Goal: Task Accomplishment & Management: Manage account settings

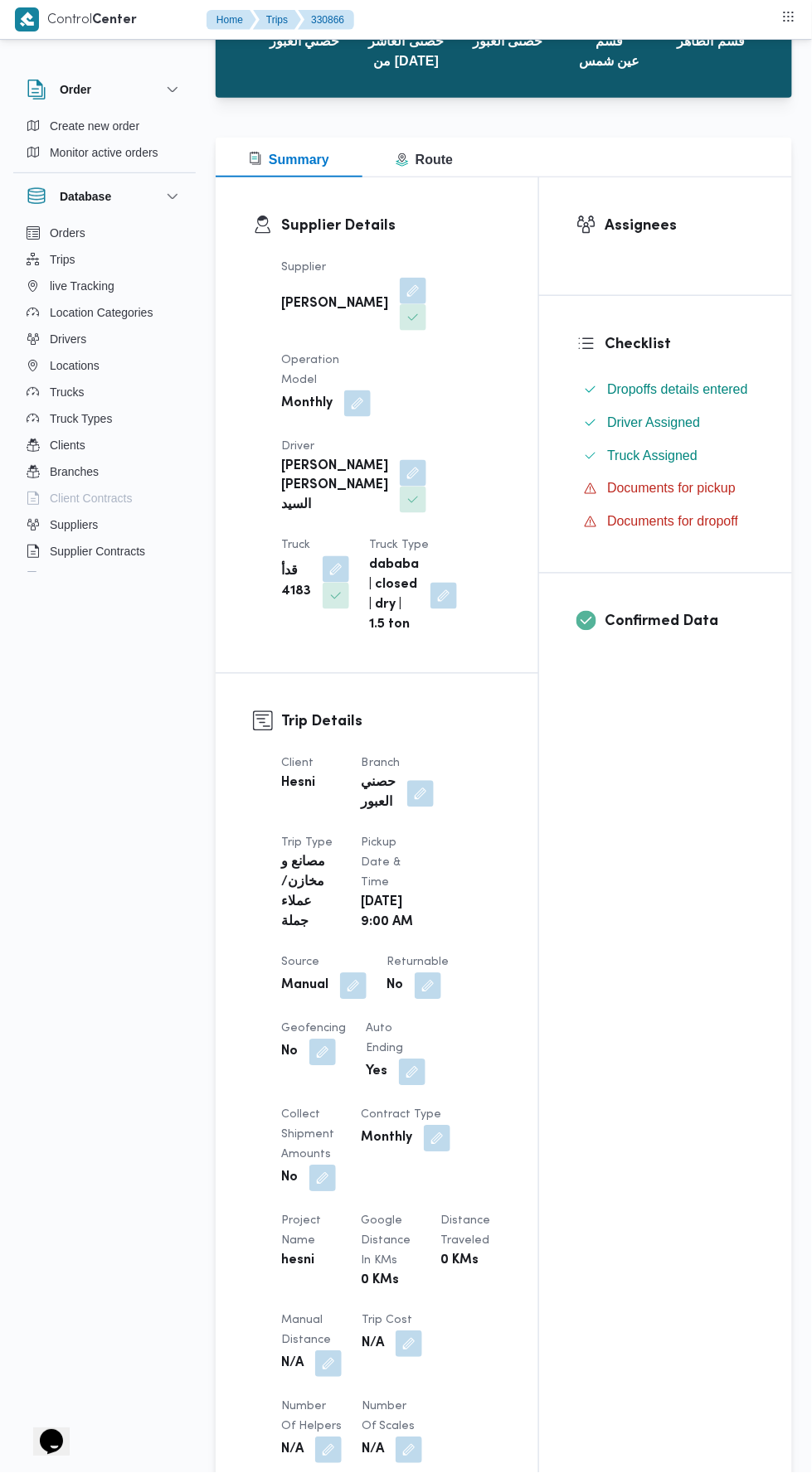
scroll to position [1112, 0]
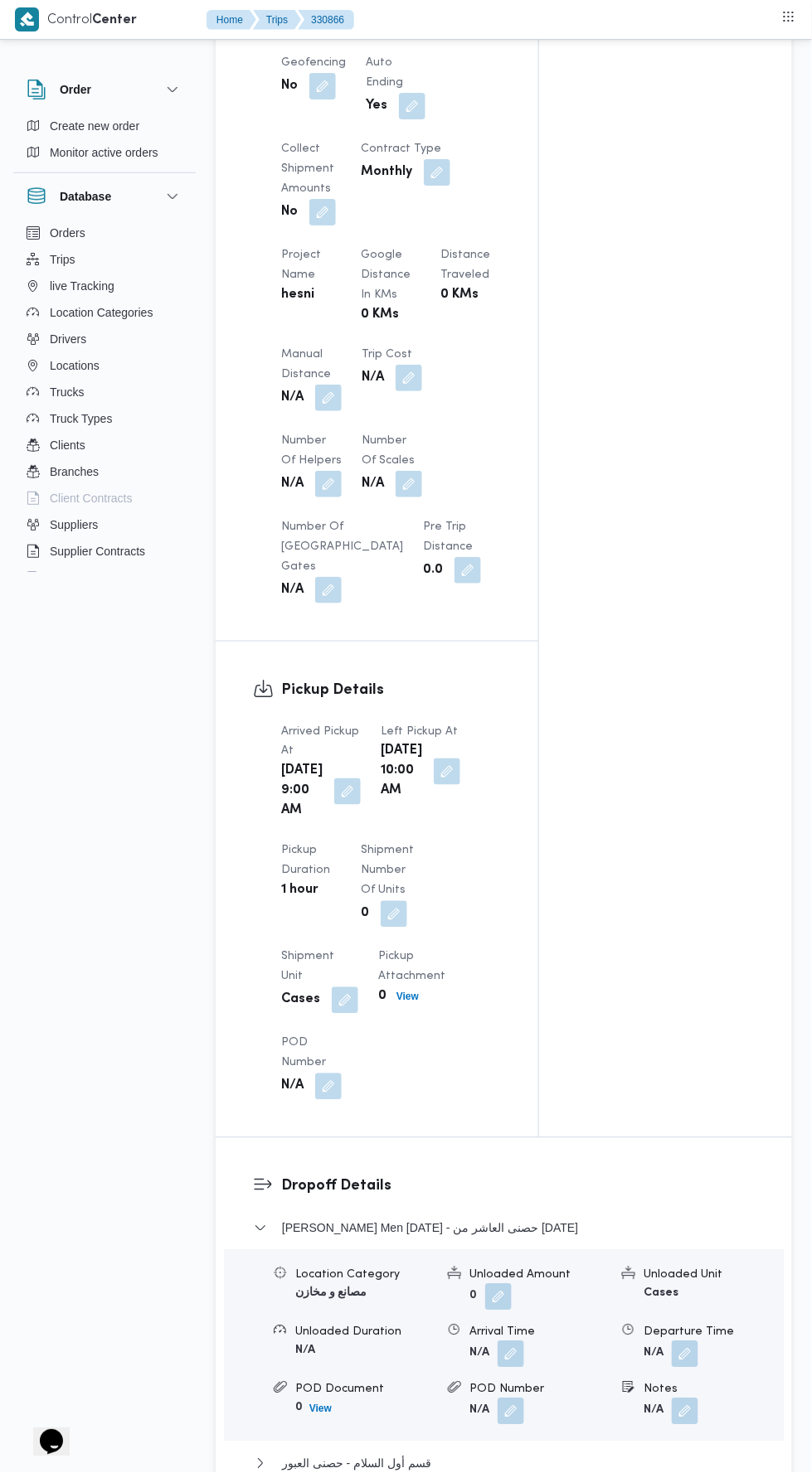
click at [338, 412] on button "button" at bounding box center [328, 398] width 26 height 26
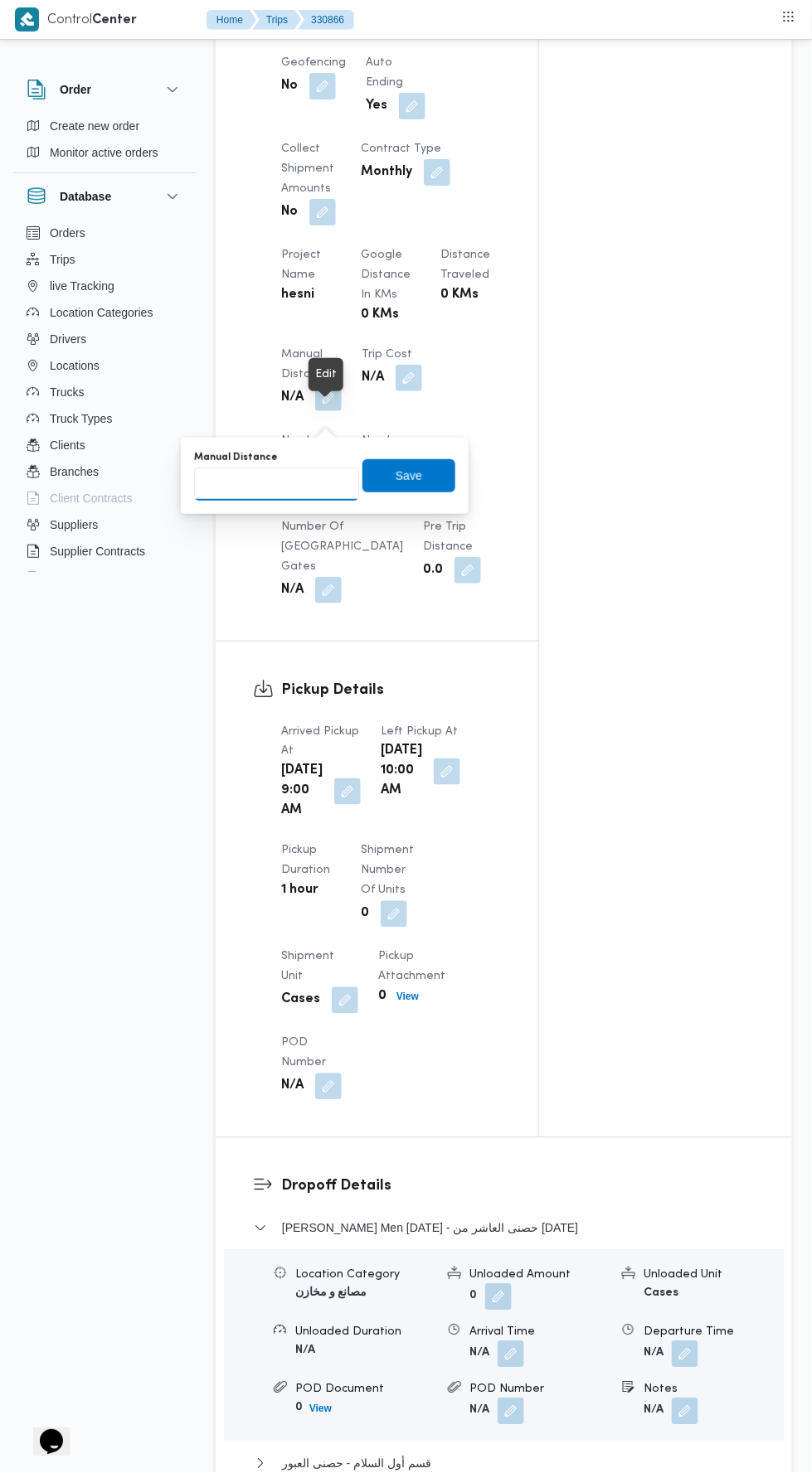
click at [308, 479] on input "Manual Distance" at bounding box center [277, 484] width 165 height 33
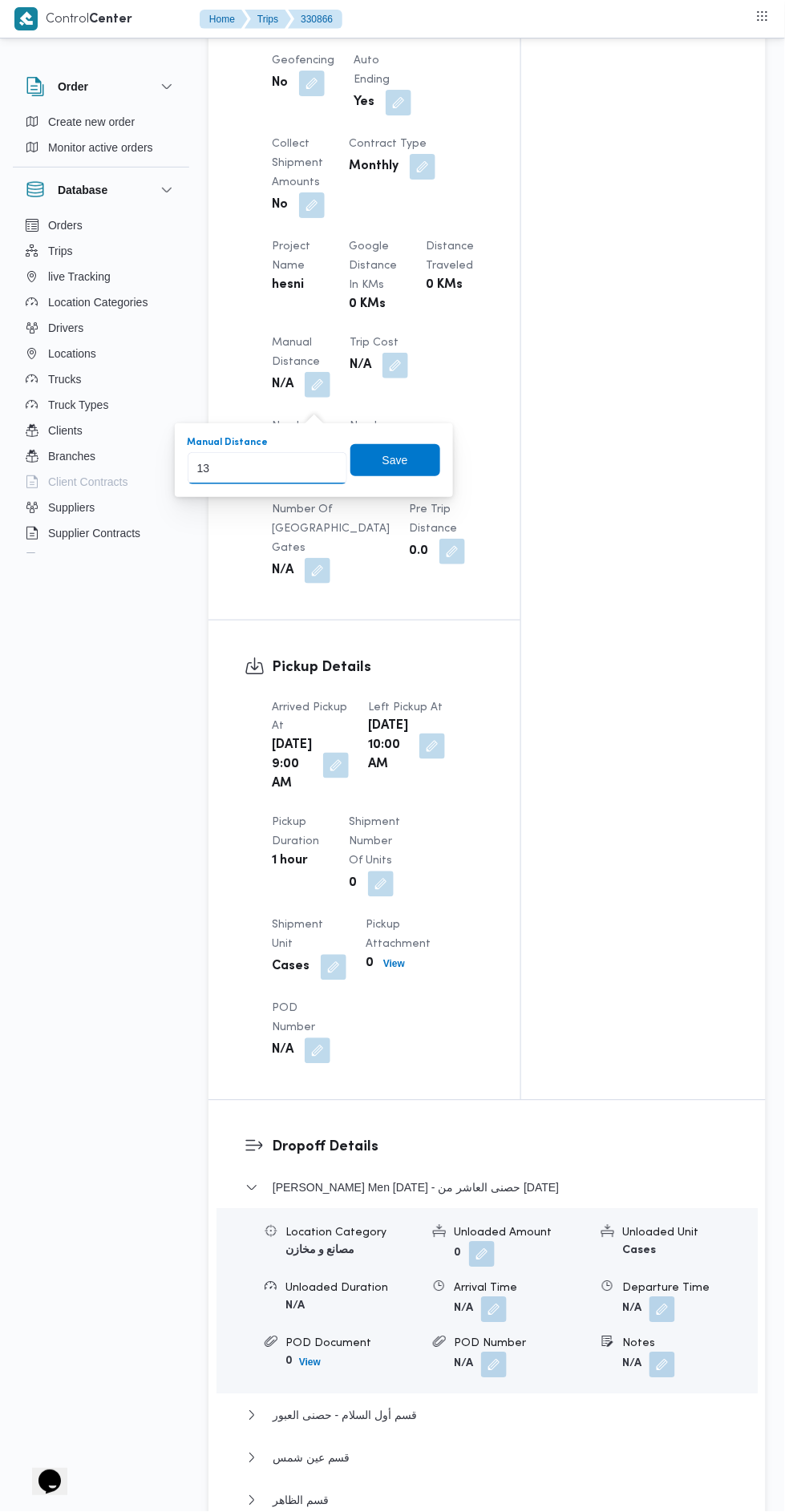
type input "135"
click at [403, 455] on span "Save" at bounding box center [395, 460] width 25 height 19
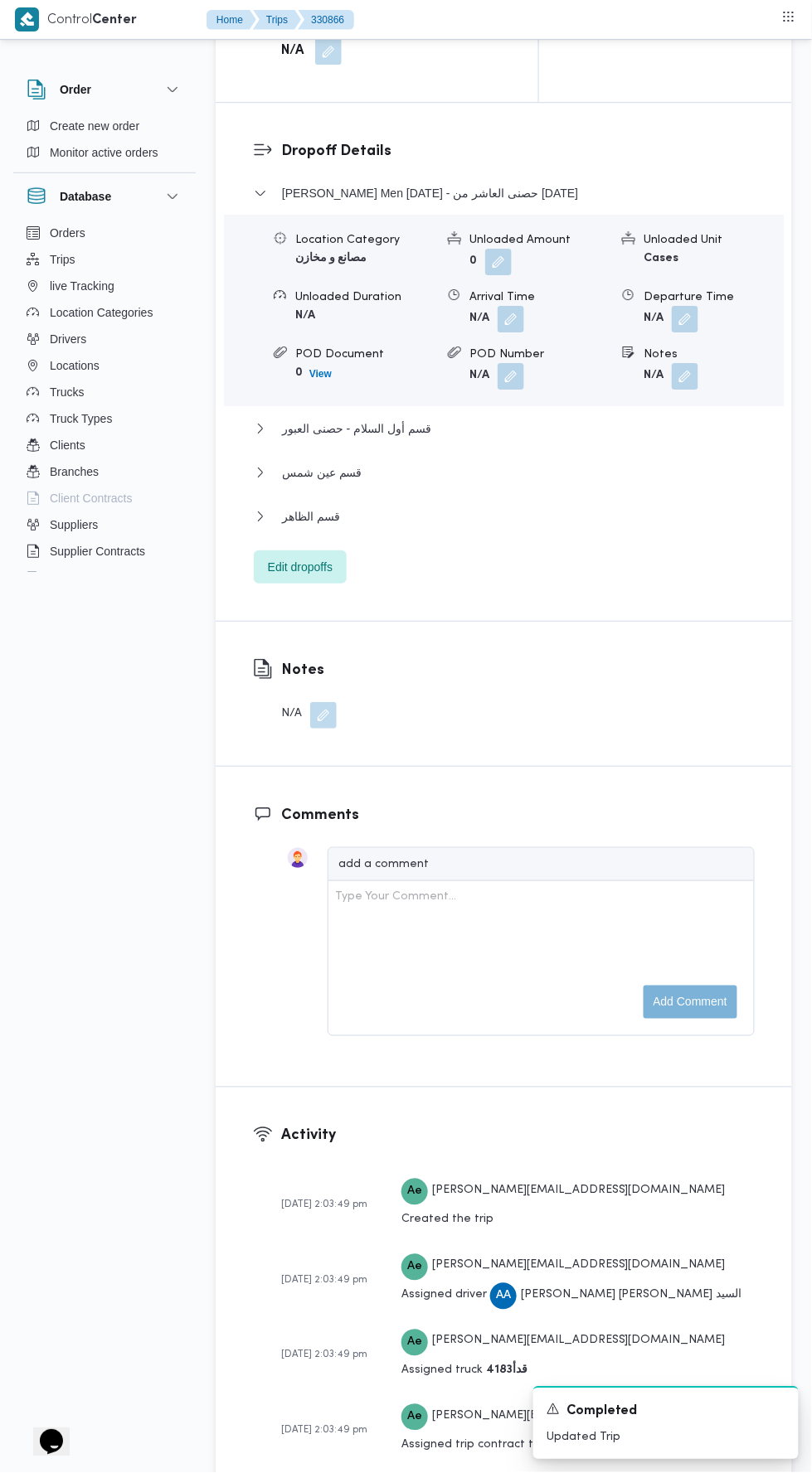
scroll to position [2143, 0]
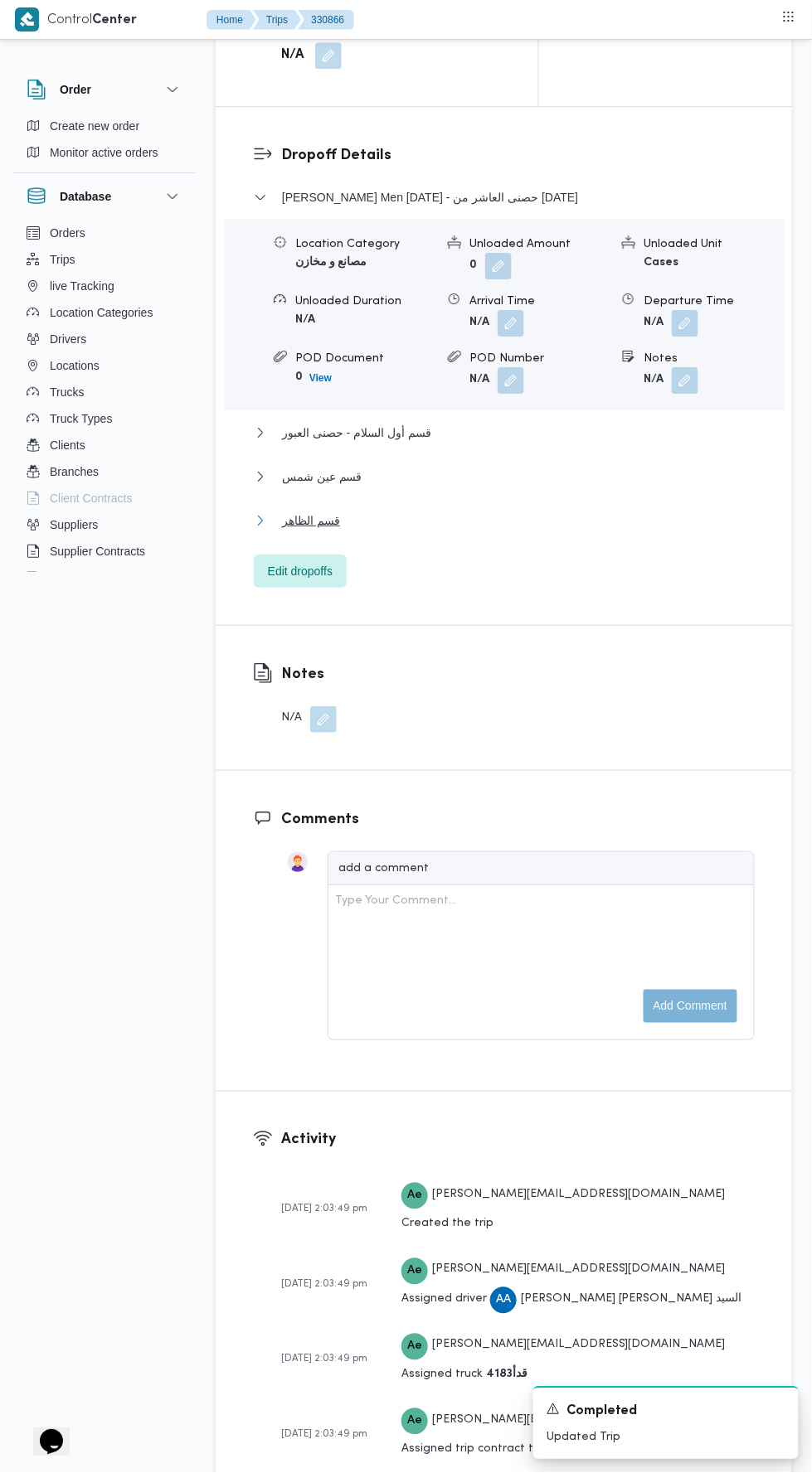
click at [569, 531] on button "قسم الظاهر" at bounding box center [504, 520] width 501 height 20
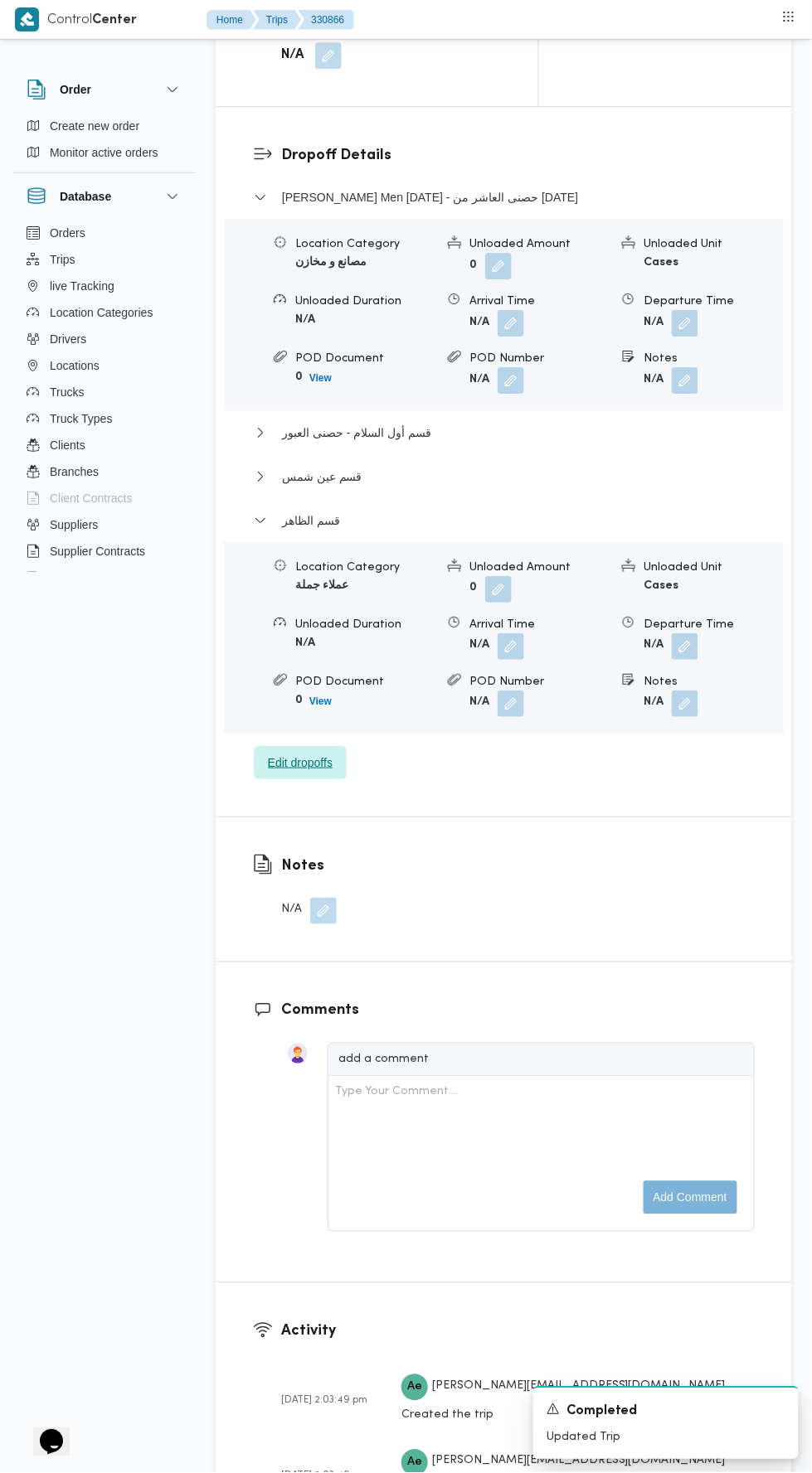
click at [289, 773] on span "Edit dropoffs" at bounding box center [300, 762] width 65 height 20
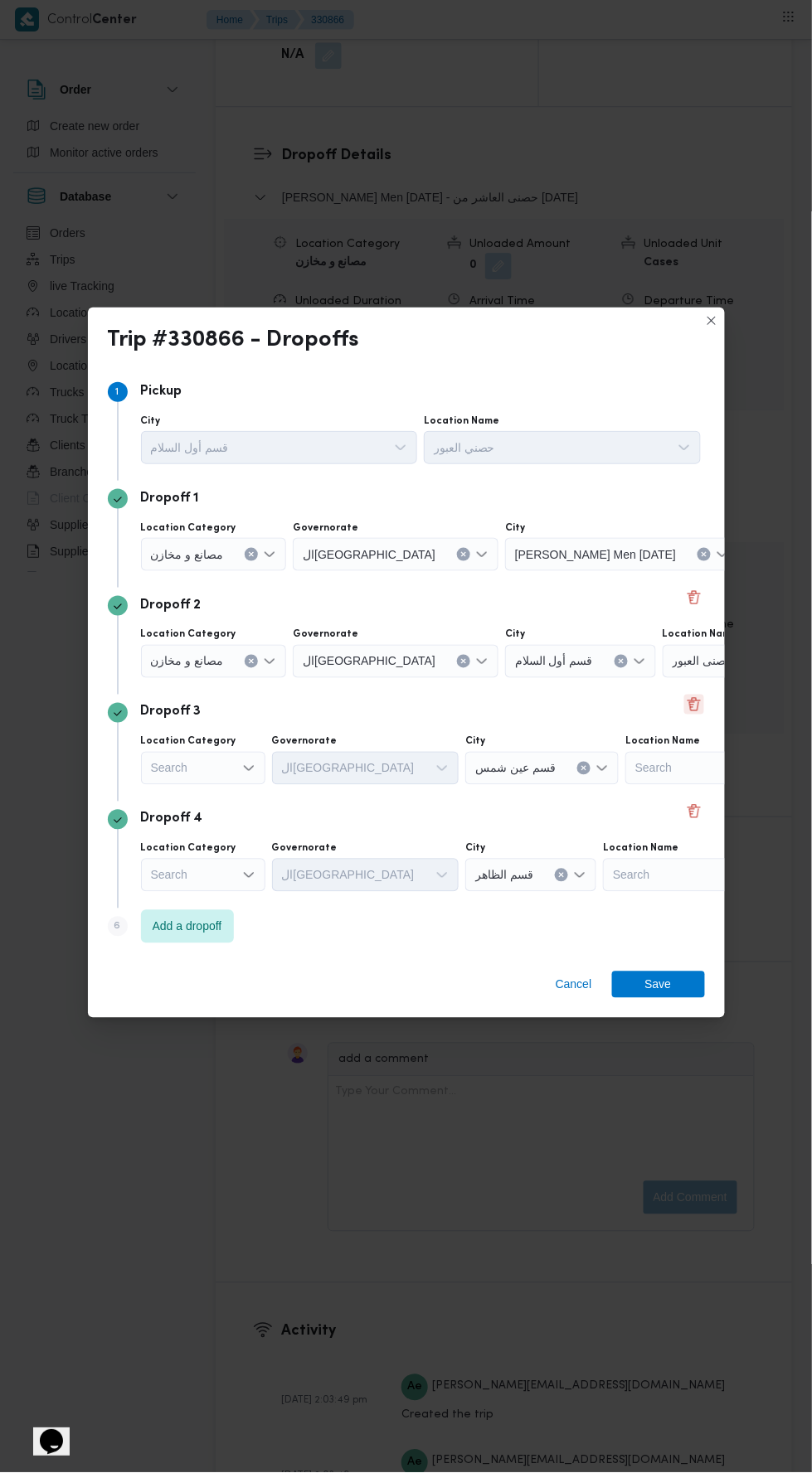
click at [684, 714] on button "Delete" at bounding box center [693, 704] width 20 height 20
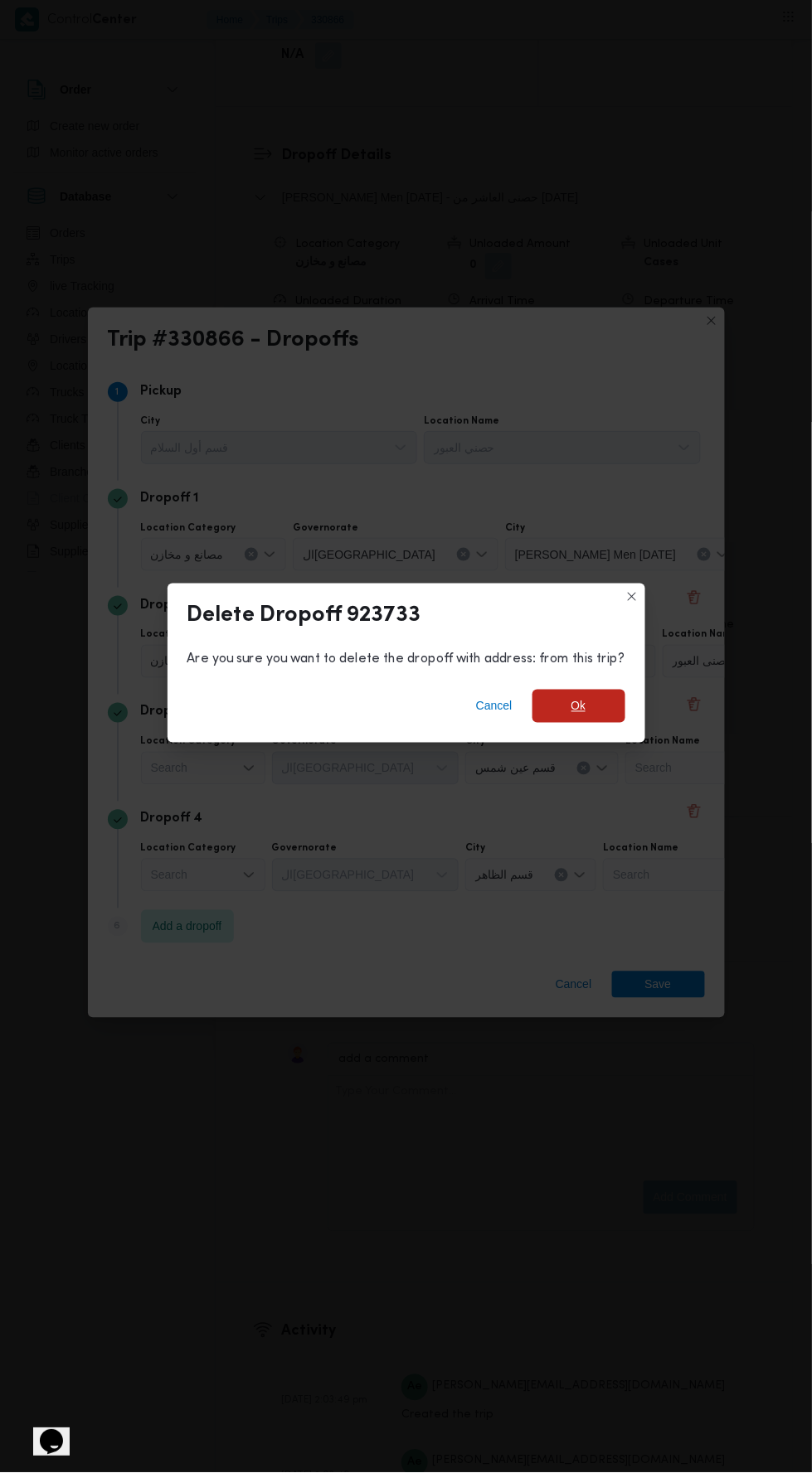
click at [588, 723] on span "Ok" at bounding box center [579, 706] width 93 height 33
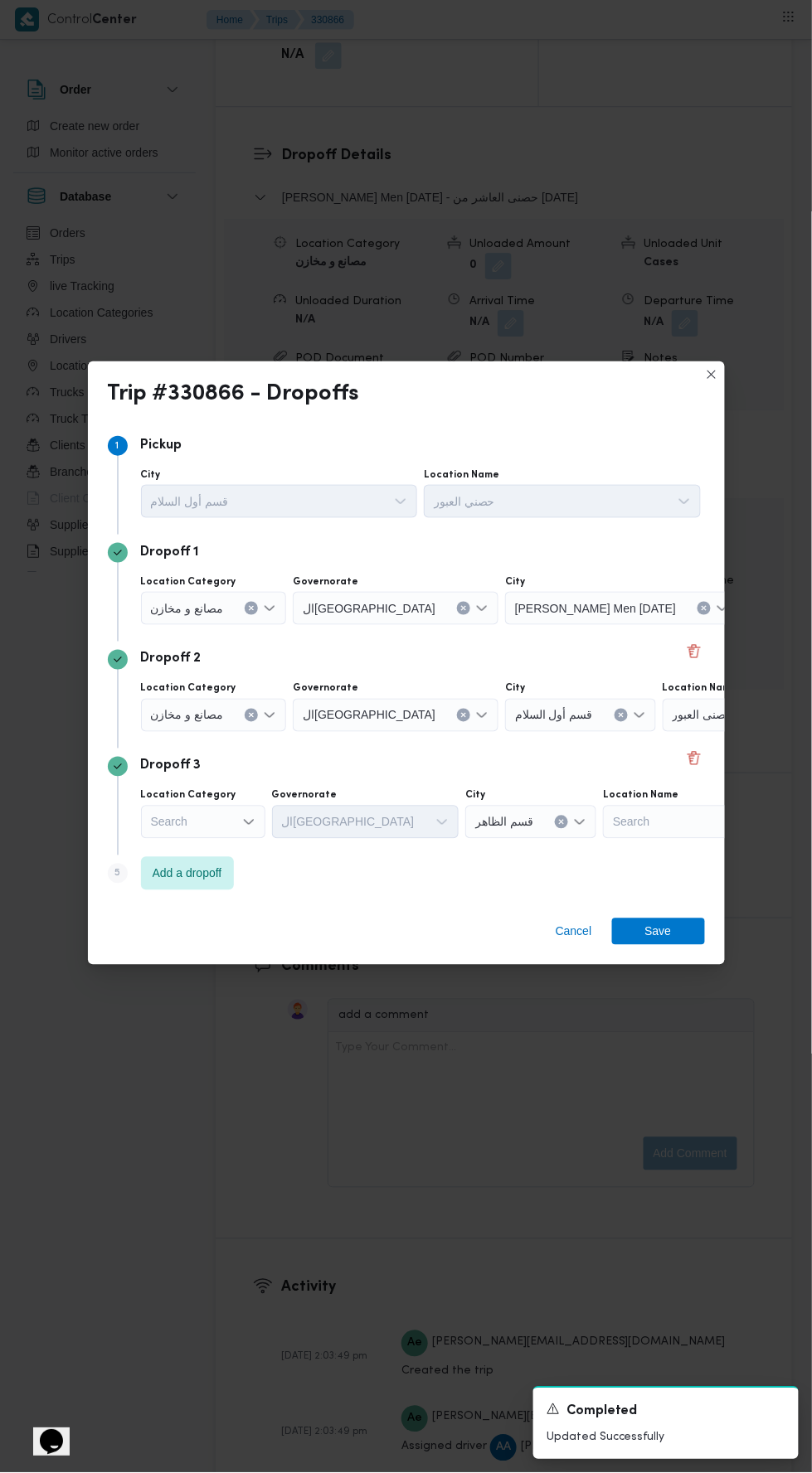
click at [248, 829] on icon "Open list of options" at bounding box center [248, 822] width 13 height 13
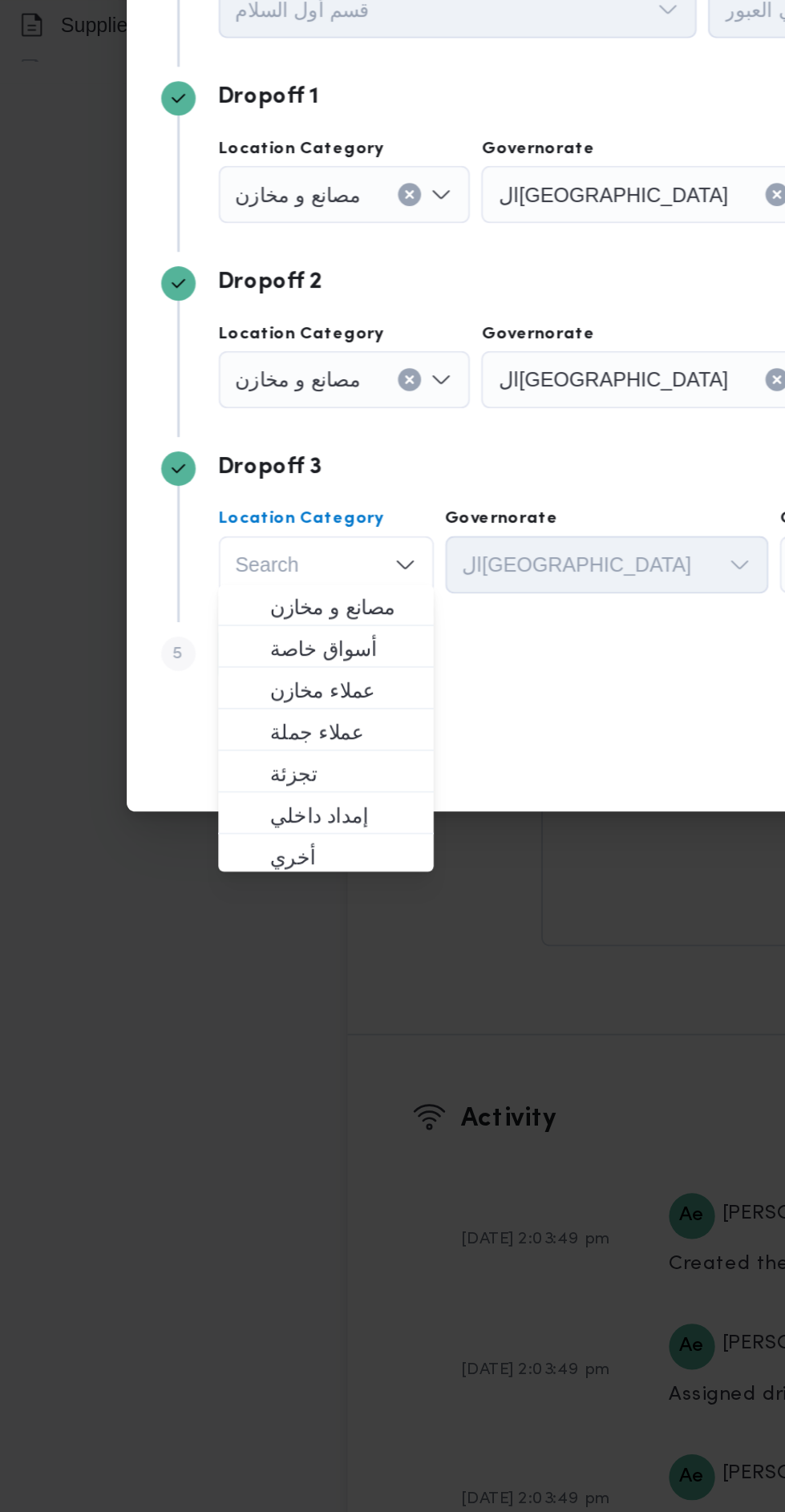
scroll to position [2175, 0]
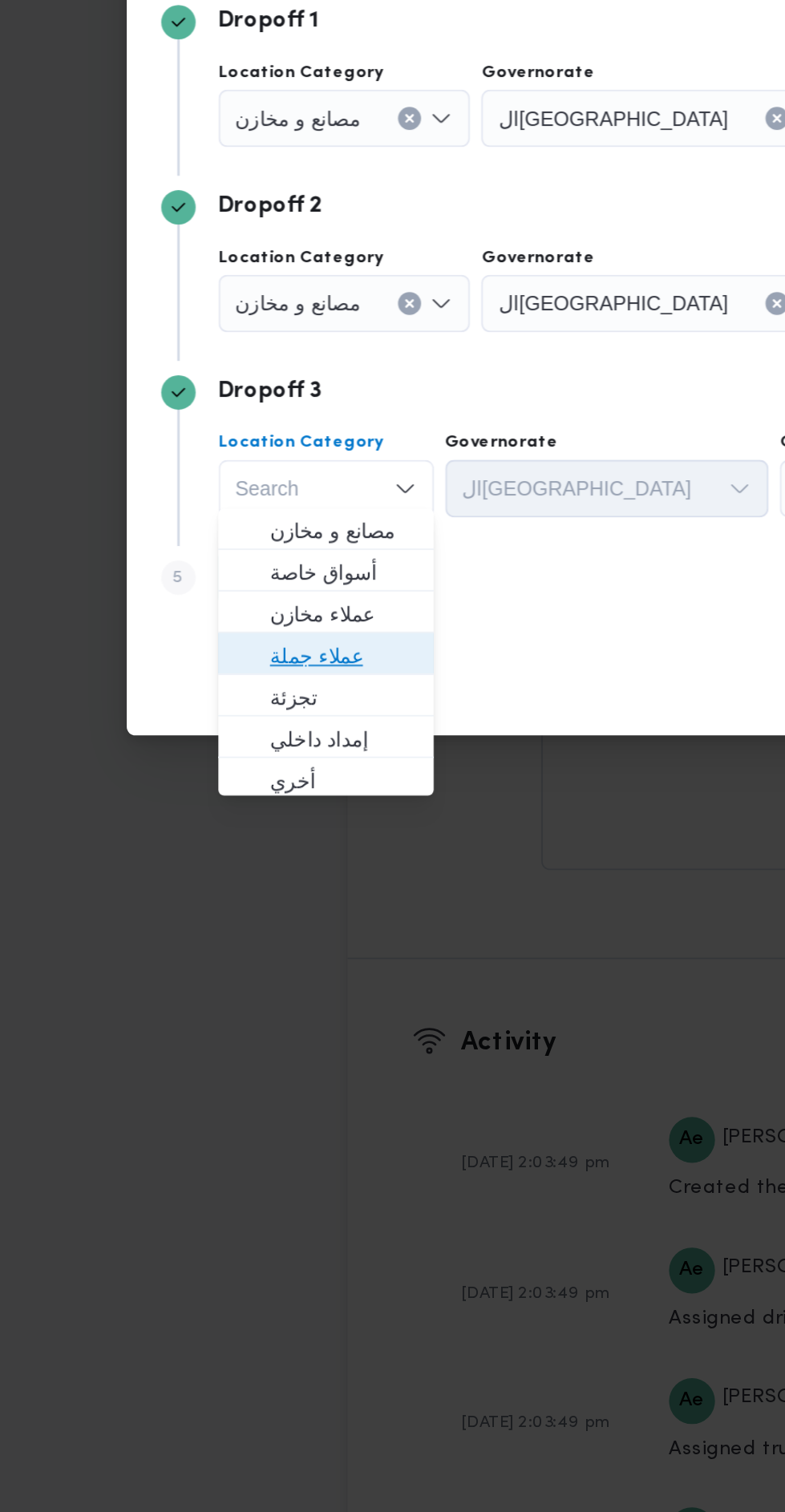
click at [231, 924] on span "عملاء جملة" at bounding box center [206, 928] width 82 height 19
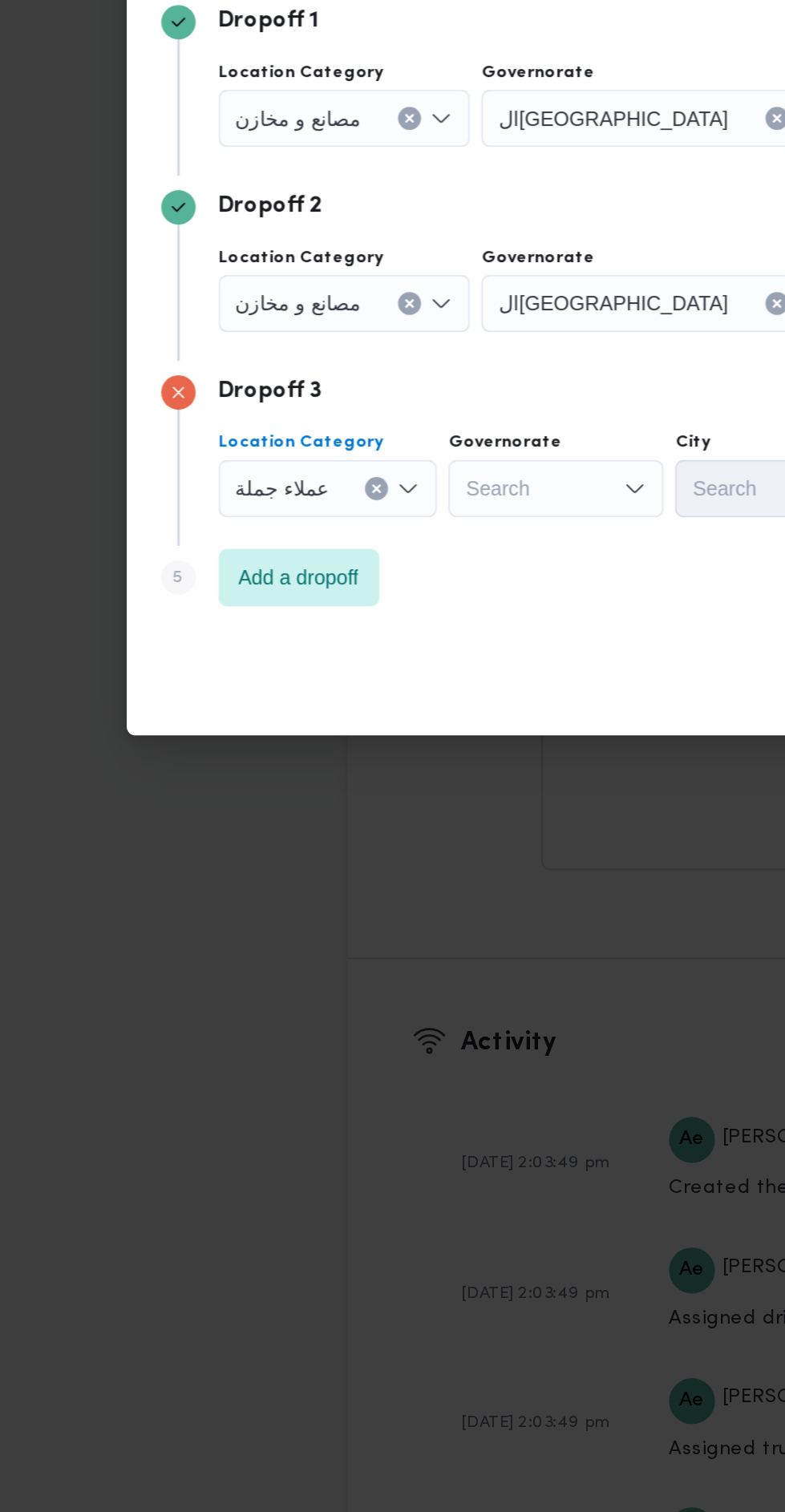
click at [344, 644] on div "Search" at bounding box center [382, 628] width 199 height 32
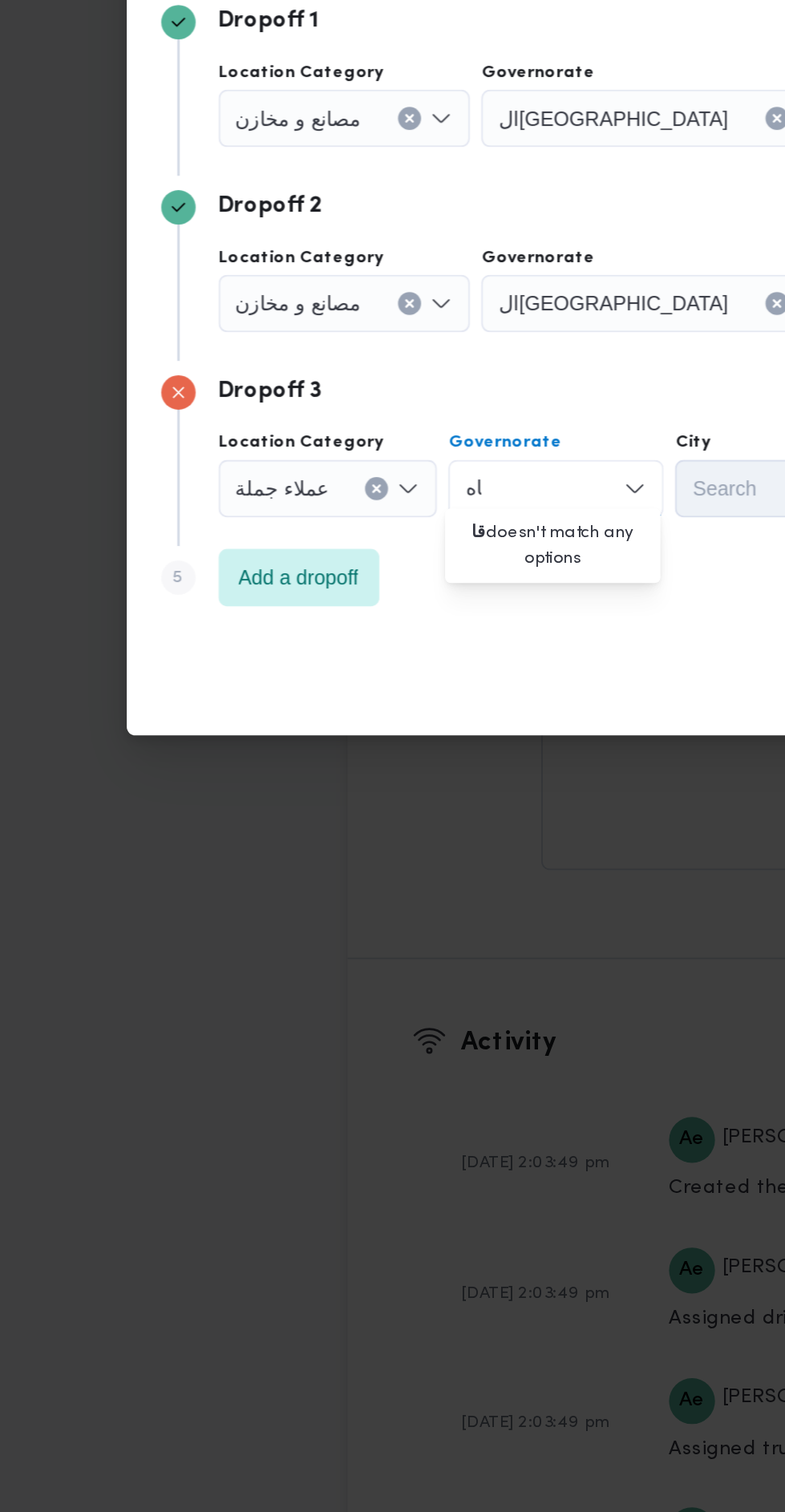
scroll to position [0, 0]
type input "قاه"
click at [335, 849] on span "ال قاه رة" at bounding box center [333, 858] width 82 height 19
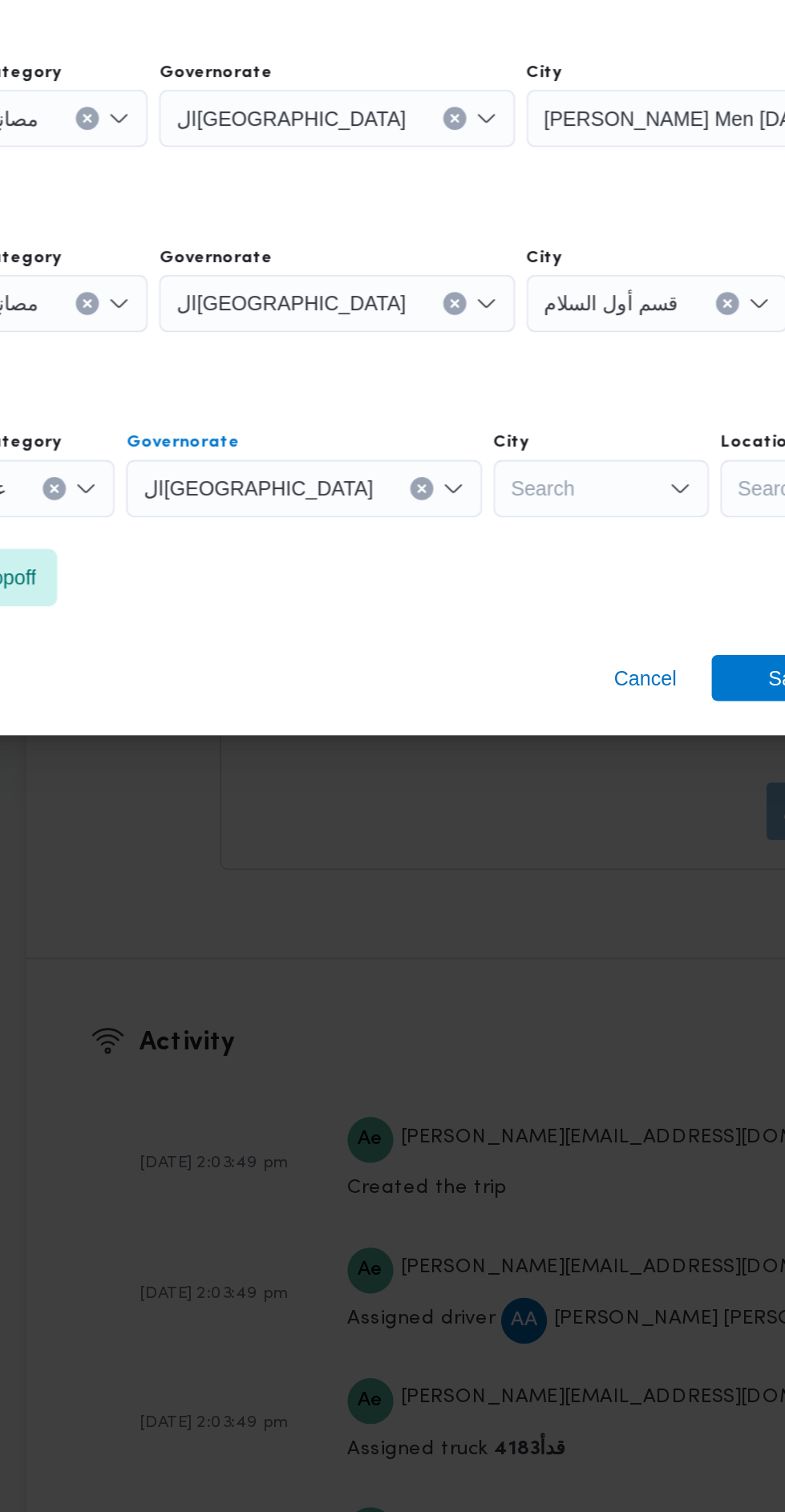
click at [488, 644] on div "Search" at bounding box center [600, 628] width 226 height 32
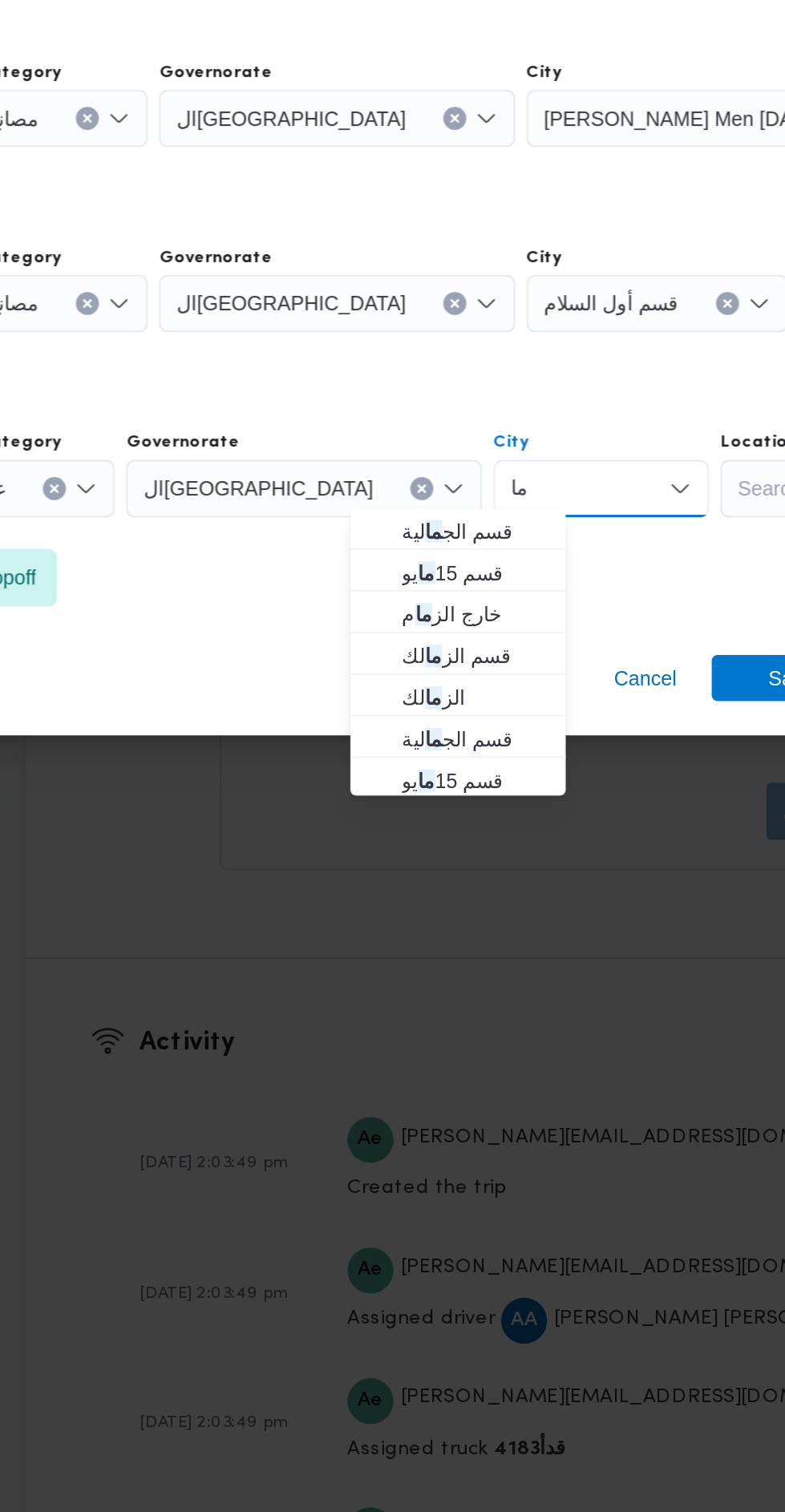
type input "ما"
click at [470, 863] on span "قسم الج ما لية" at bounding box center [459, 858] width 82 height 19
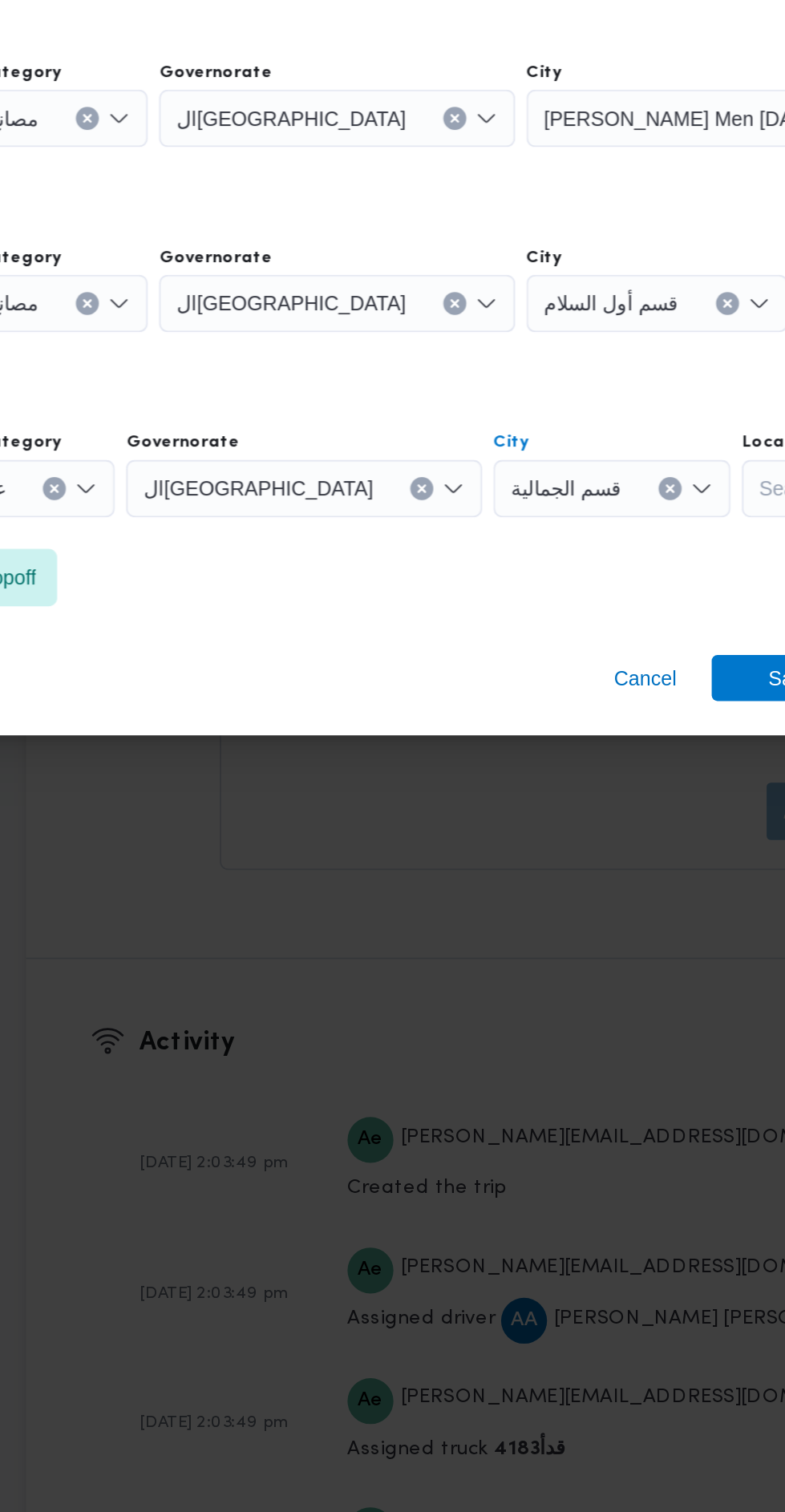
click at [692, 634] on icon "Open list of options" at bounding box center [698, 628] width 13 height 13
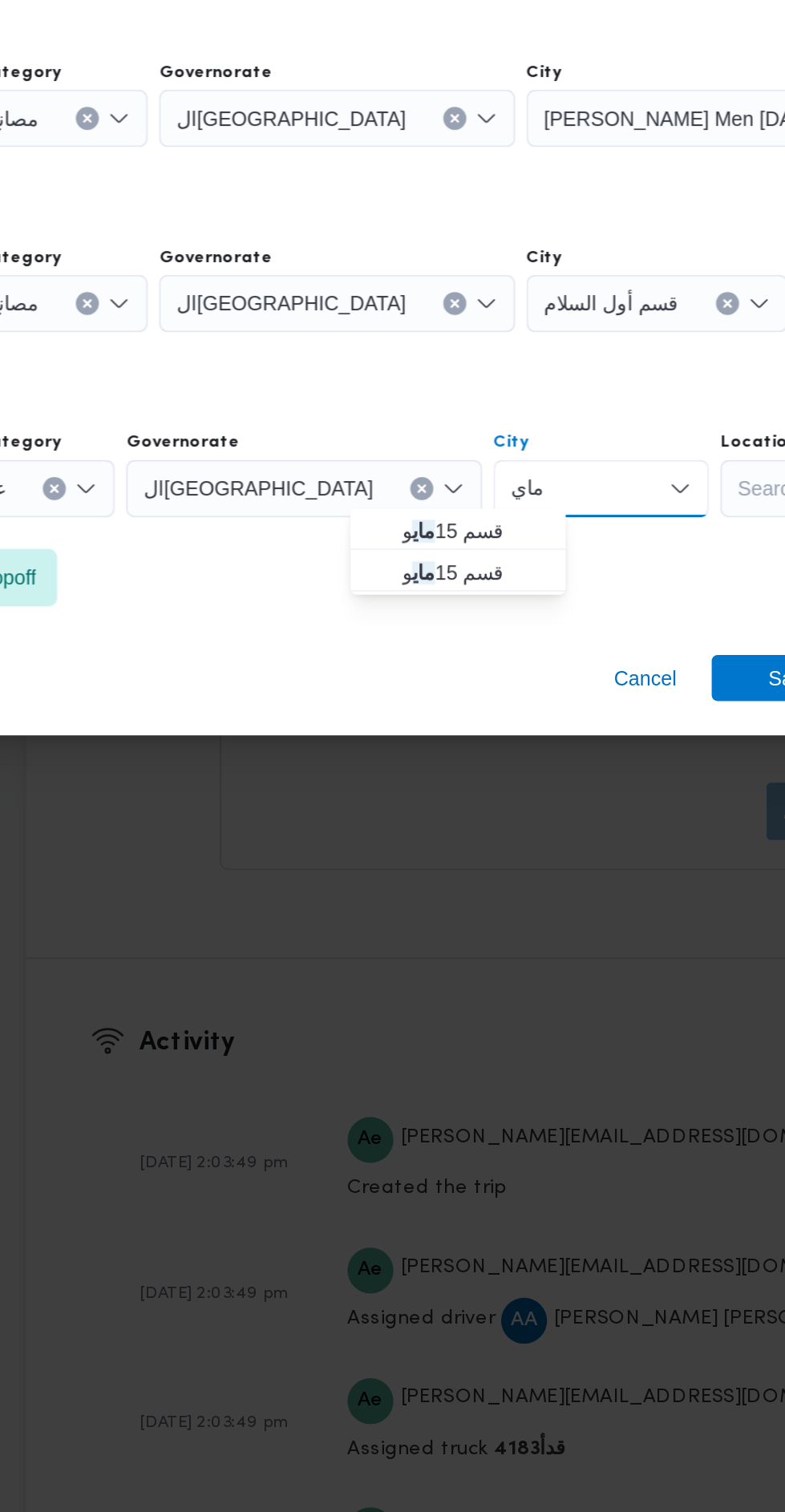
type input "ماي"
click at [468, 870] on span "قسم 15 ماي و" at bounding box center [450, 882] width 107 height 25
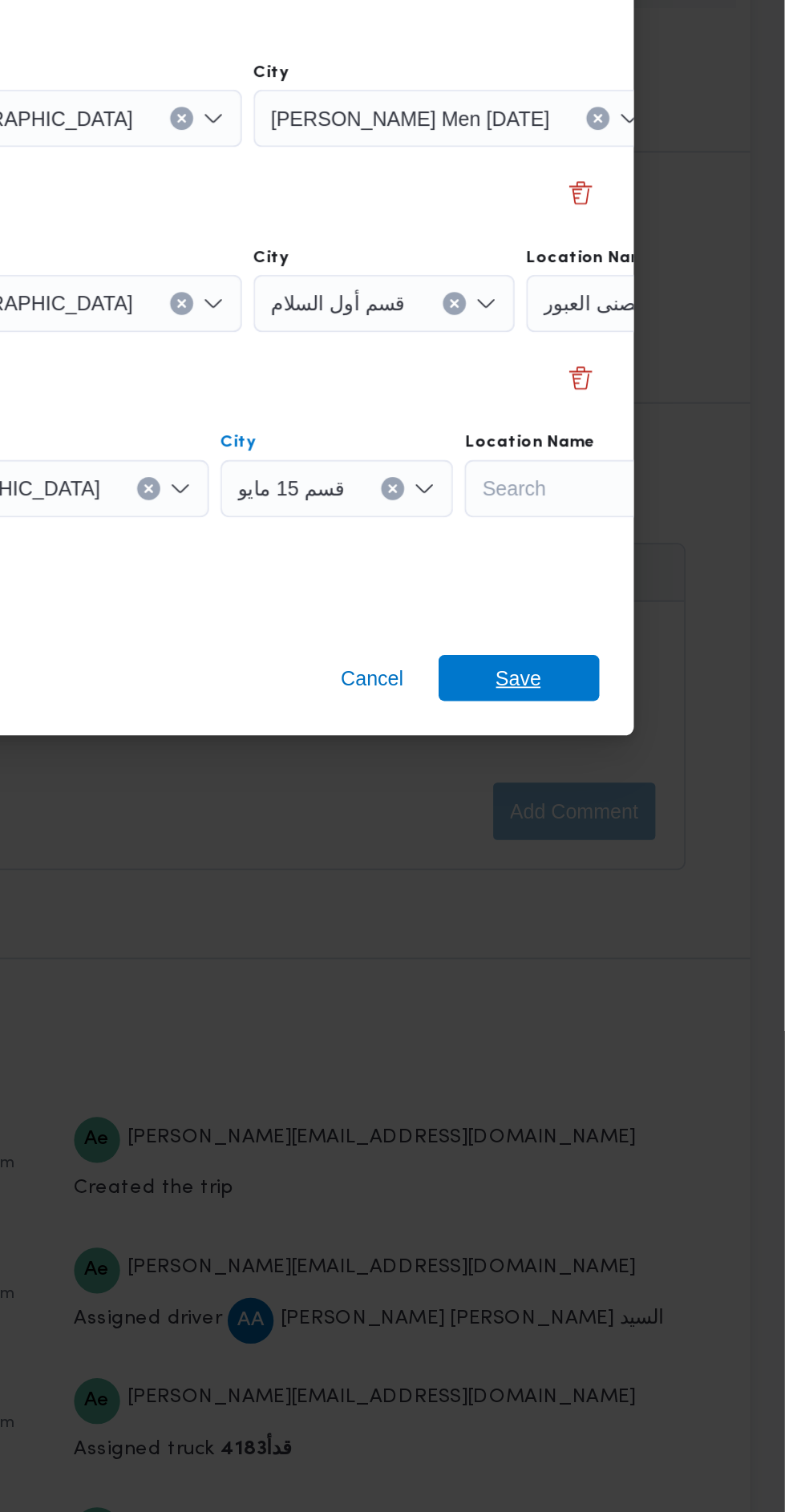
click at [636, 934] on span "Save" at bounding box center [636, 941] width 25 height 25
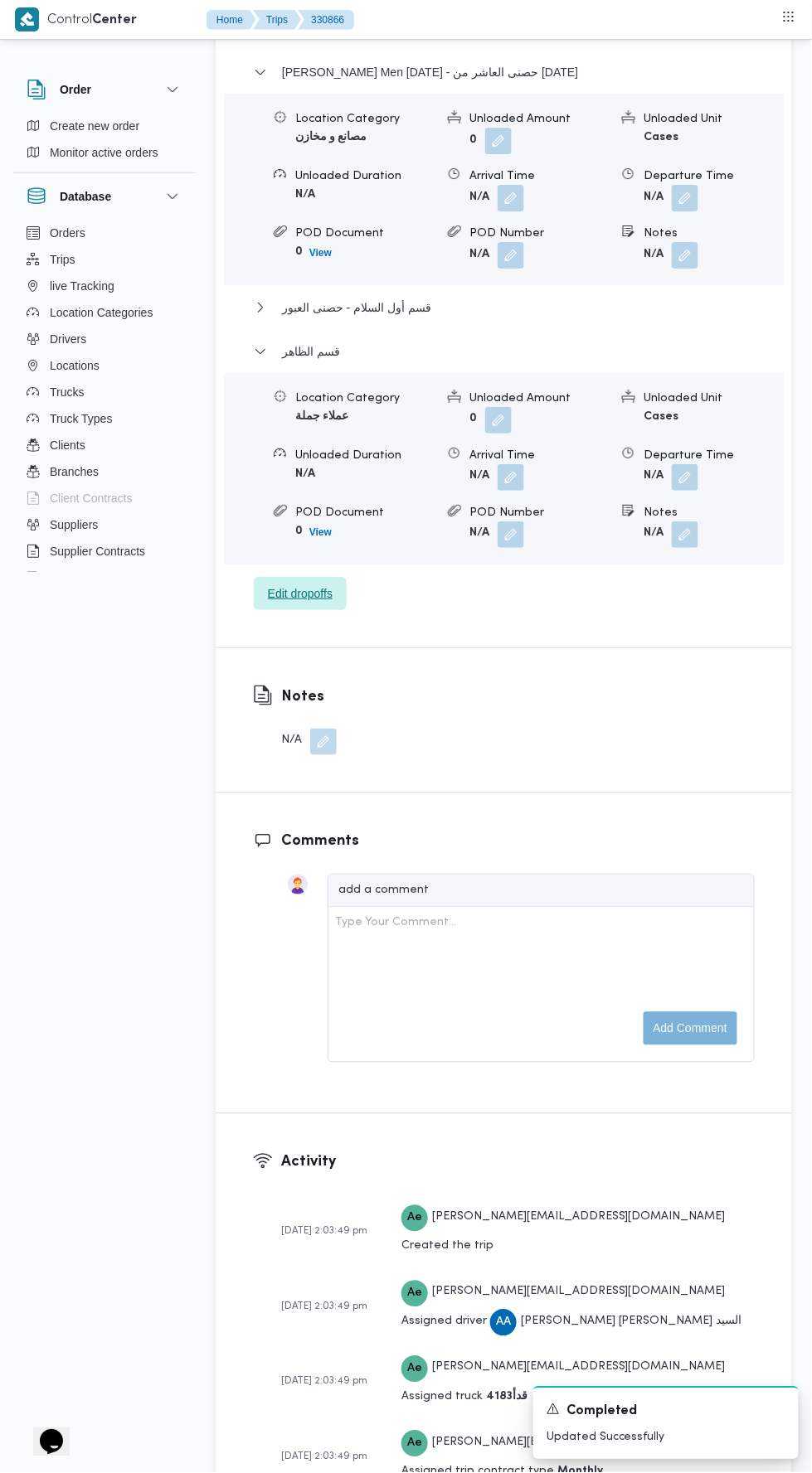
scroll to position [2277, 0]
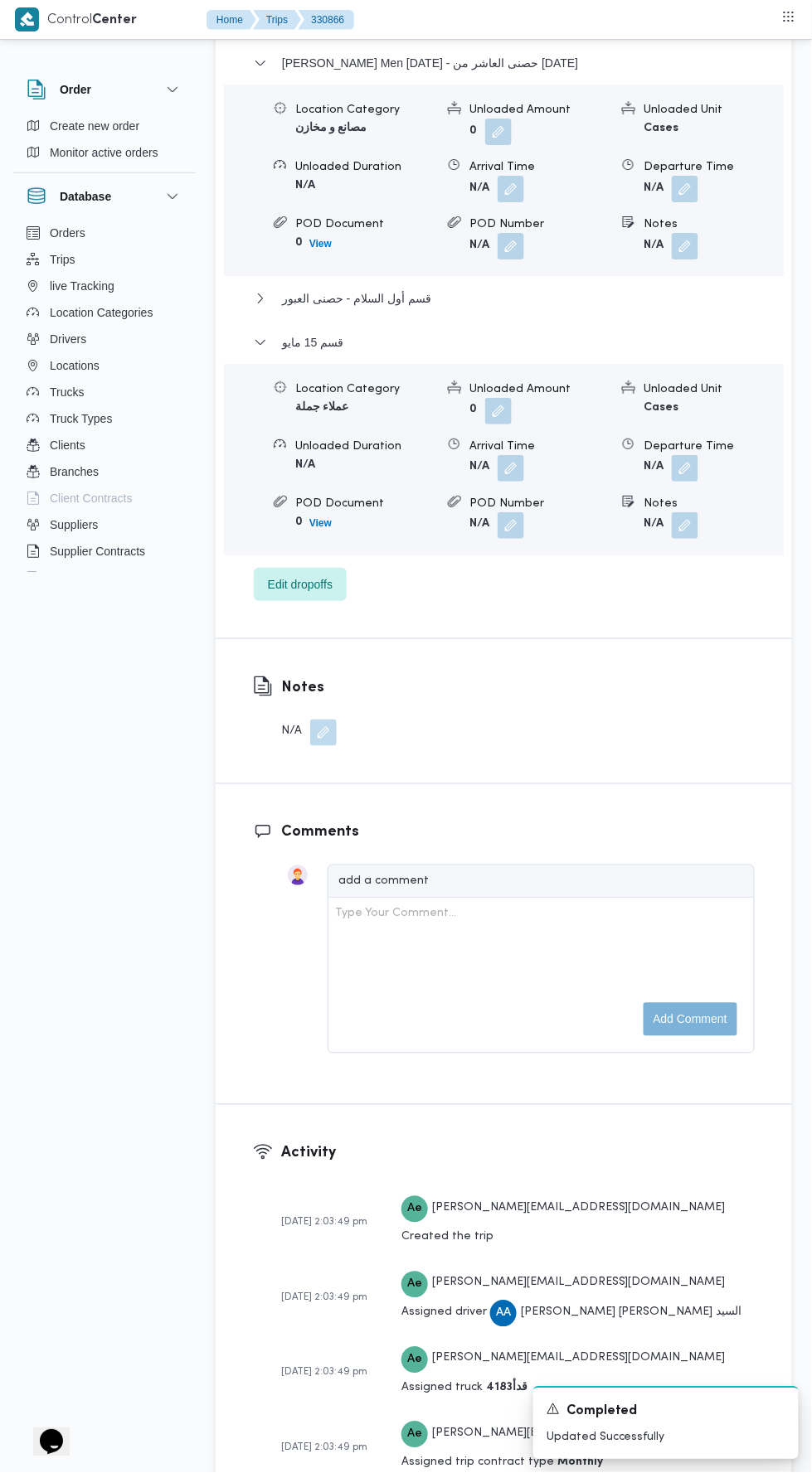
click at [692, 482] on button "button" at bounding box center [684, 468] width 26 height 26
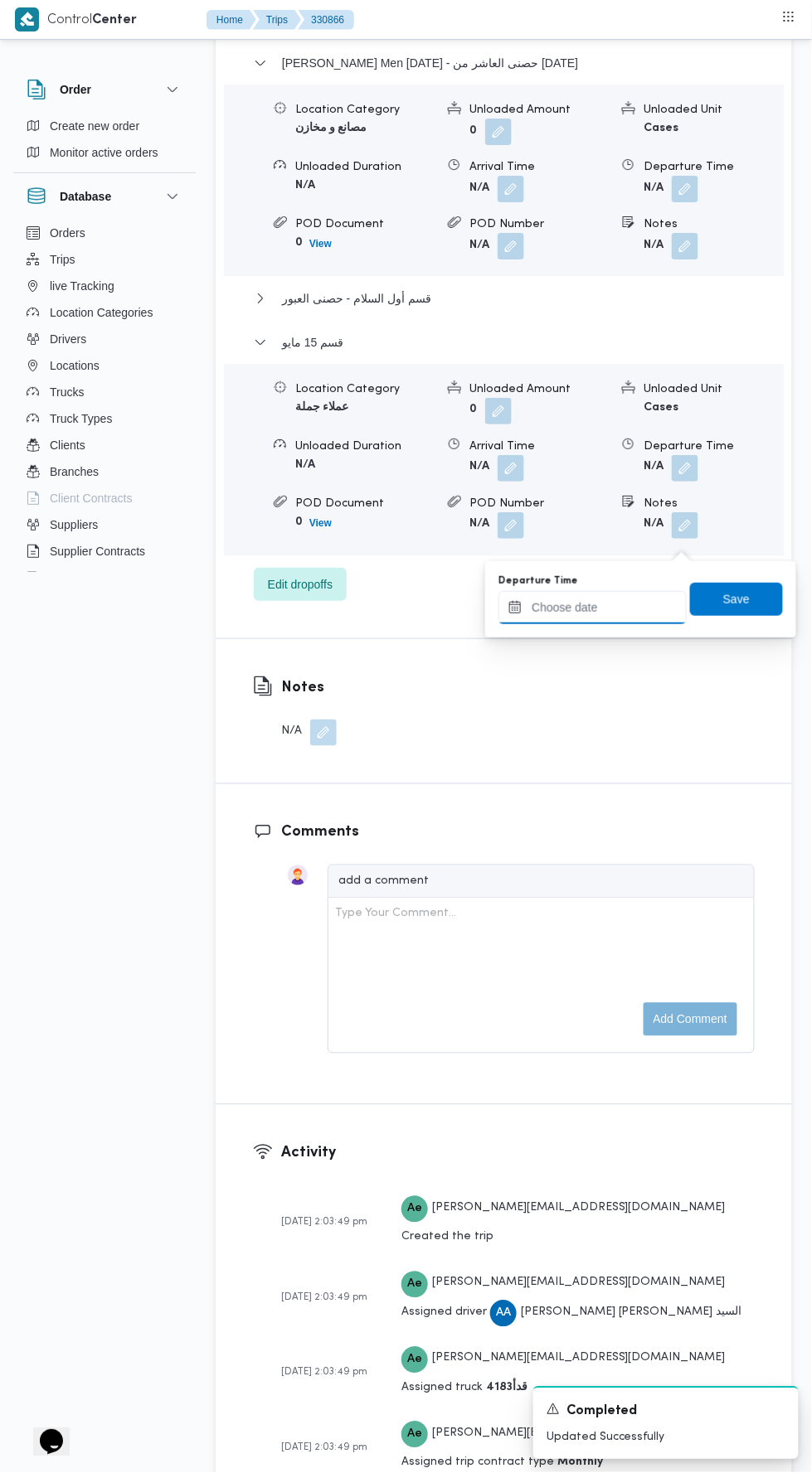
click at [628, 600] on input "Departure Time" at bounding box center [592, 607] width 188 height 33
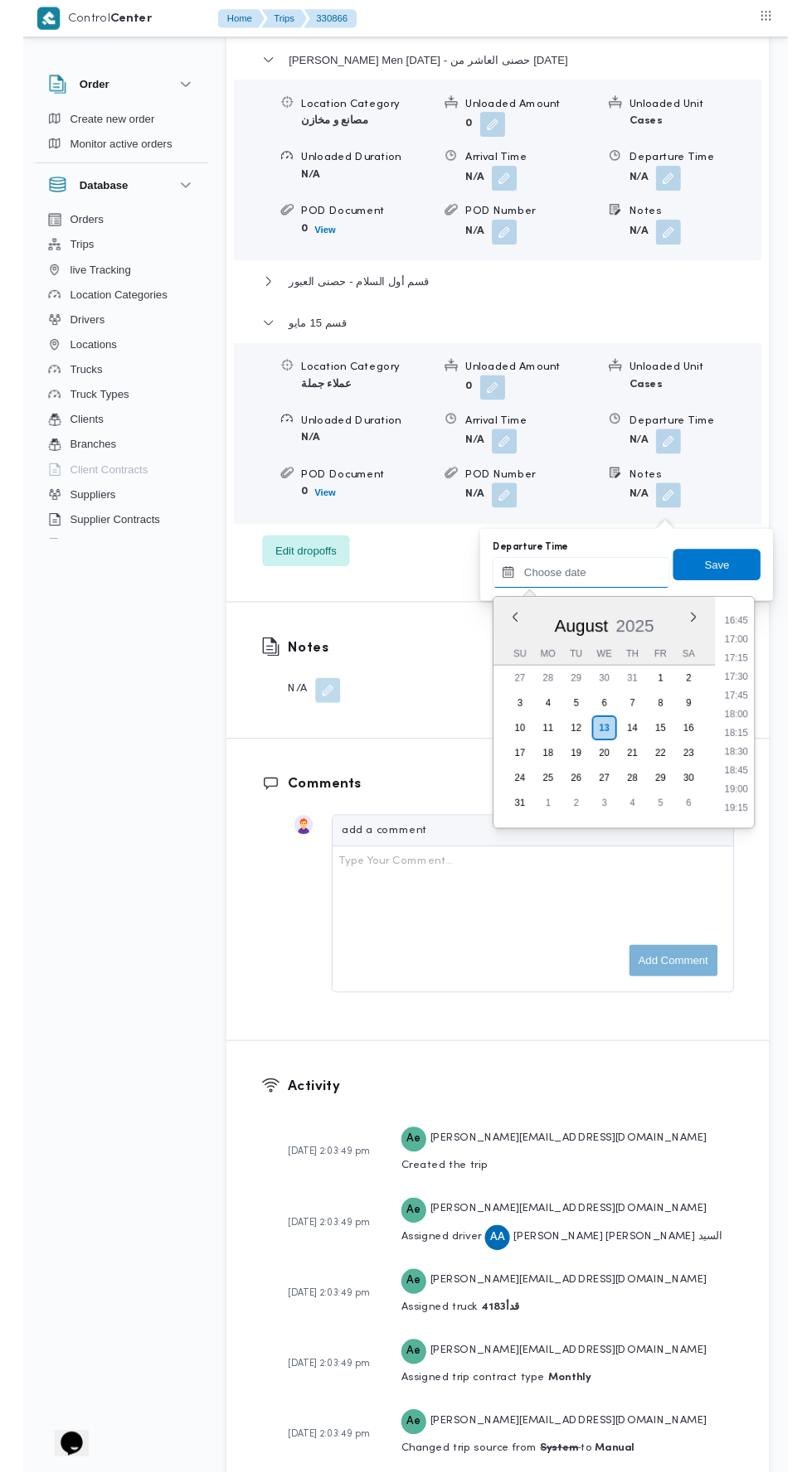
scroll to position [1329, 0]
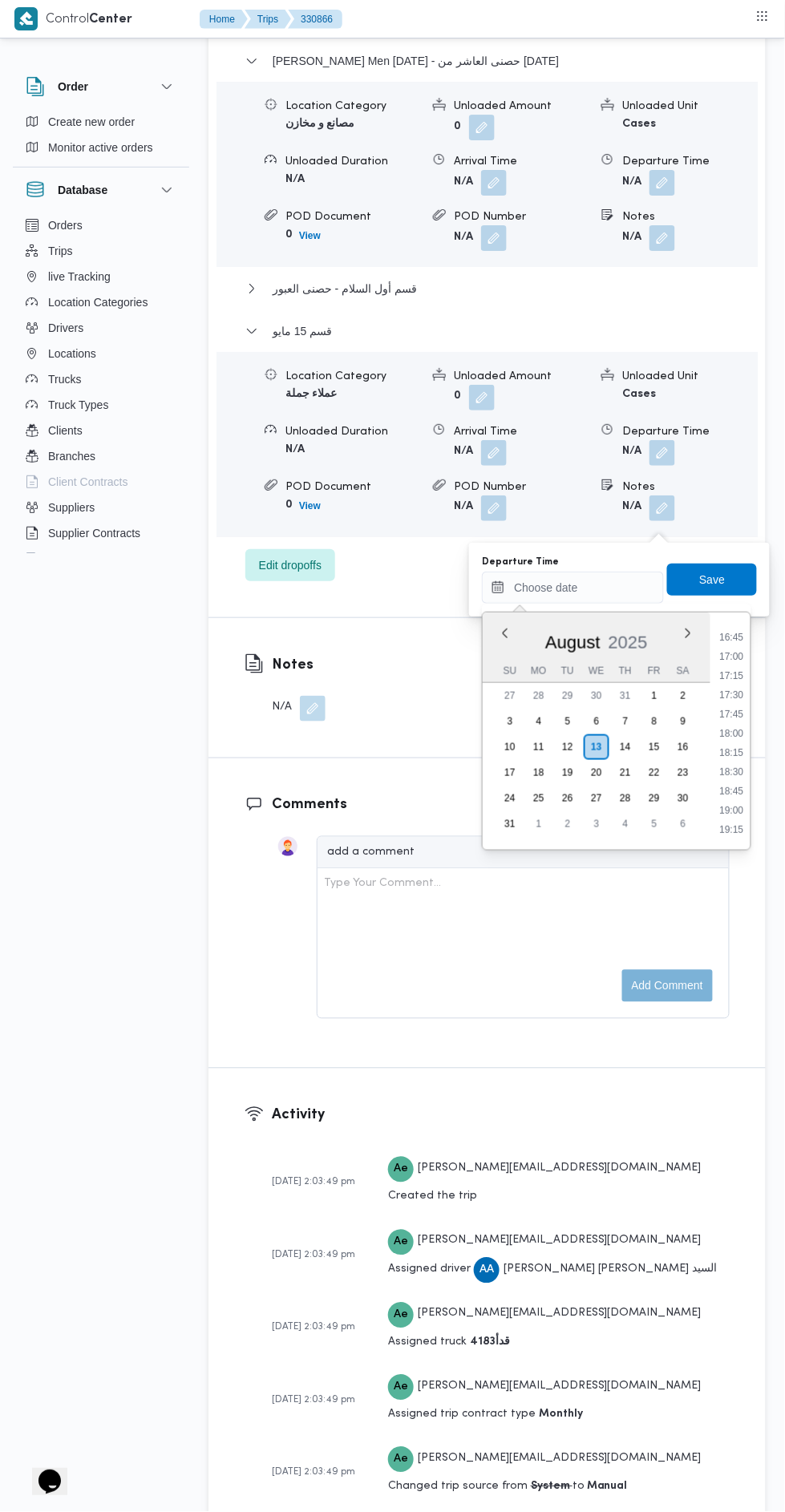
click at [731, 655] on li "17:00" at bounding box center [732, 657] width 37 height 16
type input "13/08/2025 17:00"
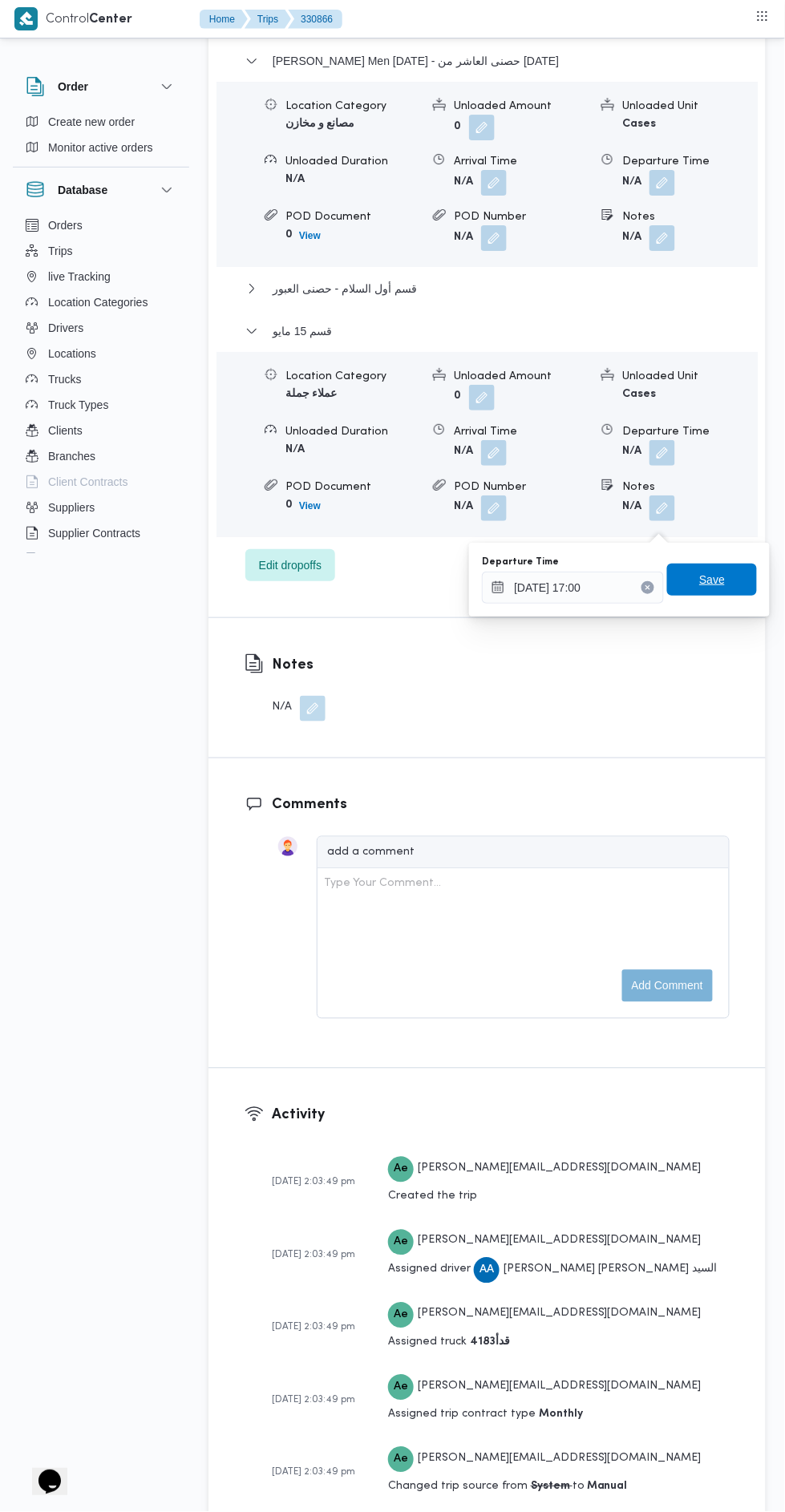
click at [722, 587] on span "Save" at bounding box center [712, 580] width 25 height 19
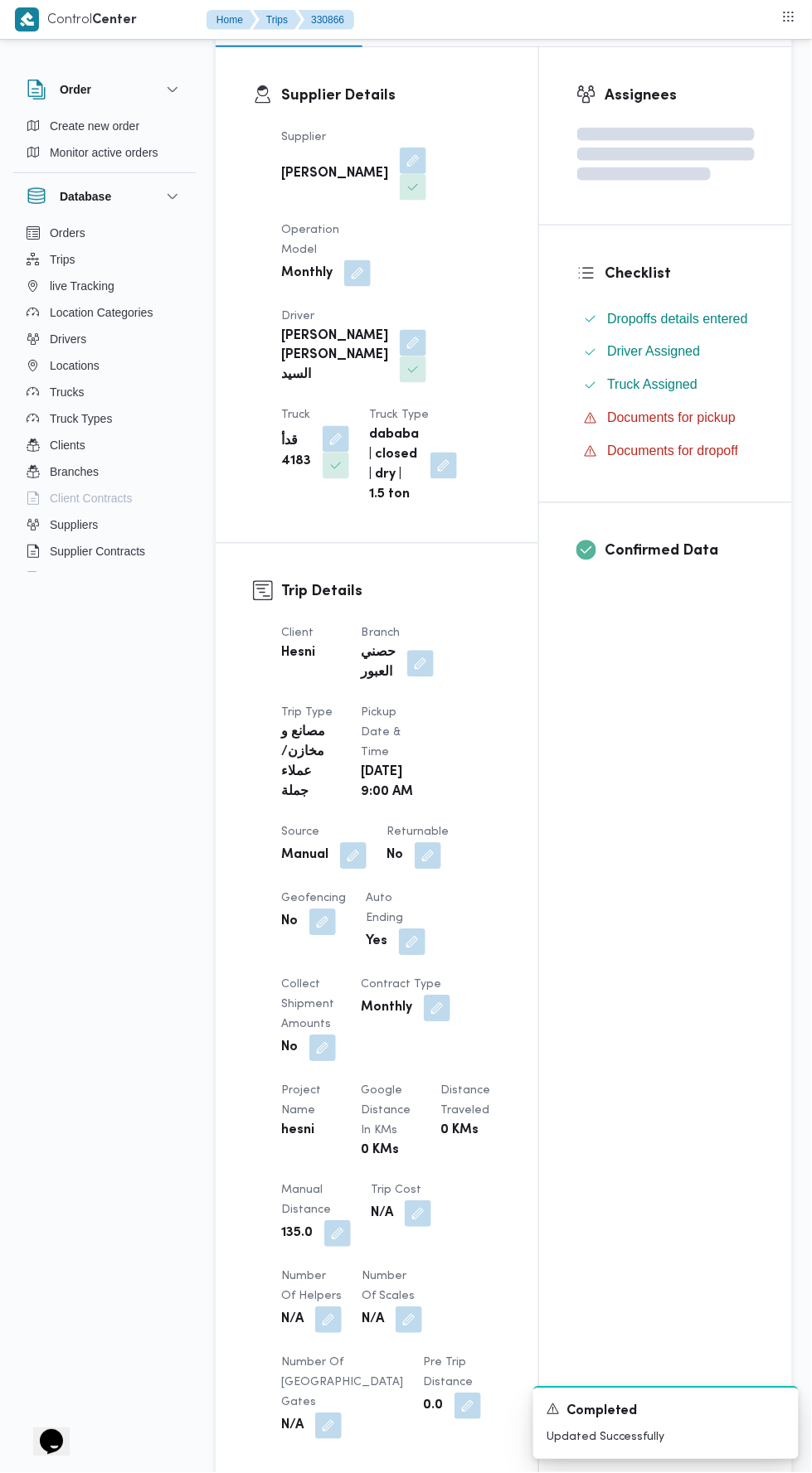
scroll to position [0, 0]
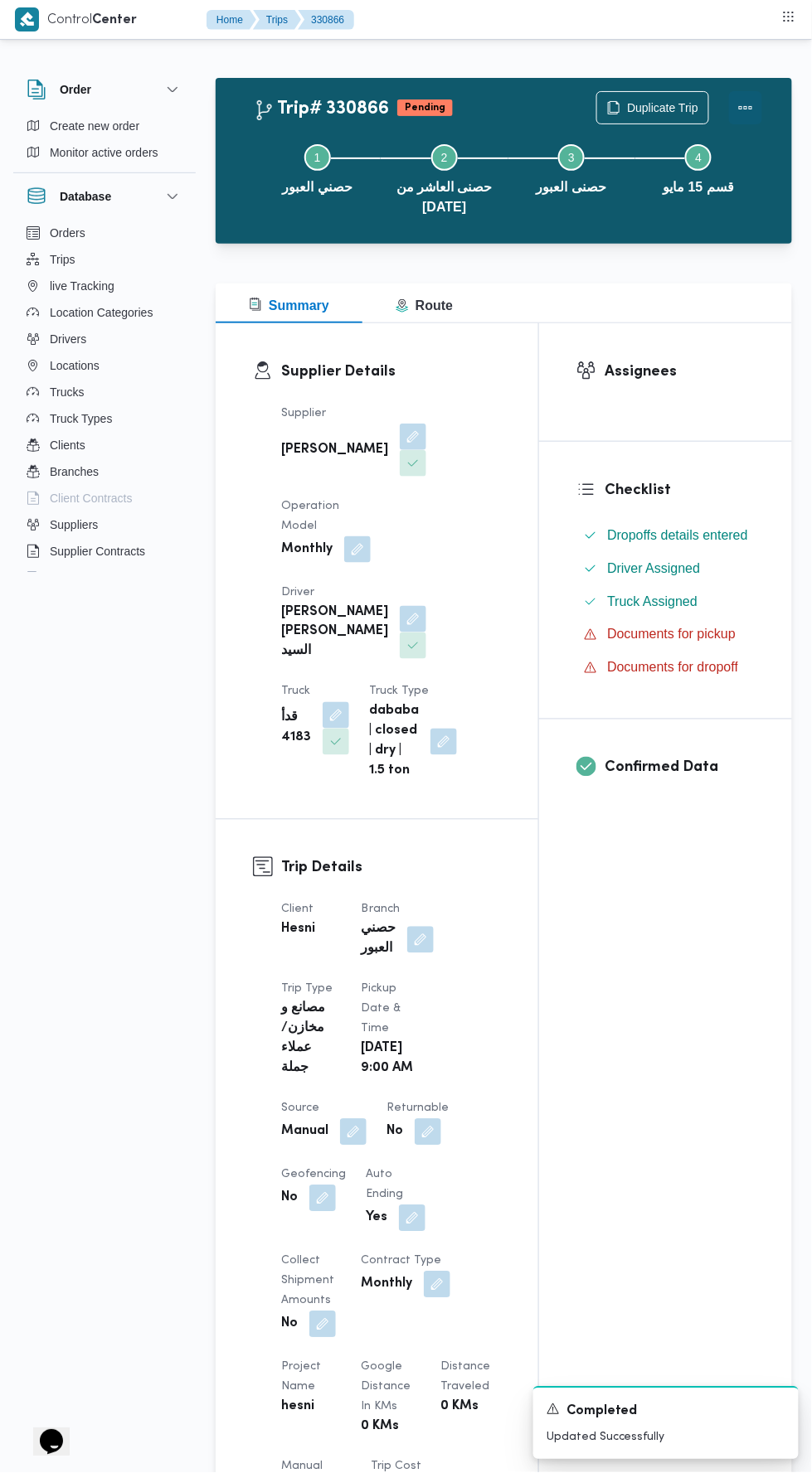
click at [752, 96] on button "Actions" at bounding box center [744, 107] width 33 height 33
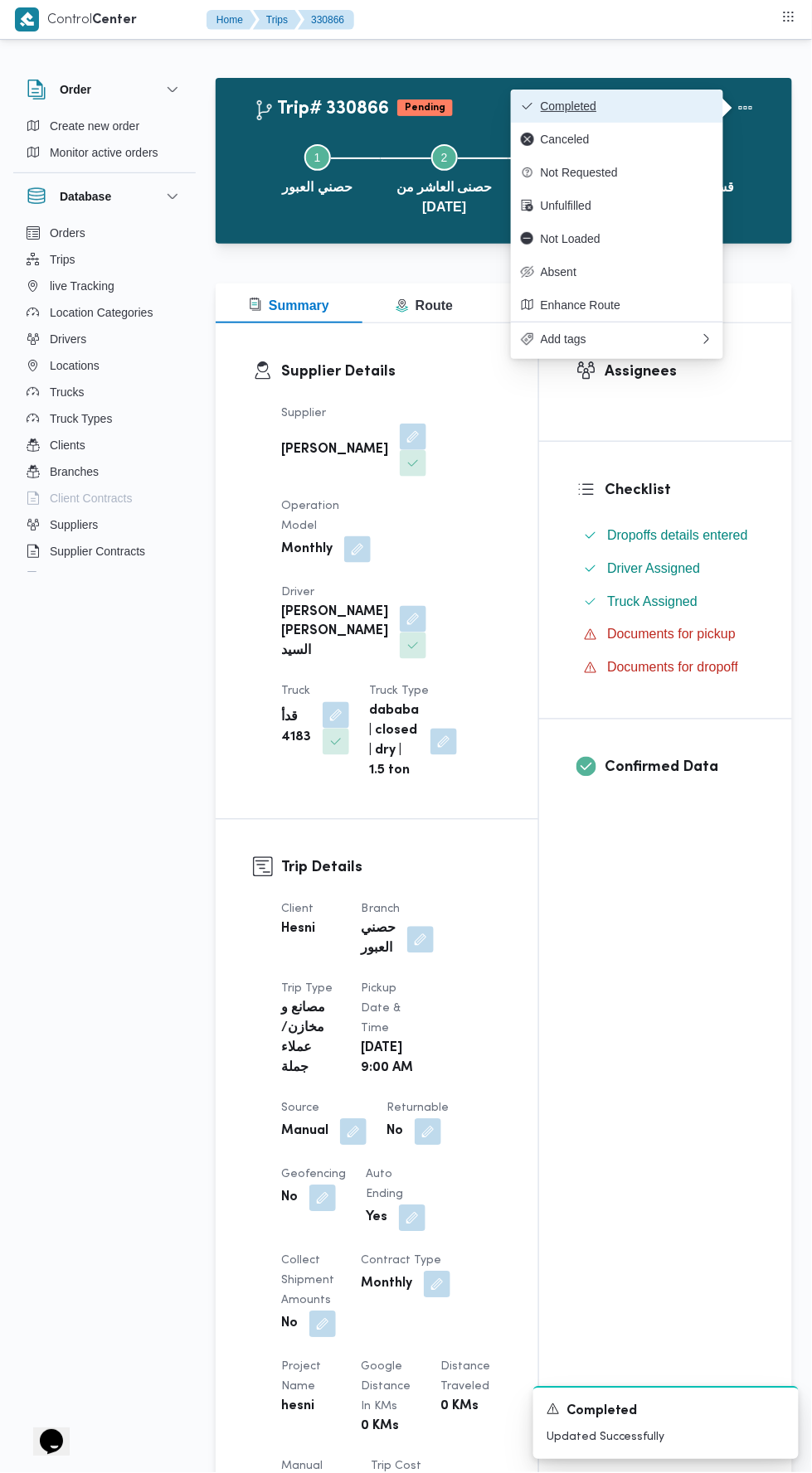
click at [667, 104] on span "Completed" at bounding box center [626, 106] width 173 height 13
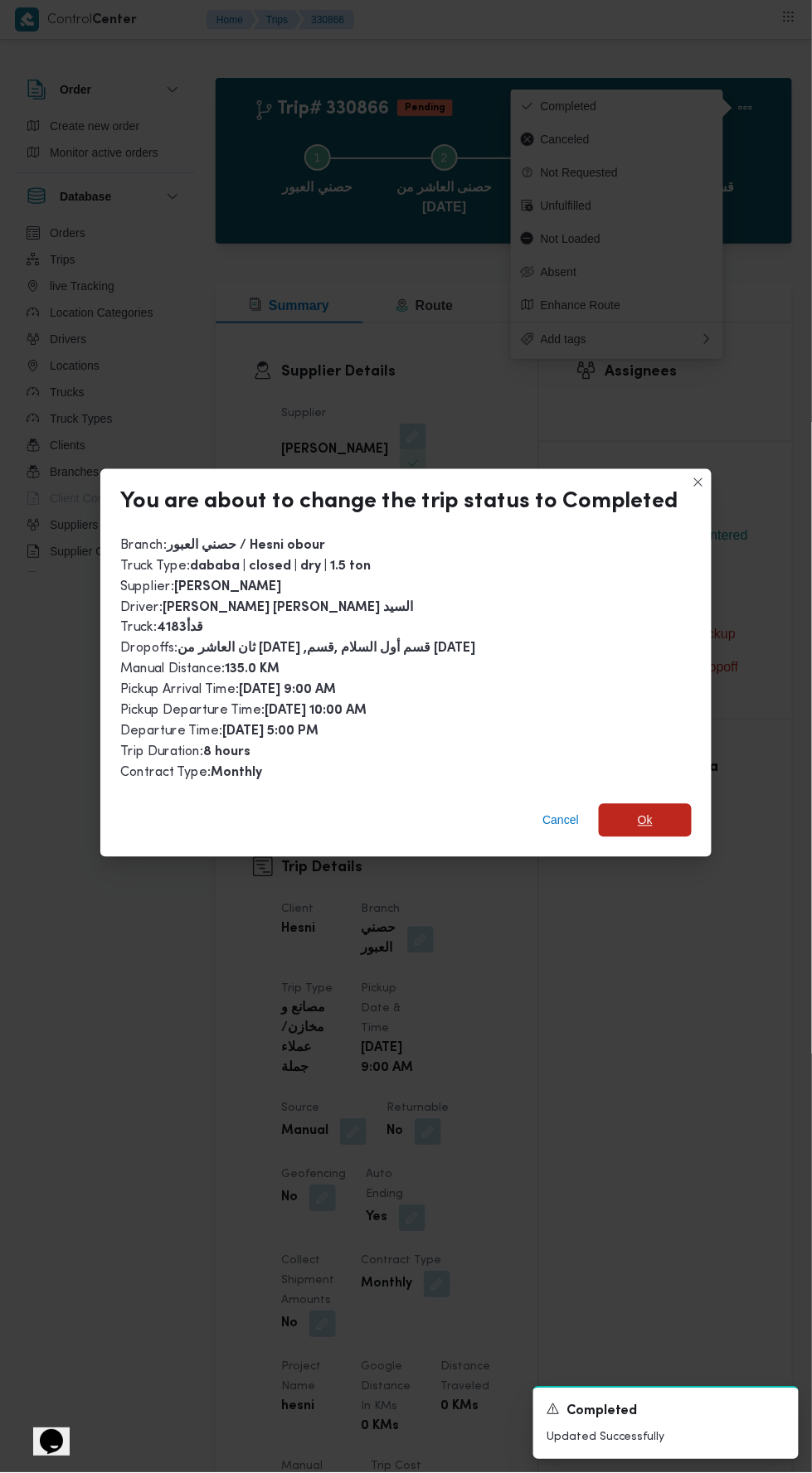
click at [677, 808] on span "Ok" at bounding box center [644, 820] width 93 height 33
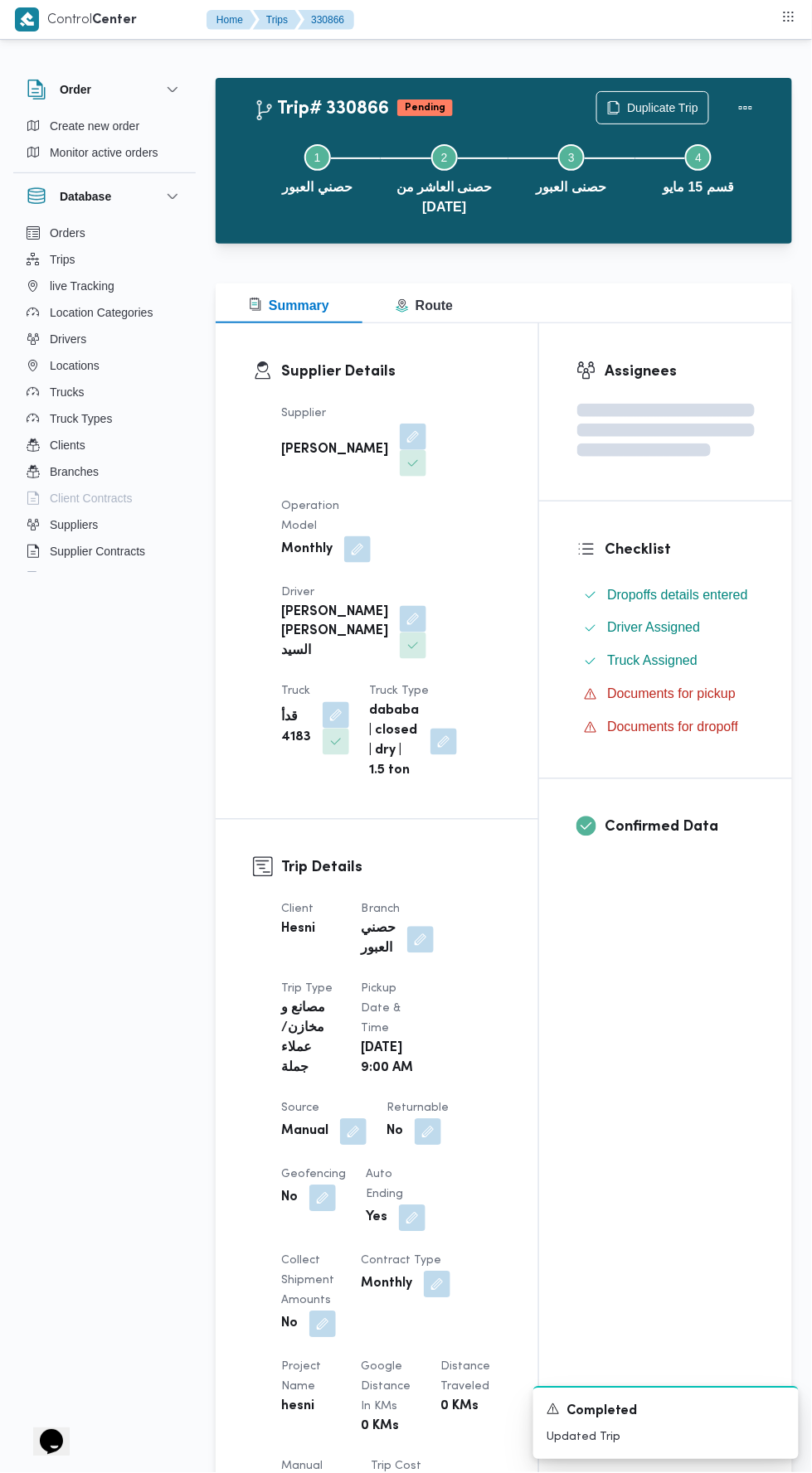
click at [662, 1063] on div "Assignees Checklist Dropoffs details entered Driver Assigned Truck Assigned Doc…" at bounding box center [666, 1286] width 253 height 1927
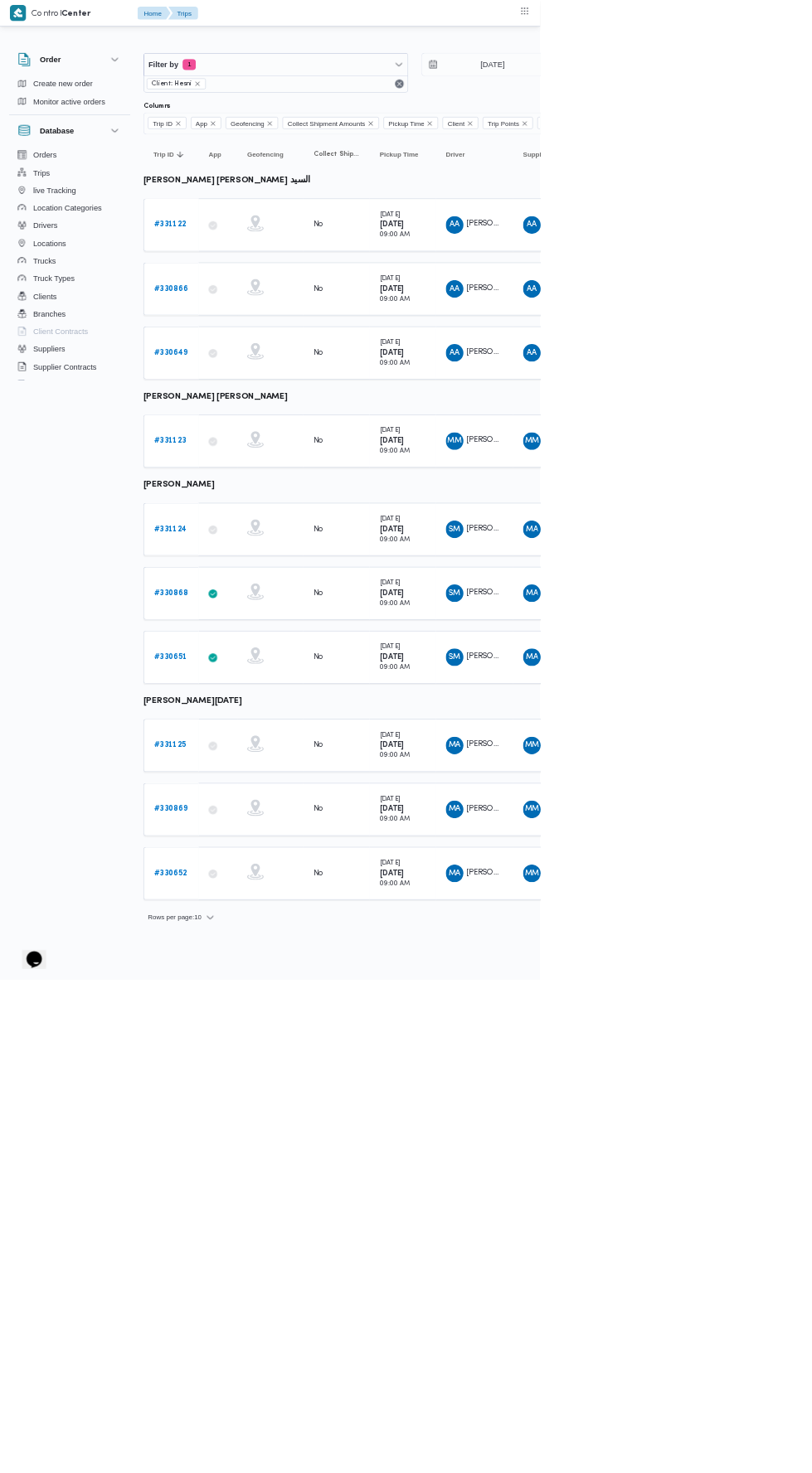
click at [255, 654] on link "# 331123" at bounding box center [255, 663] width 48 height 20
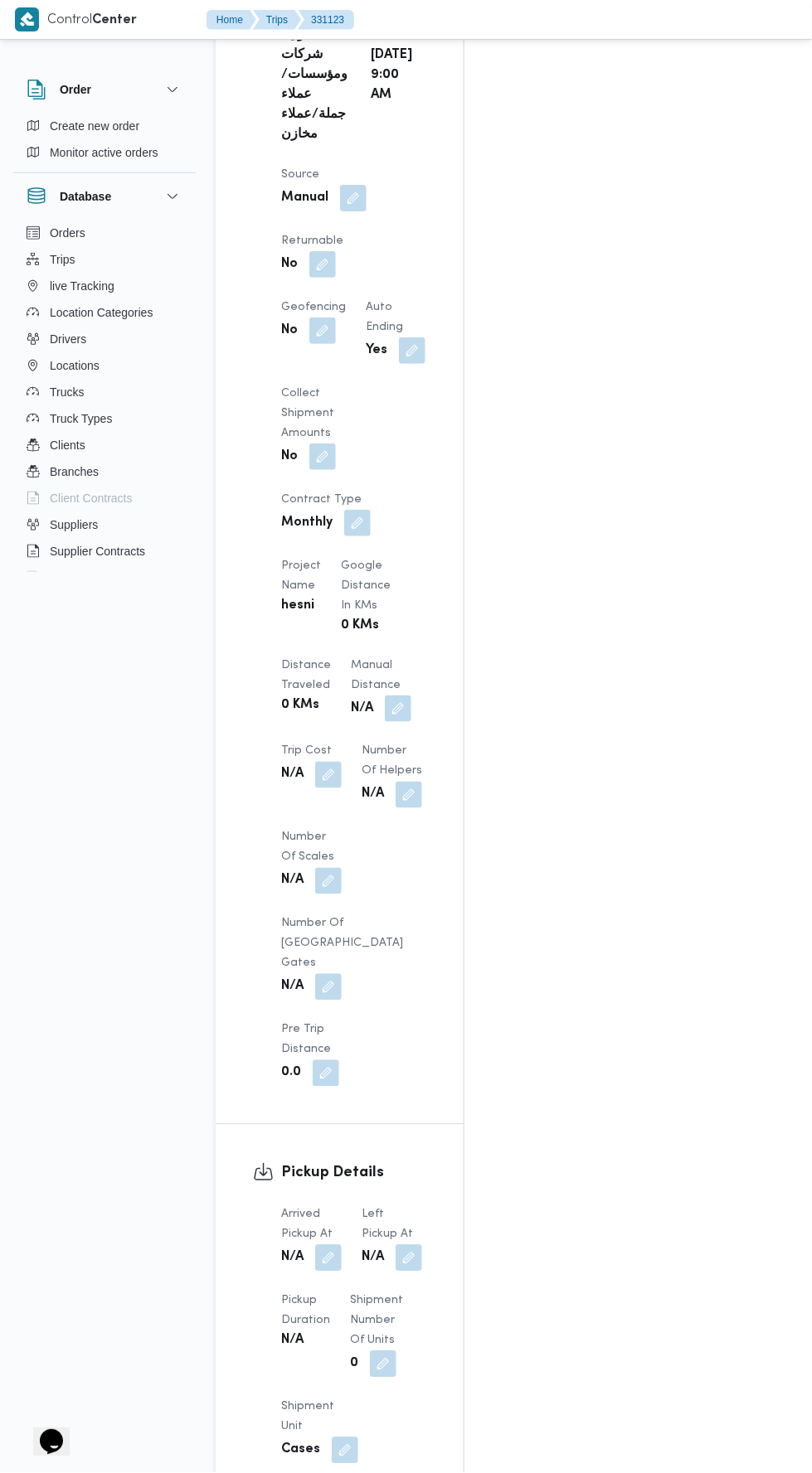
scroll to position [1210, 0]
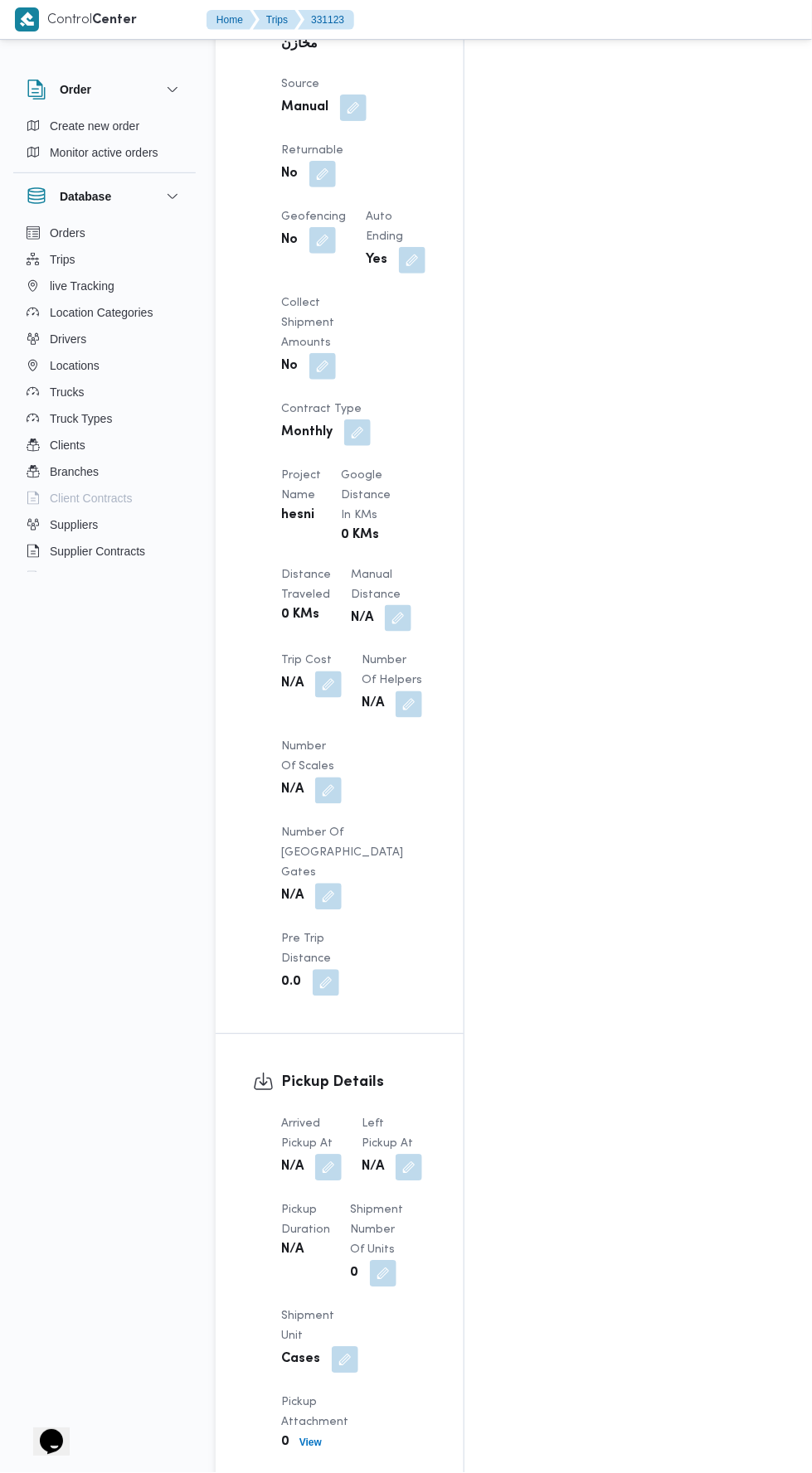
click at [384, 605] on button "button" at bounding box center [398, 618] width 26 height 26
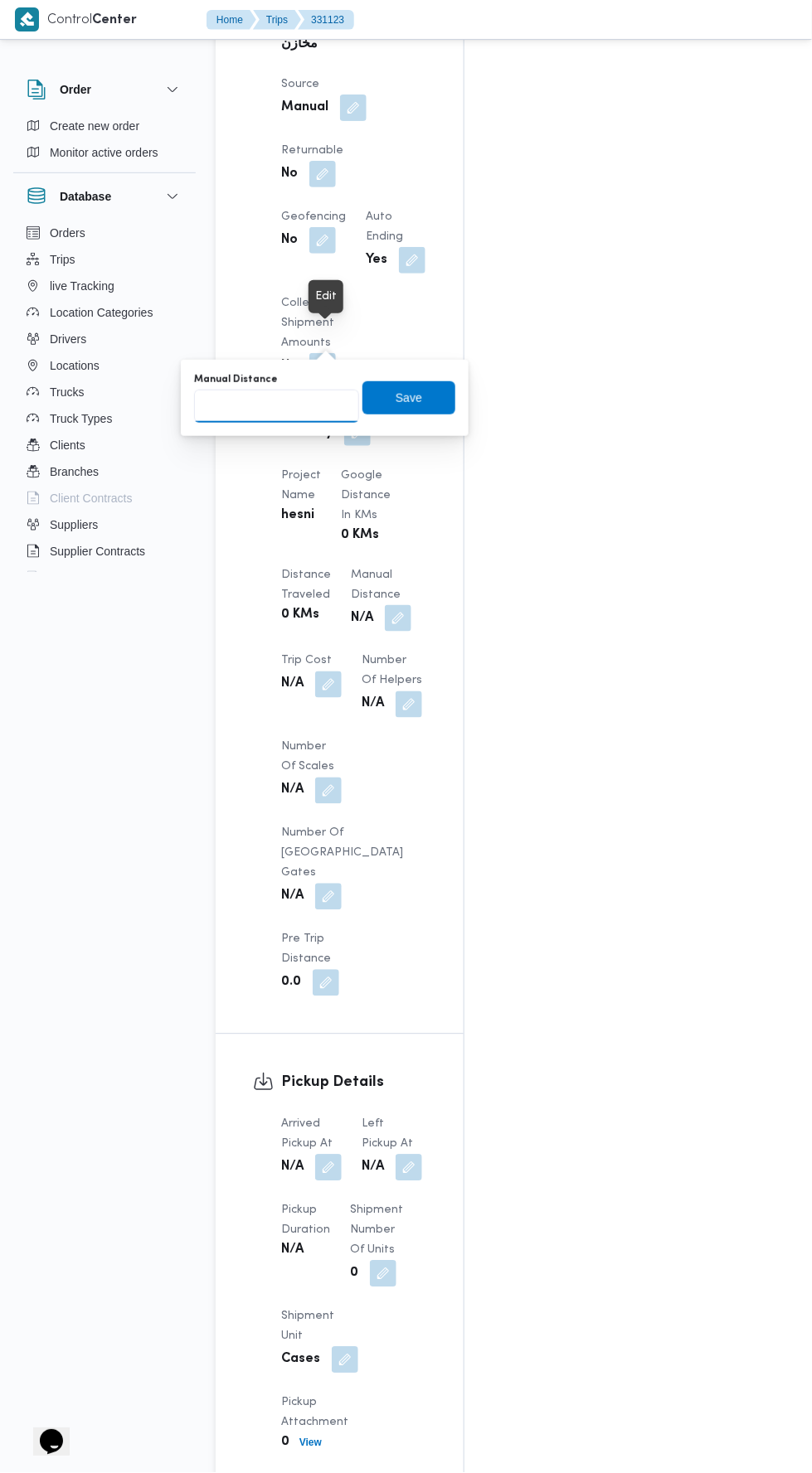
click at [288, 409] on input "Manual Distance" at bounding box center [277, 406] width 165 height 33
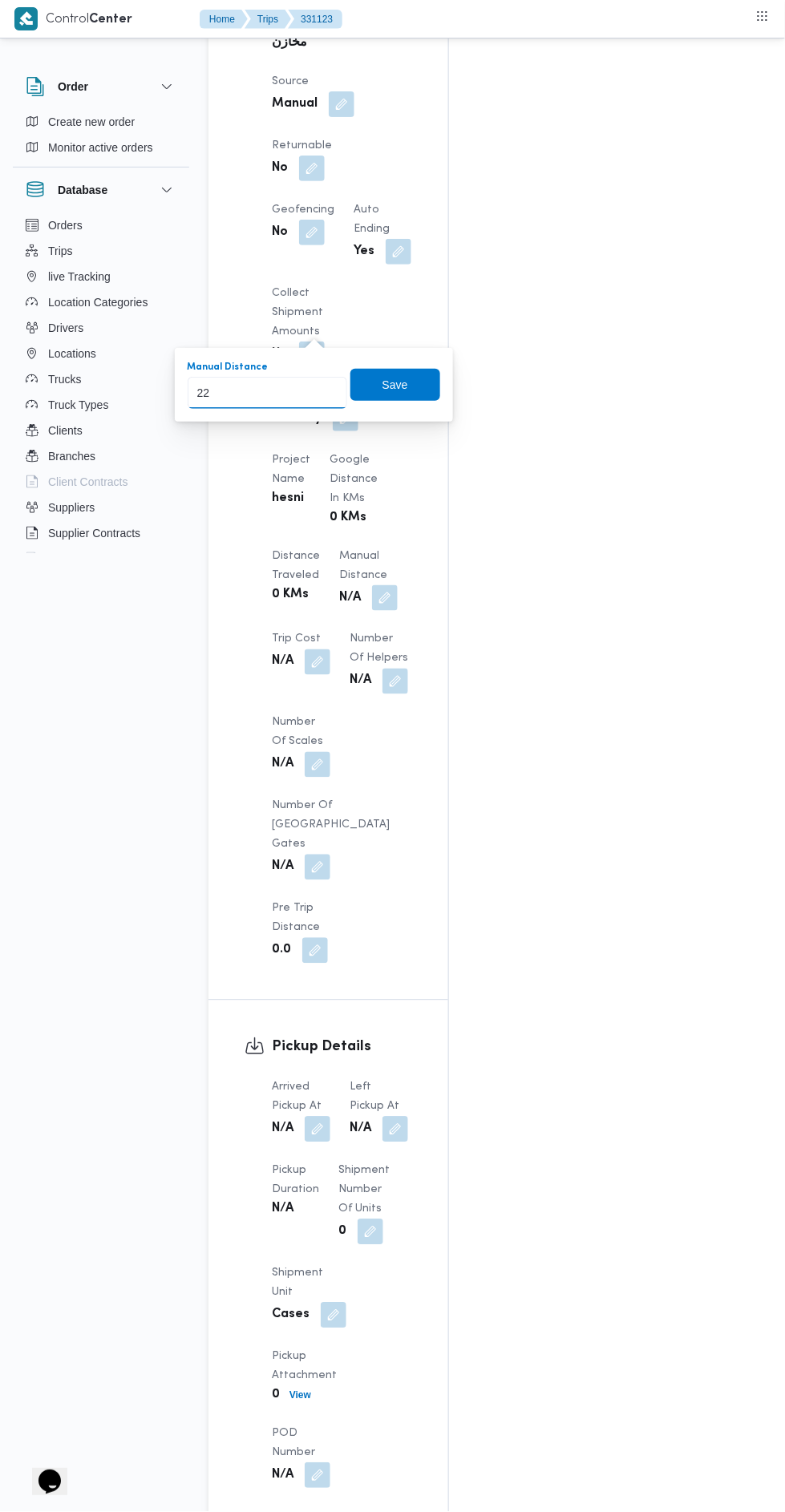
type input "224"
click at [440, 369] on span "Save" at bounding box center [394, 385] width 90 height 32
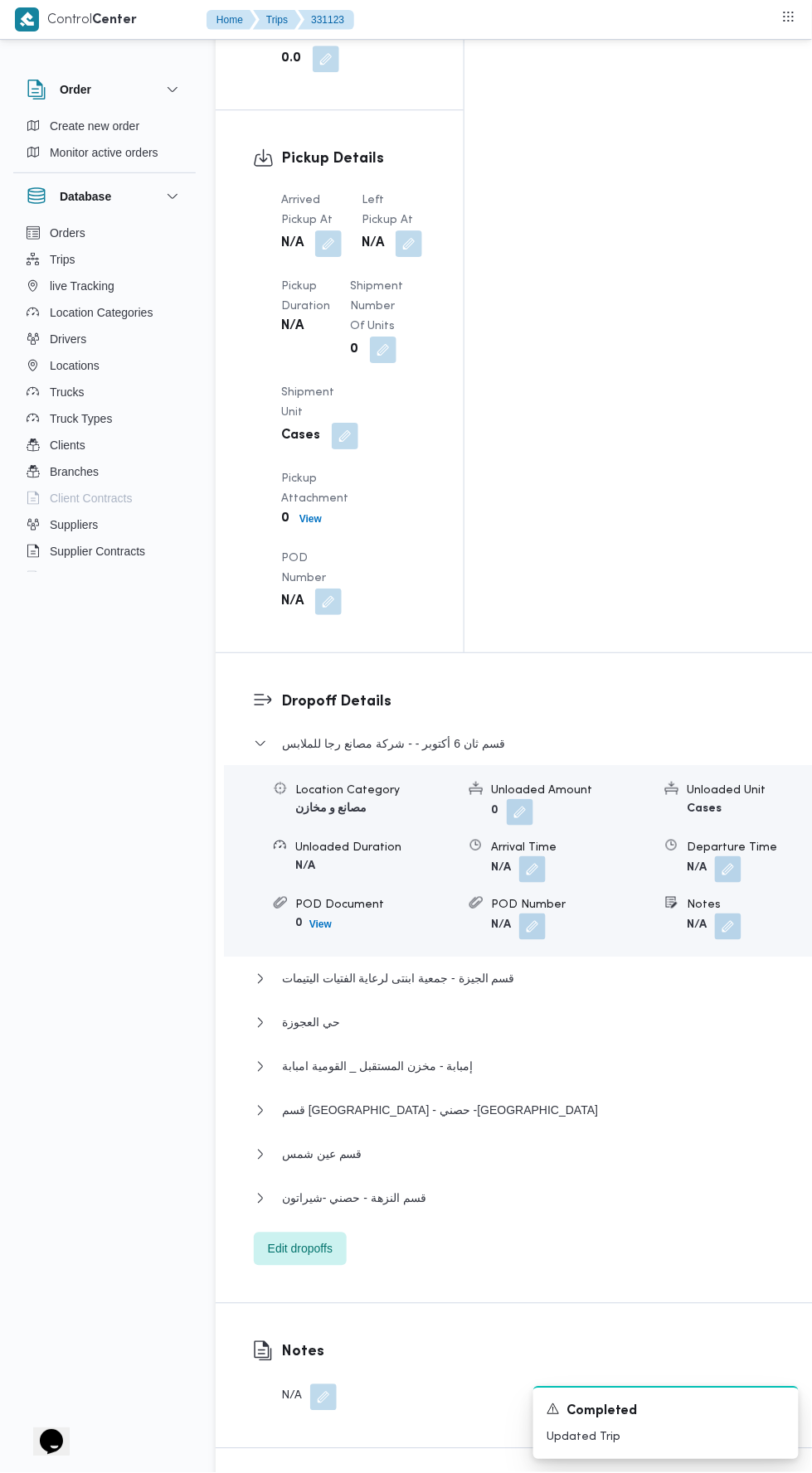
scroll to position [2138, 0]
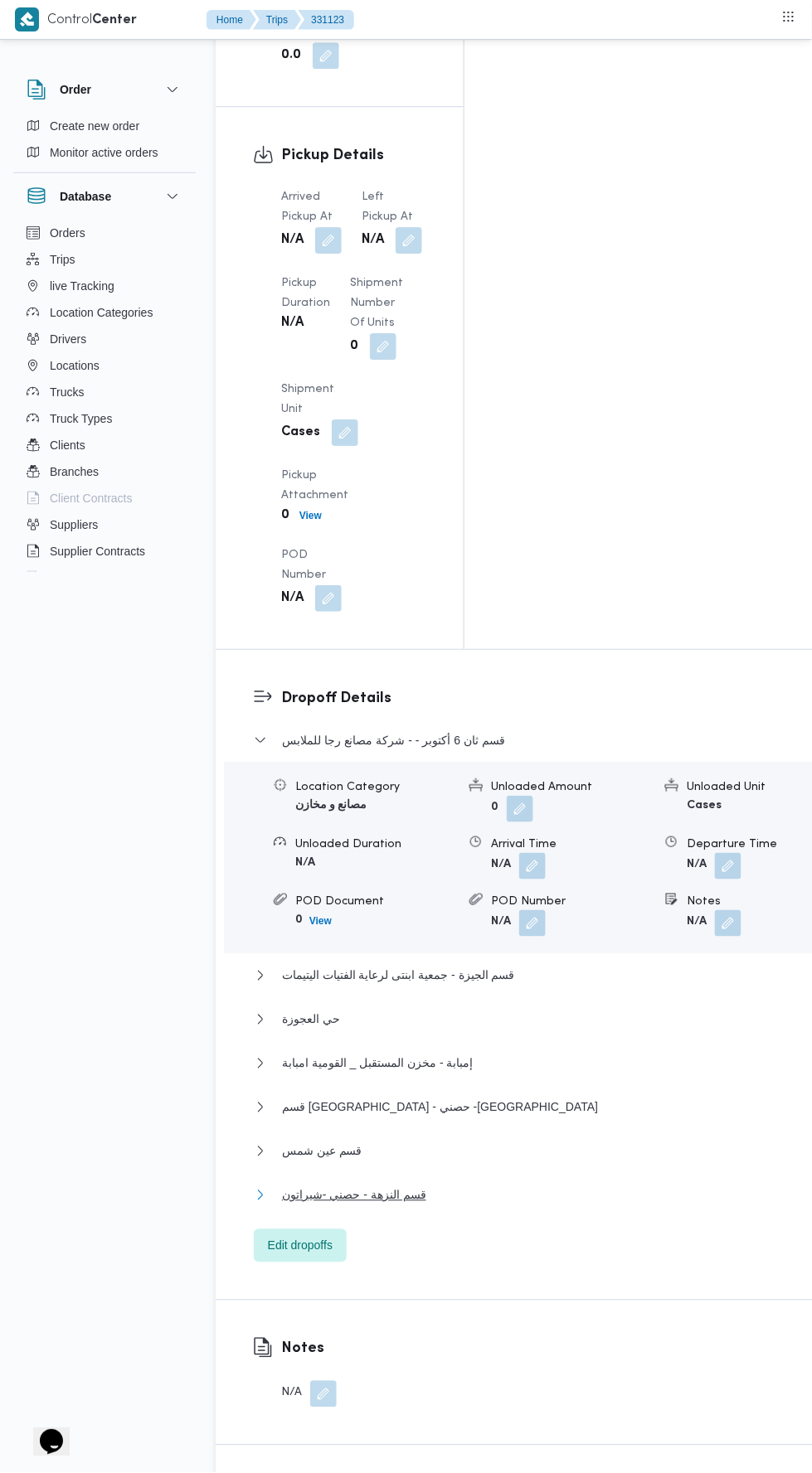
click at [532, 1185] on button "قسم النزهة - حصني -شيراتون" at bounding box center [536, 1195] width 565 height 20
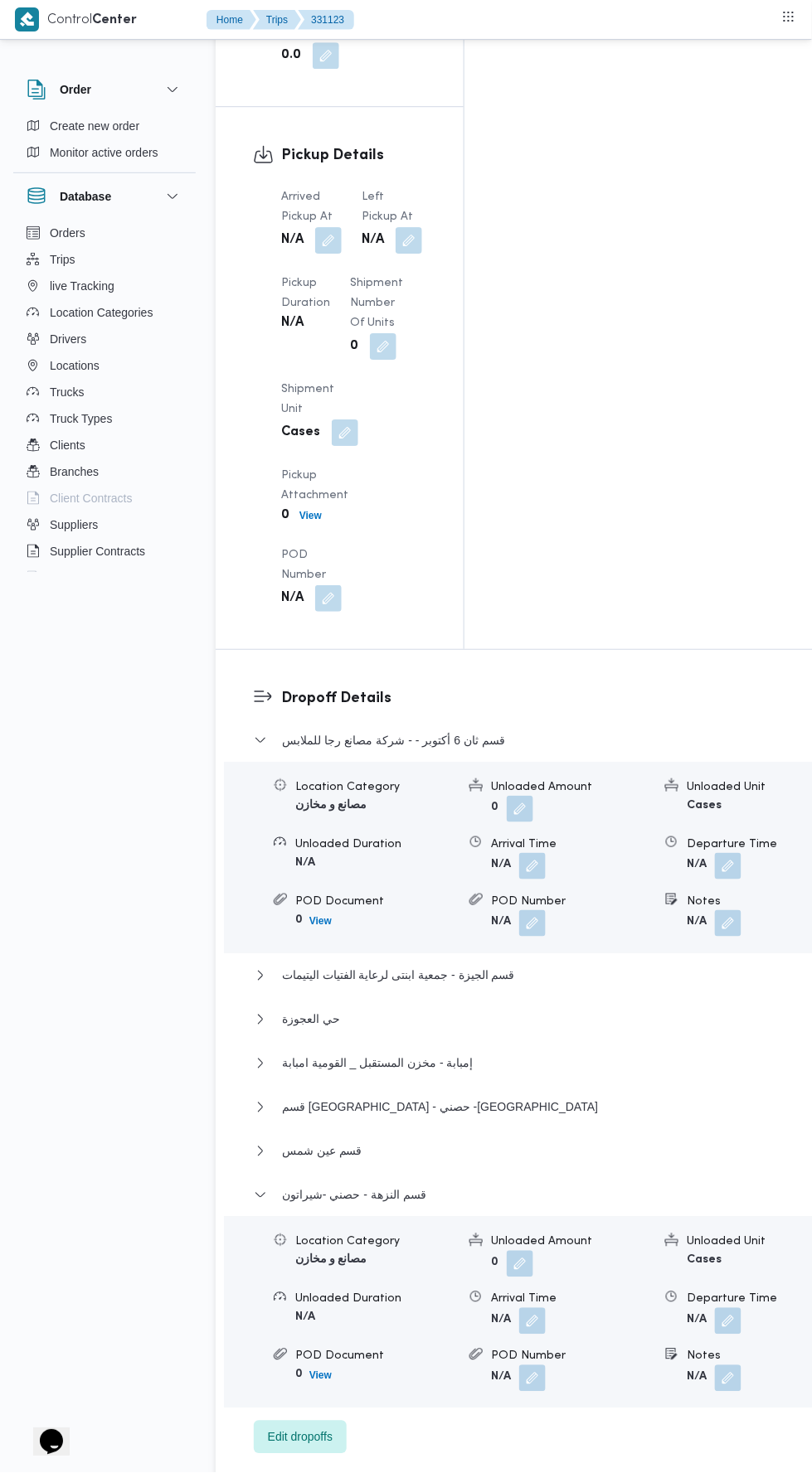
click at [714, 1308] on button "button" at bounding box center [728, 1321] width 26 height 26
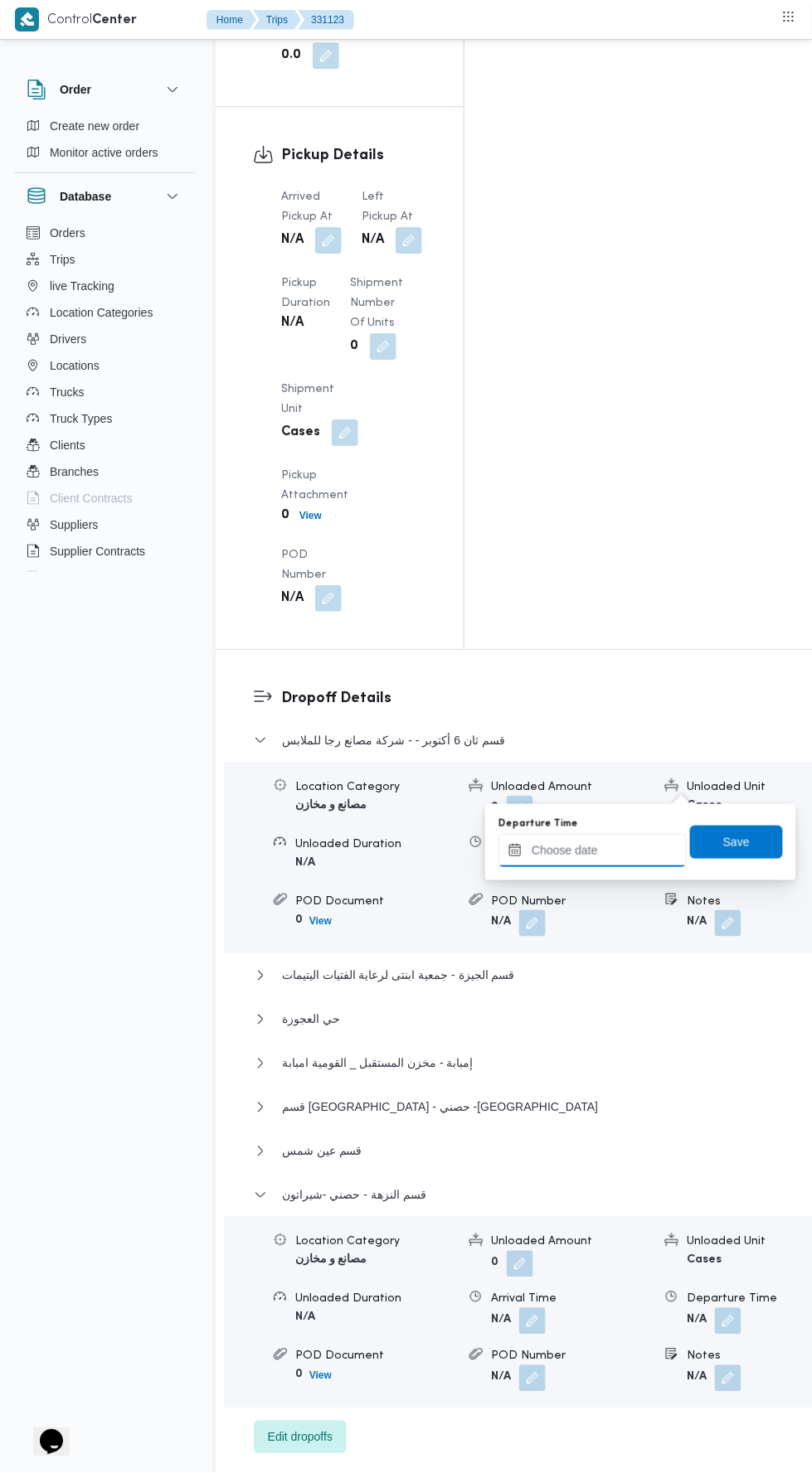
click at [622, 849] on input "Departure Time" at bounding box center [592, 849] width 188 height 33
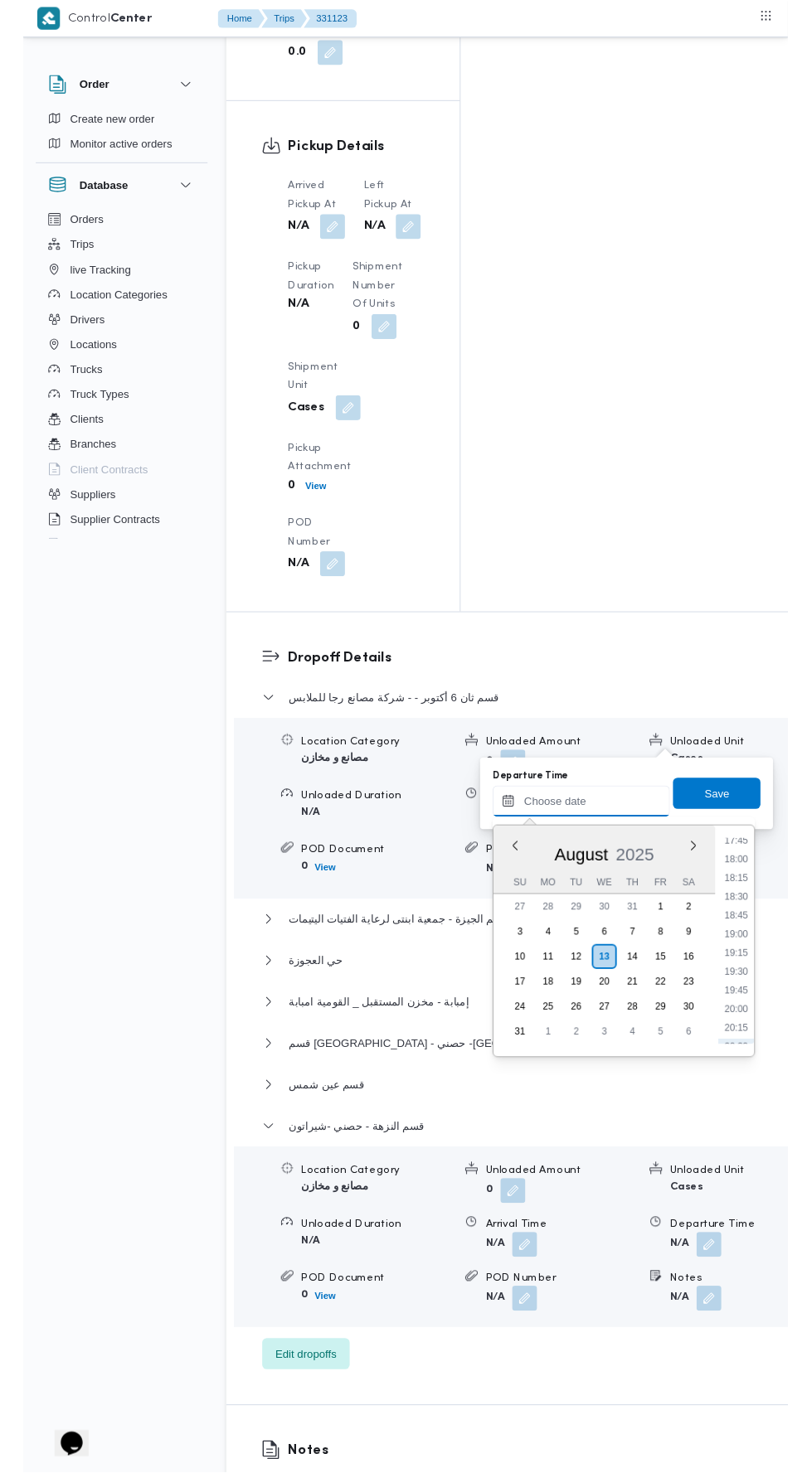
scroll to position [1419, 0]
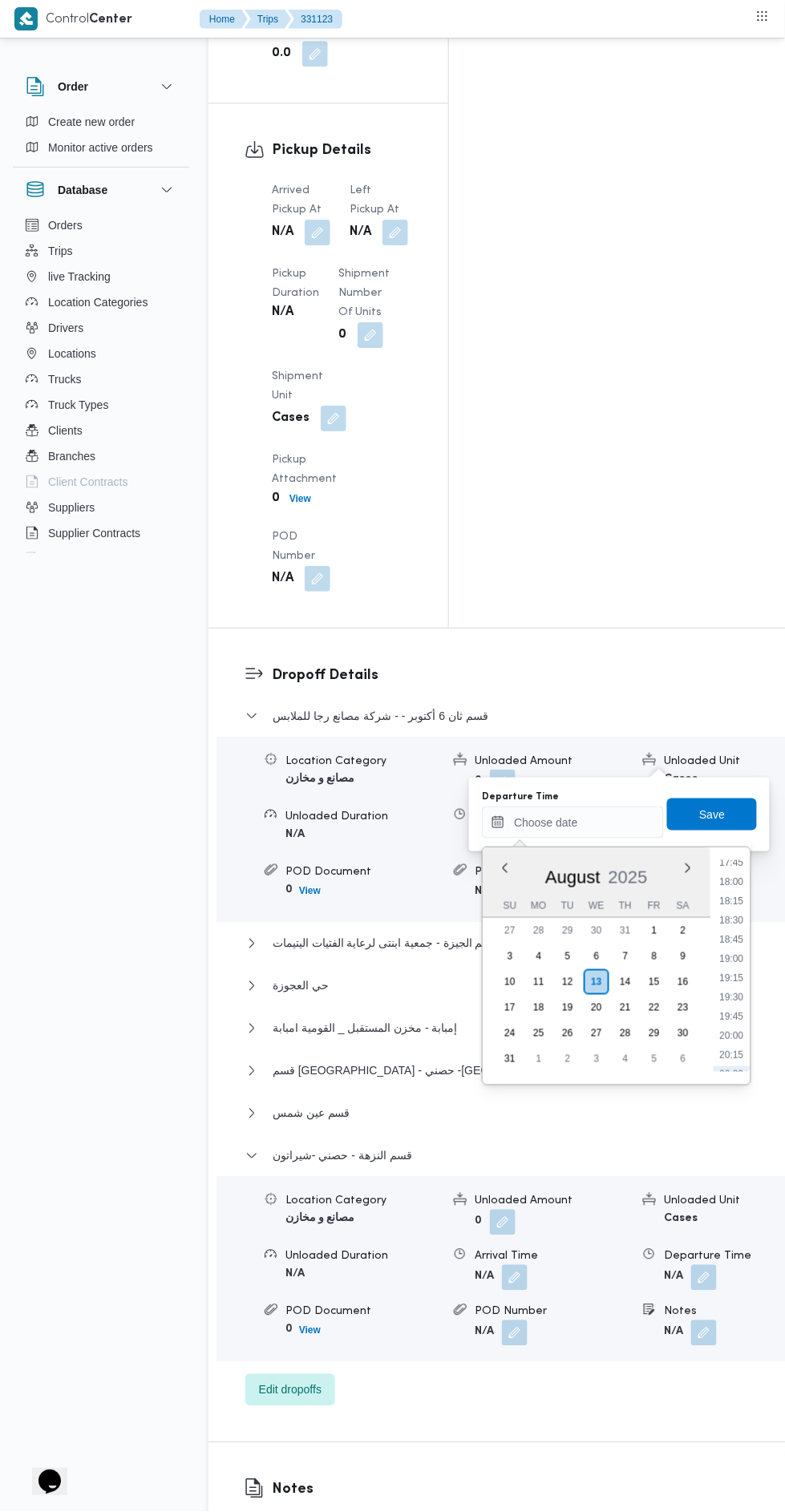
click at [732, 875] on li "18:00" at bounding box center [732, 883] width 37 height 16
type input "13/08/2025 18:00"
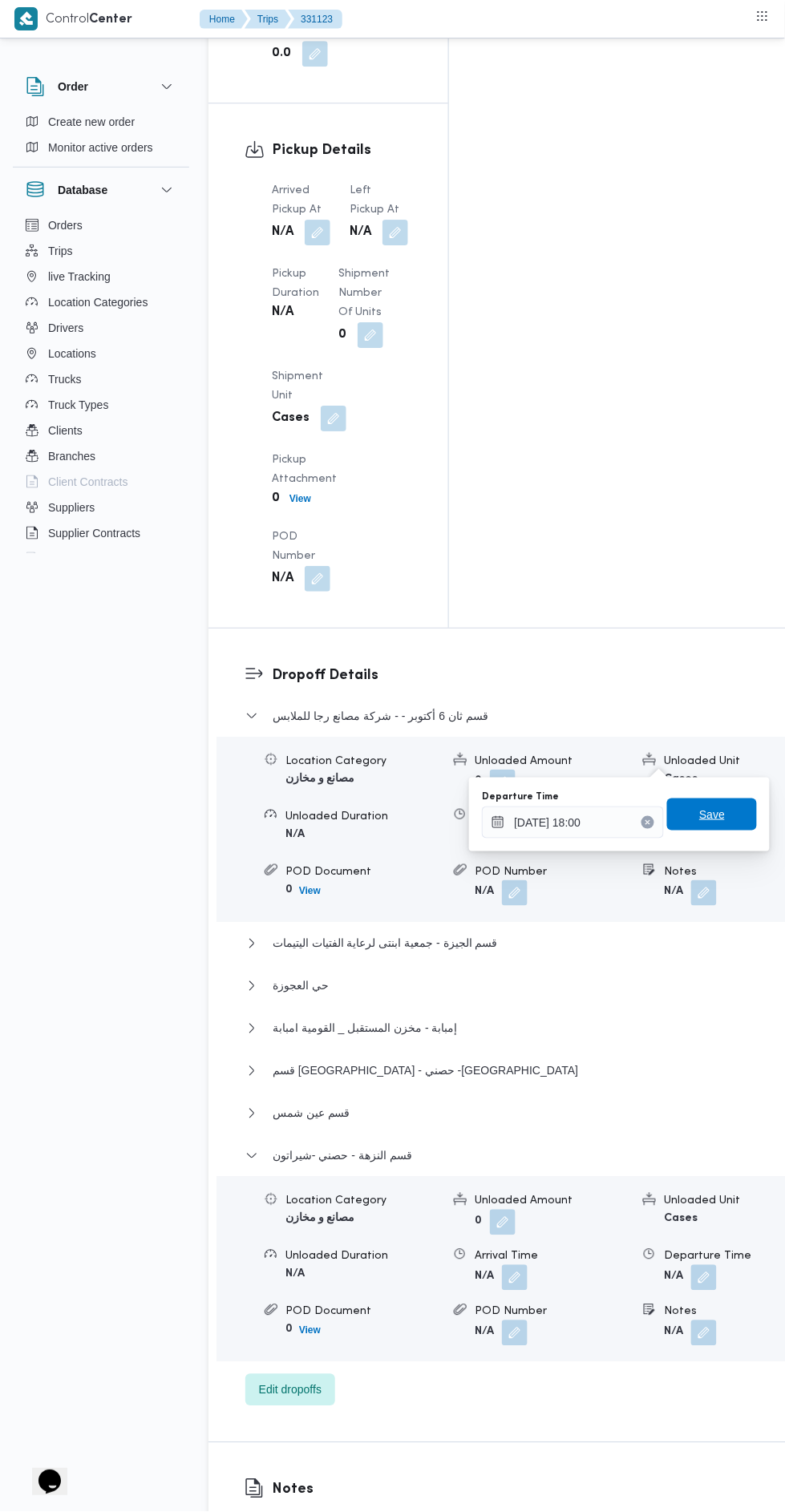
click at [714, 814] on span "Save" at bounding box center [712, 815] width 25 height 19
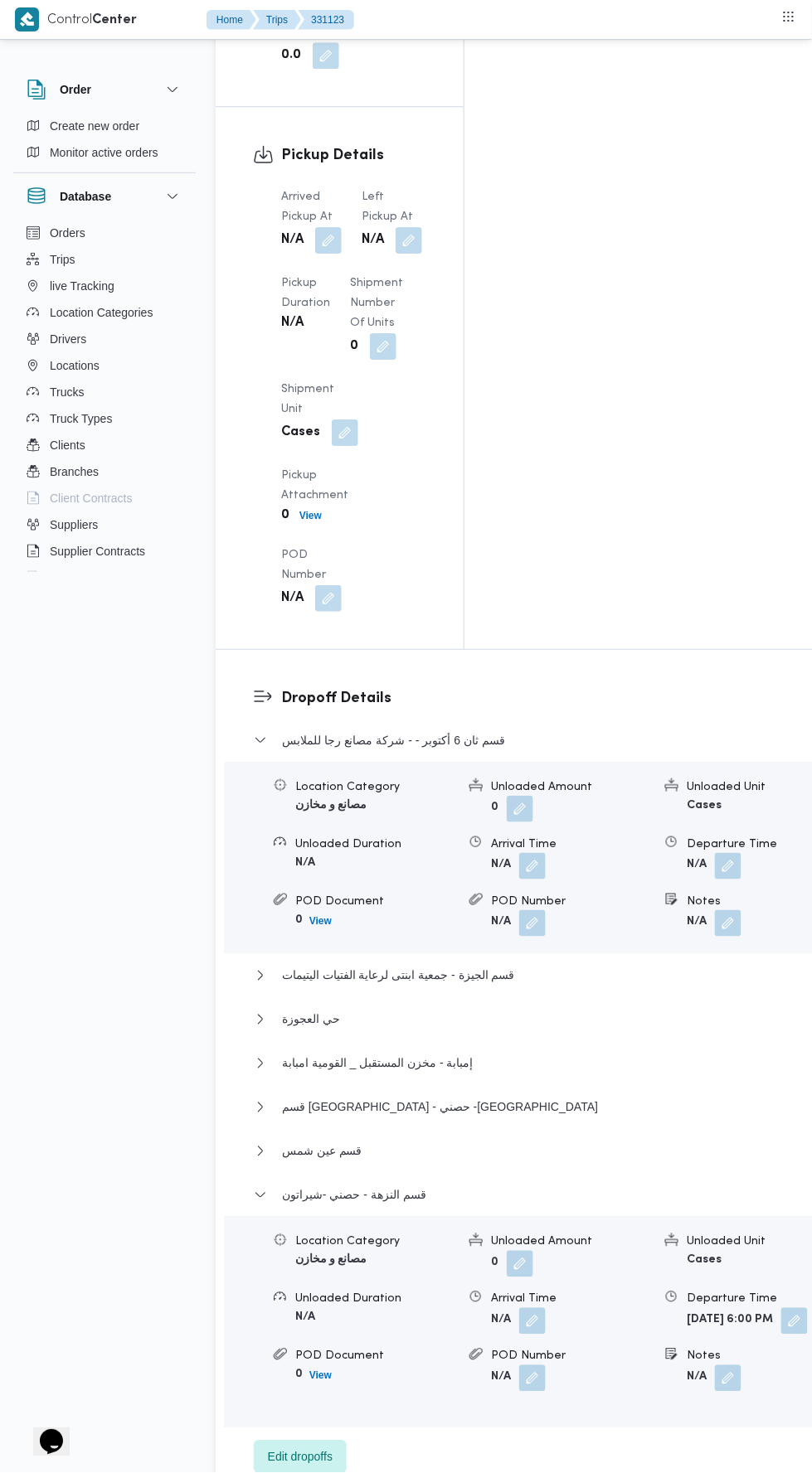
click at [781, 1308] on button "button" at bounding box center [794, 1321] width 26 height 26
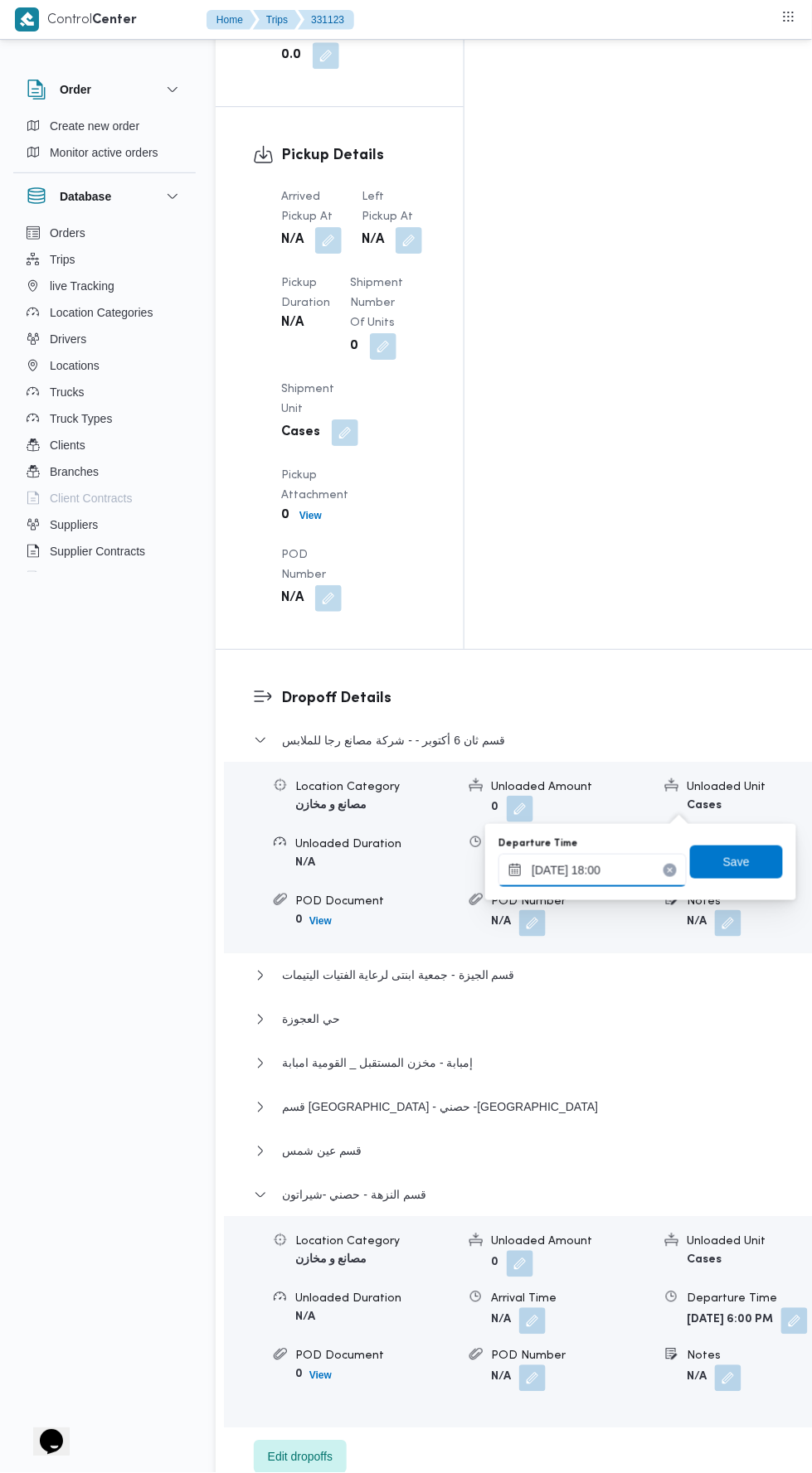
click at [639, 869] on input "13/08/2025 18:00" at bounding box center [592, 870] width 188 height 33
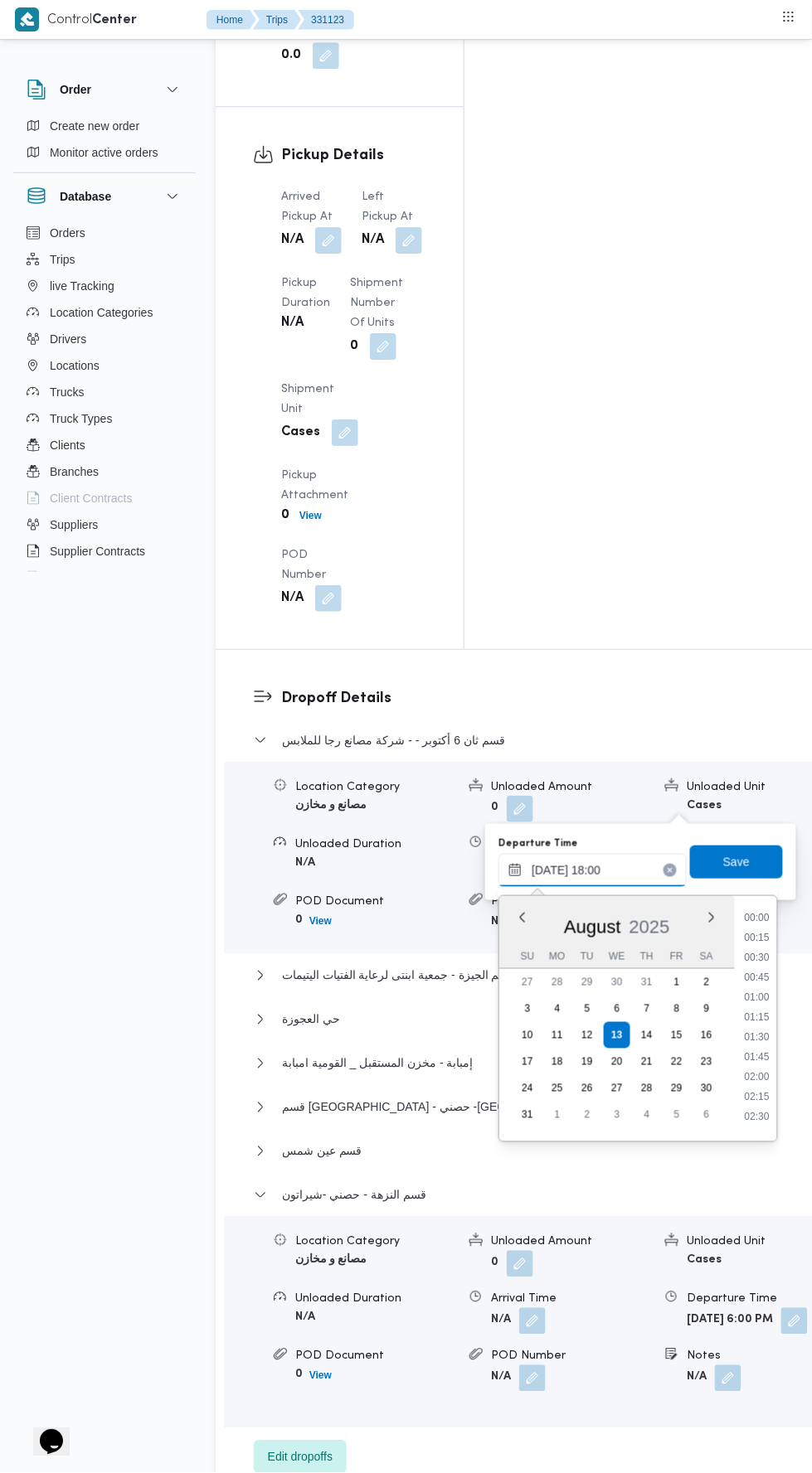
scroll to position [1318, 0]
click at [765, 1006] on li "17:45" at bounding box center [758, 1013] width 38 height 17
type input "13/08/2025 17:45"
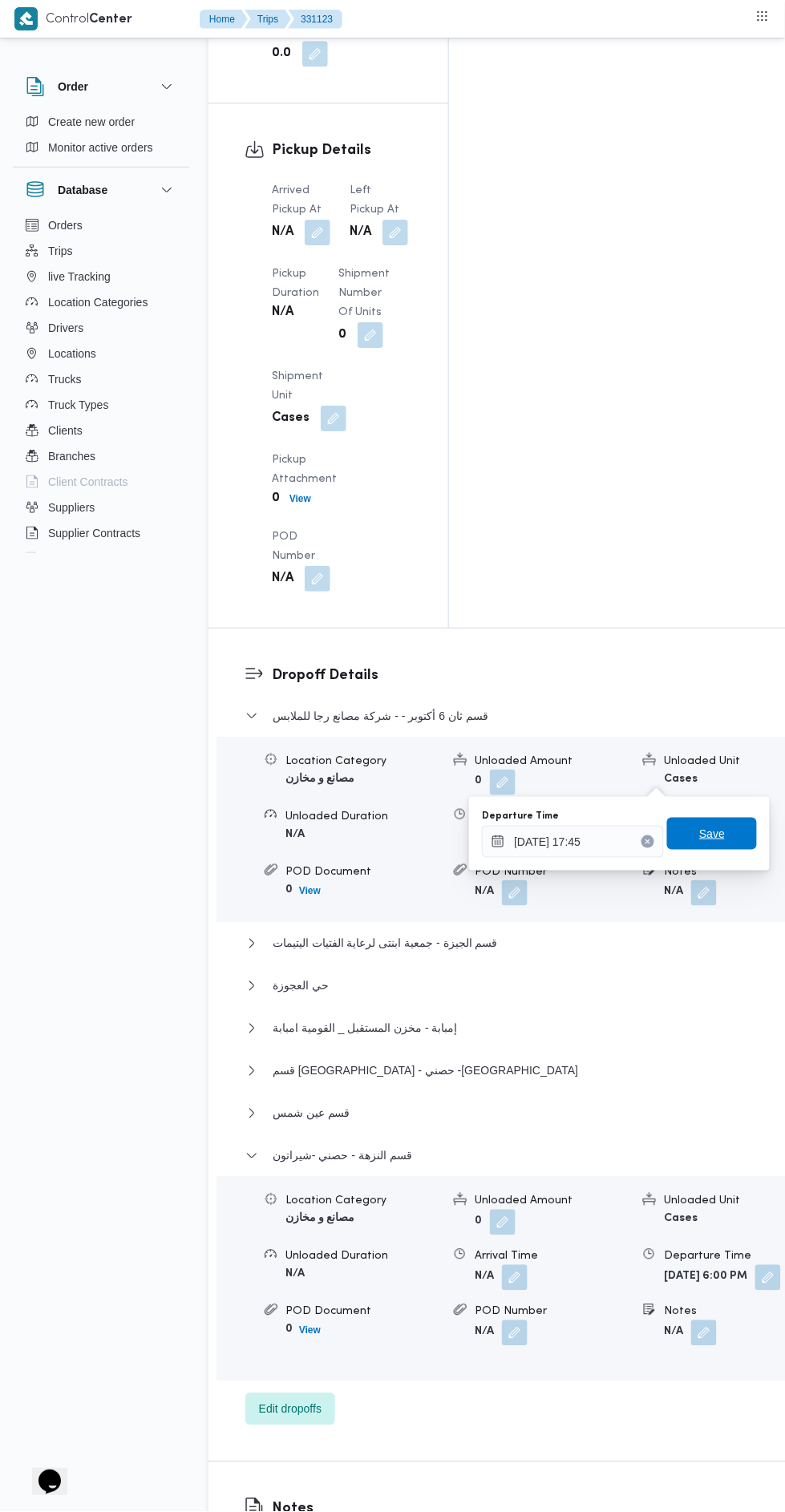
click at [732, 824] on span "Save" at bounding box center [712, 834] width 90 height 32
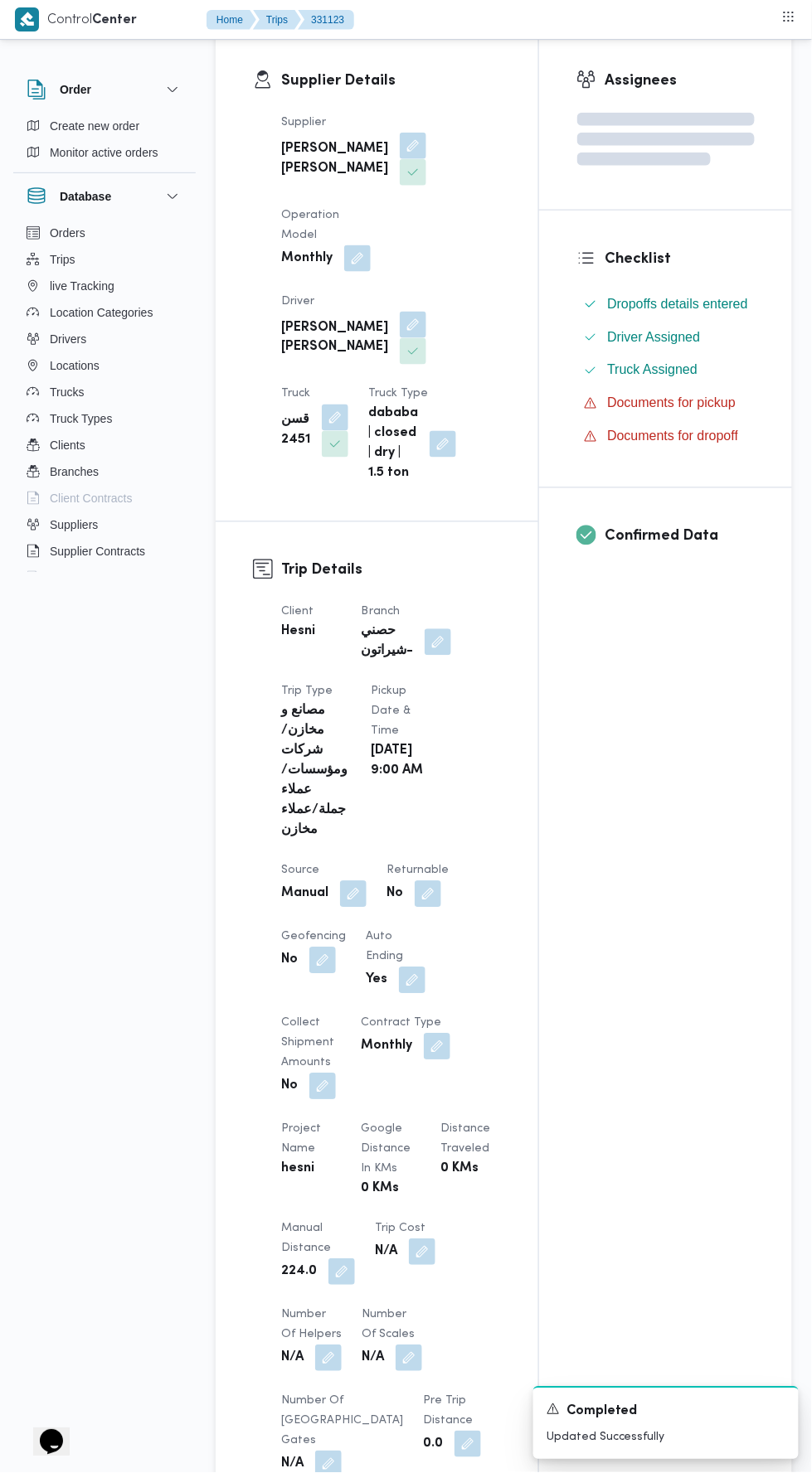
scroll to position [0, 0]
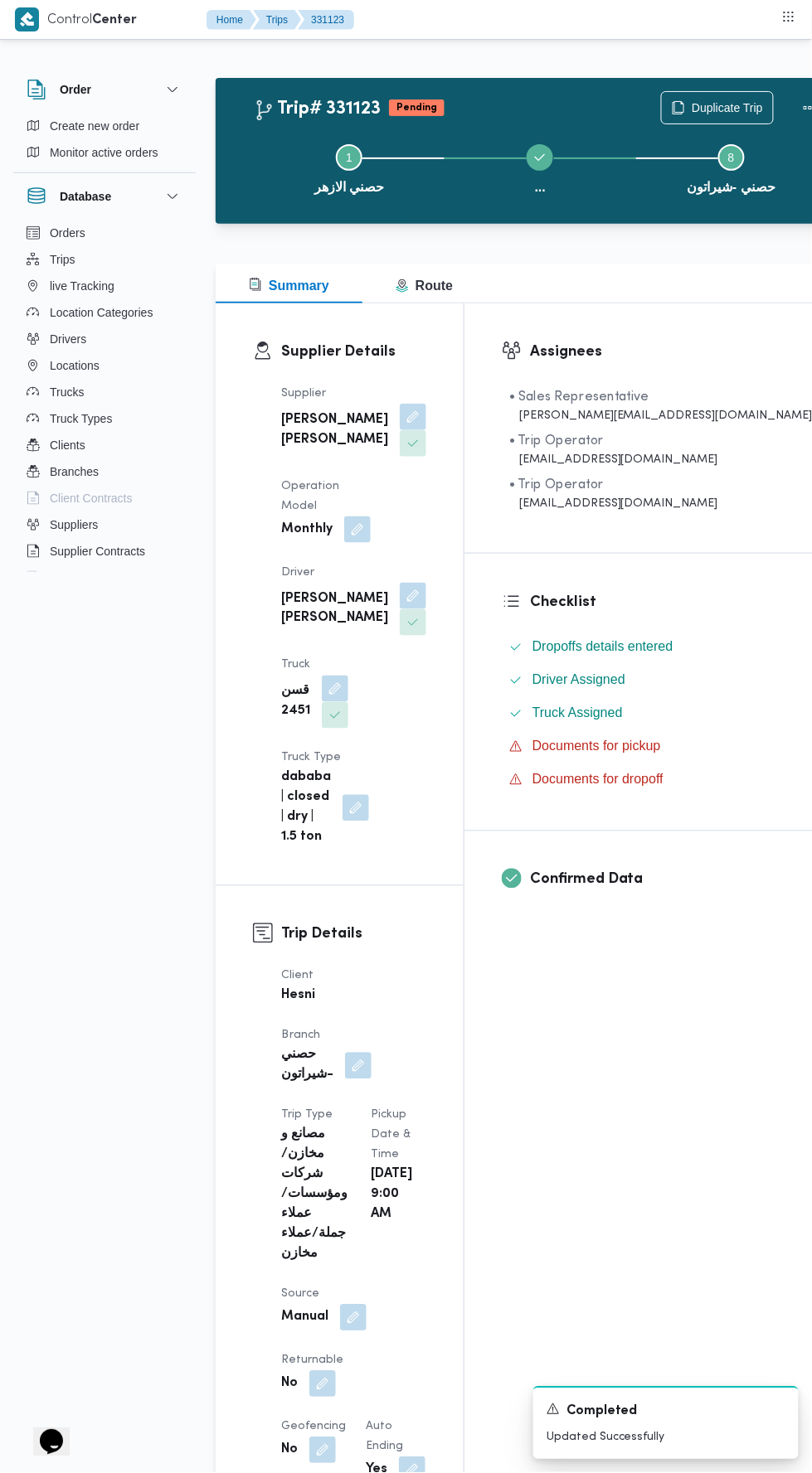
click at [793, 93] on button "Actions" at bounding box center [809, 107] width 33 height 33
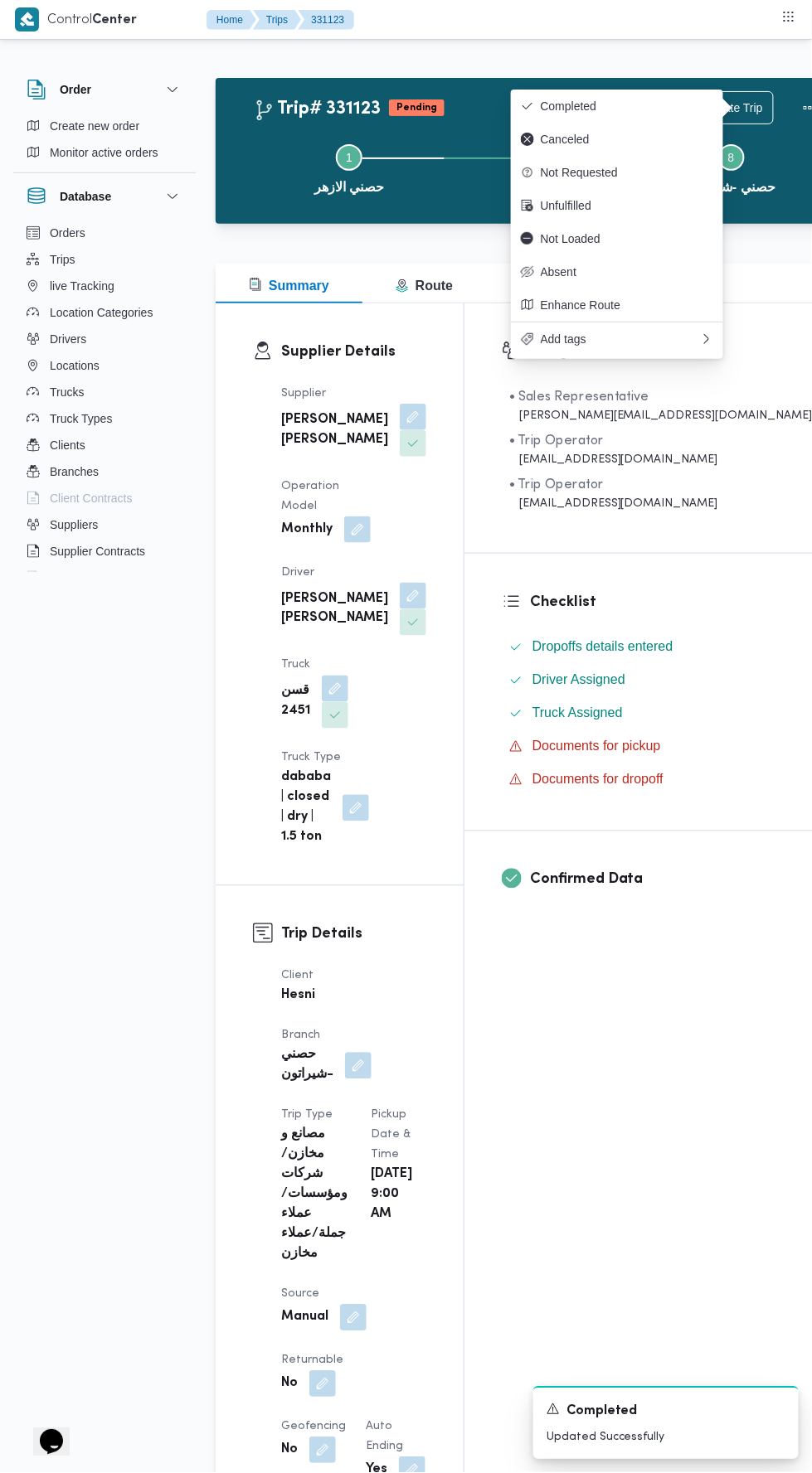
click at [664, 89] on button "Completed" at bounding box center [617, 105] width 212 height 33
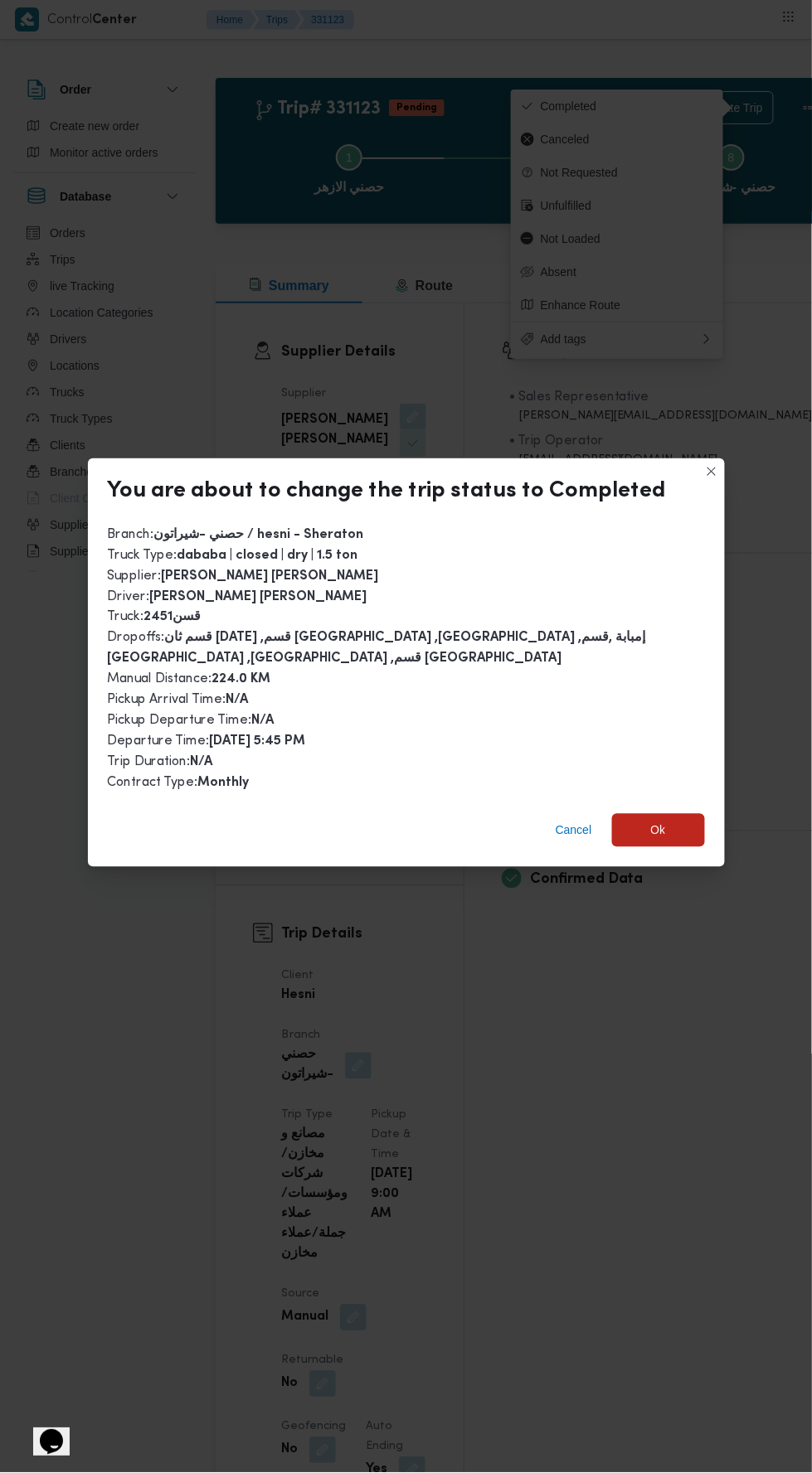
click at [572, 823] on span "Cancel" at bounding box center [573, 830] width 37 height 20
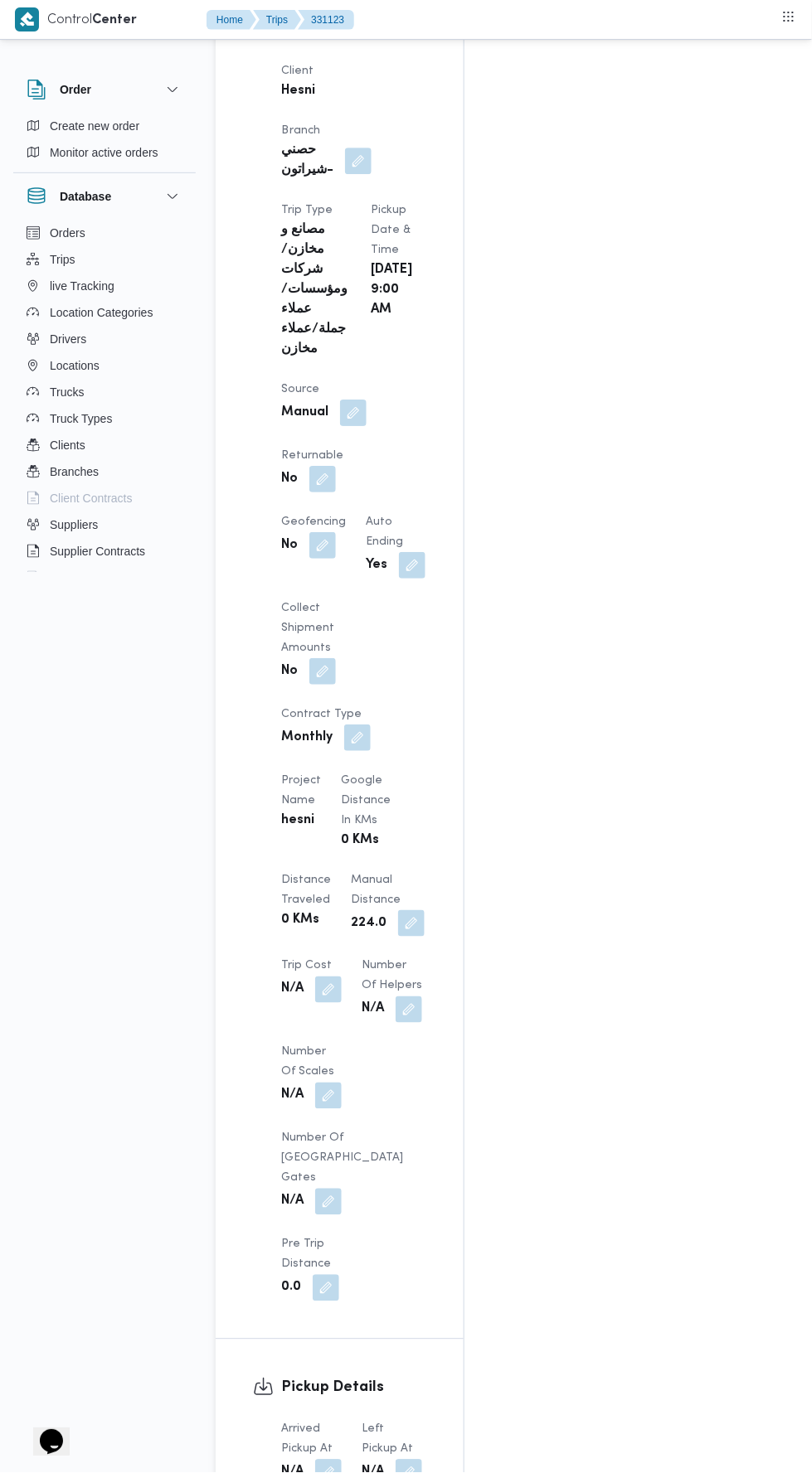
scroll to position [895, 0]
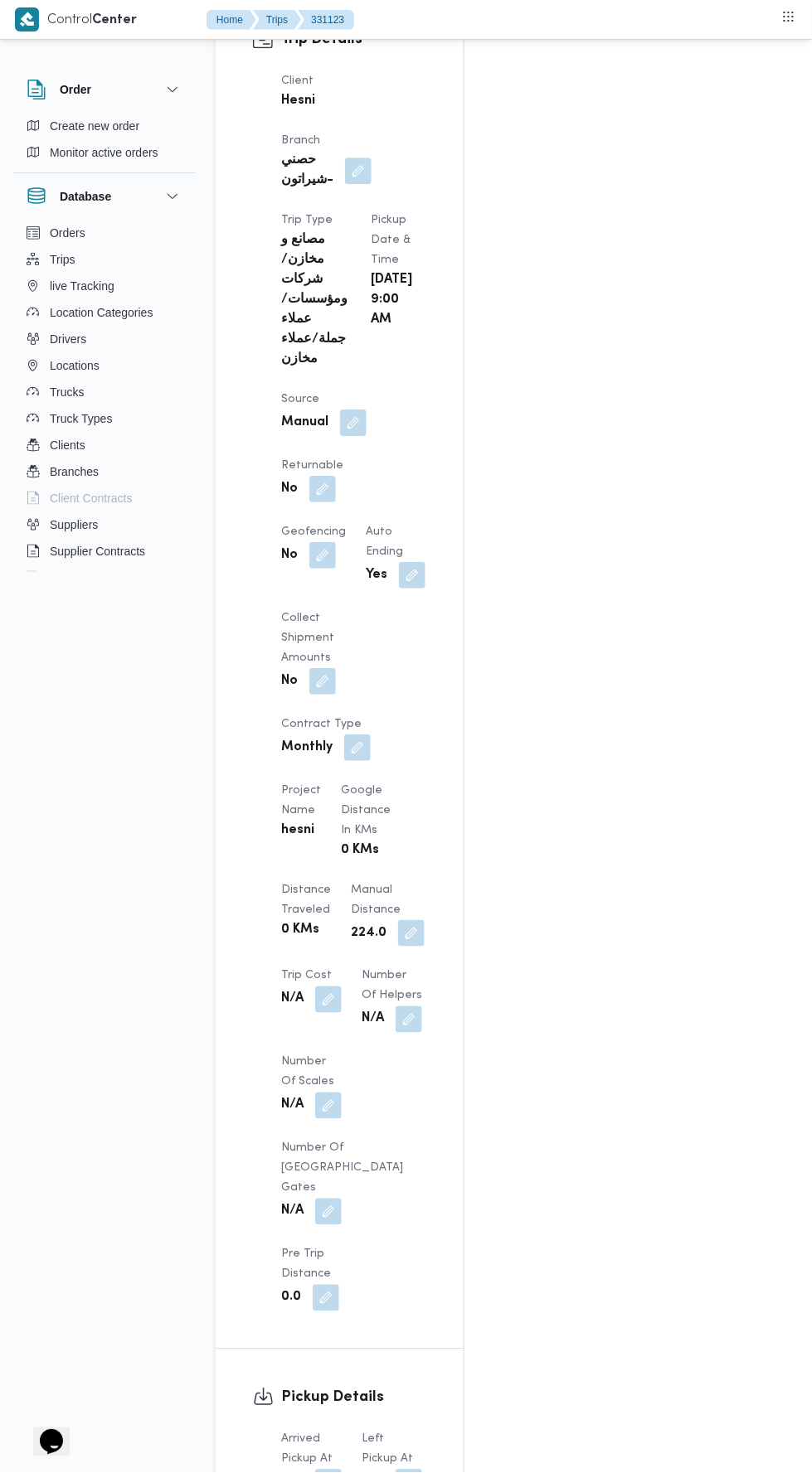
click at [398, 920] on button "button" at bounding box center [411, 933] width 26 height 26
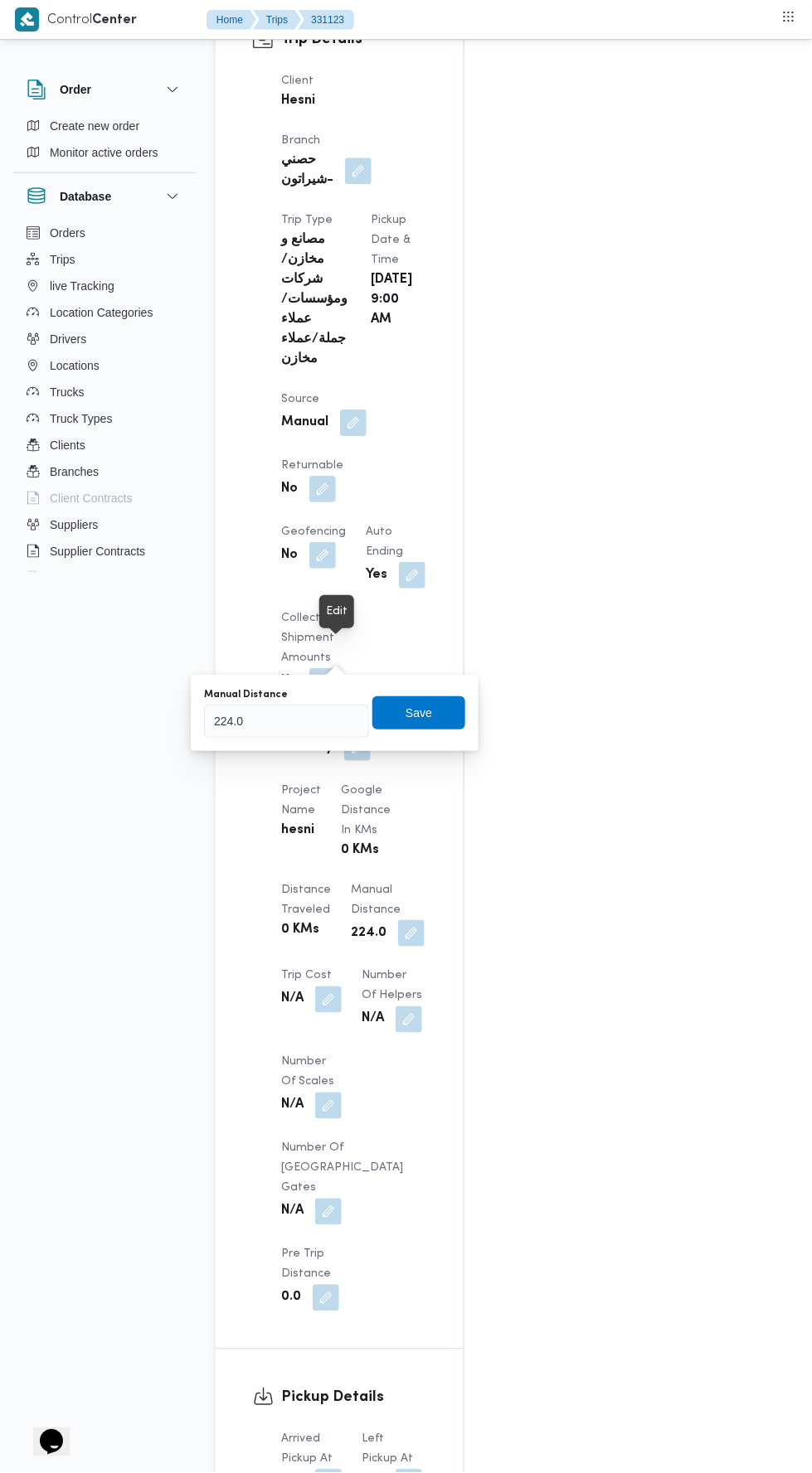
click at [337, 719] on input "224.0" at bounding box center [286, 720] width 165 height 33
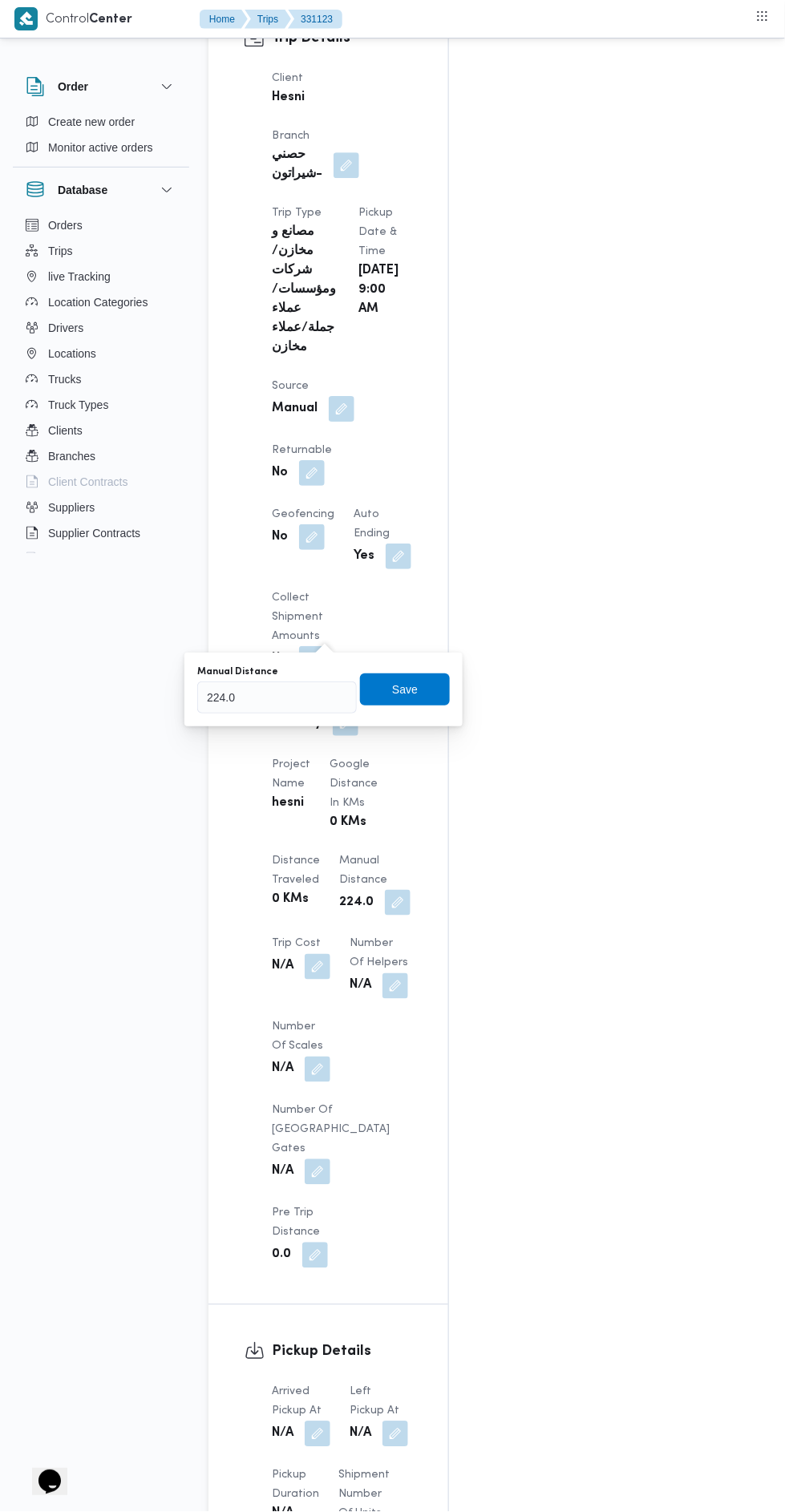
click at [284, 694] on input "224.0" at bounding box center [276, 697] width 160 height 32
click at [425, 679] on span "Save" at bounding box center [404, 689] width 90 height 32
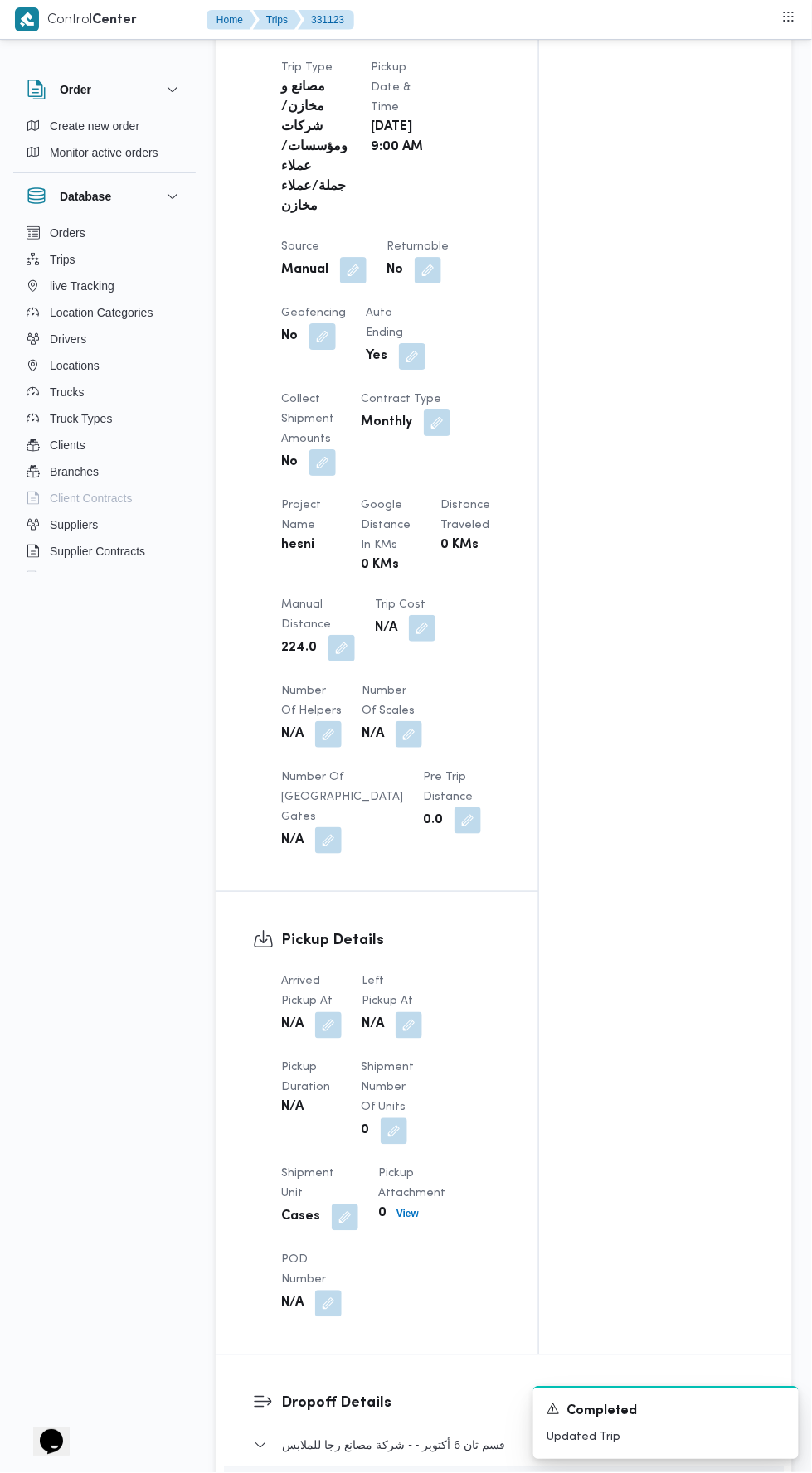
scroll to position [0, 0]
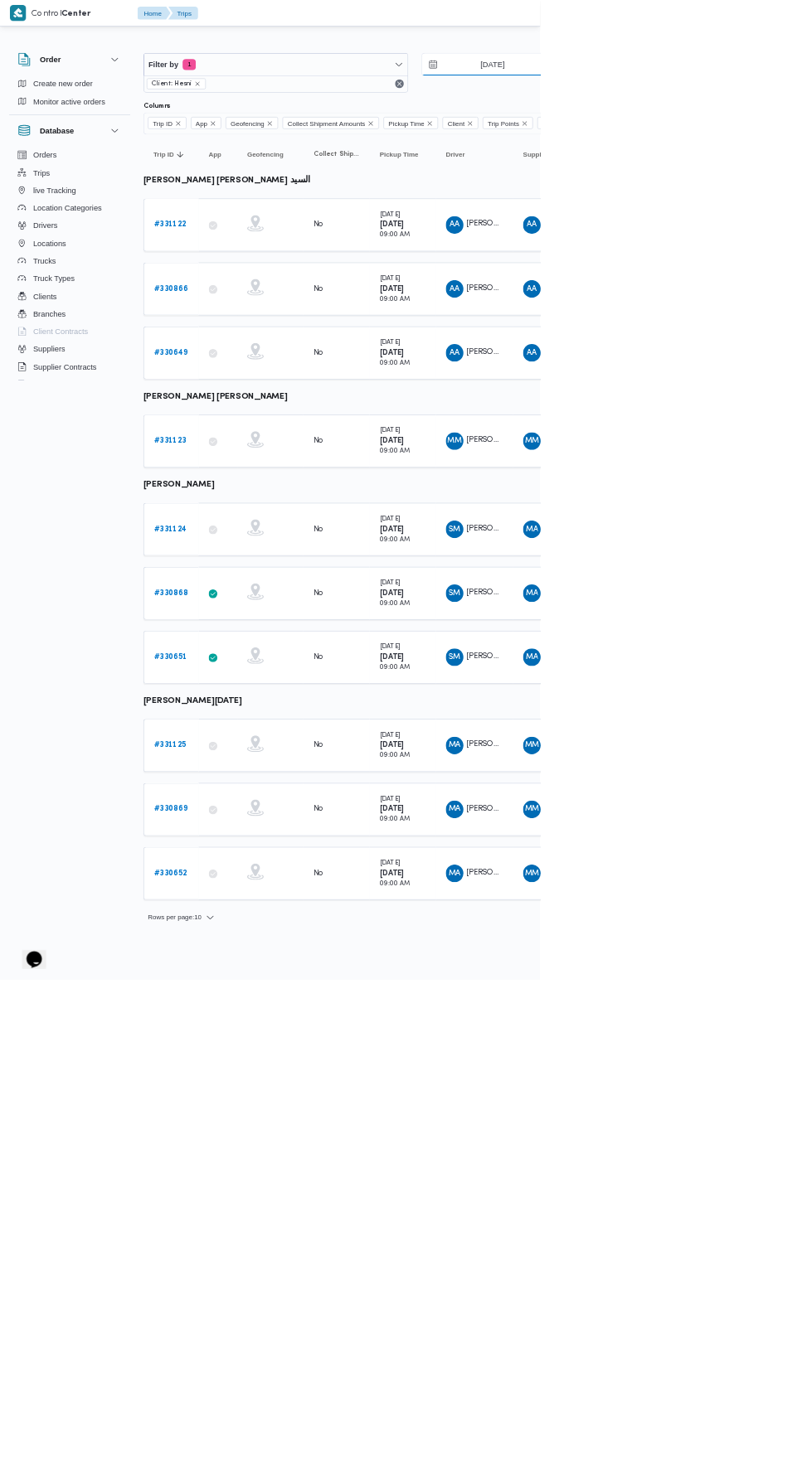
click at [765, 97] on input "12/8/2025" at bounding box center [728, 97] width 188 height 33
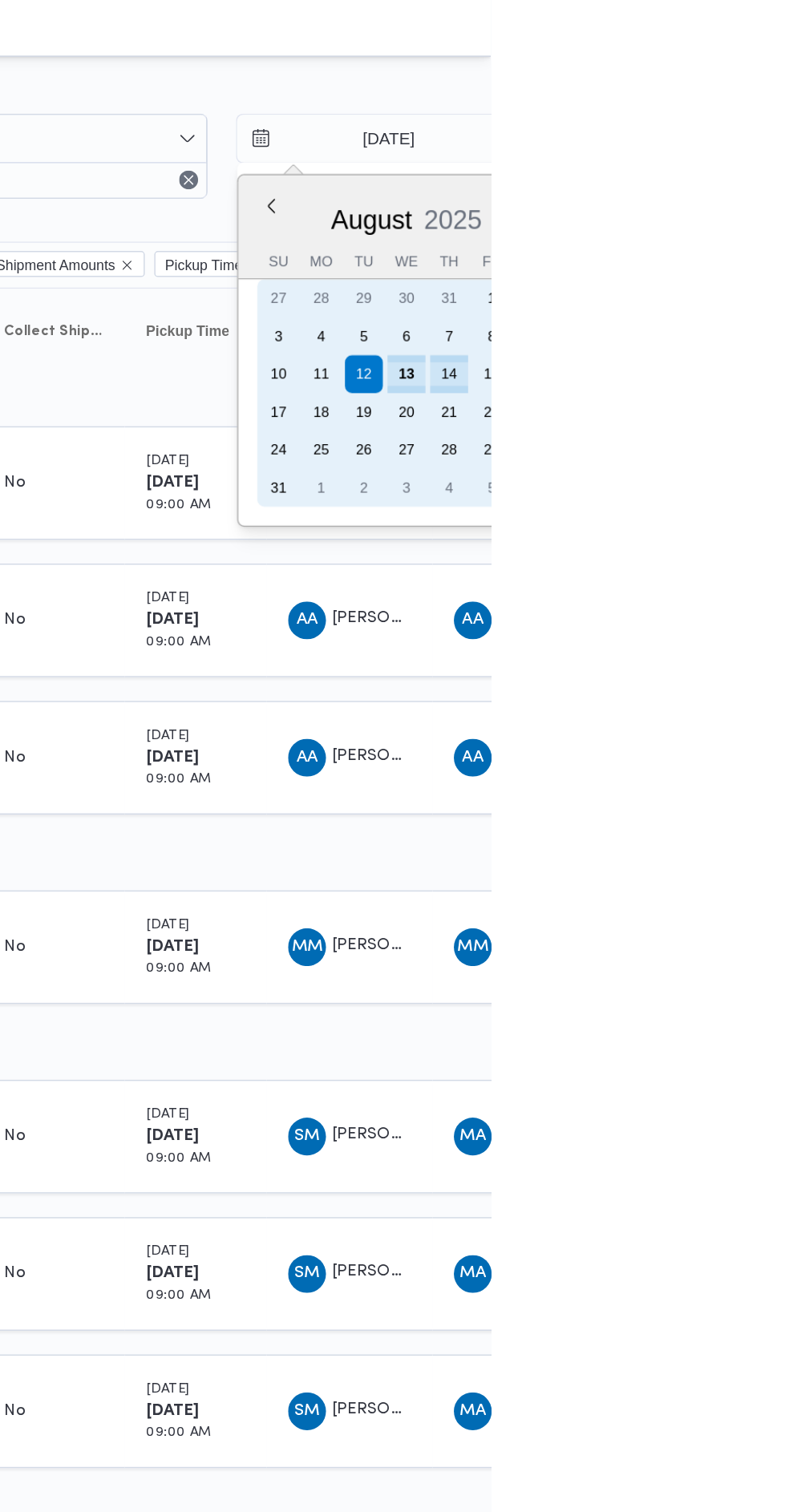
click at [726, 252] on div "13" at bounding box center [728, 253] width 25 height 25
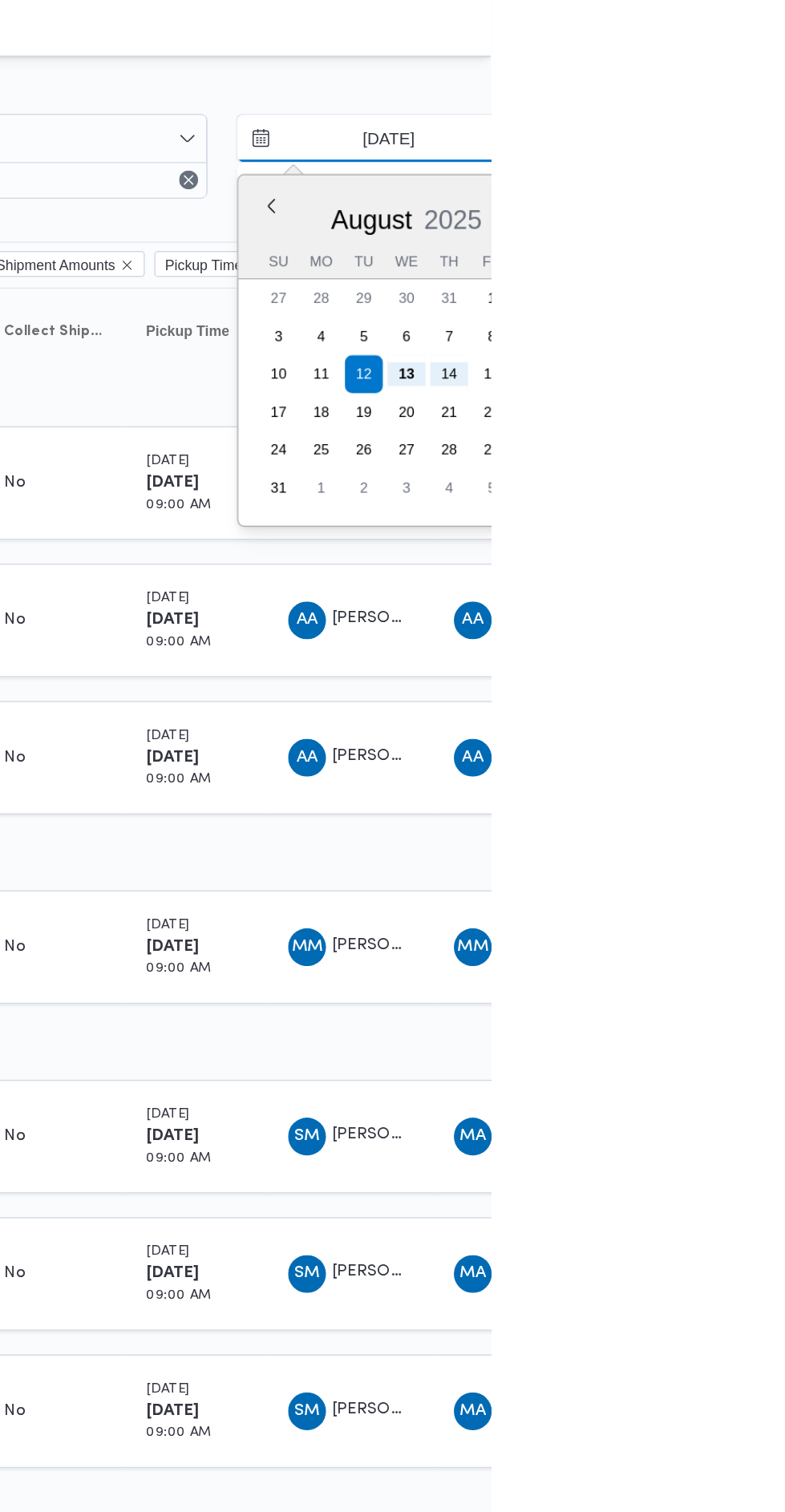
type input "[DATE]"
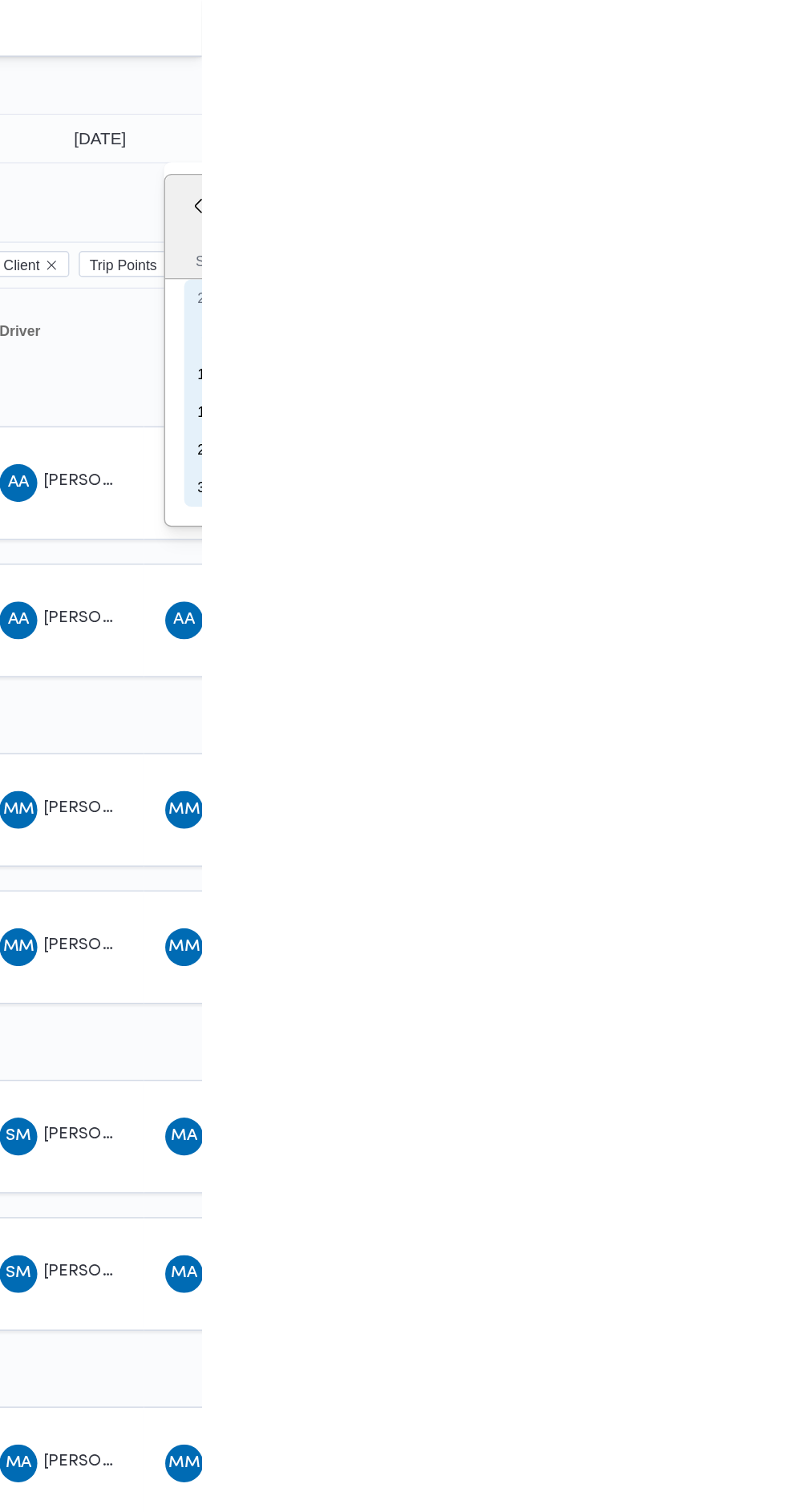
type input "[DATE]"
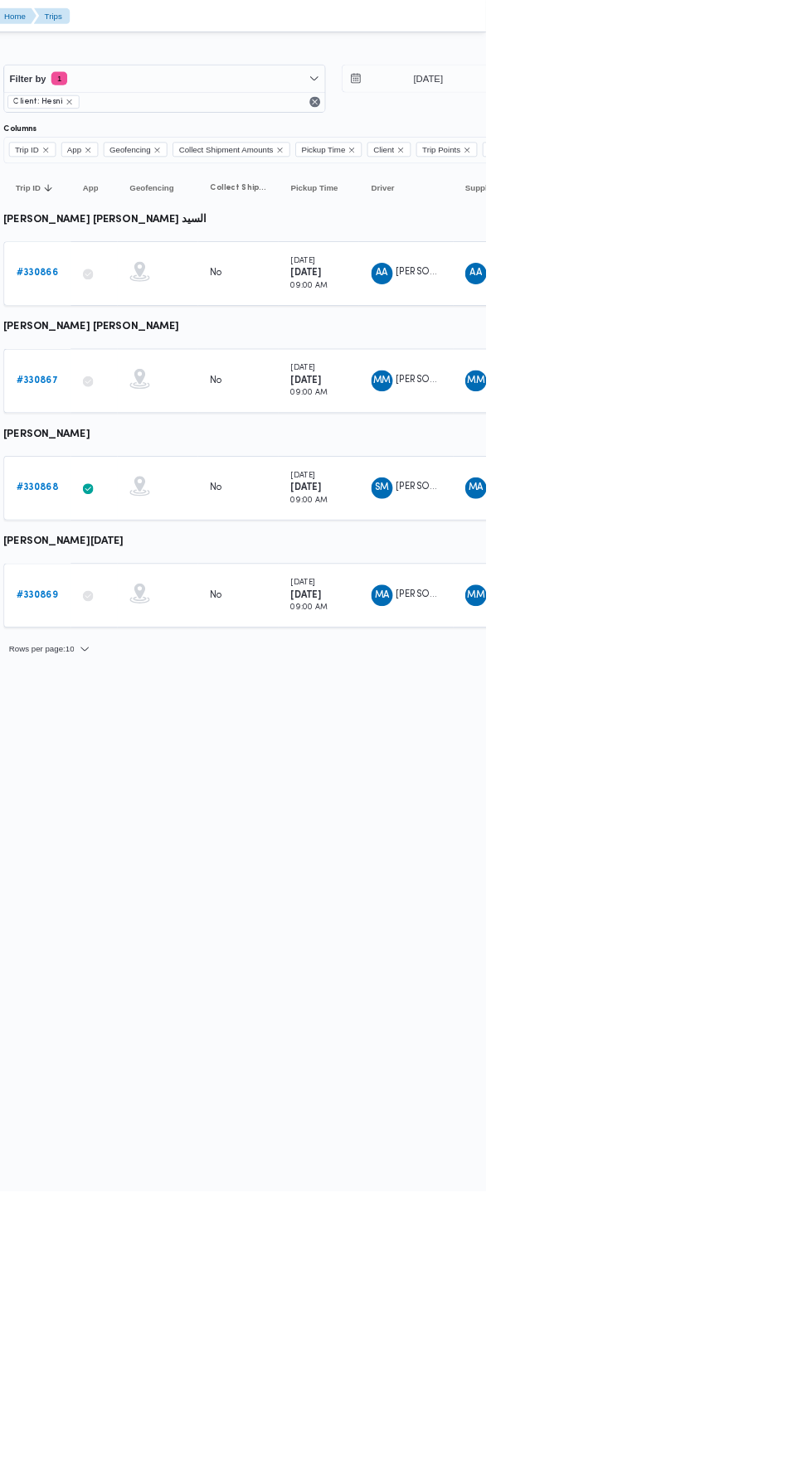
click at [271, 465] on b "# 330867" at bounding box center [257, 470] width 52 height 10
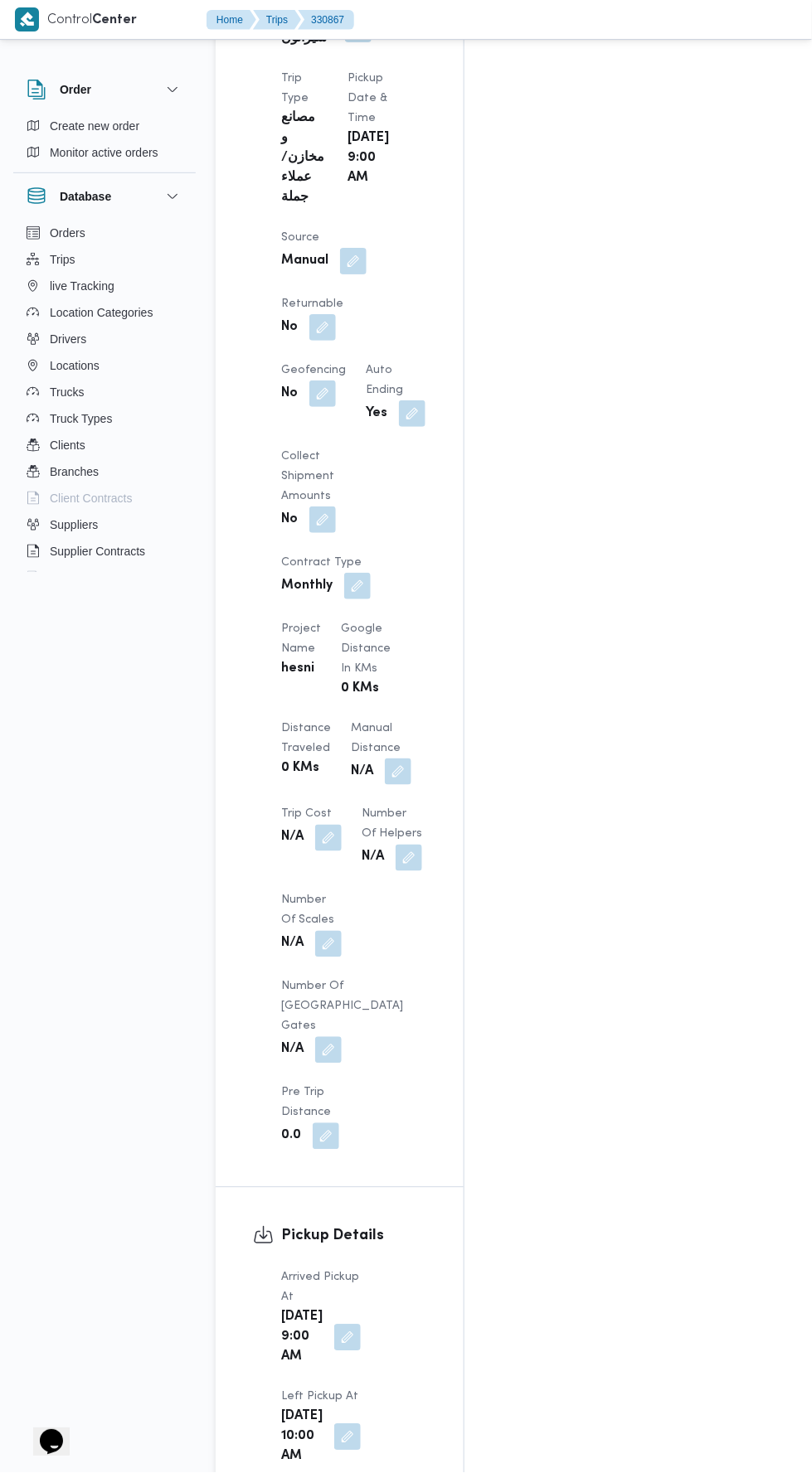
scroll to position [1098, 0]
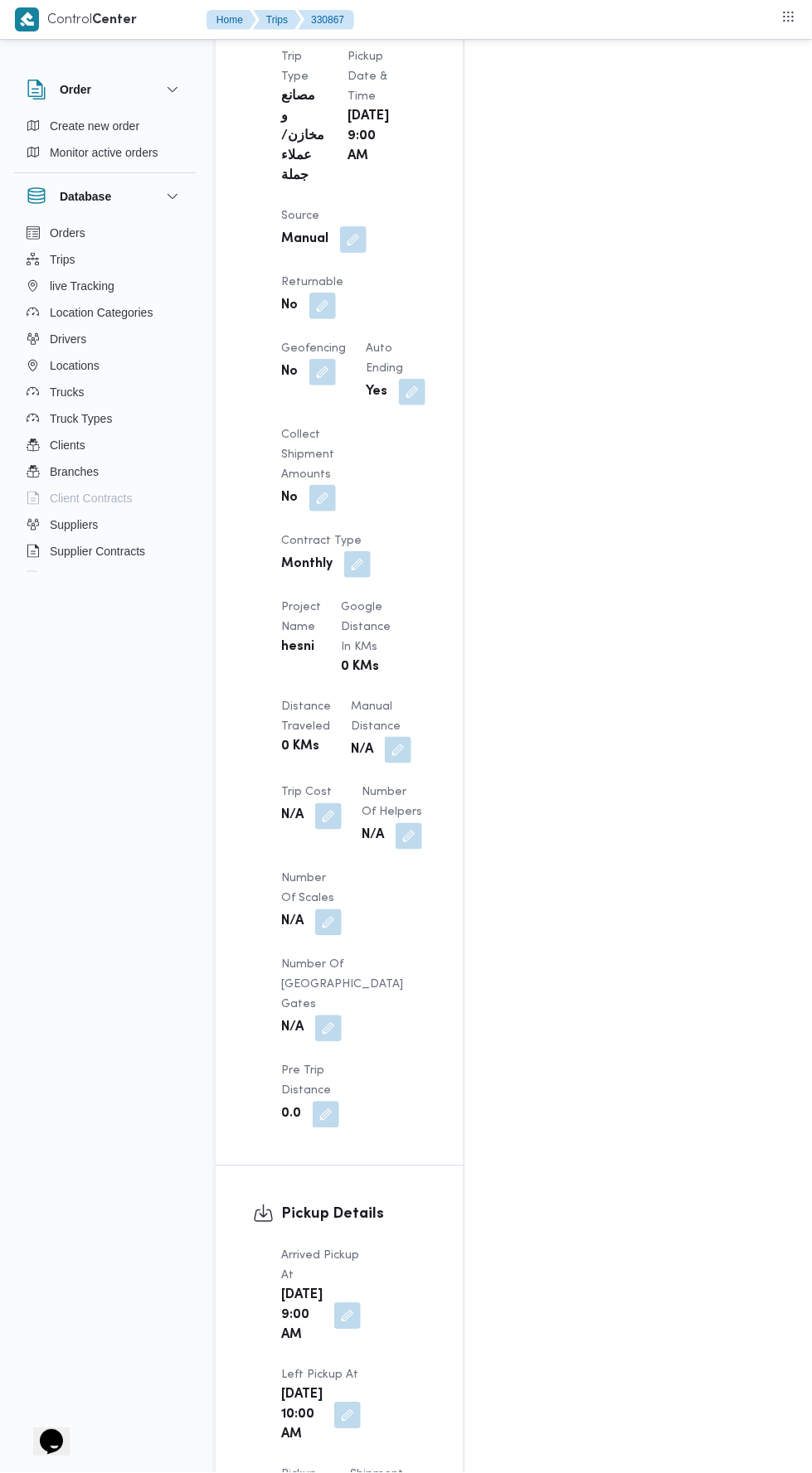
click at [384, 737] on button "button" at bounding box center [398, 750] width 26 height 26
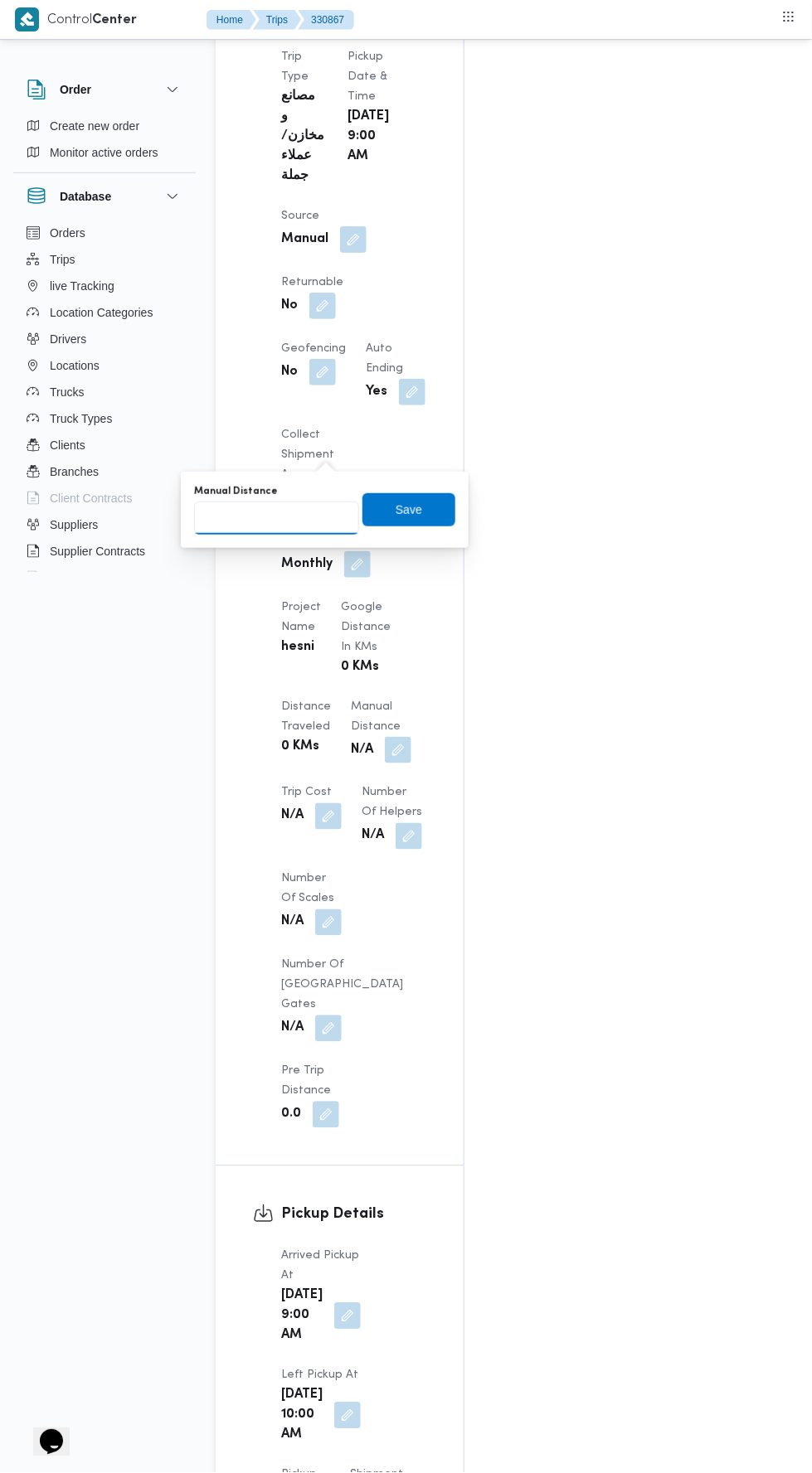
click at [306, 517] on input "Manual Distance" at bounding box center [277, 518] width 165 height 33
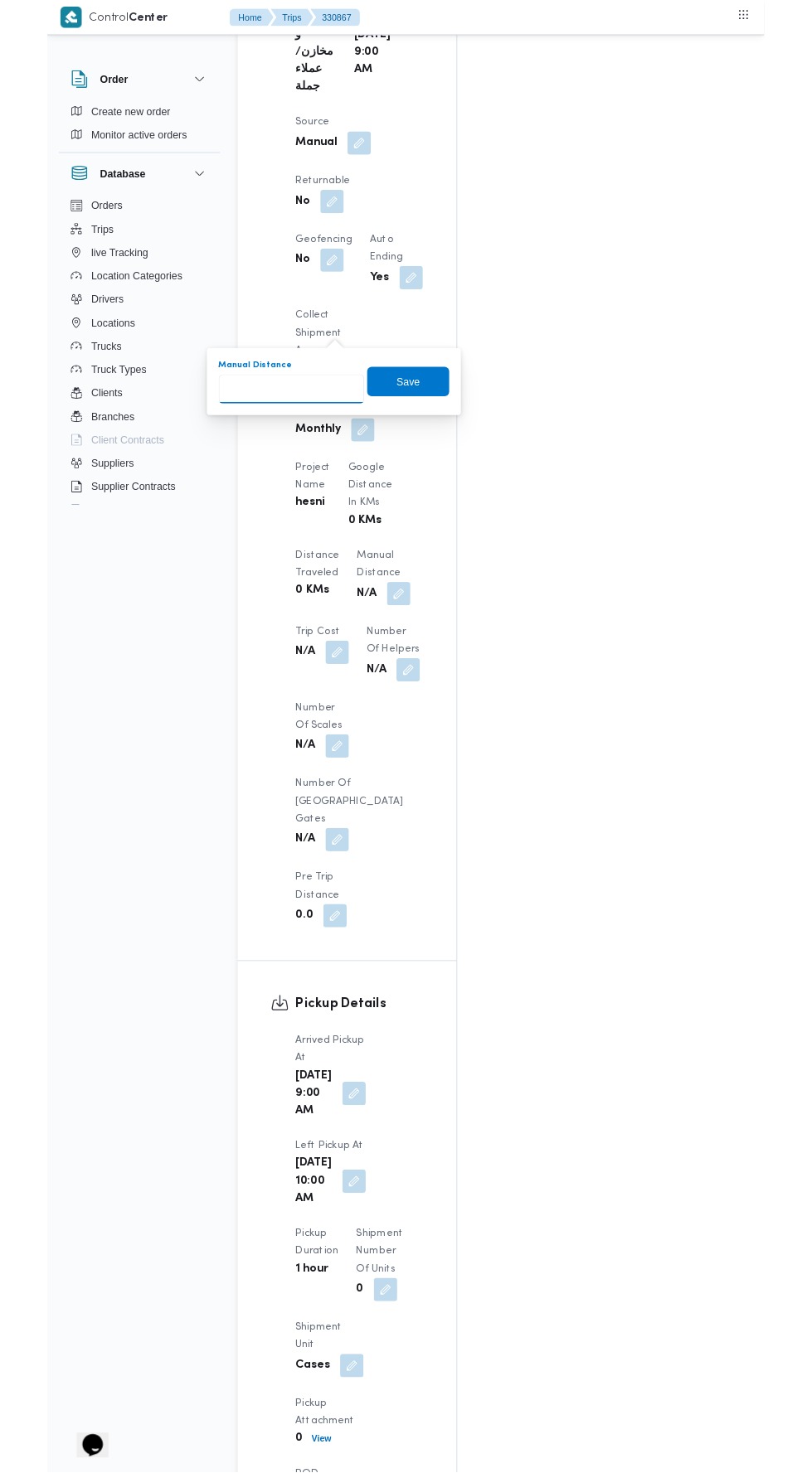
scroll to position [1177, 0]
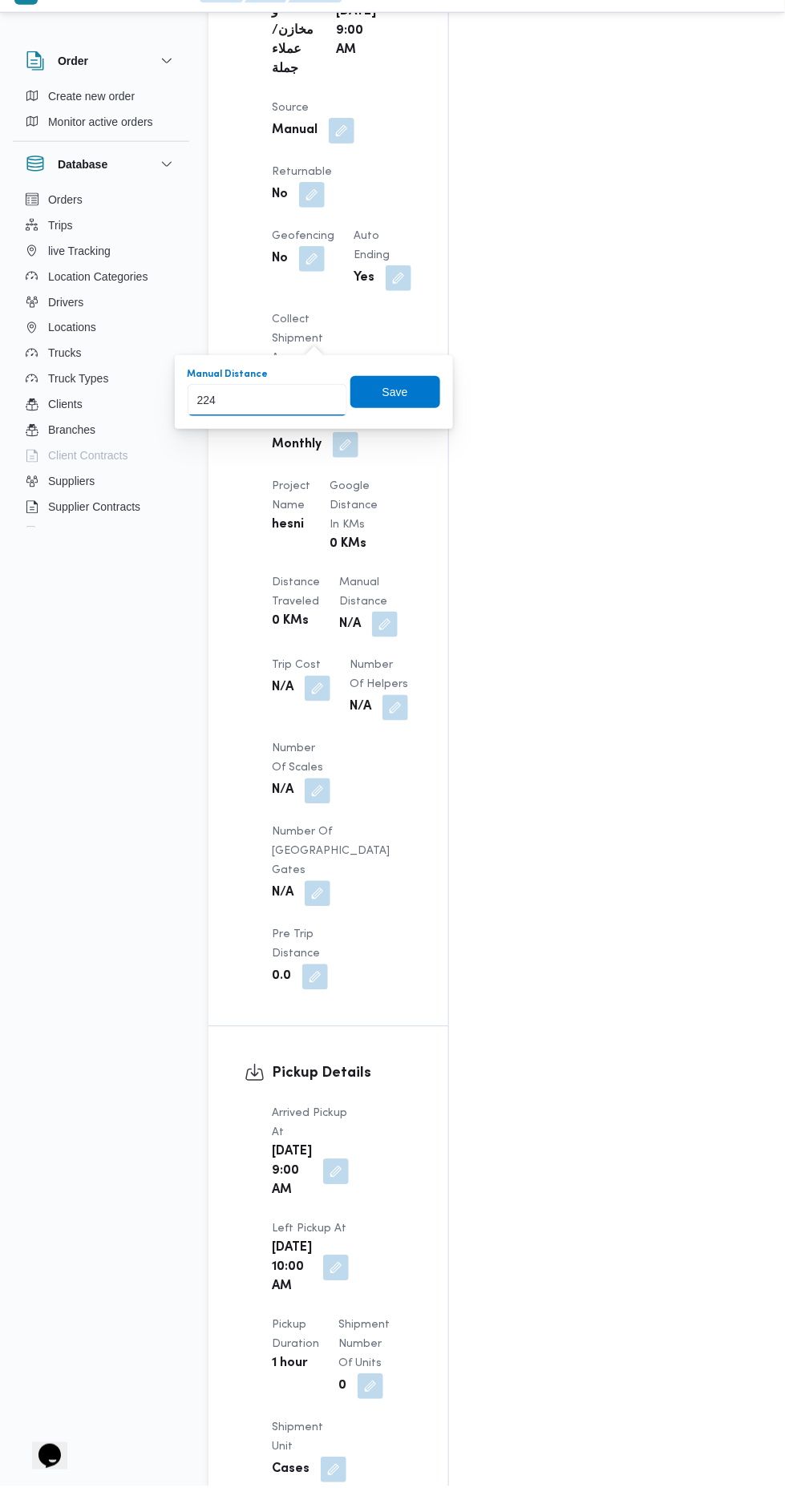
type input "224"
click at [392, 446] on div "You are in a dialog. To close this dialog, hit escape. Manual Distance 224 Save" at bounding box center [314, 417] width 278 height 73
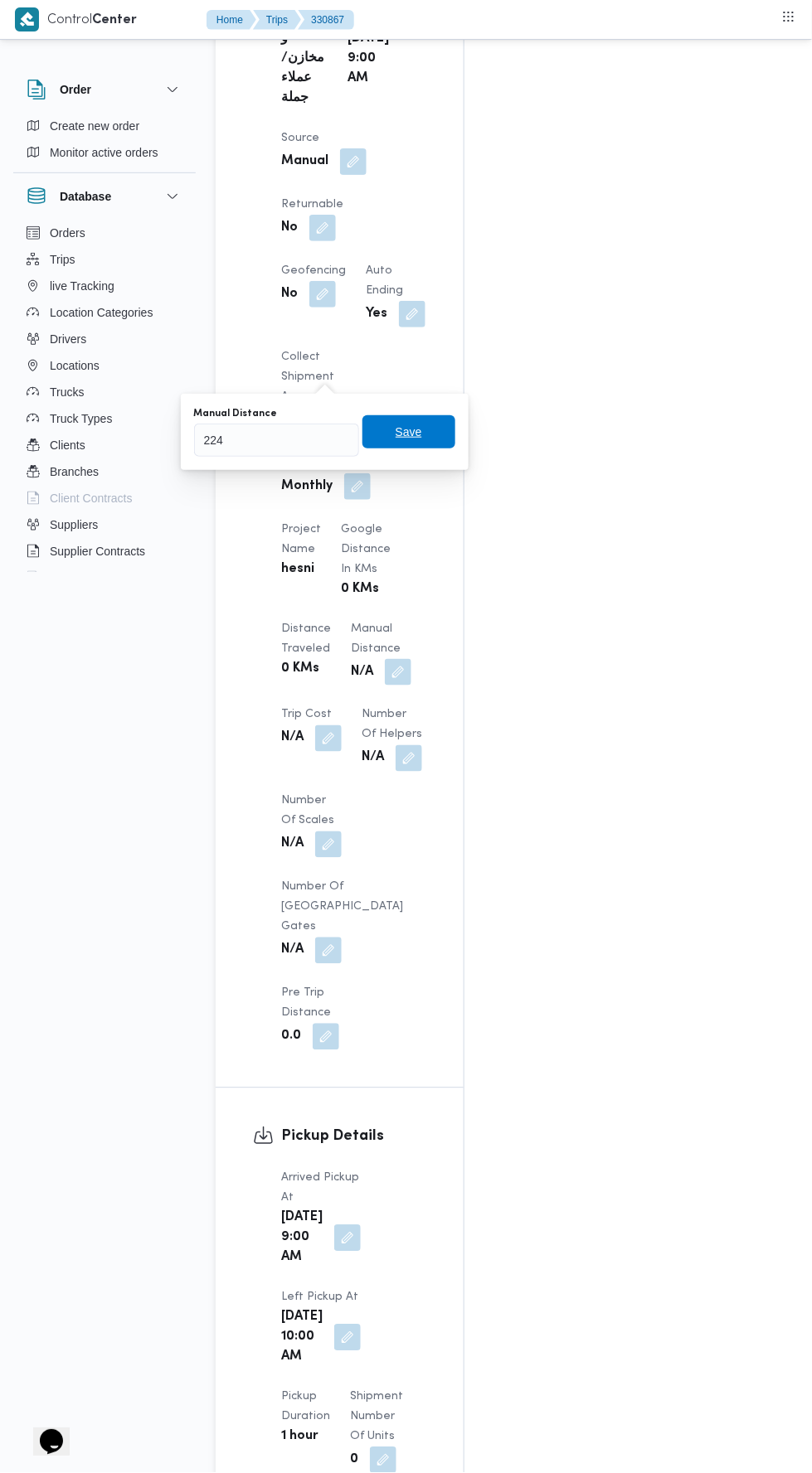
click at [409, 427] on span "Save" at bounding box center [409, 431] width 26 height 20
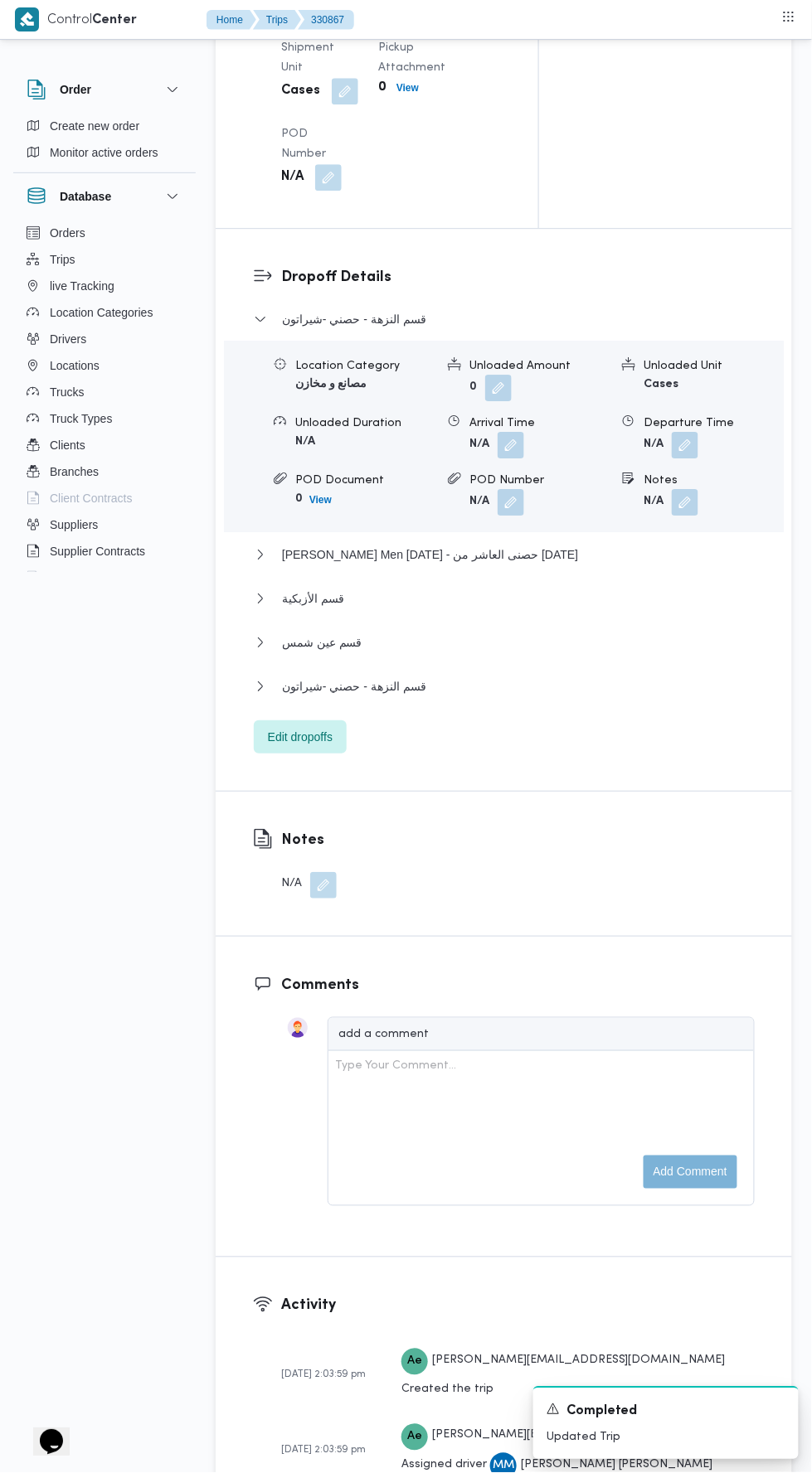
scroll to position [2073, 0]
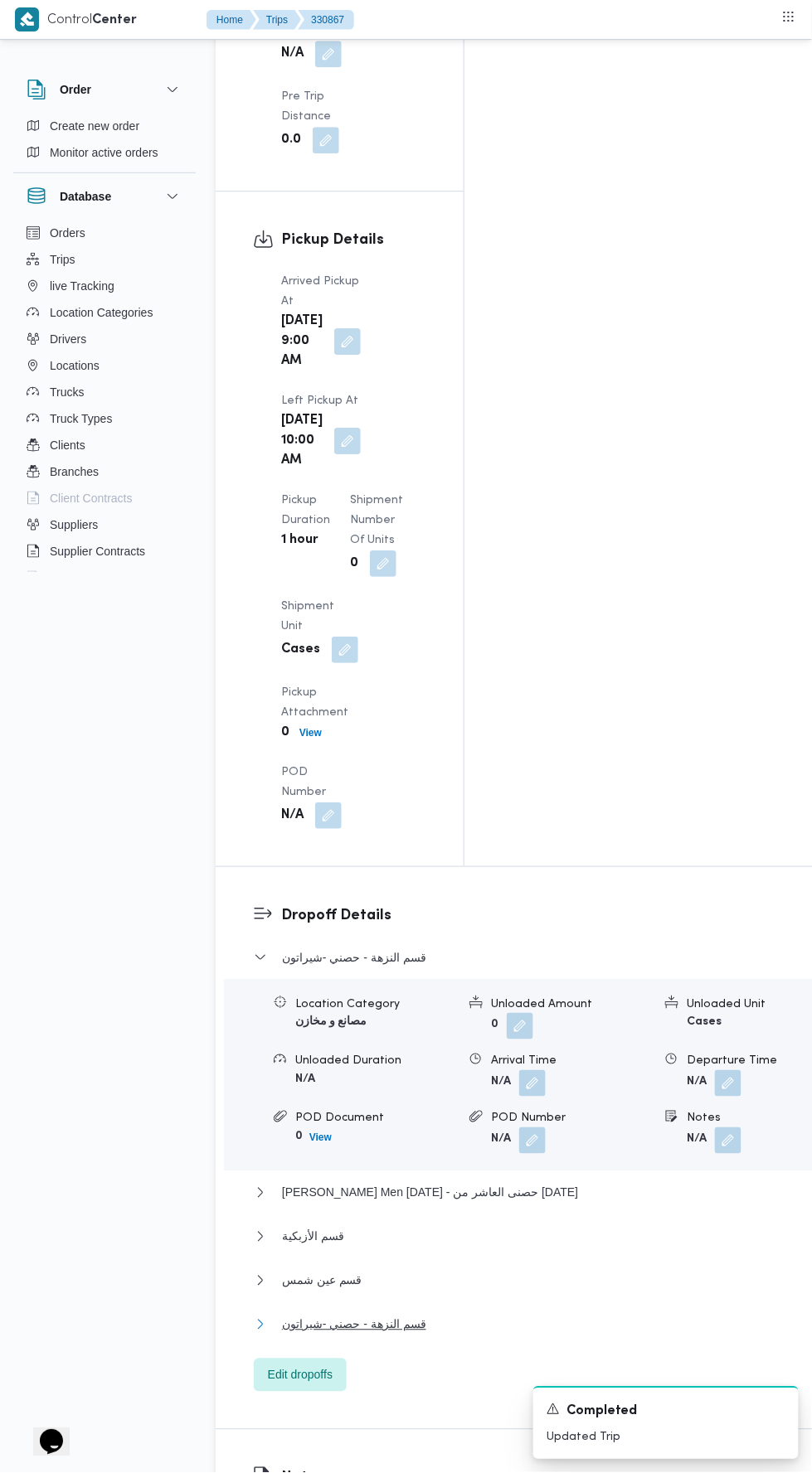
click at [565, 1315] on button "قسم النزهة - حصني -شيراتون" at bounding box center [536, 1324] width 565 height 20
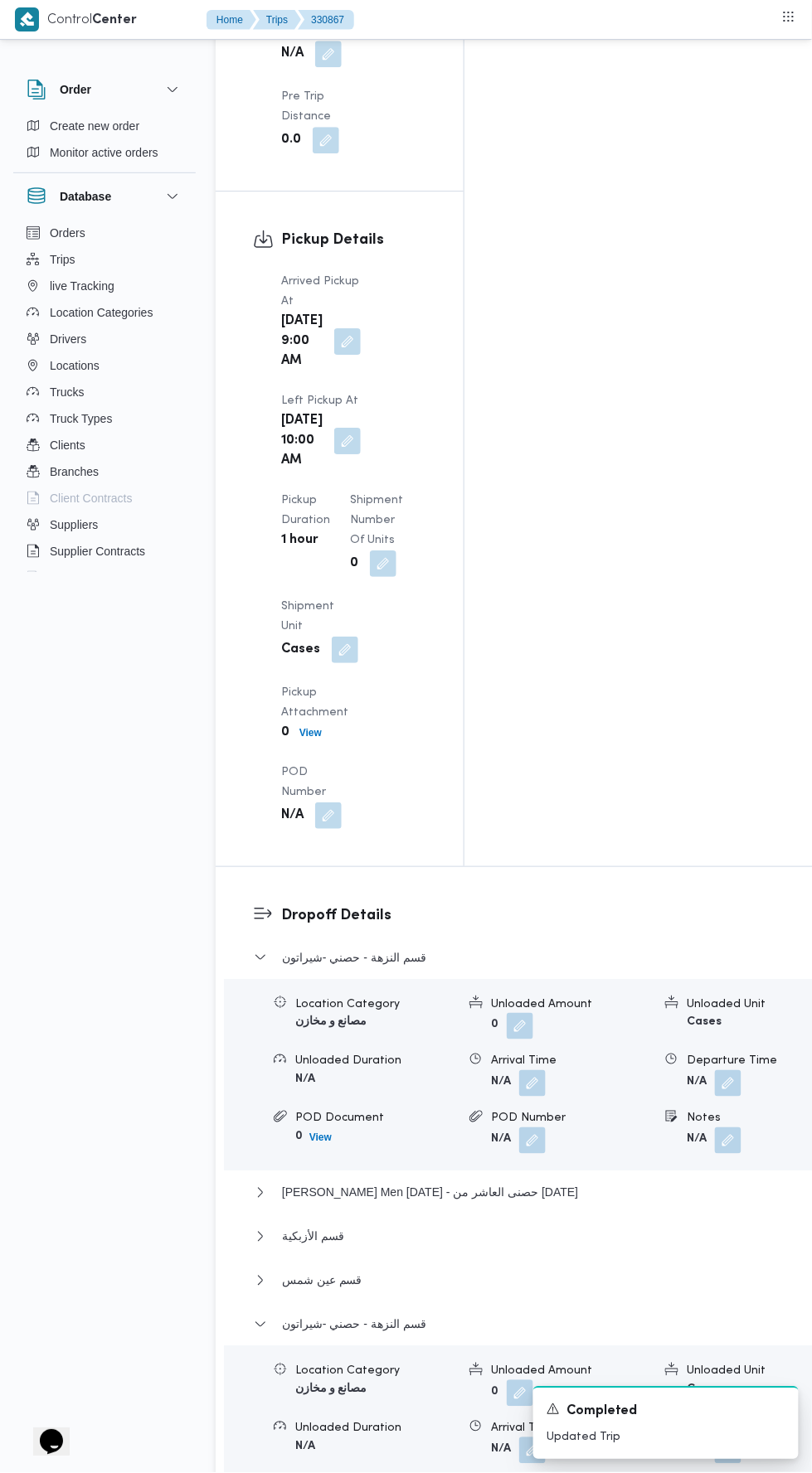
click at [714, 1437] on button "button" at bounding box center [728, 1450] width 26 height 26
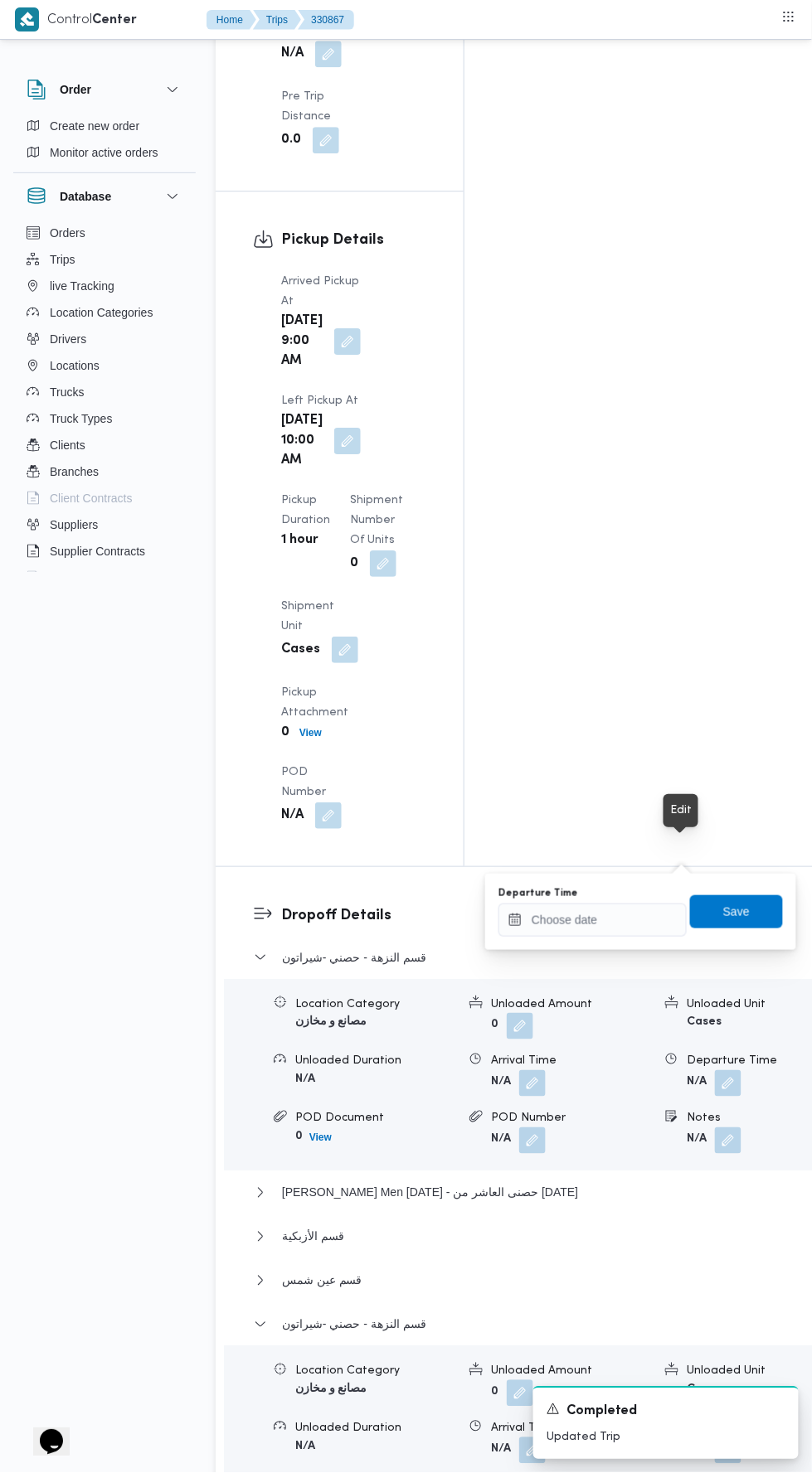
click at [621, 936] on div "Departure Time Save" at bounding box center [640, 911] width 288 height 53
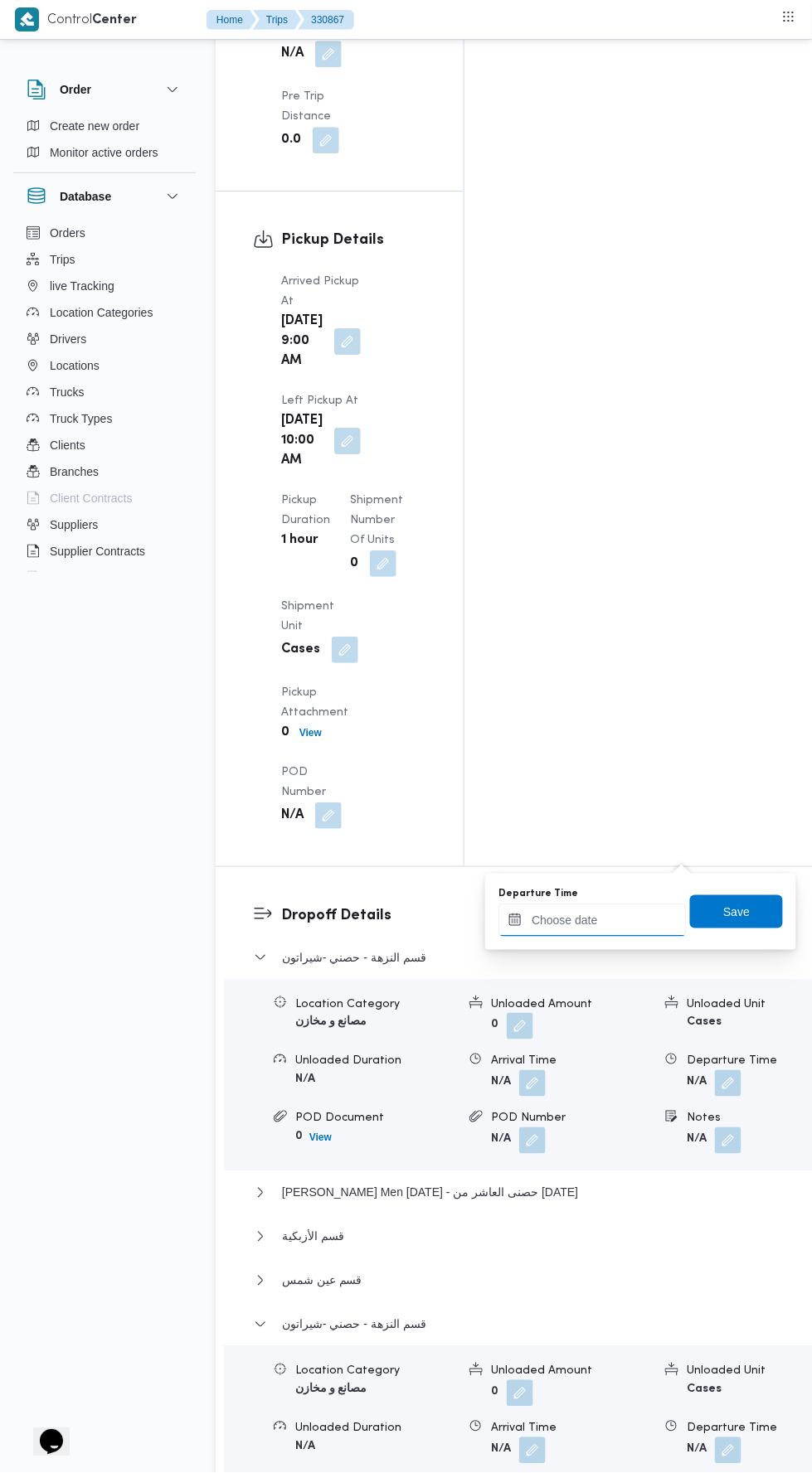
click at [652, 918] on input "Departure Time" at bounding box center [592, 920] width 188 height 33
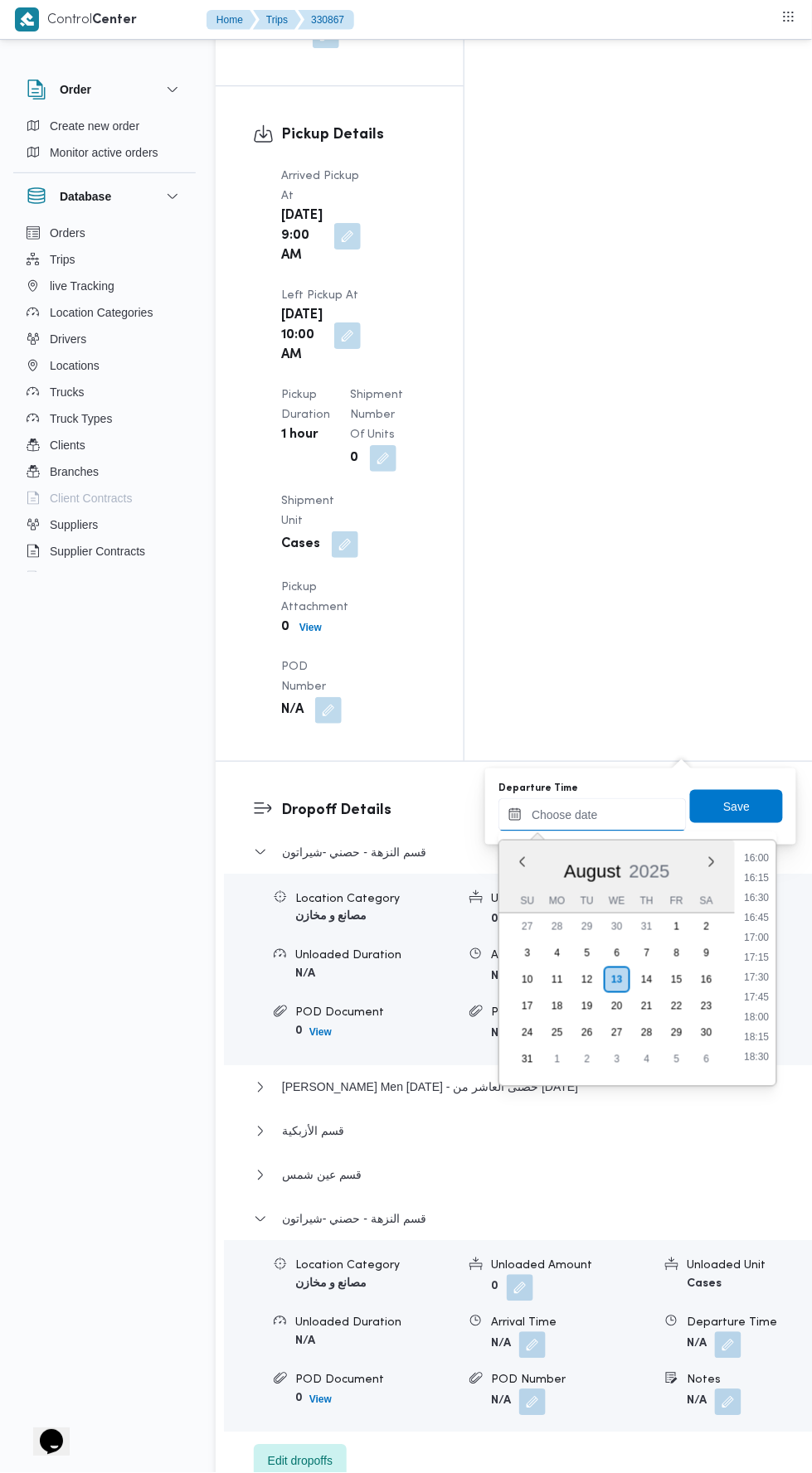
scroll to position [1244, 0]
click at [757, 1002] on li "17:30" at bounding box center [757, 1011] width 38 height 17
type input "13/08/2025 17:30"
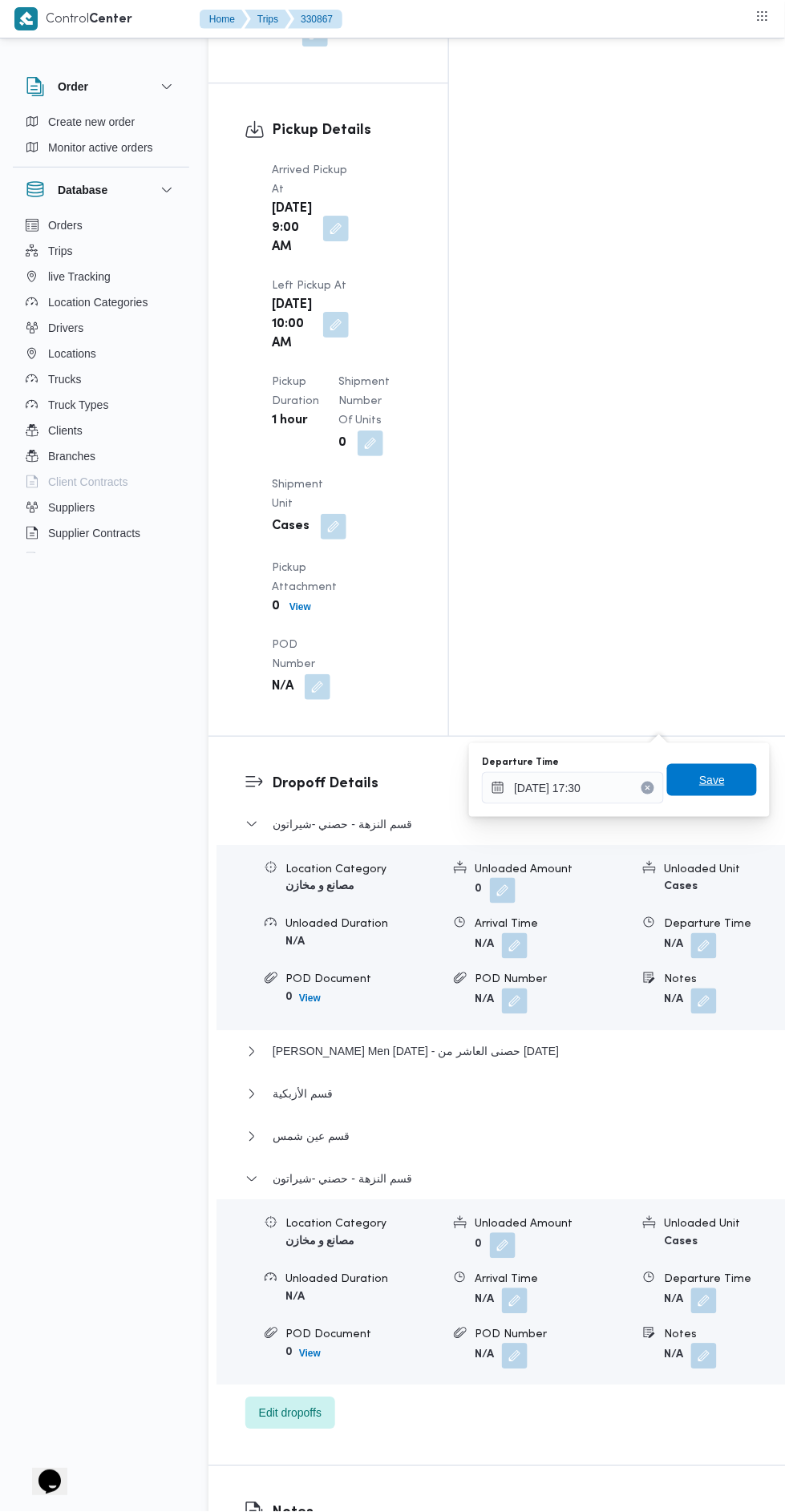
click at [727, 765] on span "Save" at bounding box center [712, 780] width 90 height 32
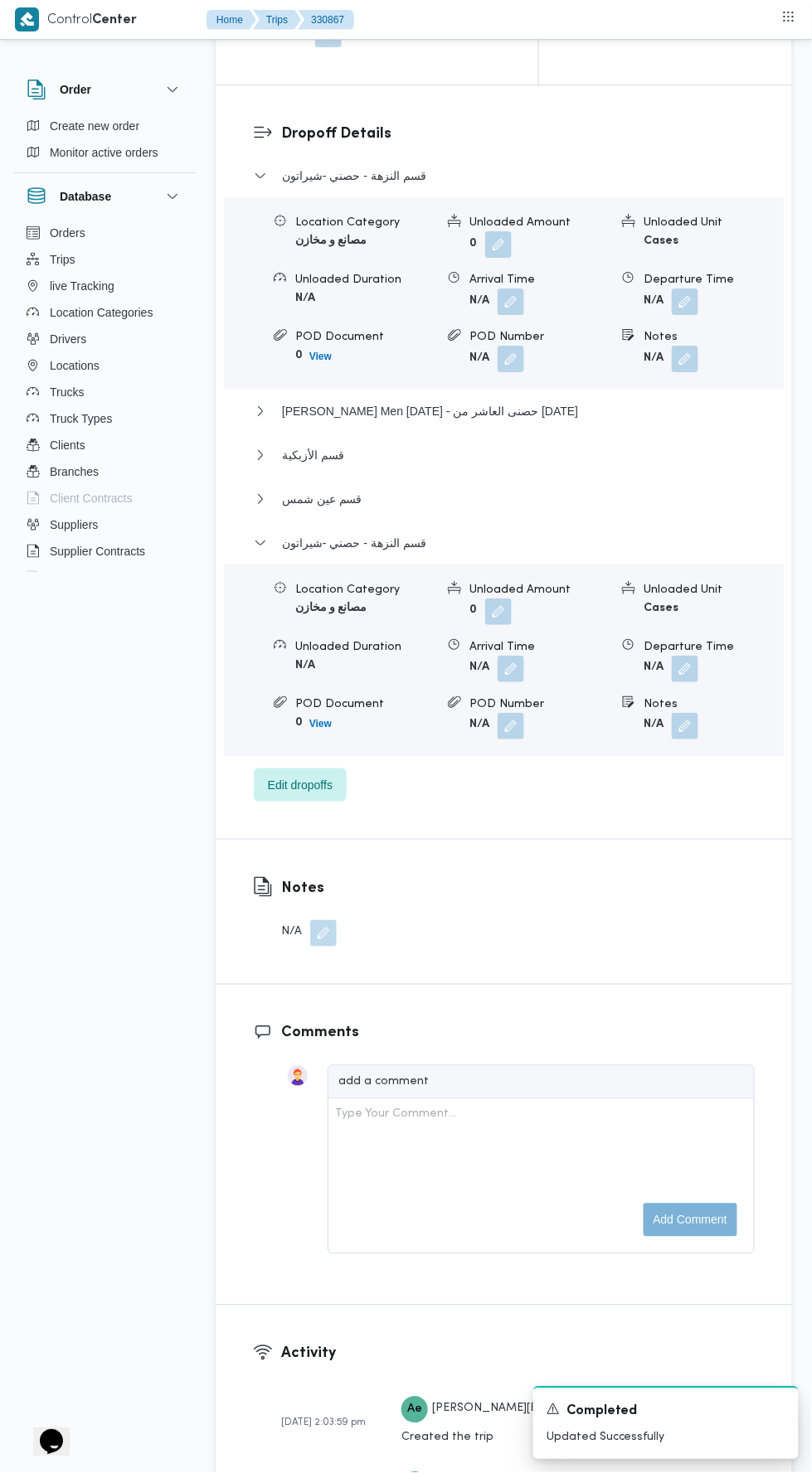
scroll to position [0, 0]
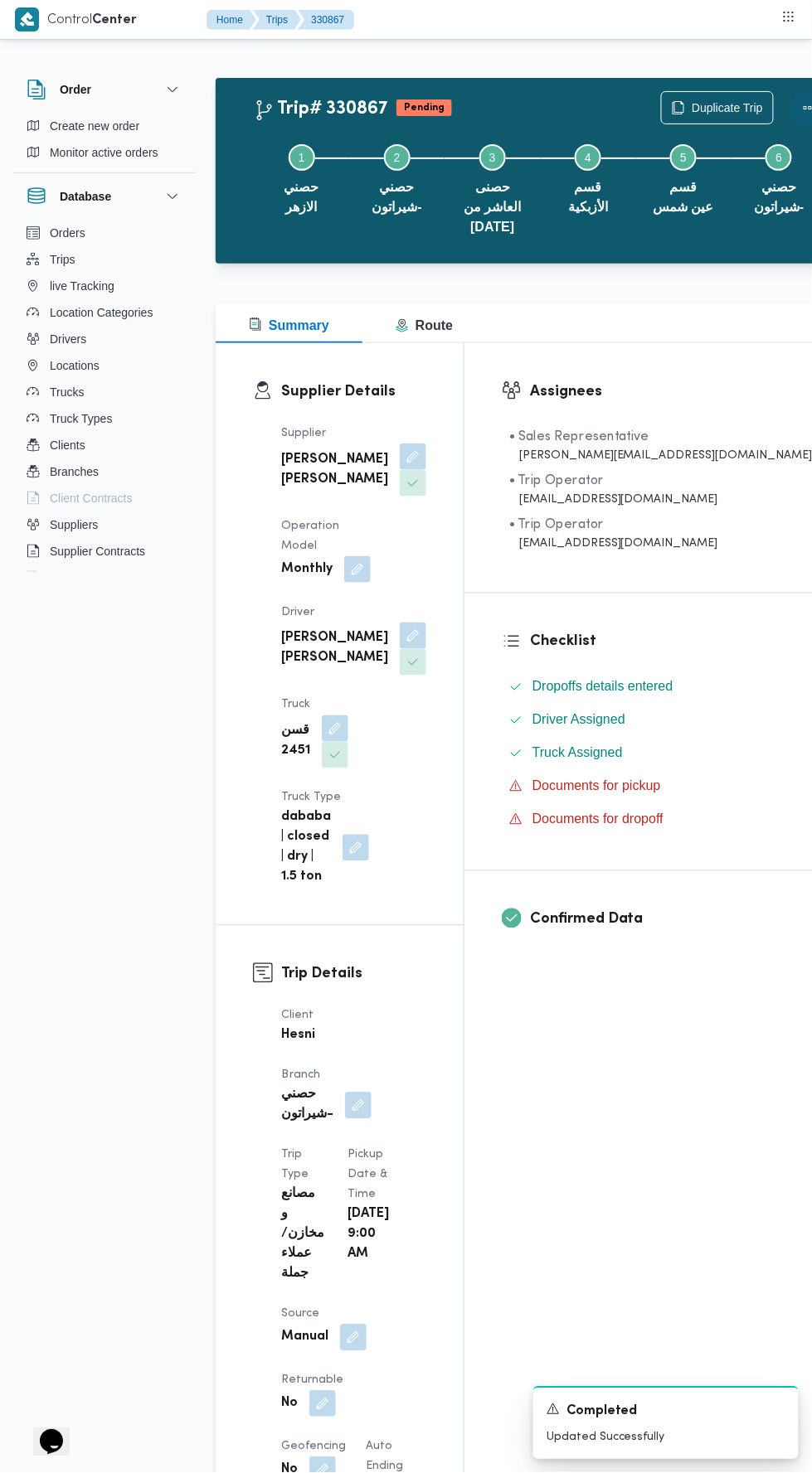
click at [793, 111] on button "Actions" at bounding box center [809, 107] width 33 height 33
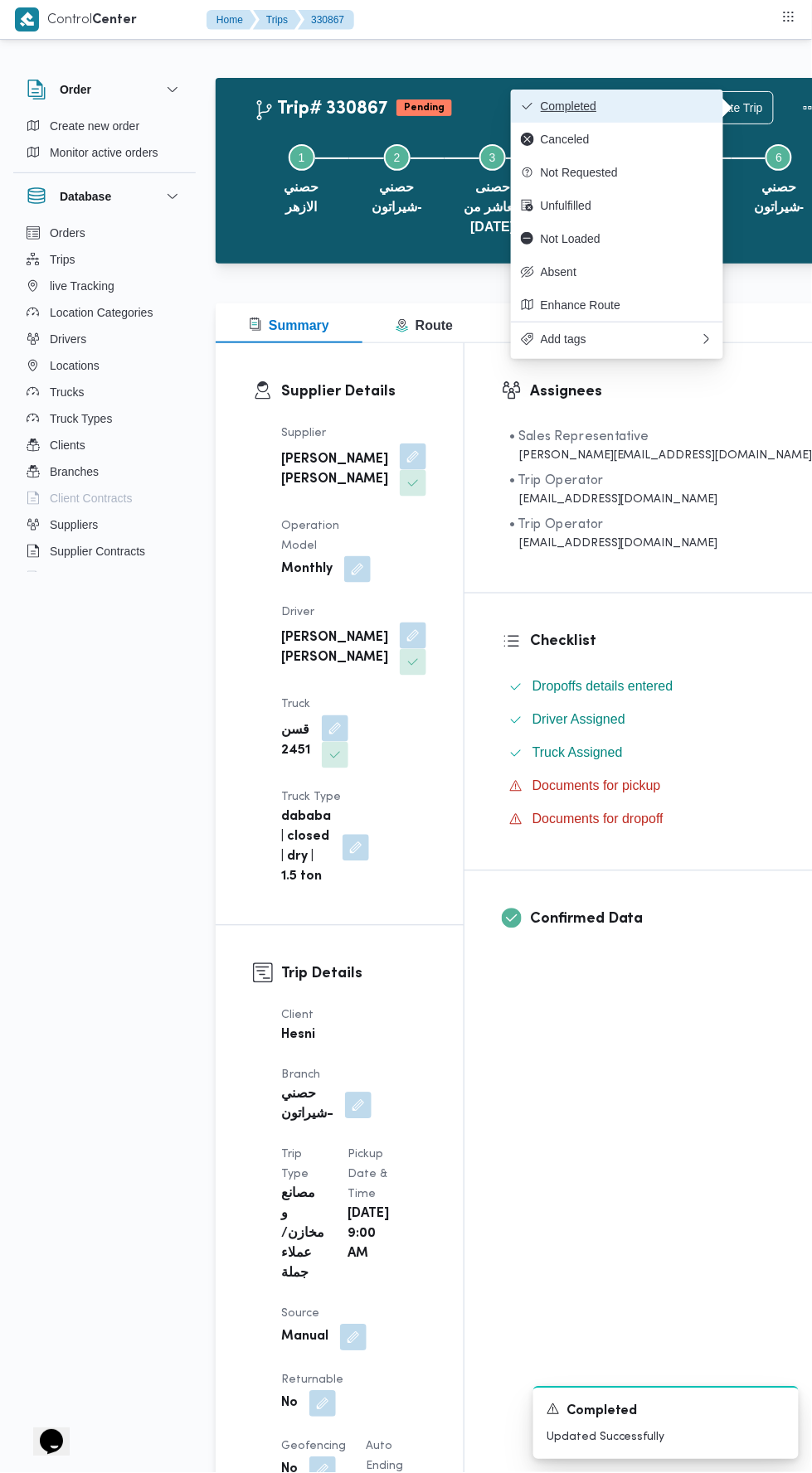
click at [685, 97] on button "Completed" at bounding box center [617, 105] width 212 height 33
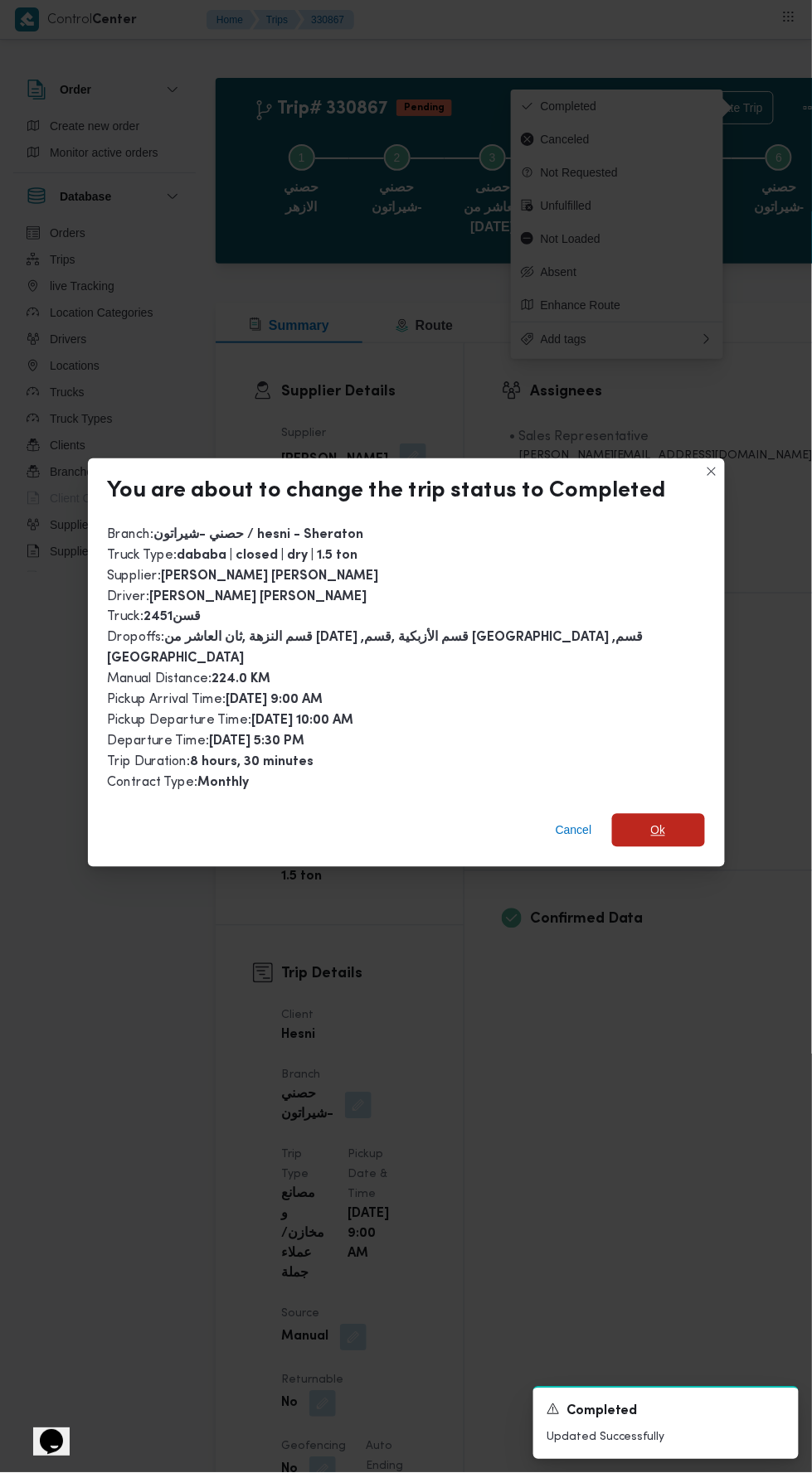
click at [651, 820] on span "Ok" at bounding box center [658, 830] width 15 height 20
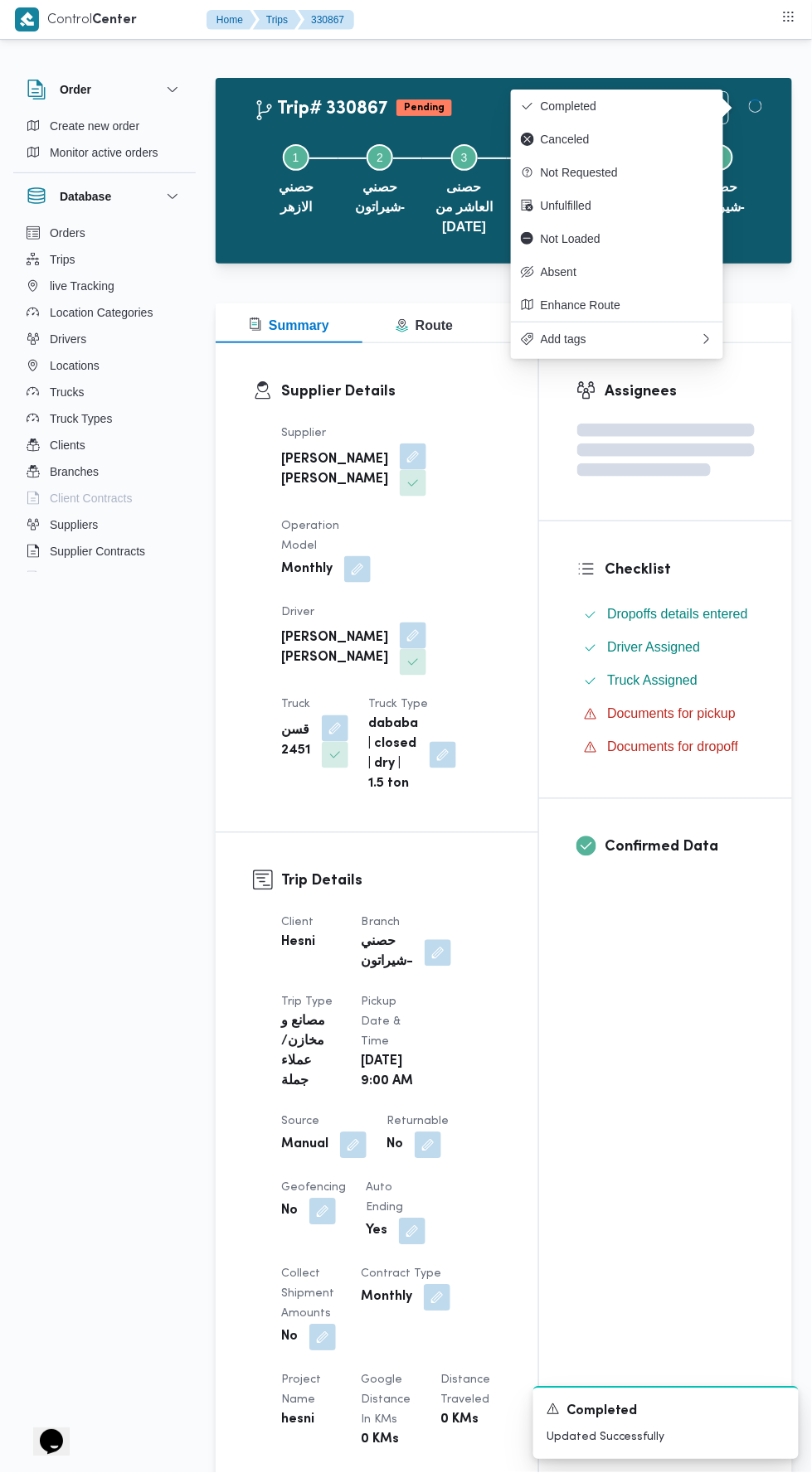
click at [668, 1138] on div "Assignees Checklist Dropoffs details entered Driver Assigned Truck Assigned Doc…" at bounding box center [666, 1303] width 253 height 1920
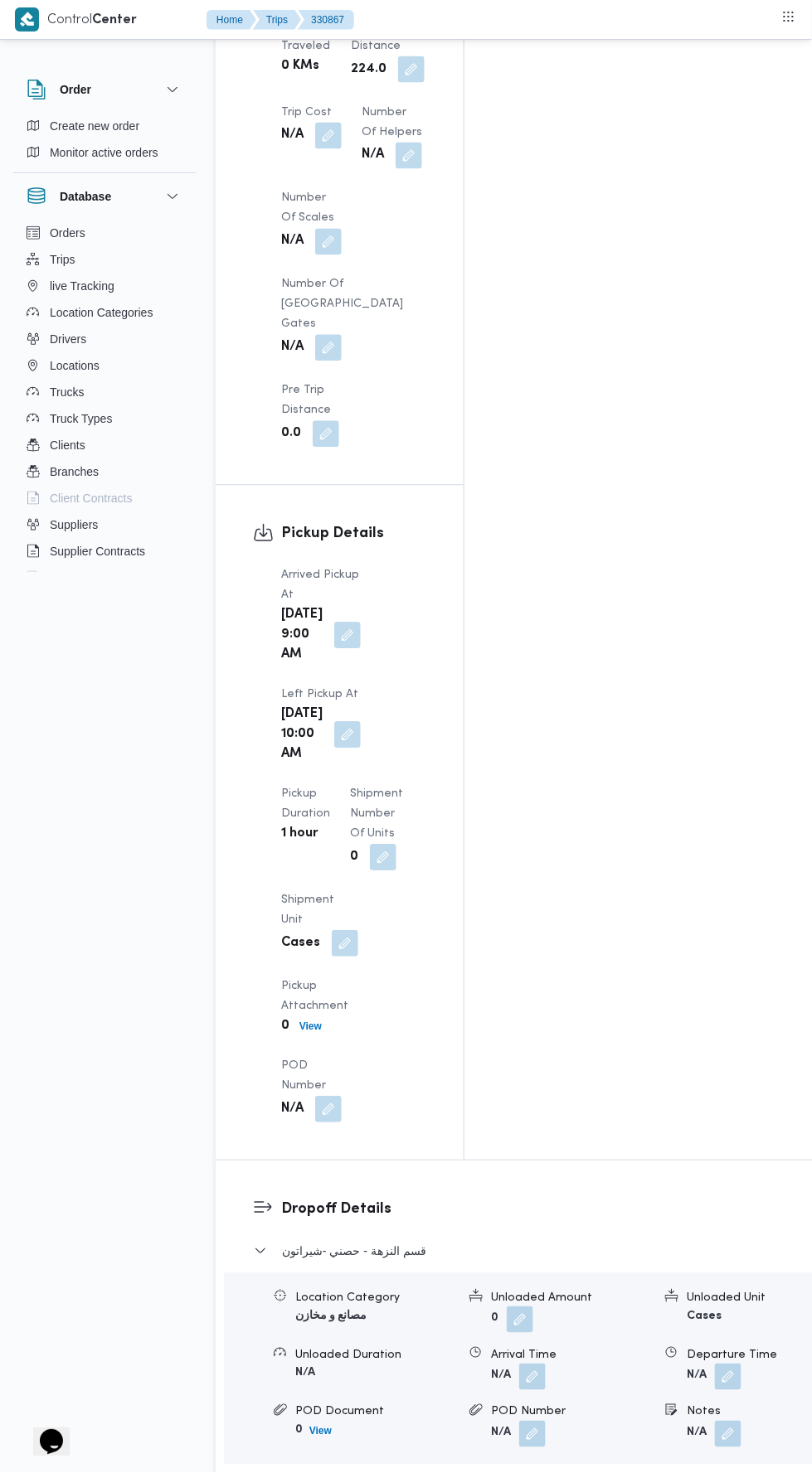
scroll to position [1788, 0]
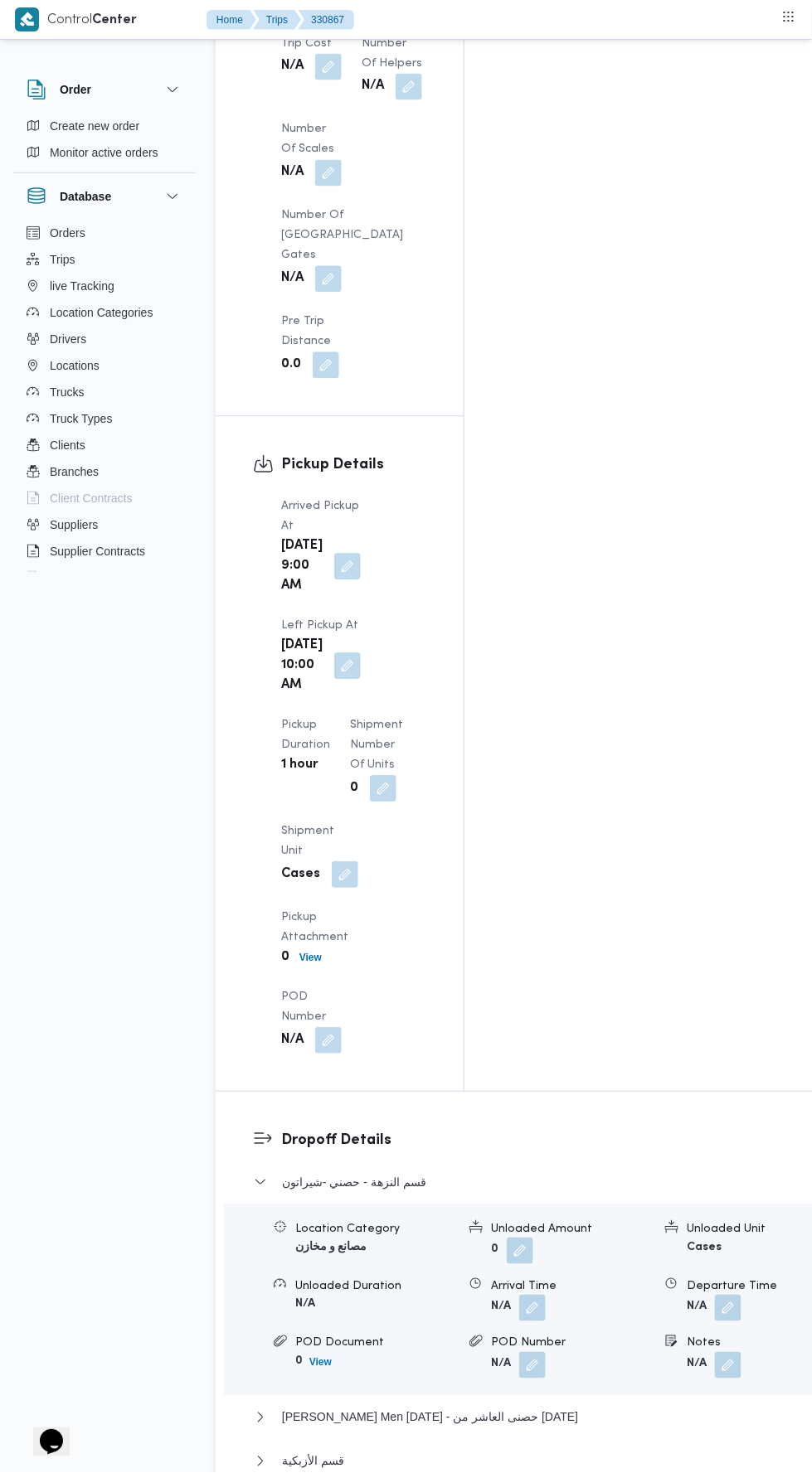
click at [347, 554] on button "button" at bounding box center [347, 567] width 26 height 26
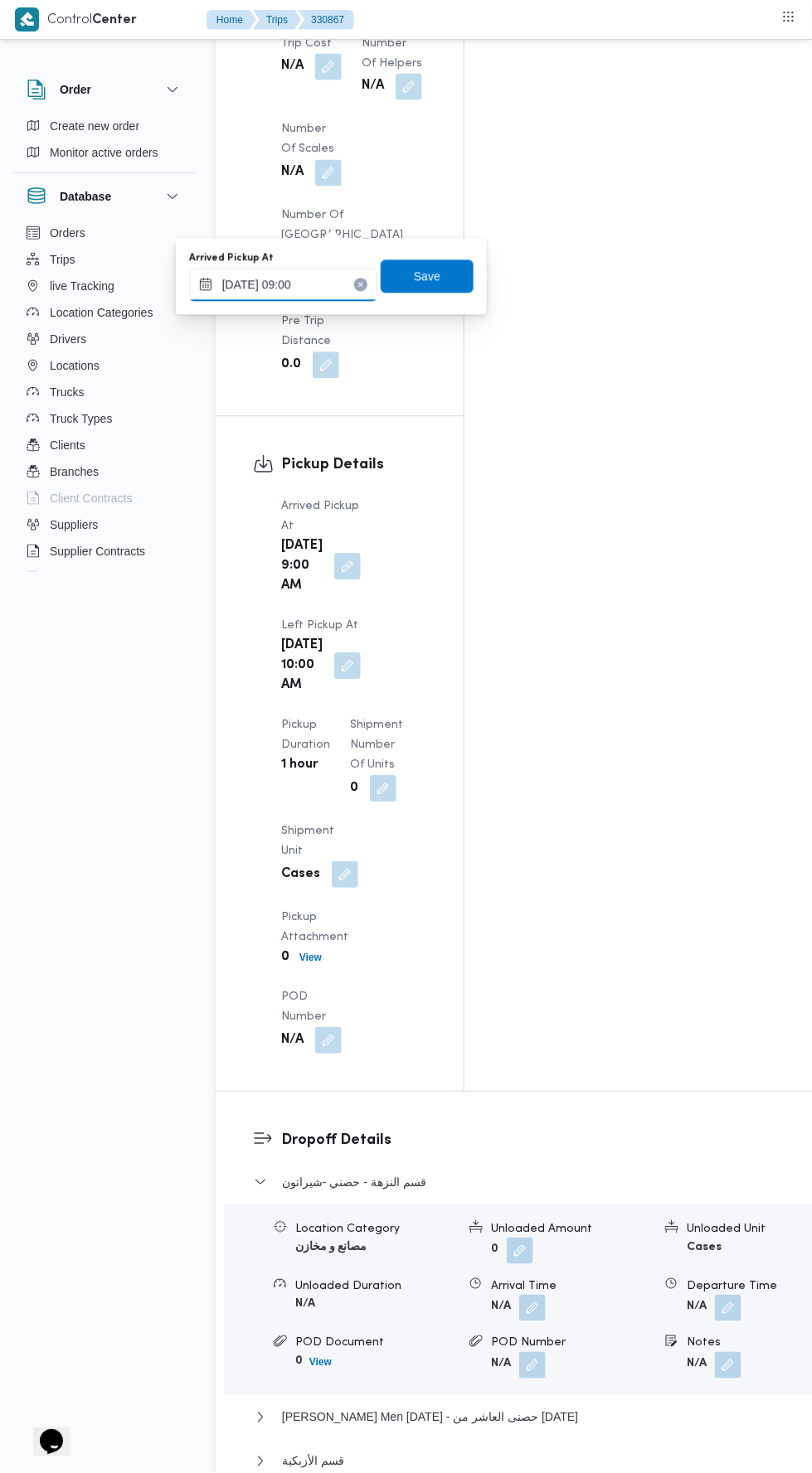
click at [323, 278] on input "13/08/2025 09:00" at bounding box center [283, 284] width 188 height 33
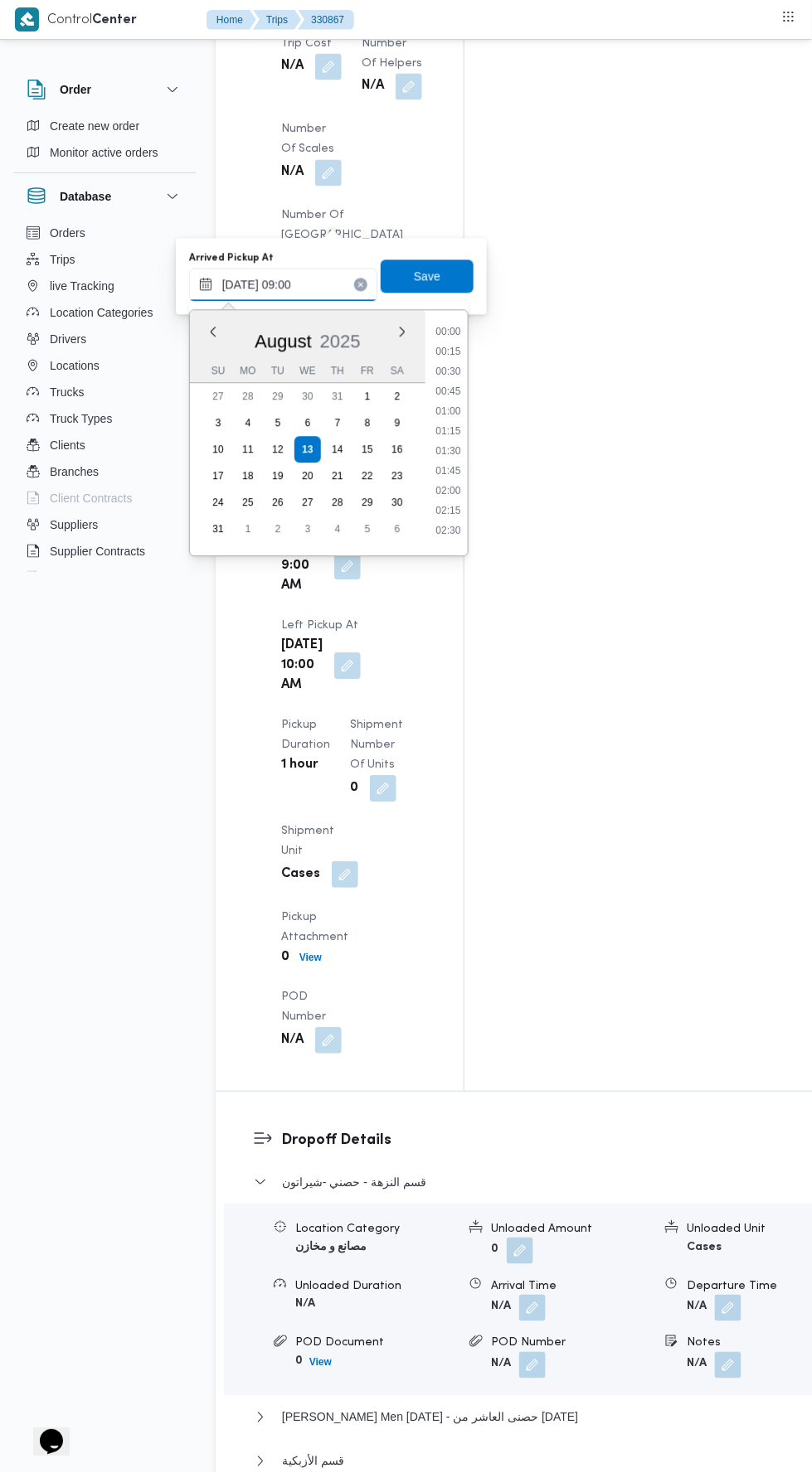
scroll to position [602, 0]
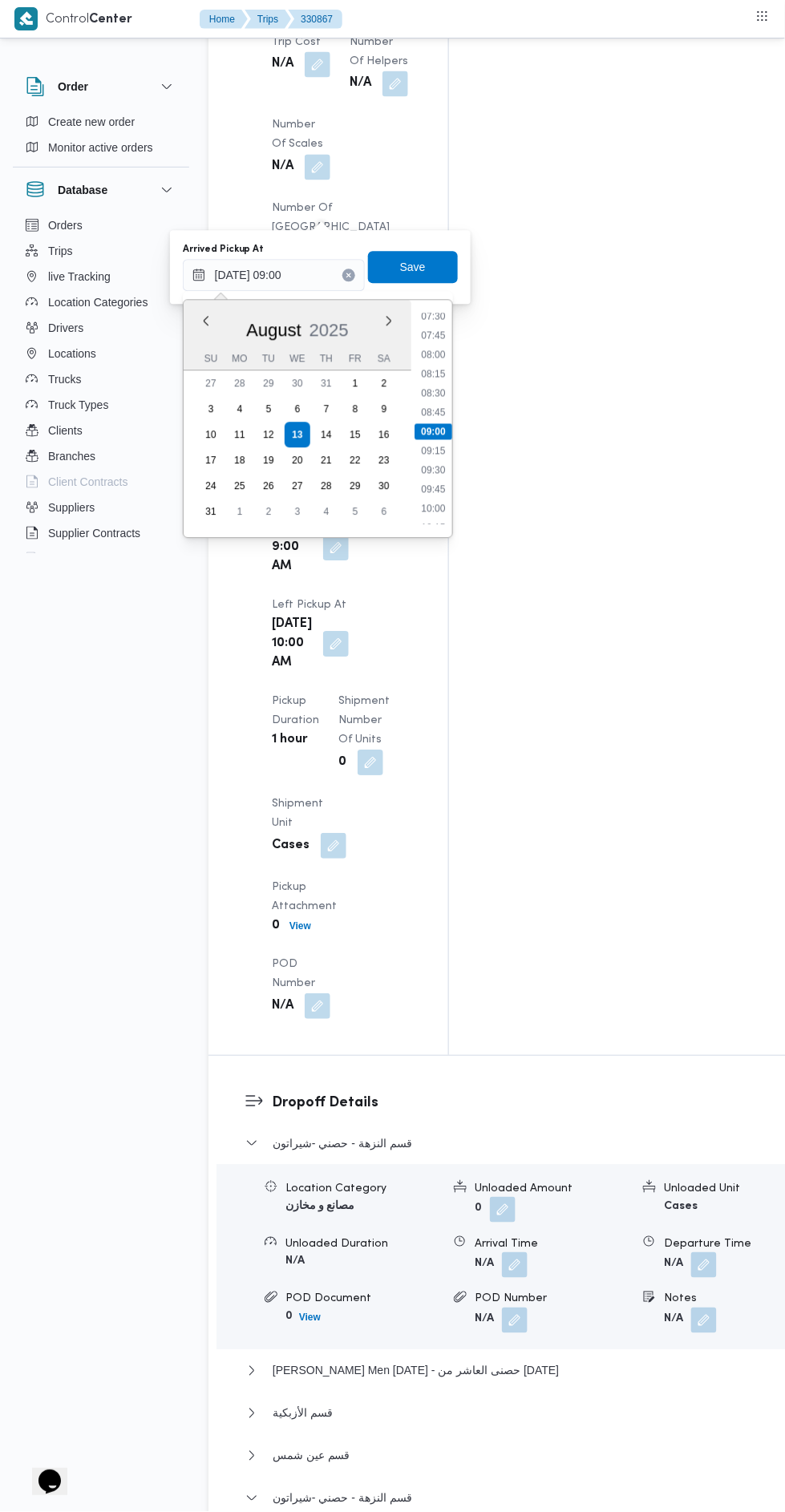
click at [430, 394] on li "08:30" at bounding box center [432, 394] width 37 height 16
type input "13/08/2025 08:30"
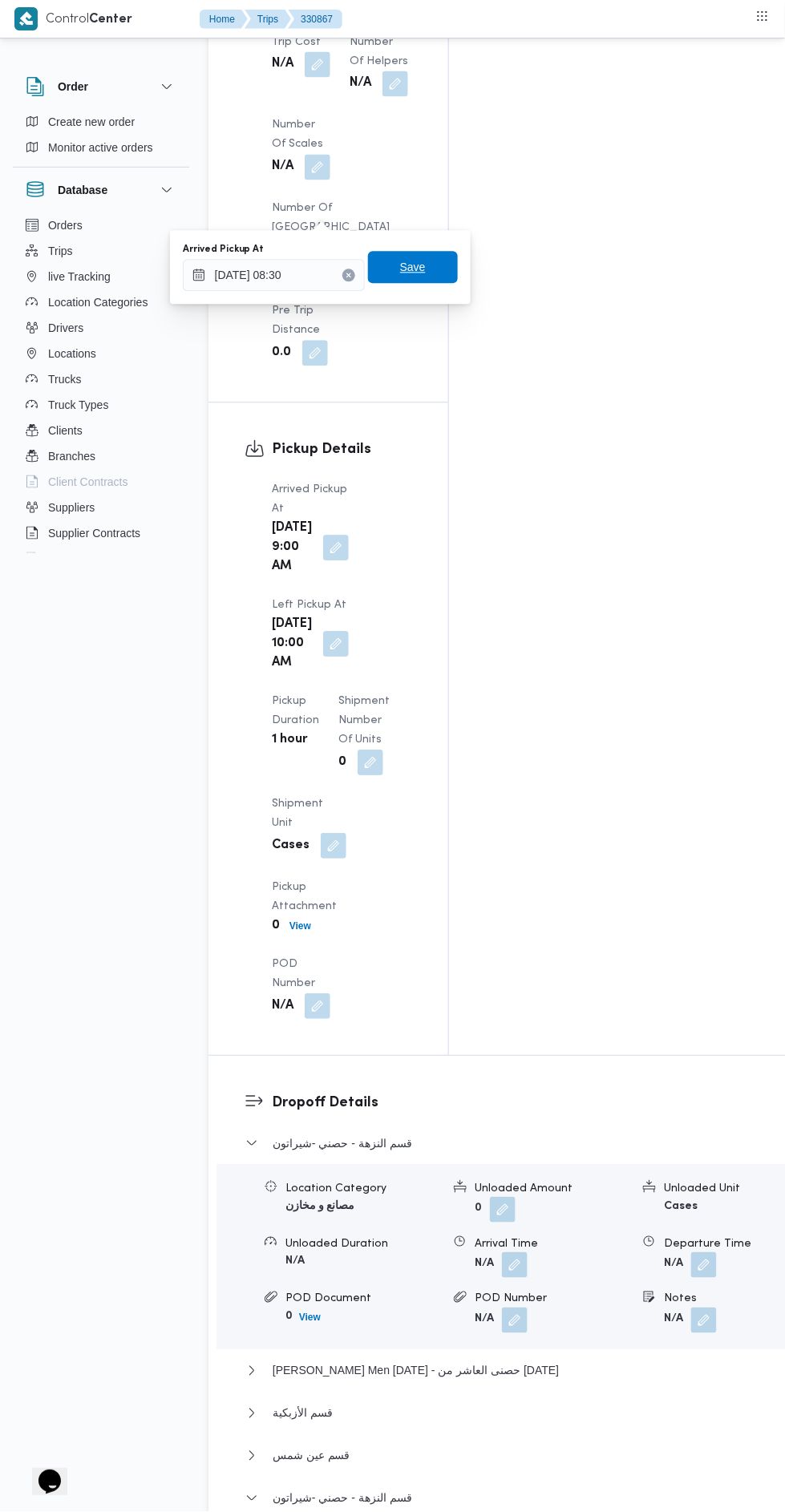
click at [431, 275] on span "Save" at bounding box center [412, 268] width 90 height 32
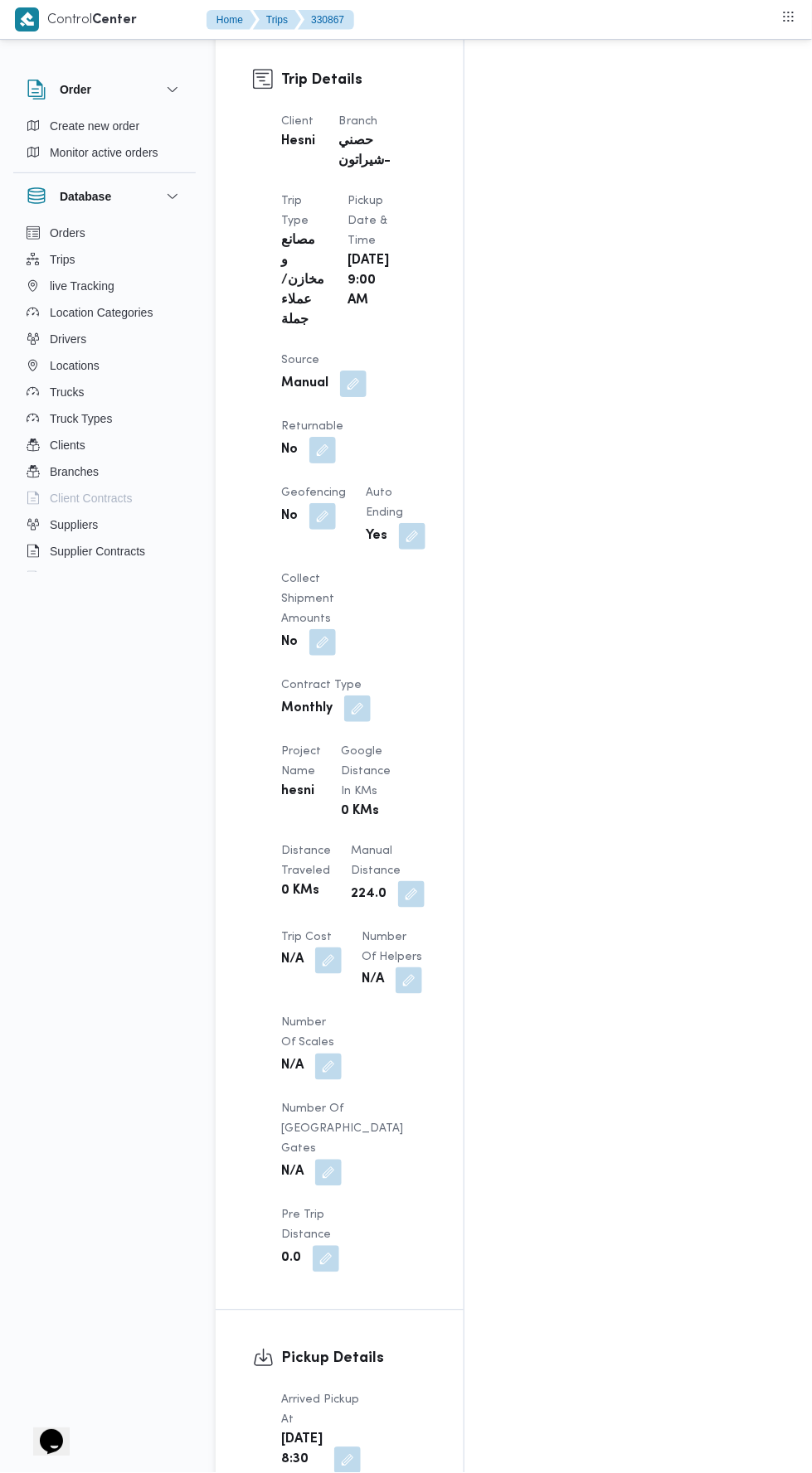
scroll to position [913, 0]
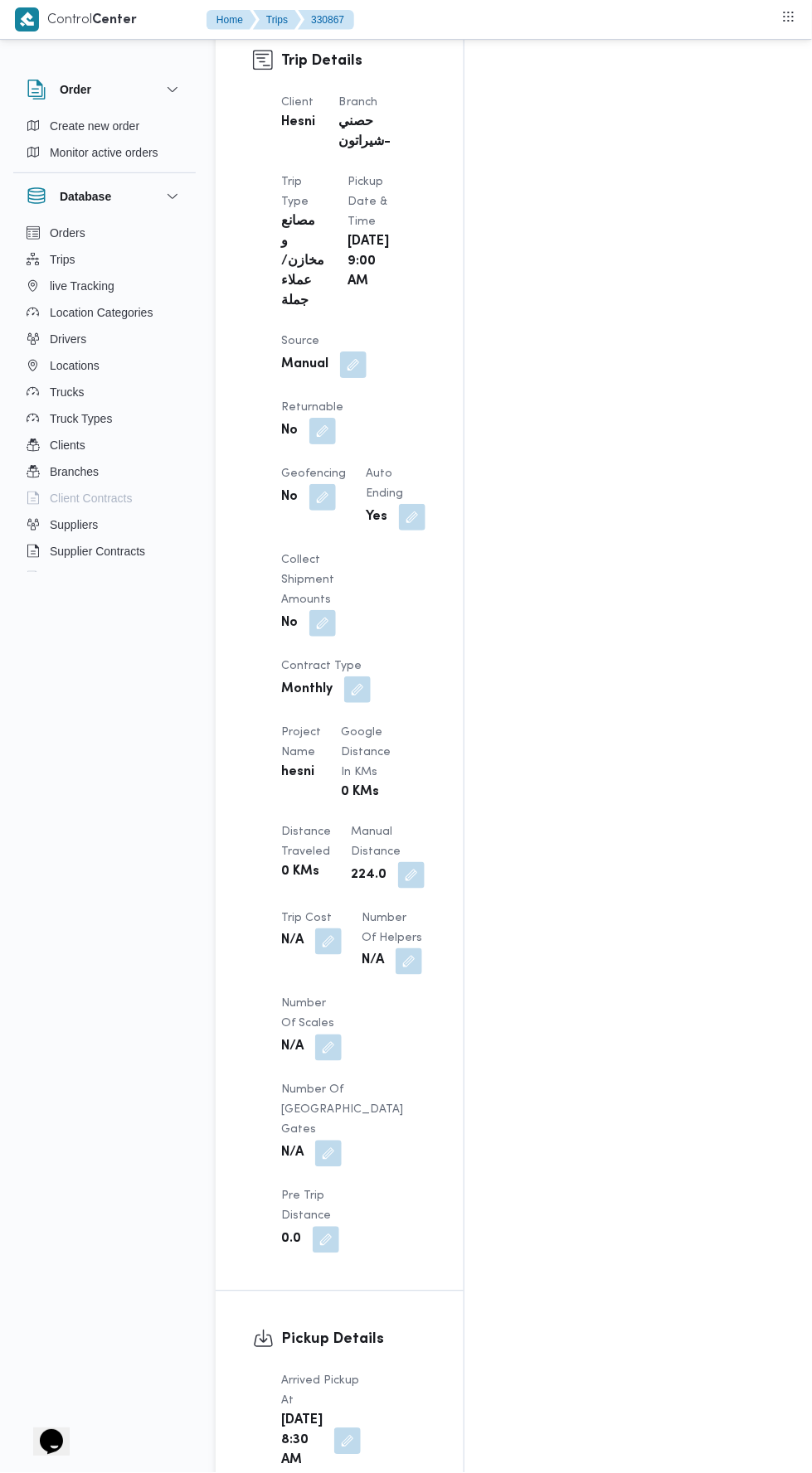
click at [346, 1428] on button "button" at bounding box center [347, 1441] width 26 height 26
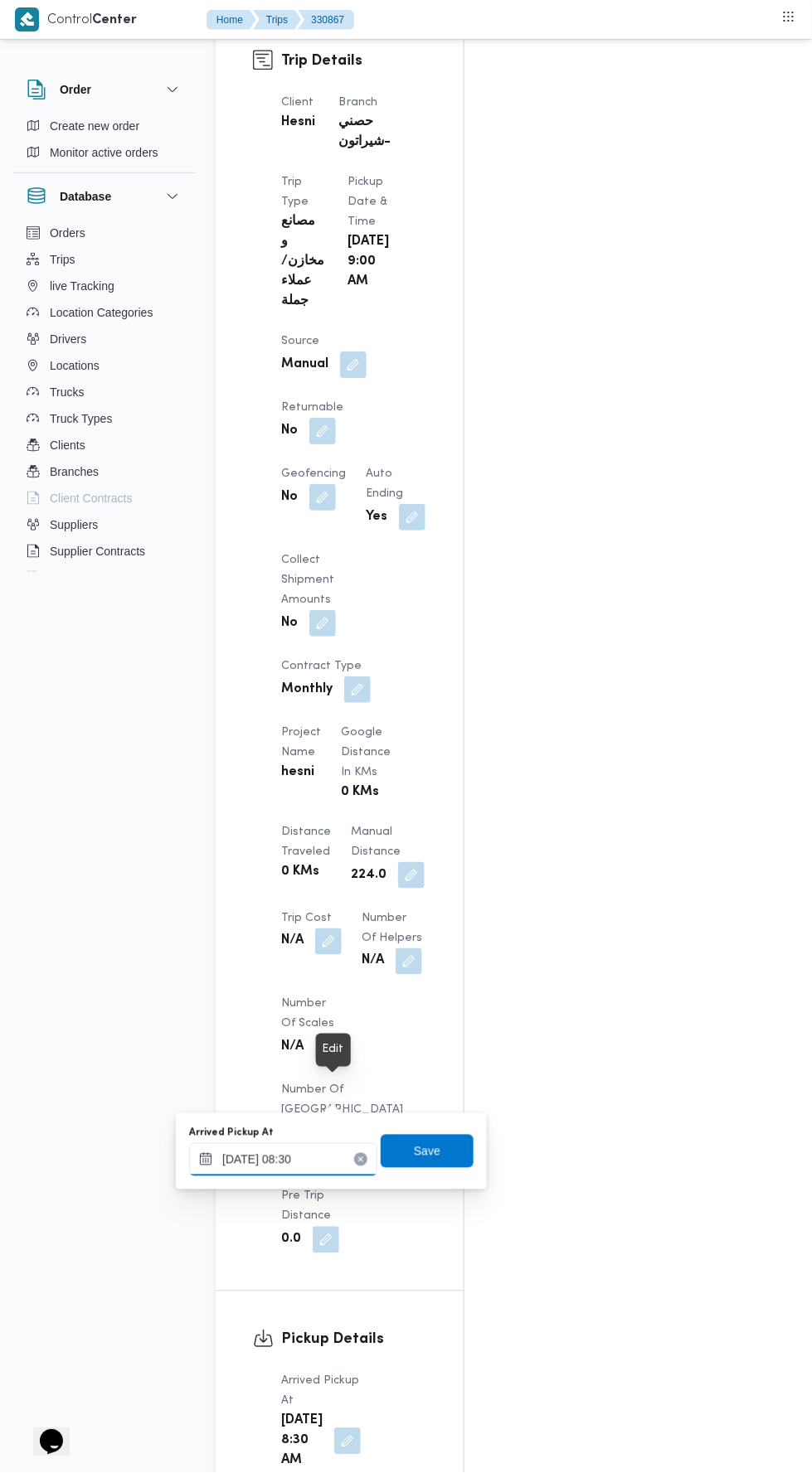
click at [333, 1158] on input "13/08/2025 08:30" at bounding box center [283, 1159] width 188 height 33
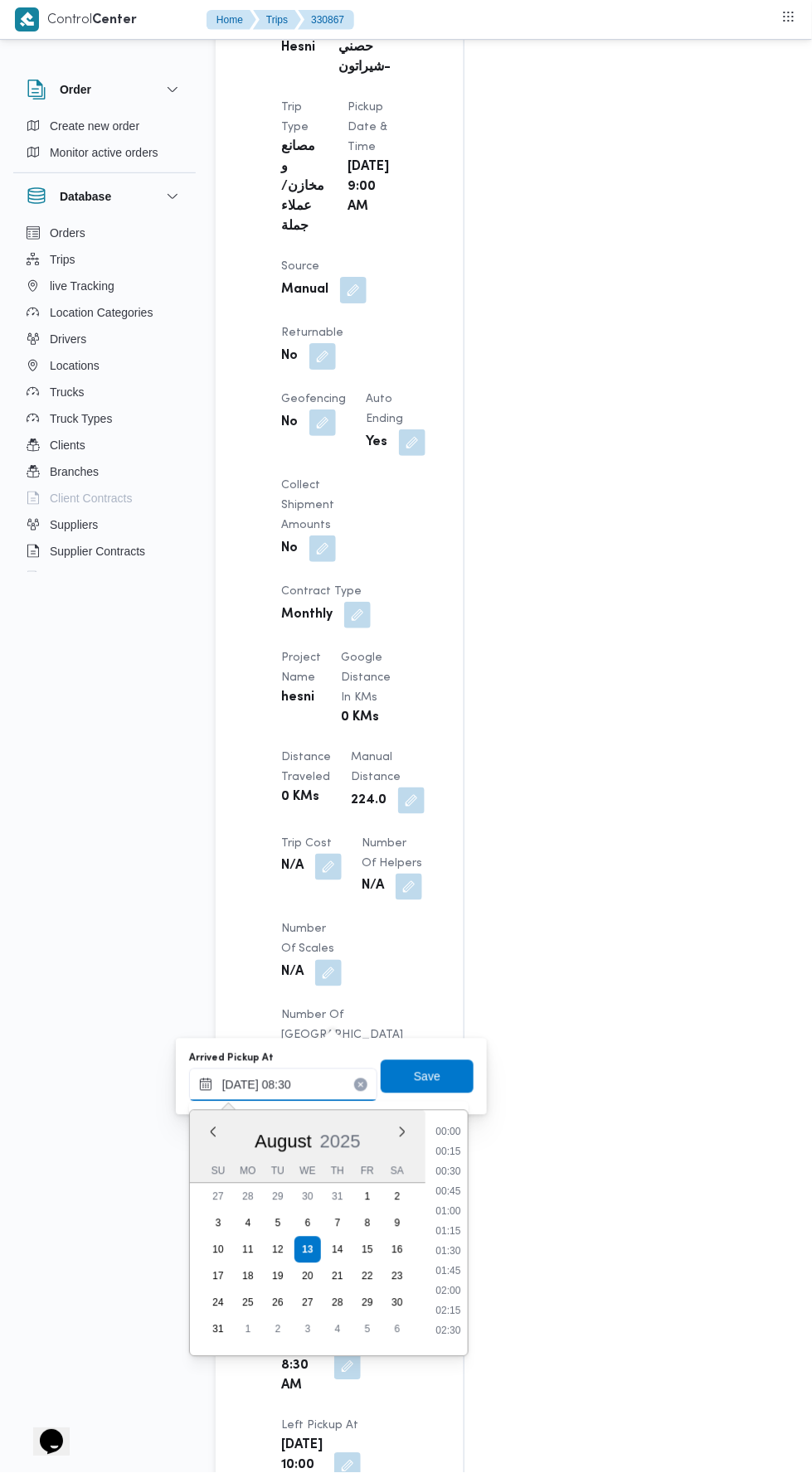
scroll to position [562, 0]
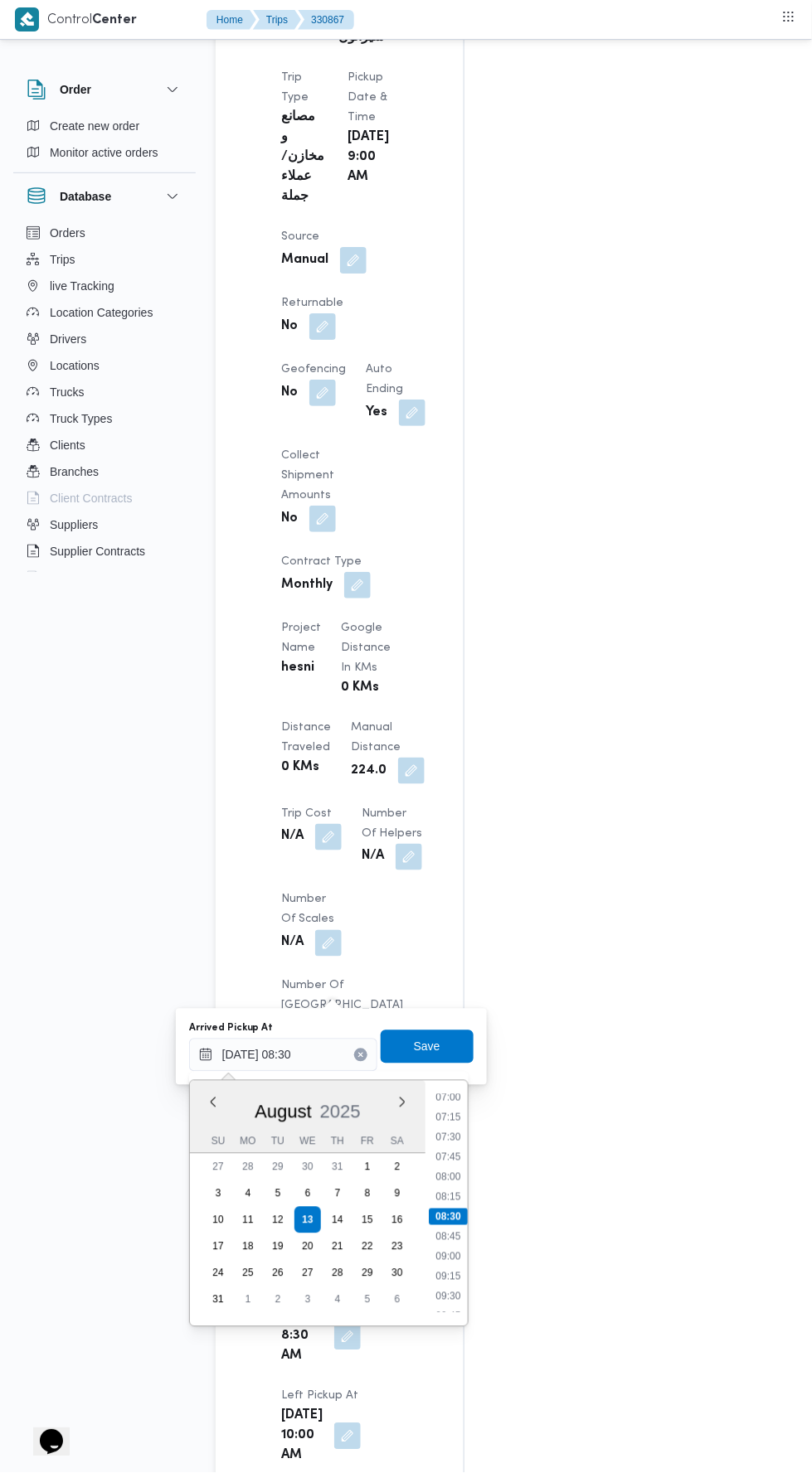
click at [448, 1274] on li "09:15" at bounding box center [447, 1277] width 38 height 17
type input "13/08/2025 08:30"
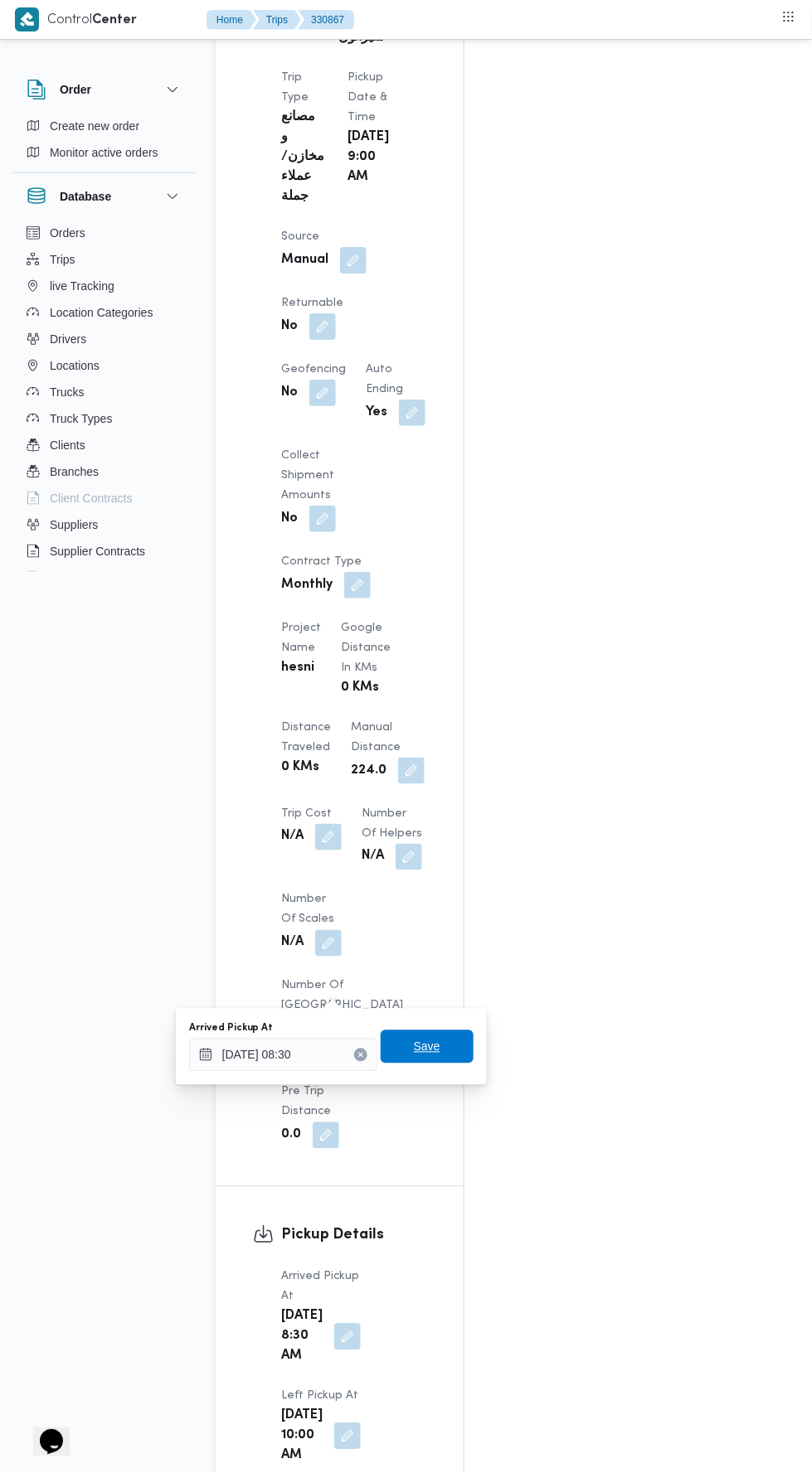
click at [433, 1045] on span "Save" at bounding box center [427, 1046] width 26 height 20
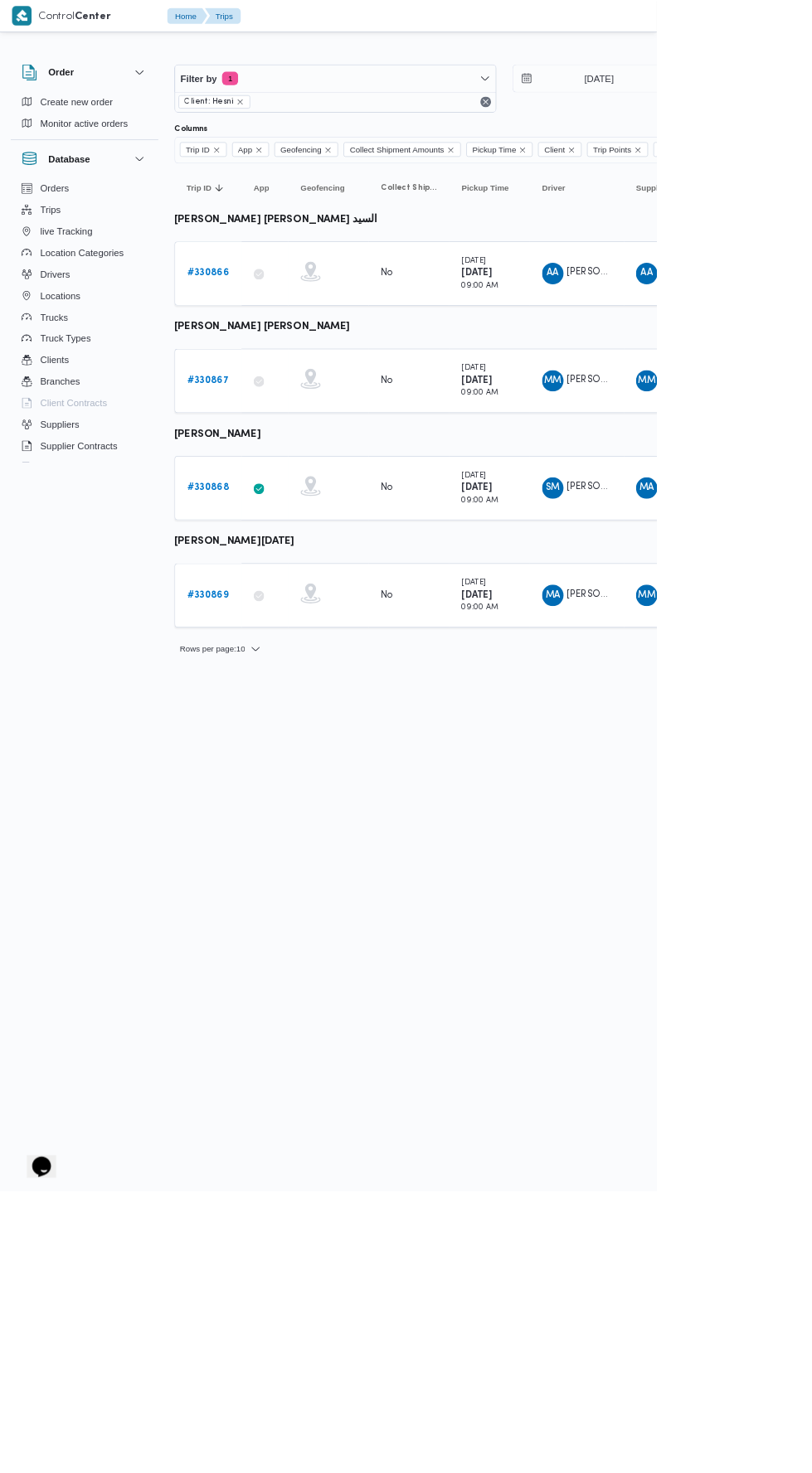
click at [238, 635] on td "Trip ID # 330868" at bounding box center [257, 603] width 83 height 80
click at [234, 599] on b "# 330868" at bounding box center [257, 602] width 52 height 10
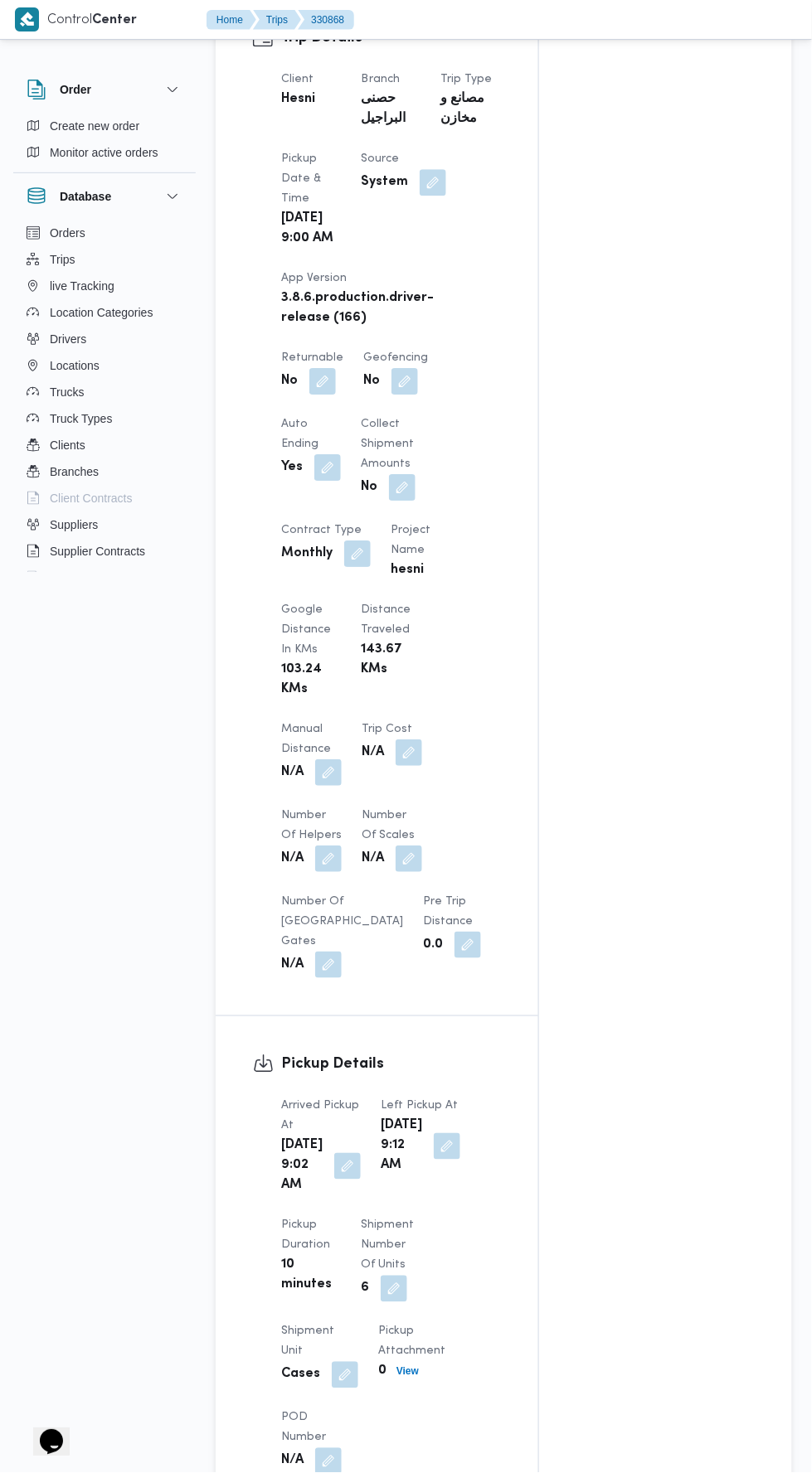
scroll to position [819, 0]
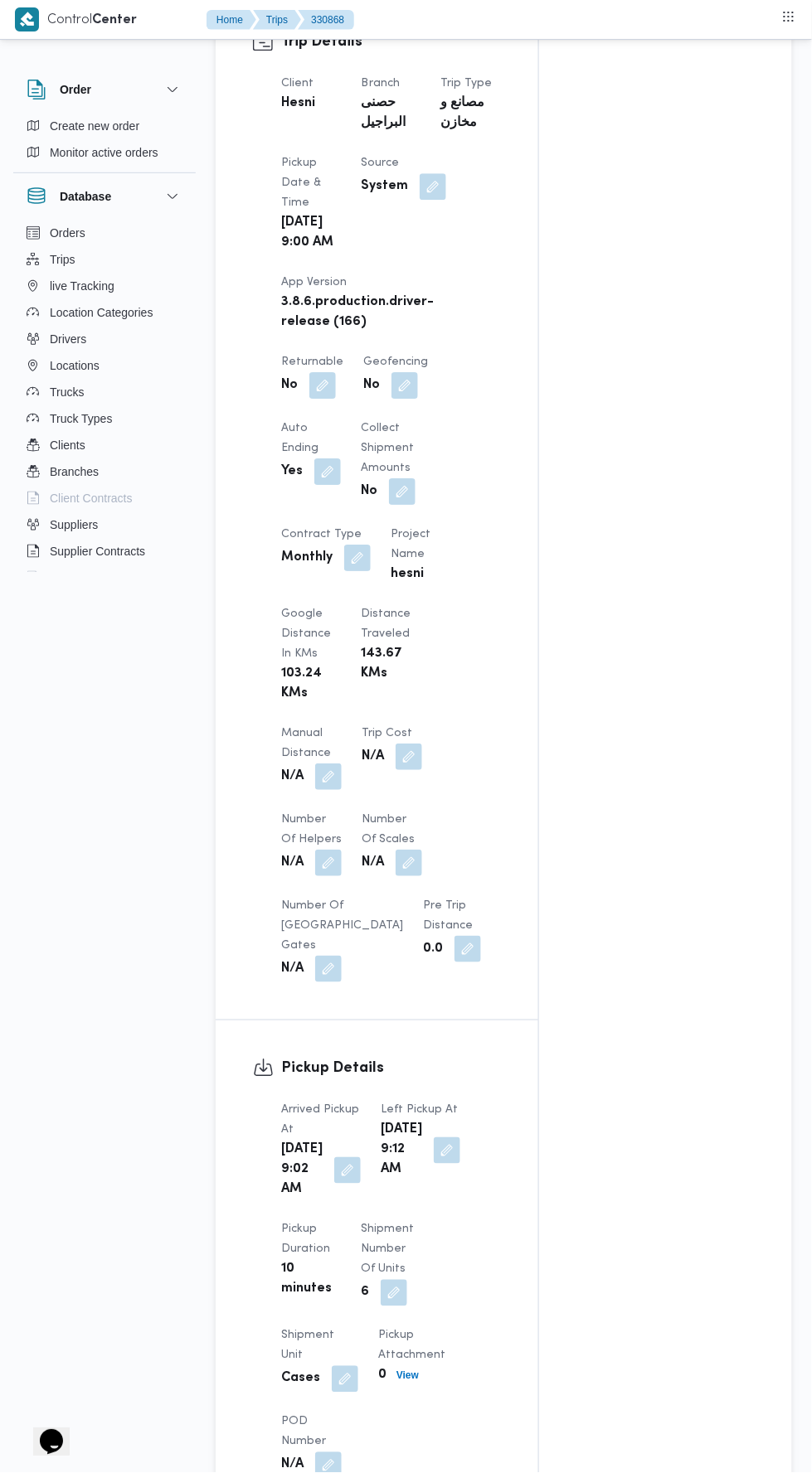
click at [339, 724] on dt "Manual Distance" at bounding box center [311, 744] width 61 height 39
click at [341, 771] on button "button" at bounding box center [328, 776] width 26 height 26
click at [322, 826] on input "Manual Distance" at bounding box center [277, 829] width 165 height 33
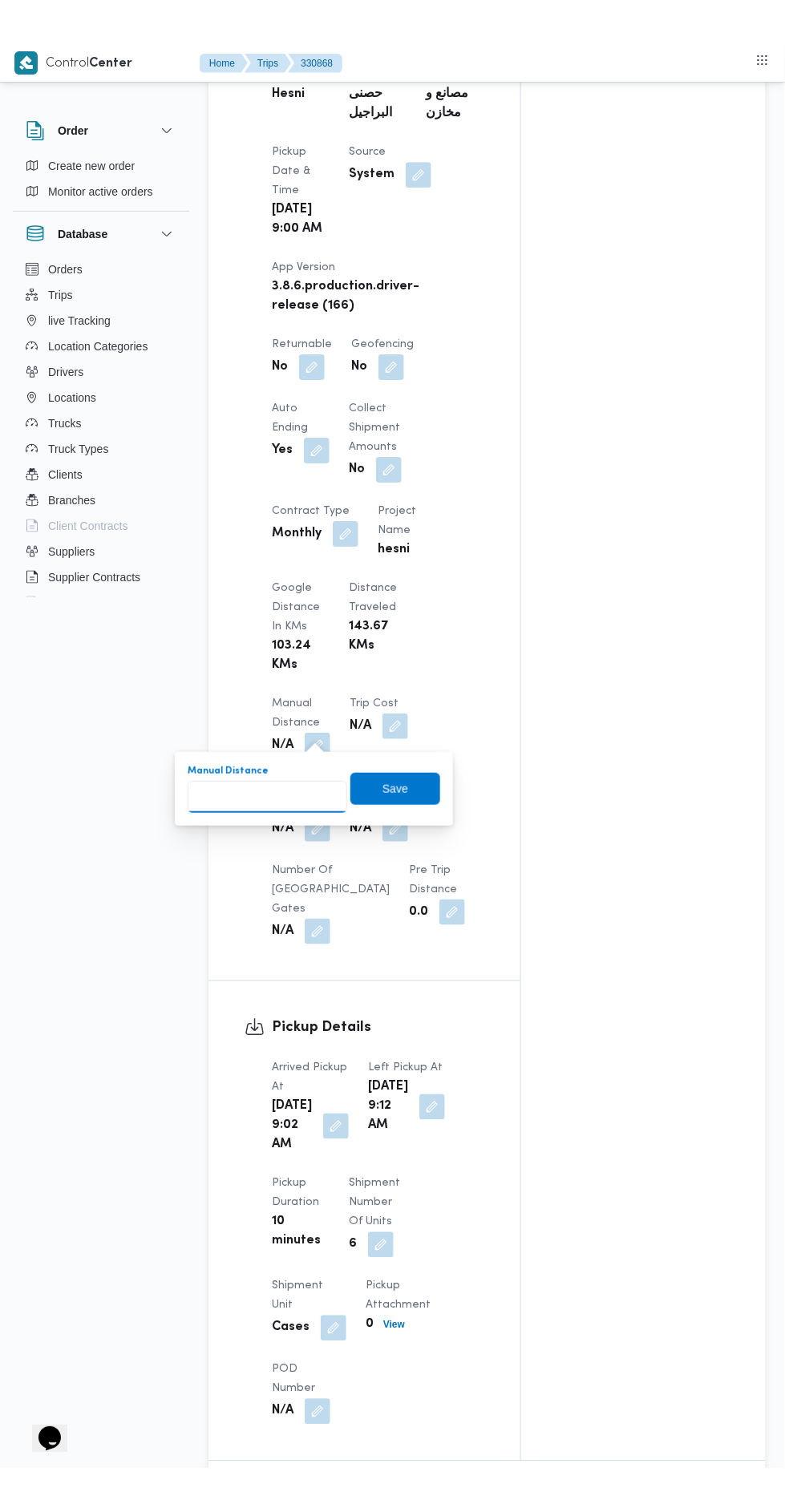
scroll to position [882, 0]
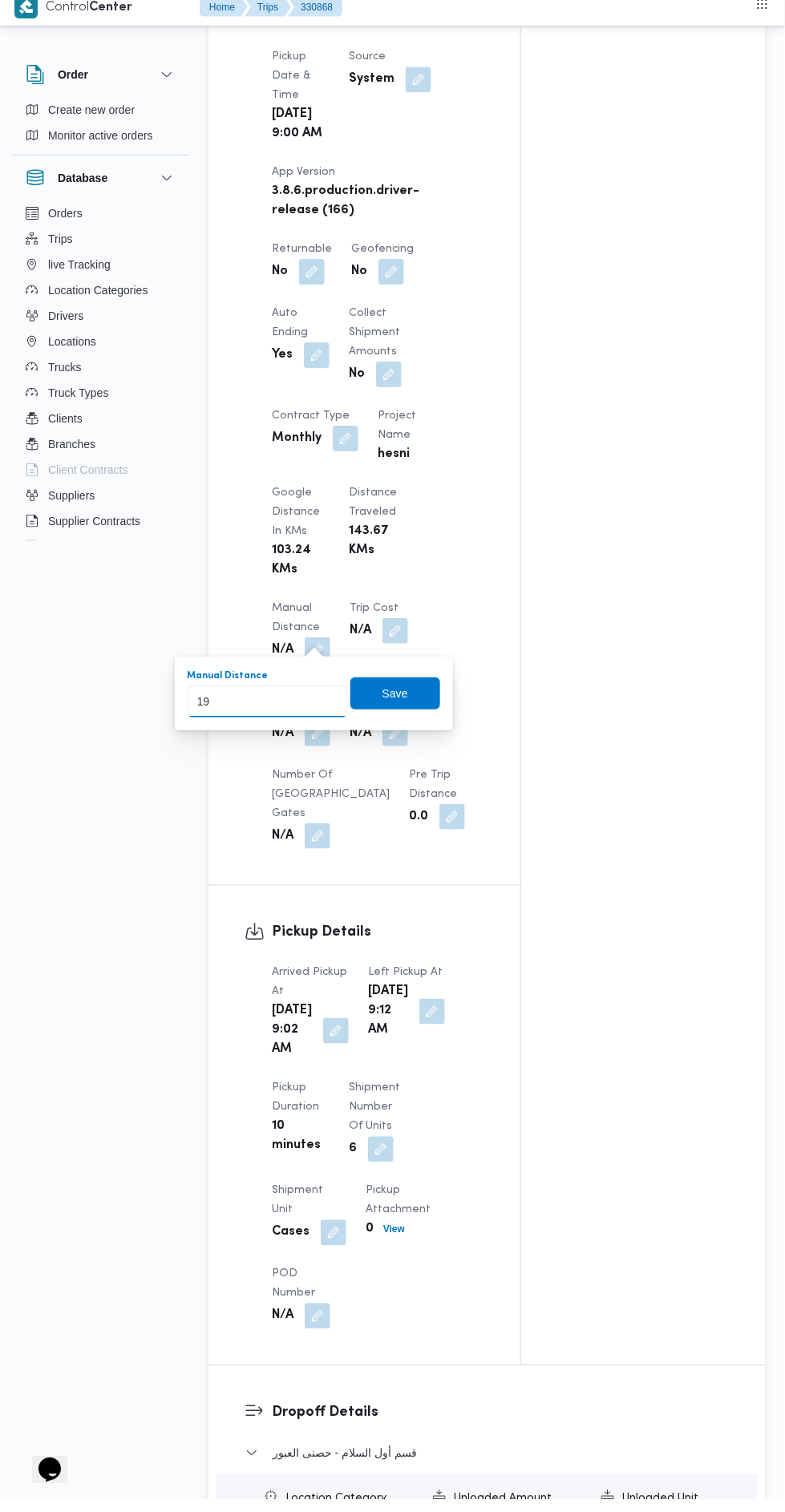
type input "196"
click at [421, 696] on span "Save" at bounding box center [394, 705] width 90 height 32
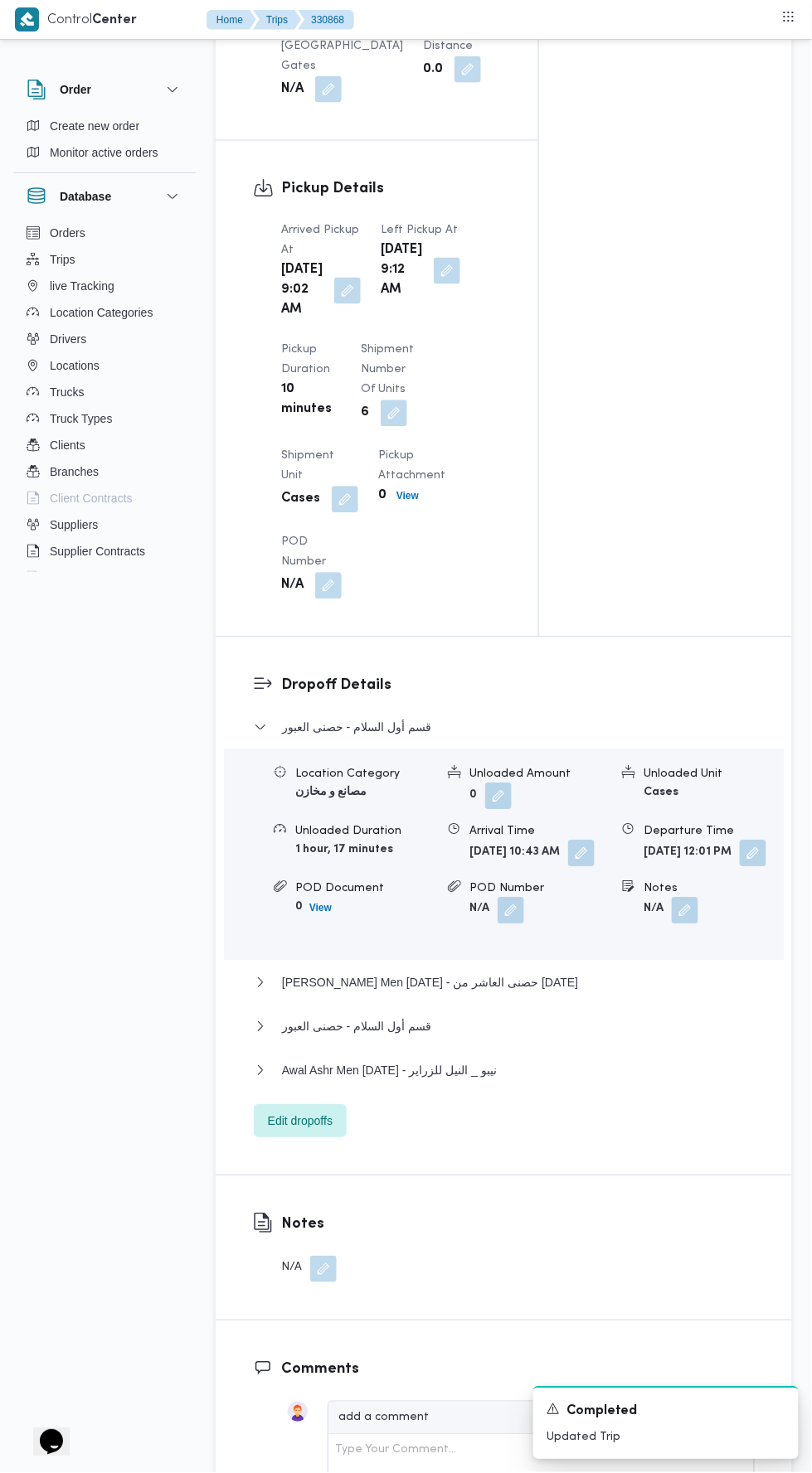
scroll to position [1706, 0]
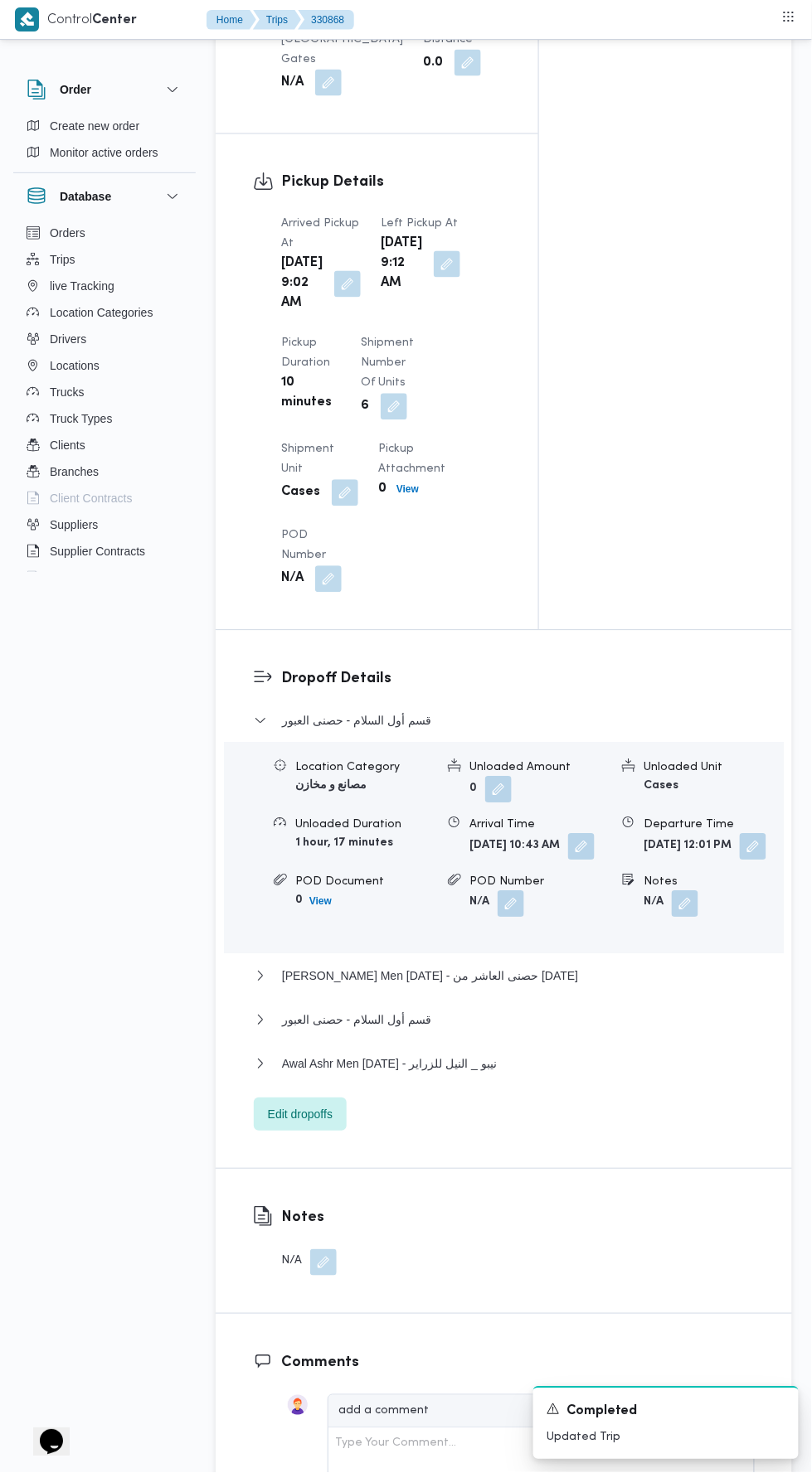
click at [341, 297] on button "button" at bounding box center [347, 284] width 26 height 26
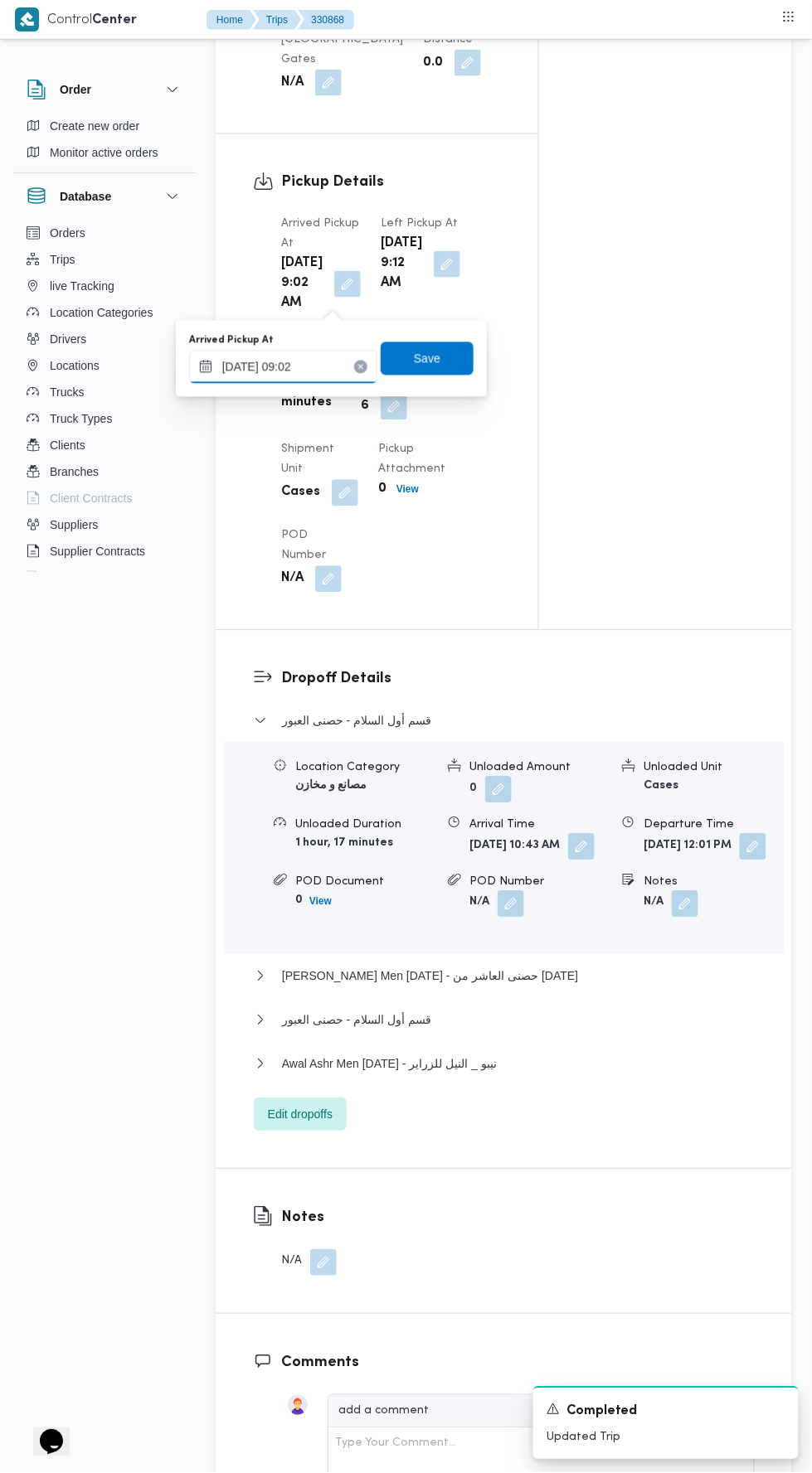
click at [335, 369] on input "13/08/2025 09:02" at bounding box center [283, 367] width 188 height 33
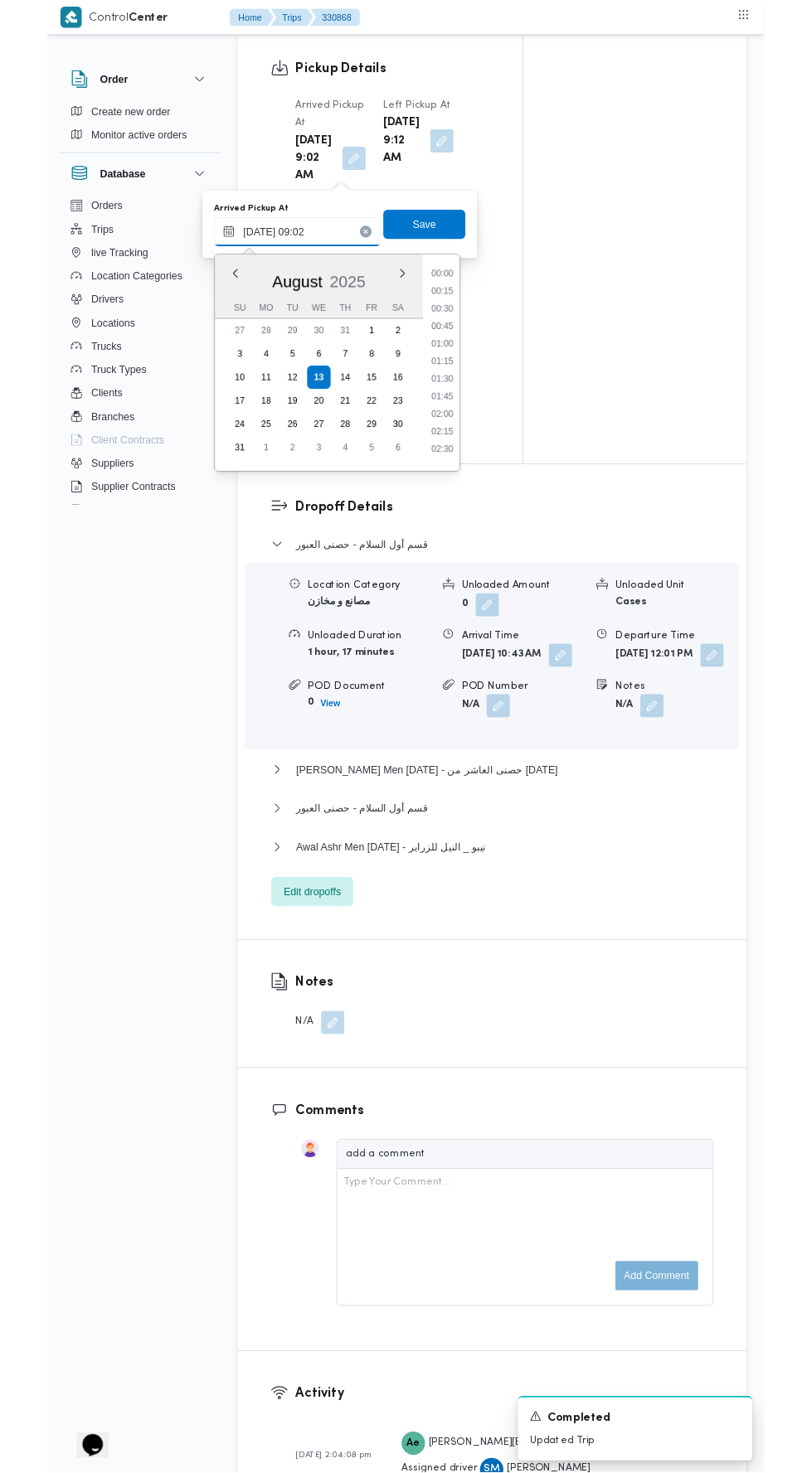
scroll to position [602, 0]
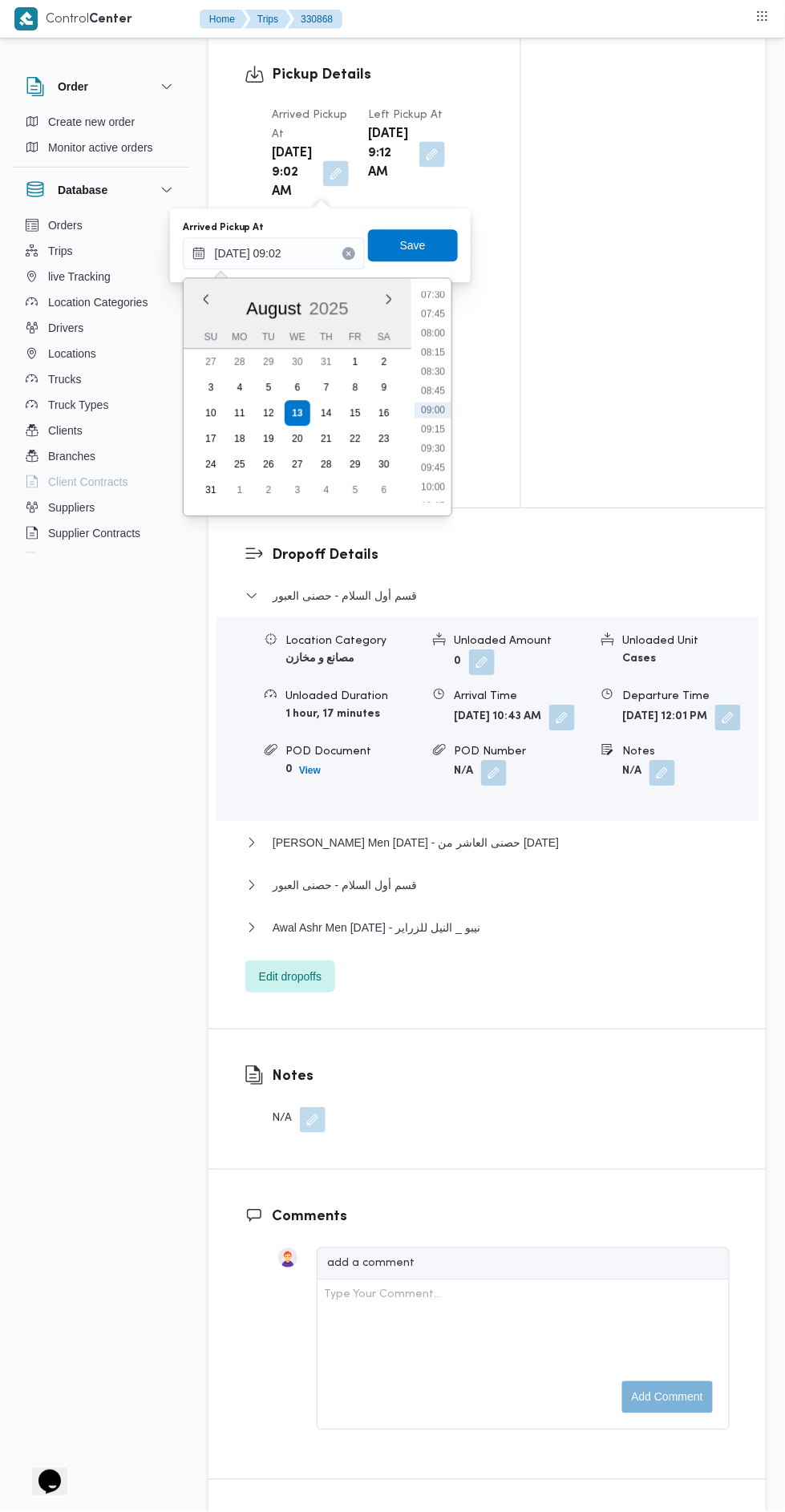
click at [433, 370] on li "08:30" at bounding box center [432, 372] width 37 height 16
type input "13/08/2025 08:30"
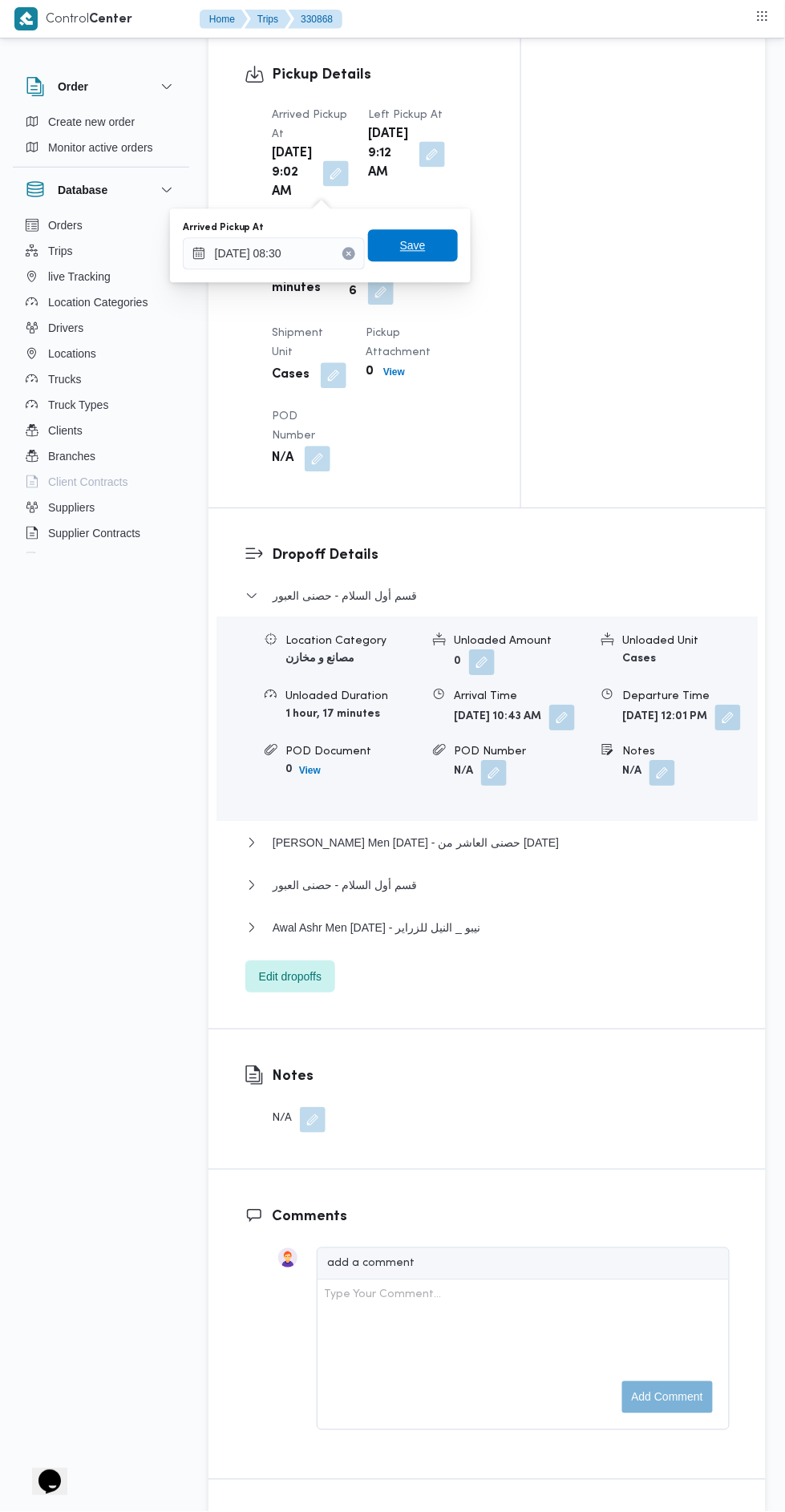
click at [422, 241] on span "Save" at bounding box center [412, 246] width 25 height 19
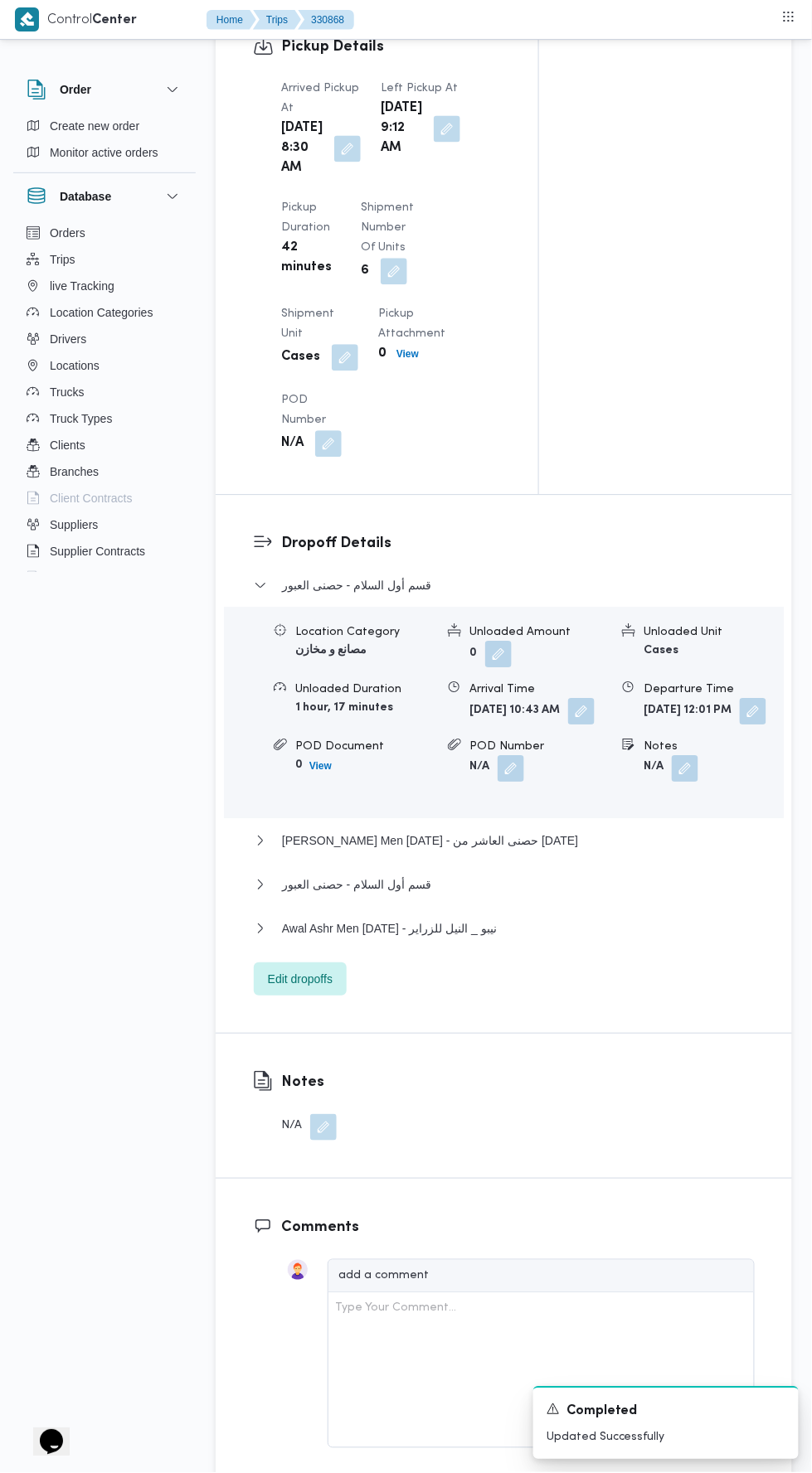
scroll to position [1875, 0]
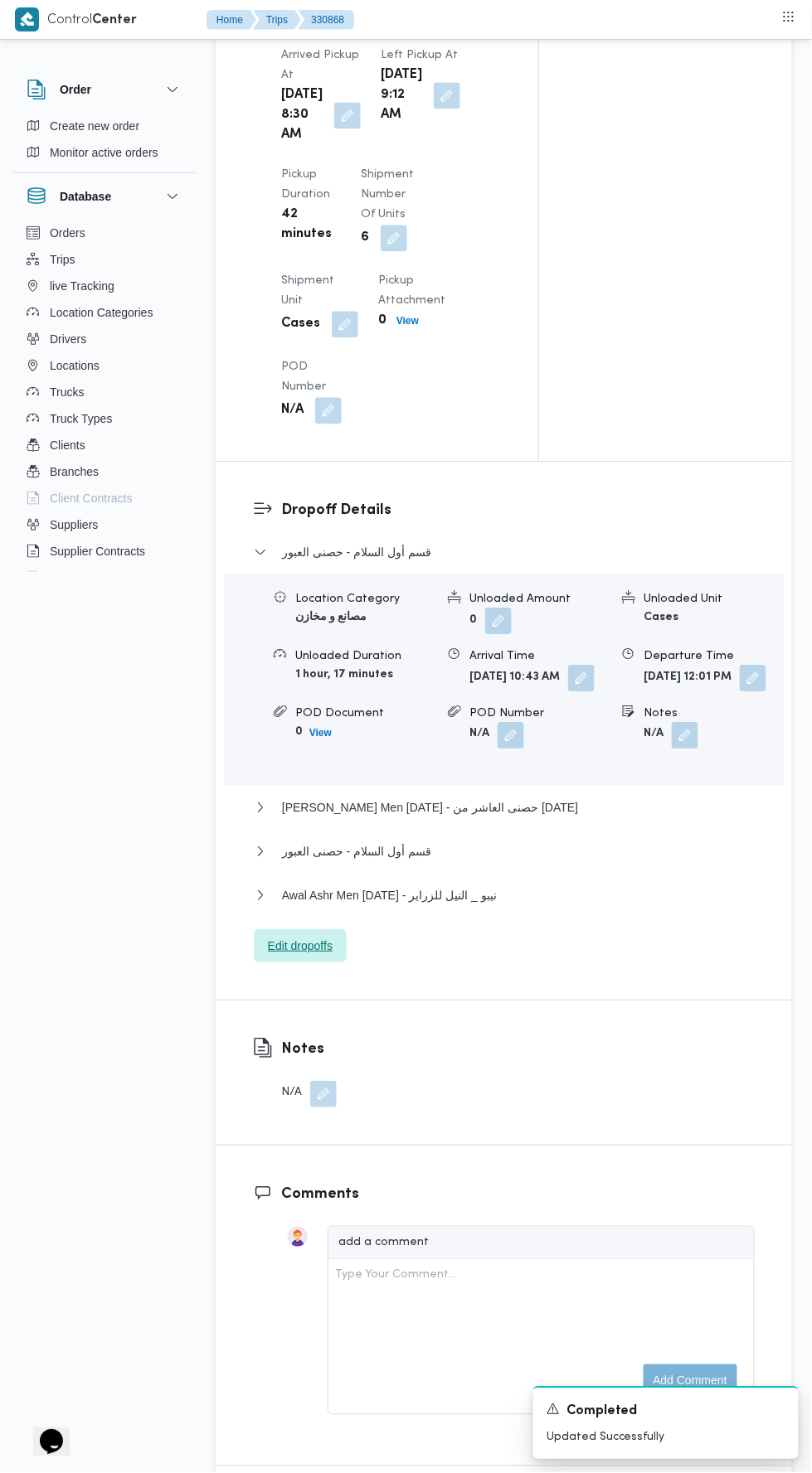
click at [319, 955] on span "Edit dropoffs" at bounding box center [300, 945] width 65 height 20
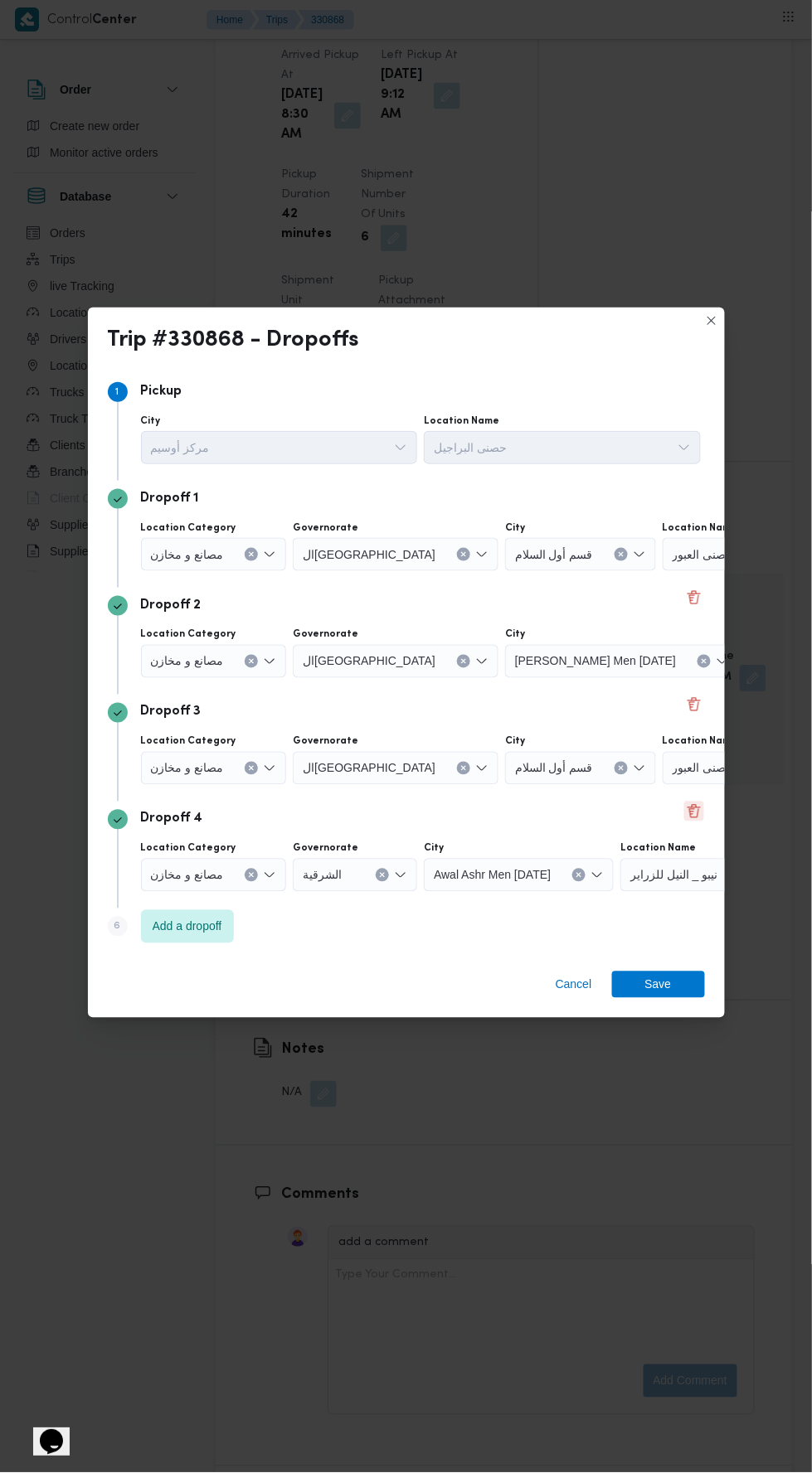
click at [694, 811] on div "Dropoff 4 Location Category مصانع و مخازن Governorate الشرقية City Awal Ashr Me…" at bounding box center [406, 855] width 597 height 107
click at [693, 809] on button "Delete" at bounding box center [693, 811] width 20 height 20
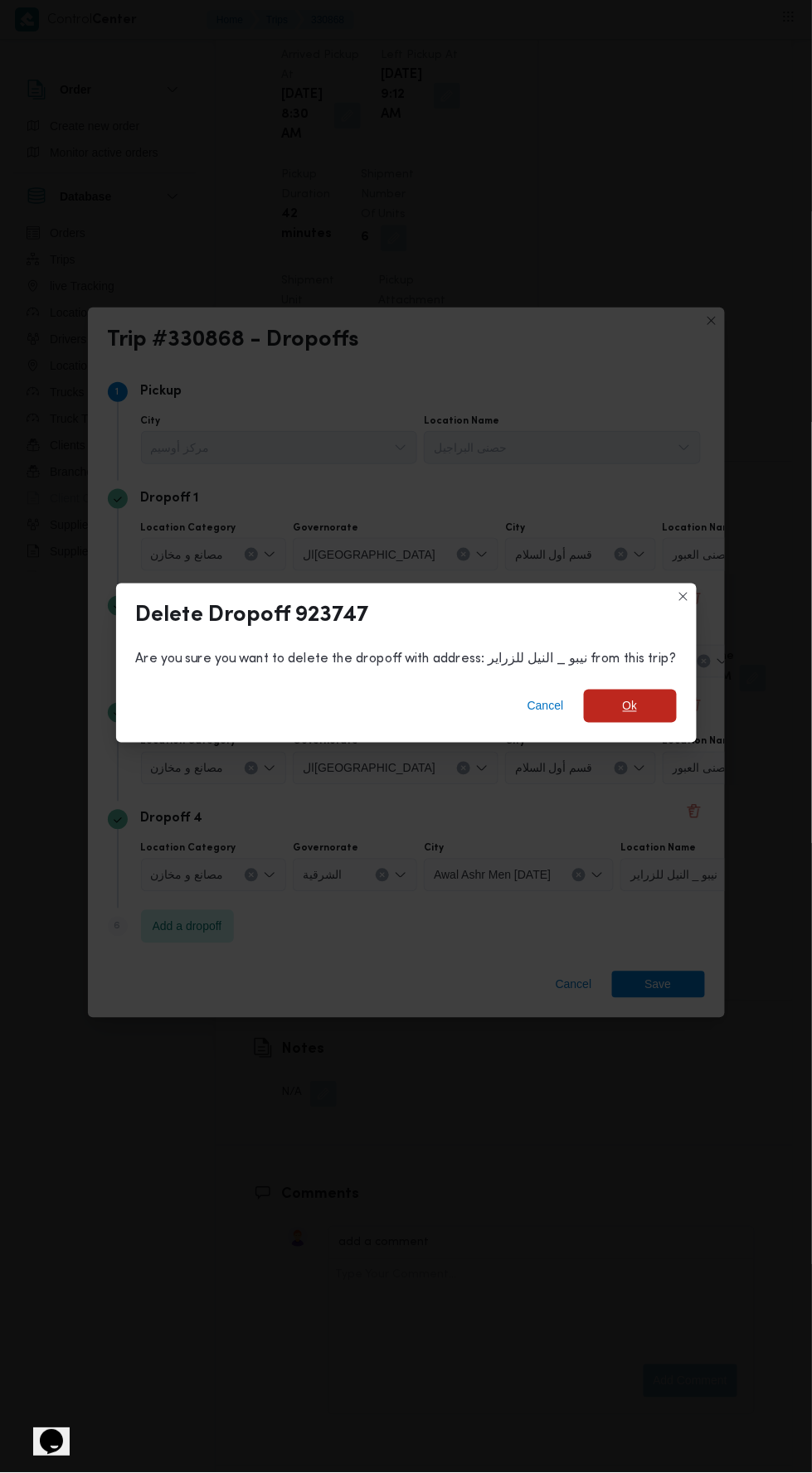
click at [626, 704] on span "Ok" at bounding box center [630, 706] width 15 height 20
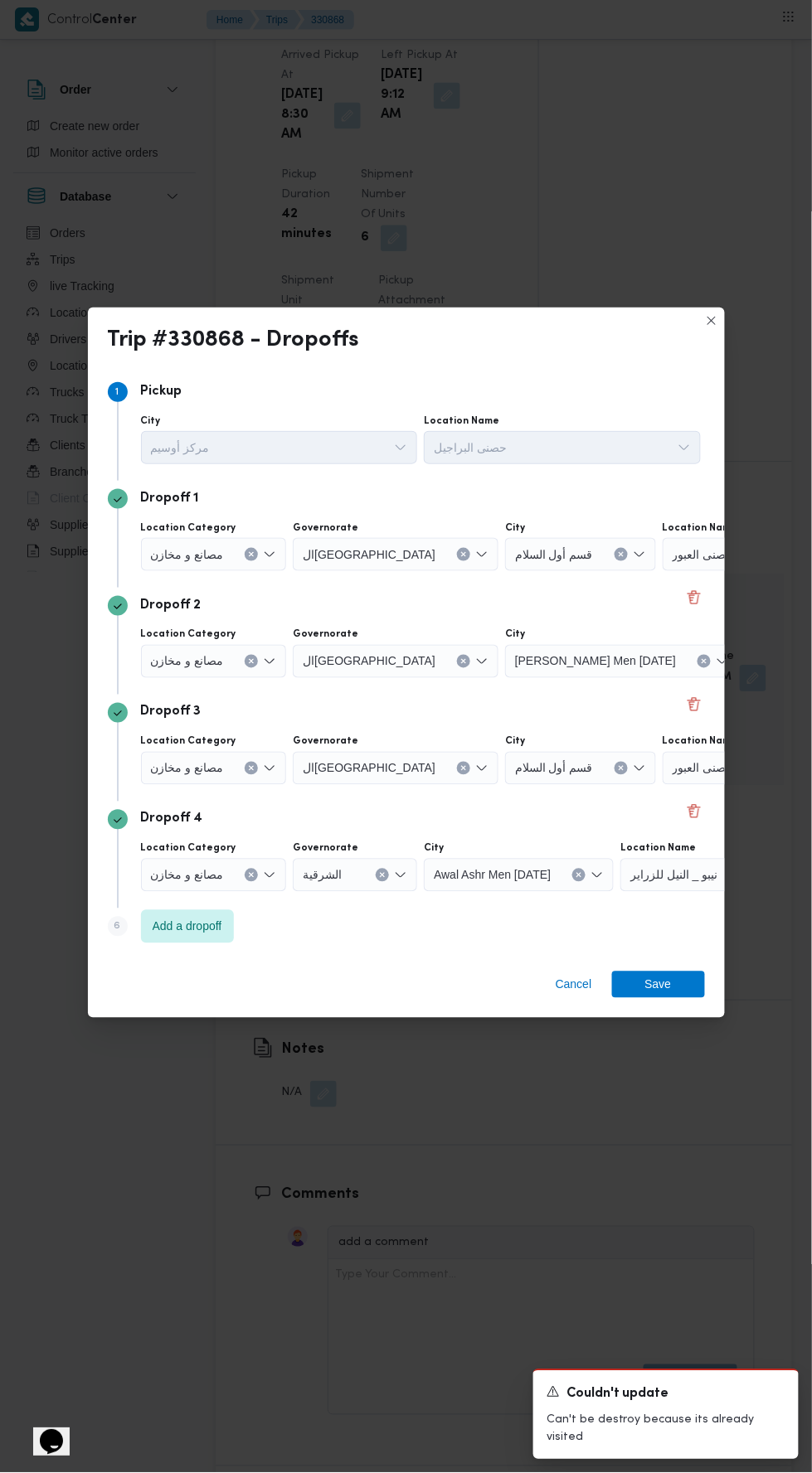
click at [698, 563] on span "نيبو _ النيل للزراير" at bounding box center [702, 553] width 61 height 18
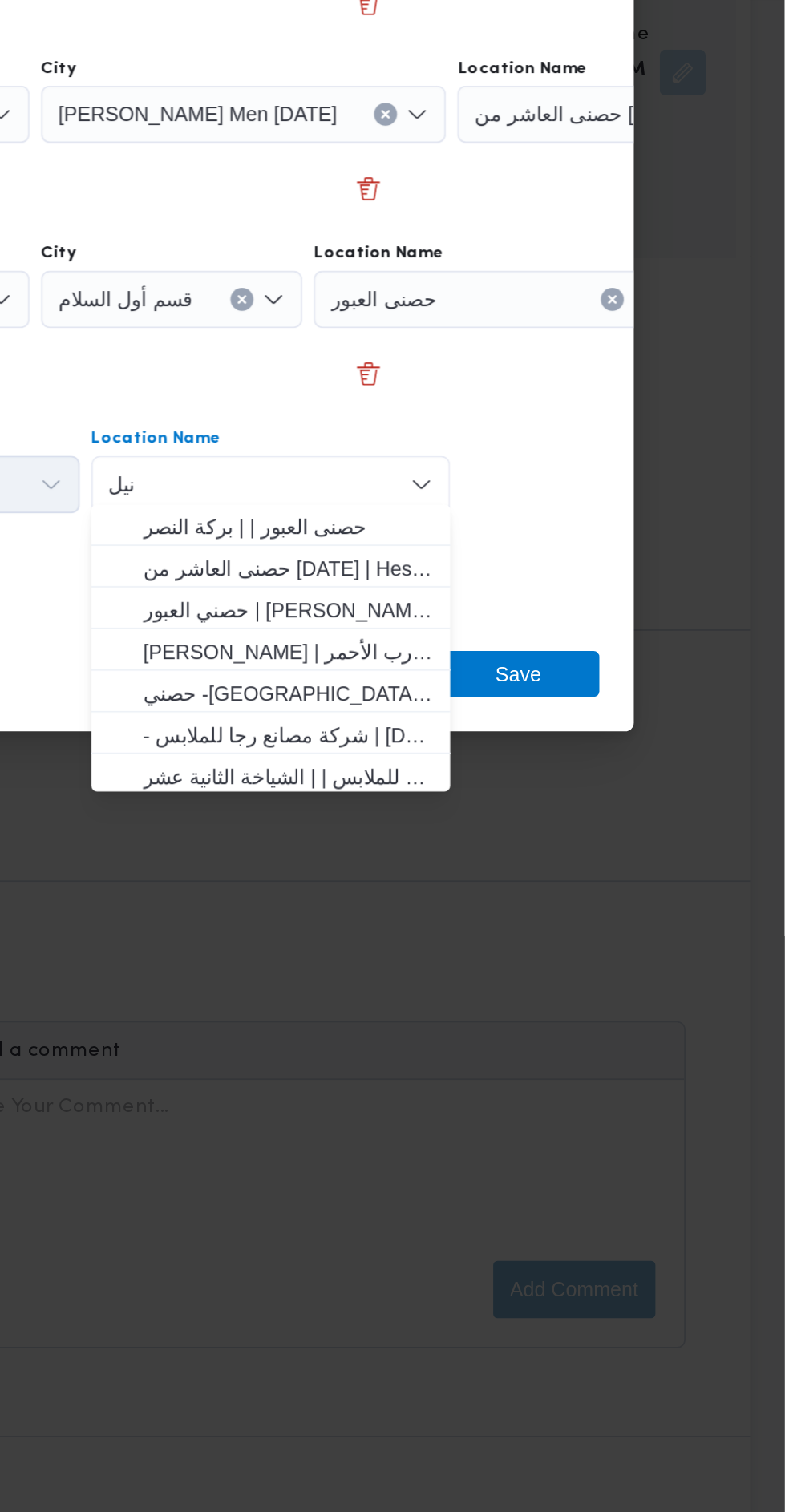
scroll to position [0, 0]
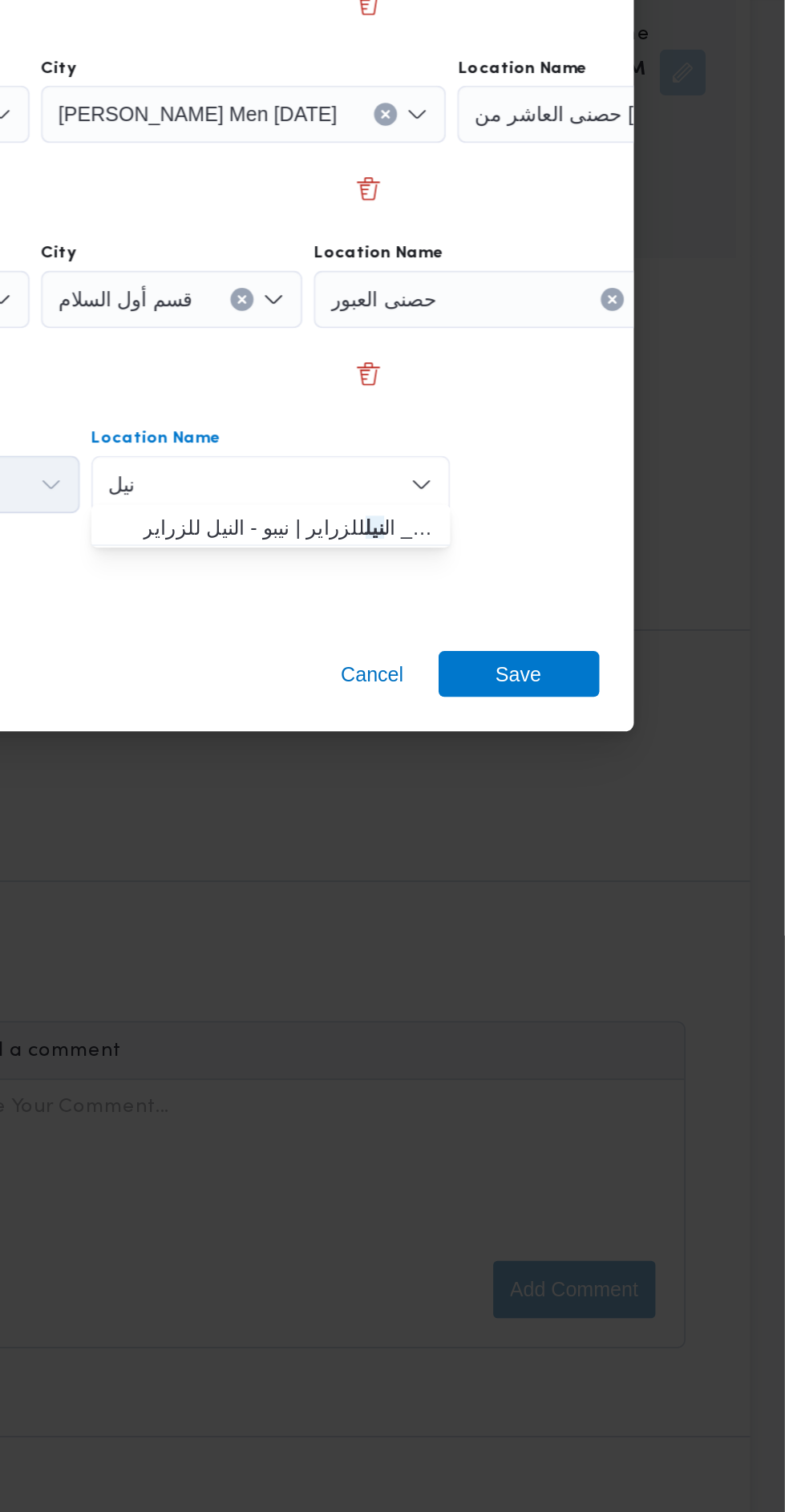
type input "نيل"
click at [558, 912] on mark "نيل" at bounding box center [554, 910] width 10 height 13
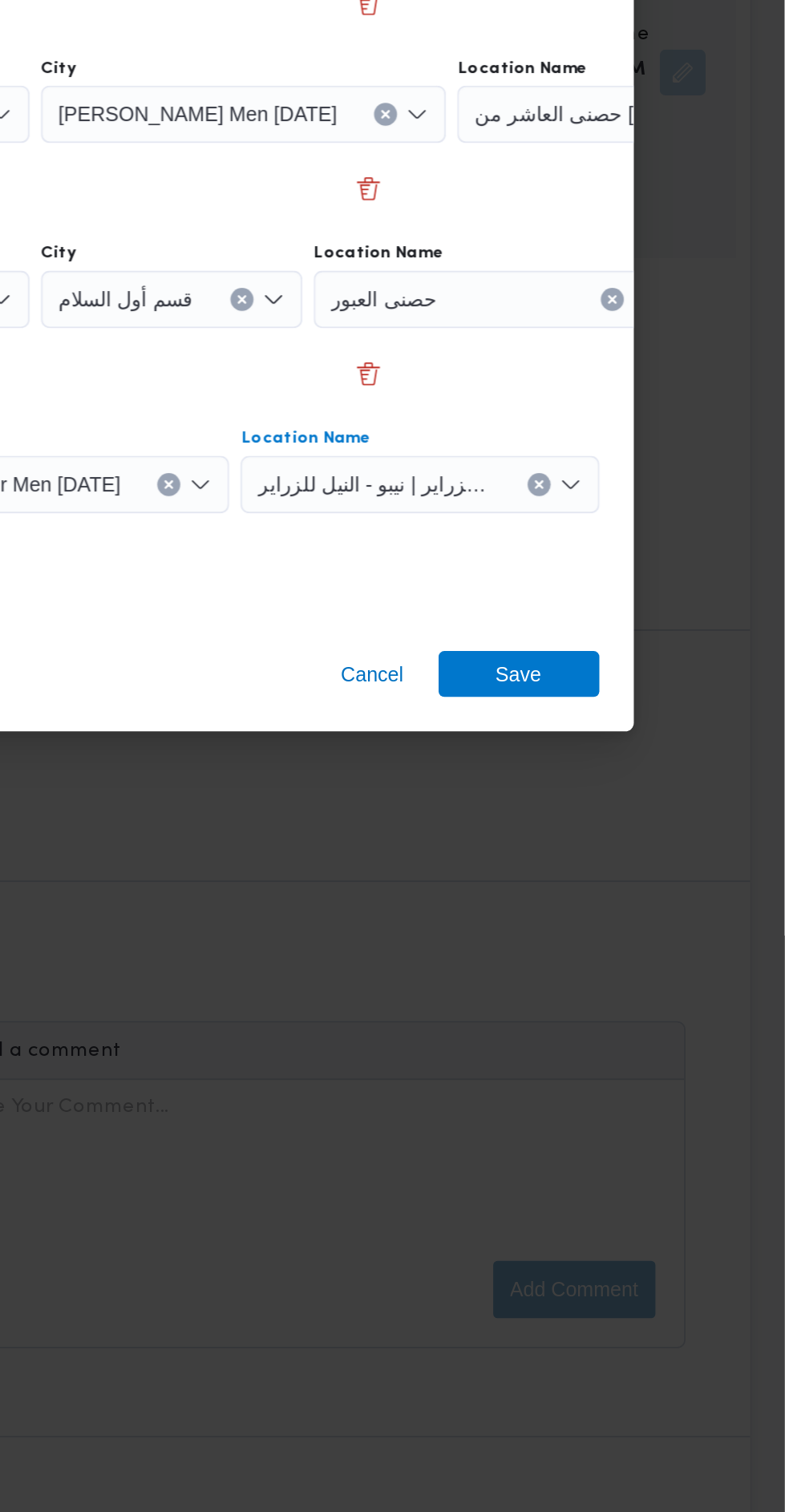
click at [667, 591] on div "نيبو _ النيل للزراير | نيبو - النيل للزراير | null Combo box. Selected. نيبو _ …" at bounding box center [622, 575] width 200 height 32
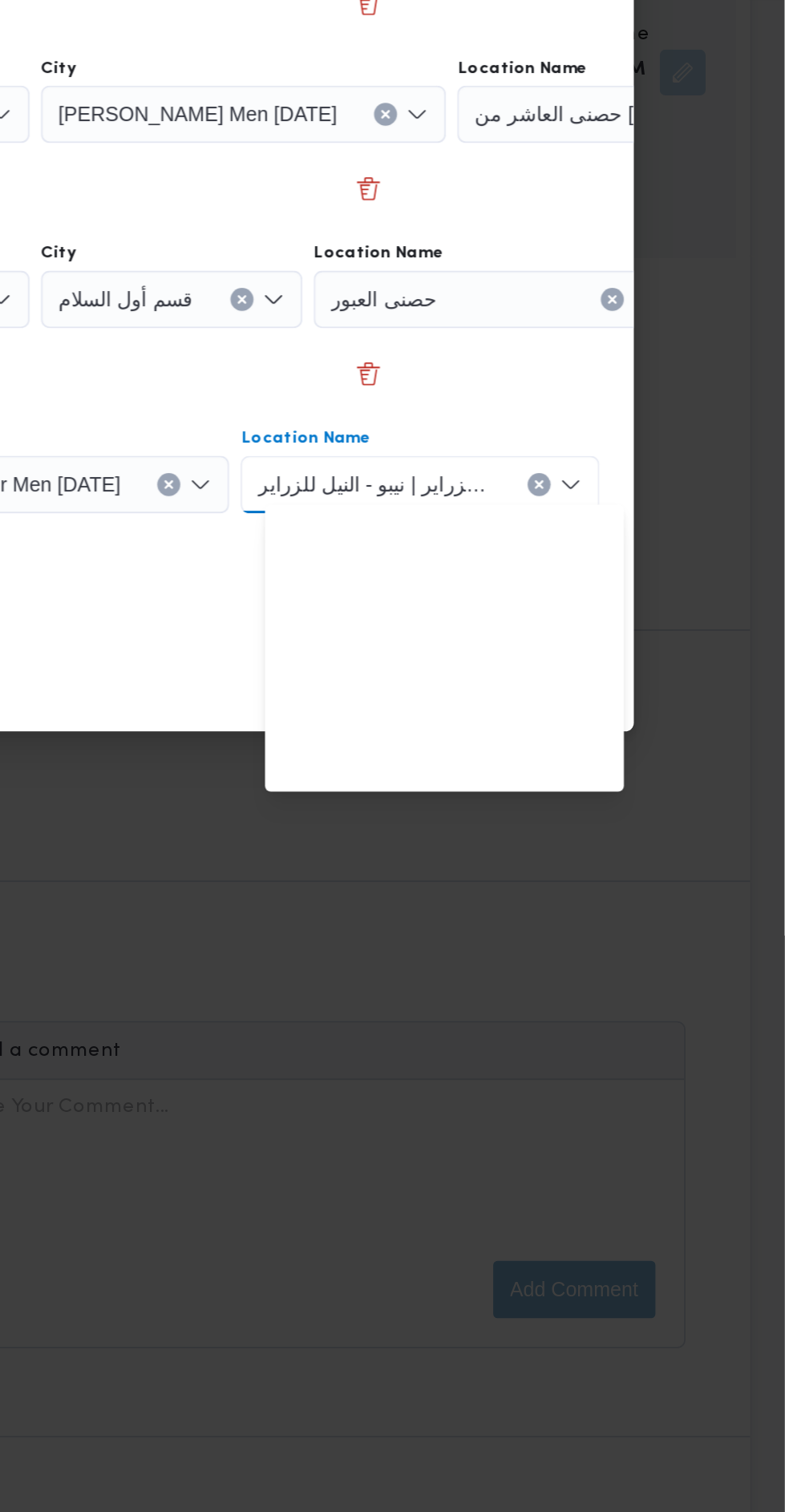
scroll to position [420, 0]
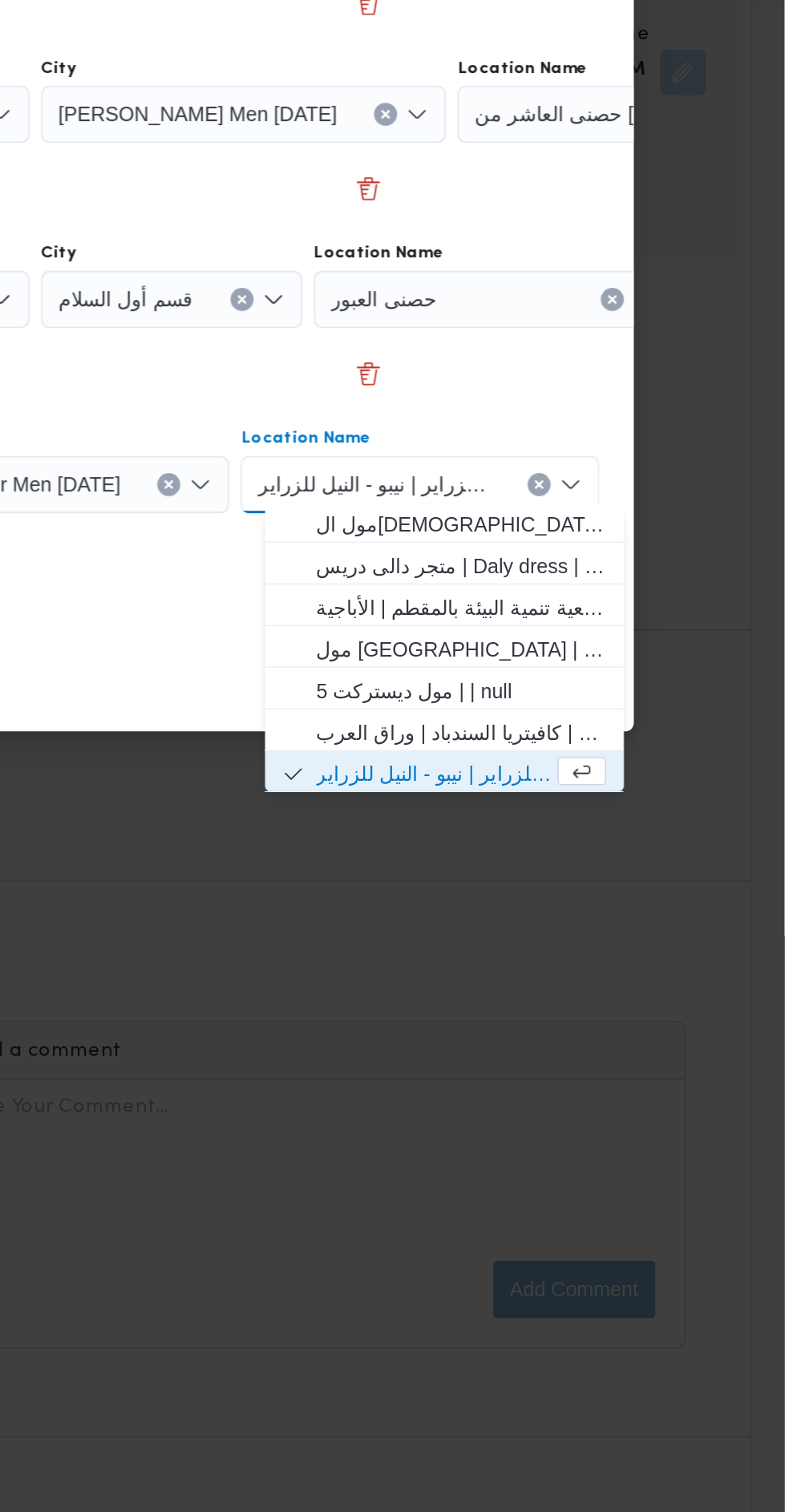
click at [654, 880] on button "Clear input" at bounding box center [647, 886] width 13 height 13
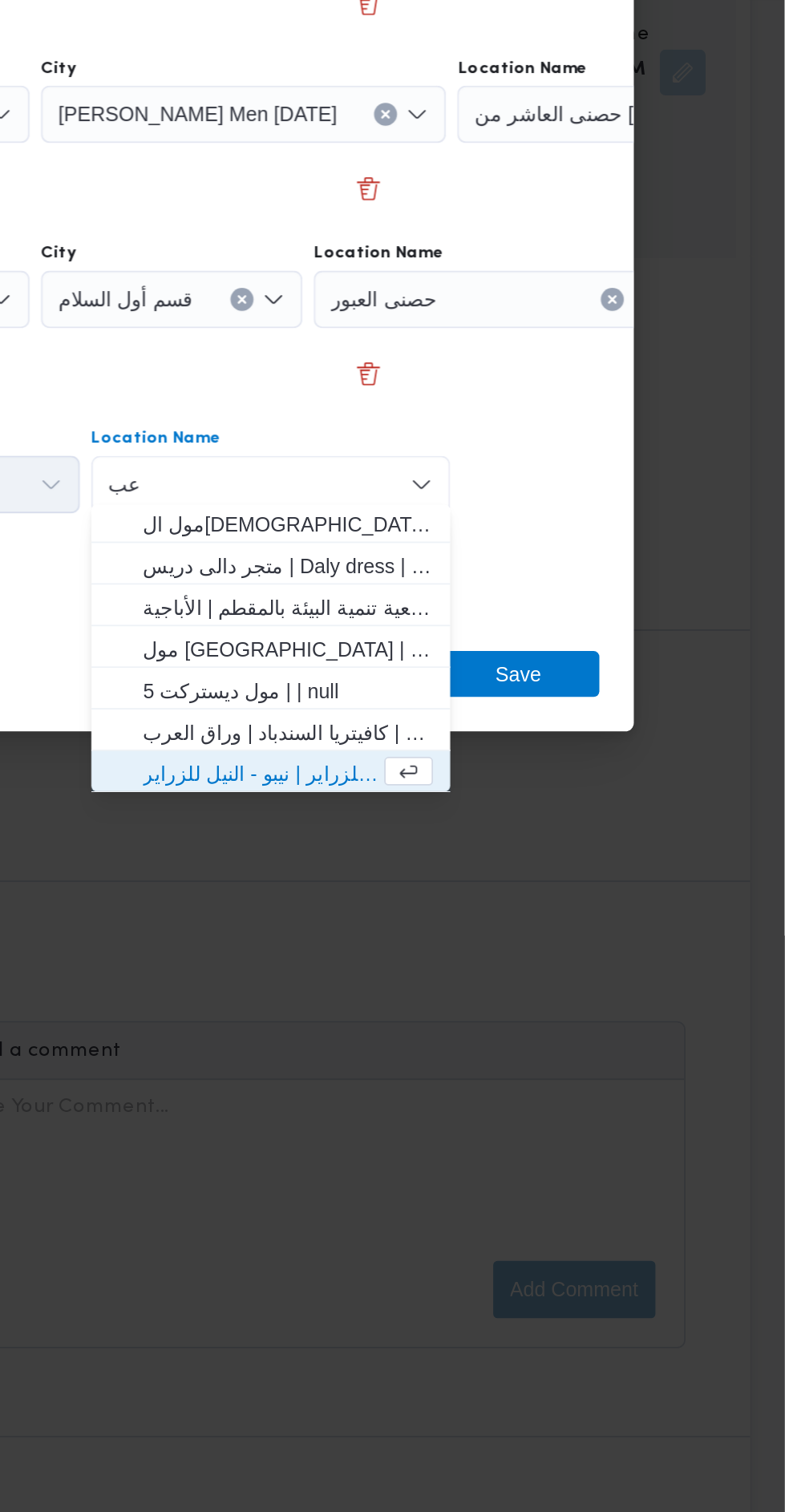
scroll to position [0, 0]
type input "عبو"
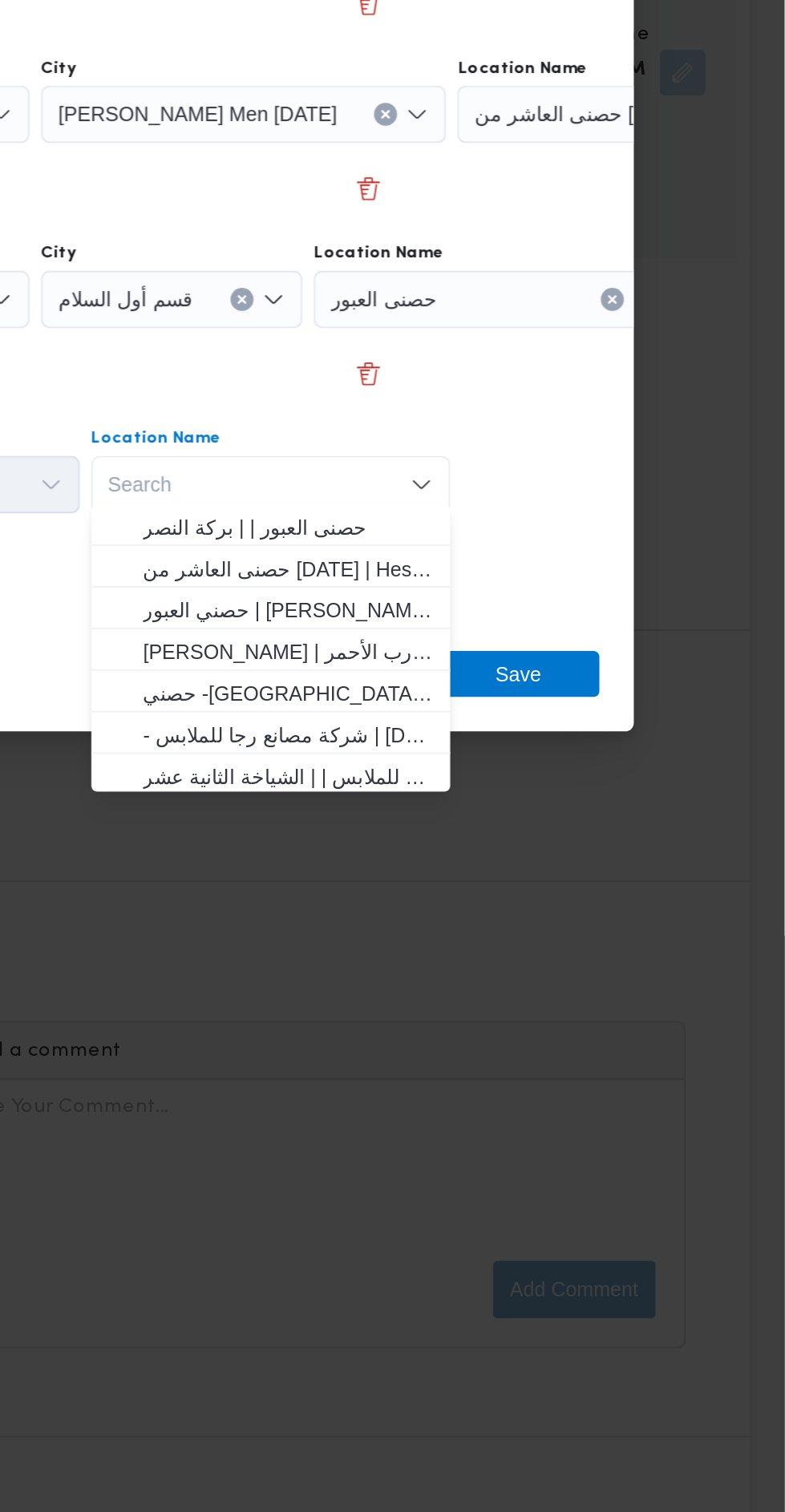
click at [591, 591] on div "حصنى العبور" at bounding box center [622, 575] width 200 height 32
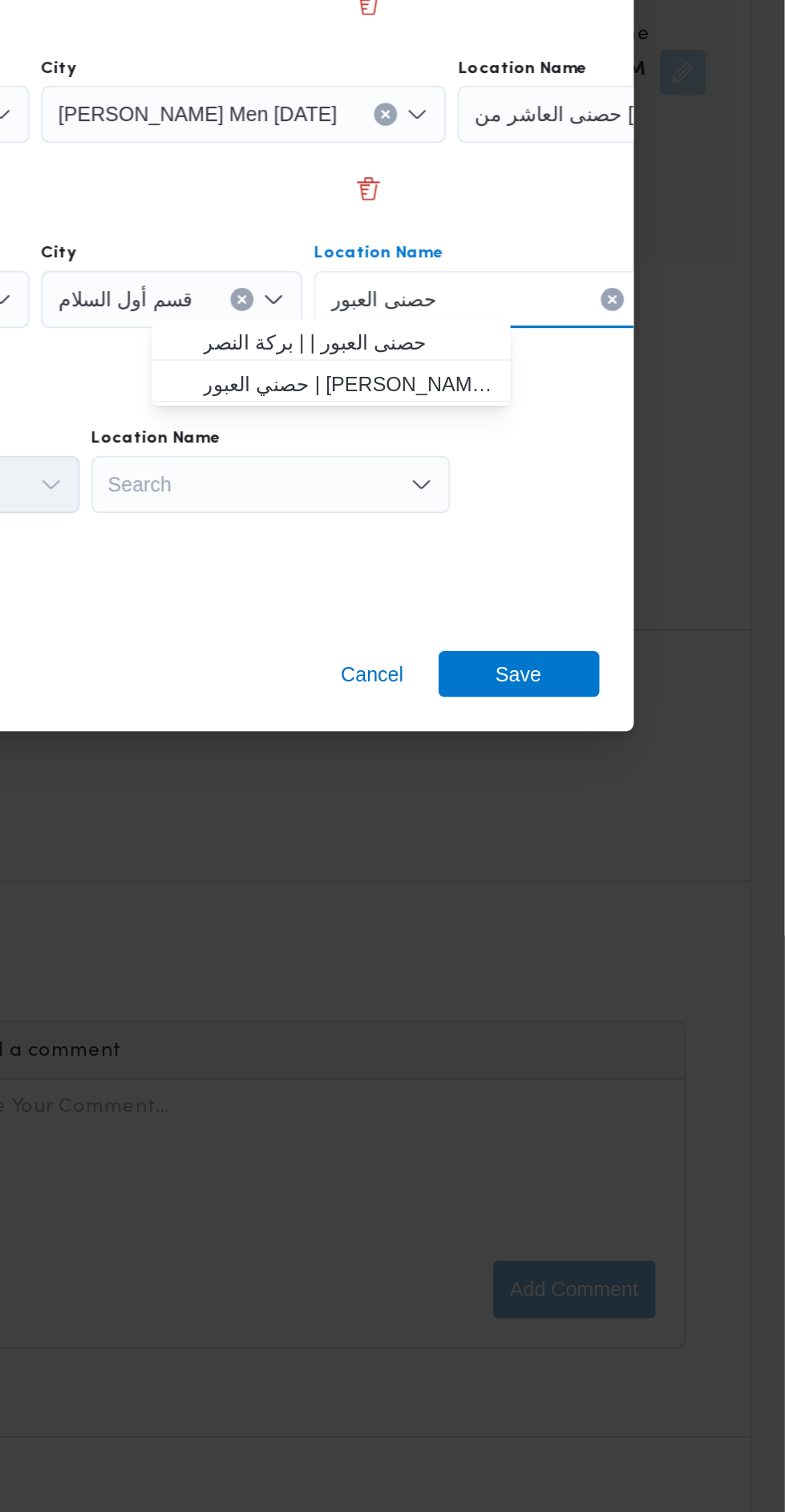
click at [547, 591] on div "Search" at bounding box center [622, 575] width 200 height 32
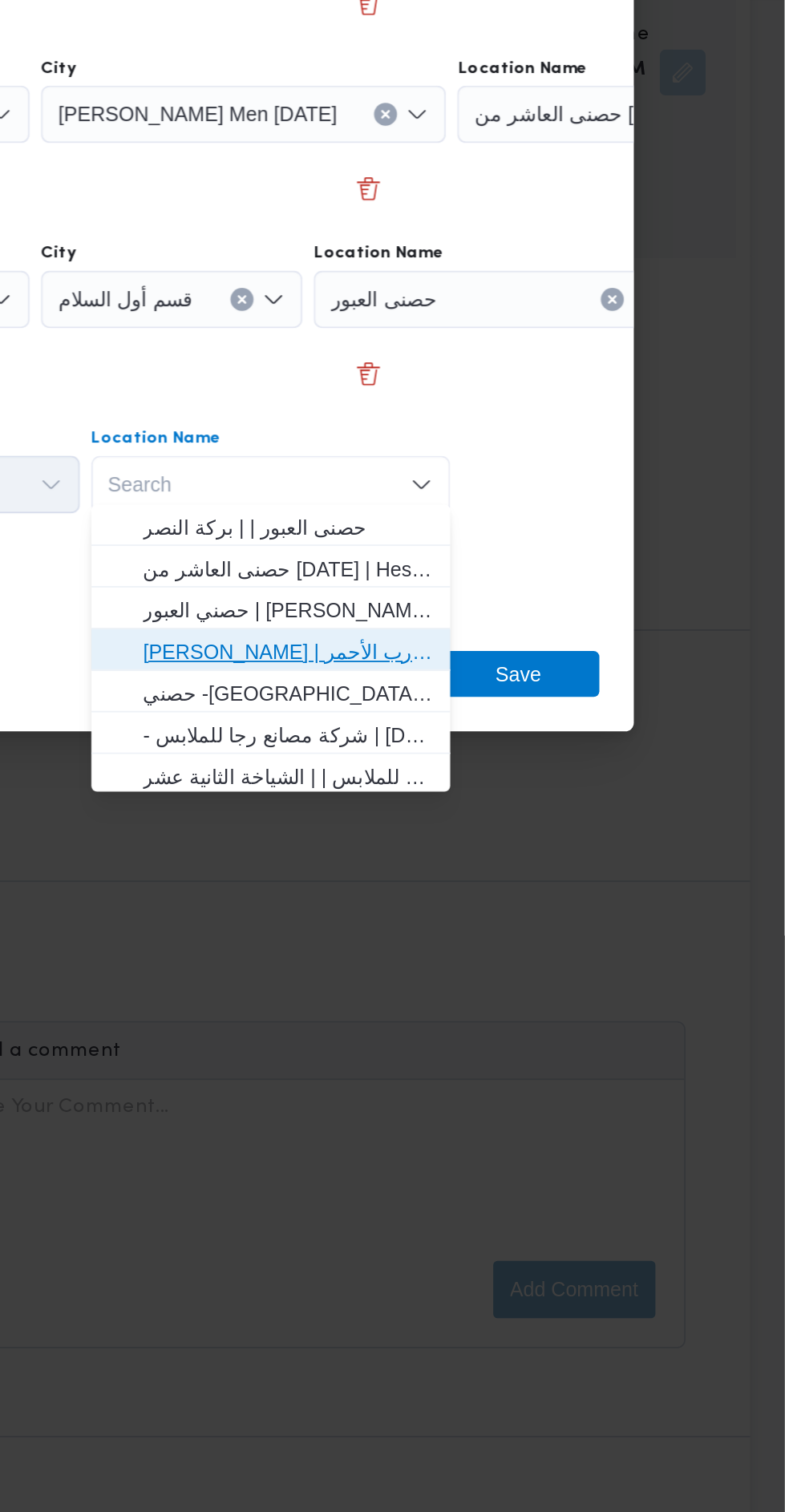
click at [553, 967] on span "حصني الازهر | سوق الازهر كل انواع القماش السواريه | الدرب الأحمر" at bounding box center [498, 980] width 188 height 25
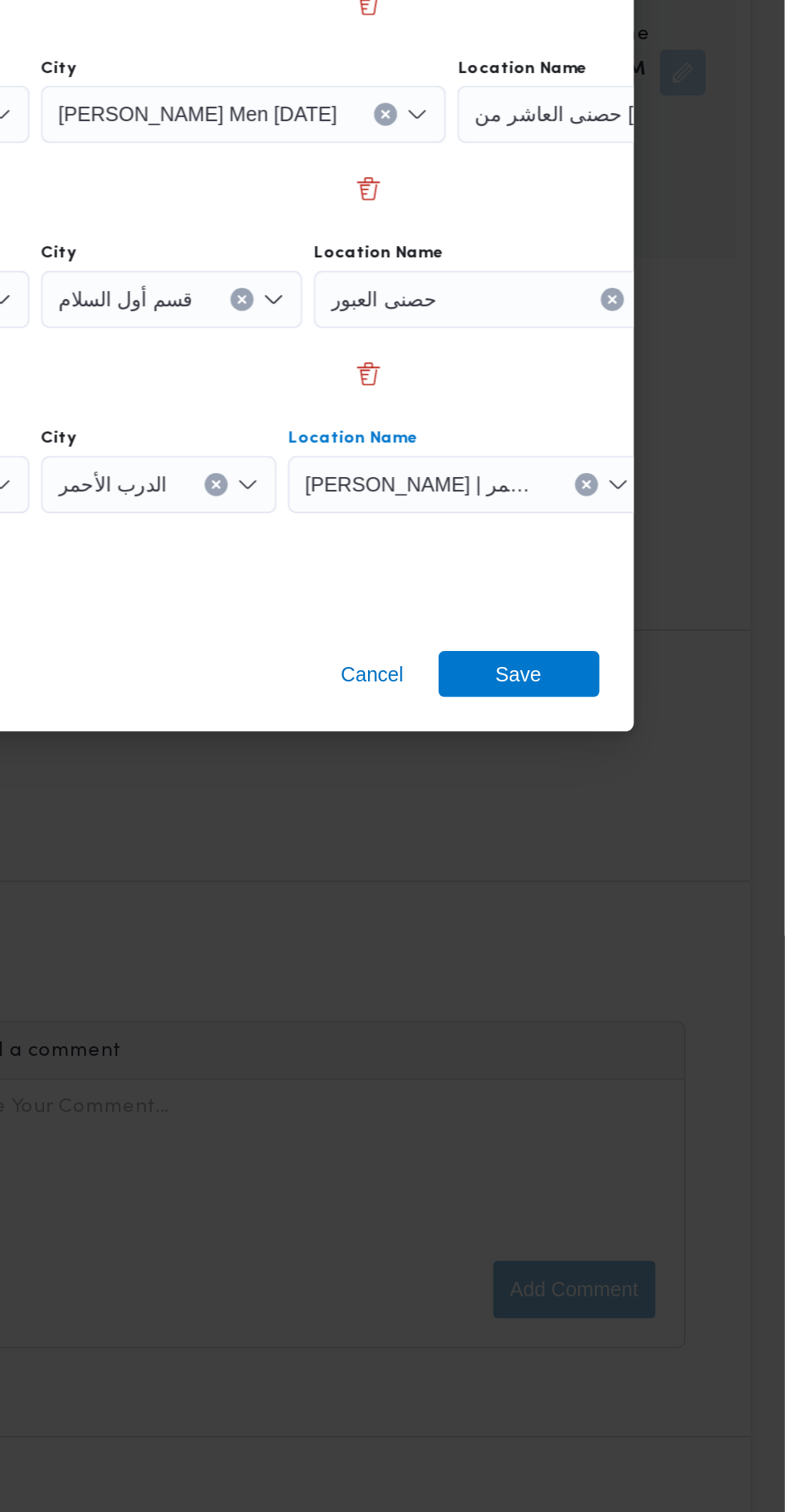
click at [682, 582] on button "Clear input" at bounding box center [688, 576] width 13 height 13
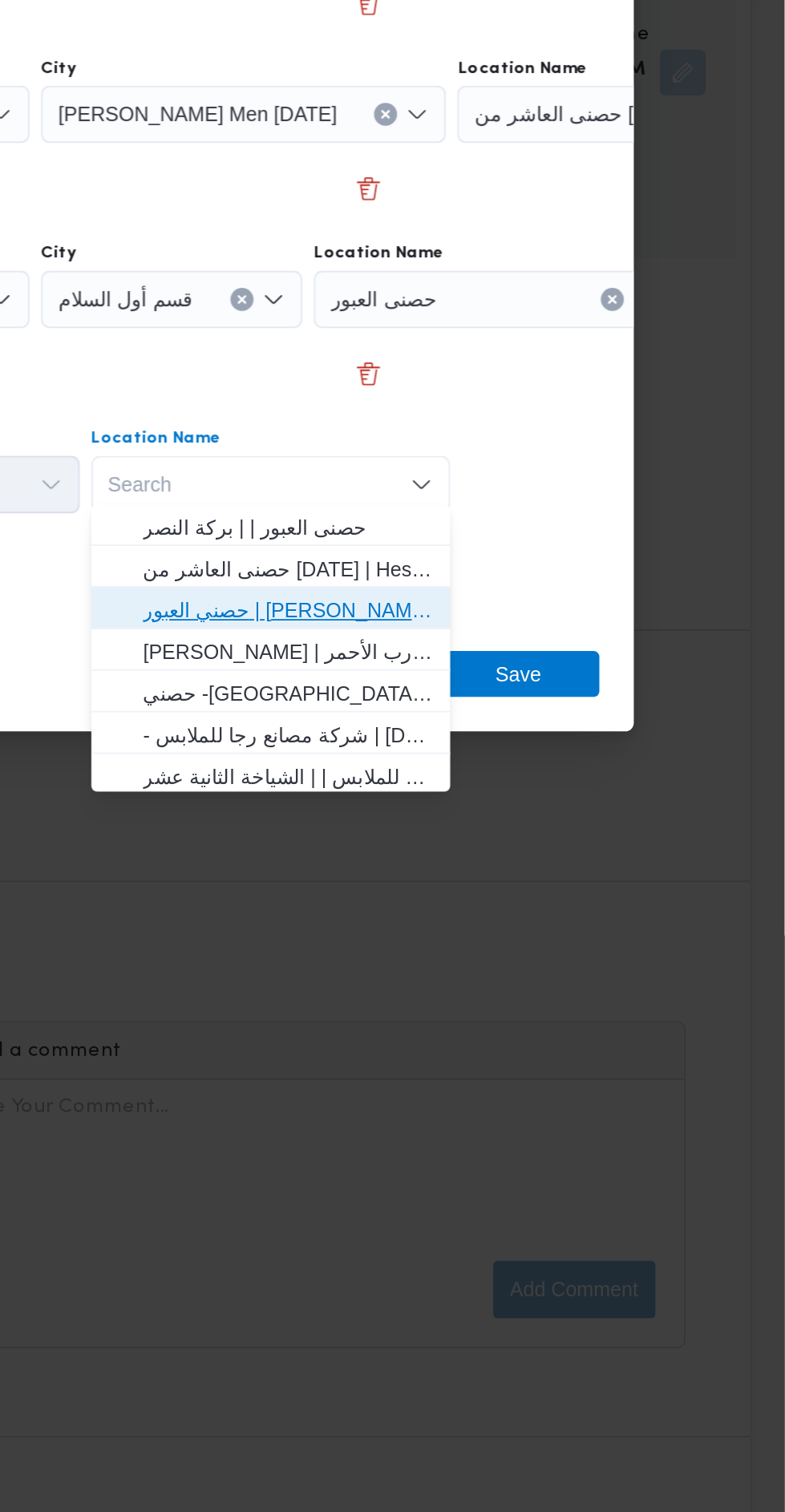
click at [552, 964] on span "حصني العبور | أحمد شوقي القيعي | بركة النصر" at bounding box center [507, 956] width 162 height 19
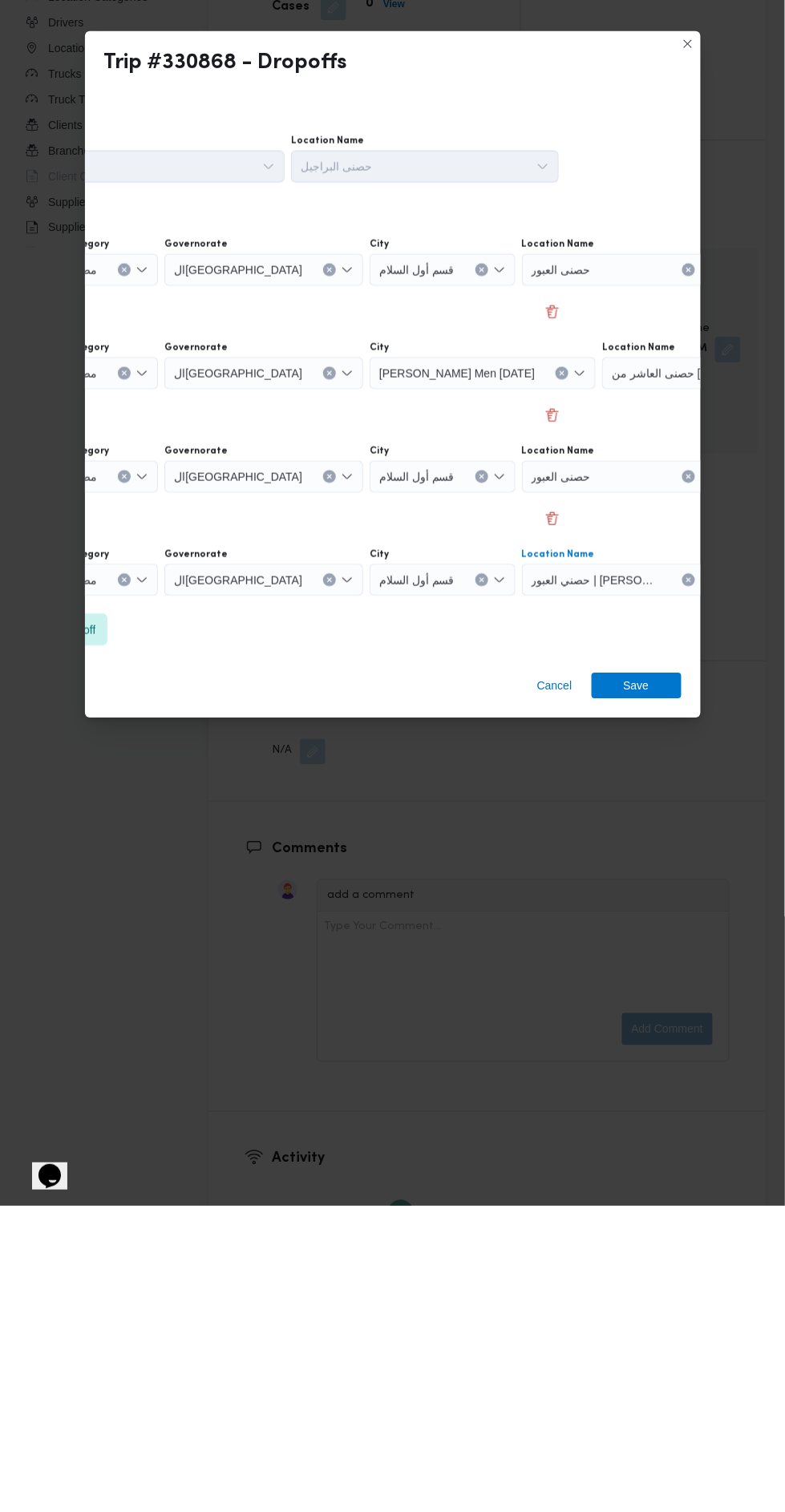
scroll to position [1814, 0]
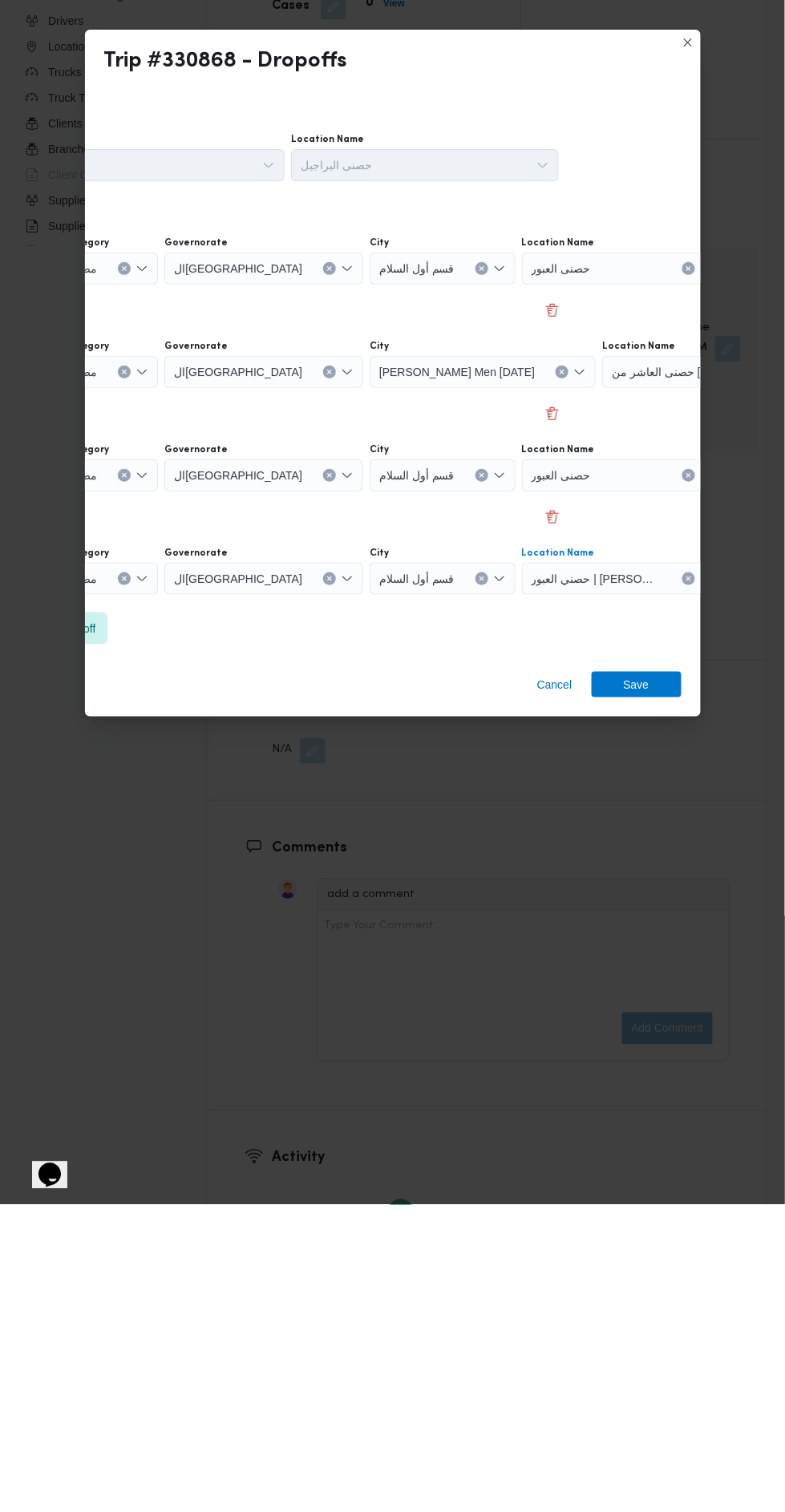
click at [135, 570] on icon "Open list of options" at bounding box center [141, 576] width 13 height 13
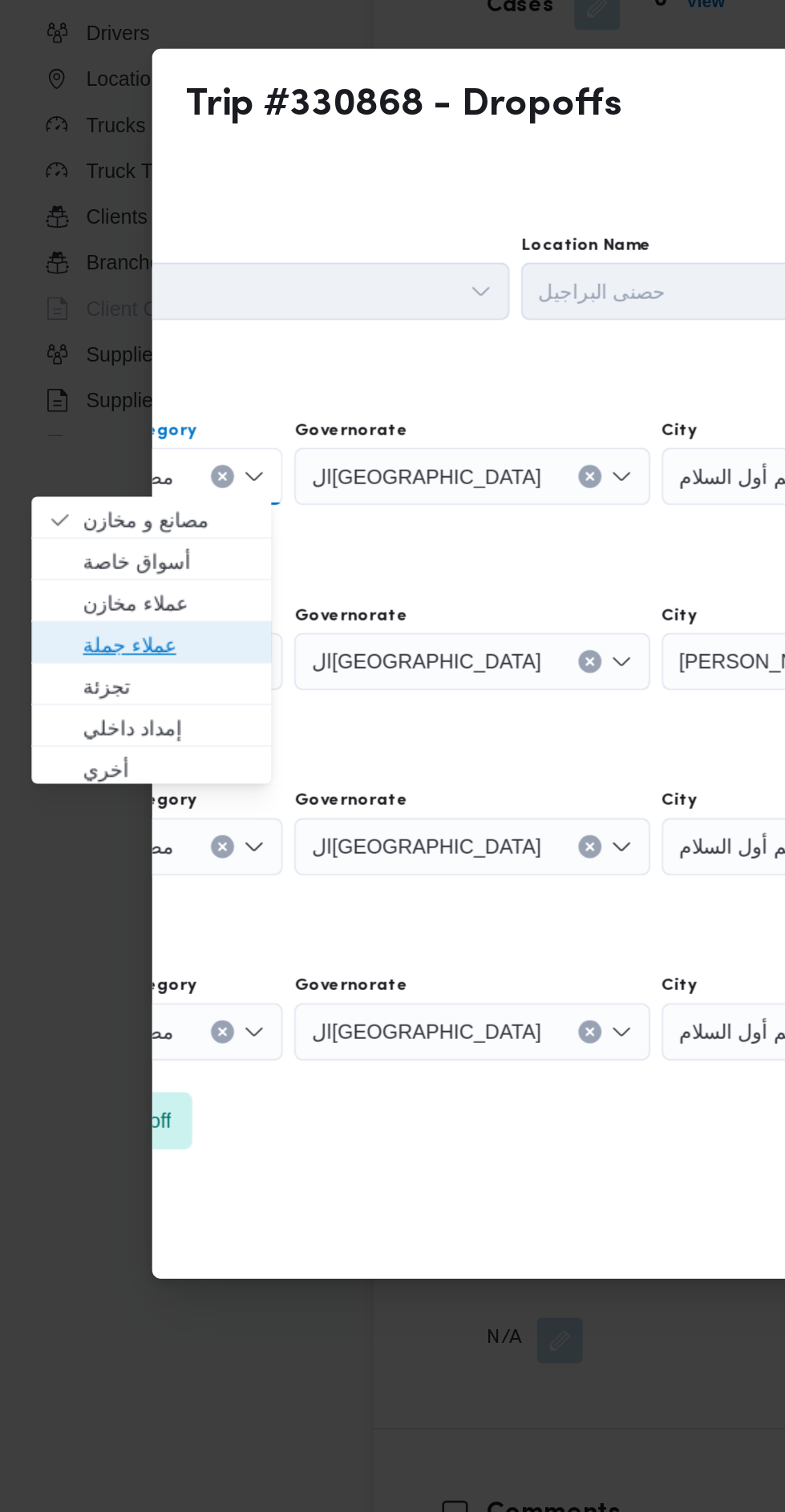
click at [127, 669] on span "عملاء جملة" at bounding box center [94, 669] width 96 height 19
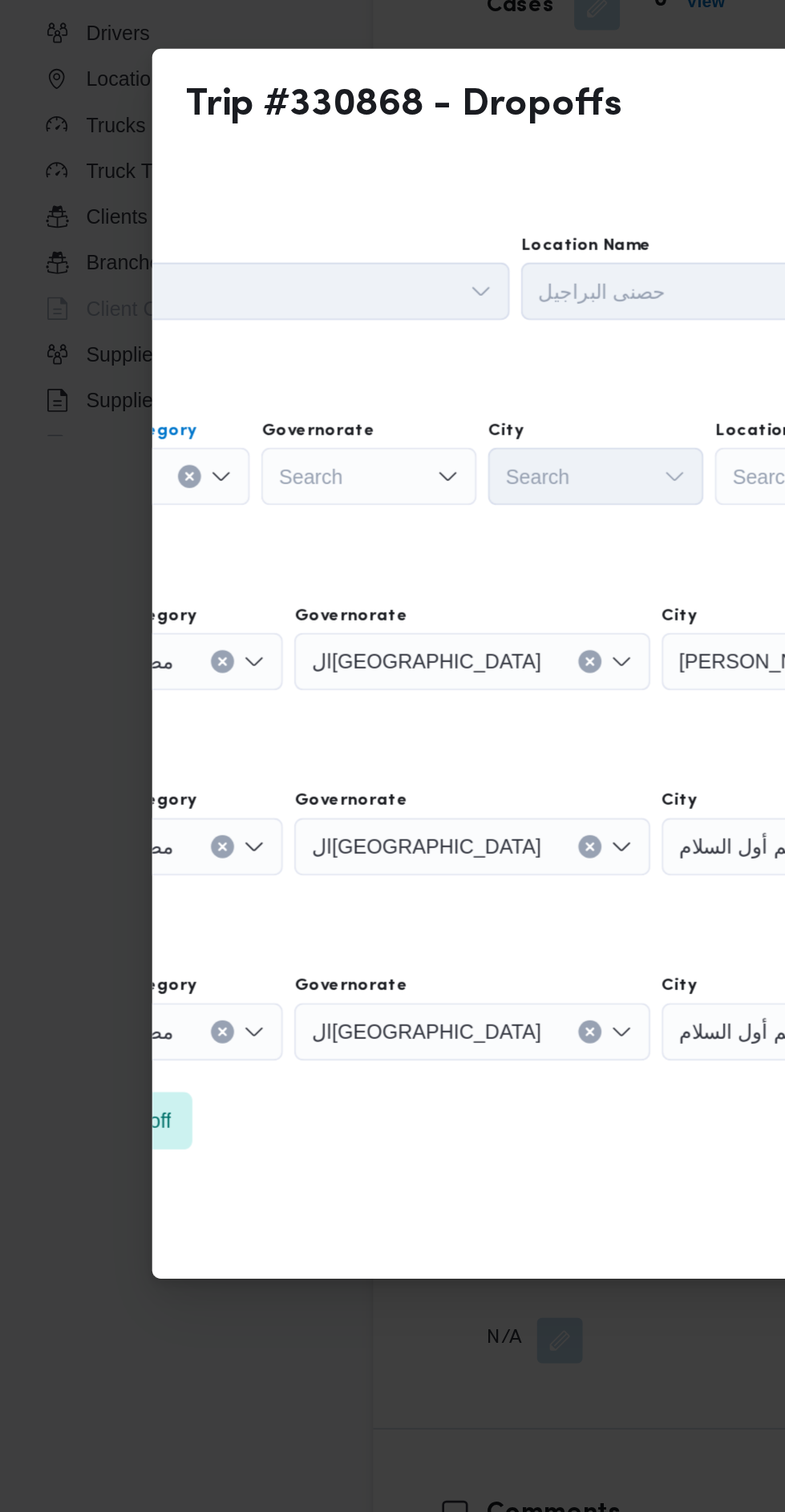
scroll to position [0, 0]
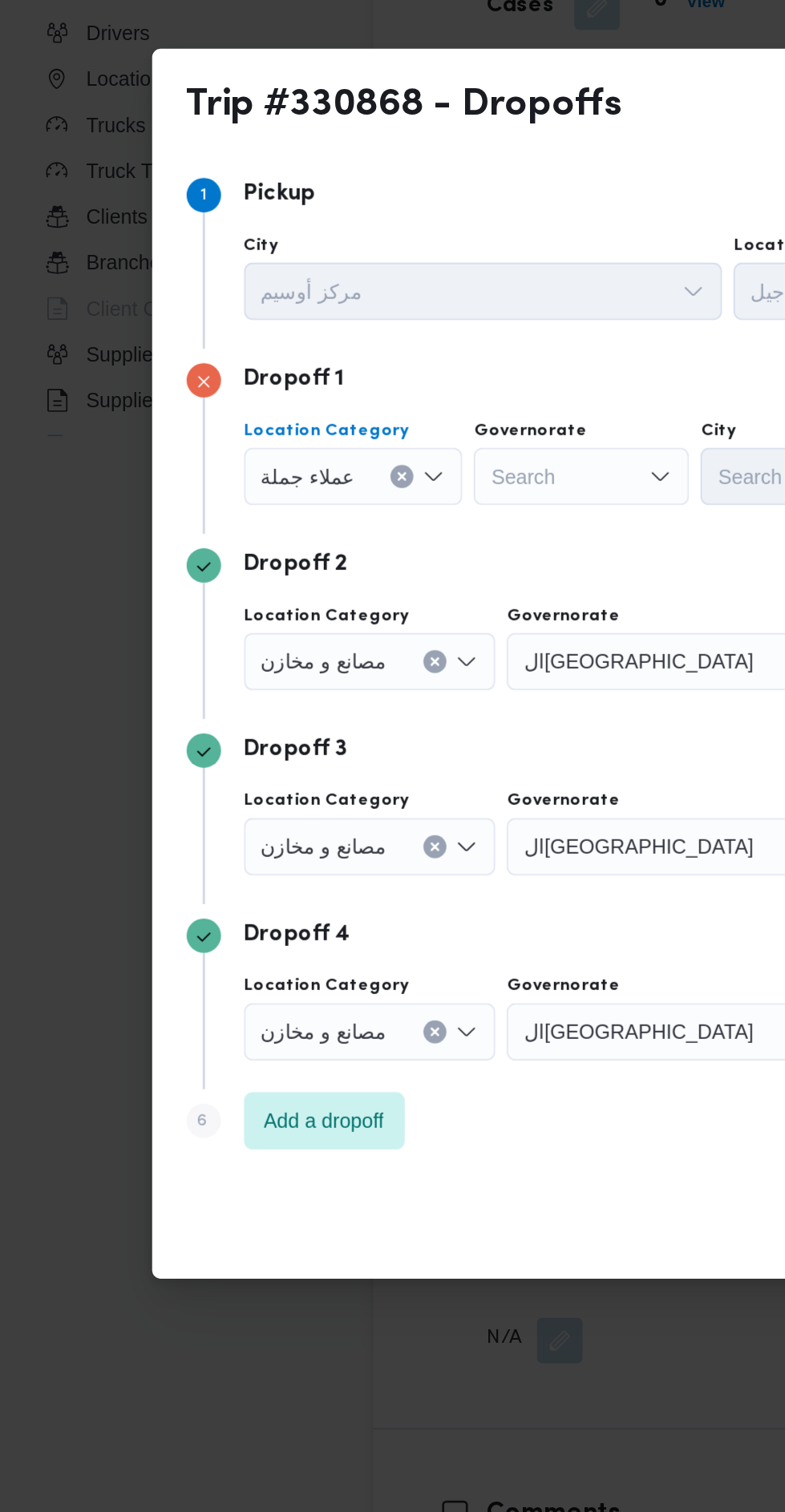
click at [329, 564] on div "Search" at bounding box center [325, 575] width 121 height 32
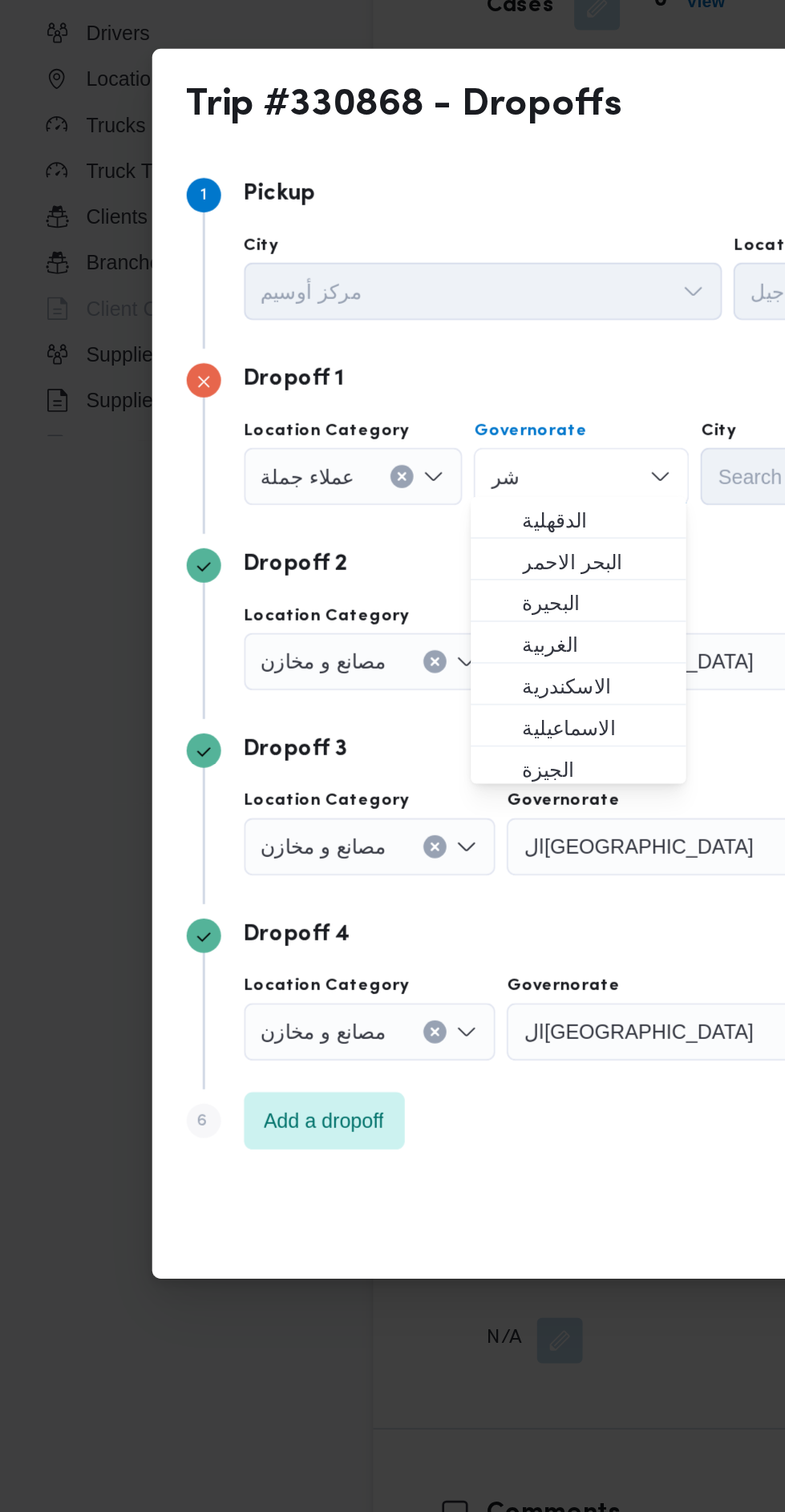
type input "شر"
click at [325, 605] on span "الدقهلية" at bounding box center [333, 600] width 82 height 19
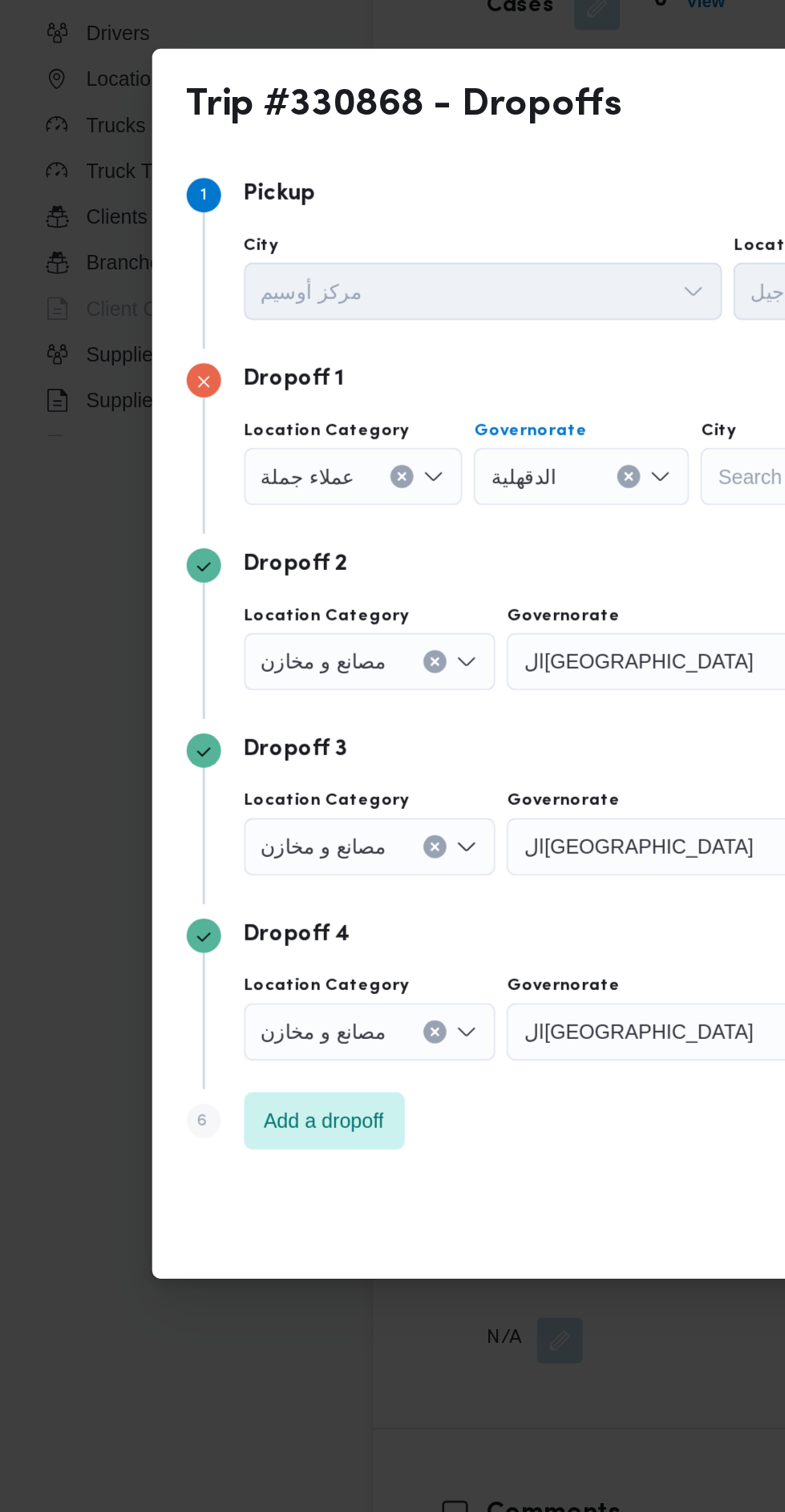
click at [357, 561] on div "الدقهلية Combo box. Selected. الدقهلية. Press Backspace to delete الدقهلية. Com…" at bounding box center [325, 575] width 121 height 32
type input "شر"
click at [335, 607] on span "ال شر قية" at bounding box center [333, 600] width 82 height 19
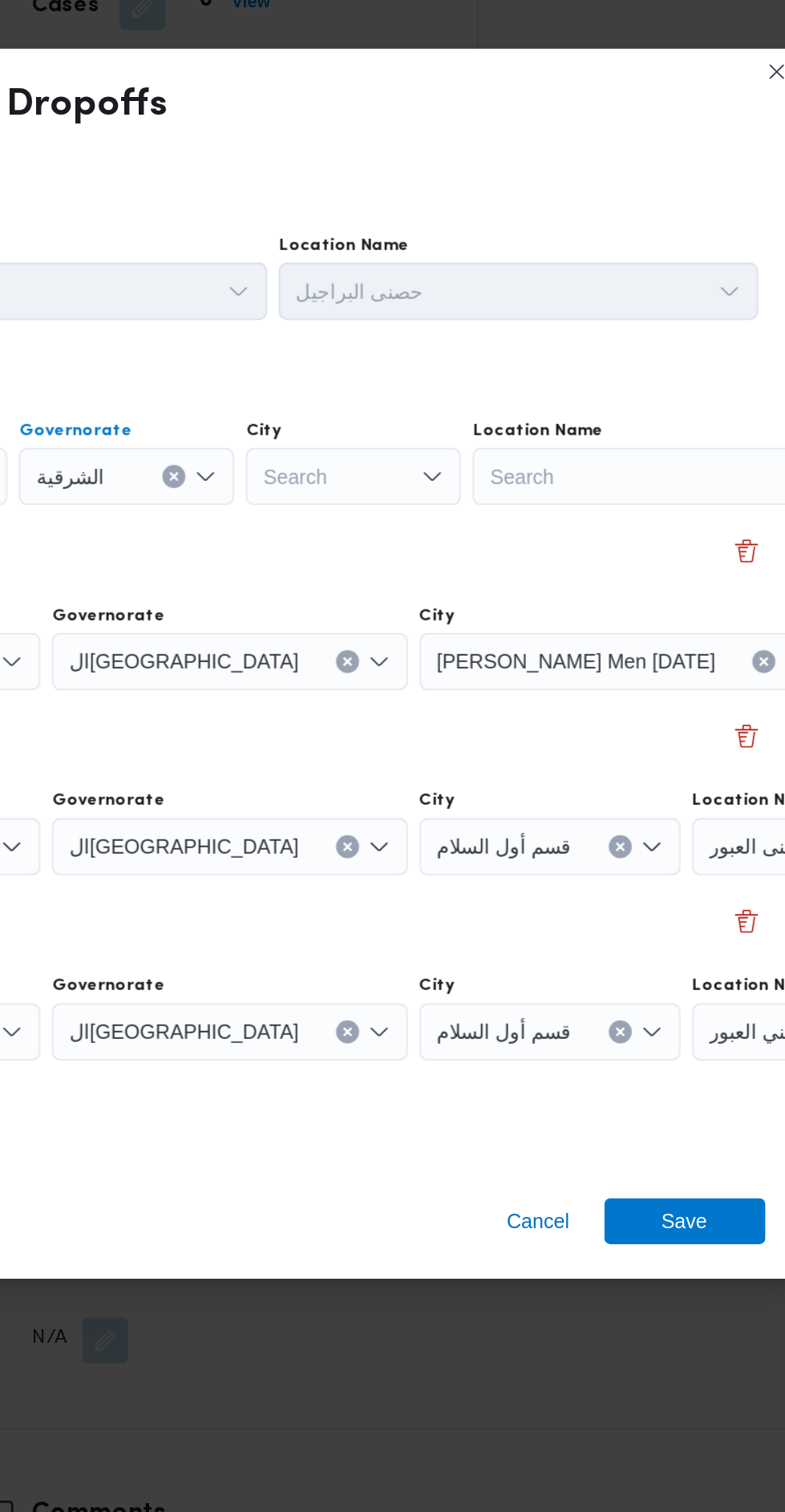
click at [460, 562] on div "Search" at bounding box center [451, 575] width 121 height 32
type input "بلب"
click at [471, 596] on span "مركز بلب يس" at bounding box center [459, 600] width 82 height 19
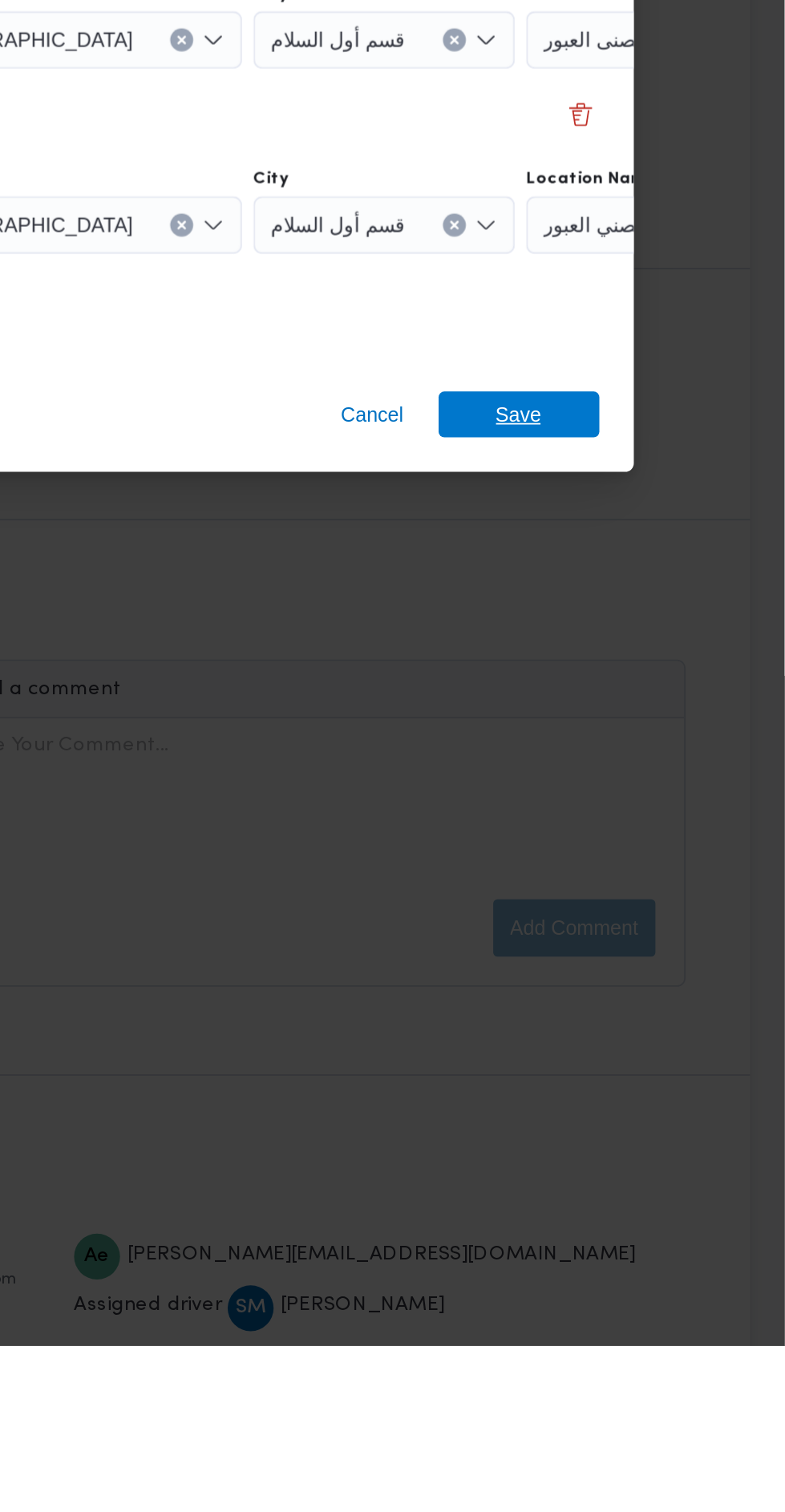
click at [644, 995] on span "Save" at bounding box center [636, 991] width 25 height 25
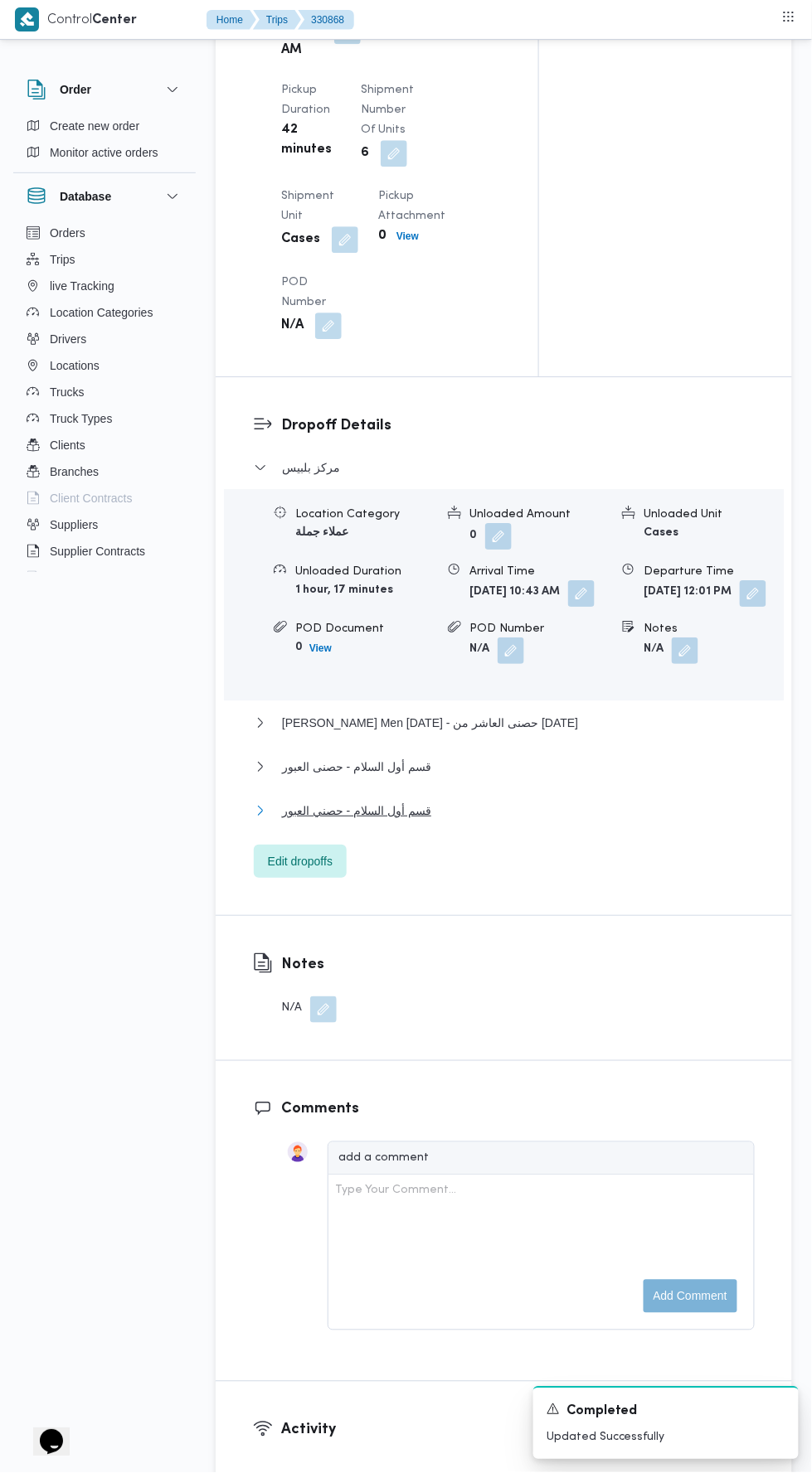
click at [590, 820] on button "قسم أول السلام - حصني العبور" at bounding box center [504, 810] width 501 height 20
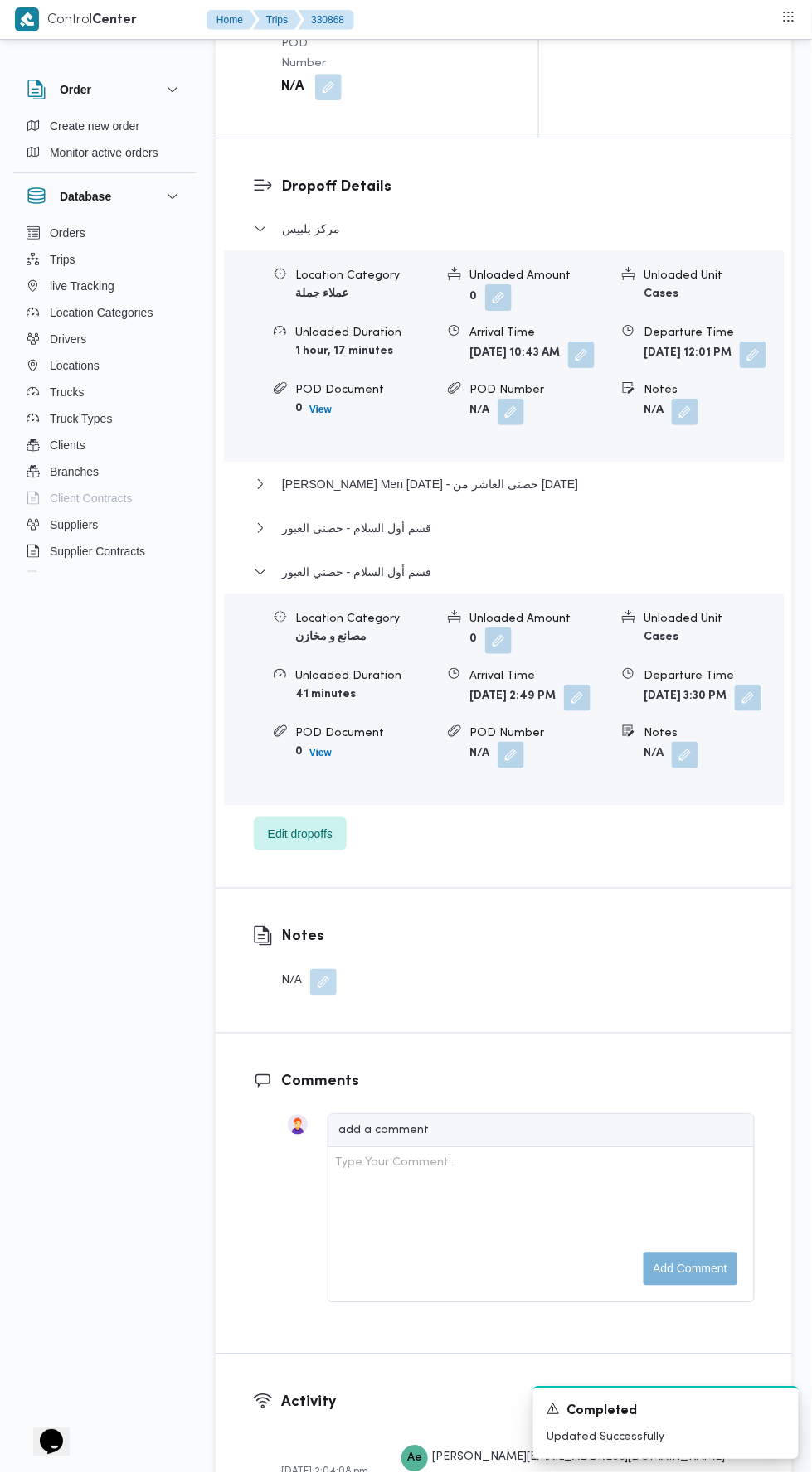
scroll to position [2258, 0]
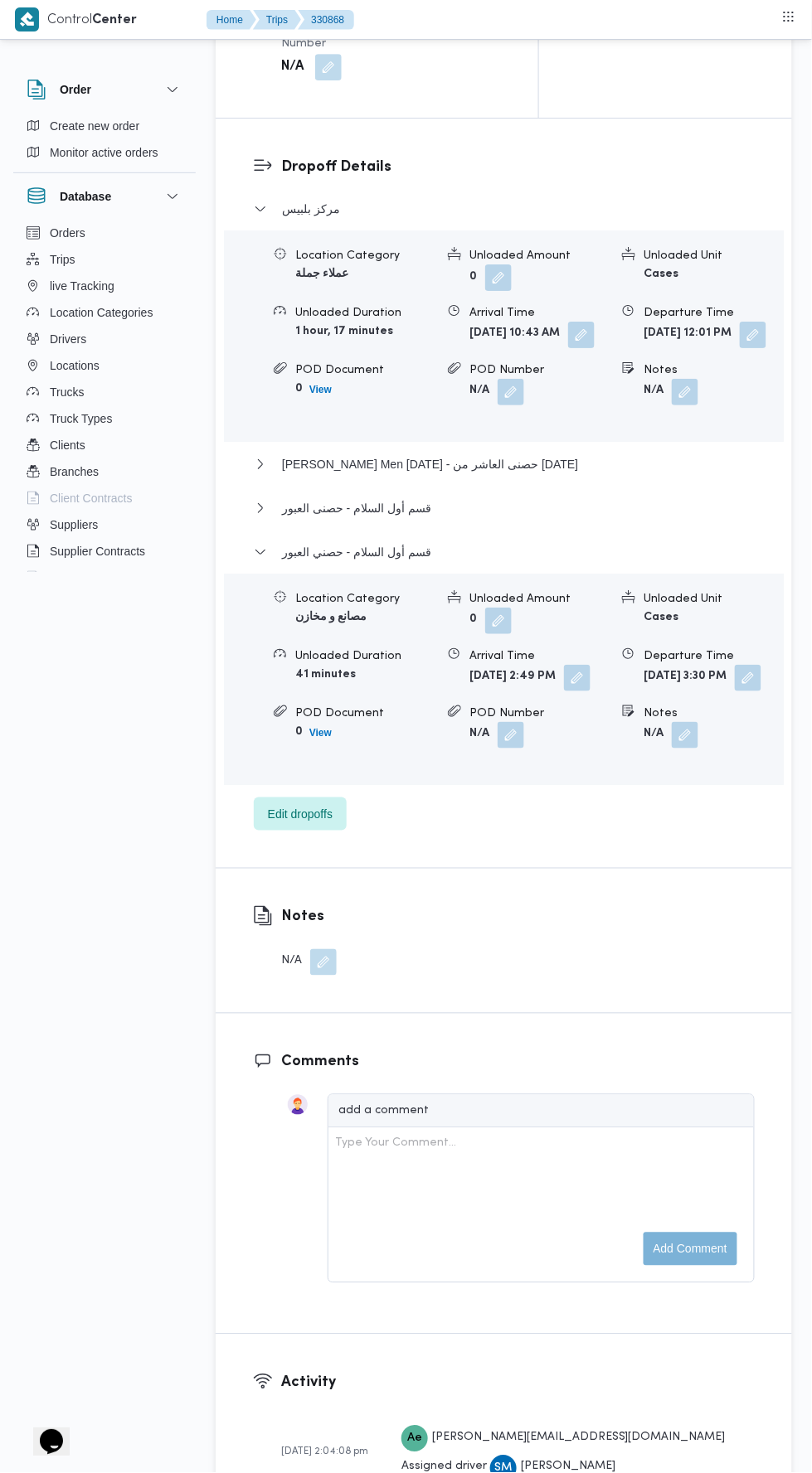
click at [734, 691] on button "button" at bounding box center [747, 678] width 26 height 26
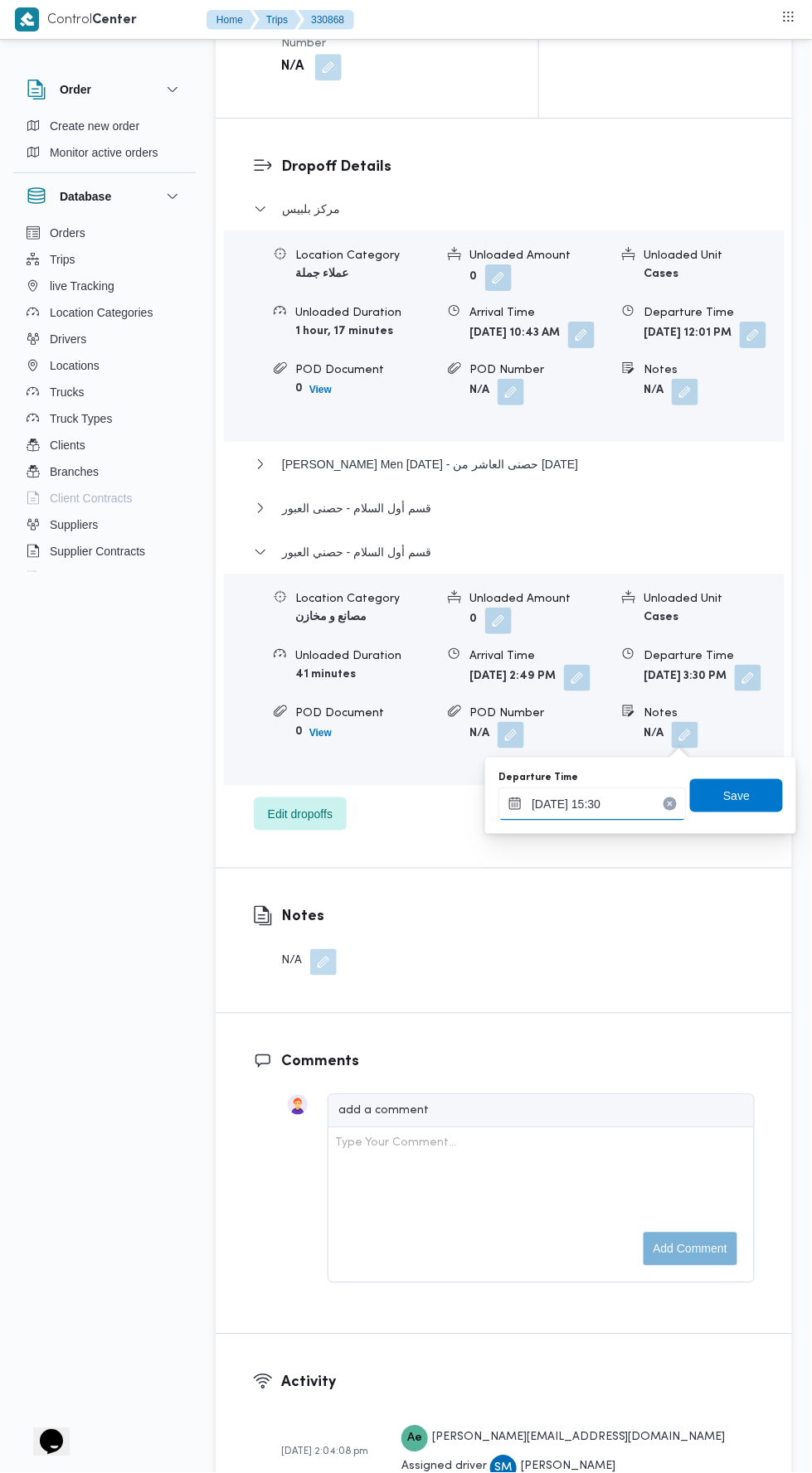
click at [645, 800] on input "13/08/2025 15:30" at bounding box center [592, 804] width 188 height 33
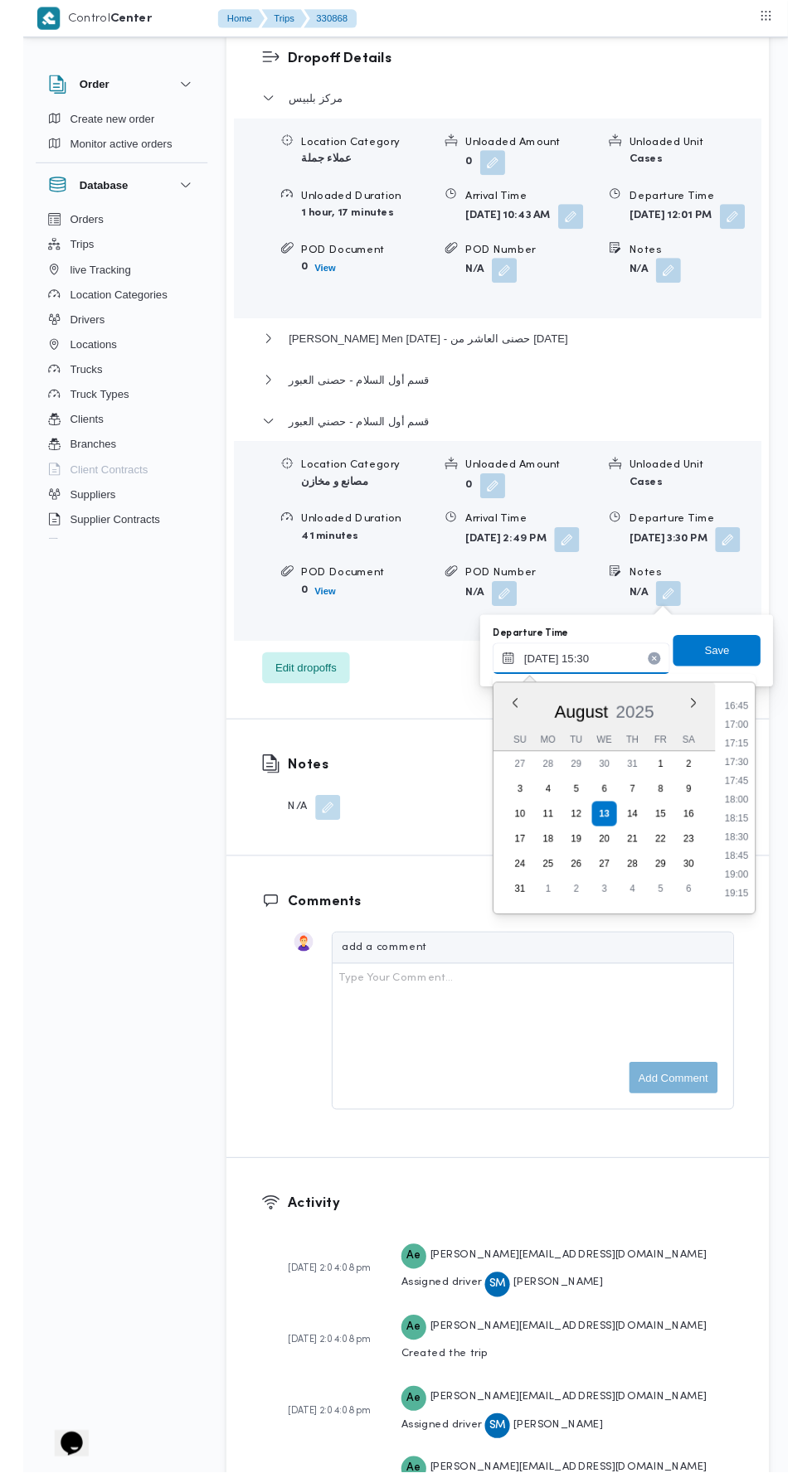
scroll to position [1375, 0]
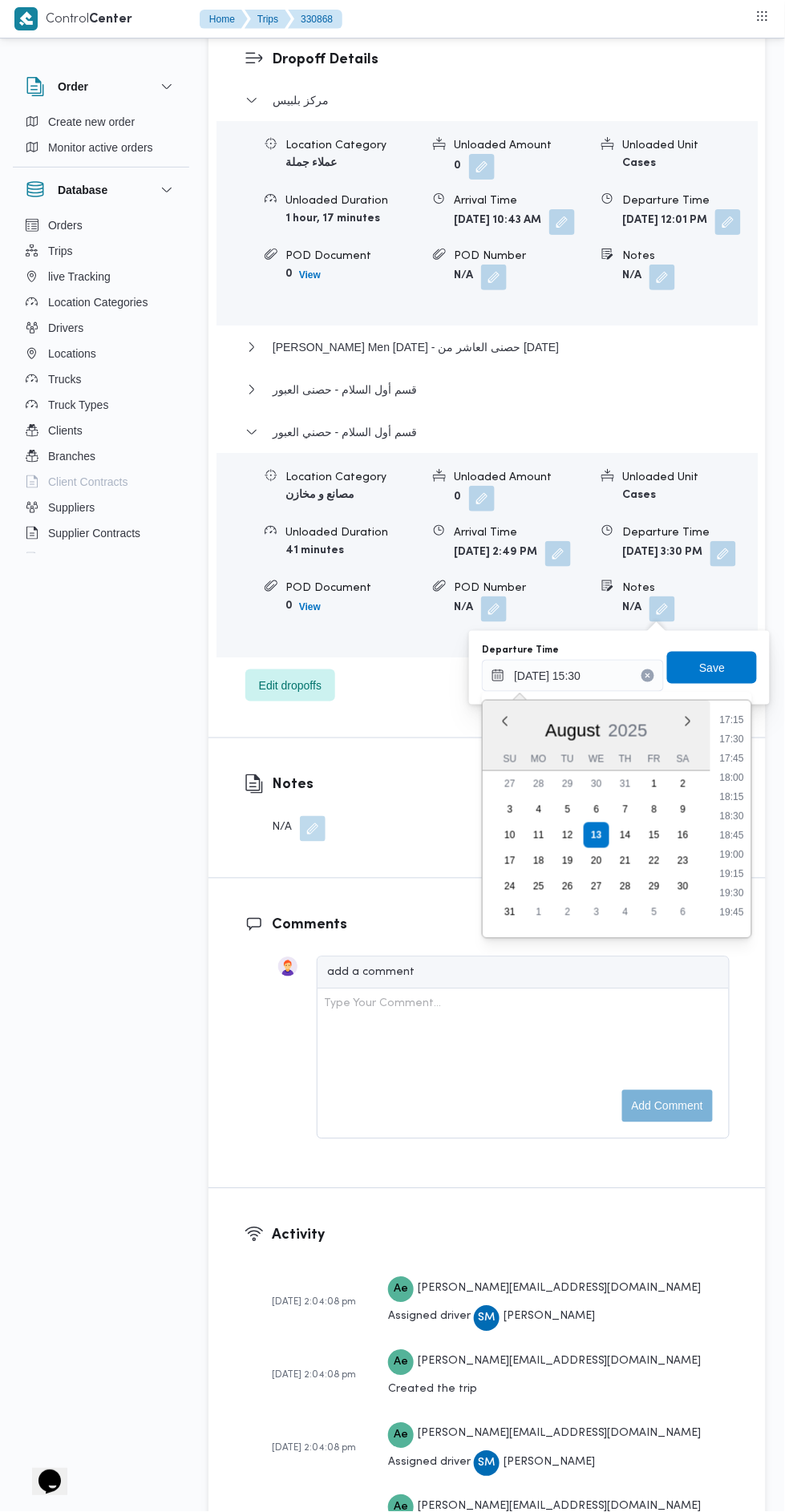
click at [728, 815] on li "18:30" at bounding box center [732, 816] width 37 height 16
type input "13/08/2025 18:30"
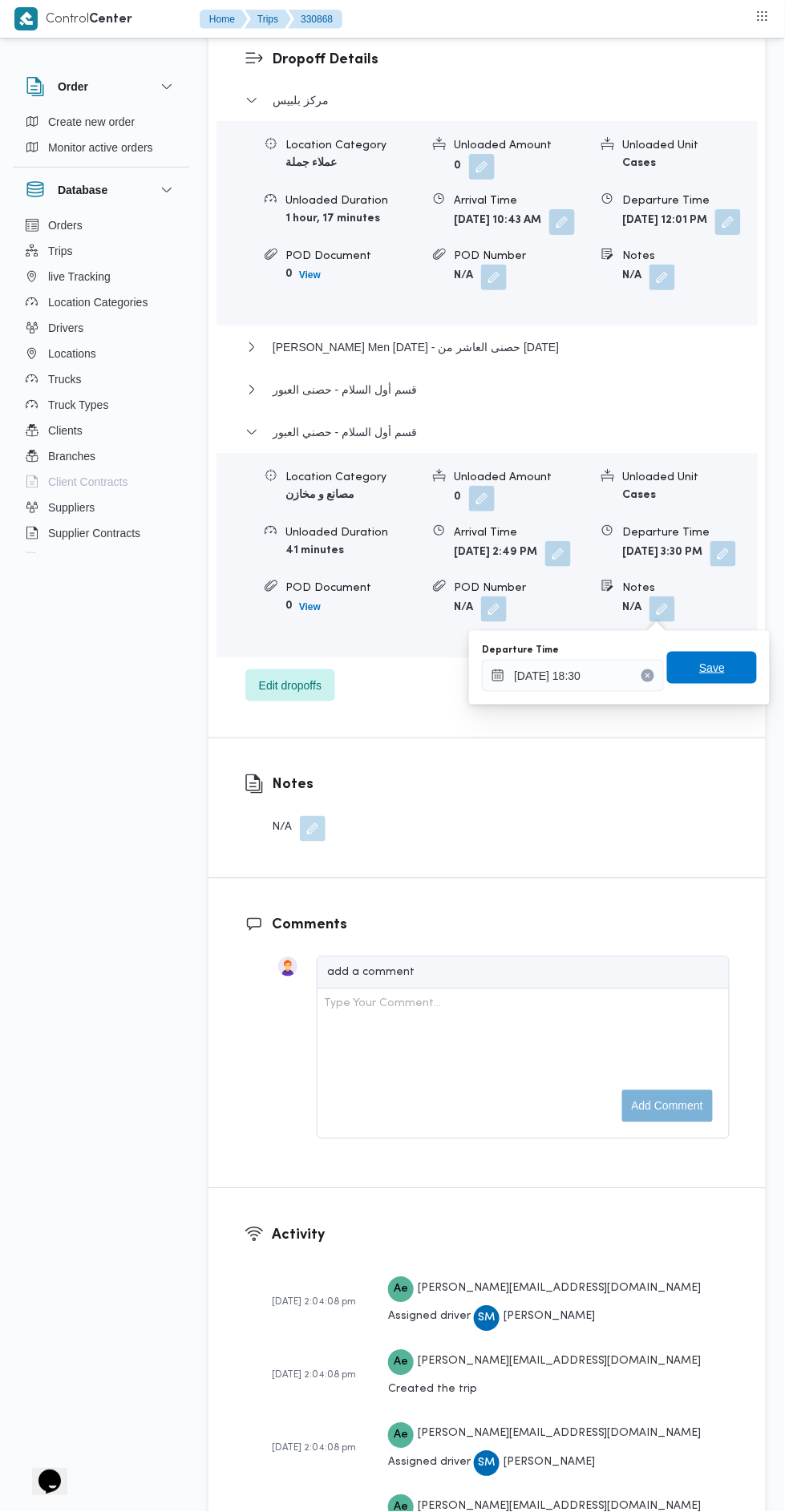
click at [724, 663] on span "Save" at bounding box center [712, 668] width 25 height 19
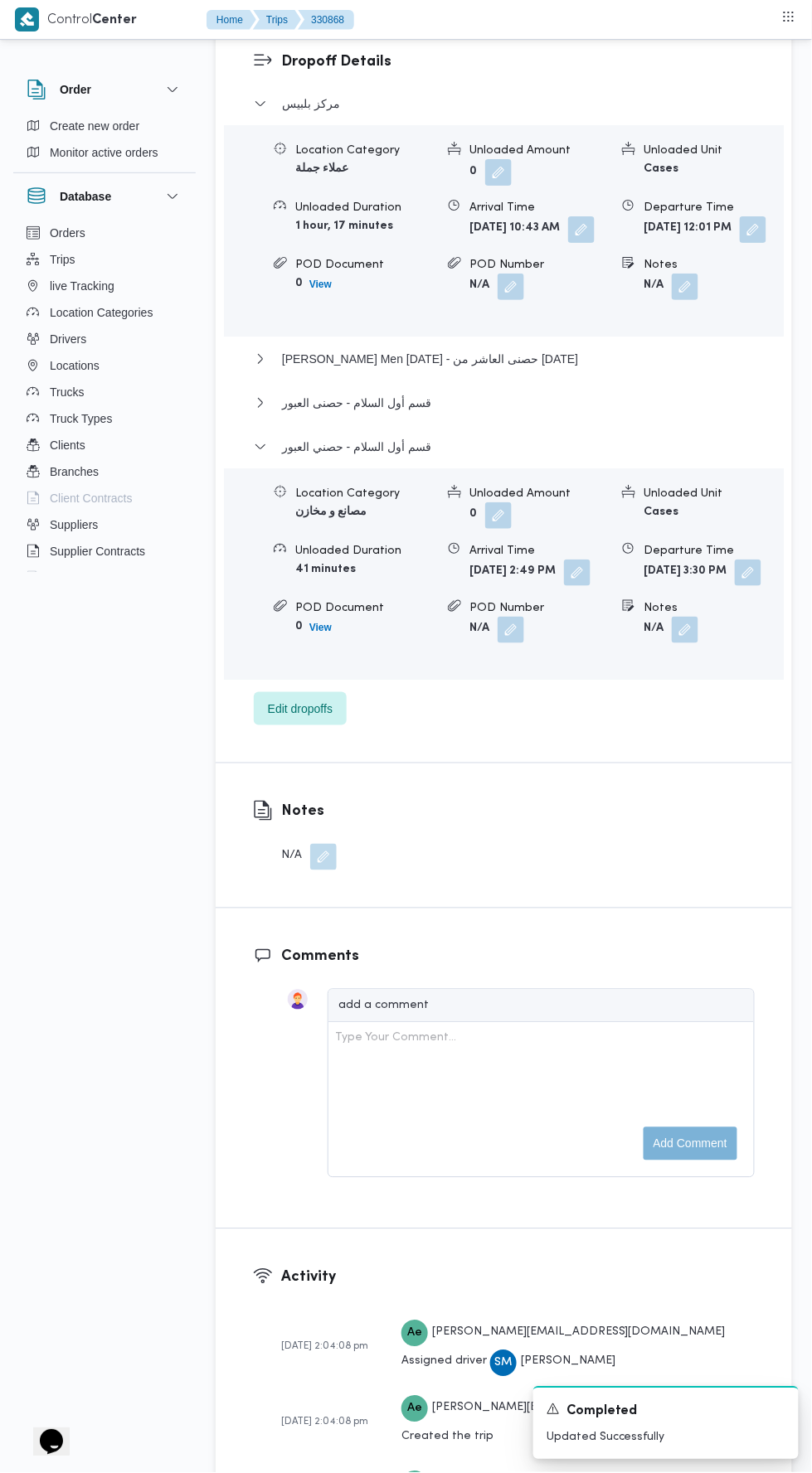
scroll to position [0, 0]
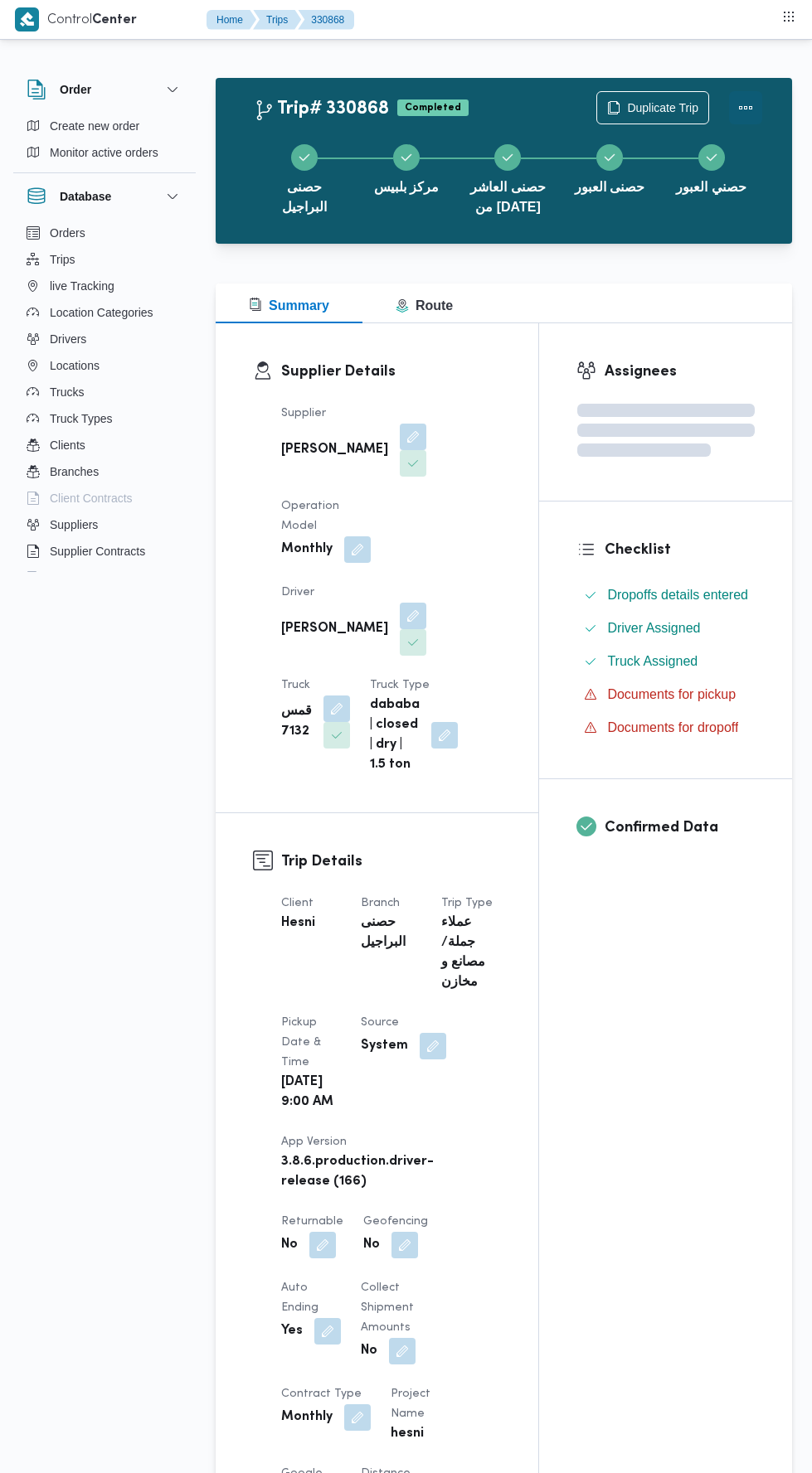
click at [749, 104] on button "Actions" at bounding box center [744, 107] width 33 height 33
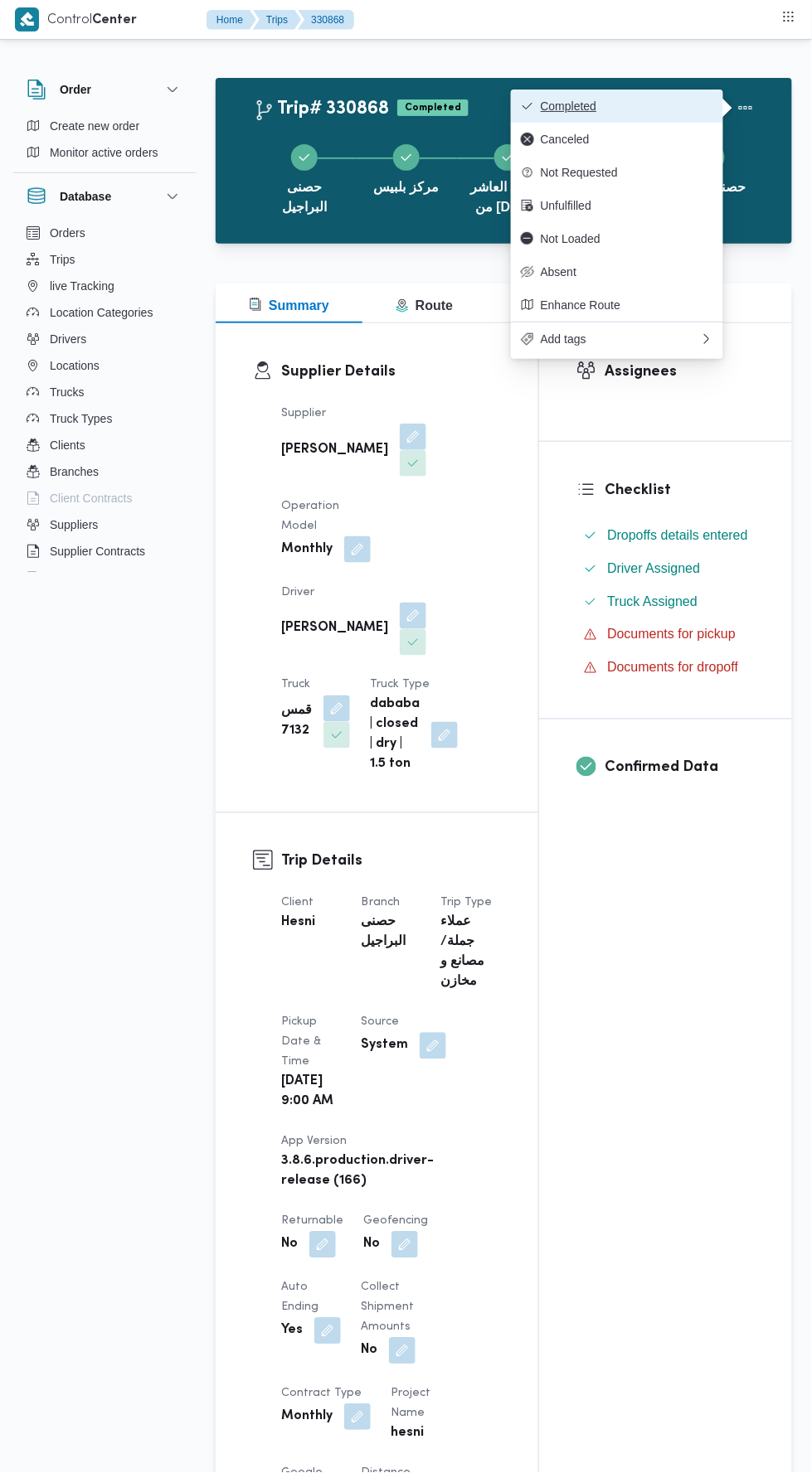
click at [676, 103] on span "Completed" at bounding box center [626, 106] width 173 height 13
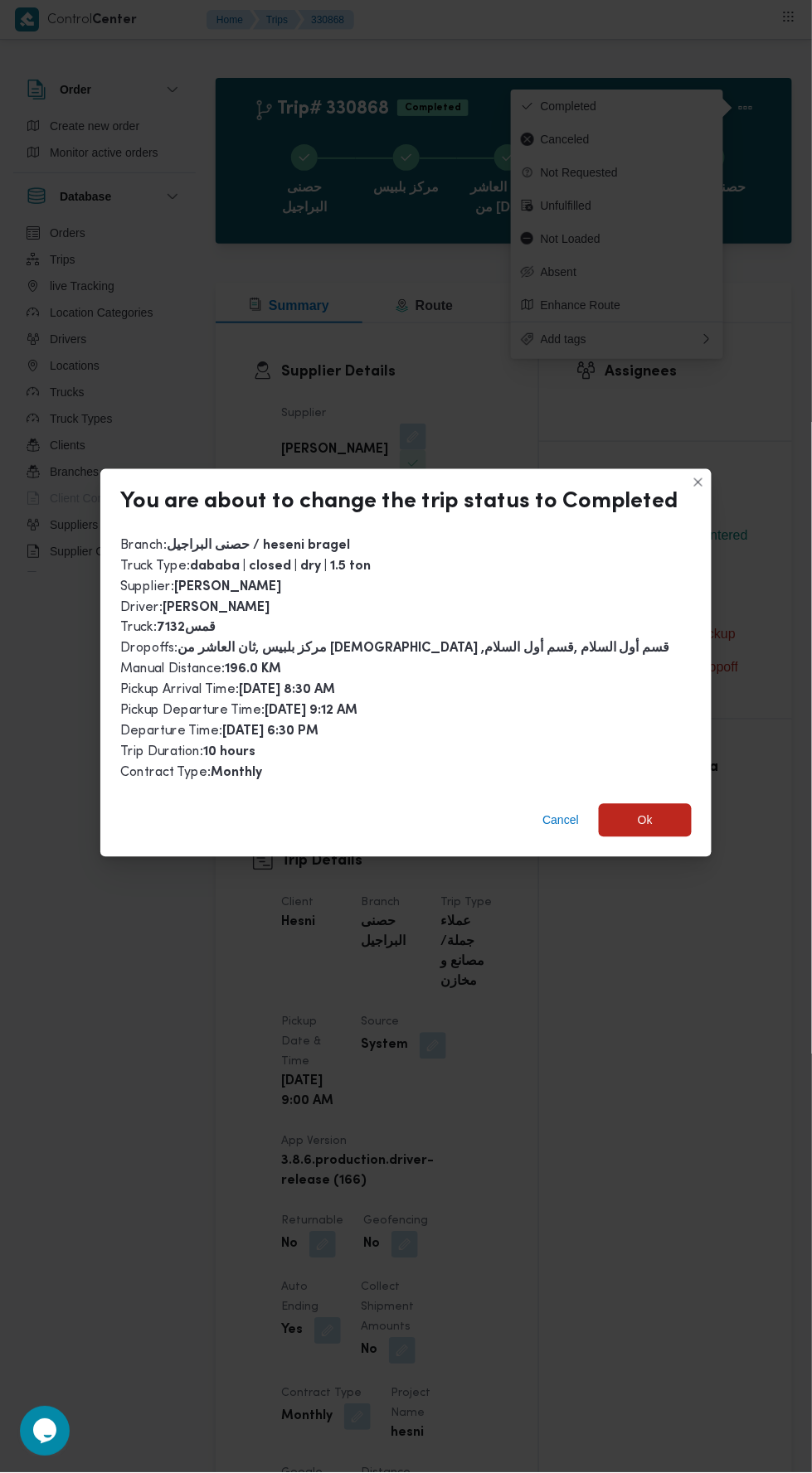
click at [714, 1148] on div "You are about to change the trip status to Completed Branch : حصنى البراجيل / h…" at bounding box center [406, 736] width 812 height 1473
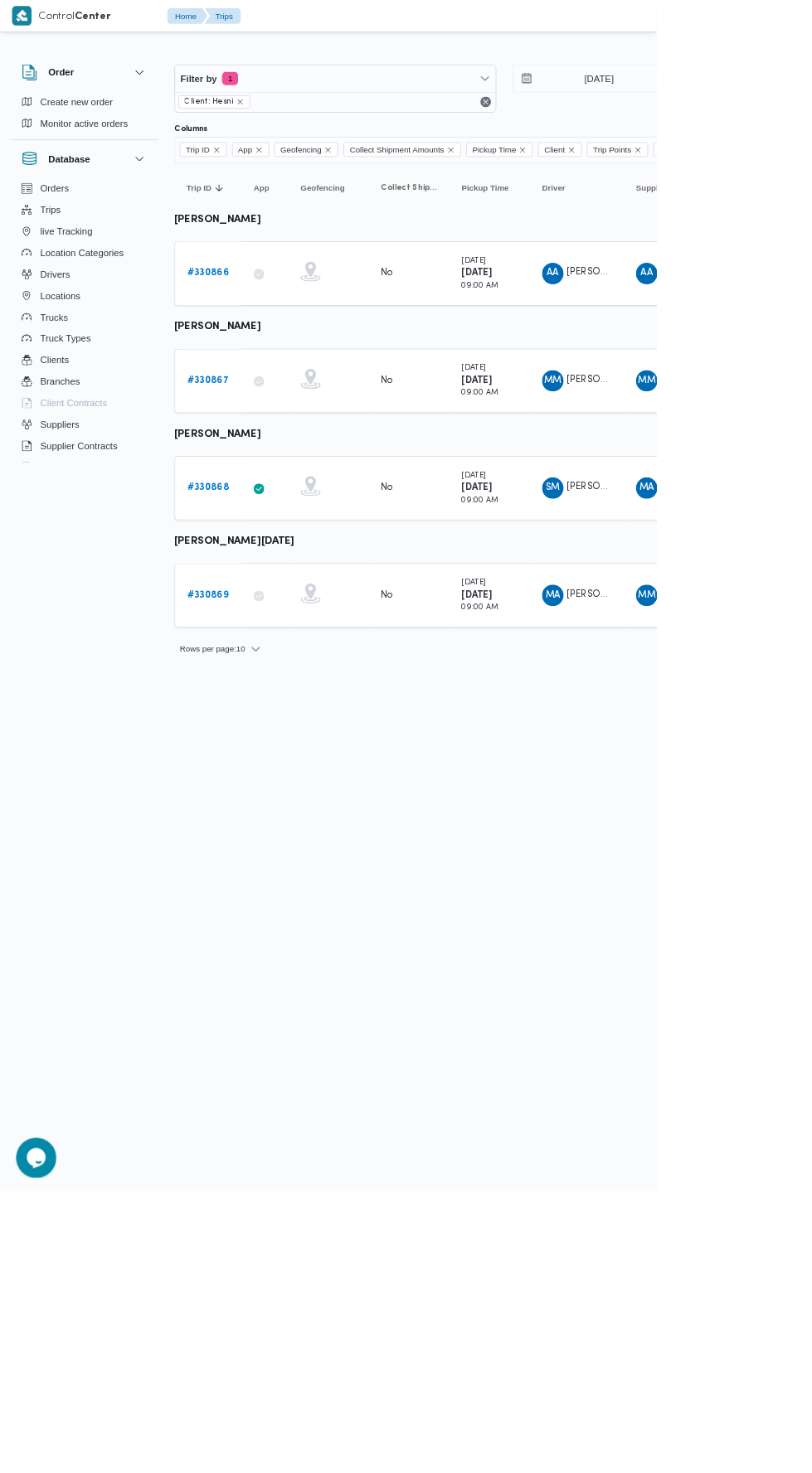
click at [272, 734] on b "# 330869" at bounding box center [257, 735] width 51 height 10
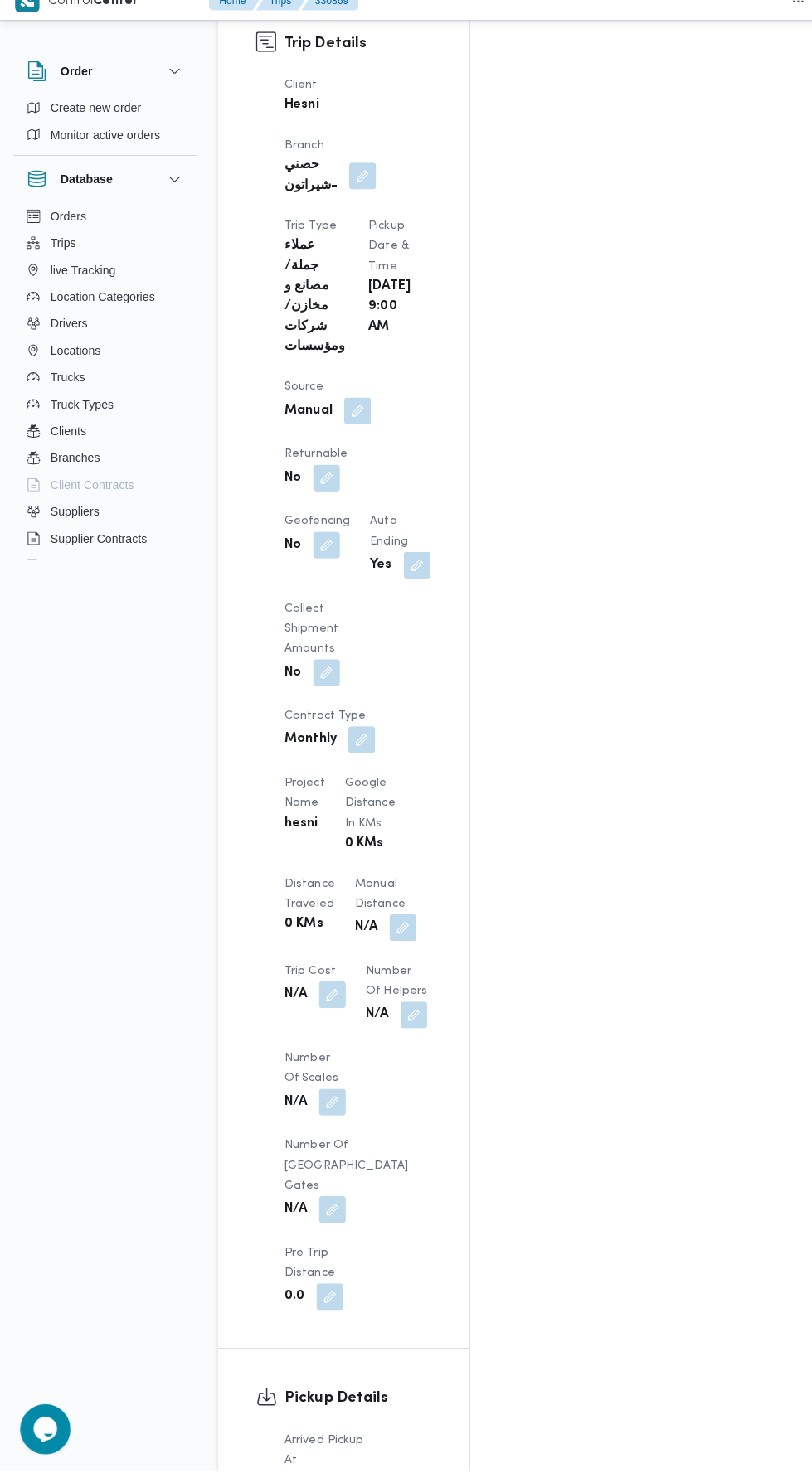
scroll to position [875, 0]
click at [396, 1007] on button "button" at bounding box center [409, 1020] width 26 height 26
click at [384, 921] on button "button" at bounding box center [398, 934] width 26 height 26
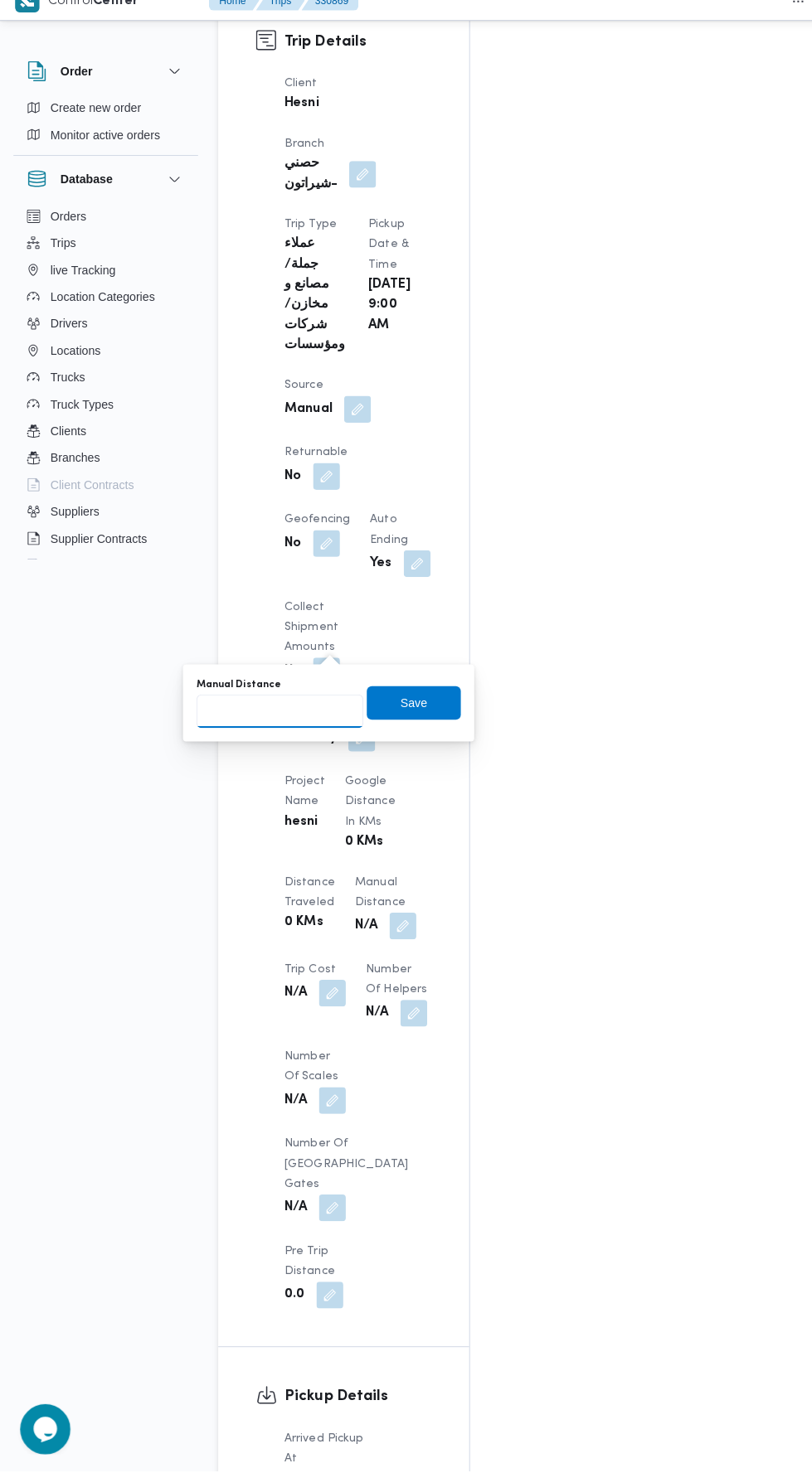
click at [307, 722] on input "Manual Distance" at bounding box center [277, 721] width 165 height 33
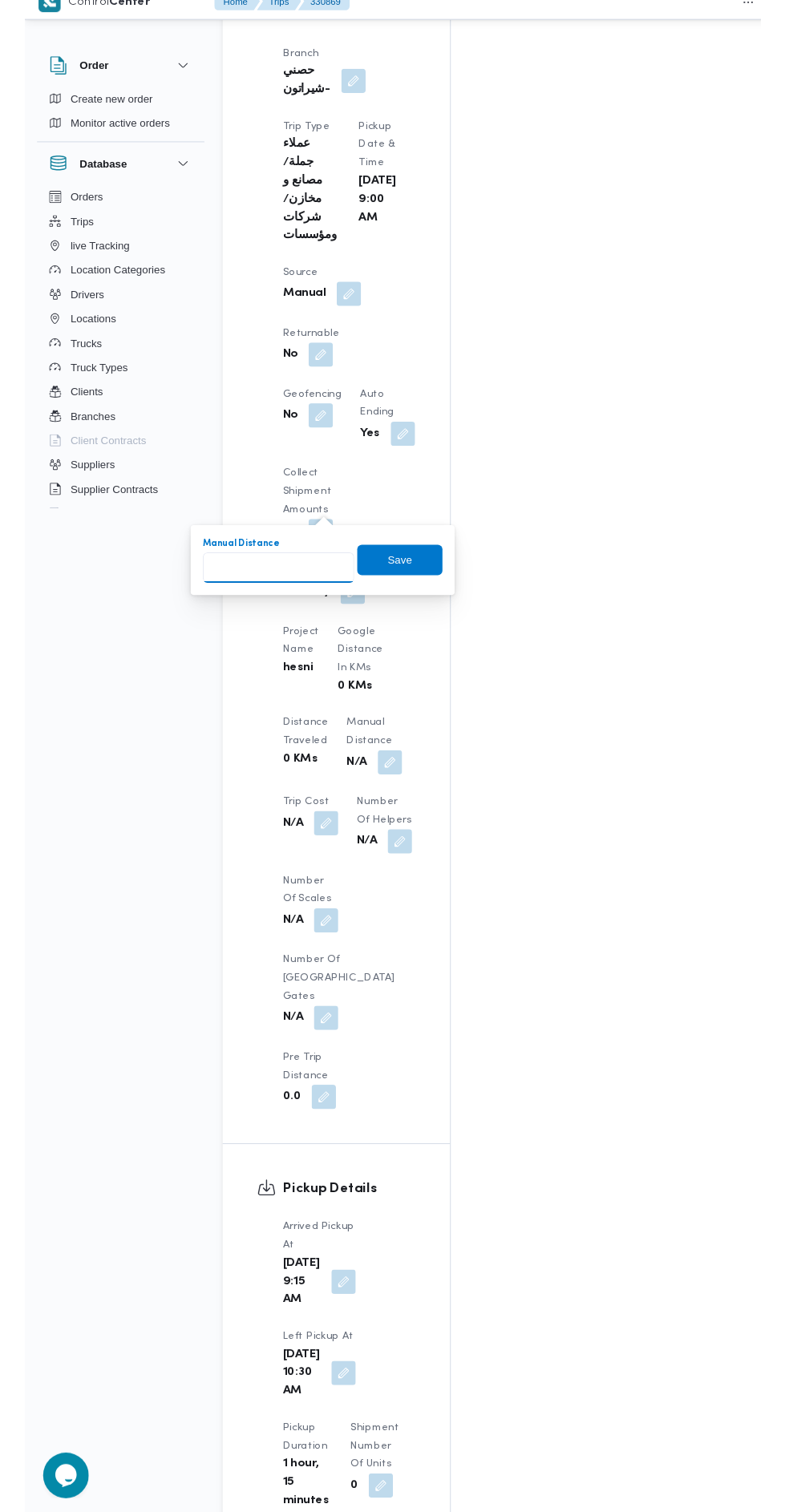
scroll to position [934, 0]
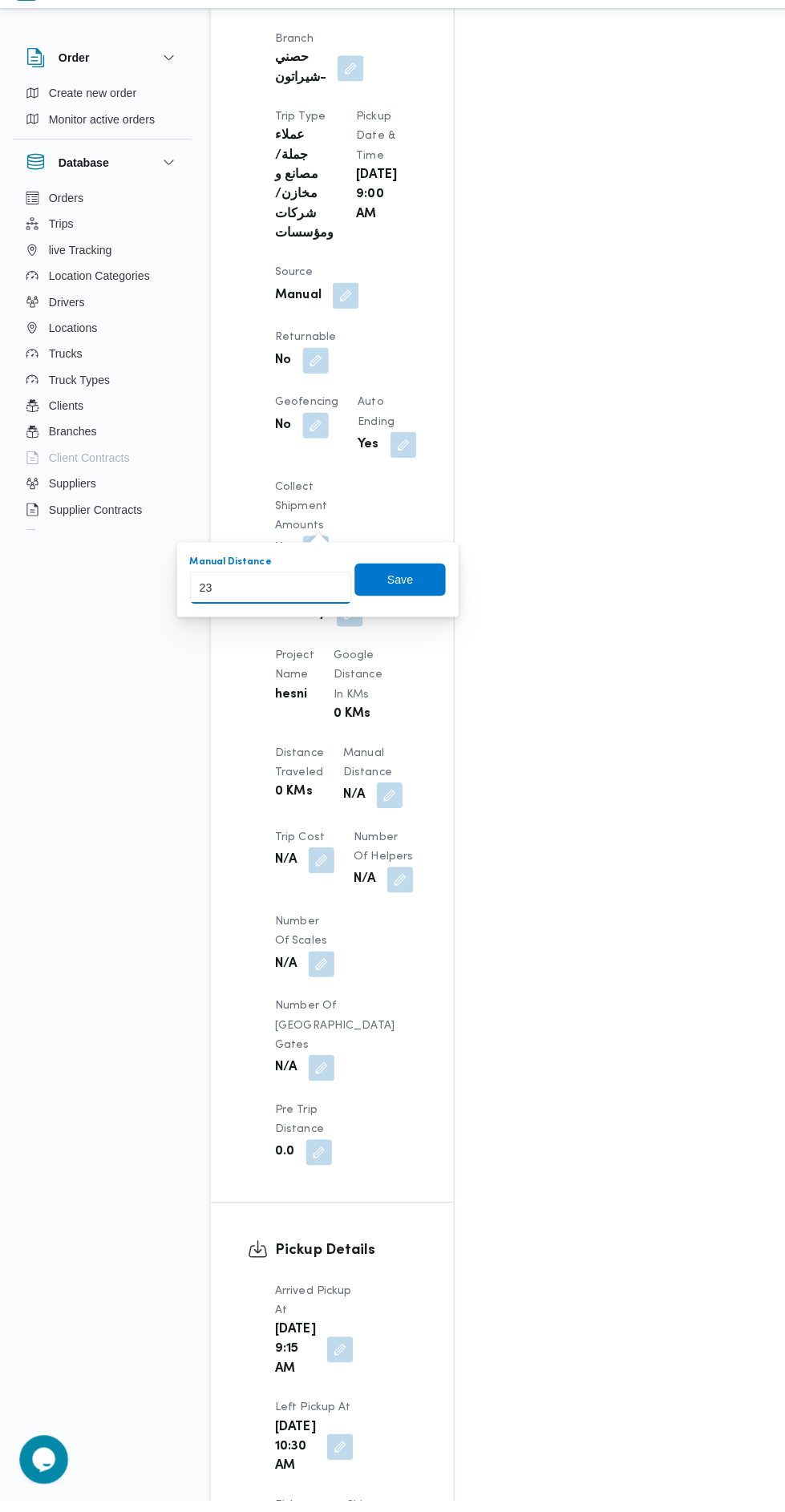
type input "231"
click at [408, 591] on span "Save" at bounding box center [394, 601] width 90 height 32
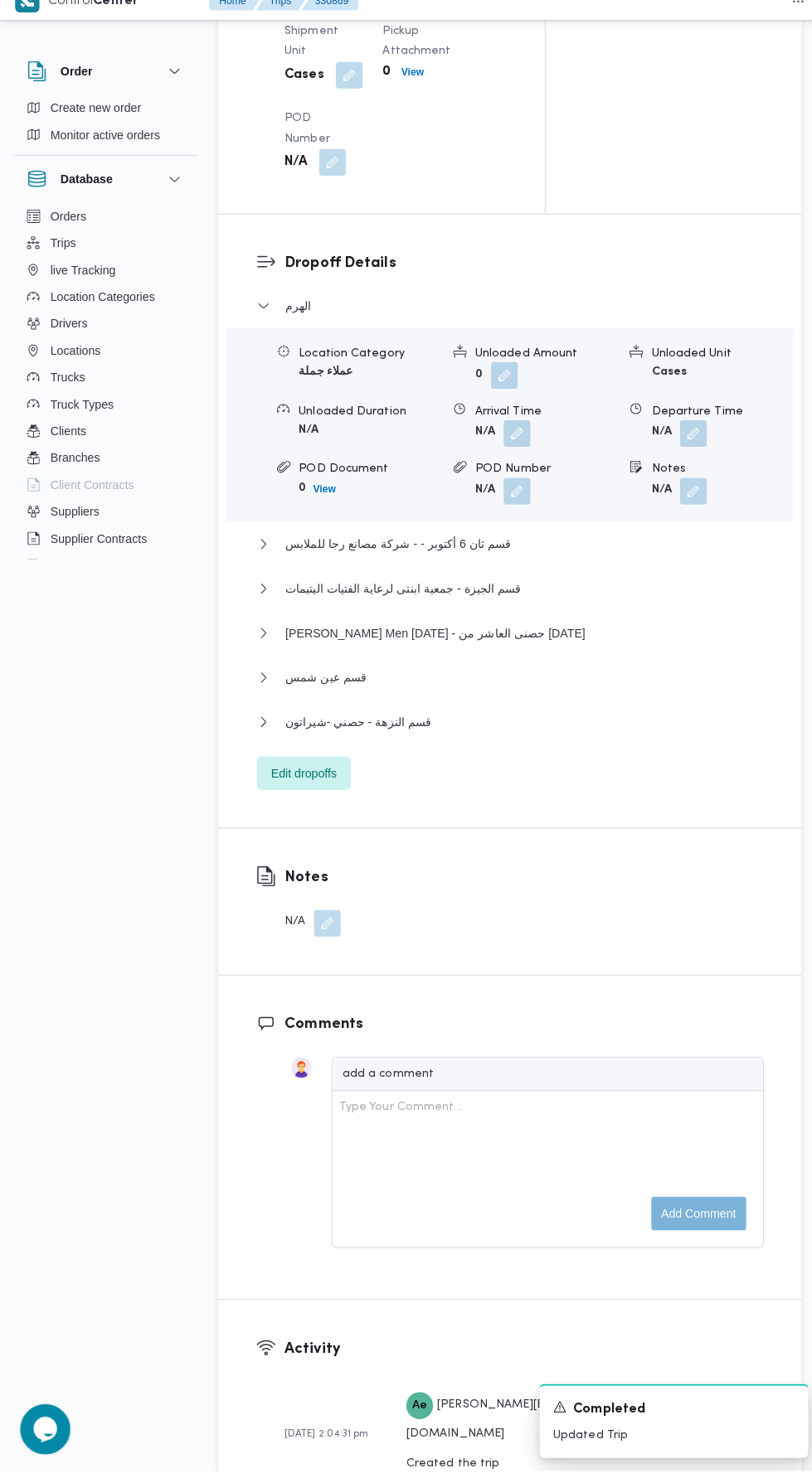
scroll to position [2036, 0]
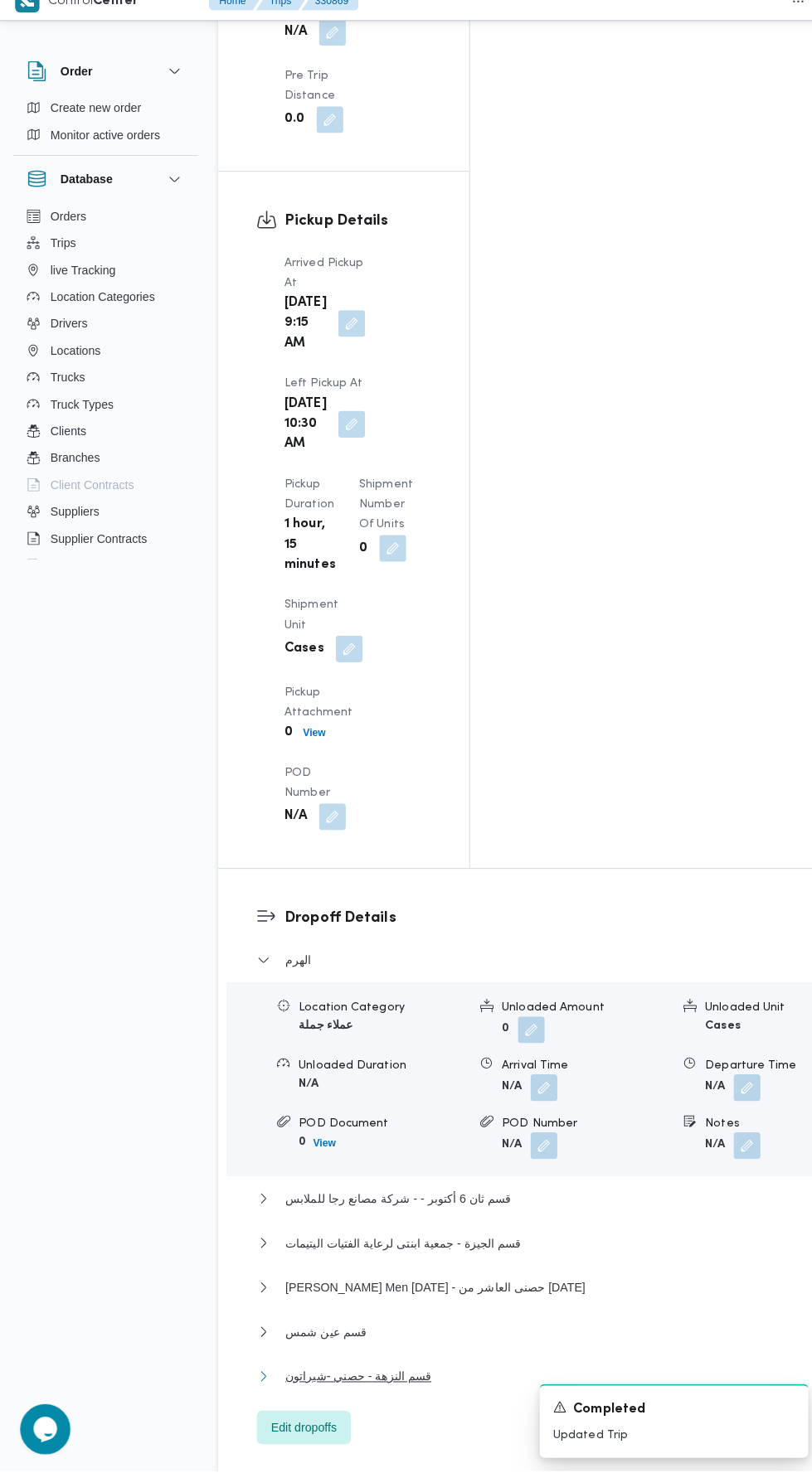
click at [510, 1370] on button "قسم النزهة - حصني -شيراتون" at bounding box center [544, 1379] width 580 height 20
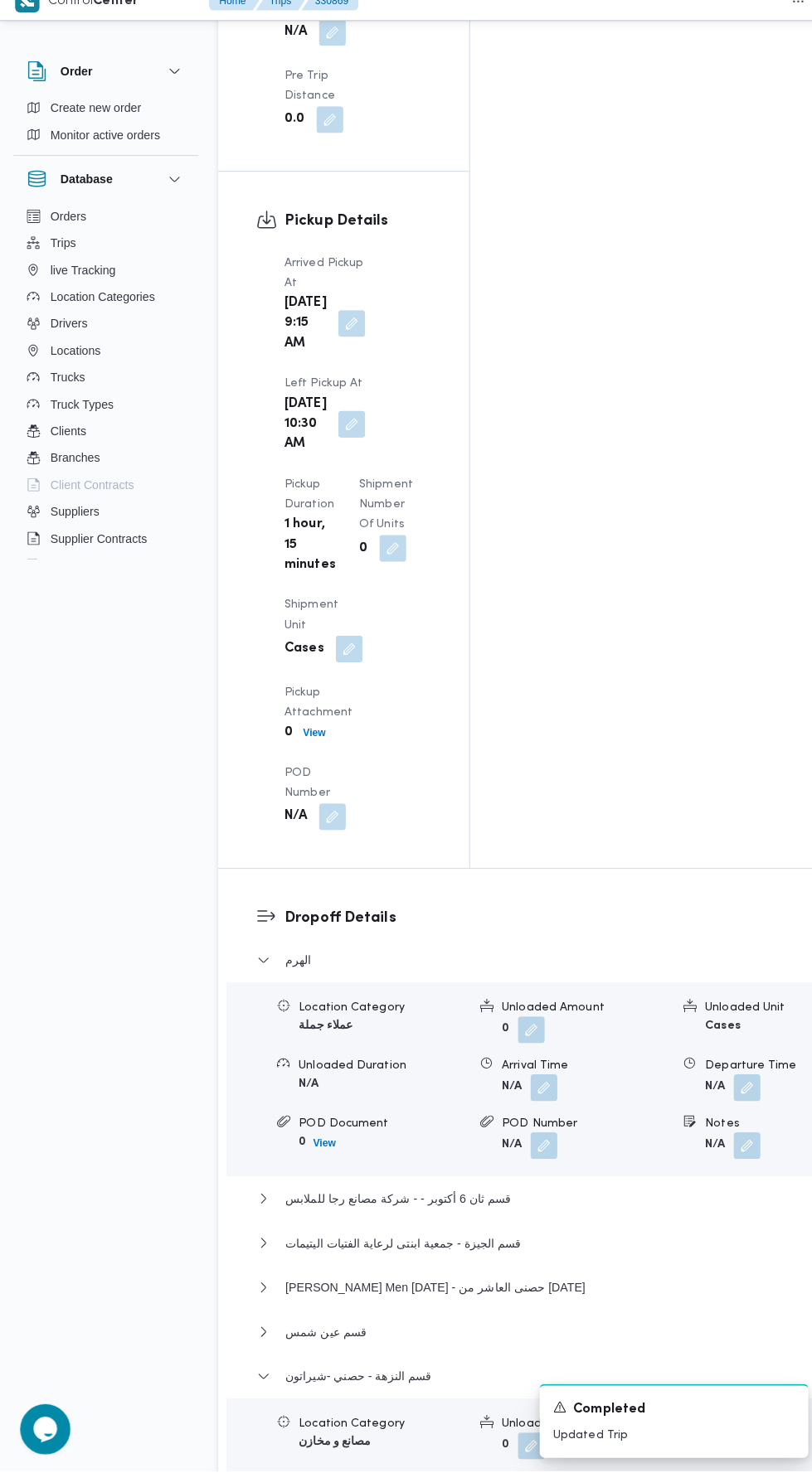
click at [616, 991] on input "Departure Time" at bounding box center [592, 994] width 188 height 33
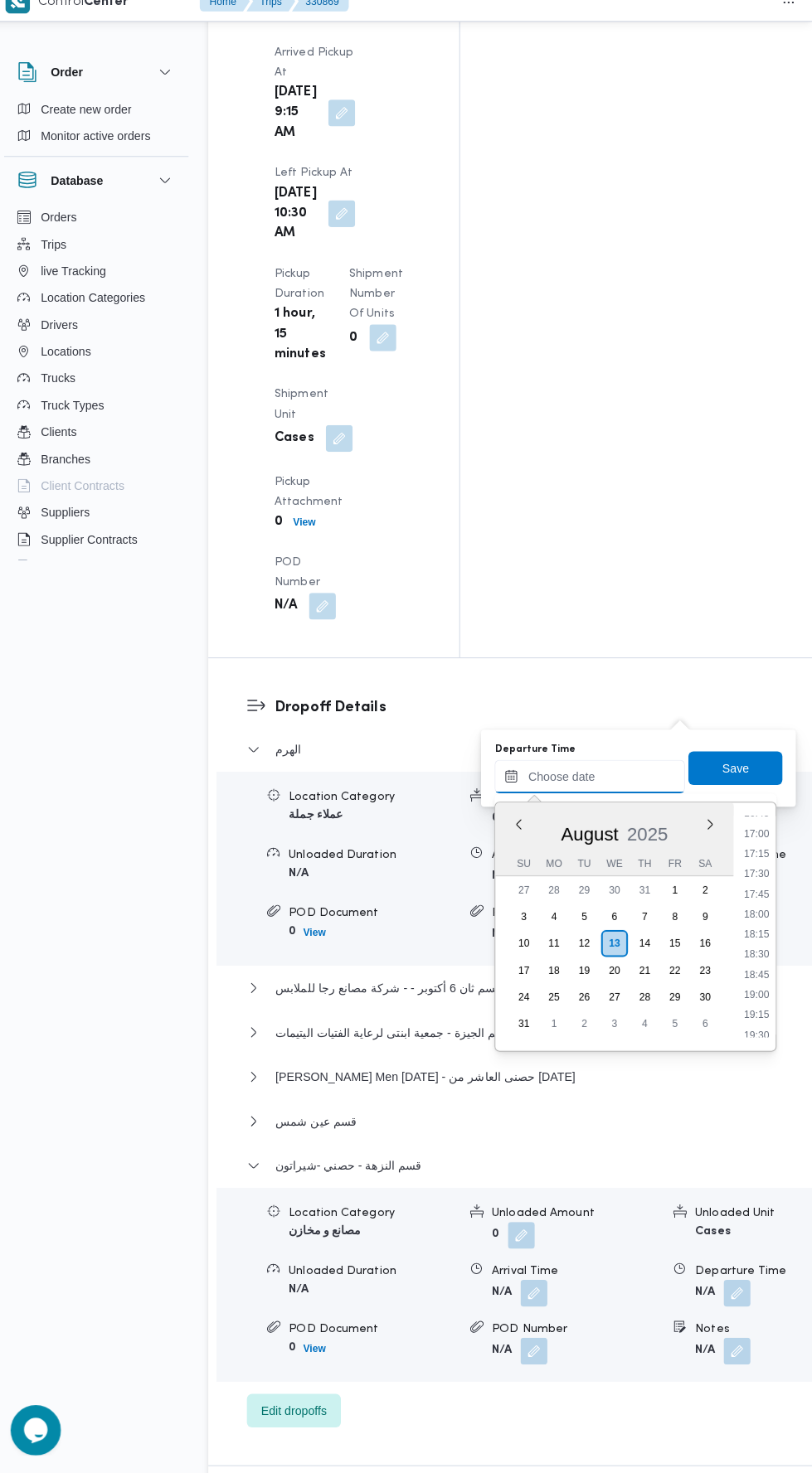
scroll to position [1343, 0]
click at [753, 899] on li "17:45" at bounding box center [757, 903] width 38 height 17
type input "13/08/2025 17:45"
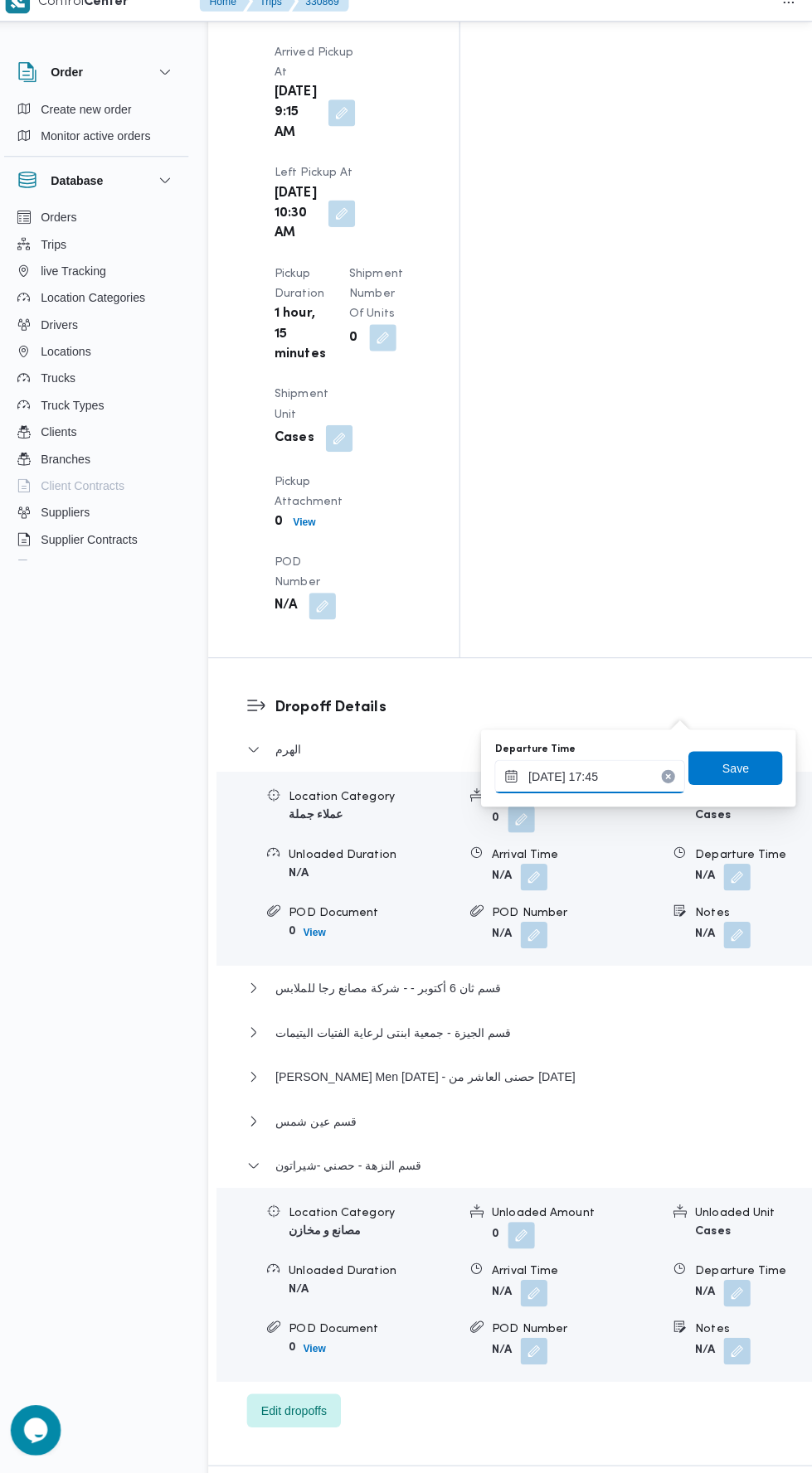
scroll to position [2245, 0]
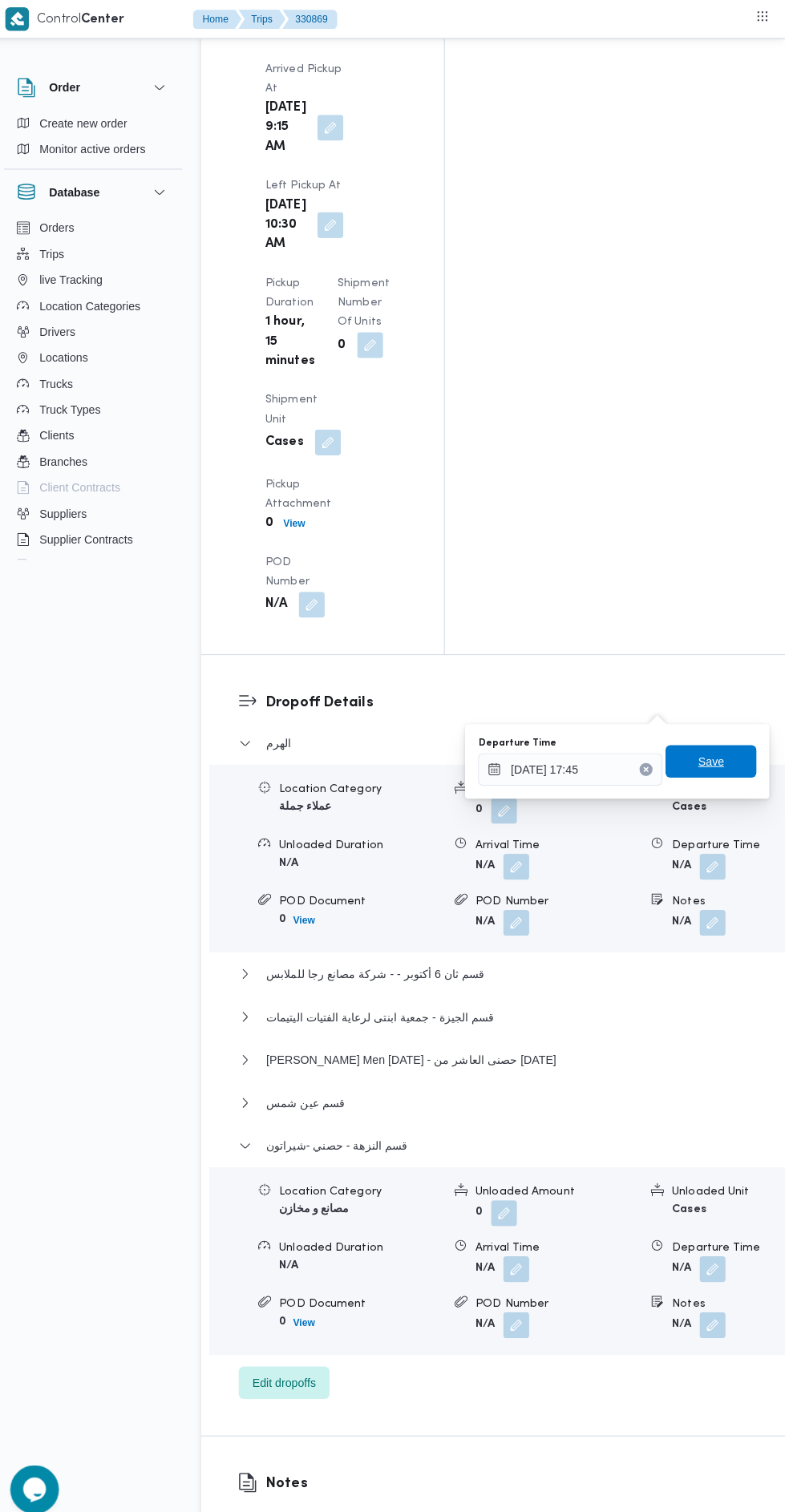
click at [717, 757] on span "Save" at bounding box center [712, 752] width 25 height 19
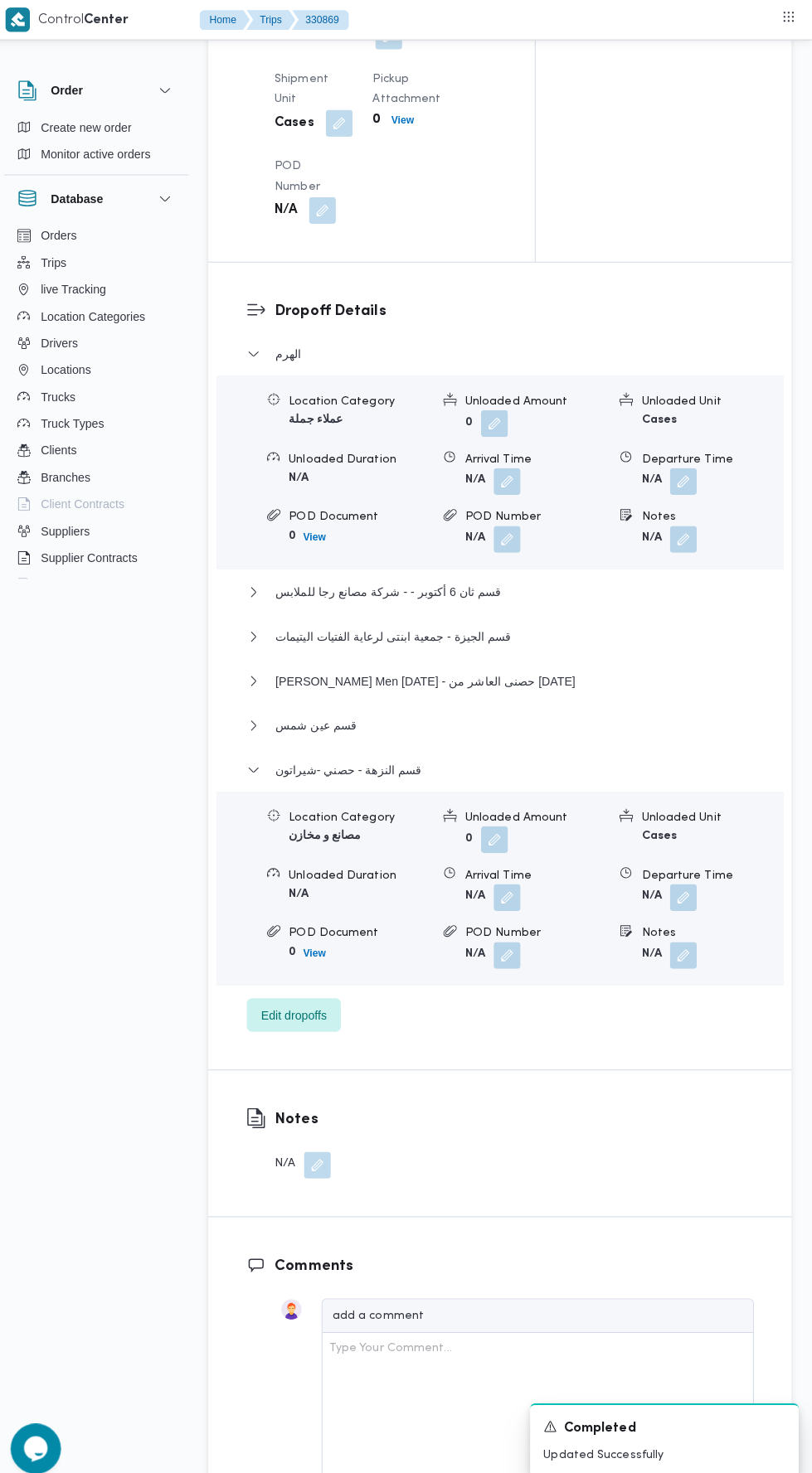
scroll to position [0, 0]
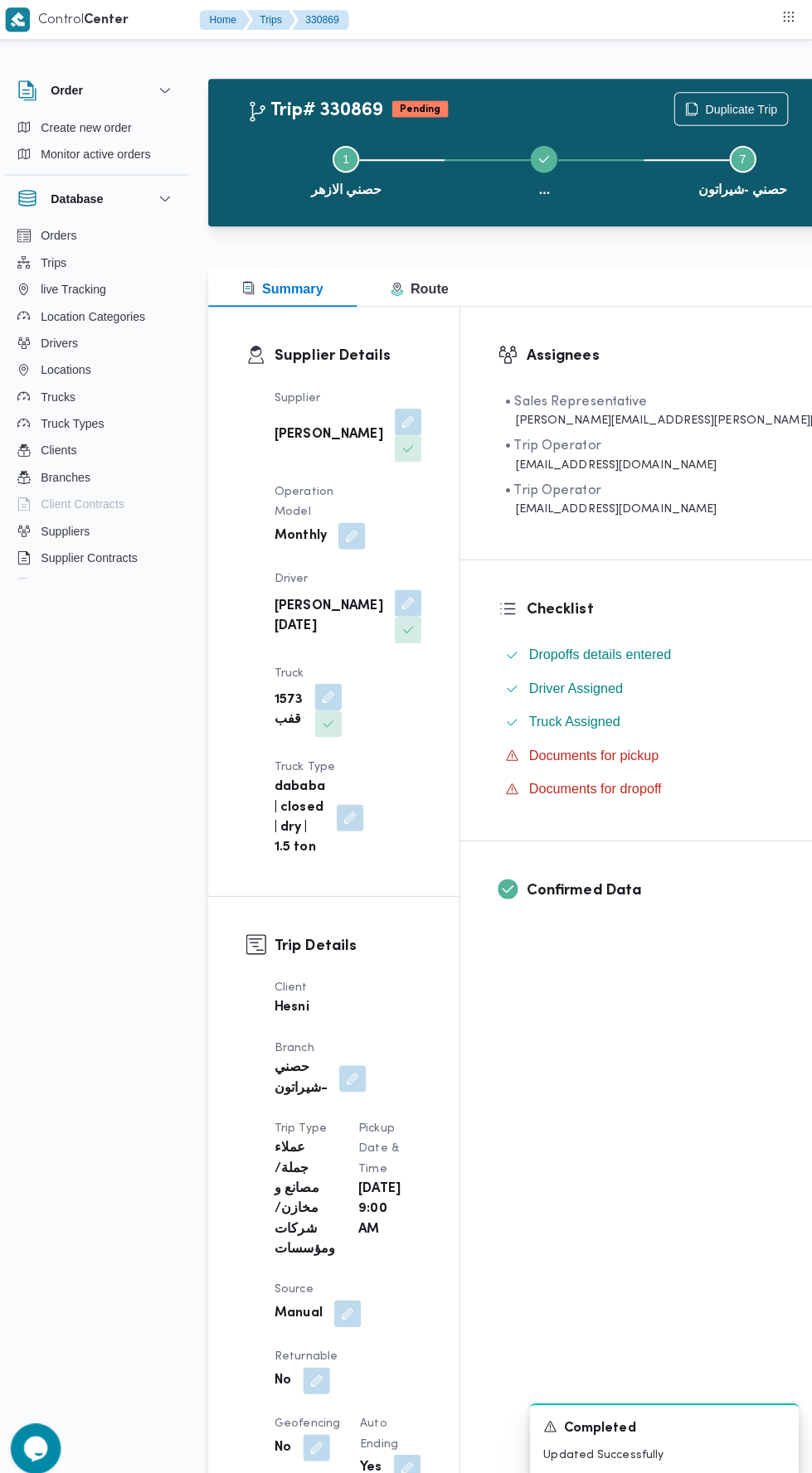
click at [808, 111] on button "Actions" at bounding box center [824, 107] width 33 height 33
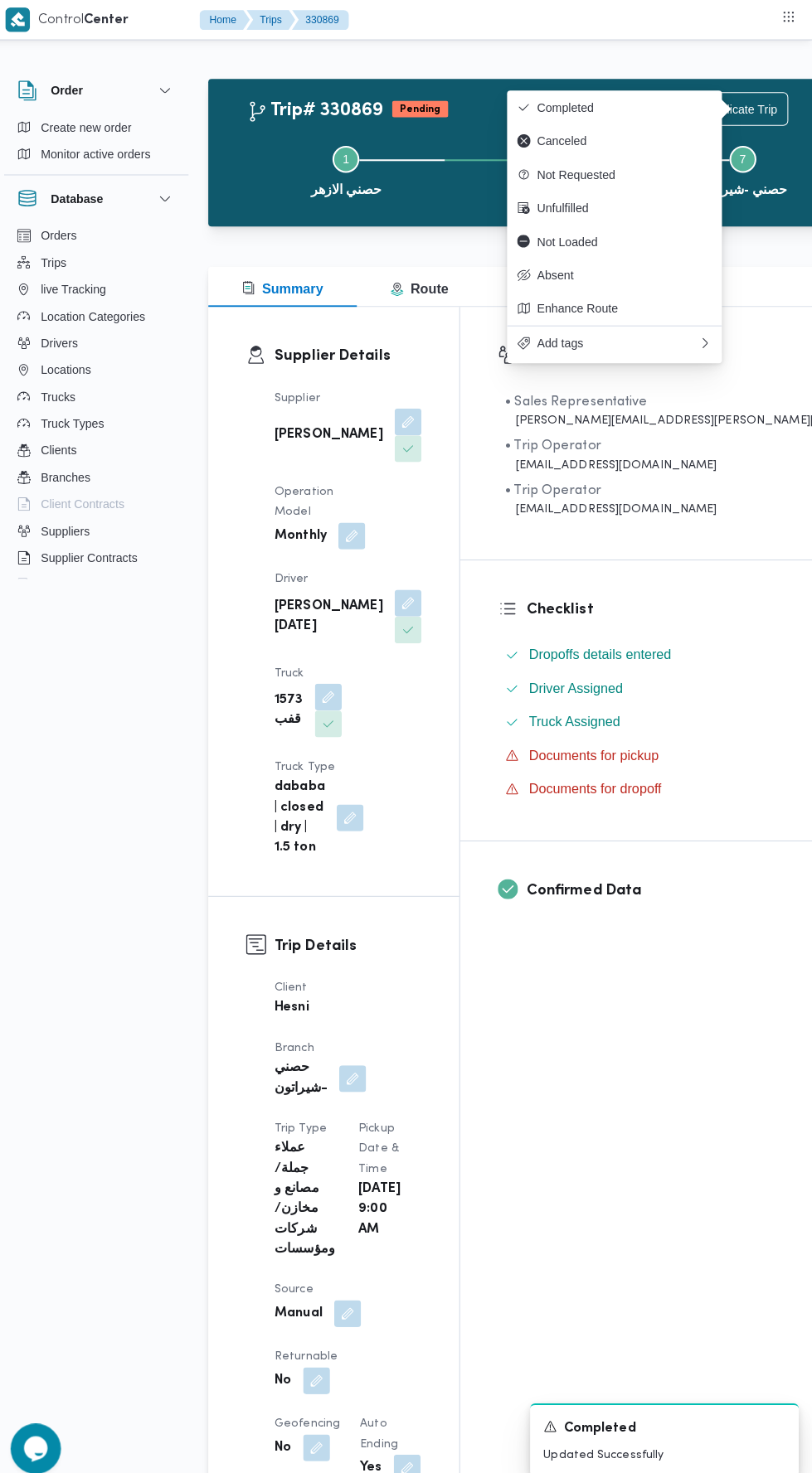
click at [691, 104] on span "Completed" at bounding box center [626, 106] width 173 height 13
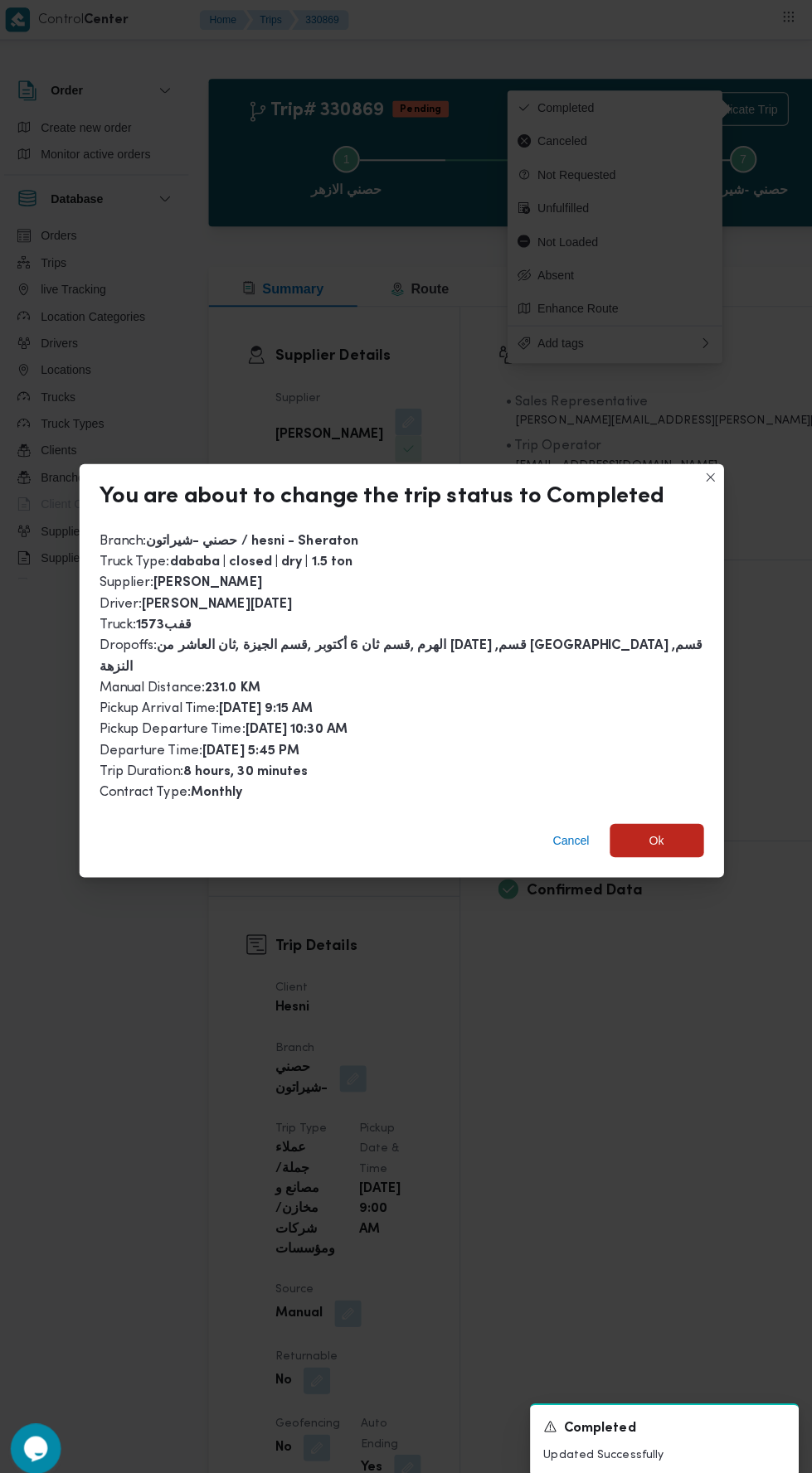
click at [655, 814] on span "Ok" at bounding box center [657, 830] width 93 height 33
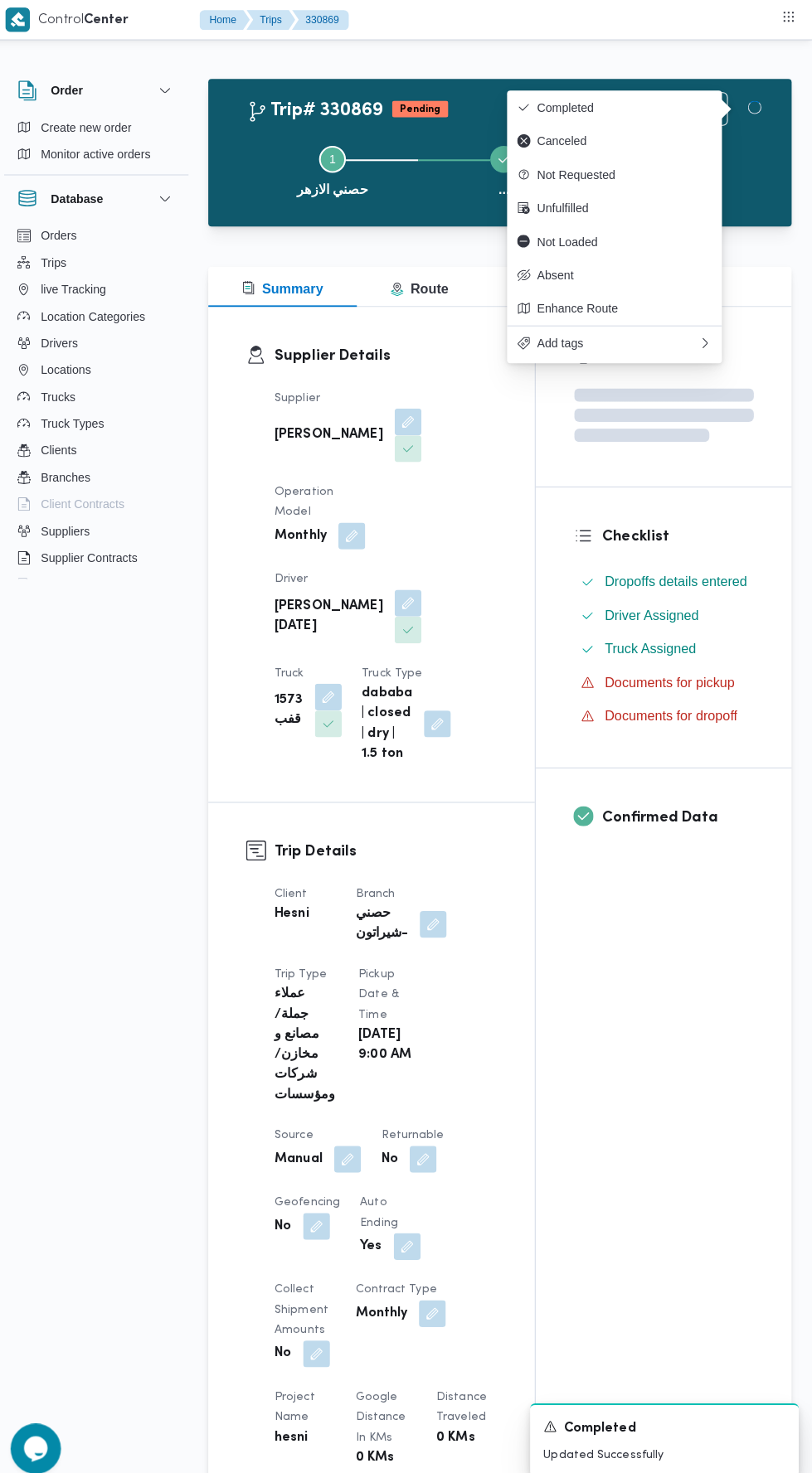
click at [648, 1074] on div "Assignees Checklist Dropoffs details entered Driver Assigned Truck Assigned Doc…" at bounding box center [666, 1284] width 253 height 1960
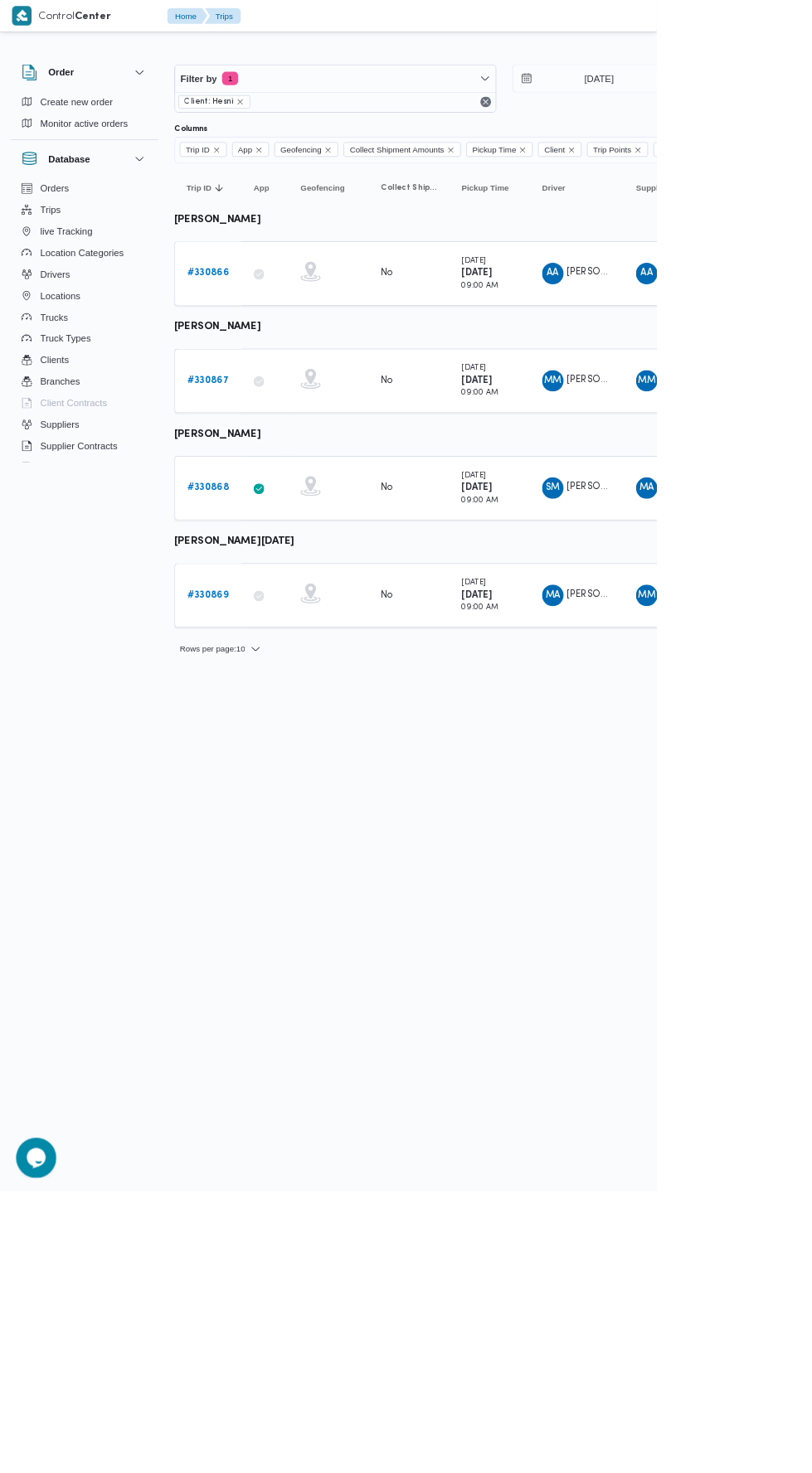
click at [761, 97] on input "[DATE]" at bounding box center [728, 97] width 188 height 33
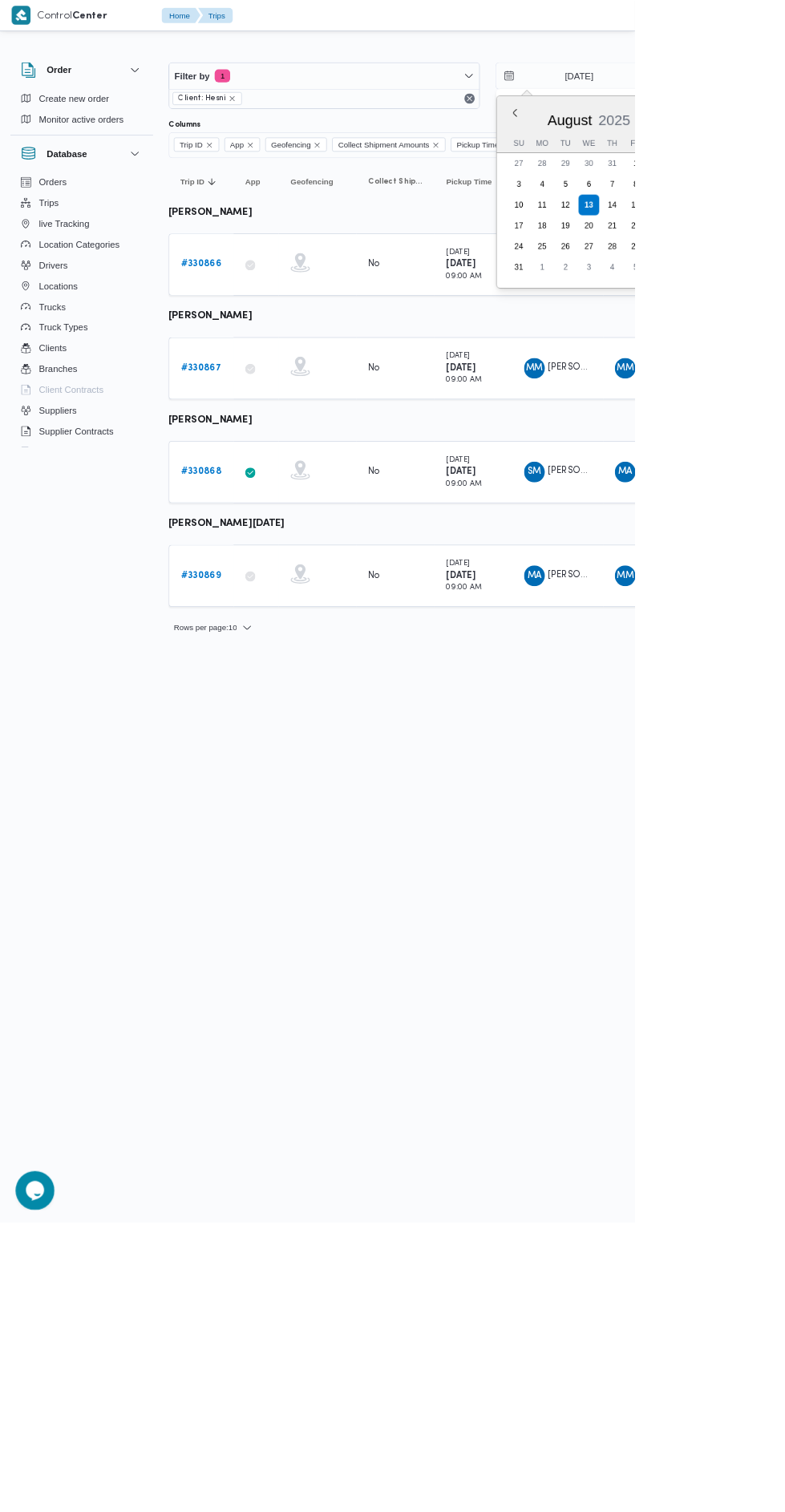
click at [696, 252] on div "12" at bounding box center [699, 253] width 25 height 25
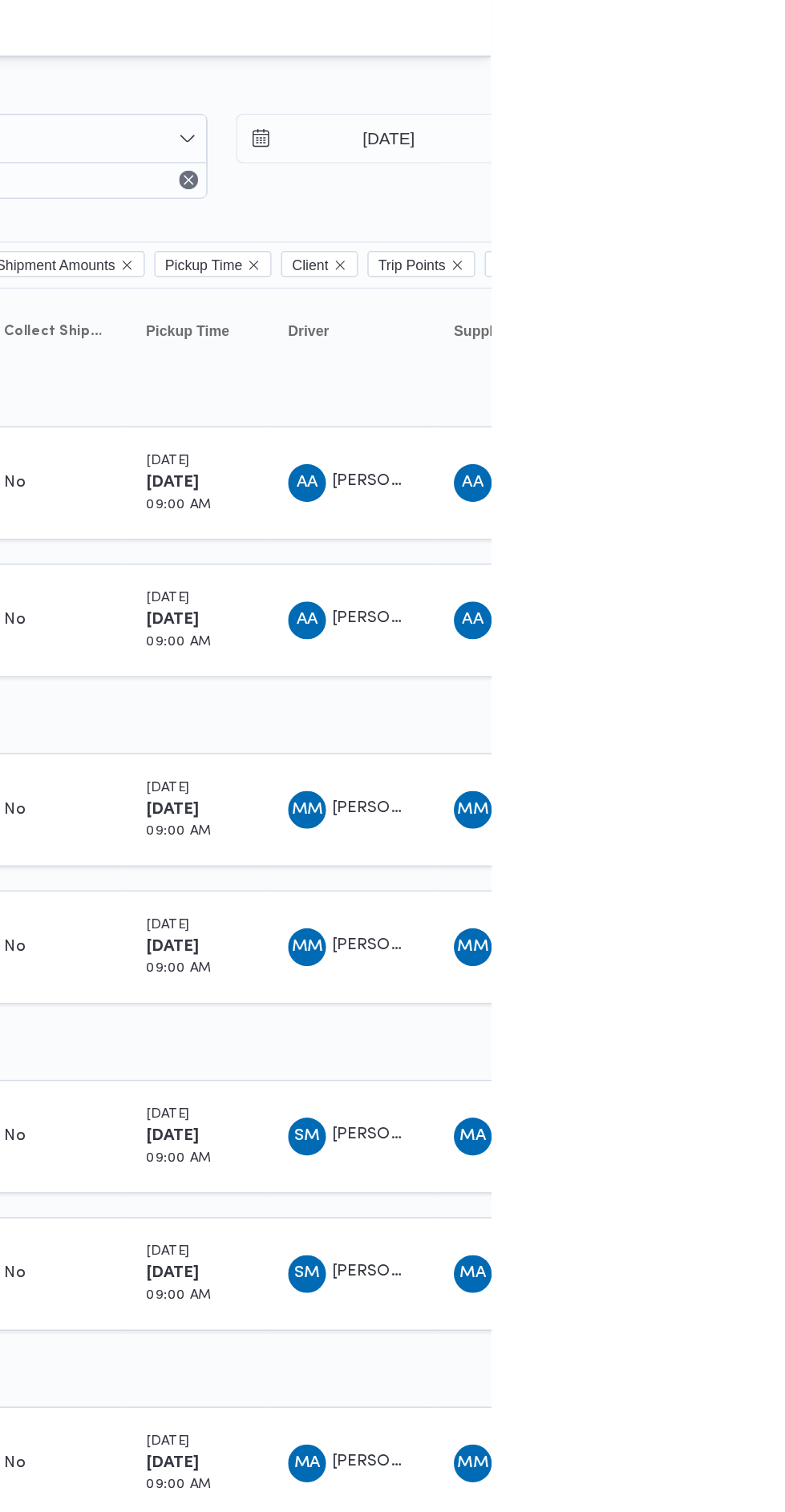
click at [732, 93] on input "[DATE]" at bounding box center [703, 93] width 182 height 32
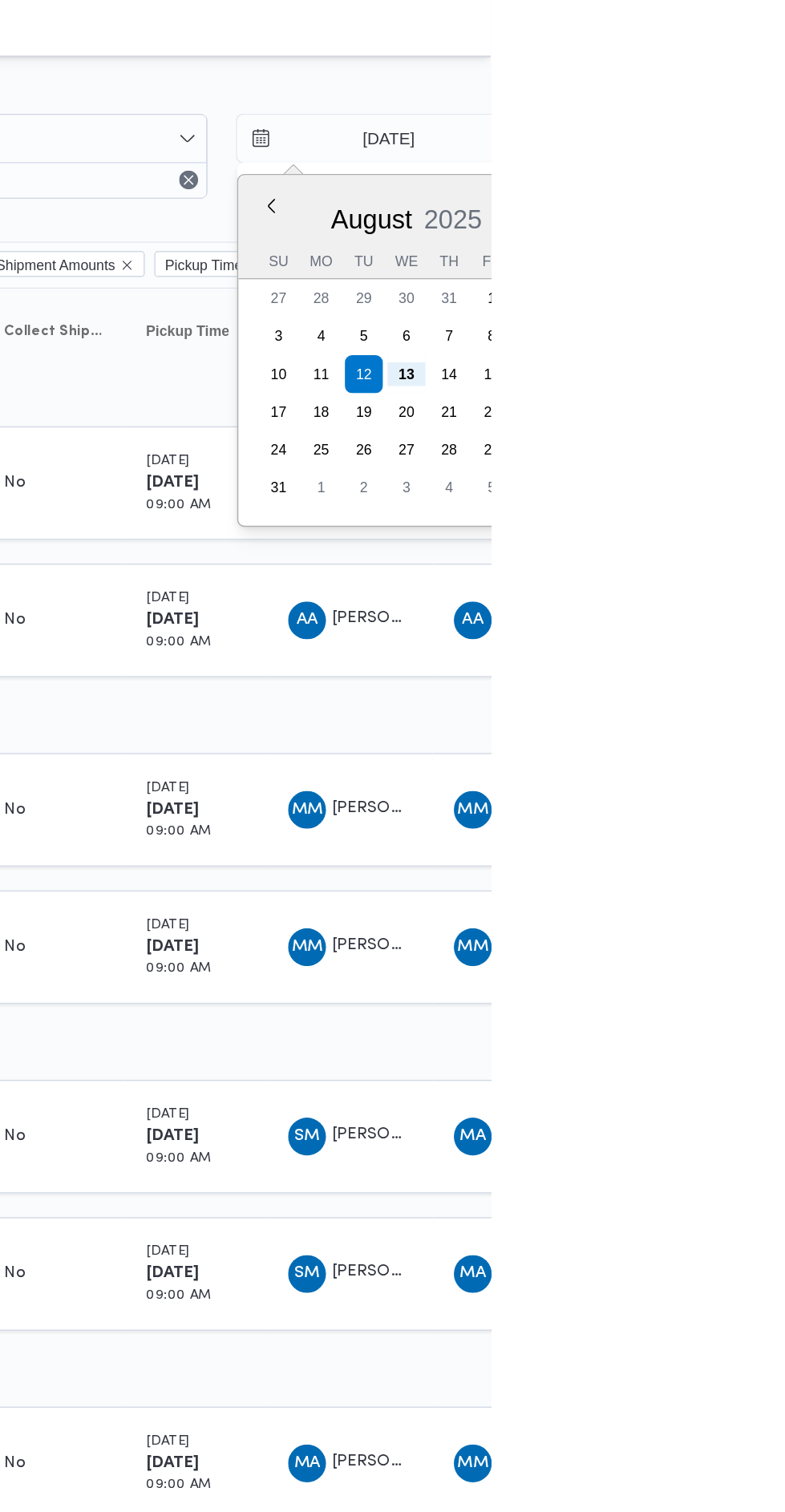
type input "9/8/2025"
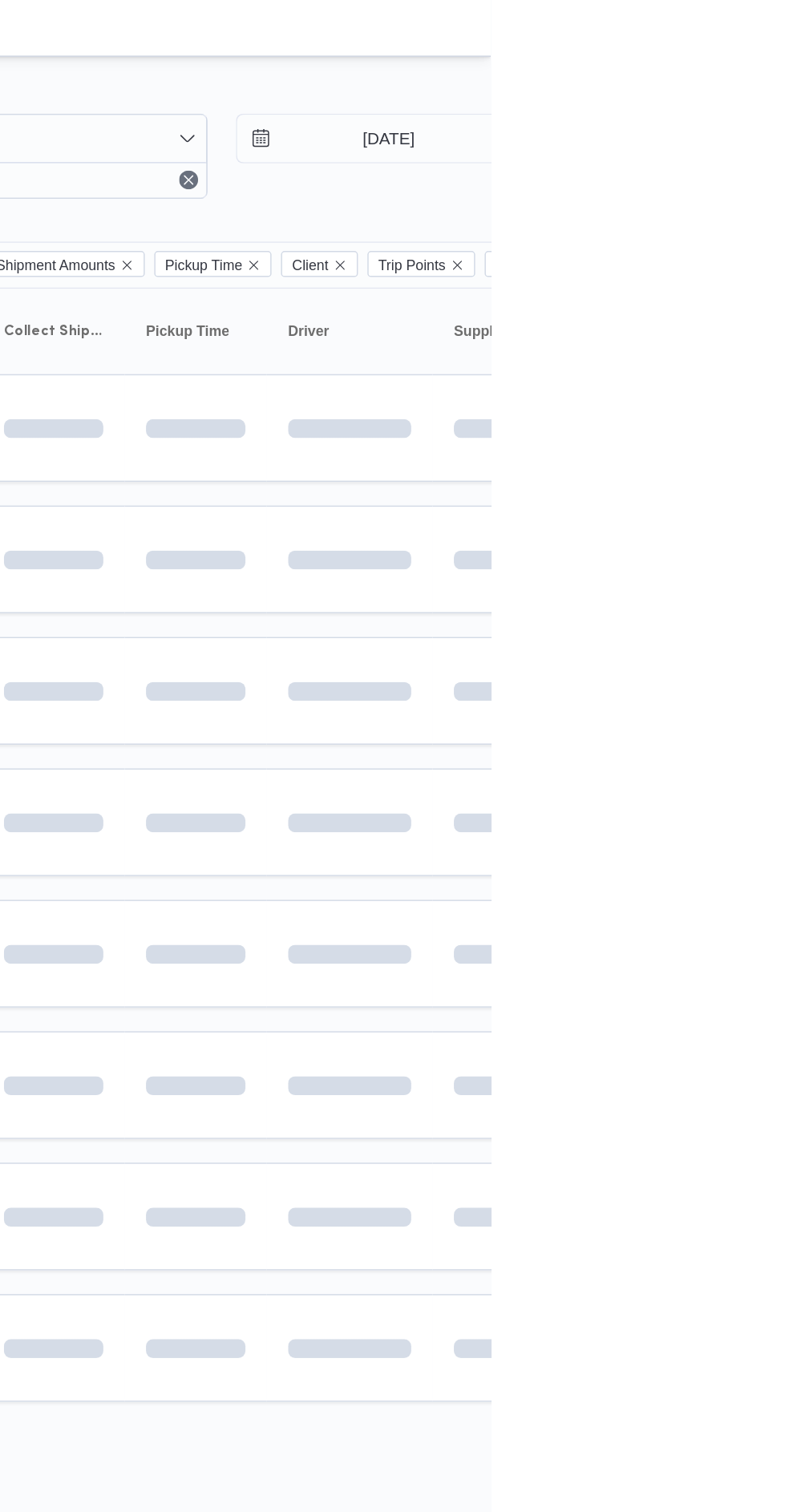
click at [690, 455] on div at bounding box center [689, 468] width 96 height 25
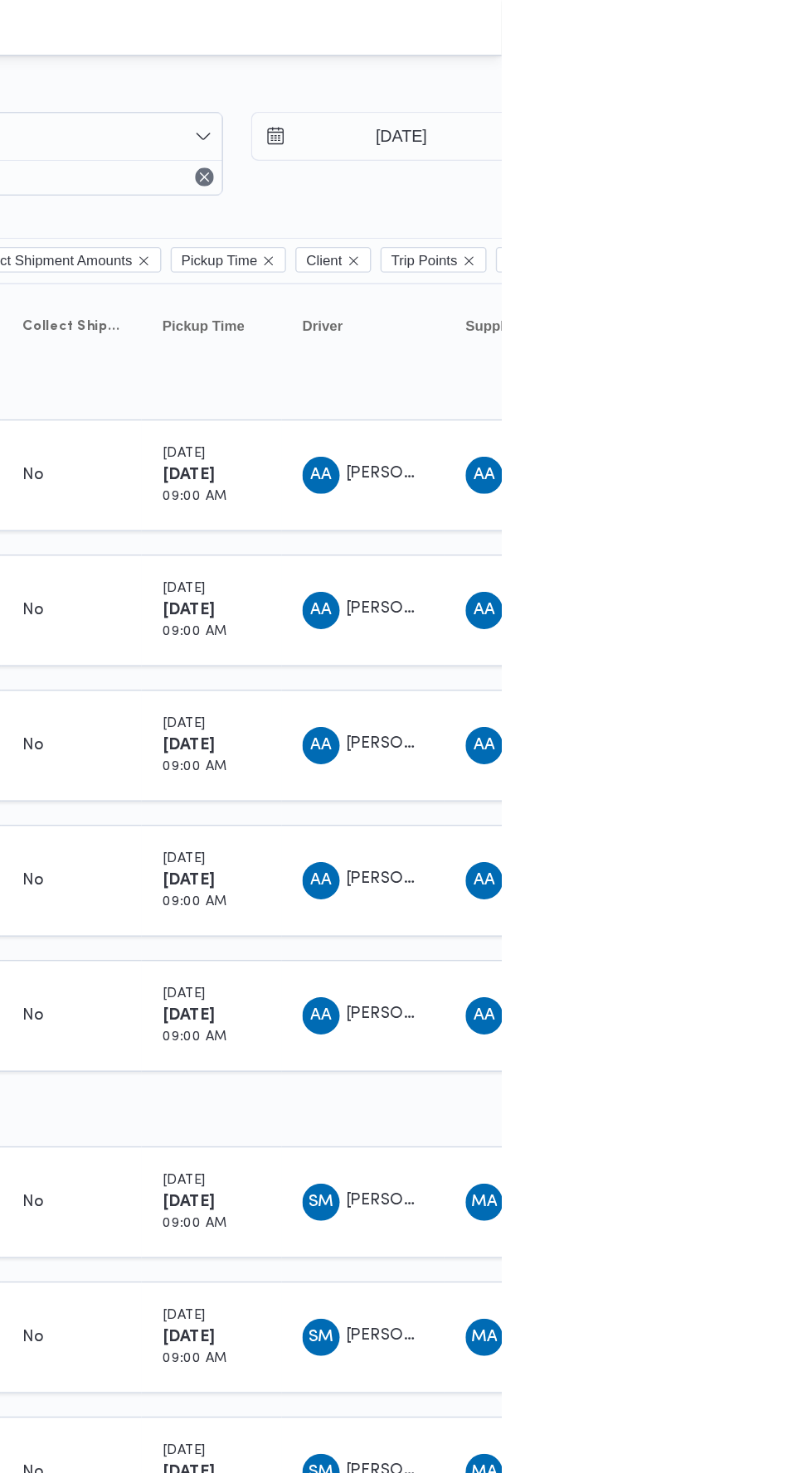
click at [741, 98] on input "9/8/2025" at bounding box center [728, 97] width 188 height 33
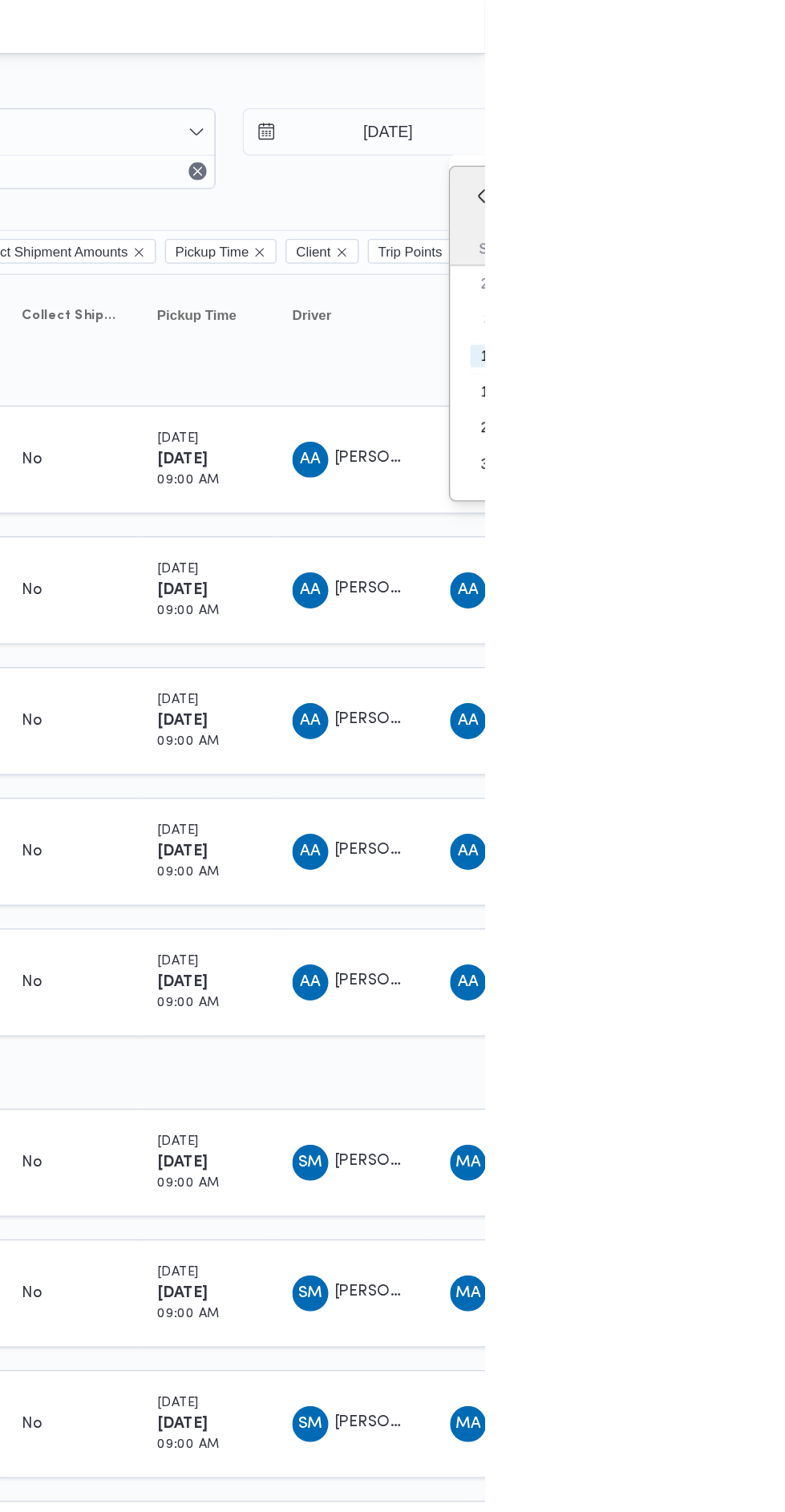
type input "9/8/2025"
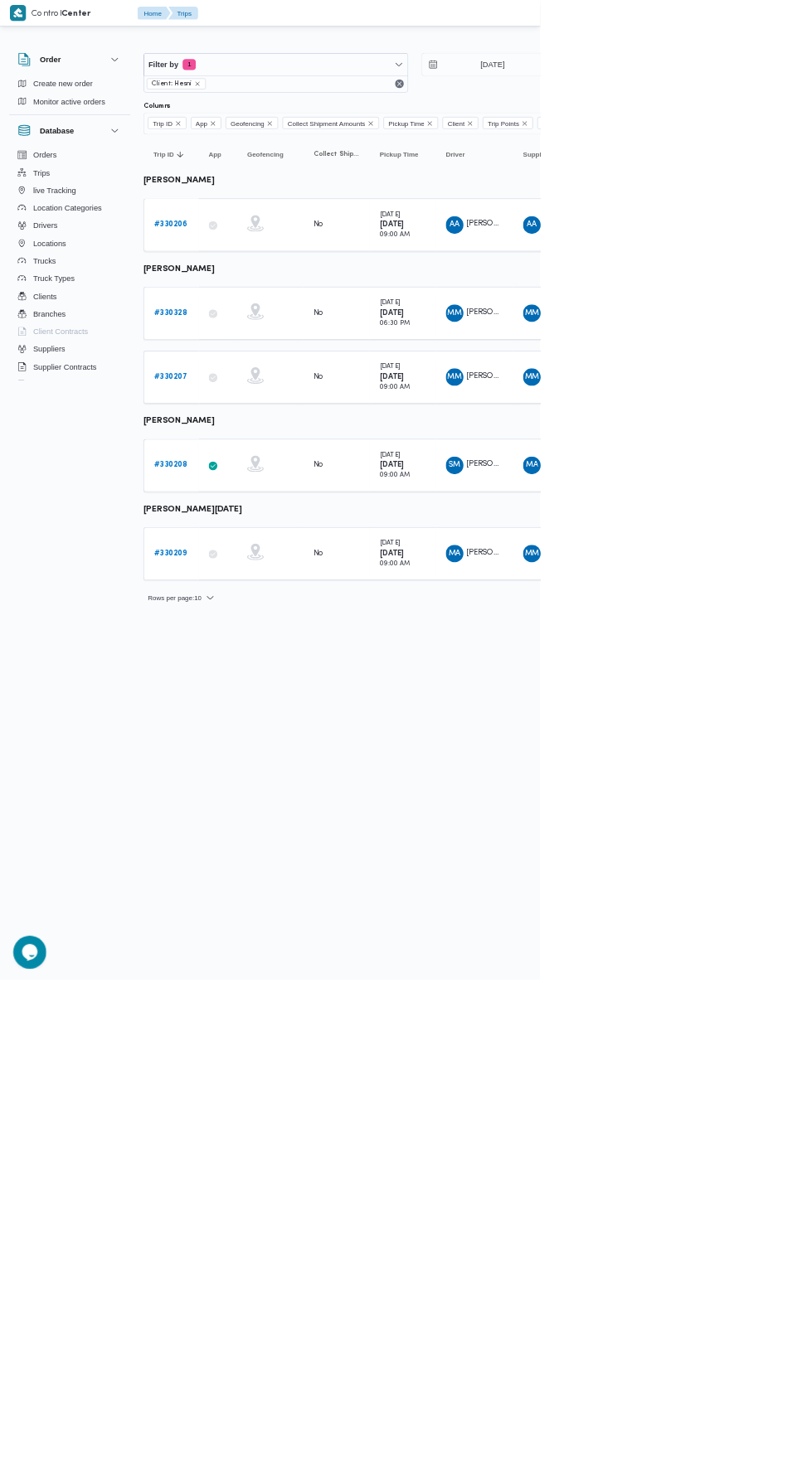
click at [263, 467] on b "# 330328" at bounding box center [256, 470] width 50 height 10
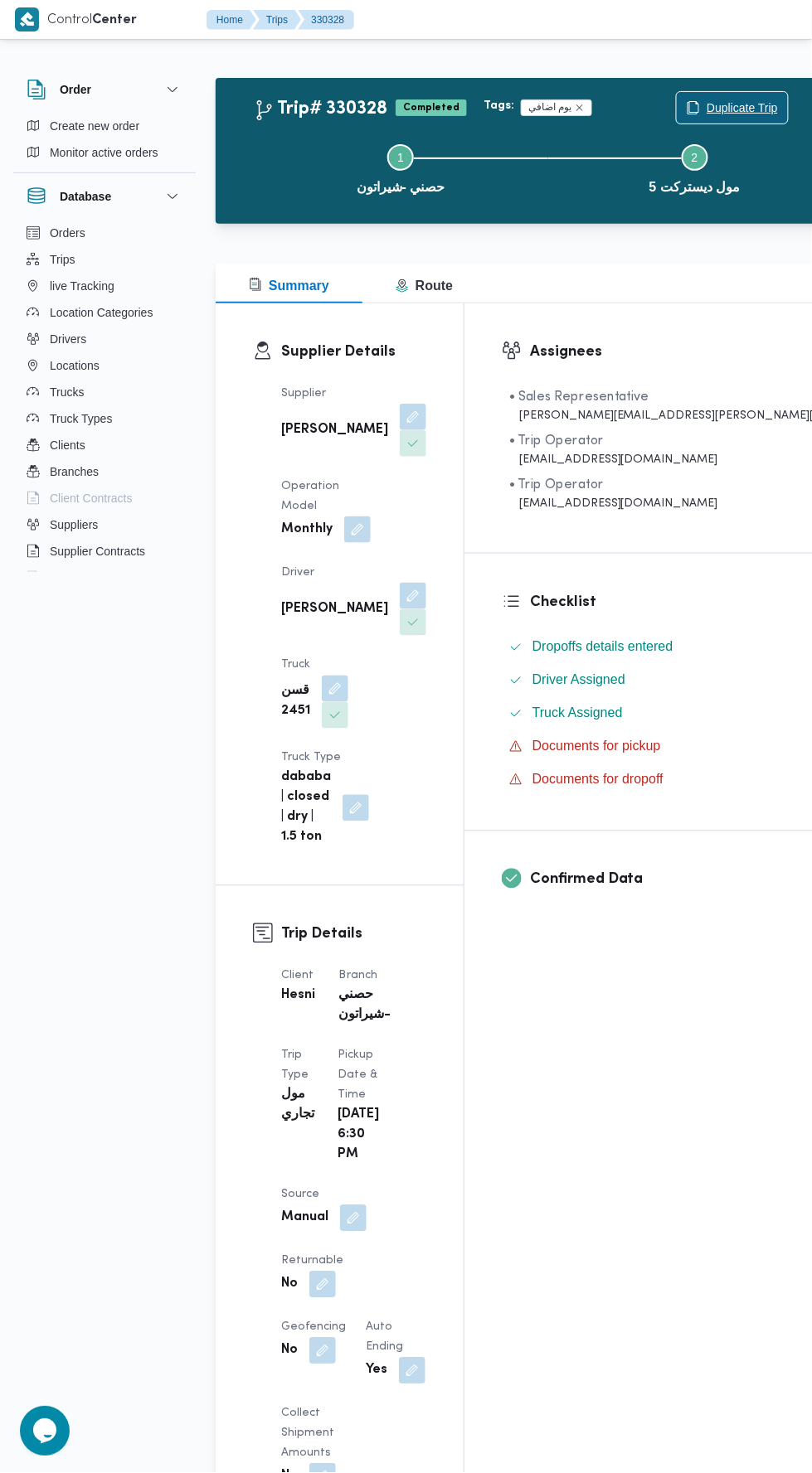
click at [706, 98] on span "Duplicate Trip" at bounding box center [742, 107] width 71 height 20
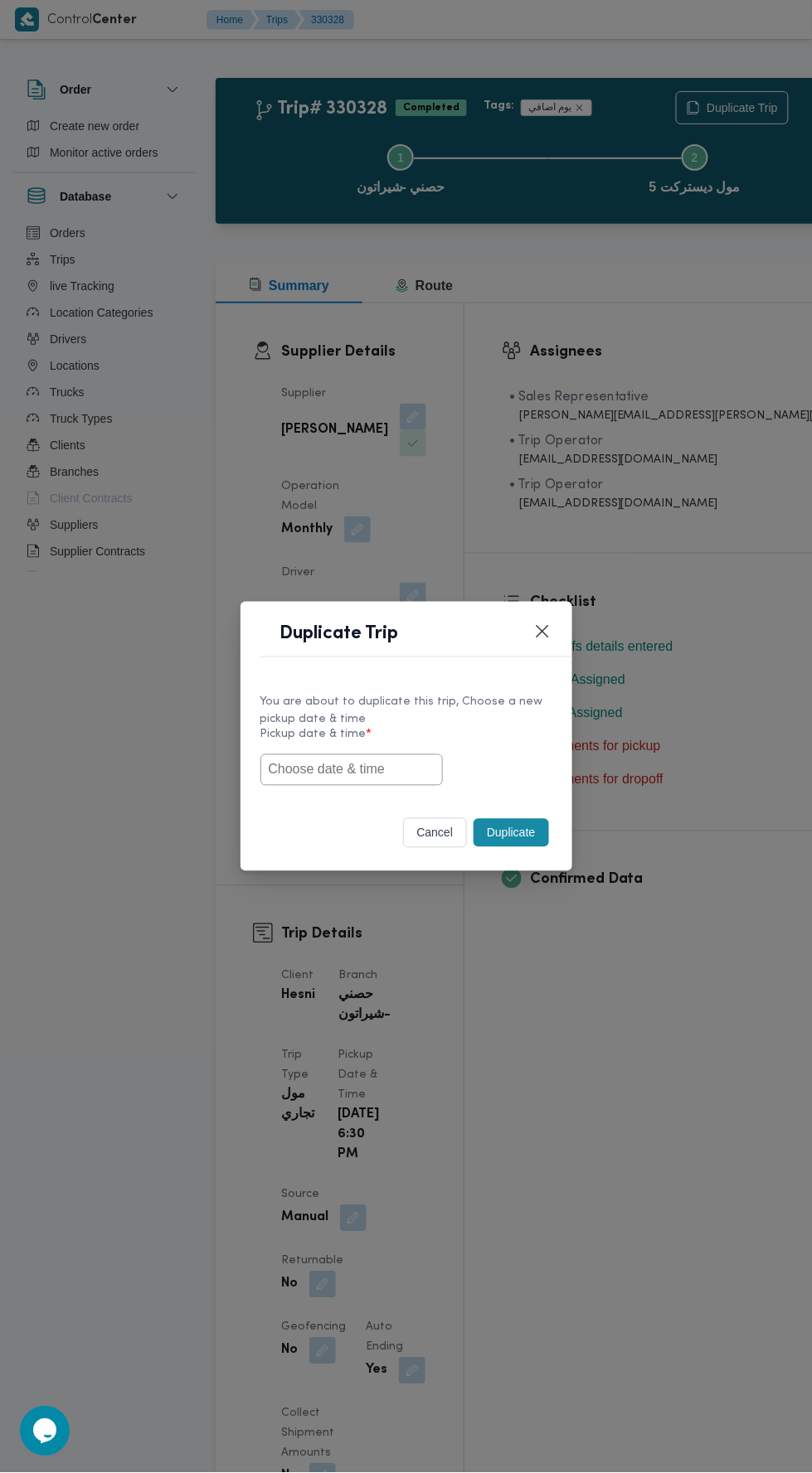
click at [369, 755] on input "text" at bounding box center [352, 771] width 182 height 32
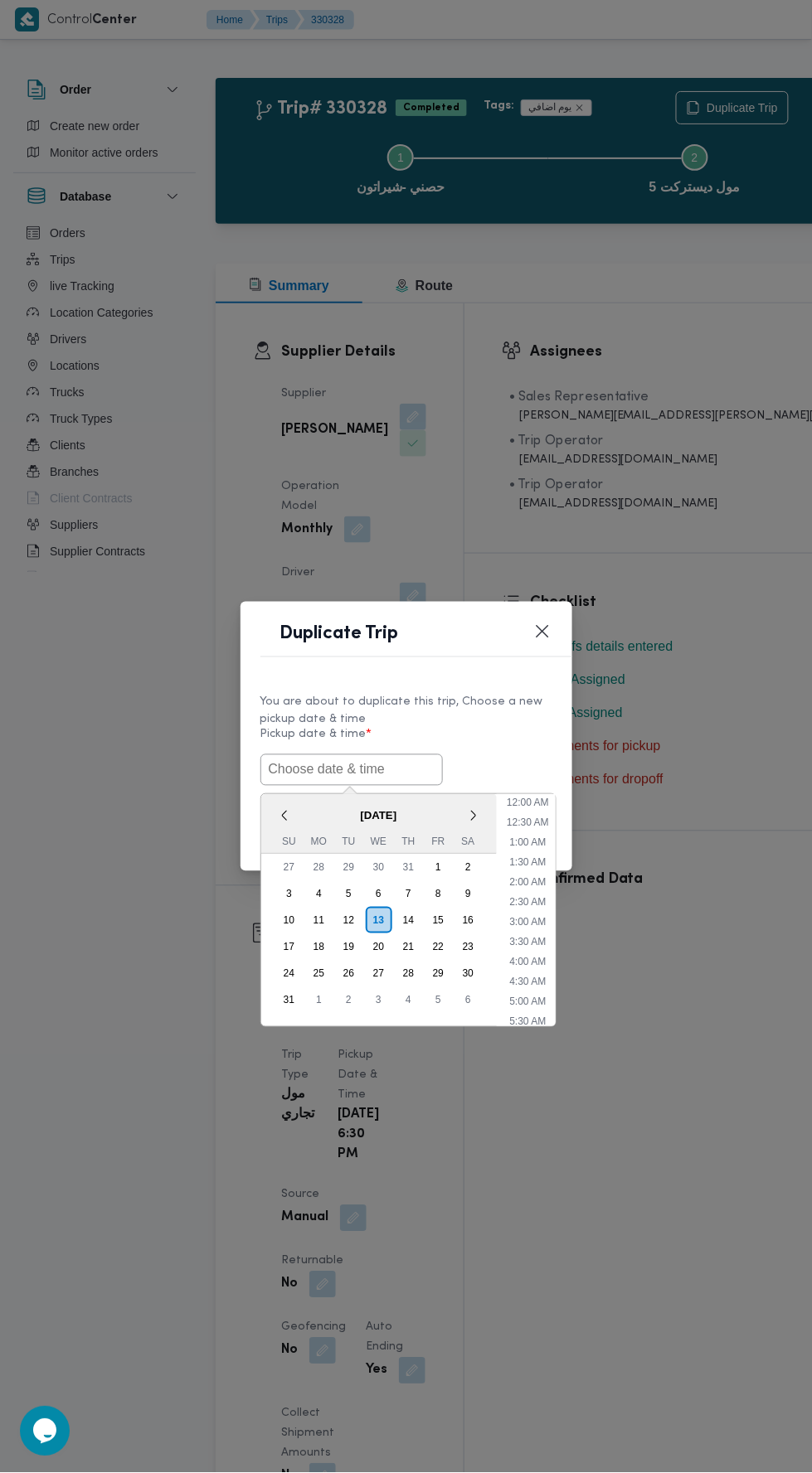
scroll to position [708, 0]
click at [348, 919] on div "12" at bounding box center [348, 921] width 26 height 26
click at [527, 804] on li "6:00 PM" at bounding box center [528, 812] width 51 height 17
type input "12/08/2025 6:00PM"
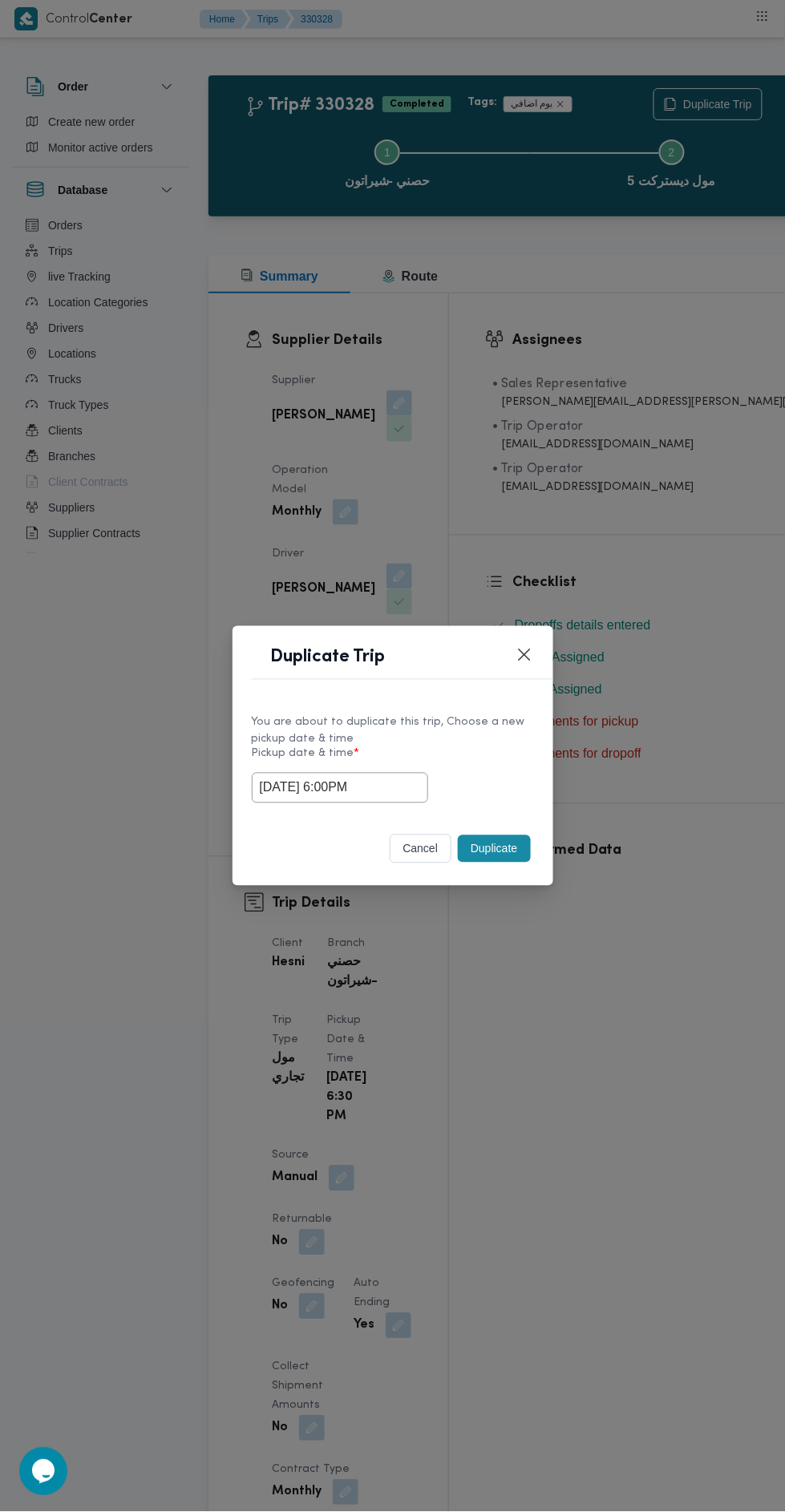
click at [504, 851] on button "Duplicate" at bounding box center [494, 849] width 73 height 27
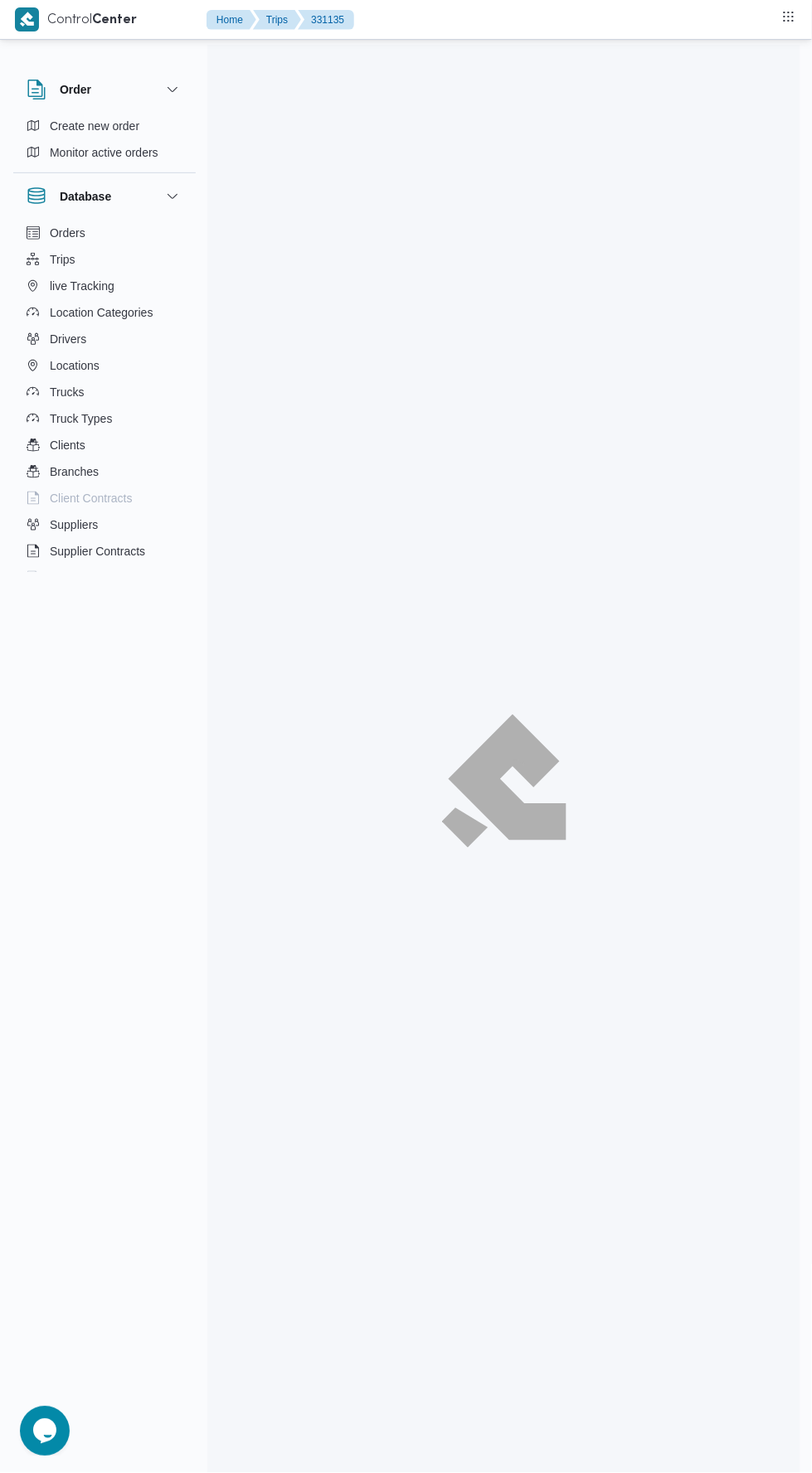
click at [661, 1094] on div at bounding box center [504, 781] width 593 height 1473
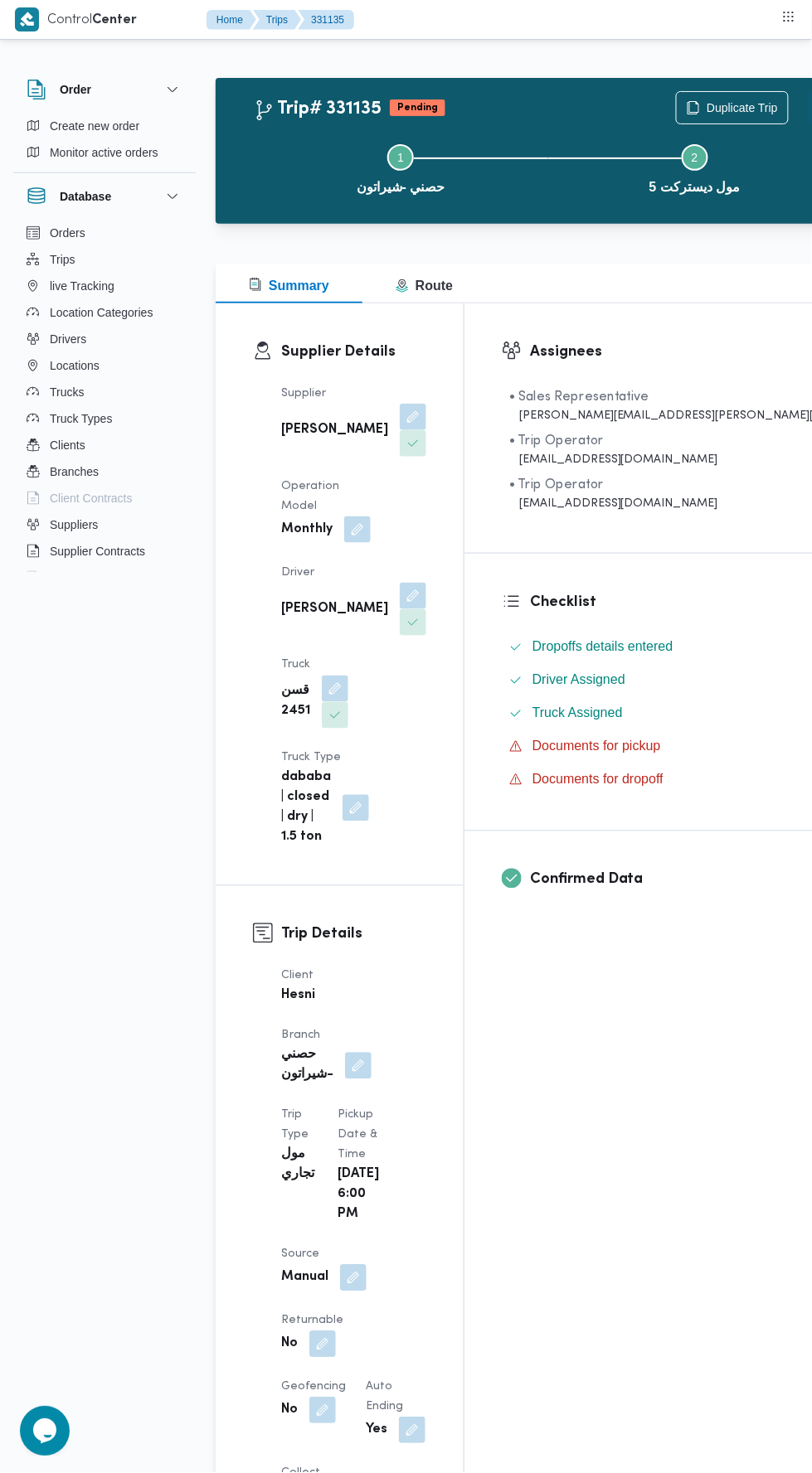
click at [808, 97] on button "Actions" at bounding box center [824, 107] width 33 height 33
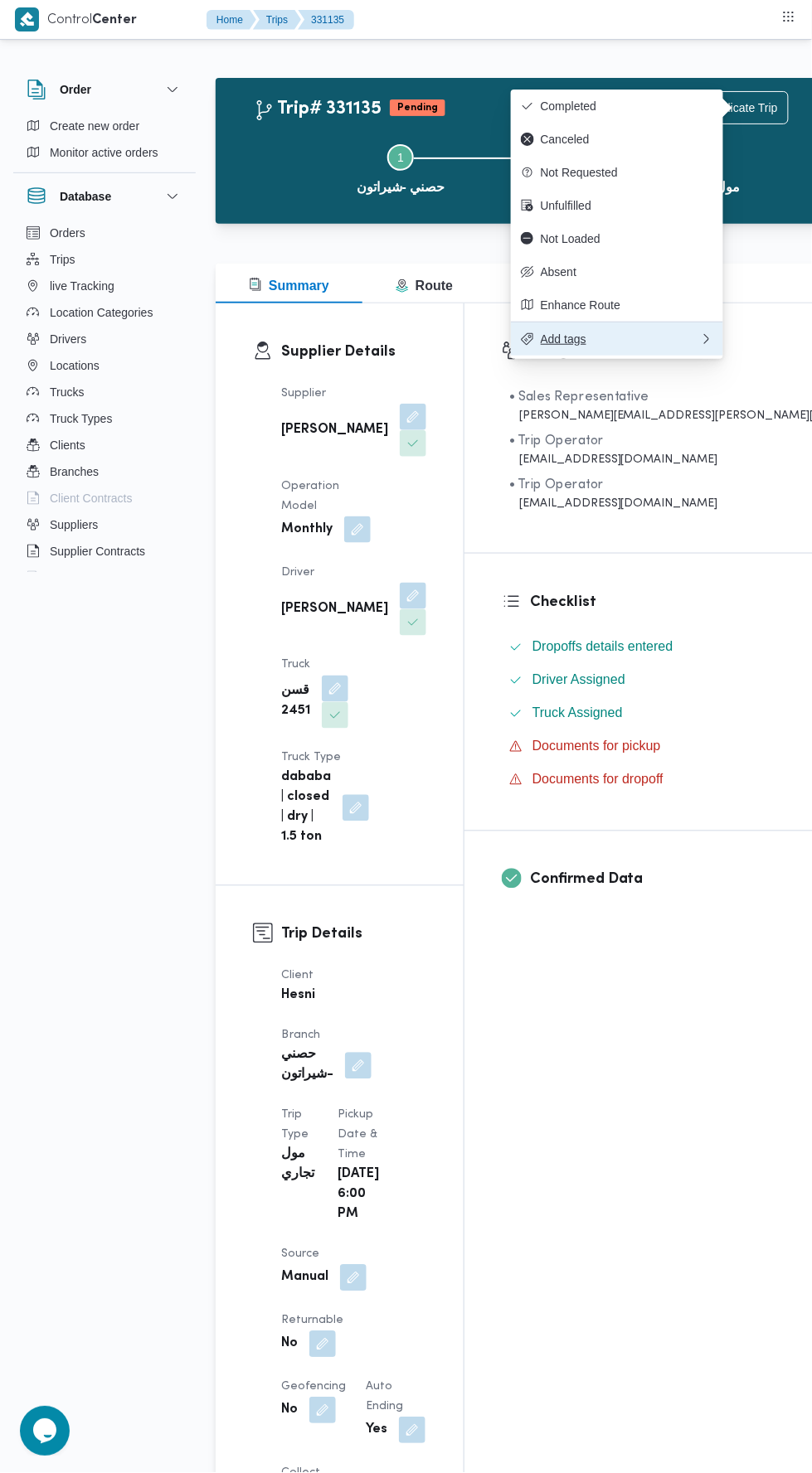
click at [647, 346] on span "Add tags" at bounding box center [620, 339] width 159 height 13
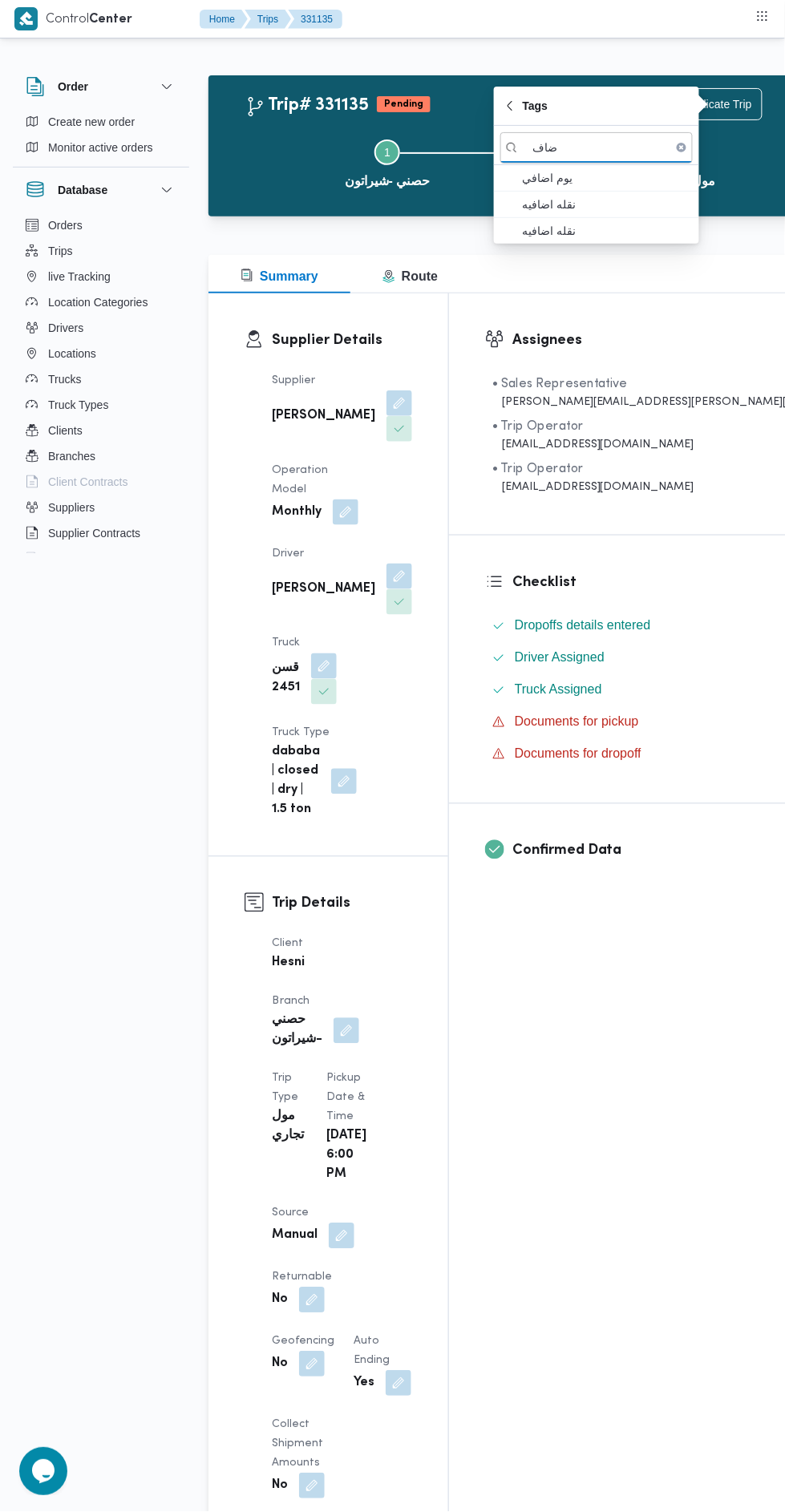
type input "ضاف"
click at [616, 175] on span "يوم اضافي" at bounding box center [606, 178] width 167 height 19
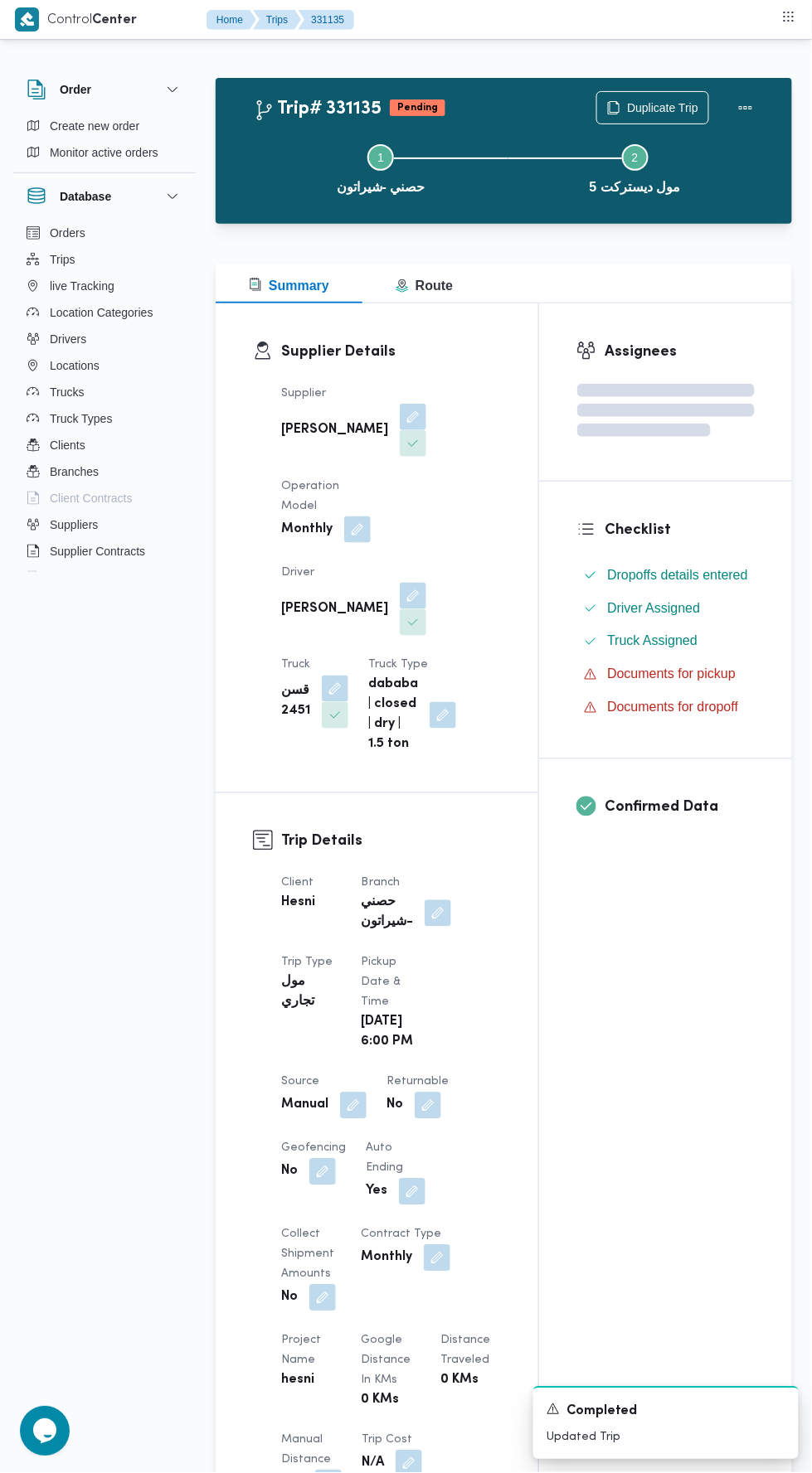
click at [492, 709] on div "Supplier محمود محمد احمد محمود خشان Operation Model Monthly Driver محمد منيب مح…" at bounding box center [390, 569] width 239 height 391
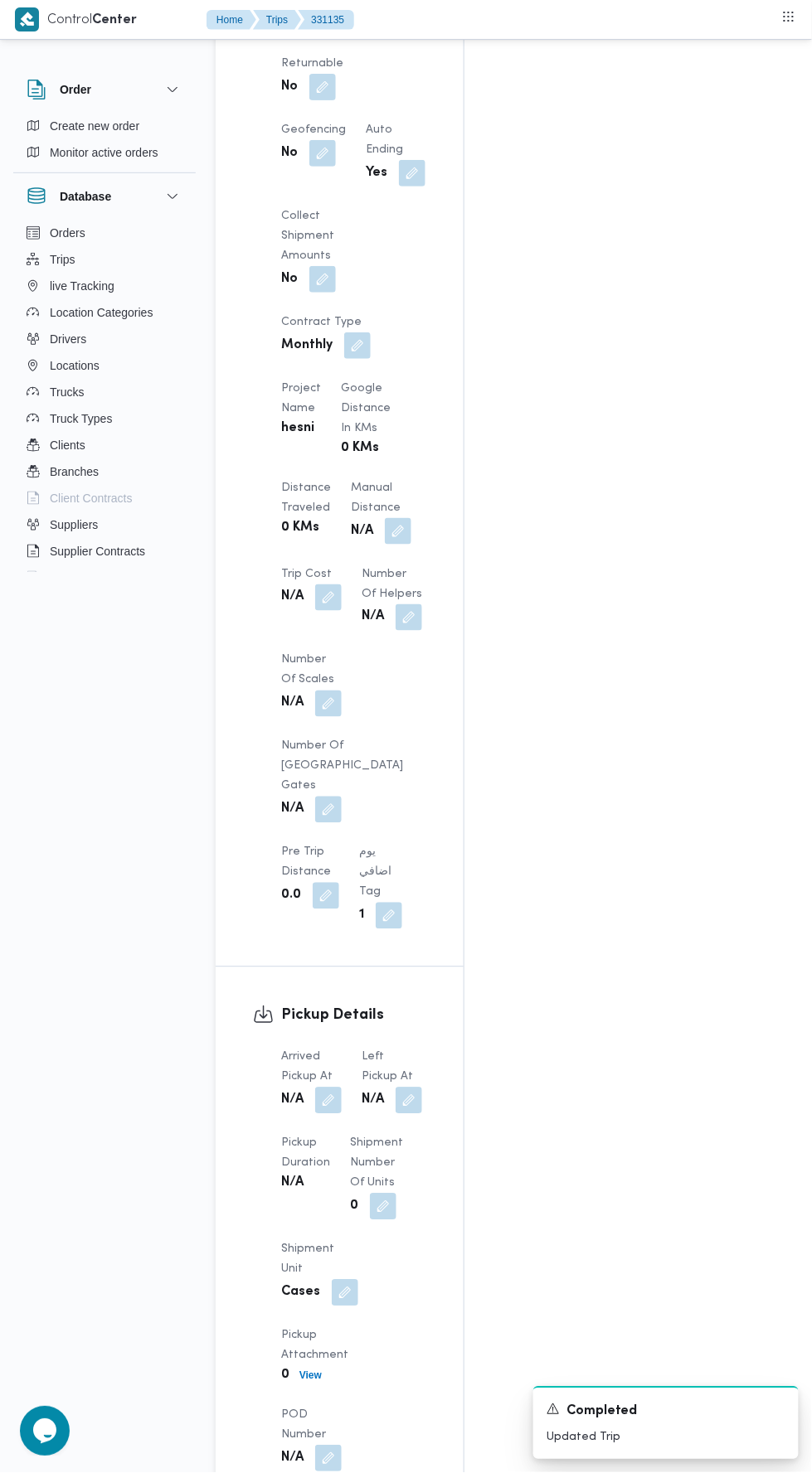
scroll to position [1248, 0]
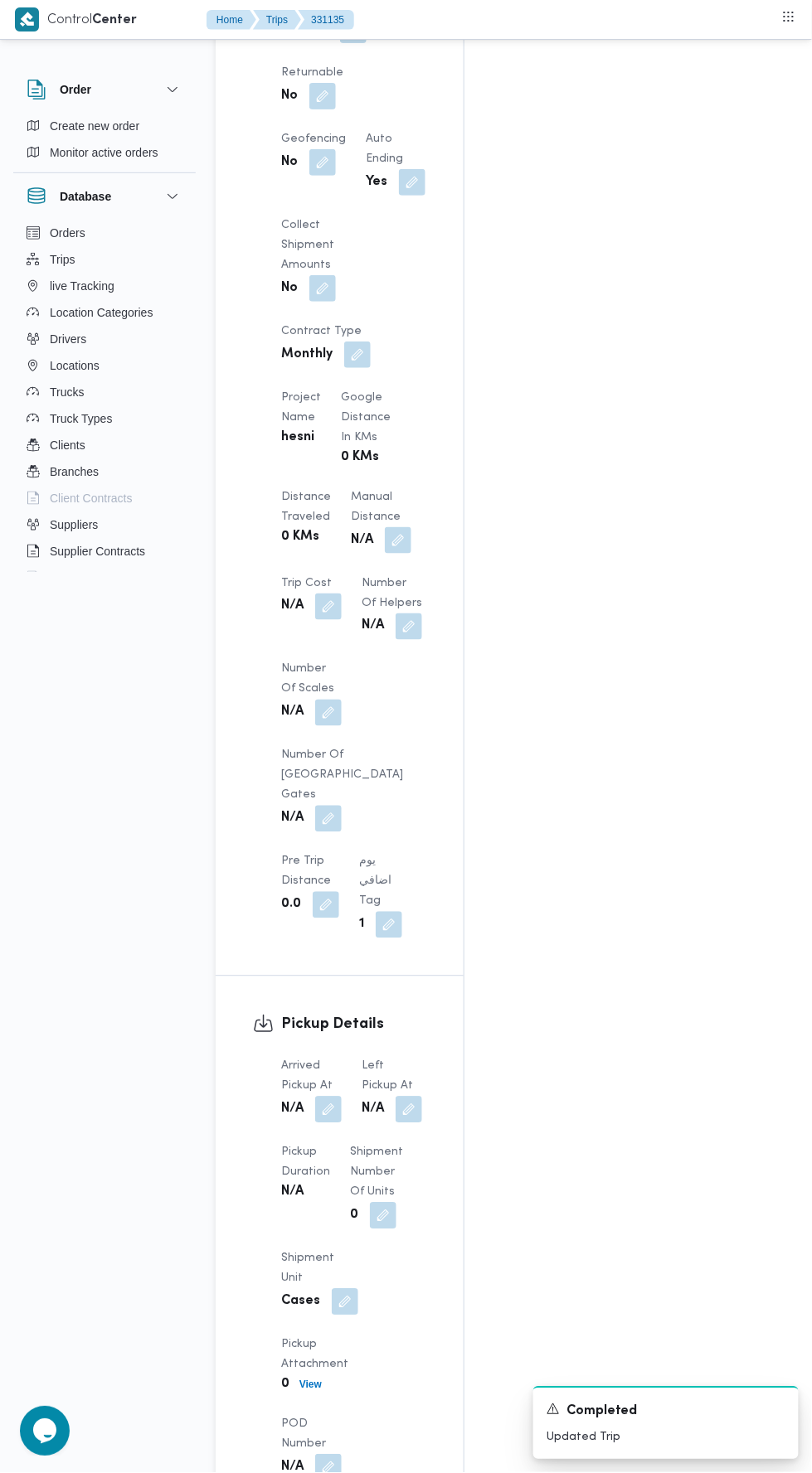
click at [384, 527] on button "button" at bounding box center [398, 540] width 26 height 26
click at [333, 308] on input "Manual Distance" at bounding box center [277, 308] width 165 height 33
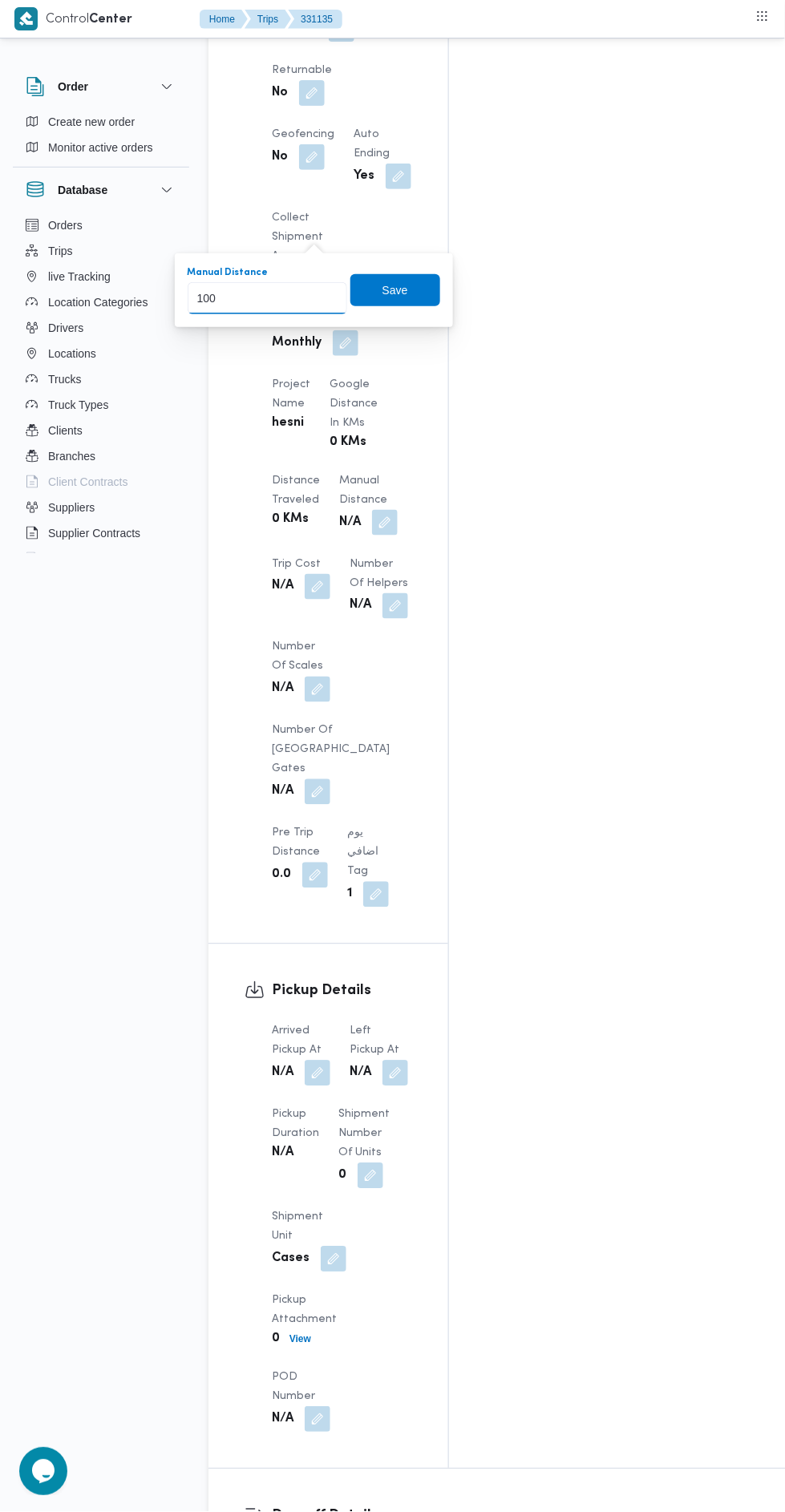
type input "100"
click at [392, 317] on div "You are in a dialog. To close this dialog, hit escape. Manual Distance 100 Save" at bounding box center [314, 289] width 278 height 73
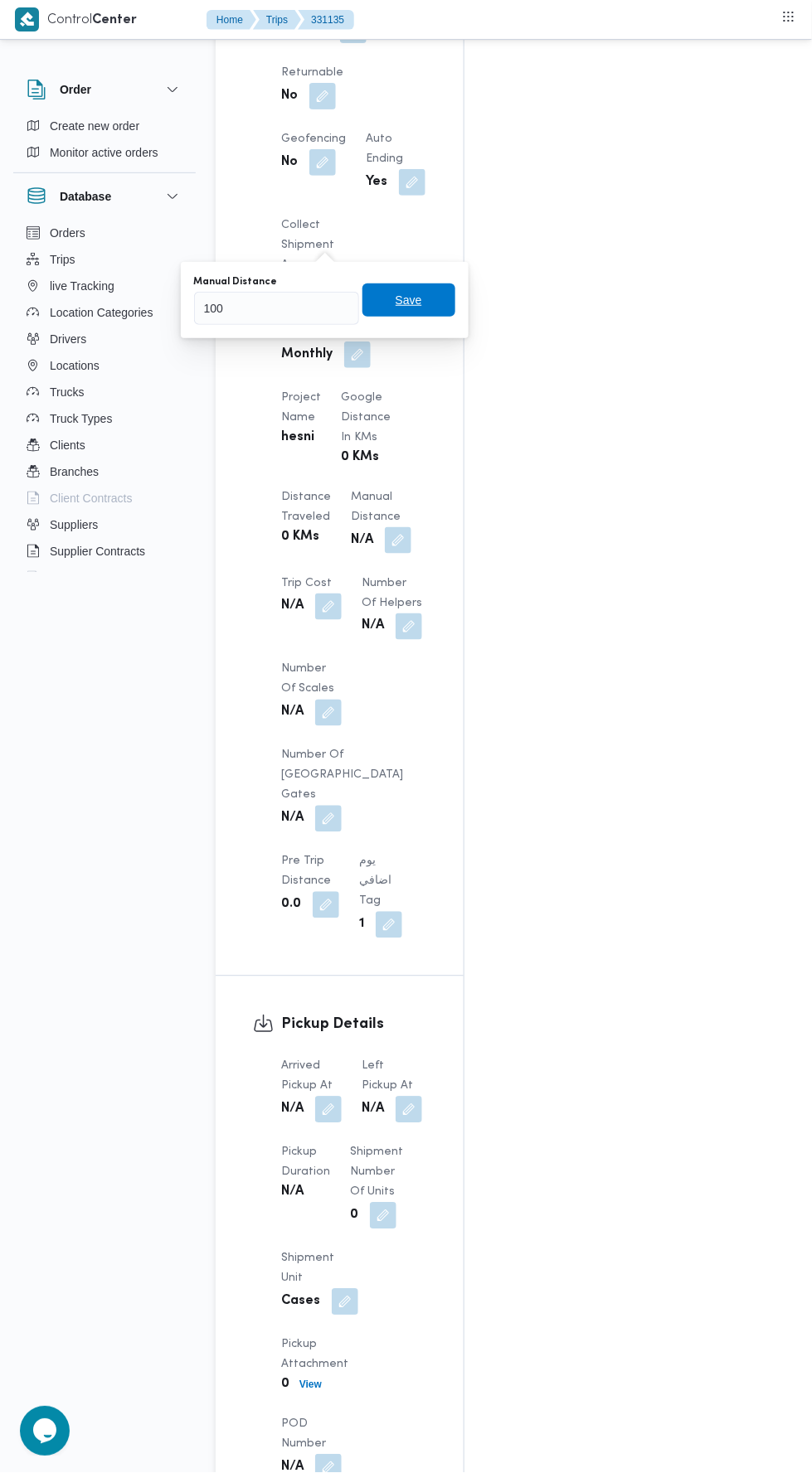
click at [432, 313] on span "Save" at bounding box center [408, 299] width 93 height 33
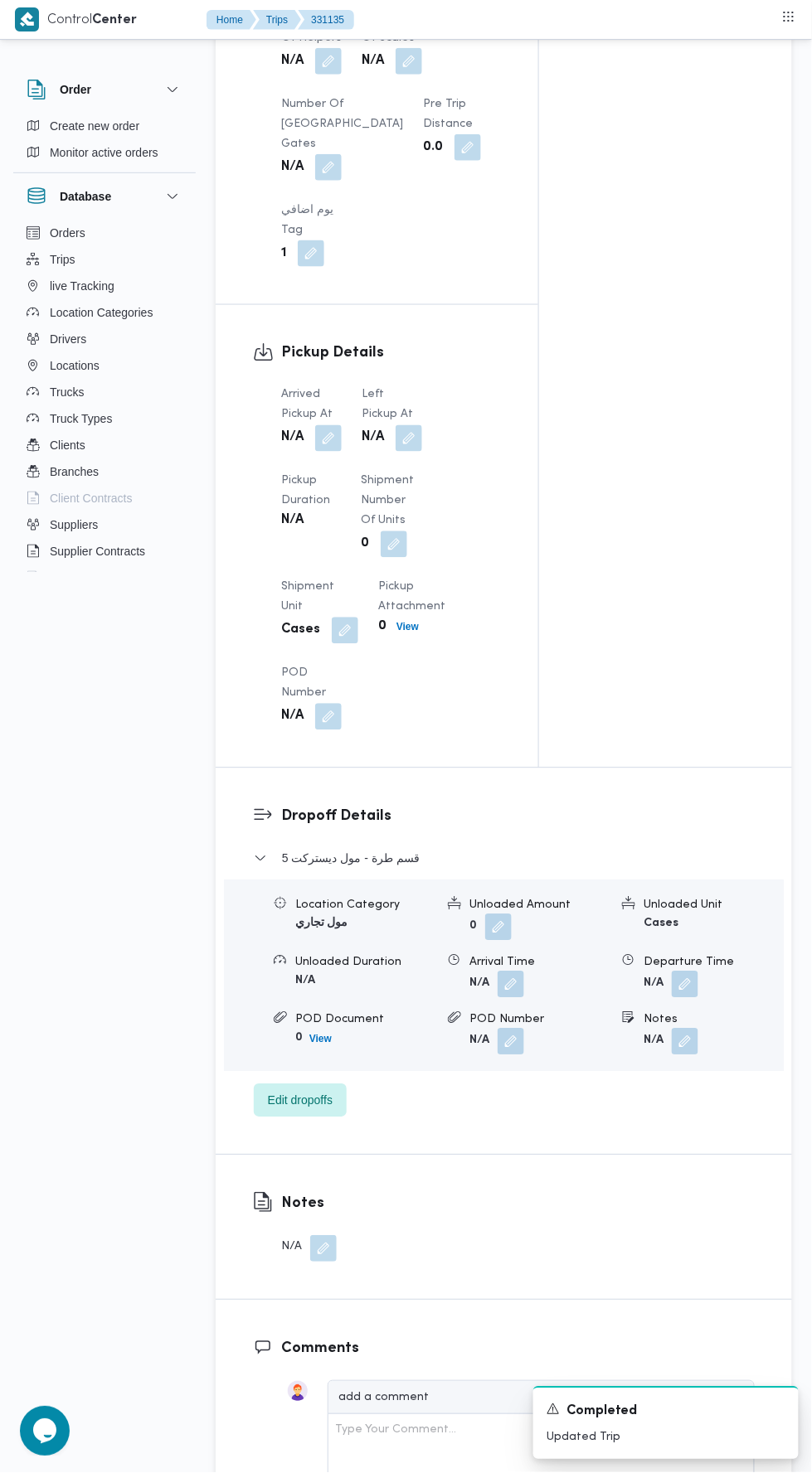
scroll to position [1505, 0]
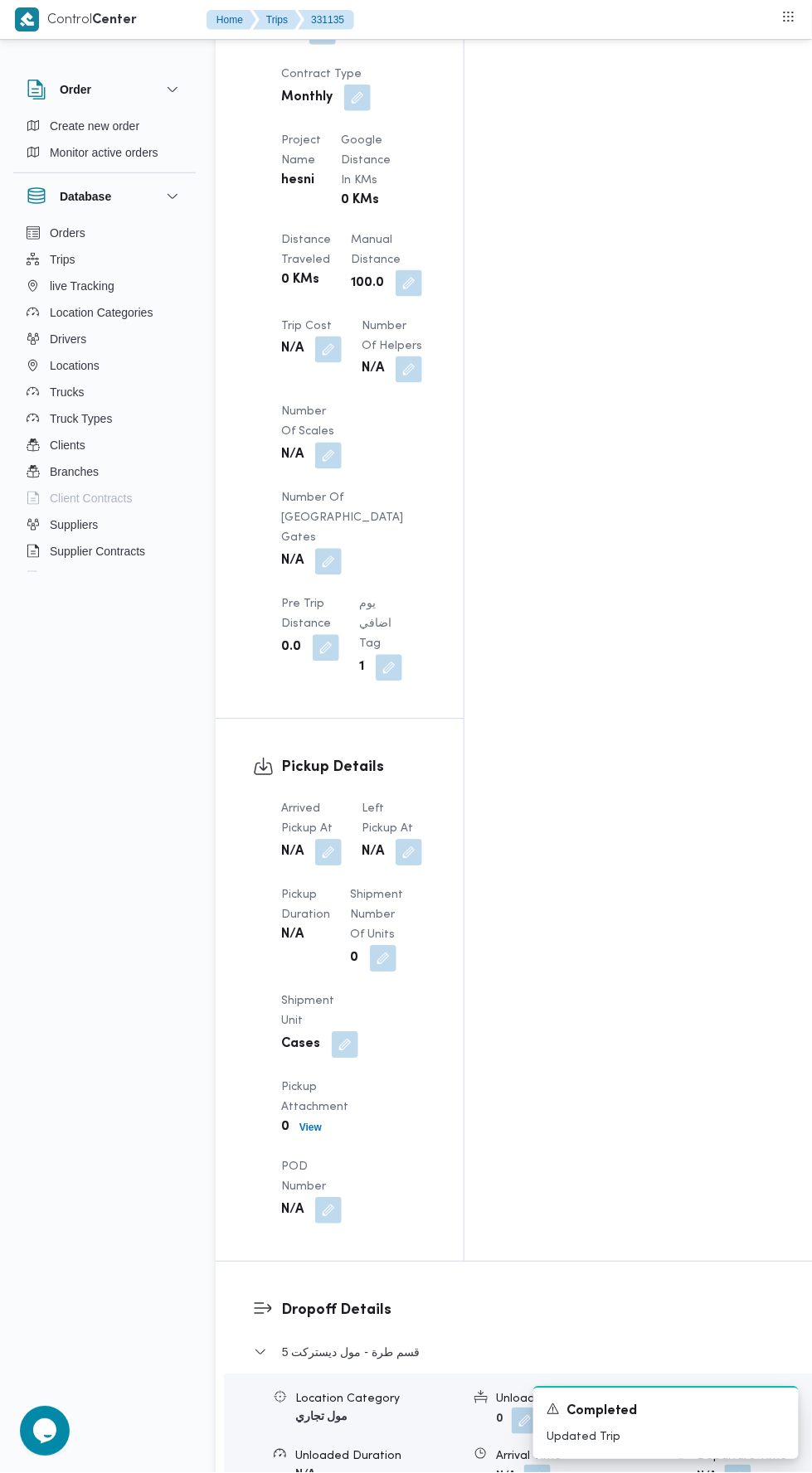
click at [331, 840] on button "button" at bounding box center [328, 853] width 26 height 26
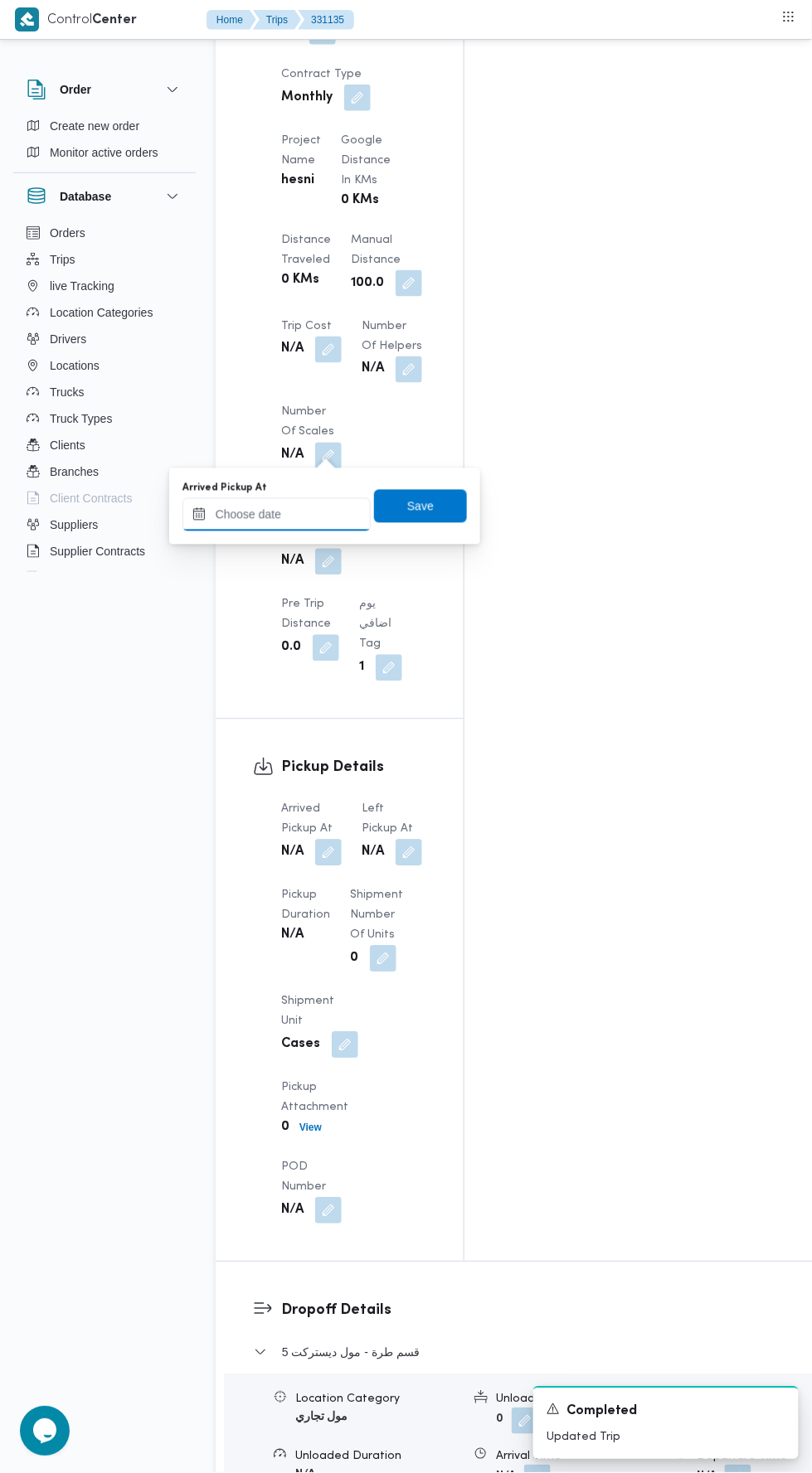
click at [328, 519] on input "Arrived Pickup At" at bounding box center [276, 514] width 188 height 33
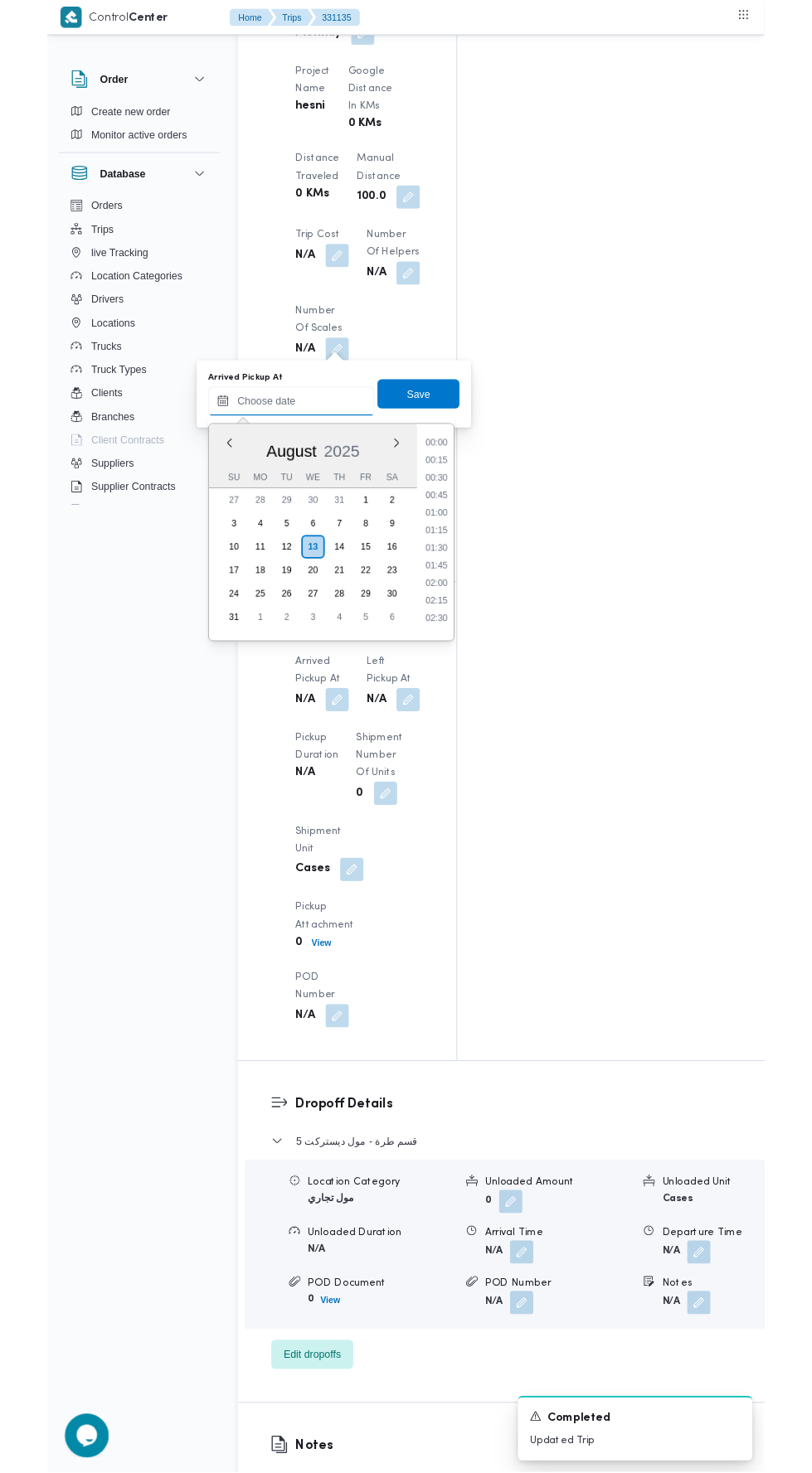
scroll to position [1537, 0]
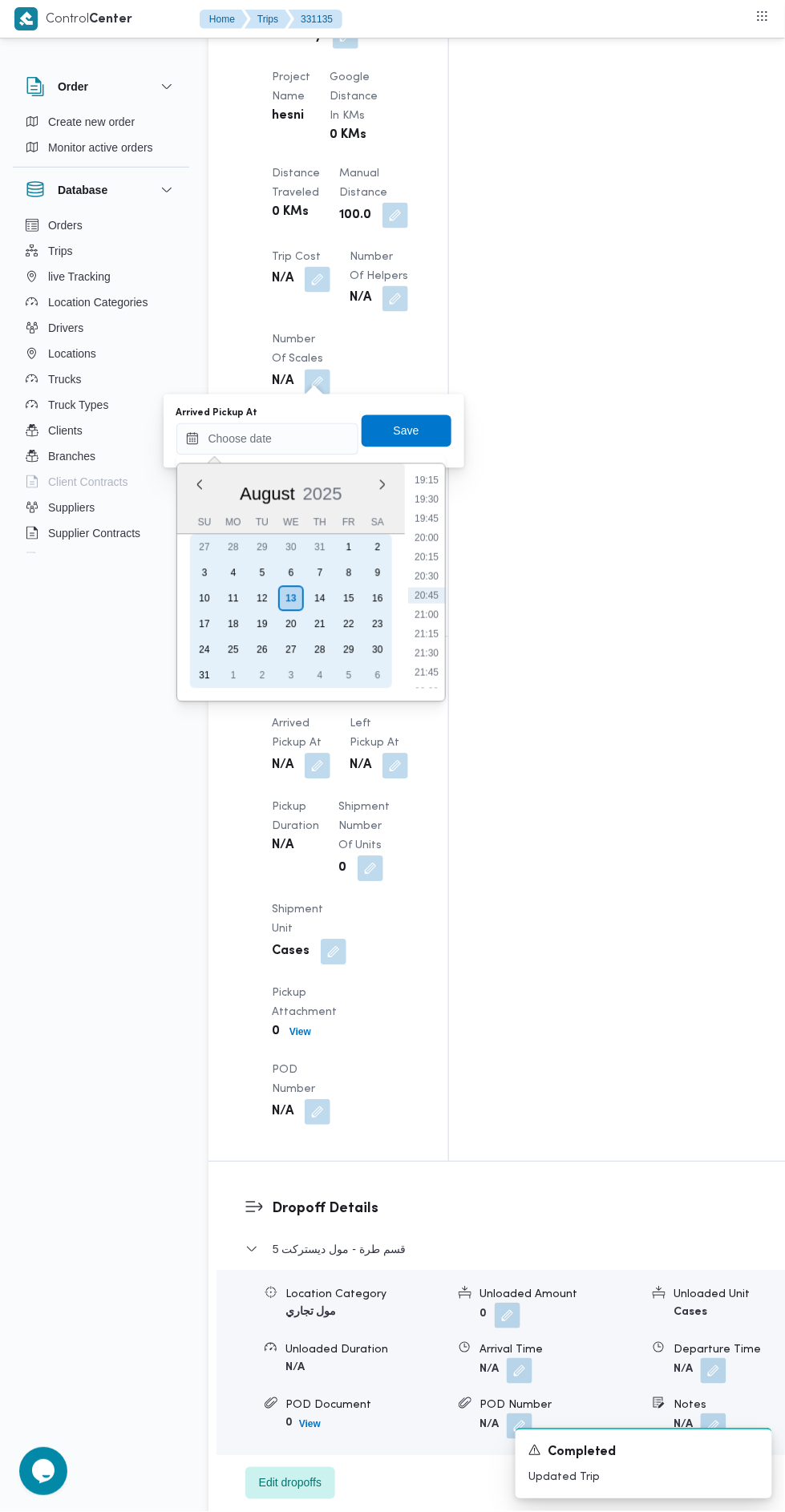
click at [261, 598] on div "12" at bounding box center [262, 599] width 25 height 25
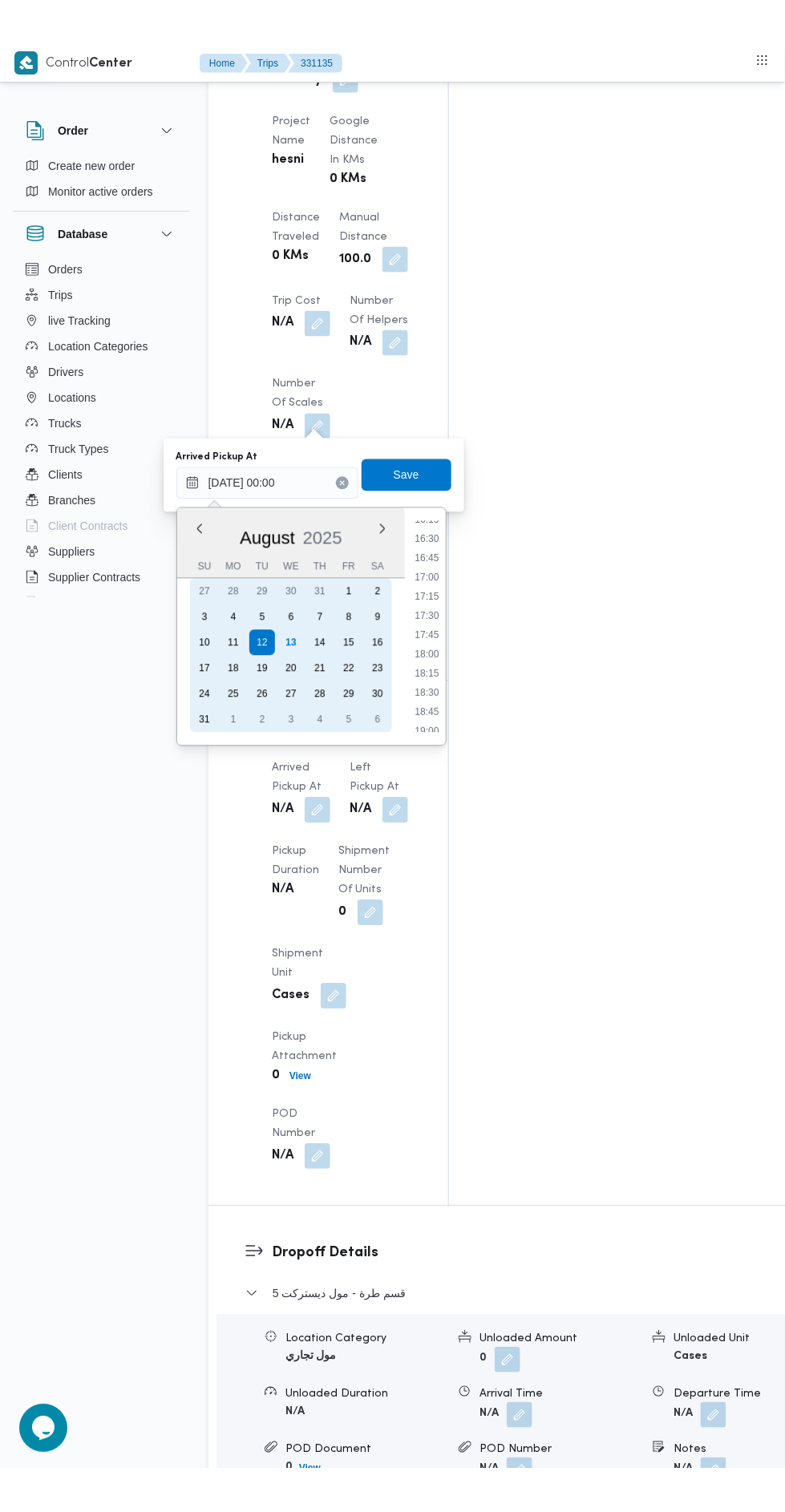
scroll to position [1291, 0]
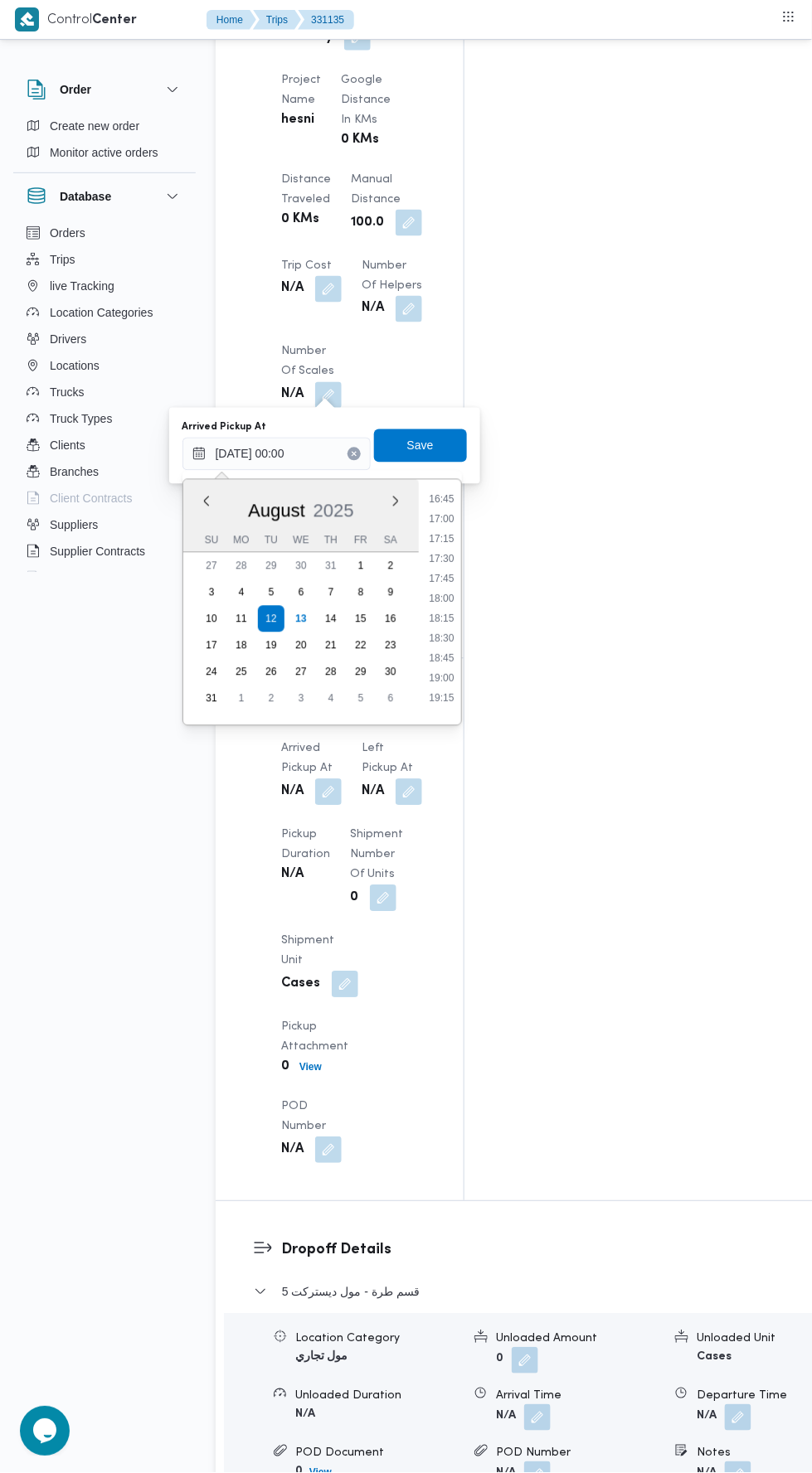
click at [445, 597] on li "18:00" at bounding box center [441, 599] width 38 height 17
type input "12/08/2025 18:00"
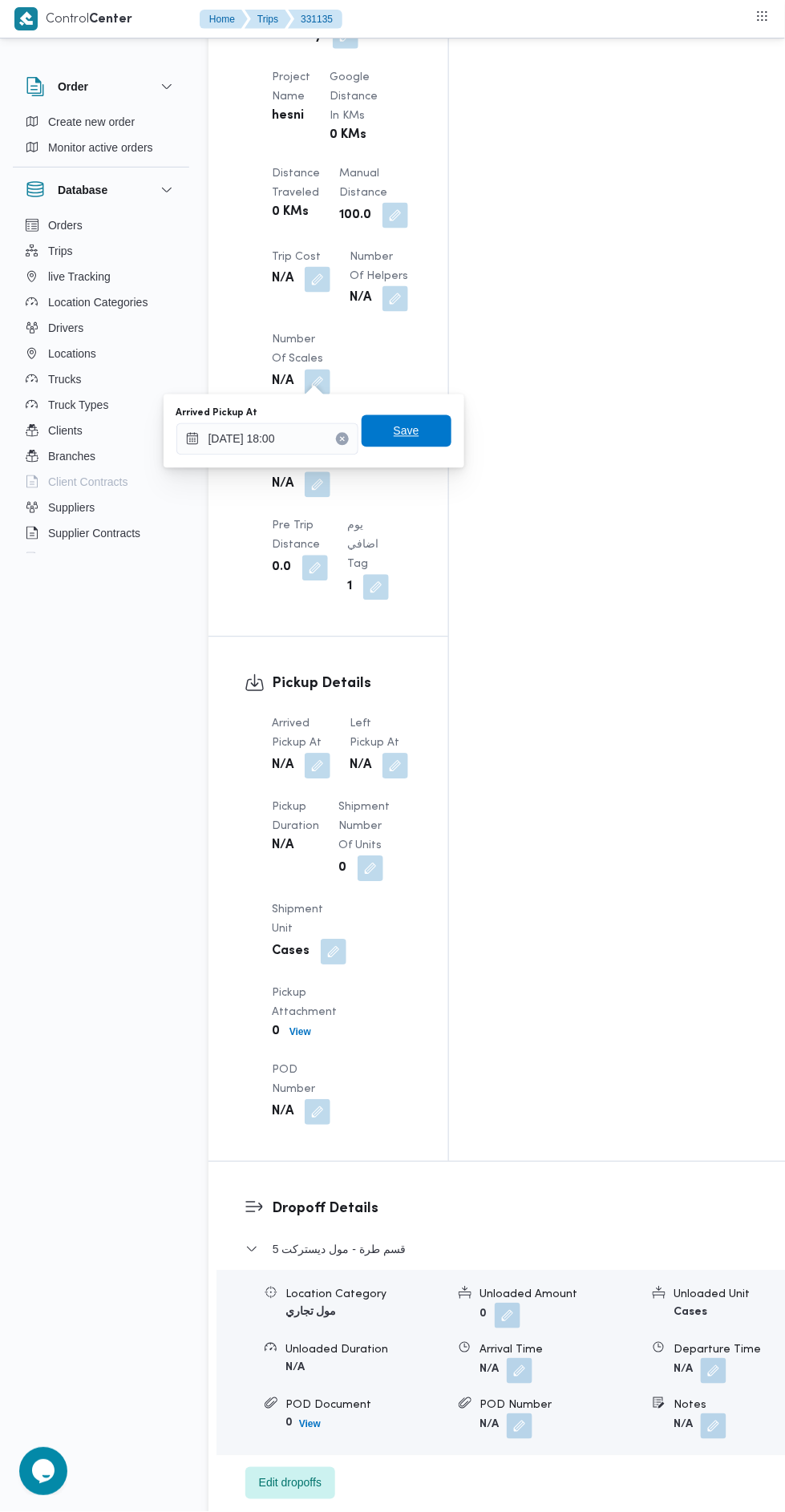
click at [425, 421] on span "Save" at bounding box center [406, 431] width 90 height 32
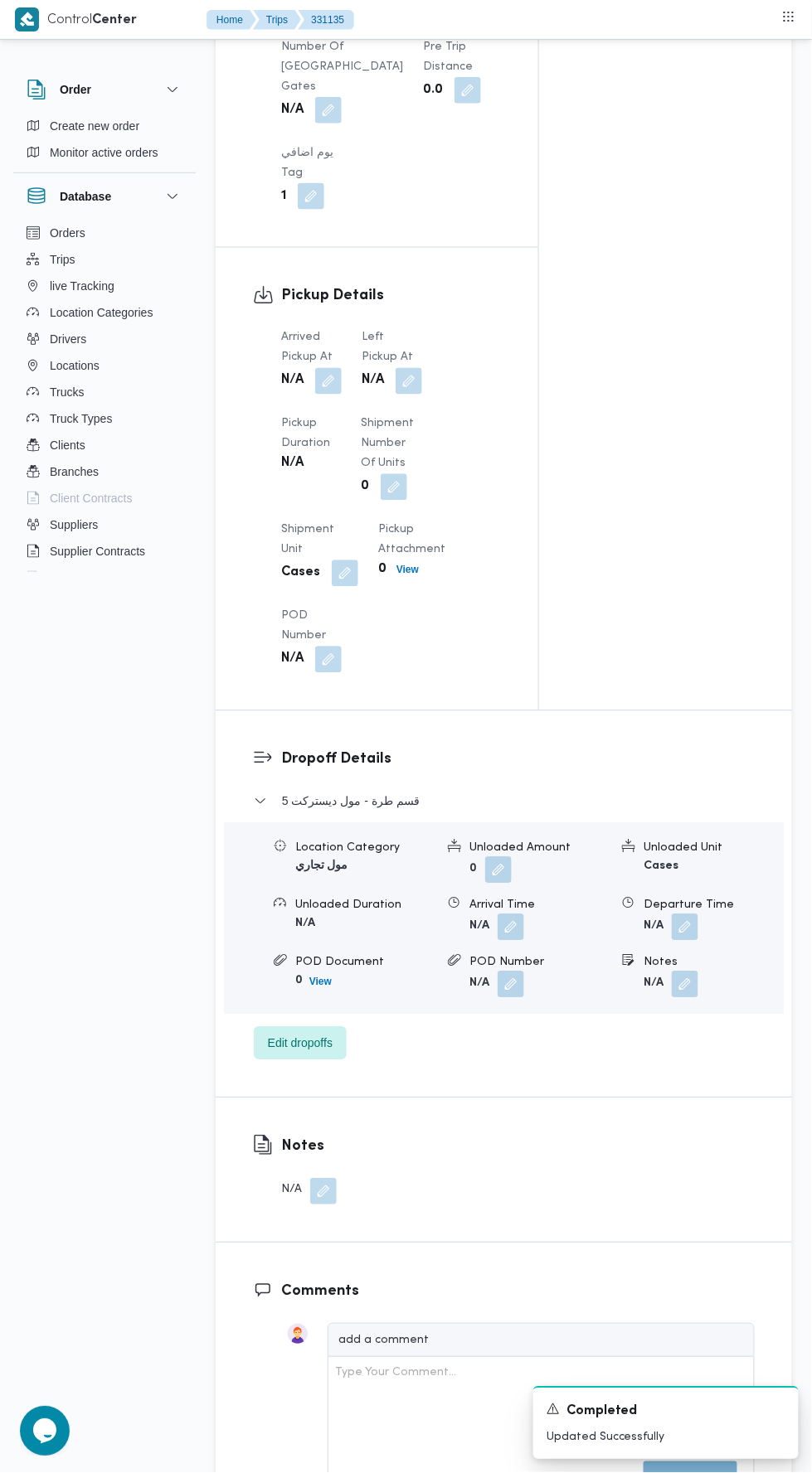
click at [398, 390] on button "button" at bounding box center [409, 382] width 26 height 26
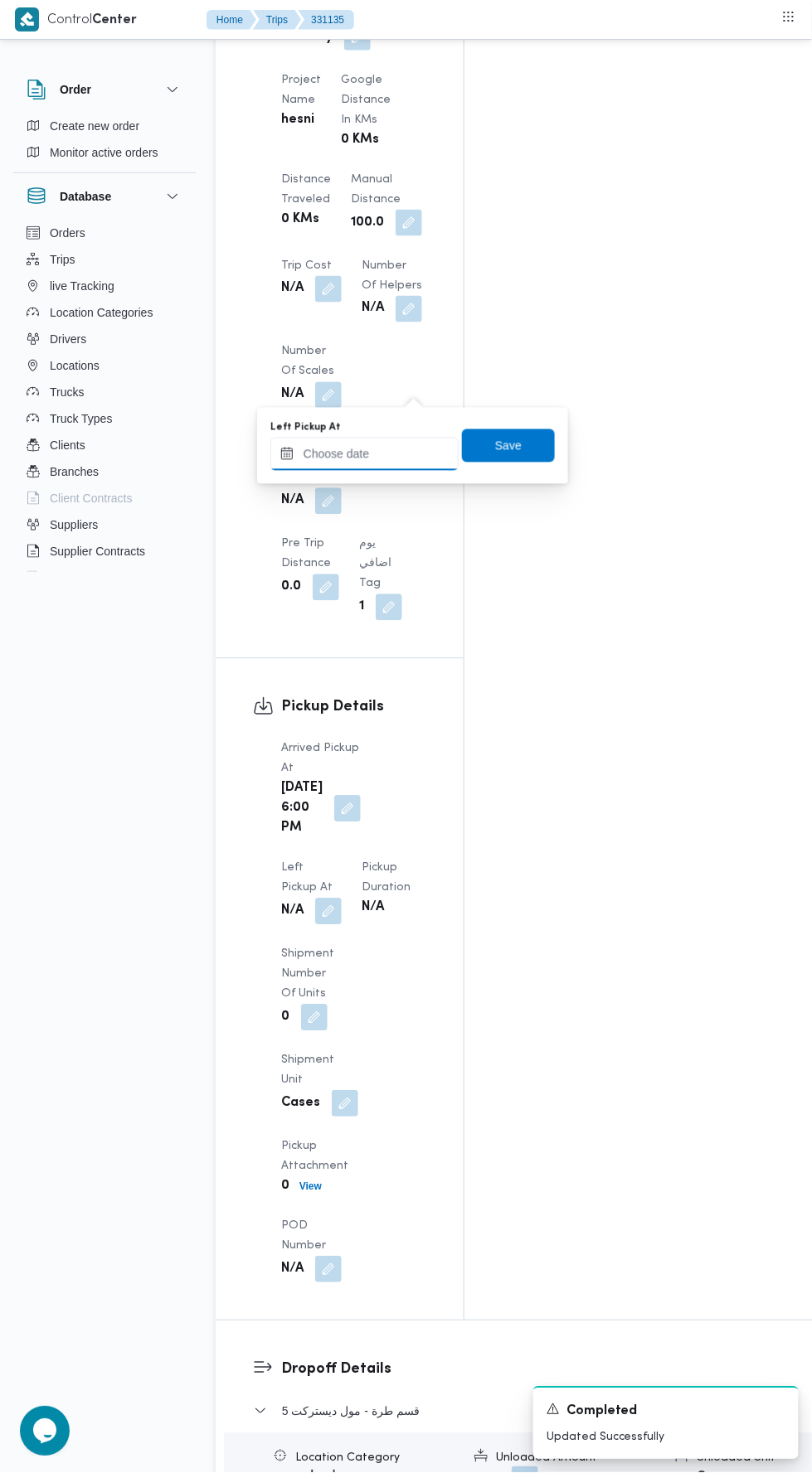
click at [395, 453] on input "Left Pickup At" at bounding box center [364, 454] width 188 height 33
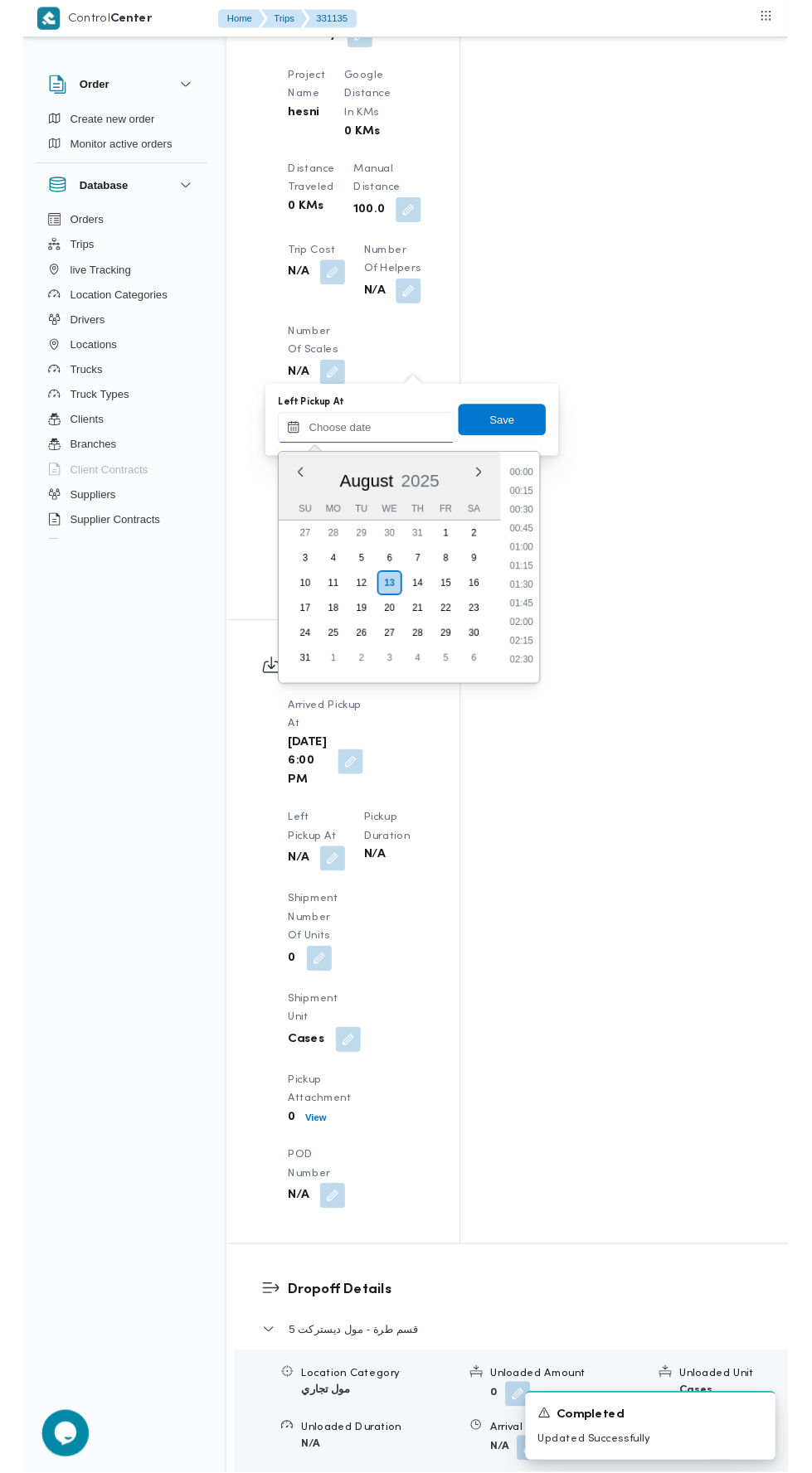
scroll to position [1537, 0]
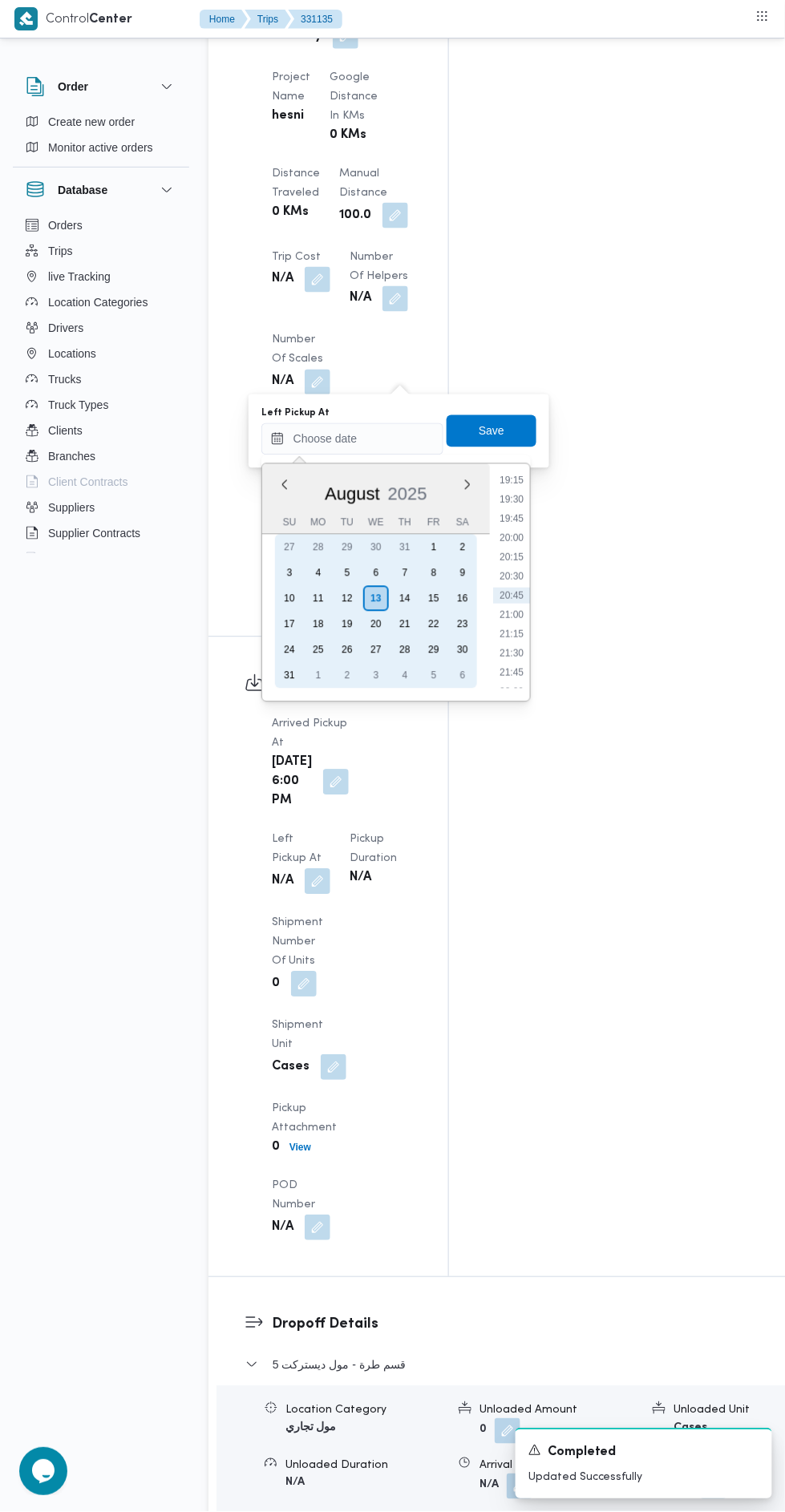
click at [346, 598] on div "12" at bounding box center [347, 599] width 25 height 25
type input "12/08/2025 00:00"
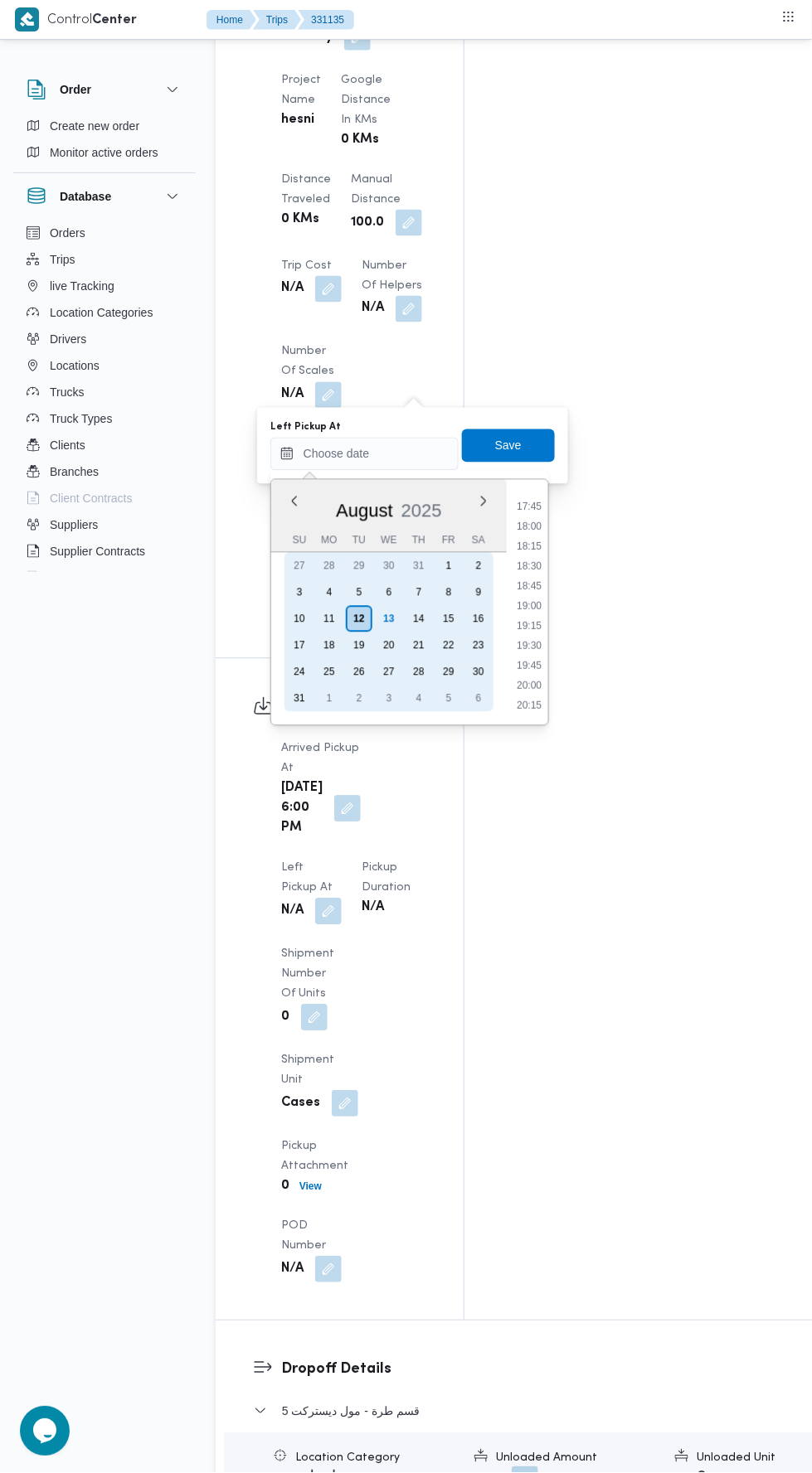
scroll to position [1405, 0]
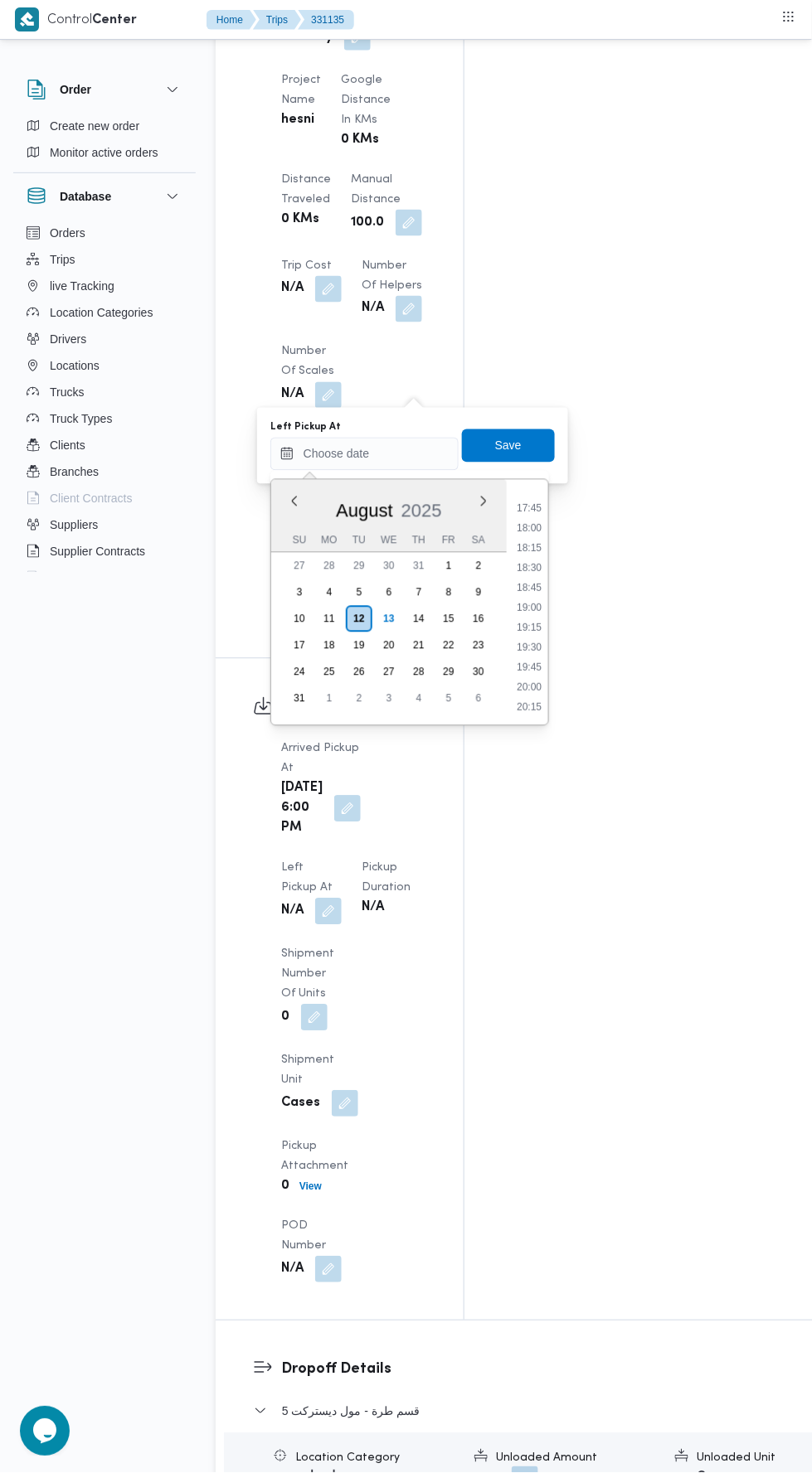
click at [527, 564] on li "18:30" at bounding box center [529, 569] width 38 height 17
type input "13/08/2025 18:30"
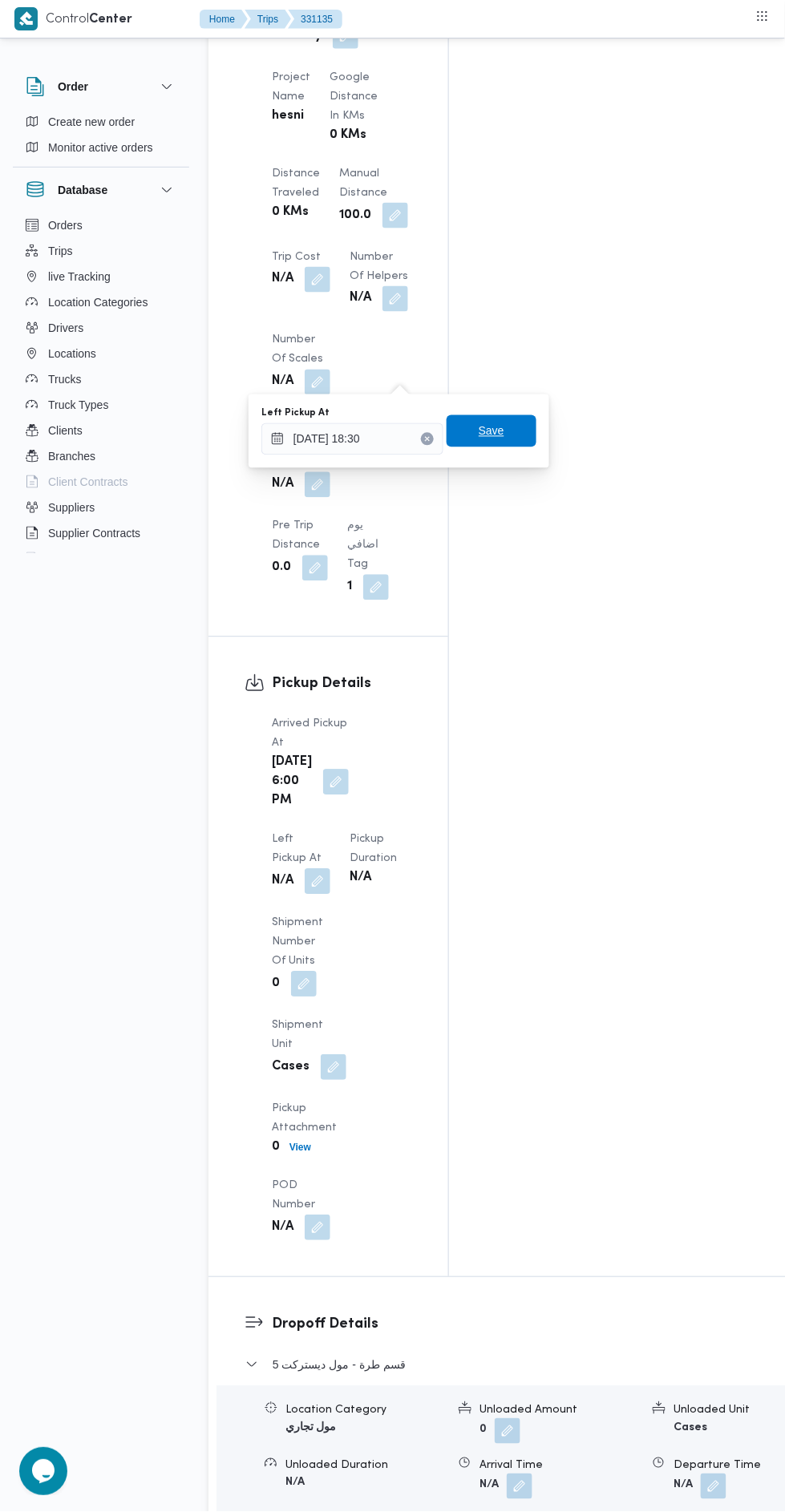
click at [518, 424] on span "Save" at bounding box center [490, 431] width 90 height 32
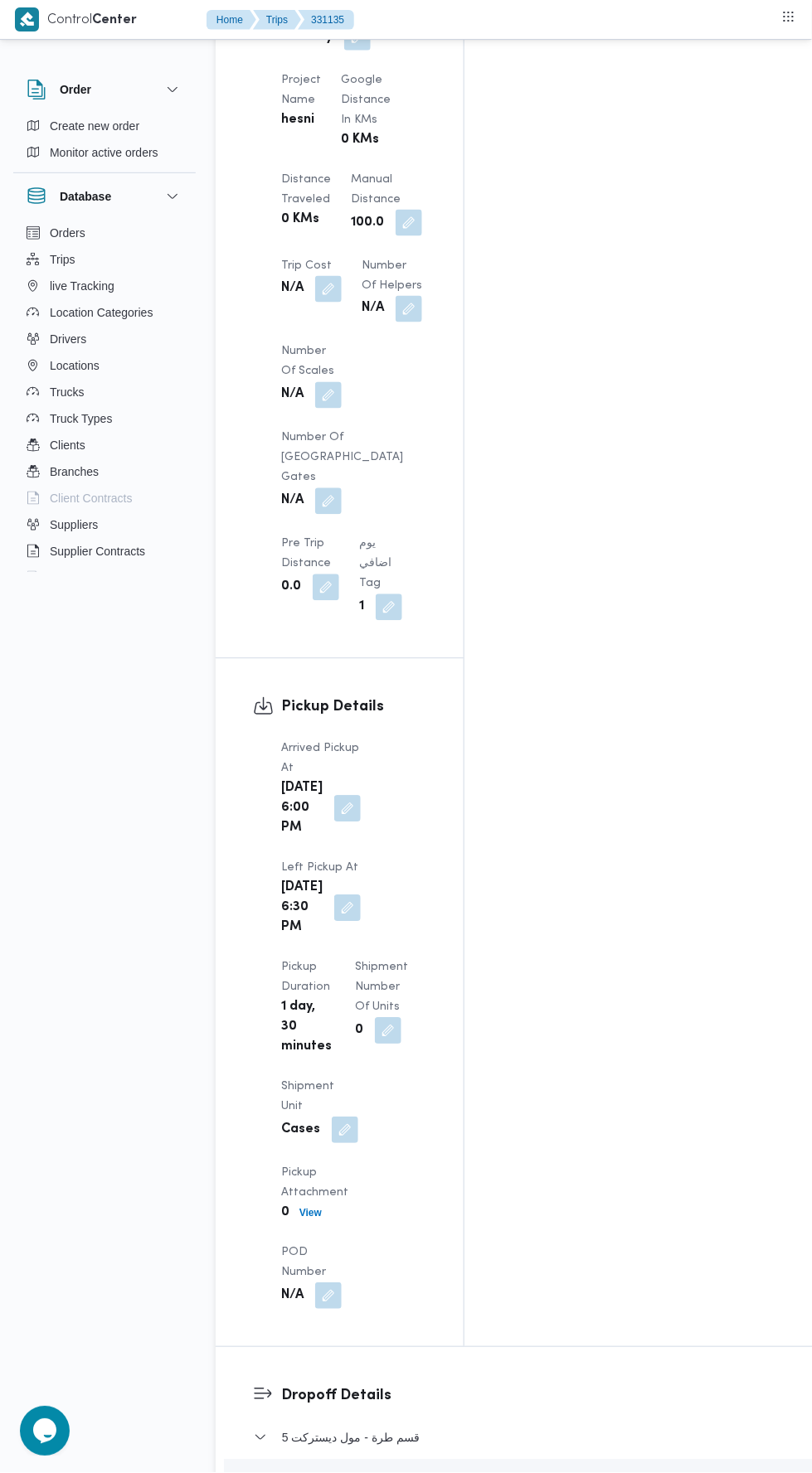
click at [361, 895] on button "button" at bounding box center [347, 909] width 26 height 26
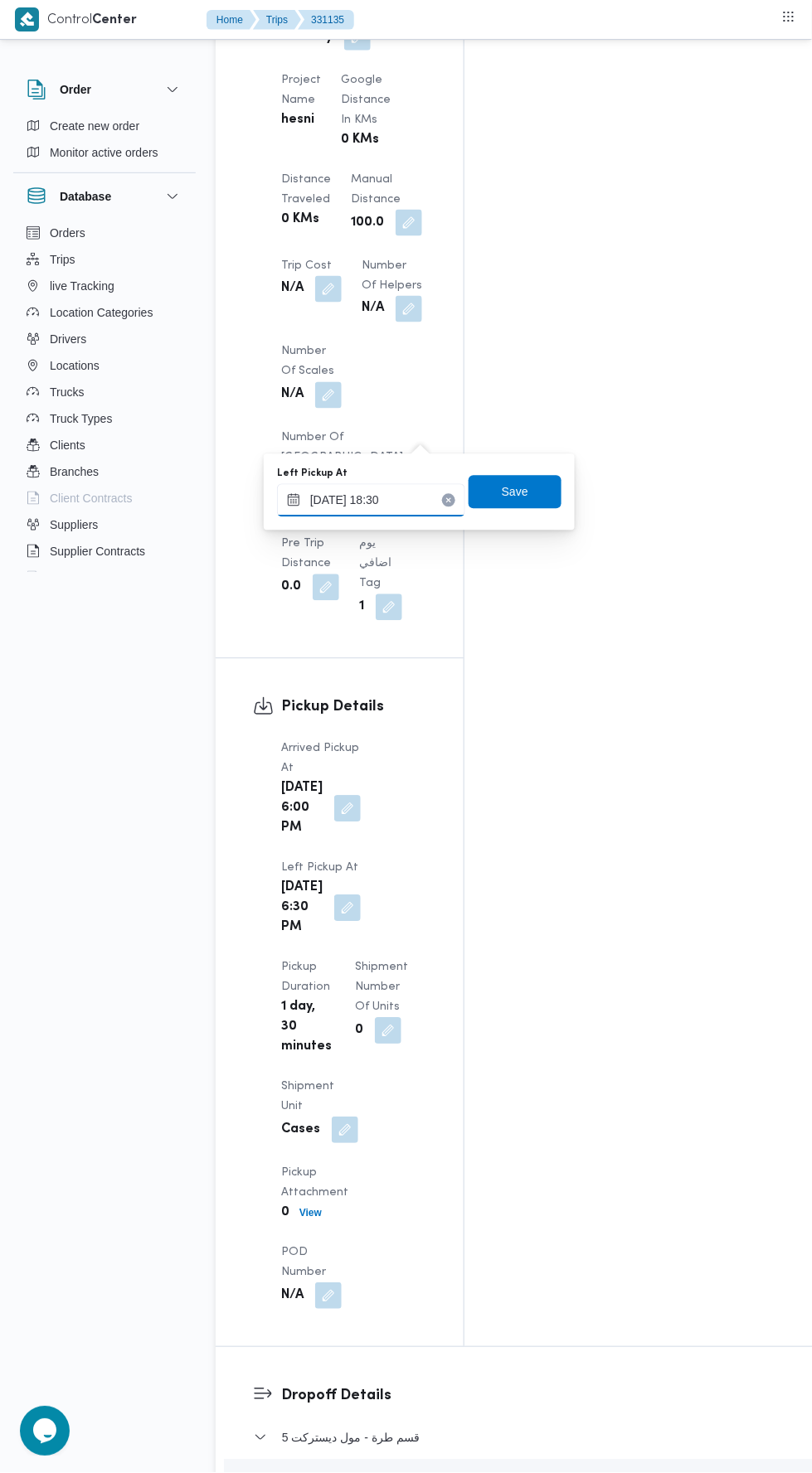
click at [414, 500] on input "13/08/2025 18:30" at bounding box center [370, 500] width 188 height 33
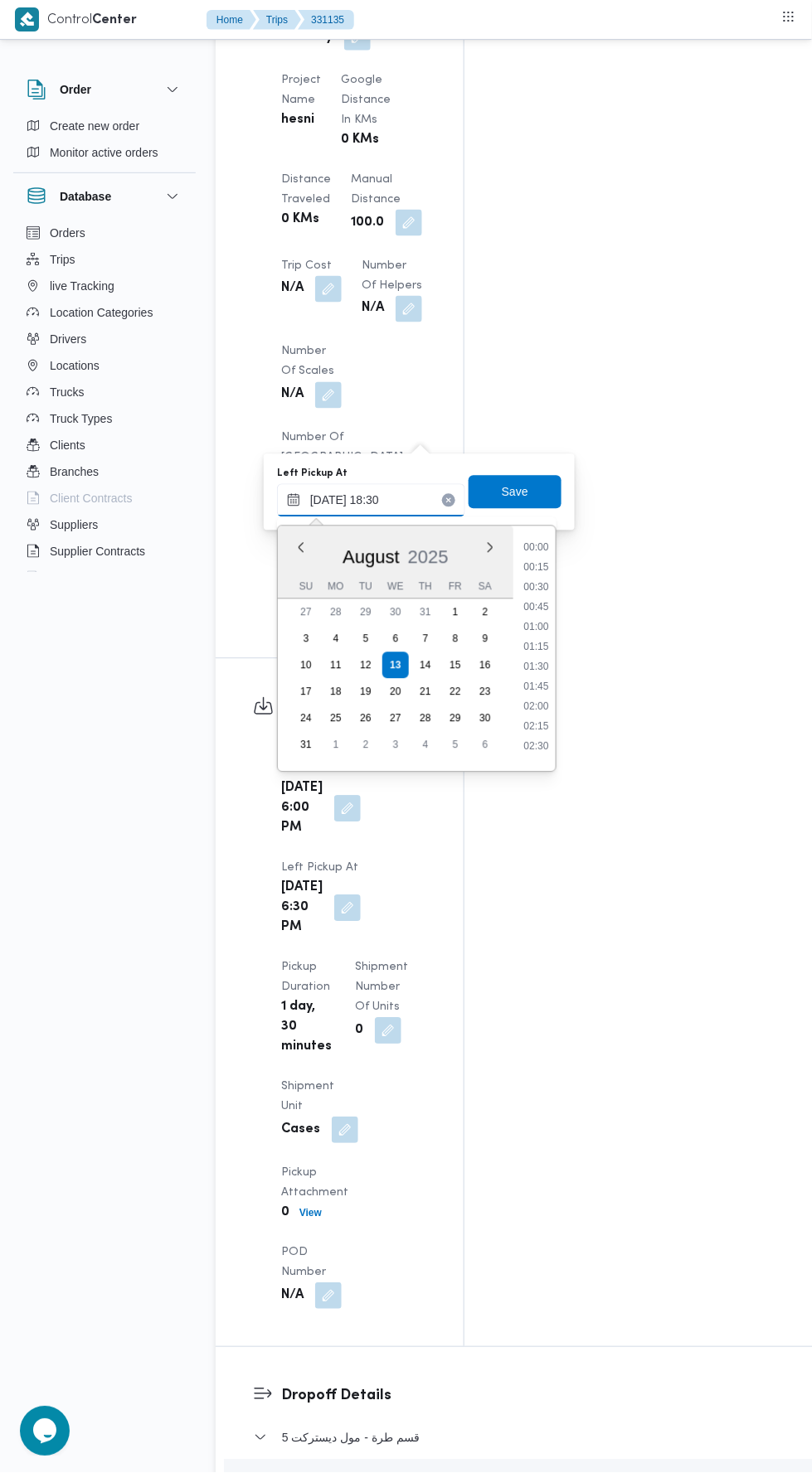
scroll to position [1358, 0]
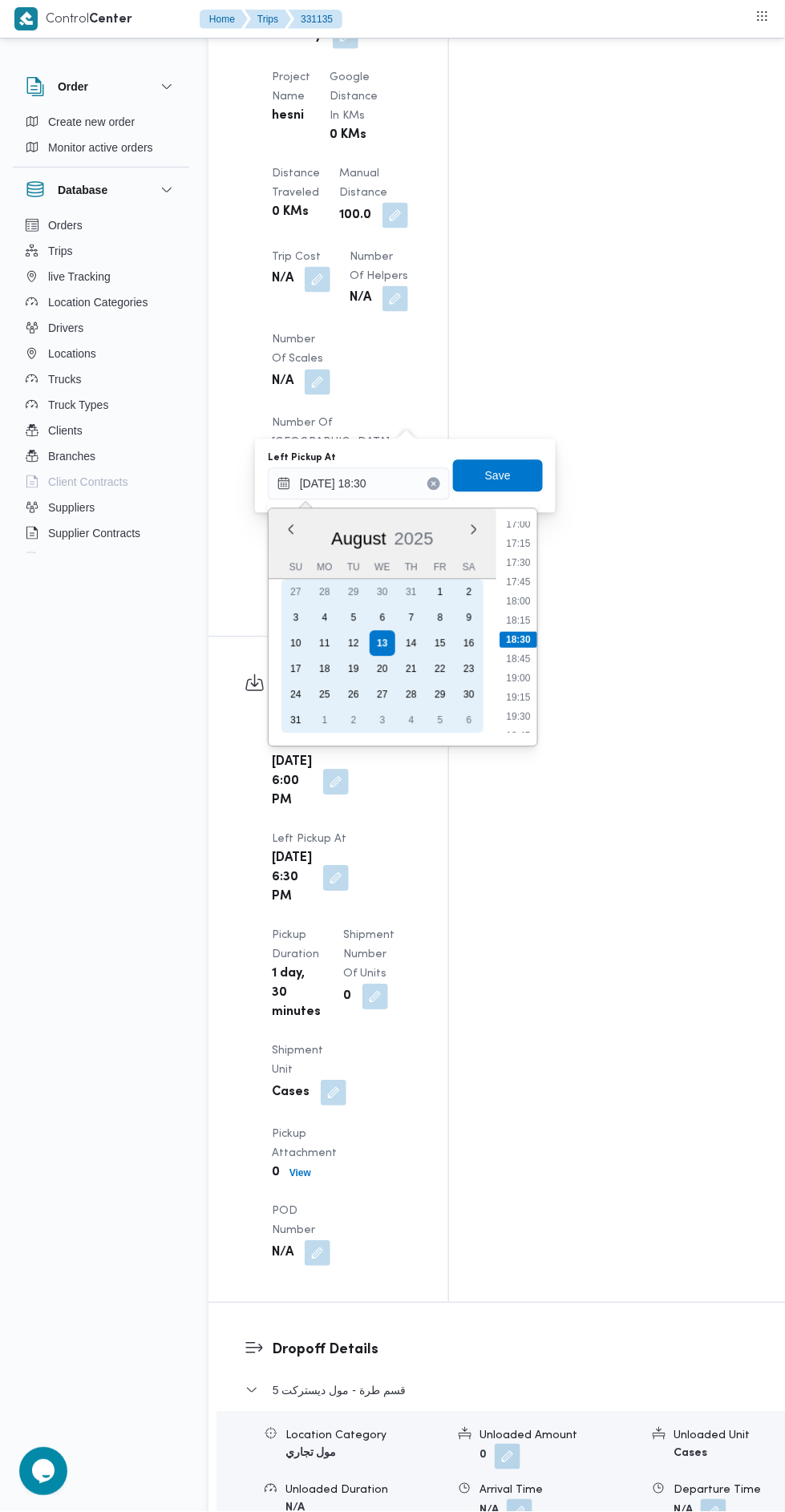
click at [351, 639] on div "12" at bounding box center [354, 644] width 25 height 25
type input "13/08/2025 18:30"
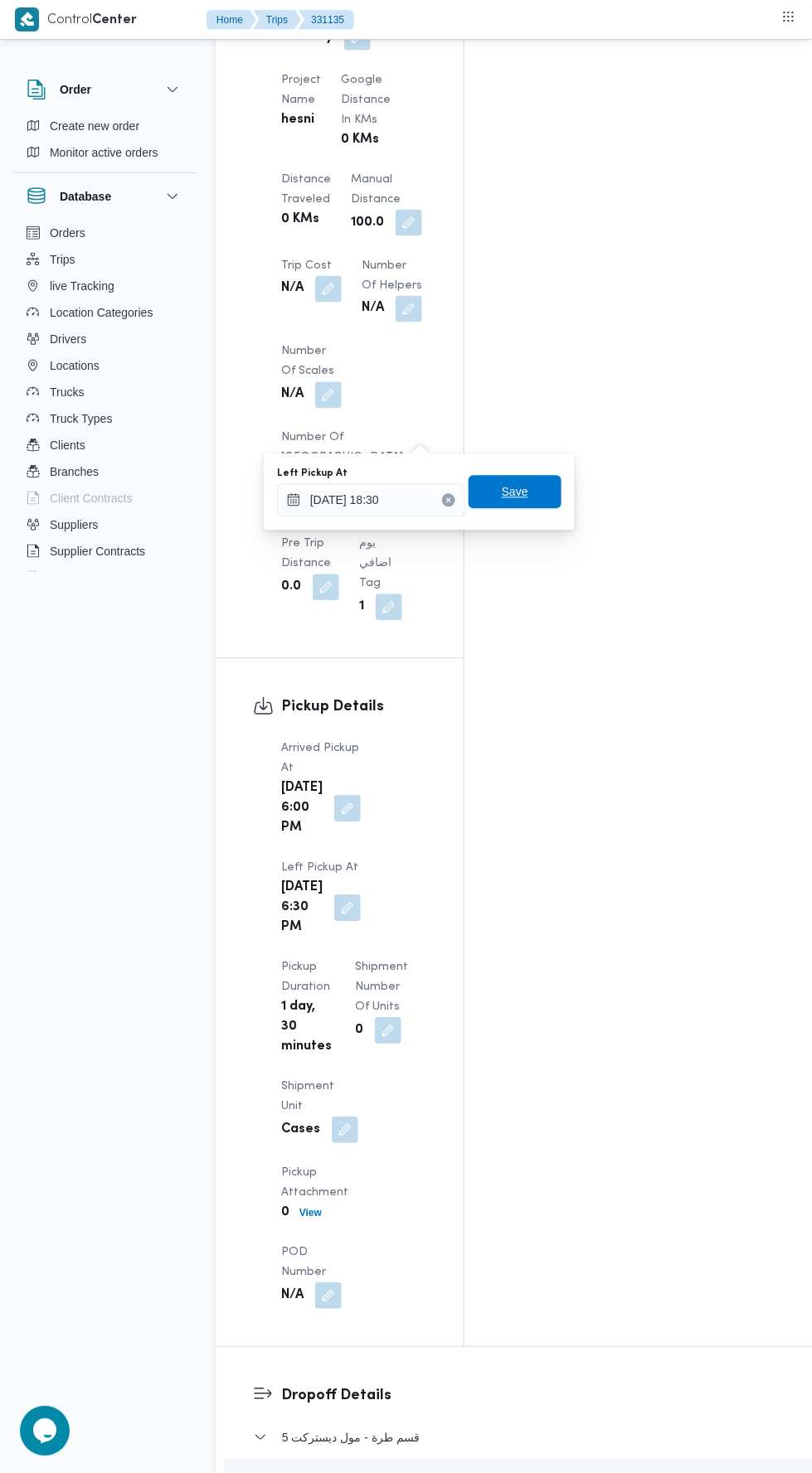
click at [536, 484] on span "Save" at bounding box center [515, 491] width 93 height 33
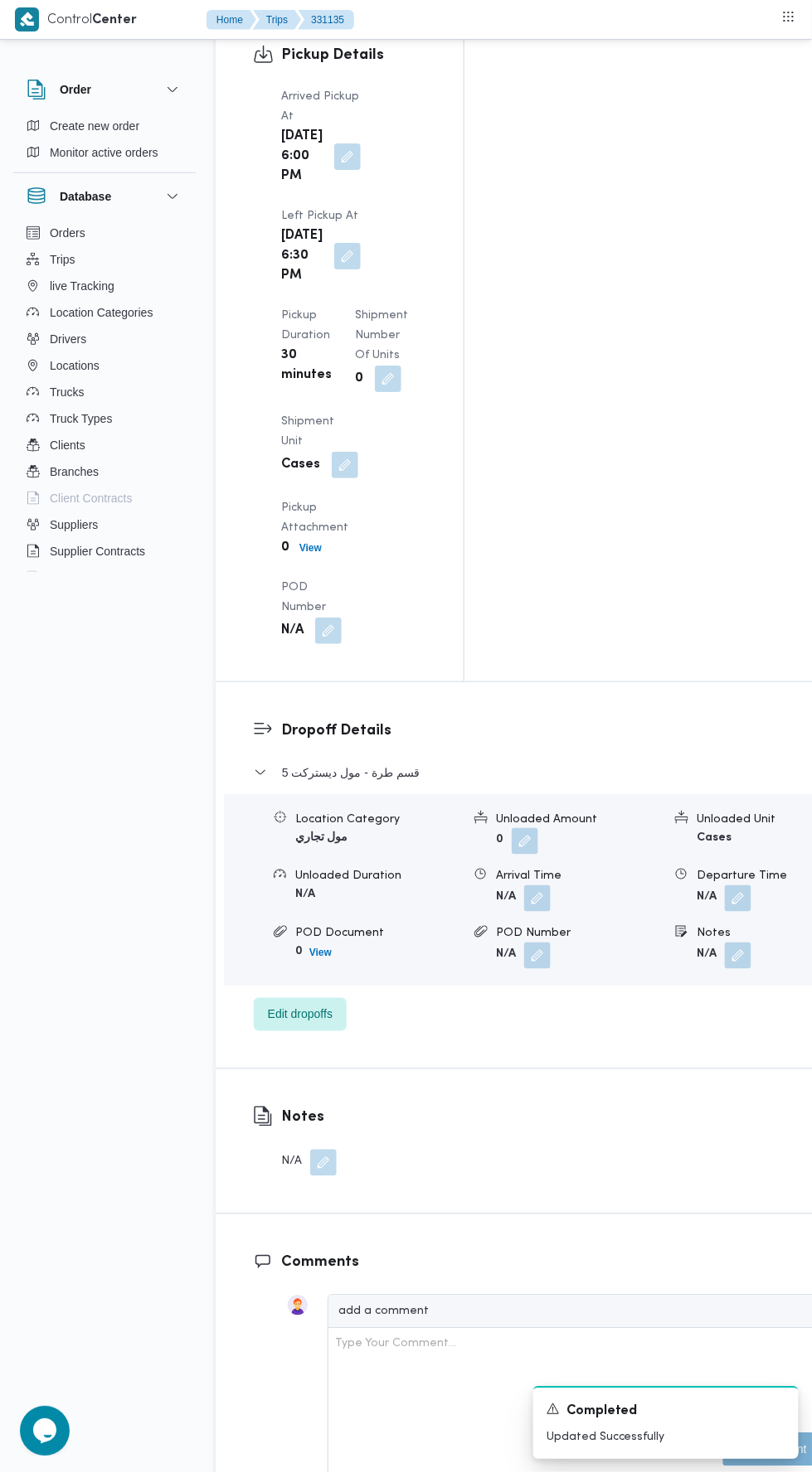
scroll to position [2211, 0]
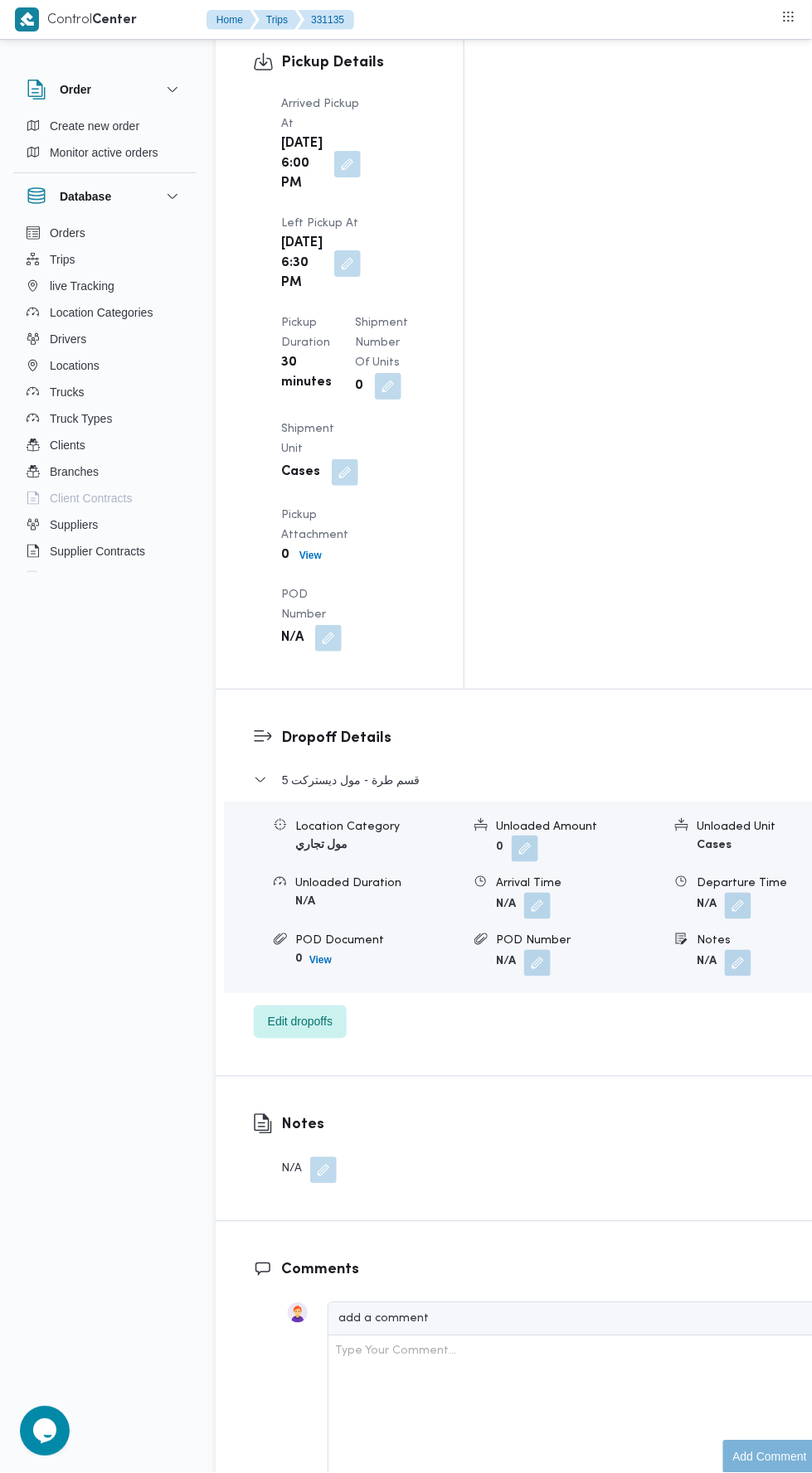
click at [725, 893] on button "button" at bounding box center [738, 906] width 26 height 26
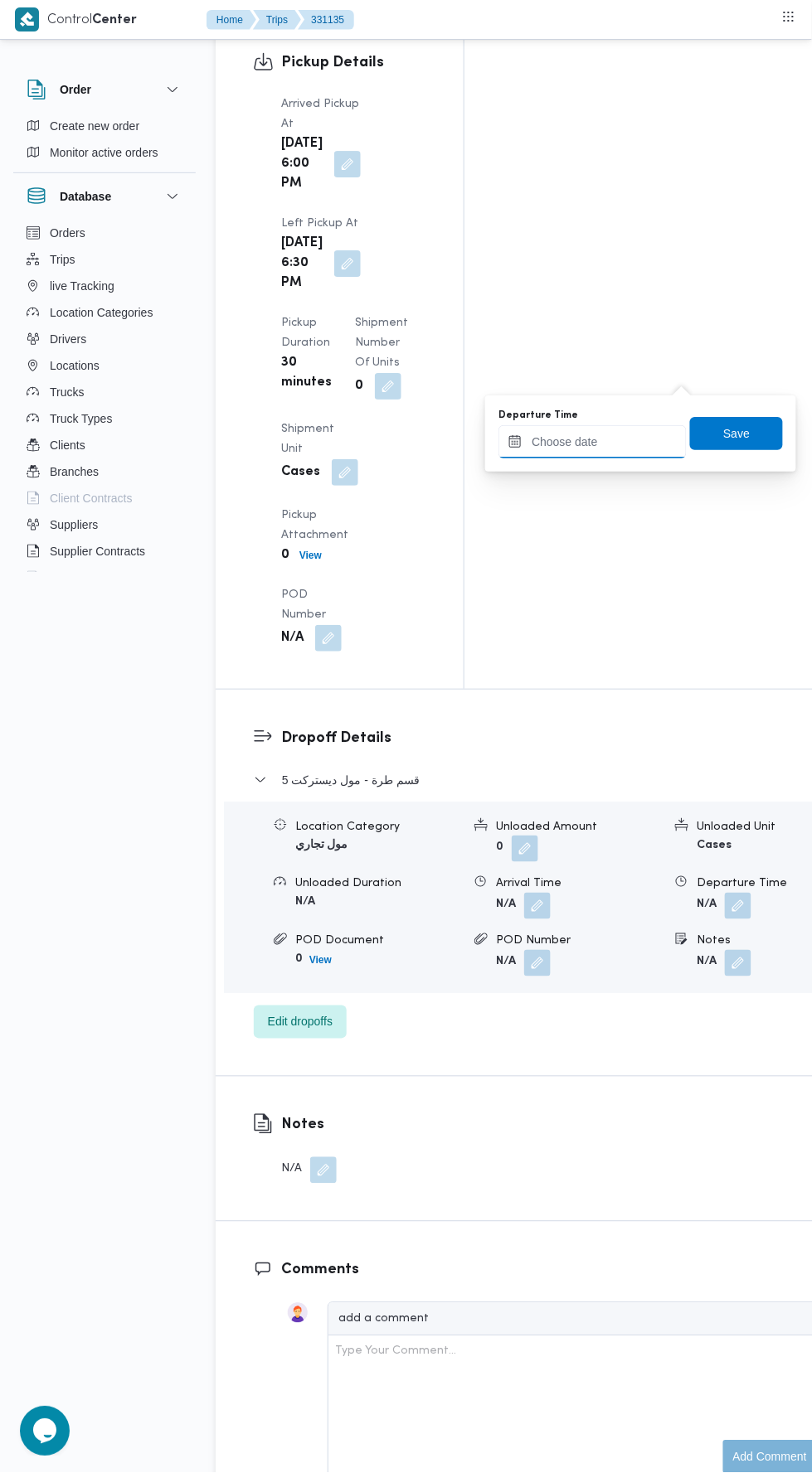
click at [628, 437] on input "Departure Time" at bounding box center [592, 442] width 188 height 33
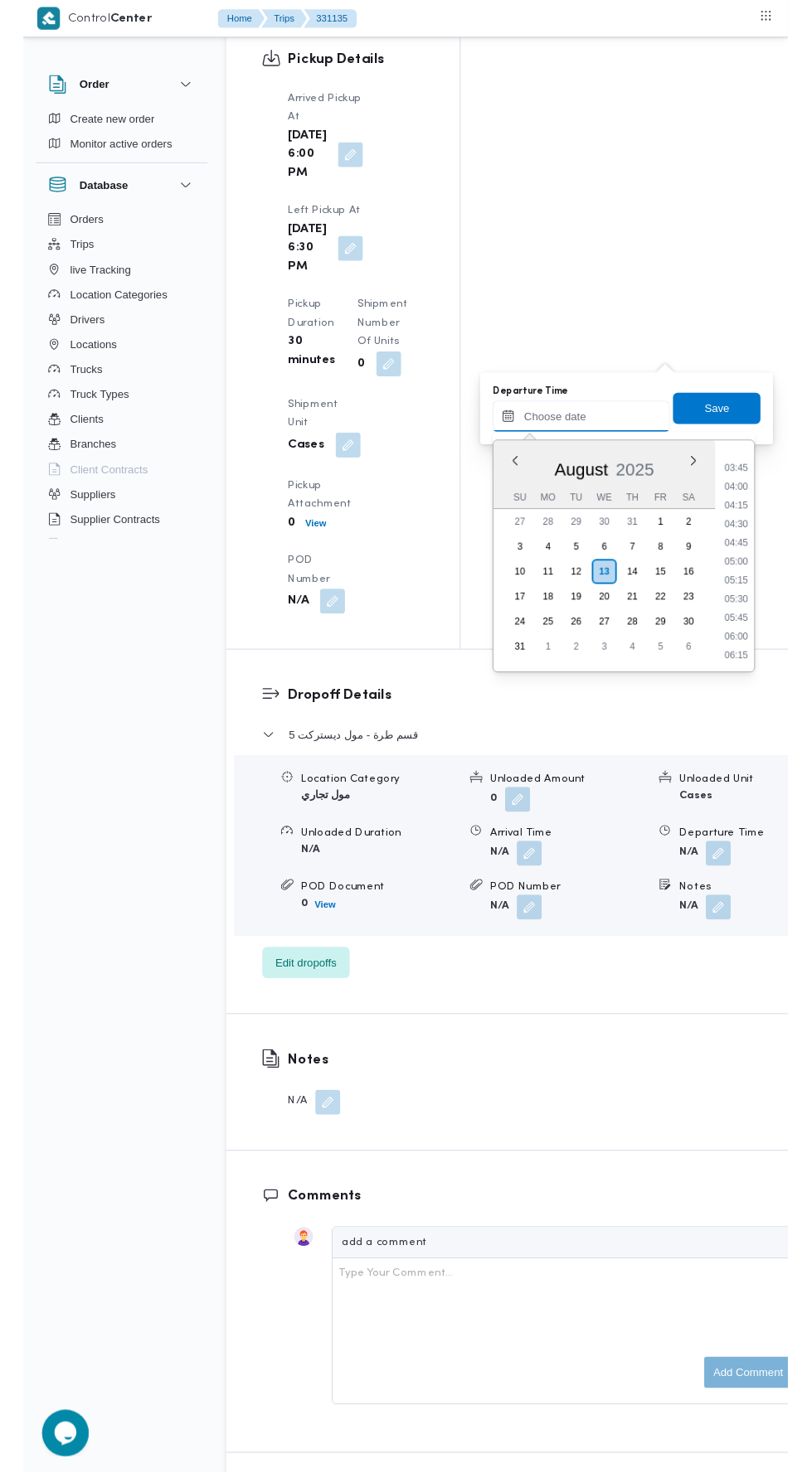
scroll to position [281, 0]
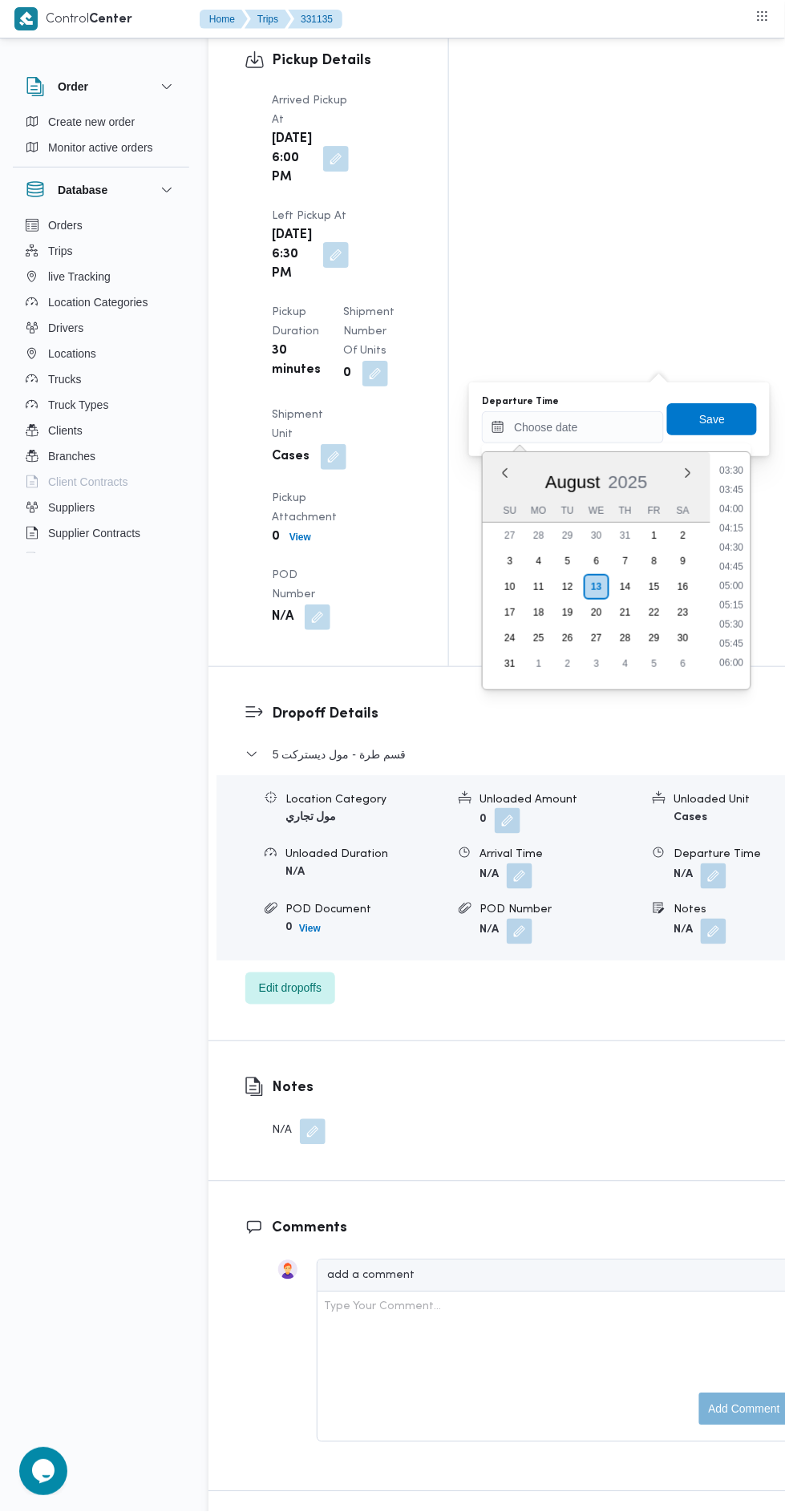
click at [730, 508] on li "04:00" at bounding box center [732, 510] width 37 height 16
type input "13/08/2025 04:00"
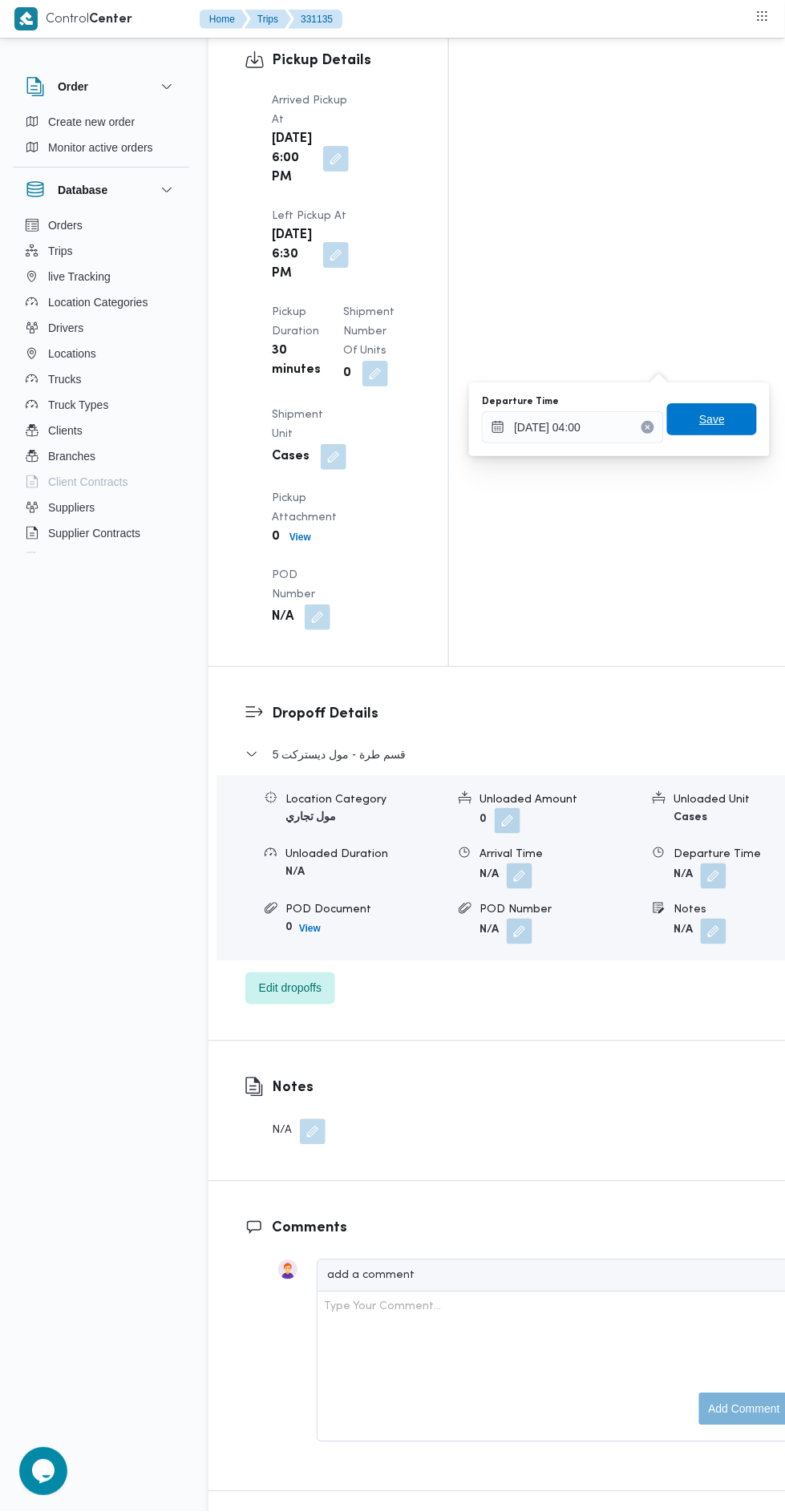
click at [698, 421] on span "Save" at bounding box center [712, 419] width 90 height 32
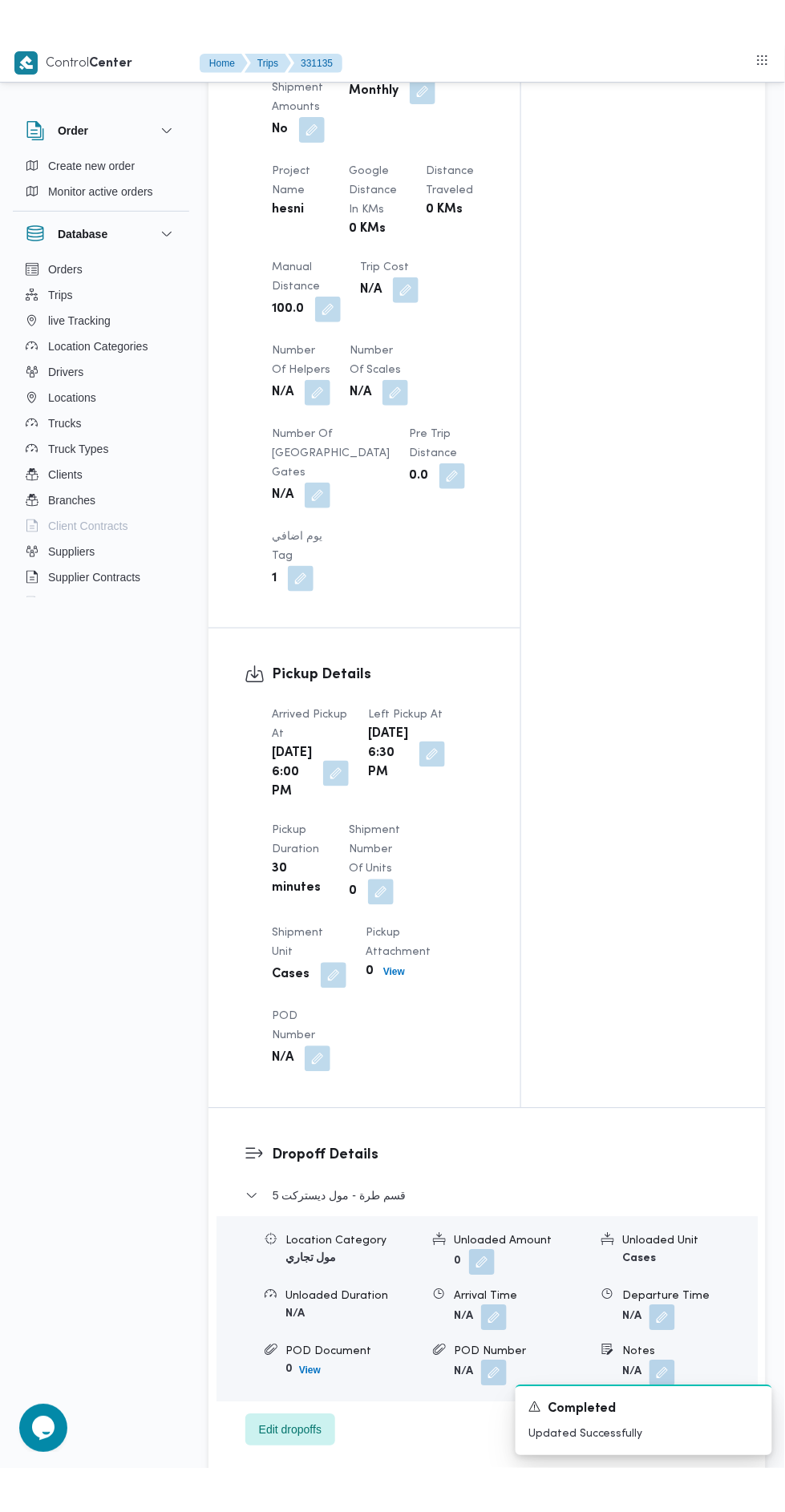
scroll to position [0, 0]
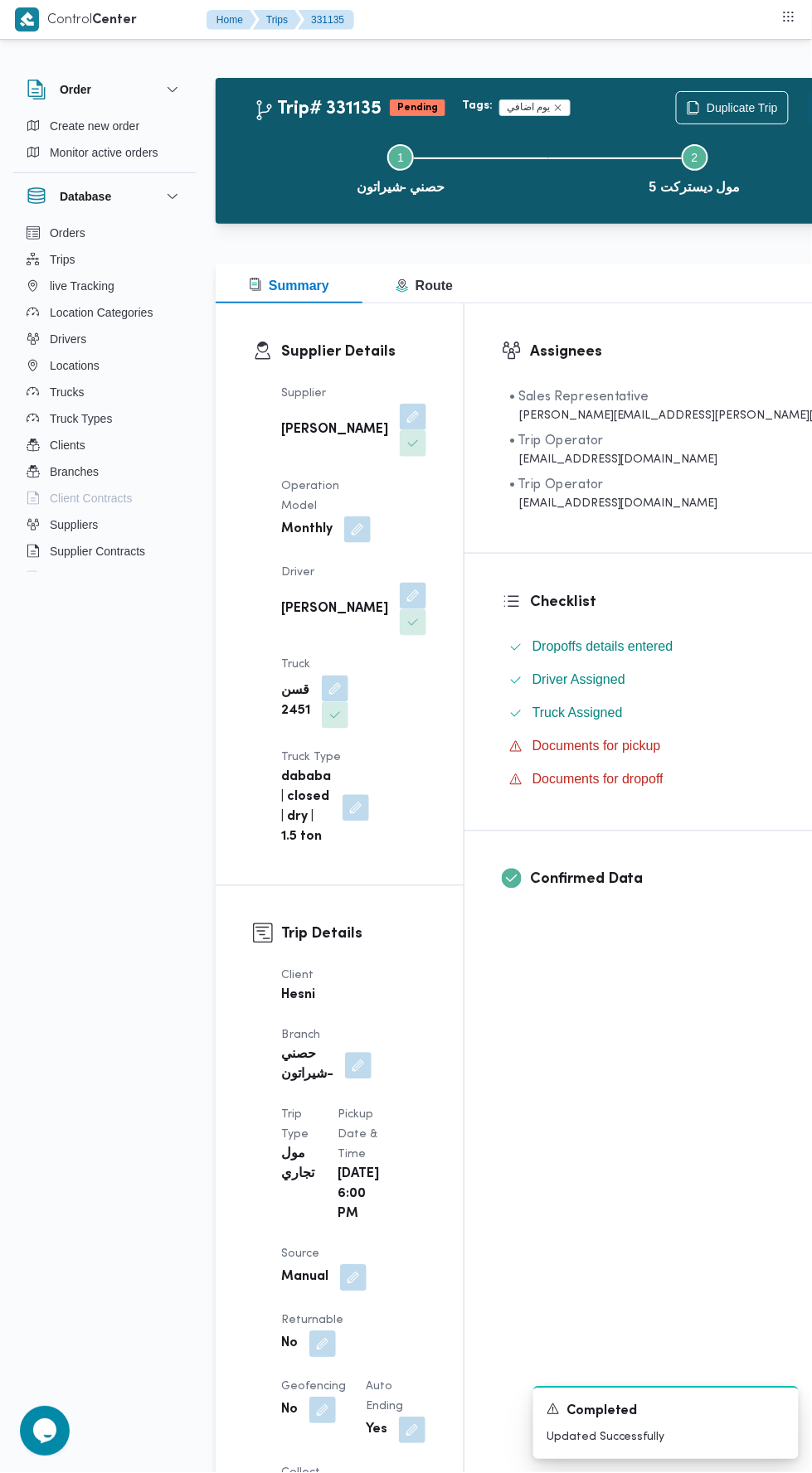
click at [808, 96] on button "Actions" at bounding box center [824, 107] width 33 height 33
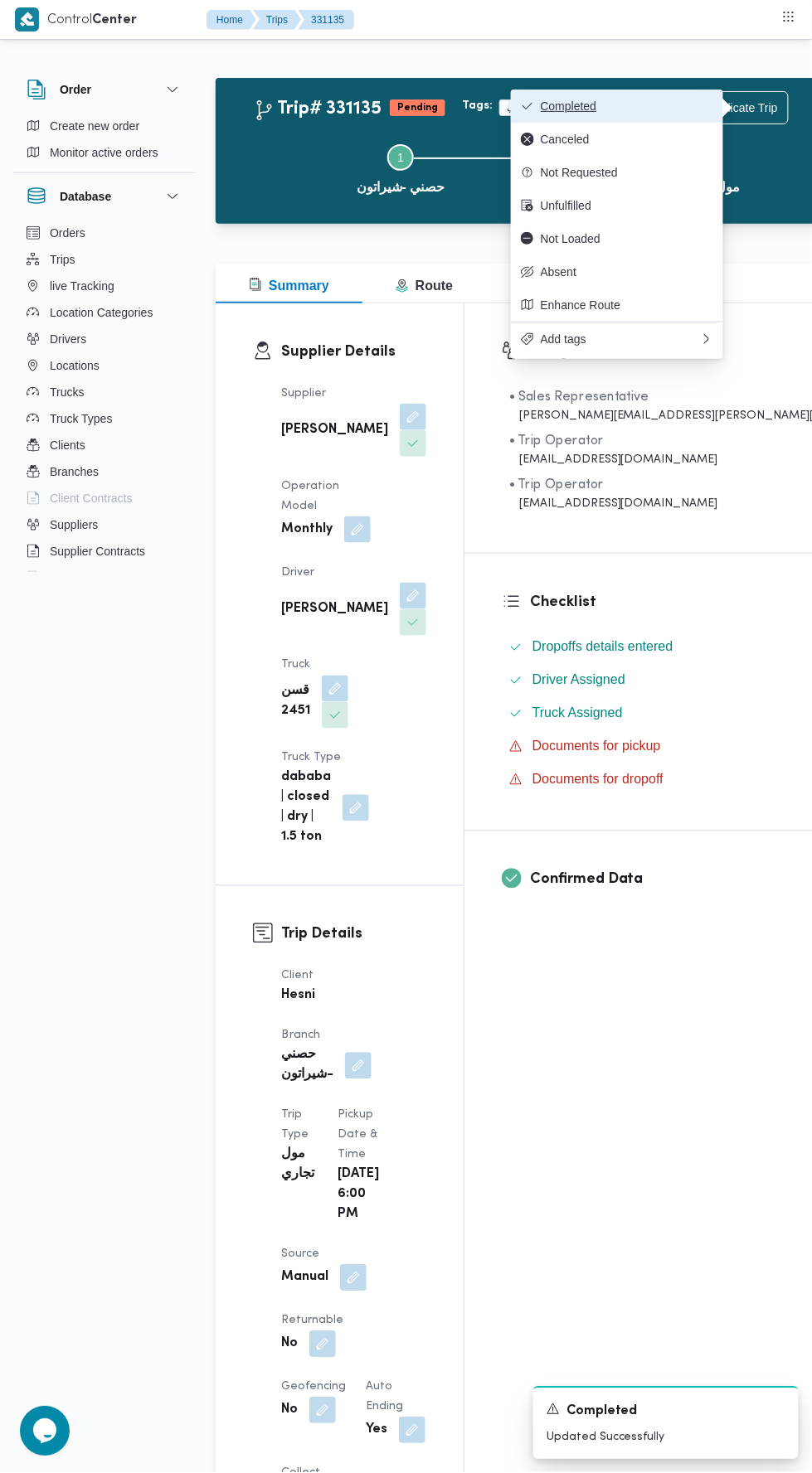
click at [678, 96] on button "Completed" at bounding box center [617, 105] width 212 height 33
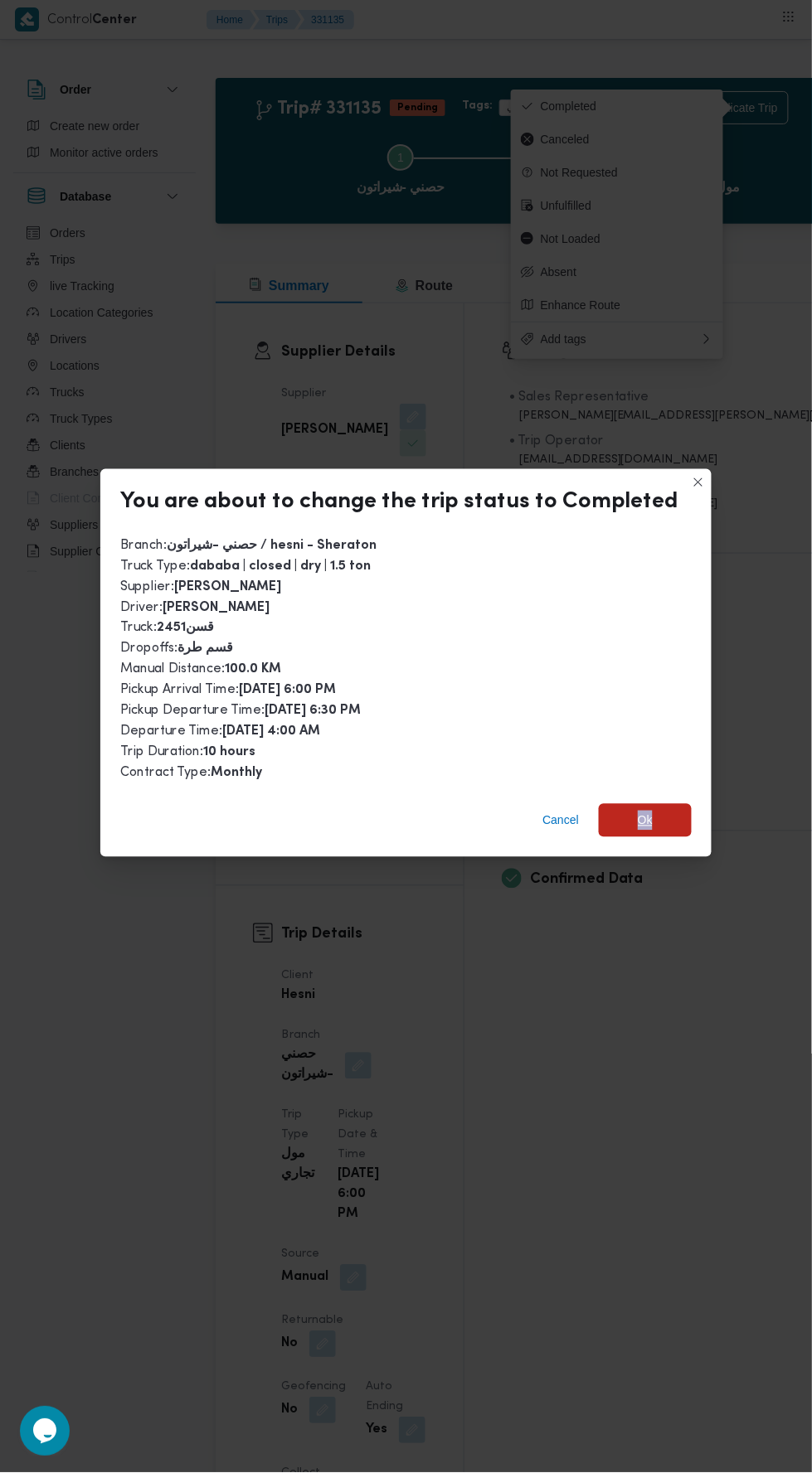
click at [640, 811] on span "Ok" at bounding box center [645, 820] width 15 height 20
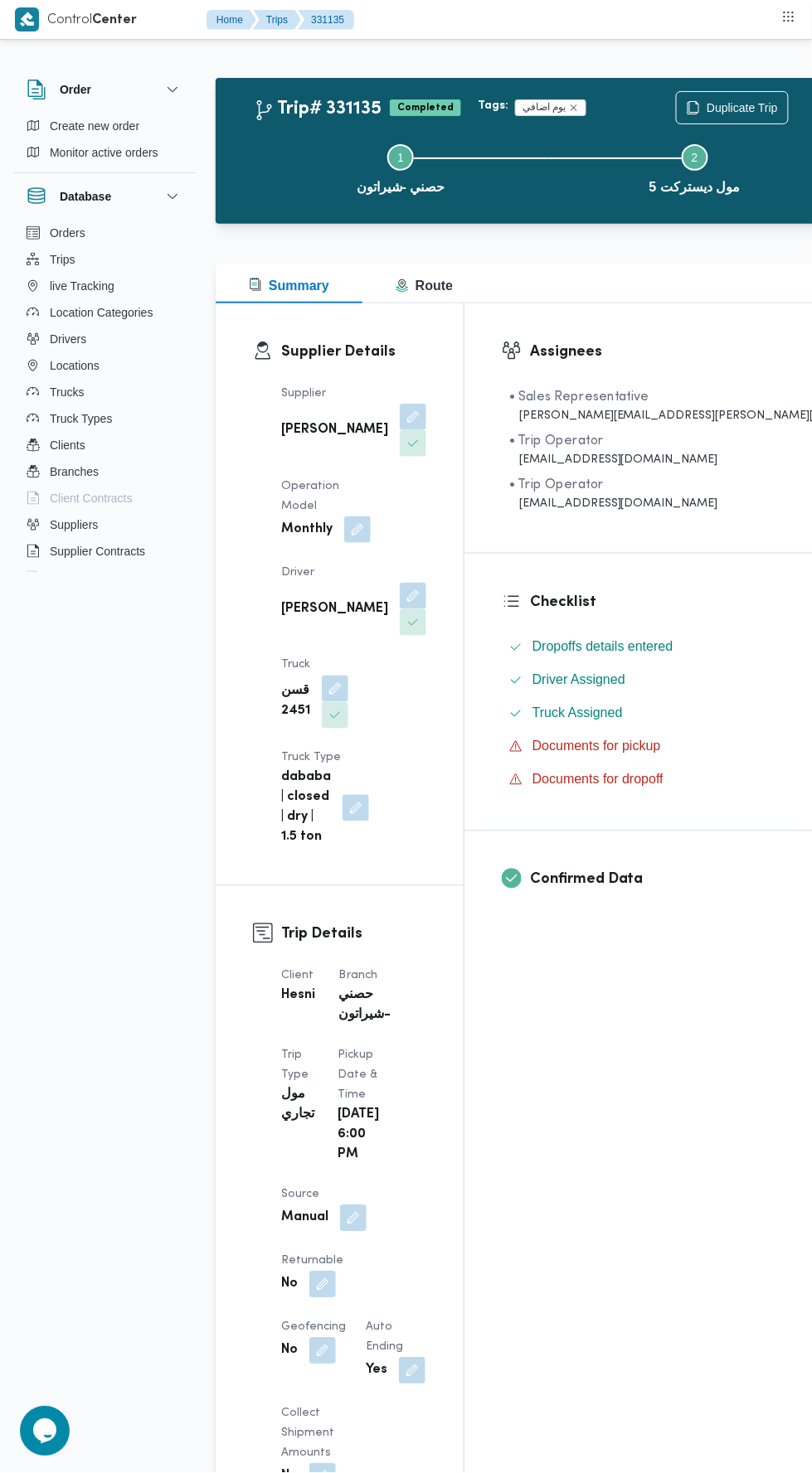
click at [808, 104] on button "Actions" at bounding box center [824, 107] width 33 height 33
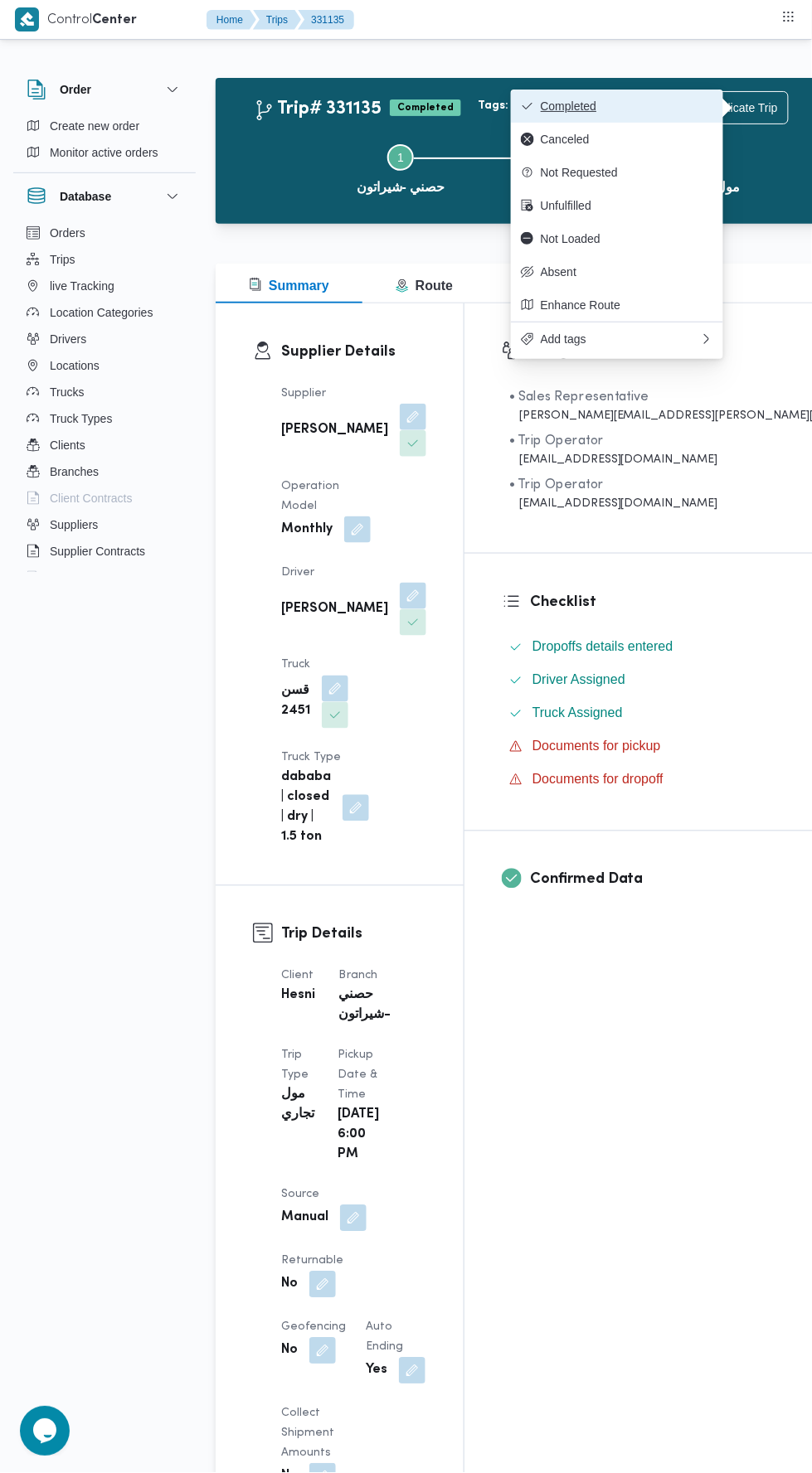
click at [669, 97] on button "Completed" at bounding box center [617, 105] width 212 height 33
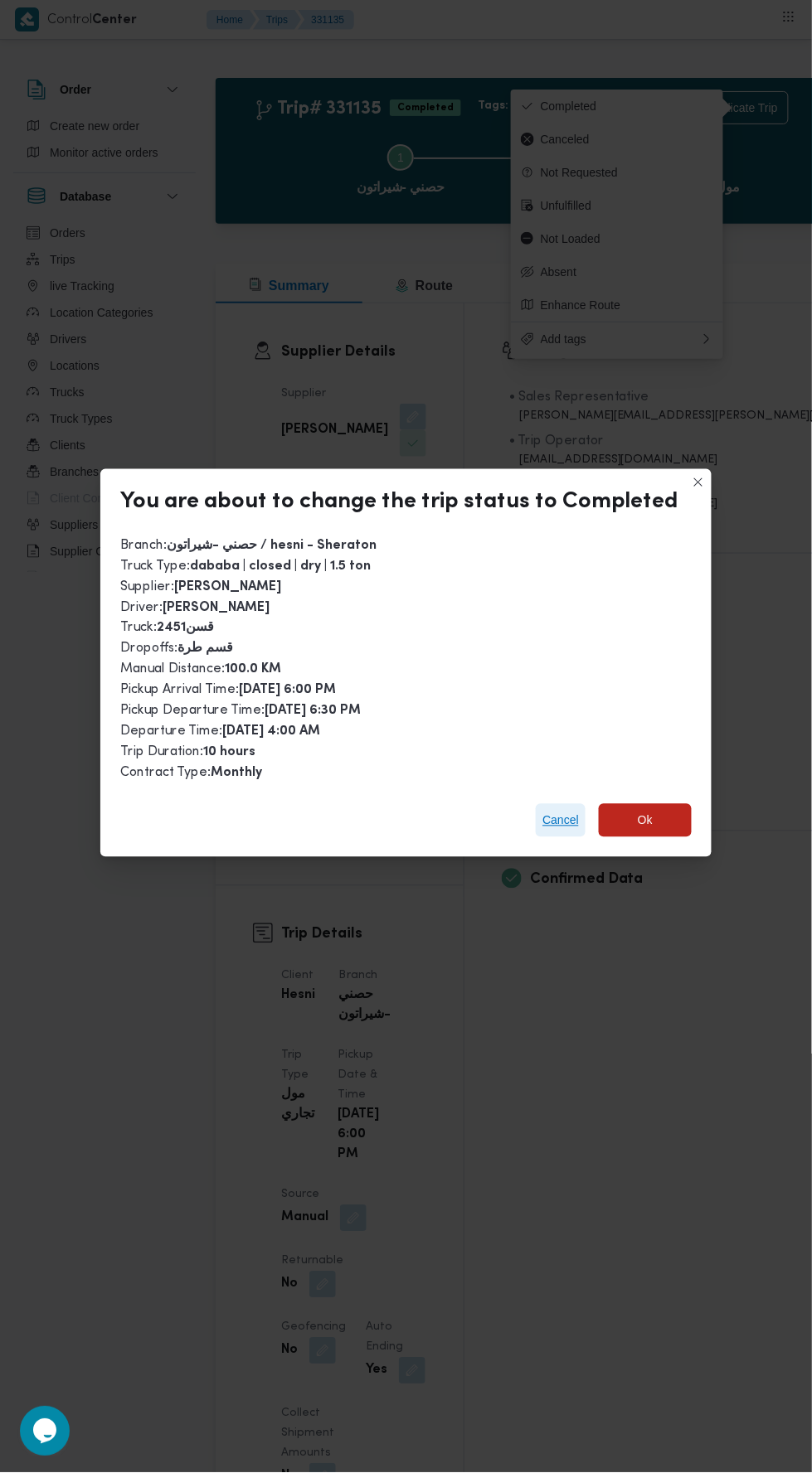
click at [542, 811] on span "Cancel" at bounding box center [560, 820] width 37 height 20
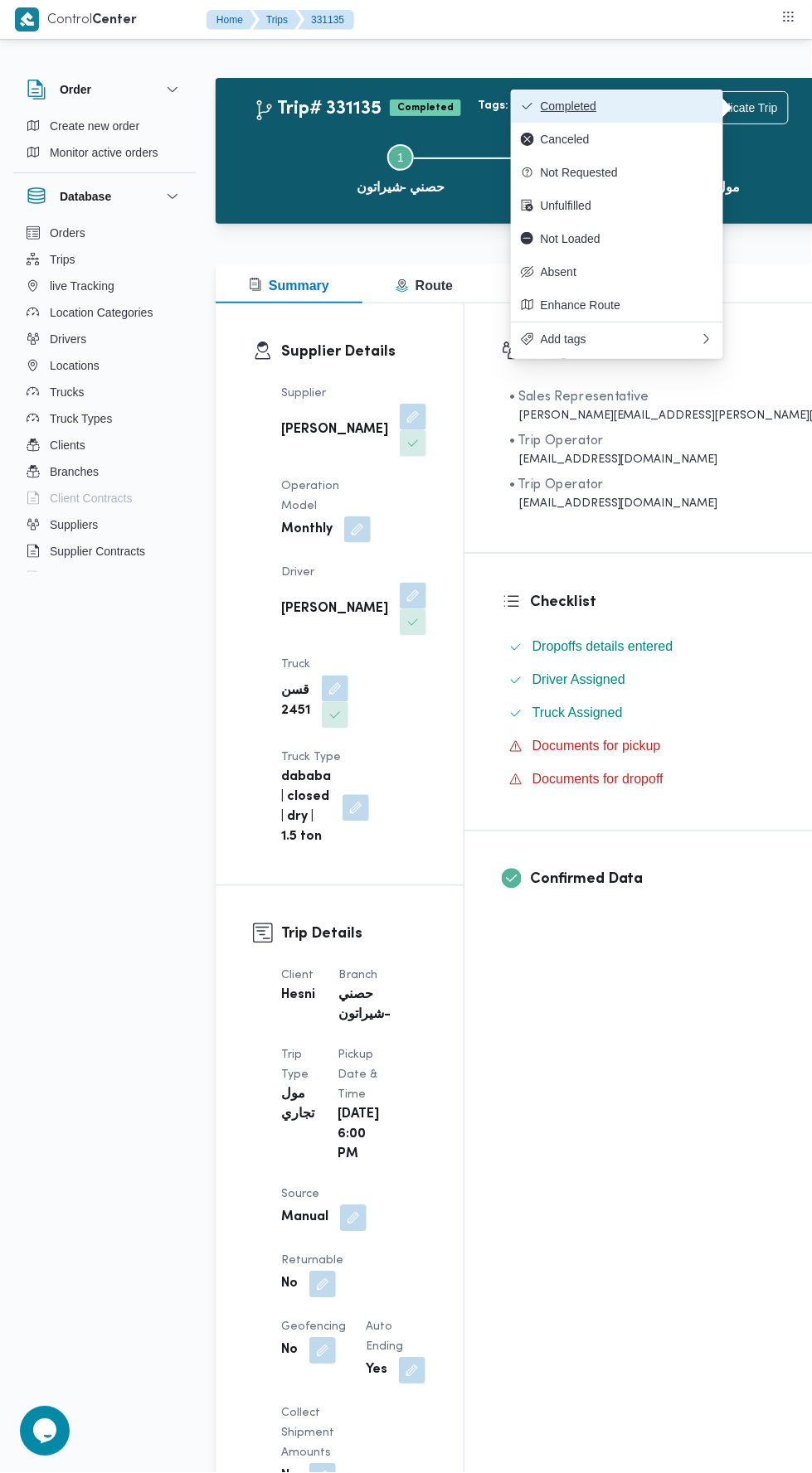
click at [604, 106] on span "Completed" at bounding box center [626, 106] width 173 height 13
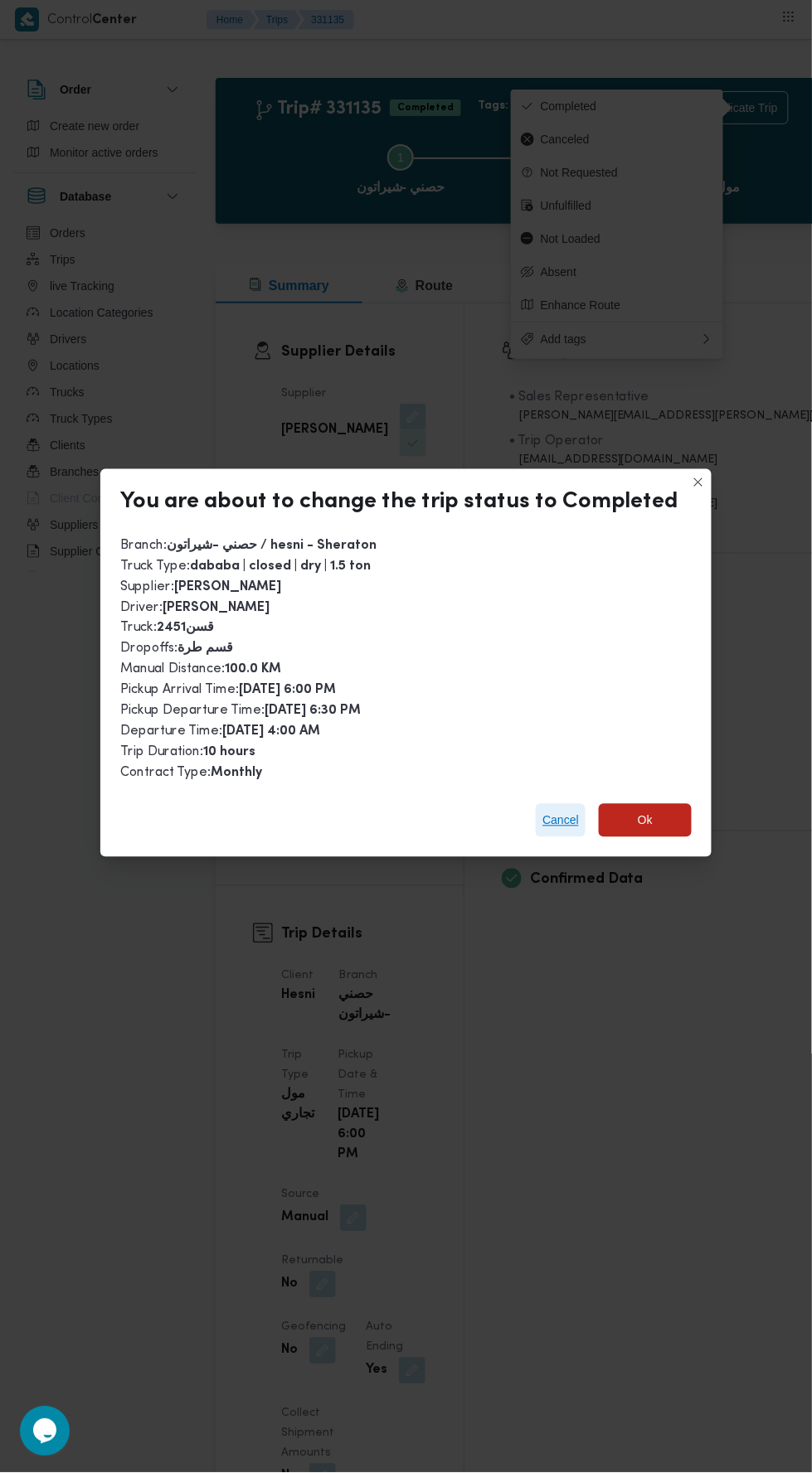
click at [558, 811] on span "Cancel" at bounding box center [560, 820] width 37 height 20
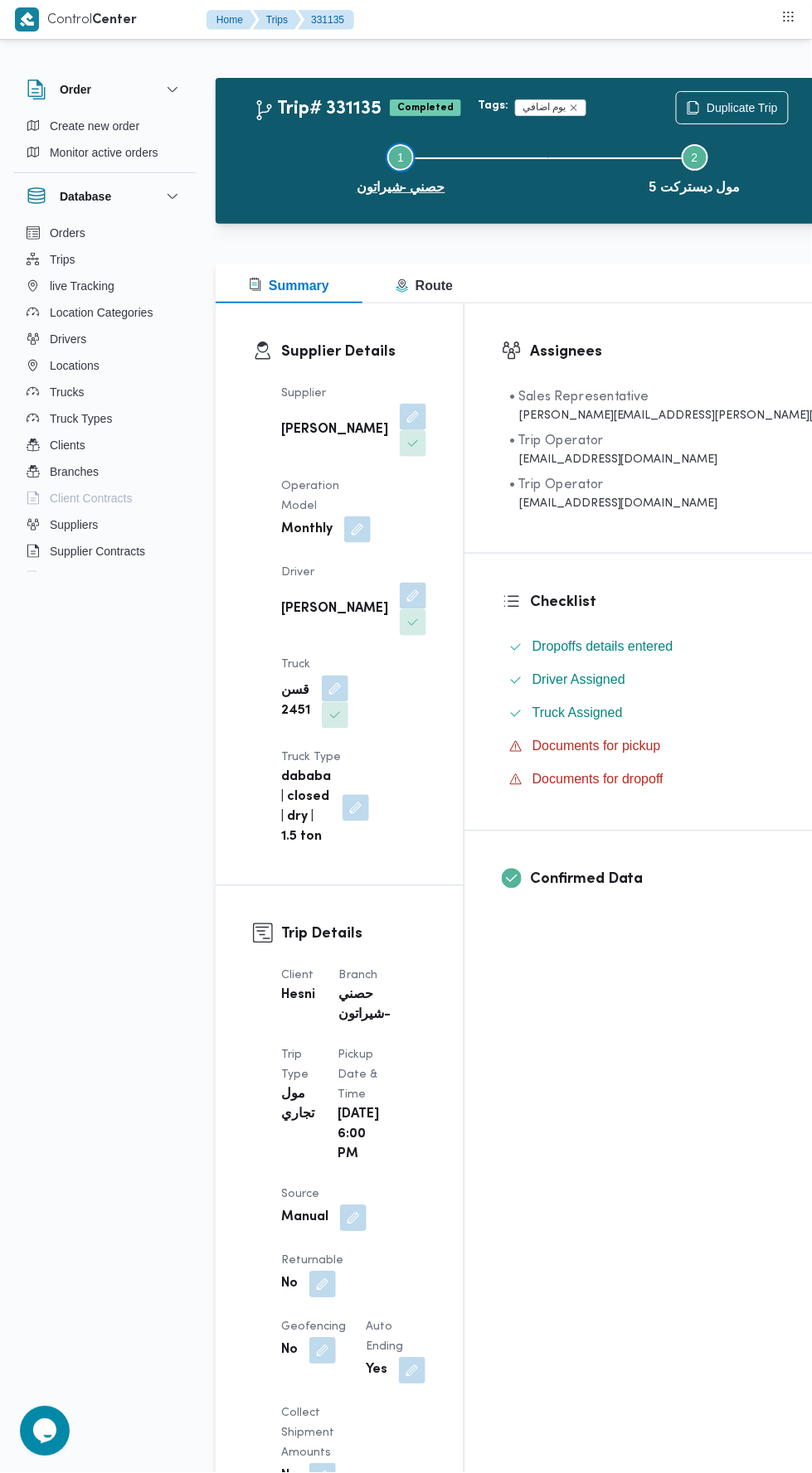
click at [361, 144] on button "Step 1 is incomplete 1 حصني -شيراتون" at bounding box center [401, 168] width 294 height 86
click at [706, 107] on span "Duplicate Trip" at bounding box center [742, 107] width 71 height 20
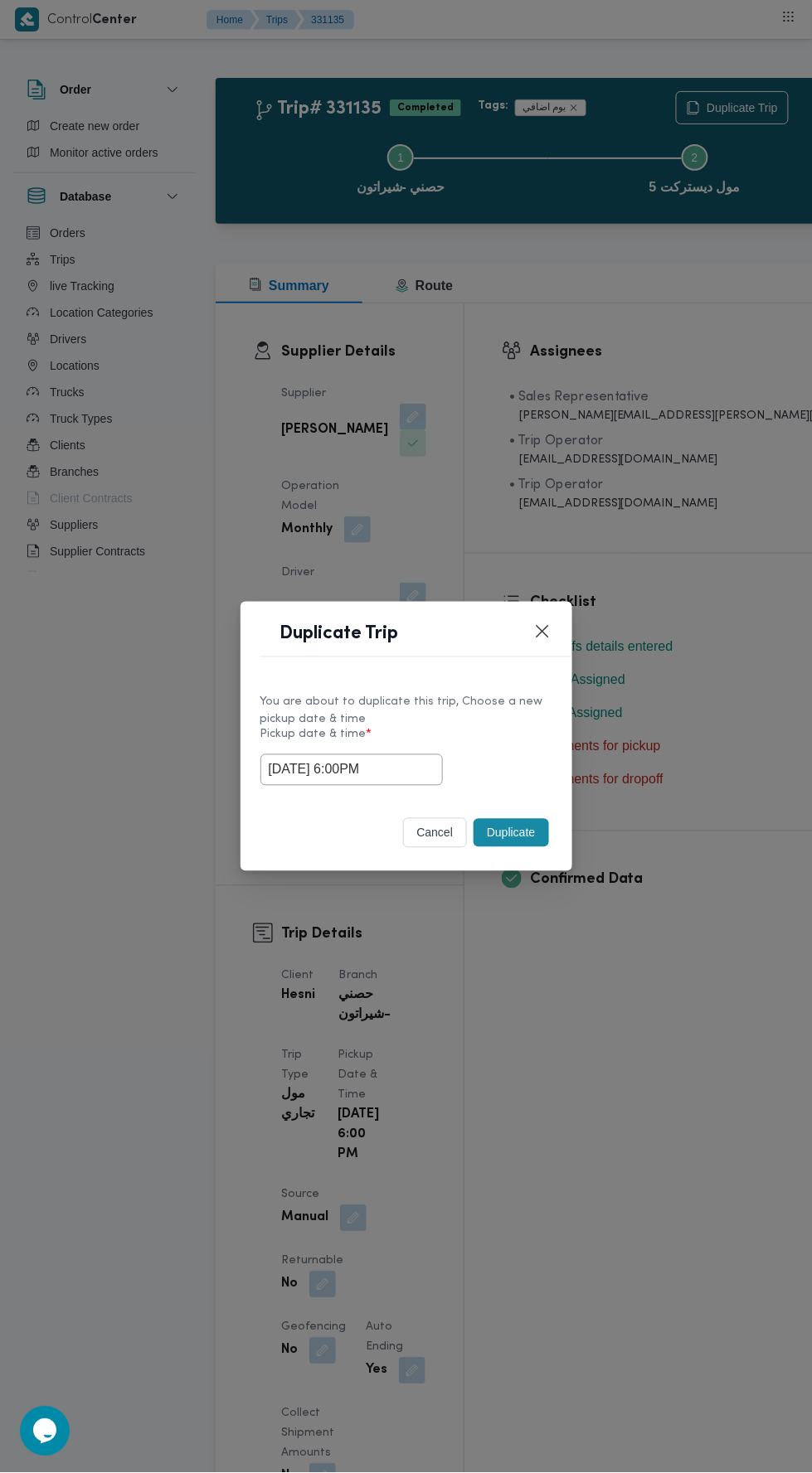
click at [399, 781] on input "12/08/2025 6:00PM" at bounding box center [352, 771] width 182 height 32
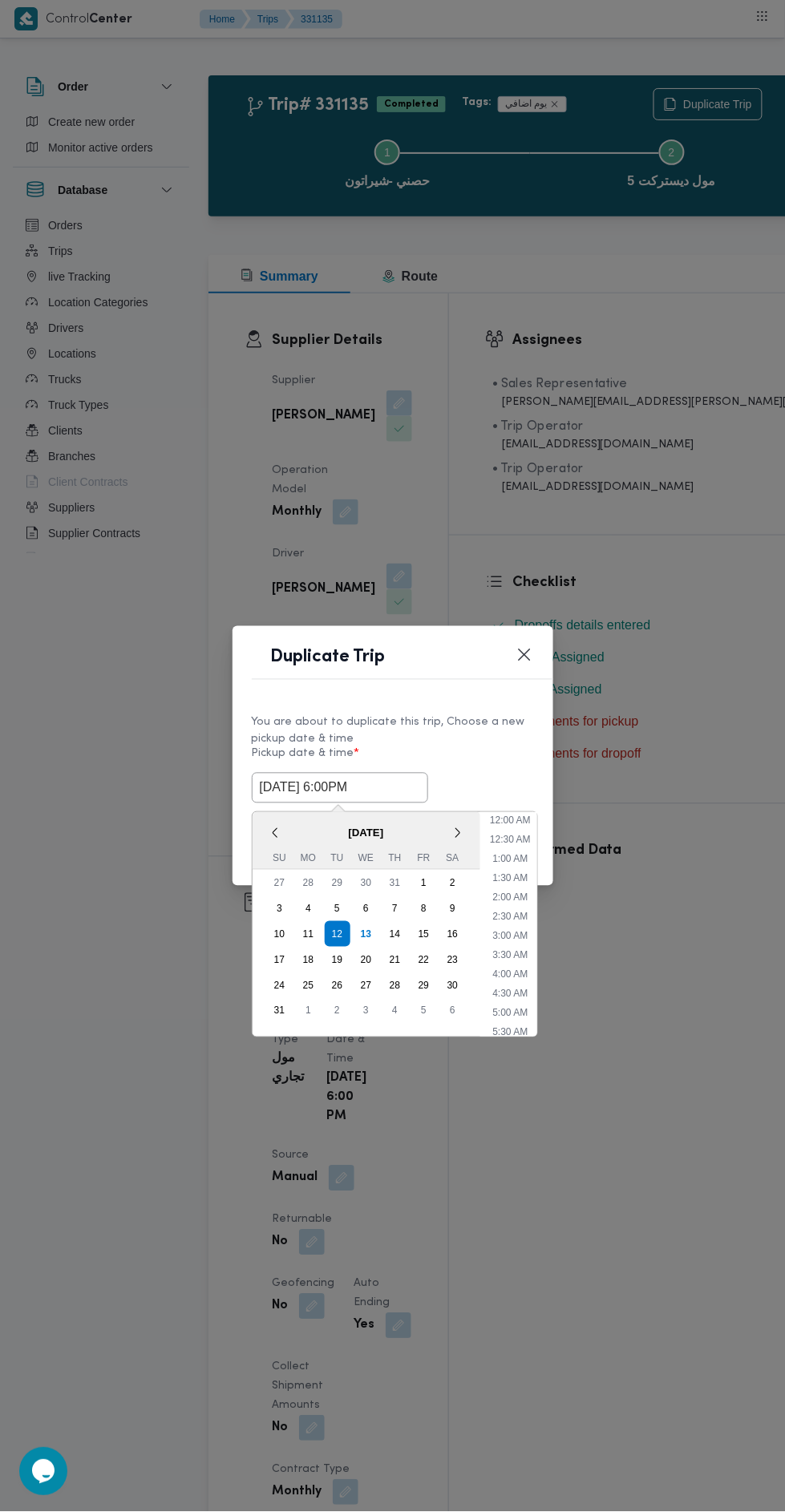
scroll to position [588, 0]
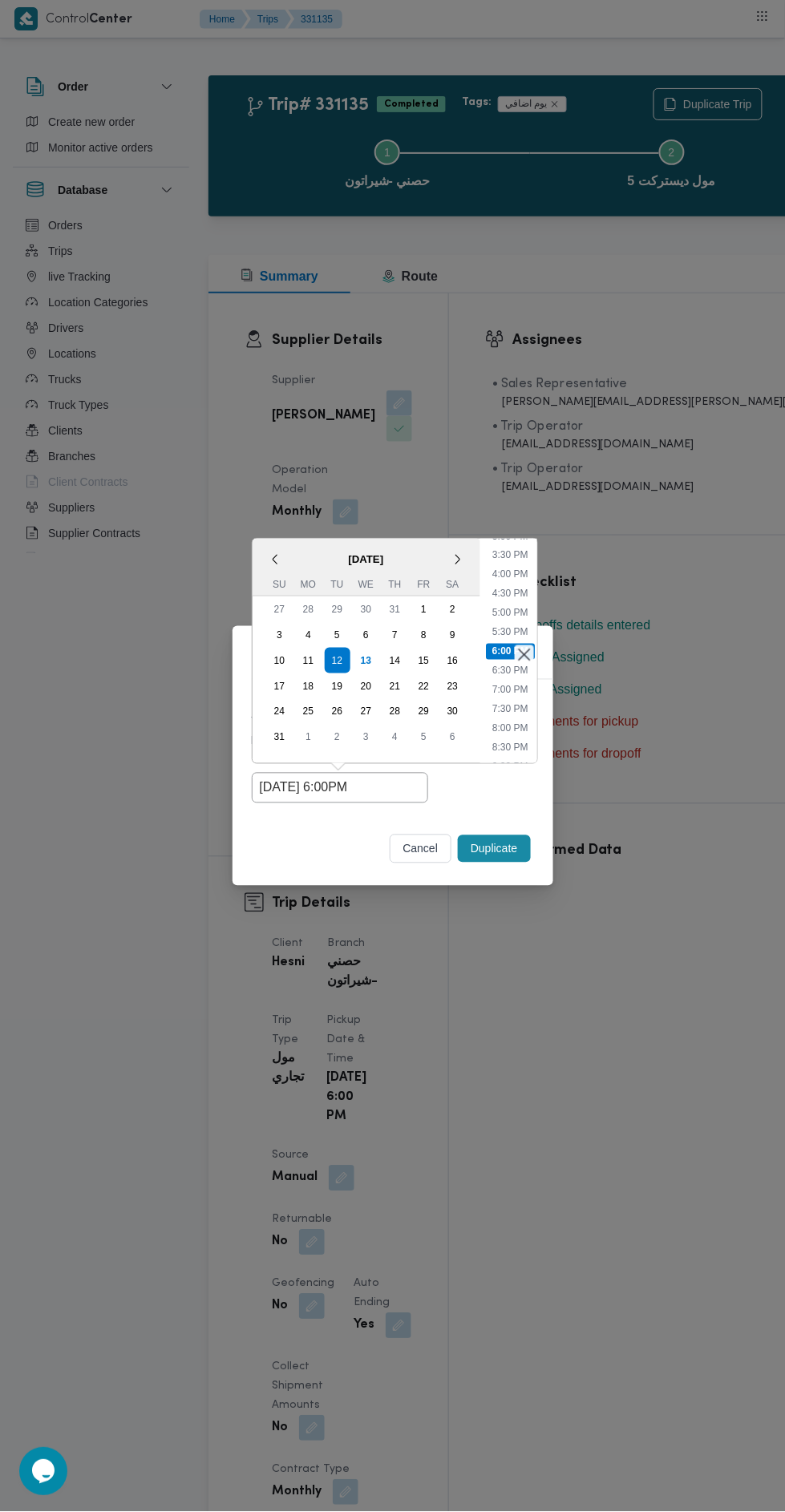
click at [365, 660] on div "13" at bounding box center [365, 660] width 25 height 25
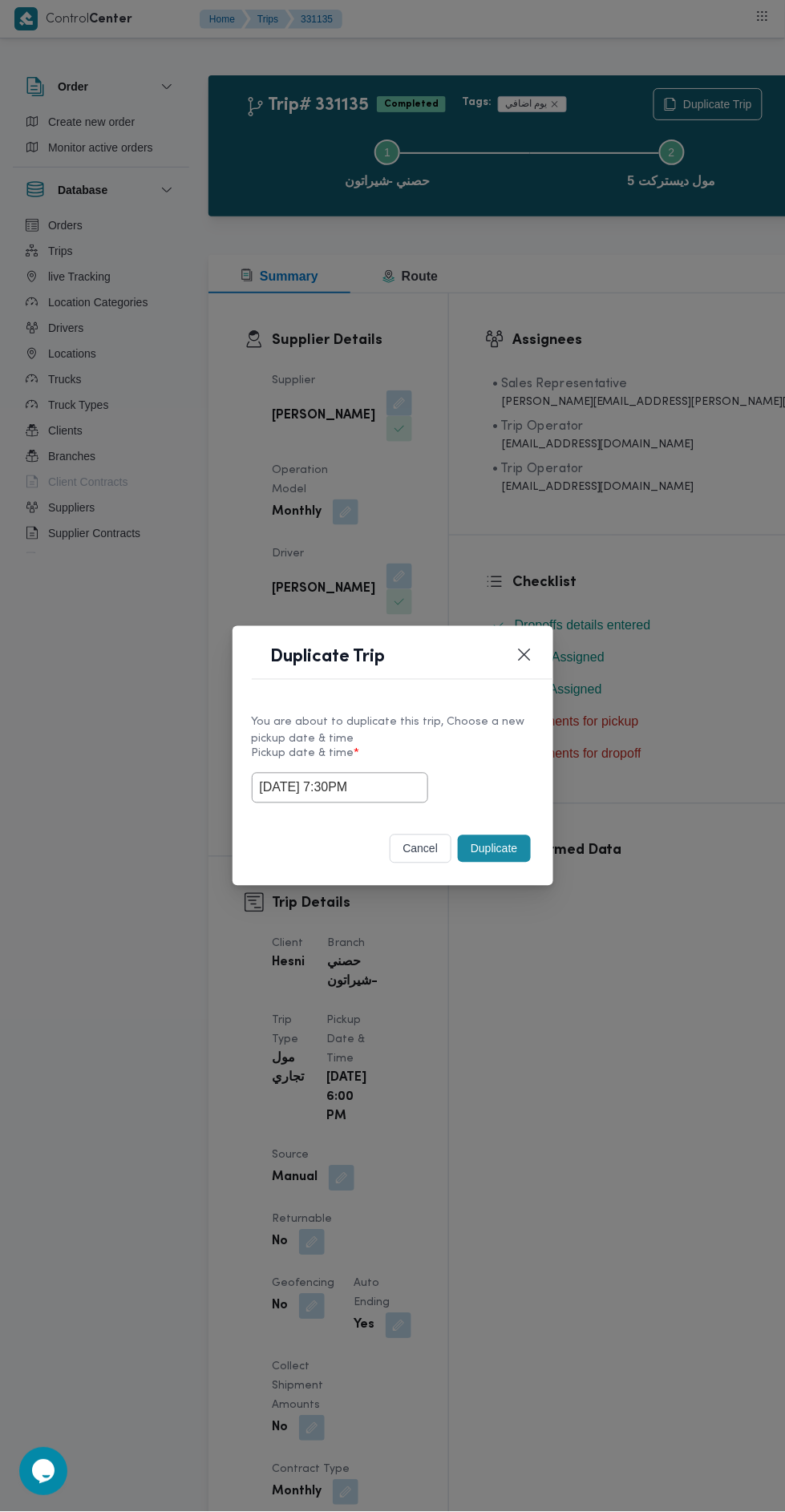
click at [371, 785] on input "13/08/2025 7:30PM" at bounding box center [340, 788] width 176 height 31
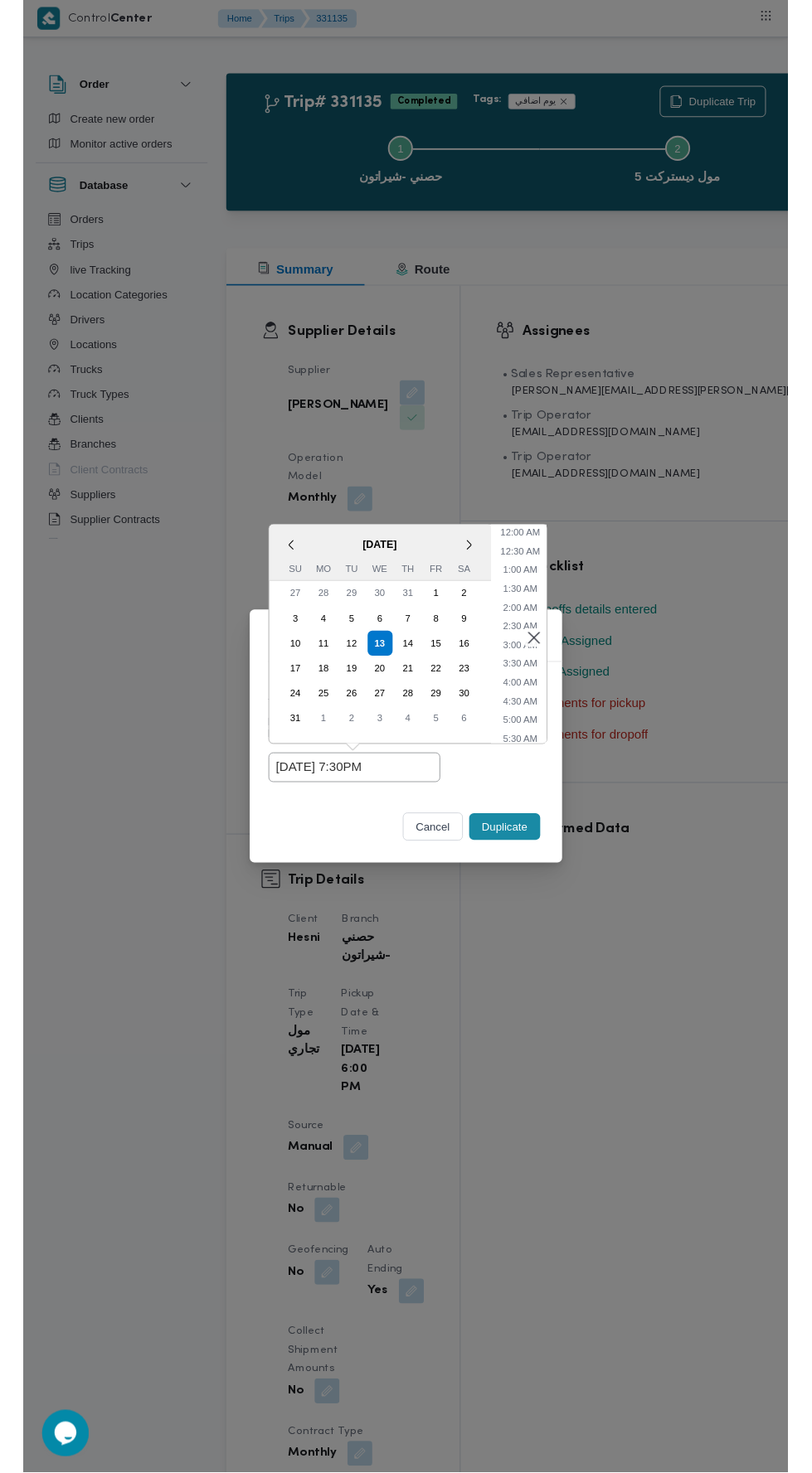
scroll to position [668, 0]
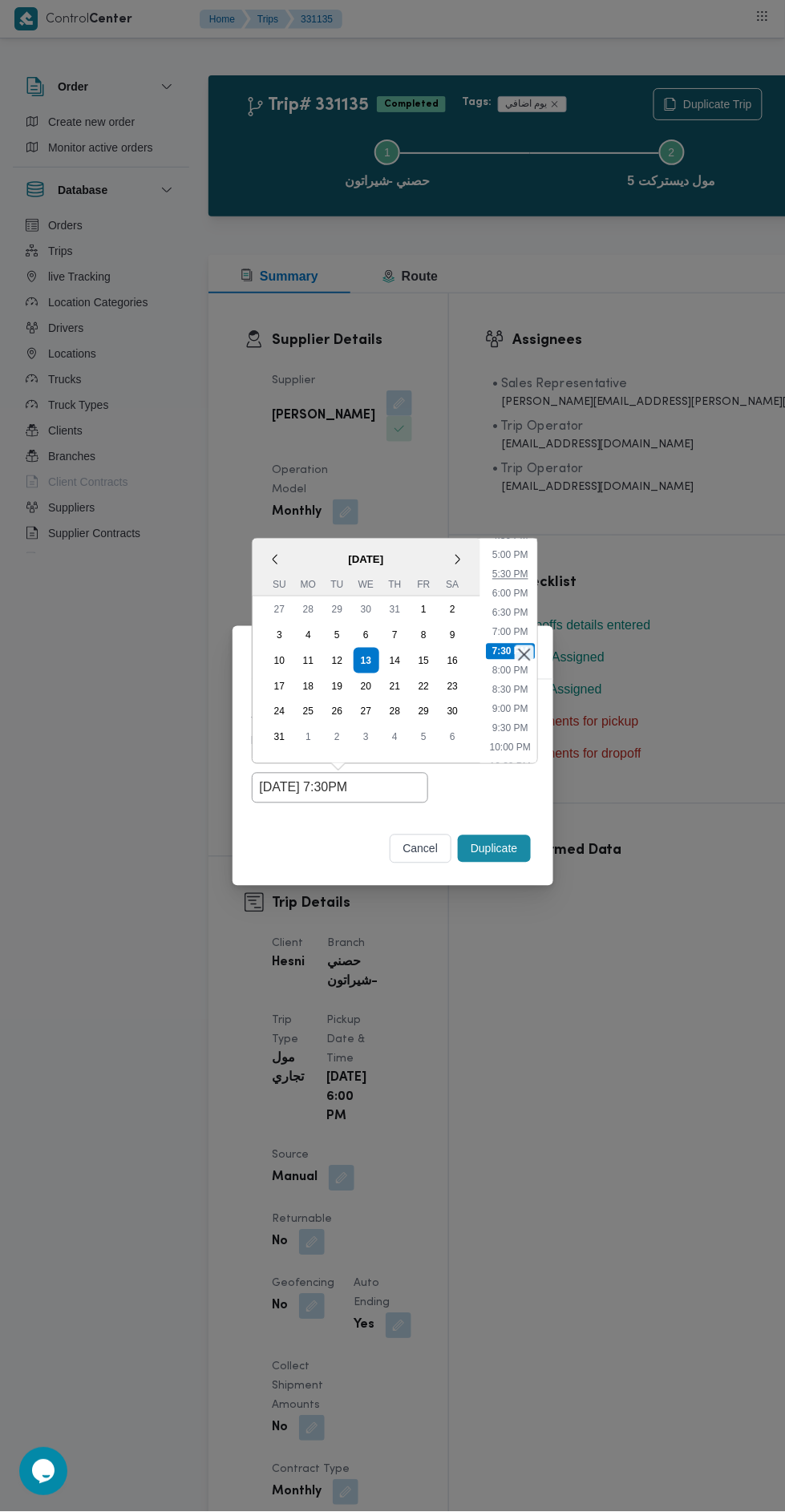
click at [509, 571] on li "5:30 PM" at bounding box center [510, 575] width 49 height 16
type input "13/08/2025 5:30PM"
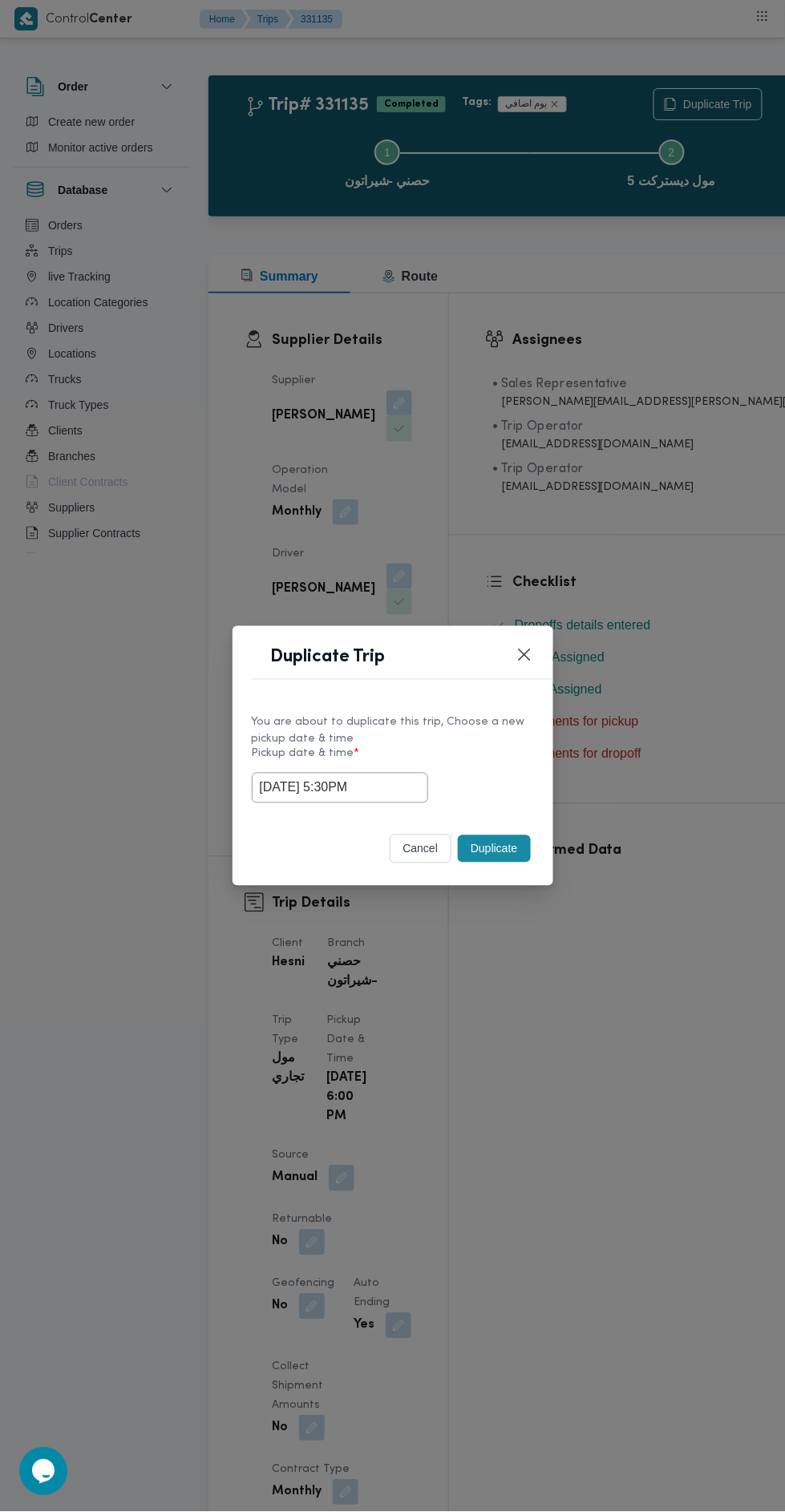
click at [504, 850] on button "Duplicate" at bounding box center [494, 849] width 73 height 27
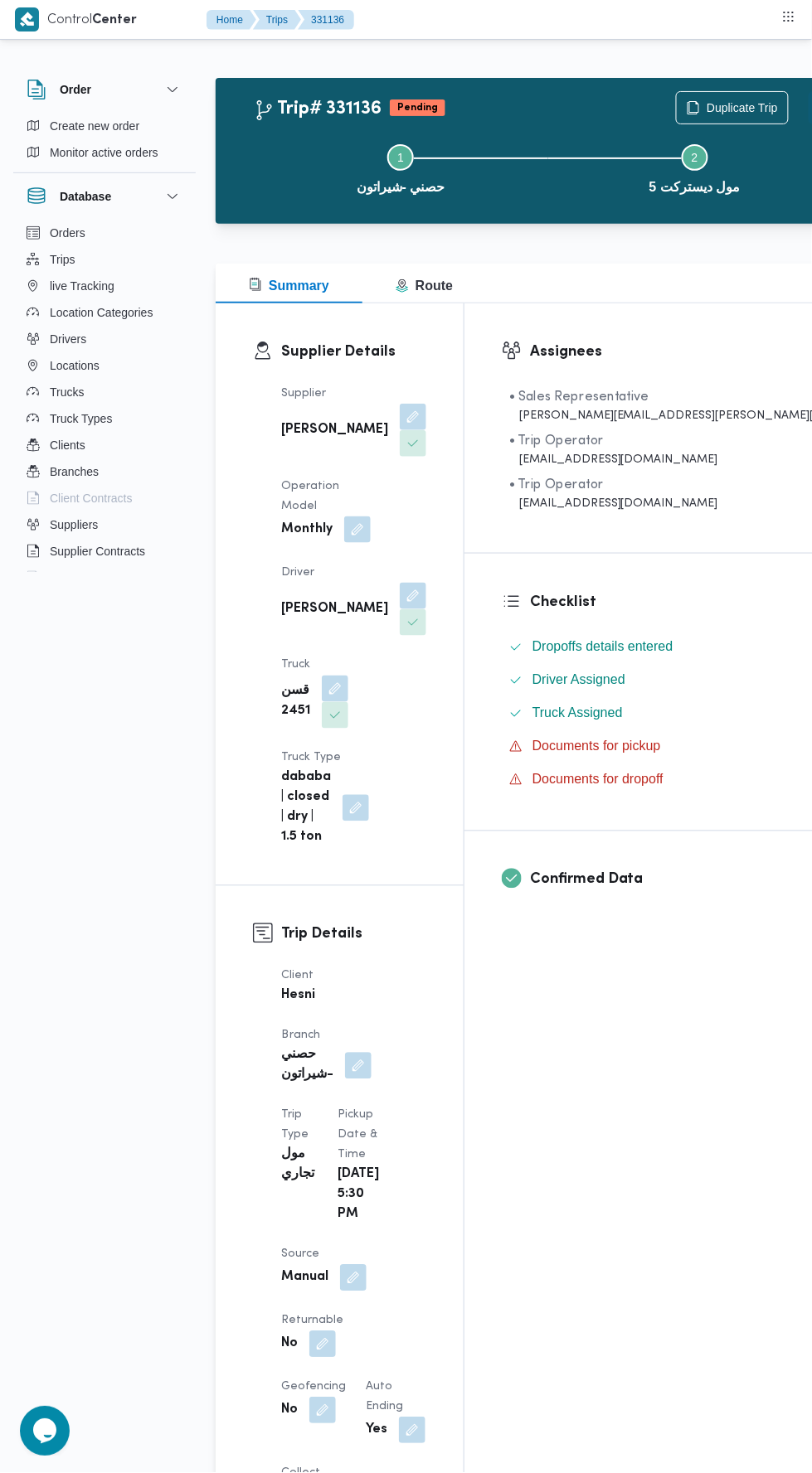
click at [808, 119] on button "Actions" at bounding box center [824, 107] width 33 height 33
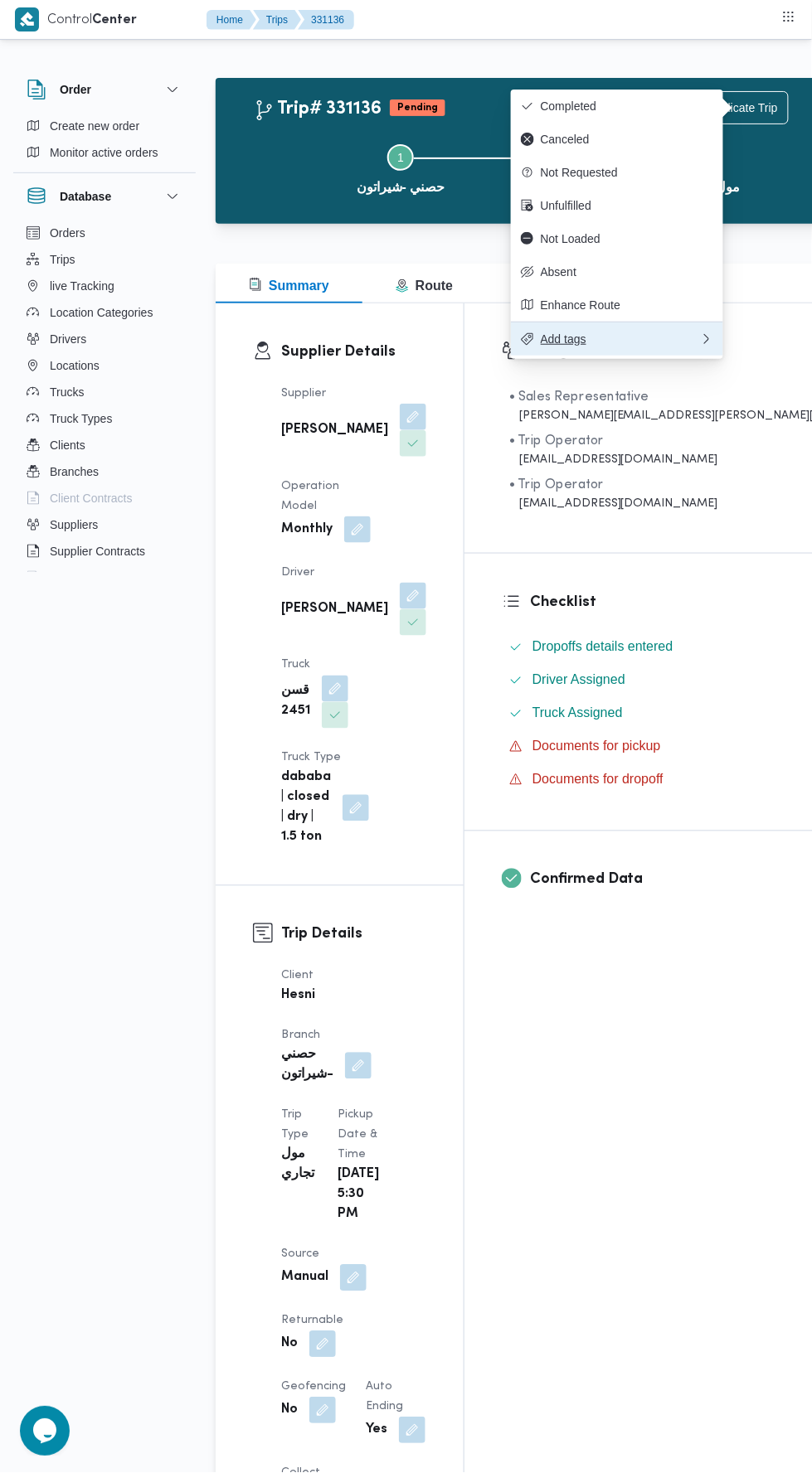
click at [642, 341] on span "Add tags" at bounding box center [620, 339] width 159 height 13
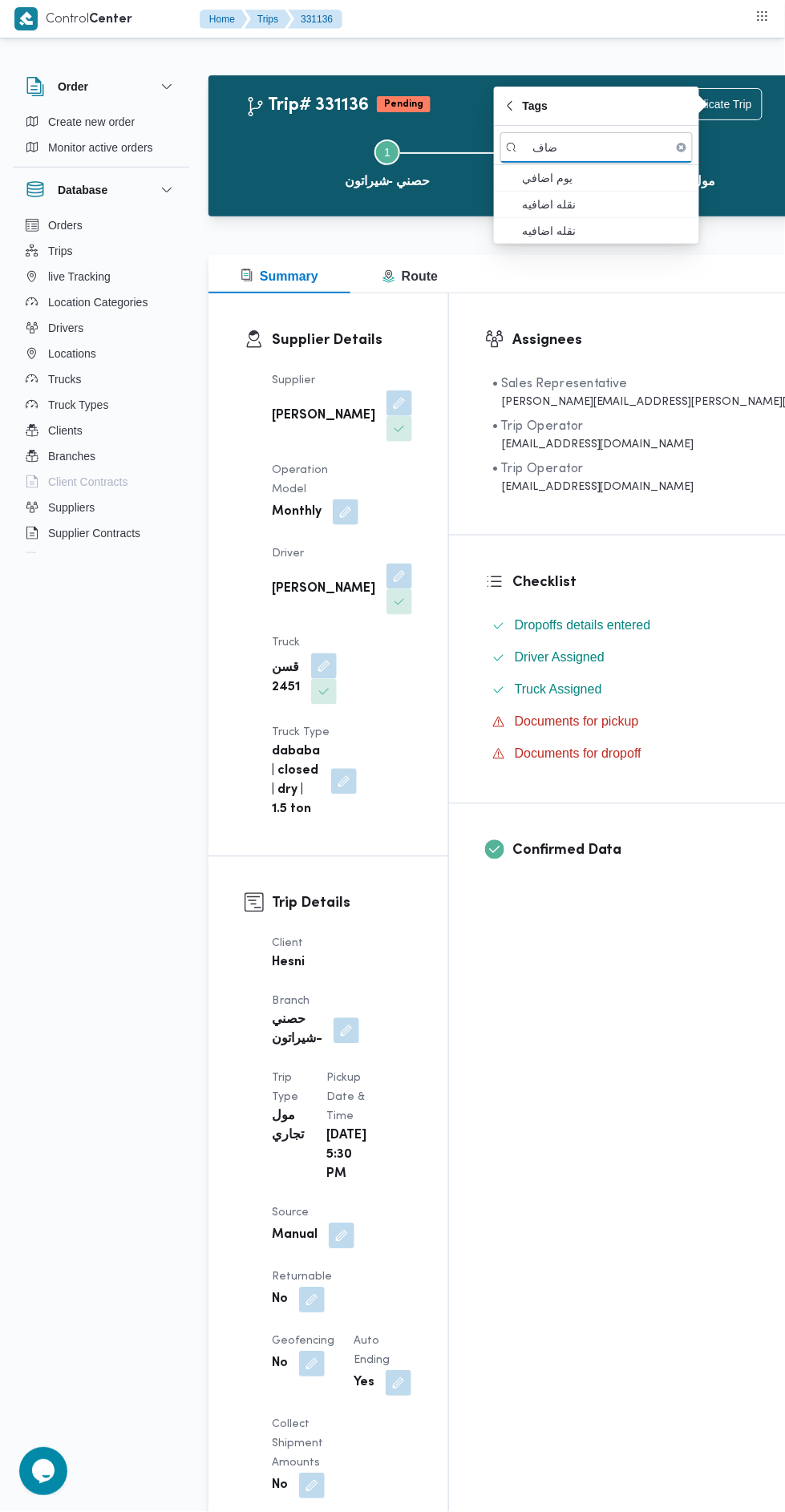
type input "ضاف"
click at [625, 176] on span "يوم اضافي" at bounding box center [606, 178] width 167 height 19
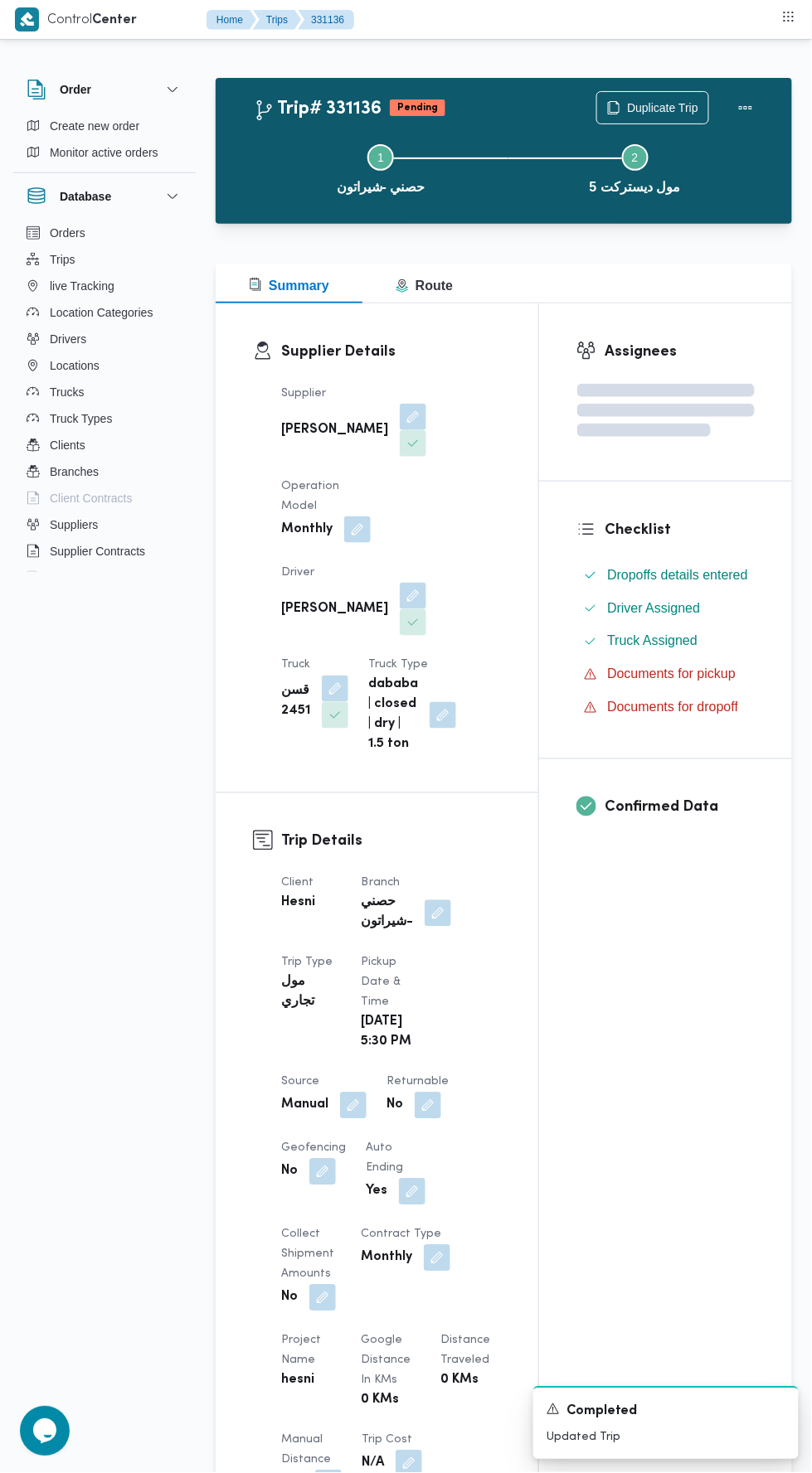
click at [526, 826] on div "Trip Details Client Hesni Branch حصني -شيراتون Trip Type مول تجاري Pickup date …" at bounding box center [377, 1259] width 323 height 933
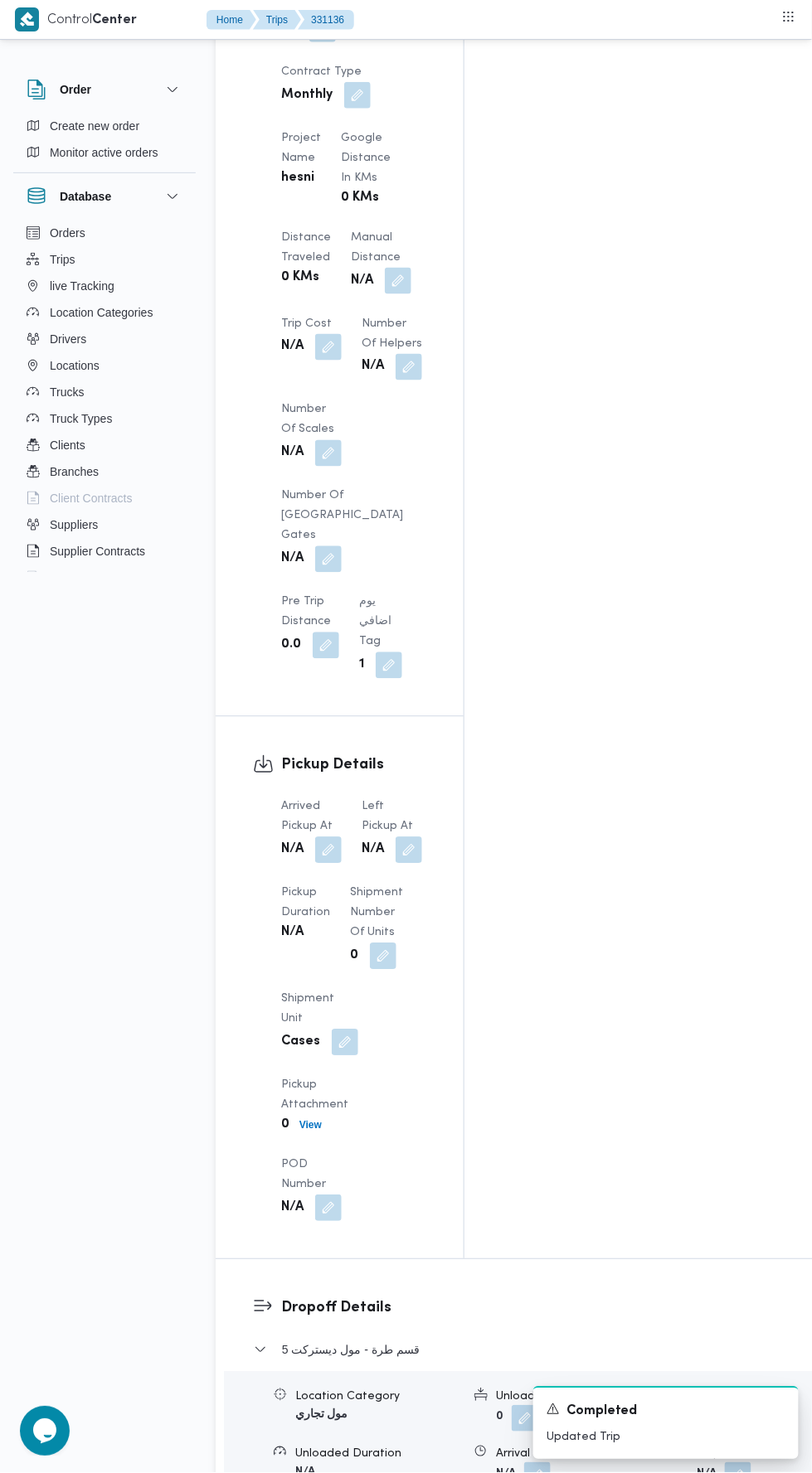
scroll to position [1511, 0]
click at [333, 834] on button "button" at bounding box center [328, 848] width 26 height 26
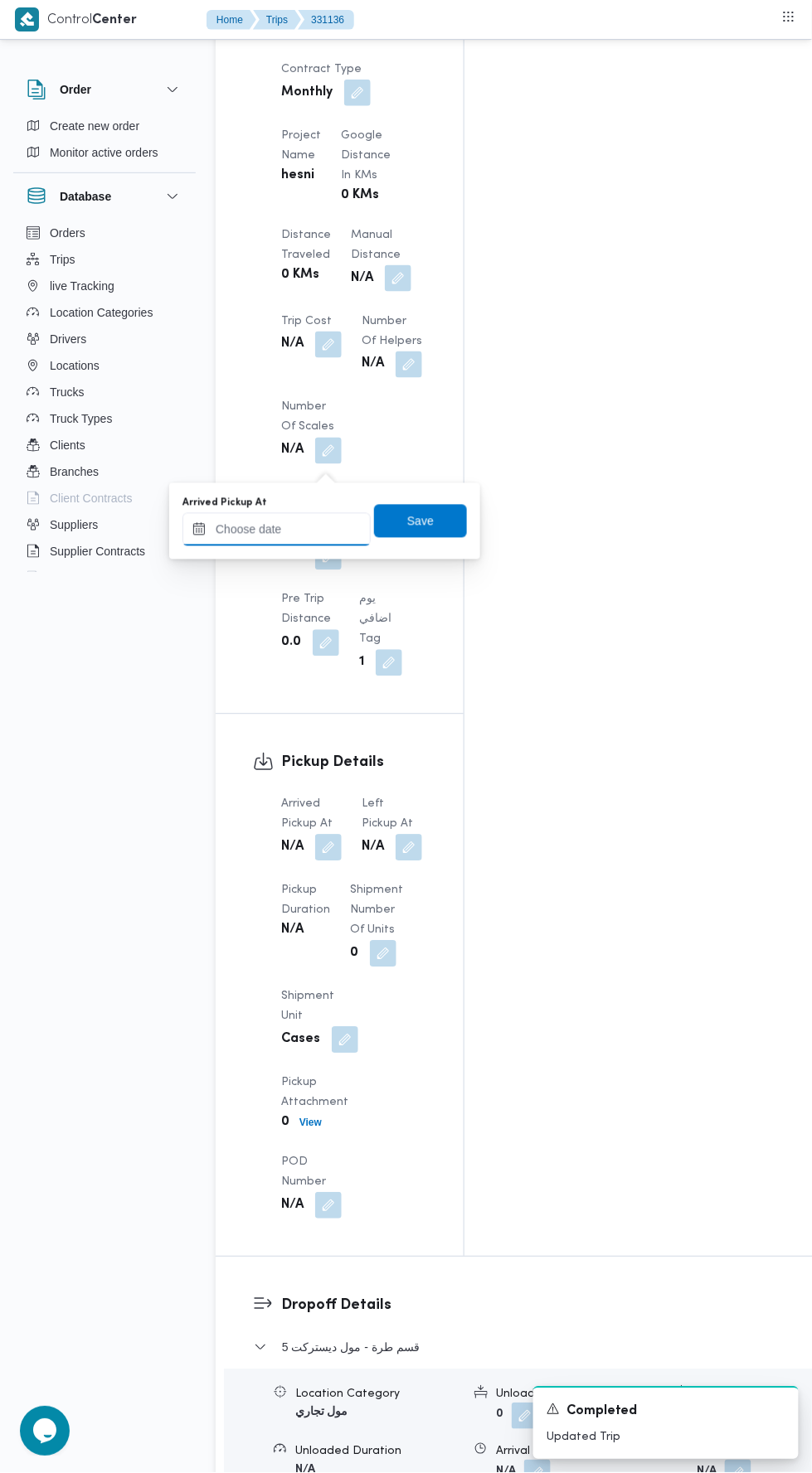
click at [311, 531] on input "Arrived Pickup At" at bounding box center [276, 529] width 188 height 33
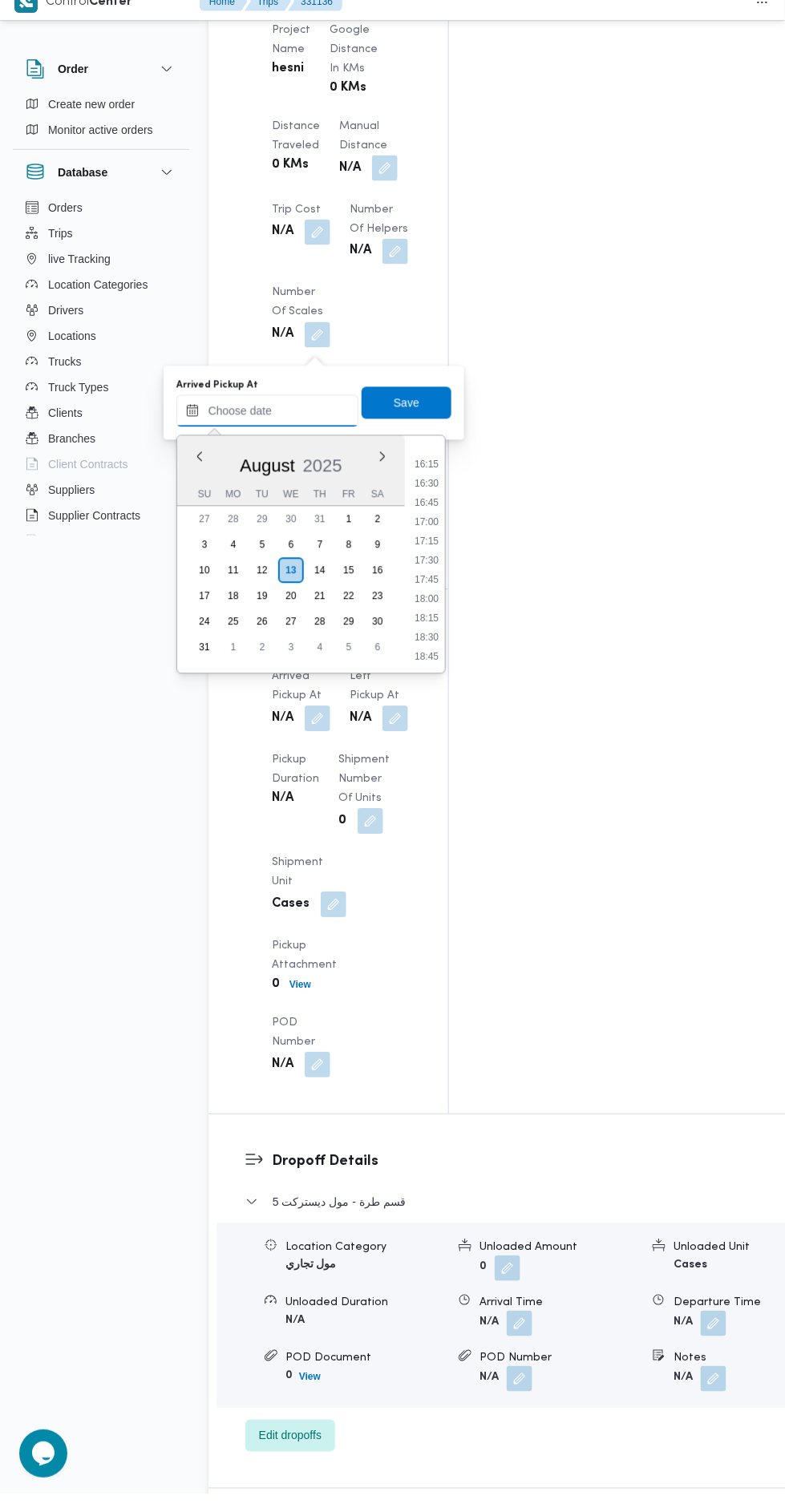
scroll to position [1215, 0]
click at [432, 607] on li "17:30" at bounding box center [426, 607] width 37 height 16
type input "13/08/2025 17:30"
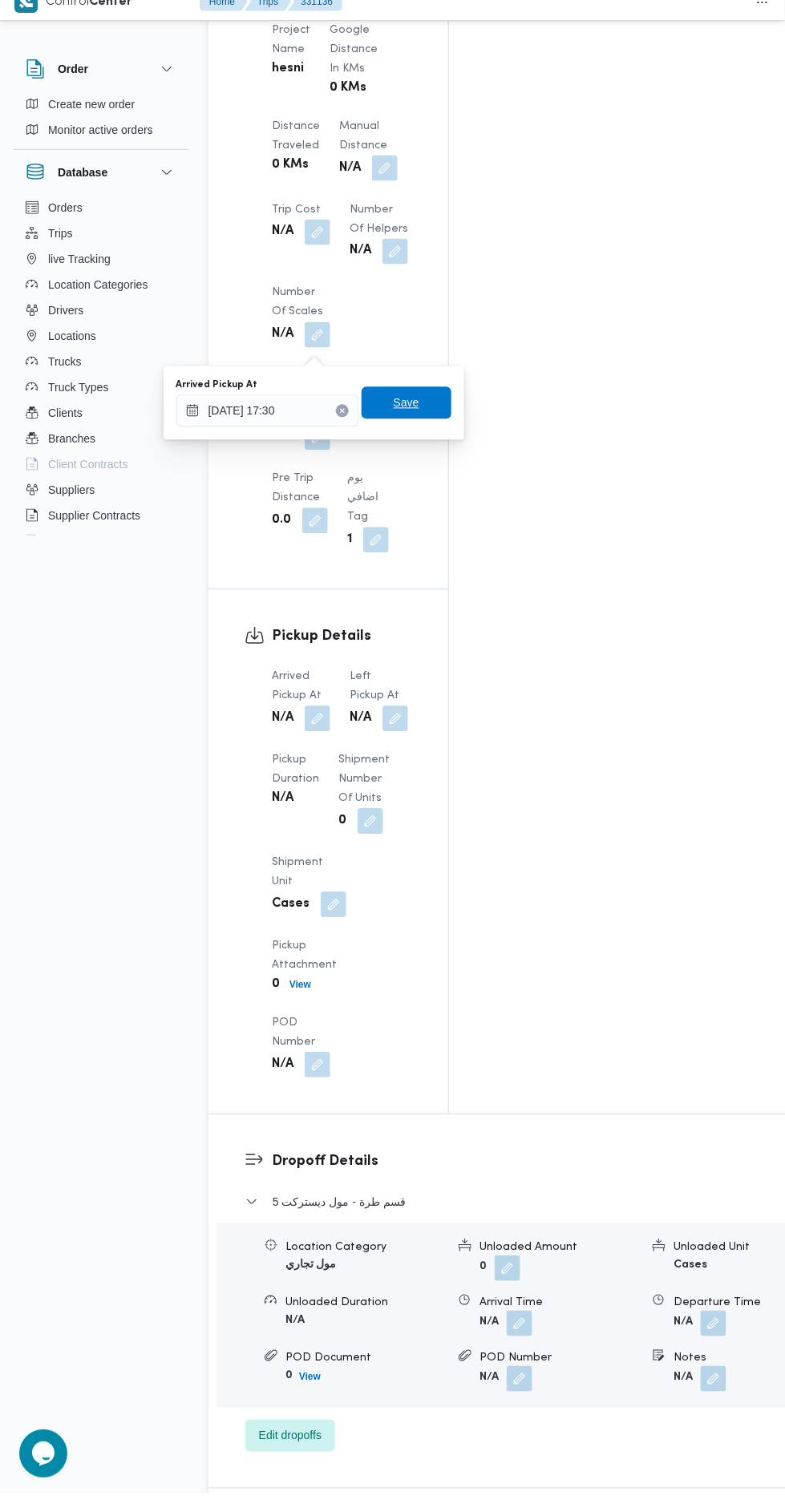
click at [436, 427] on span "Save" at bounding box center [406, 420] width 90 height 32
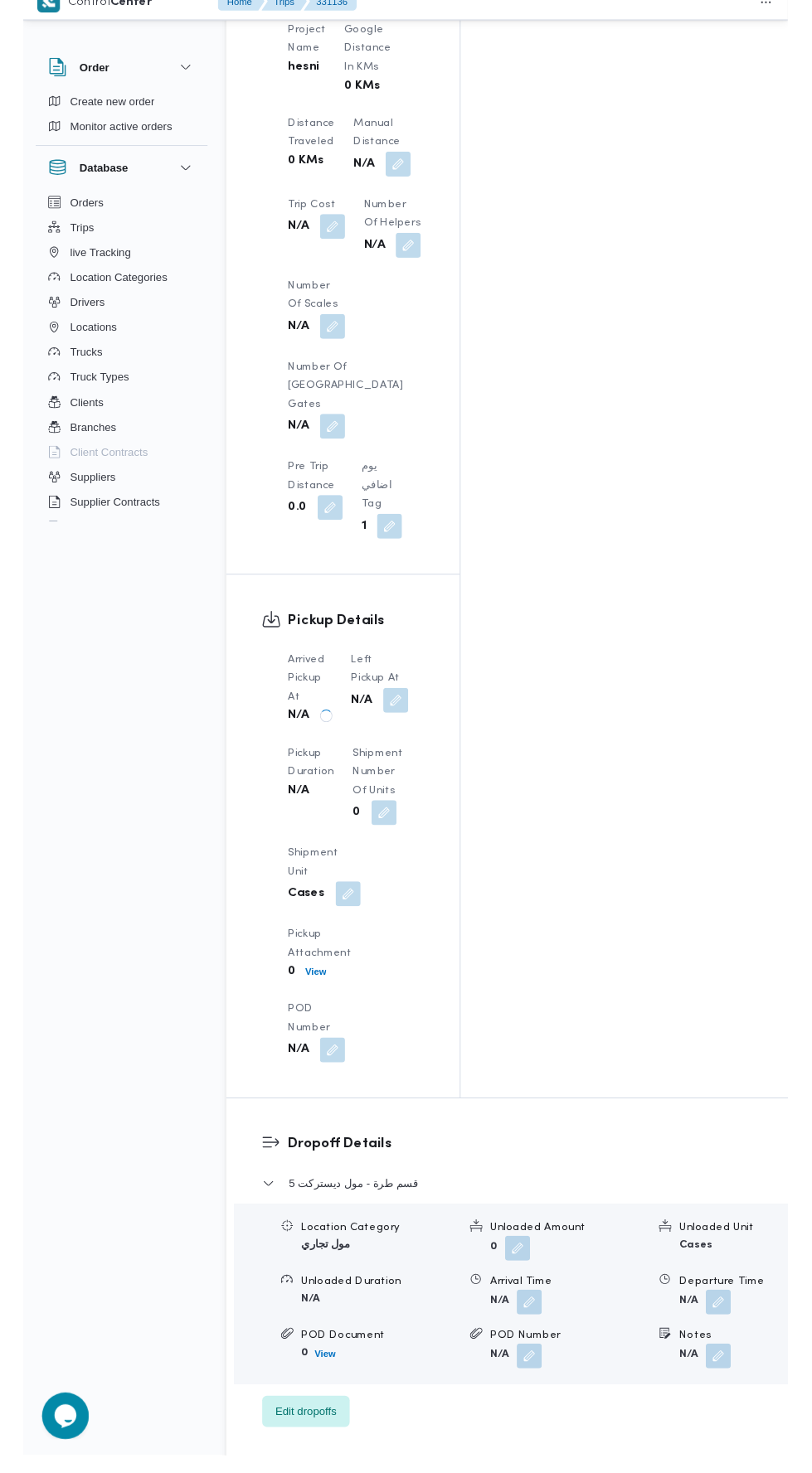
scroll to position [1597, 0]
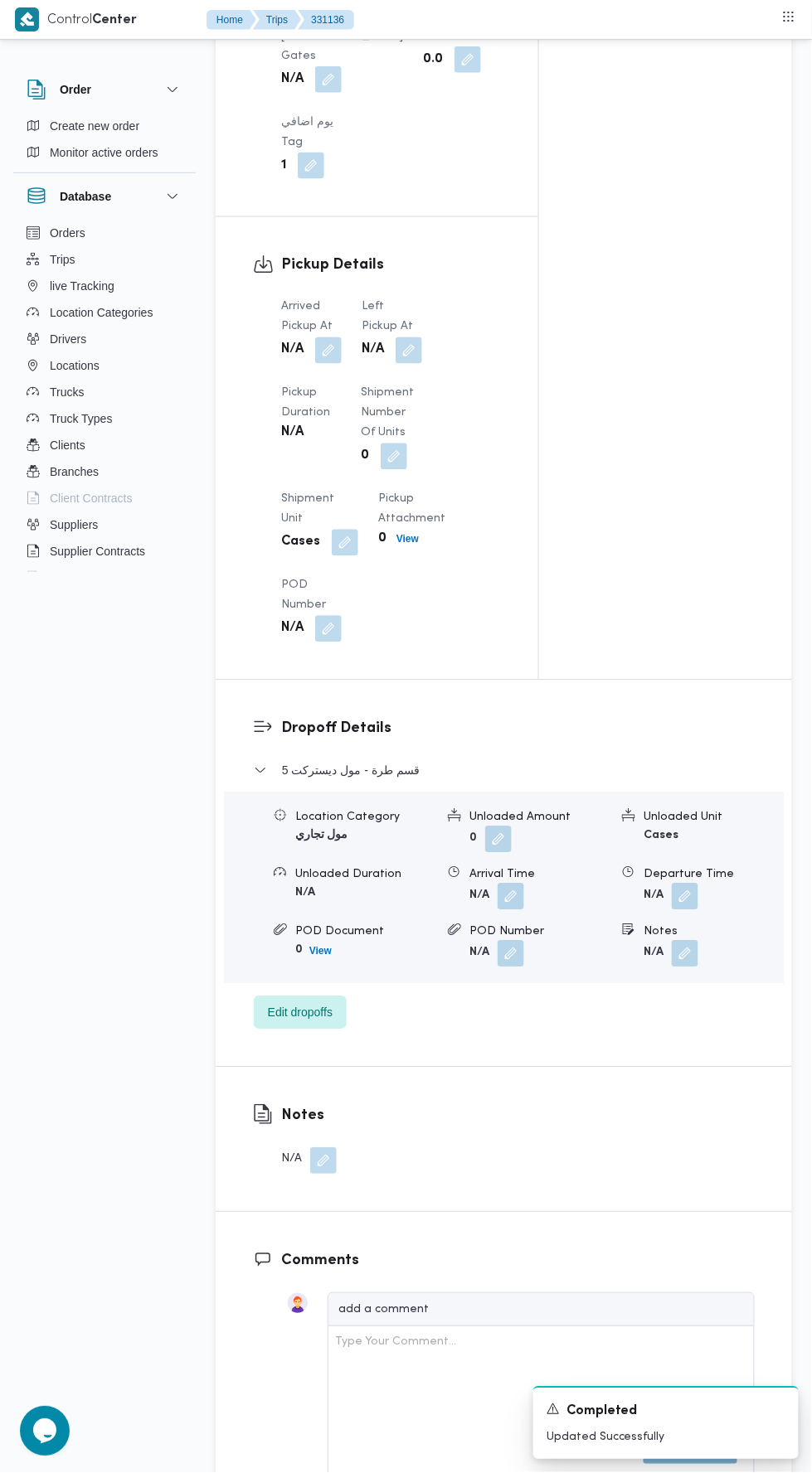
click at [411, 364] on button "button" at bounding box center [409, 351] width 26 height 26
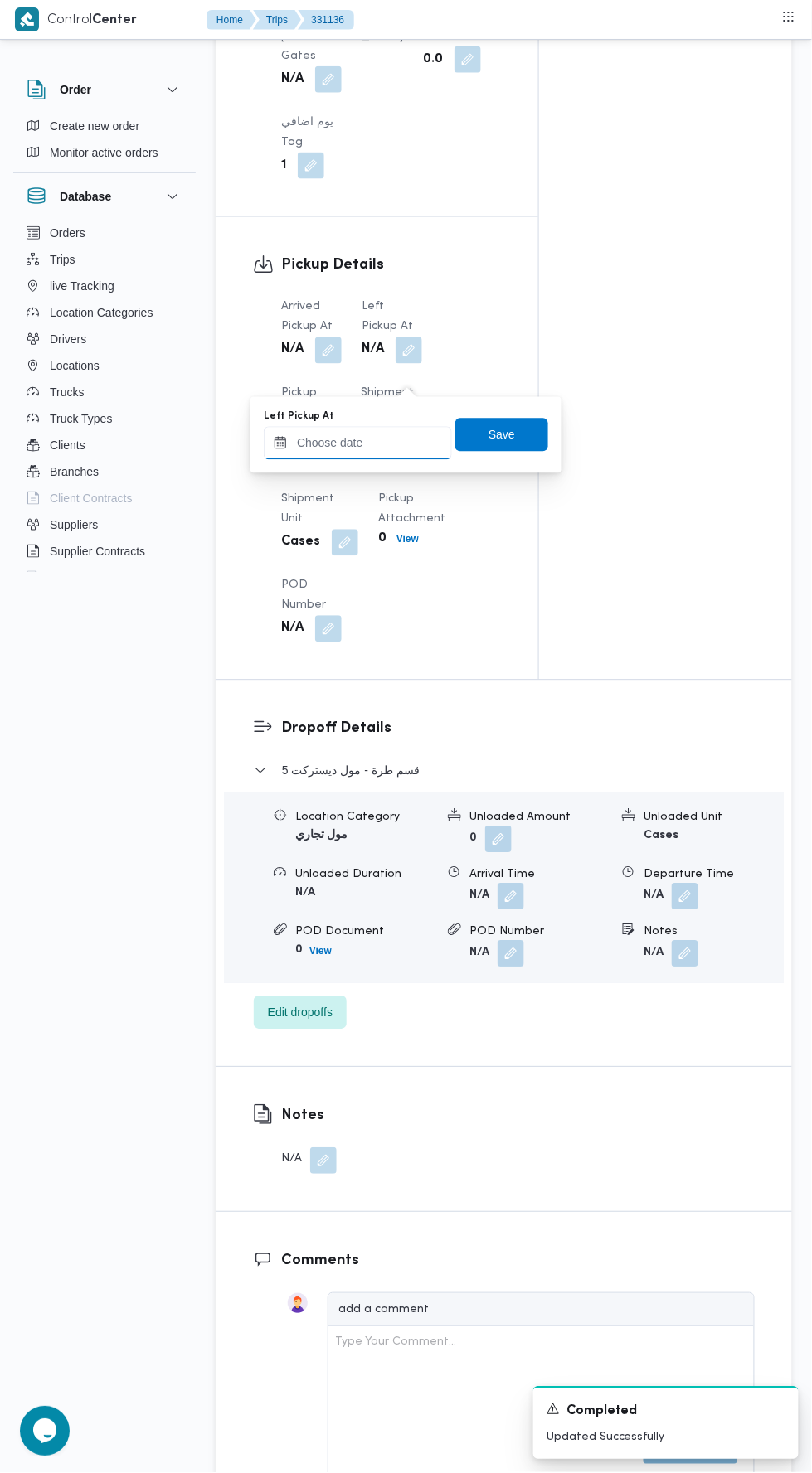
click at [396, 444] on input "Left Pickup At" at bounding box center [357, 443] width 188 height 33
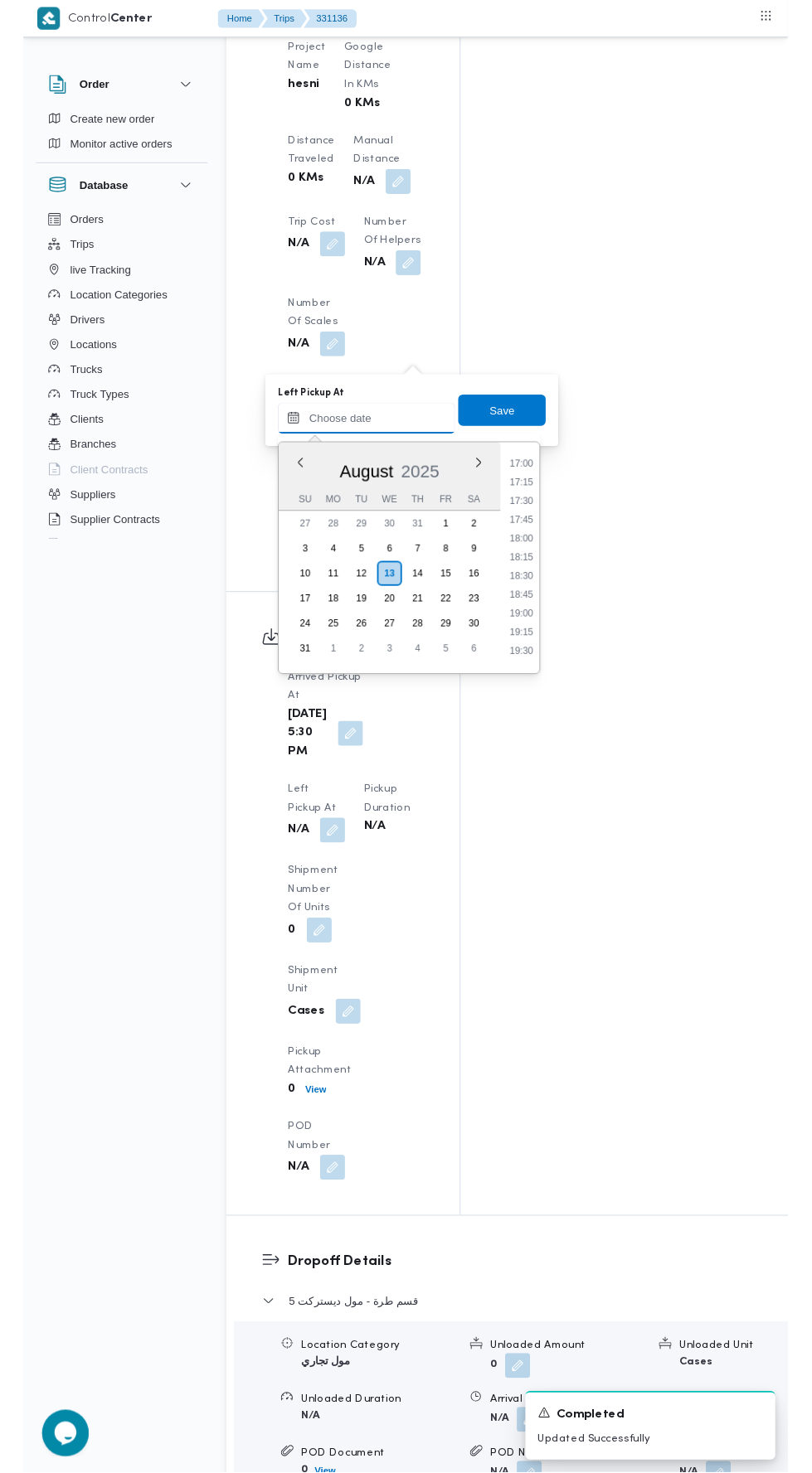
scroll to position [1312, 0]
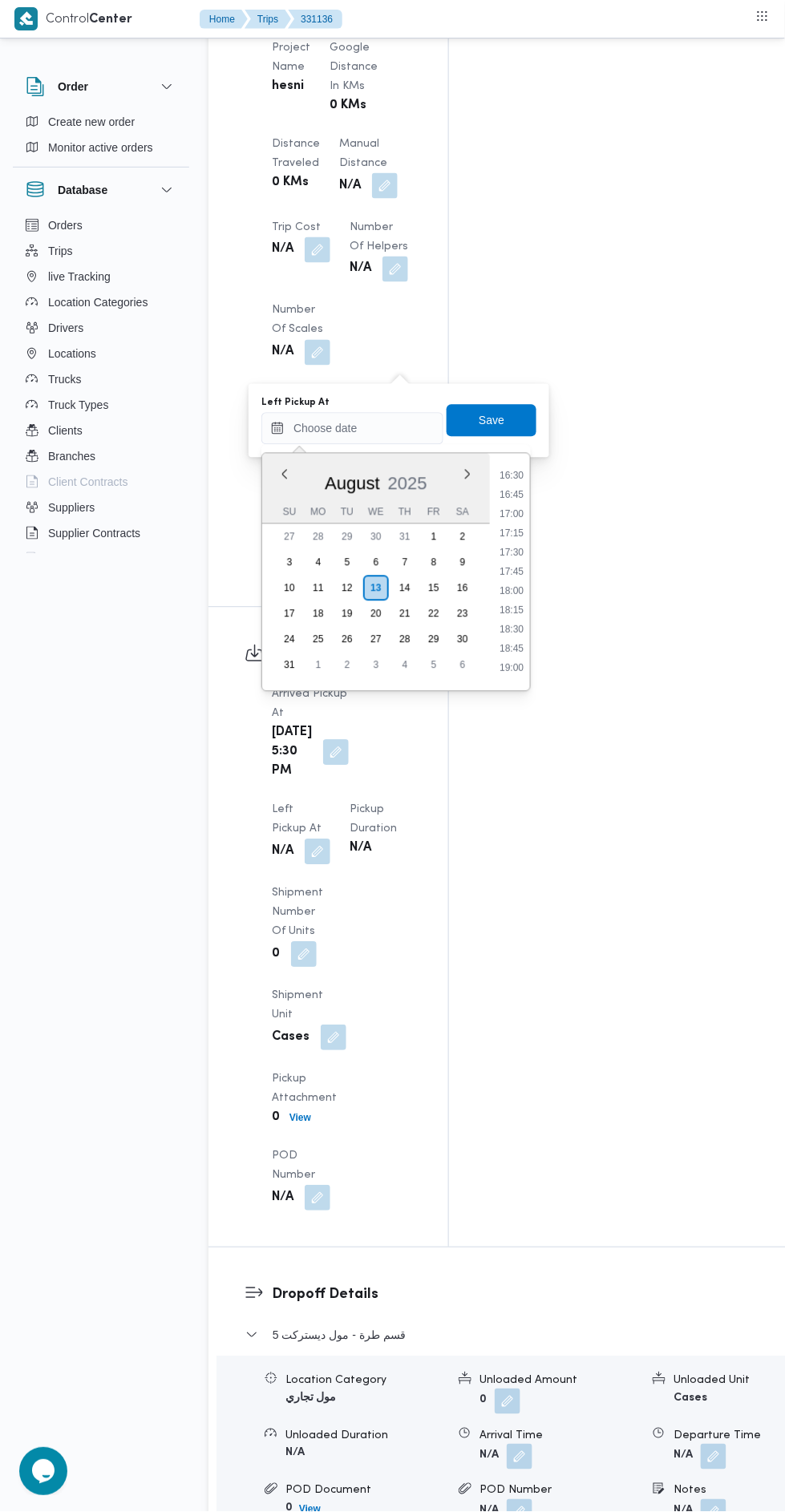
click at [515, 590] on li "18:00" at bounding box center [511, 592] width 37 height 16
type input "13/08/2025 18:00"
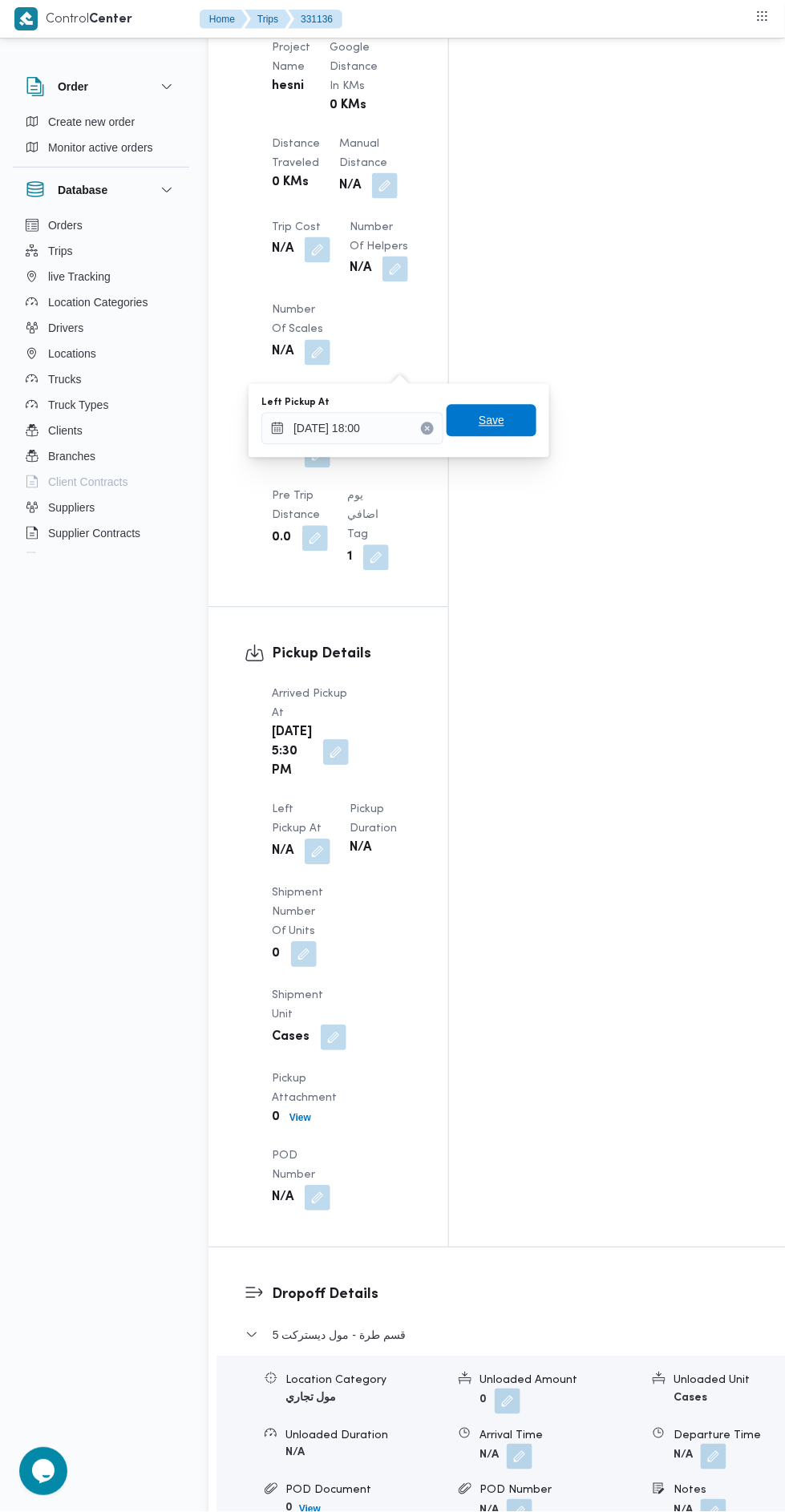
click at [507, 433] on span "Save" at bounding box center [490, 420] width 90 height 32
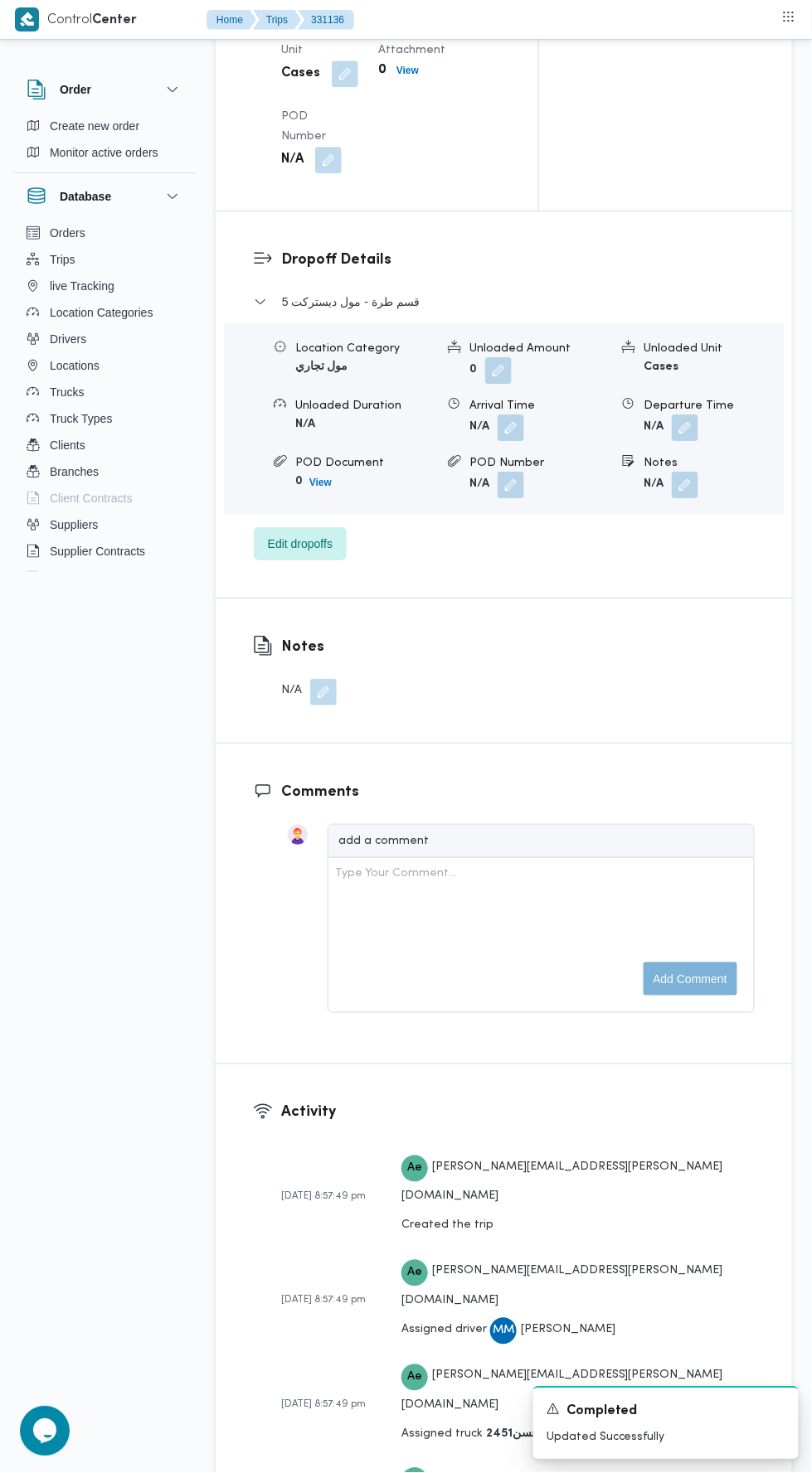
scroll to position [1975, 0]
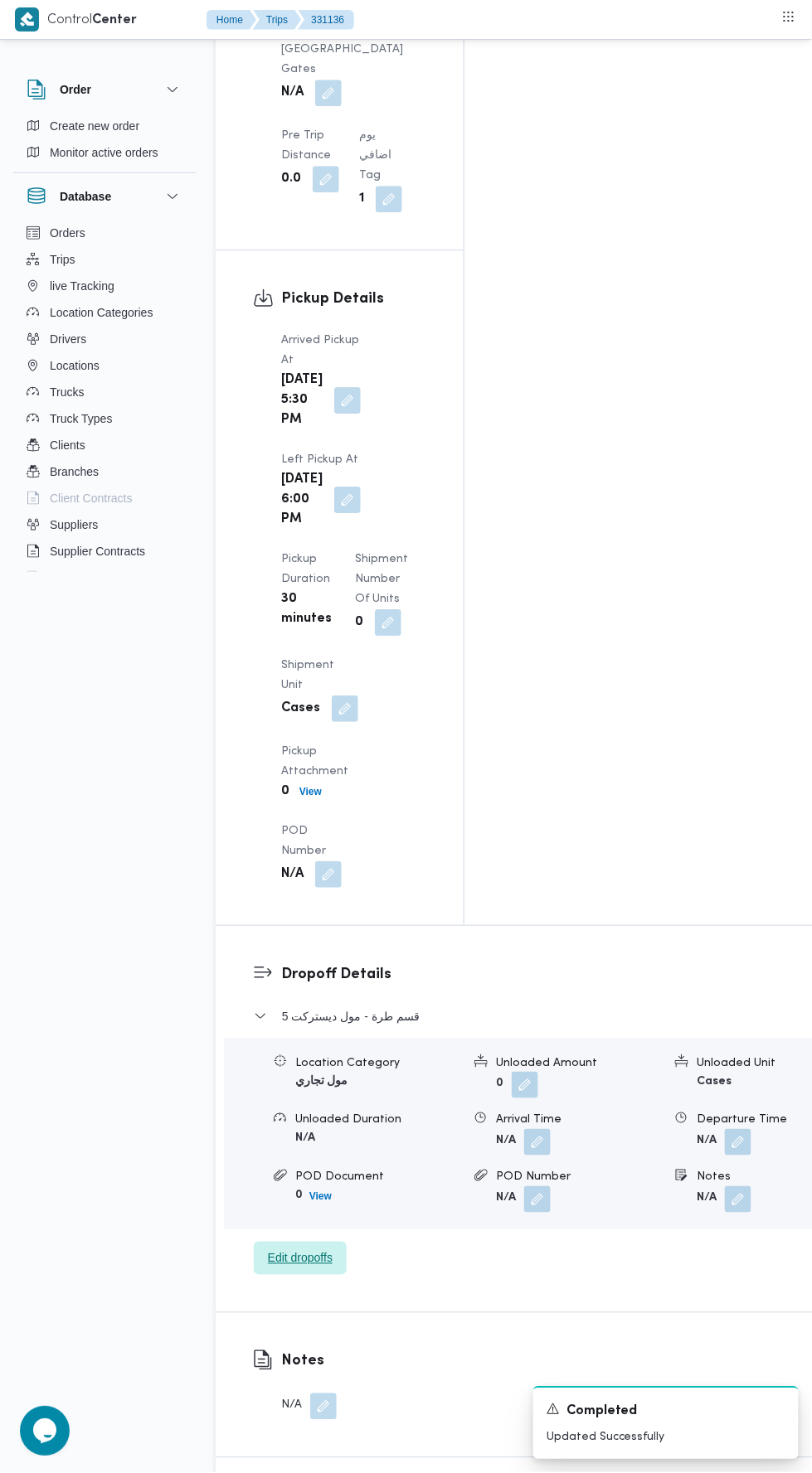
click at [321, 1248] on span "Edit dropoffs" at bounding box center [300, 1257] width 65 height 20
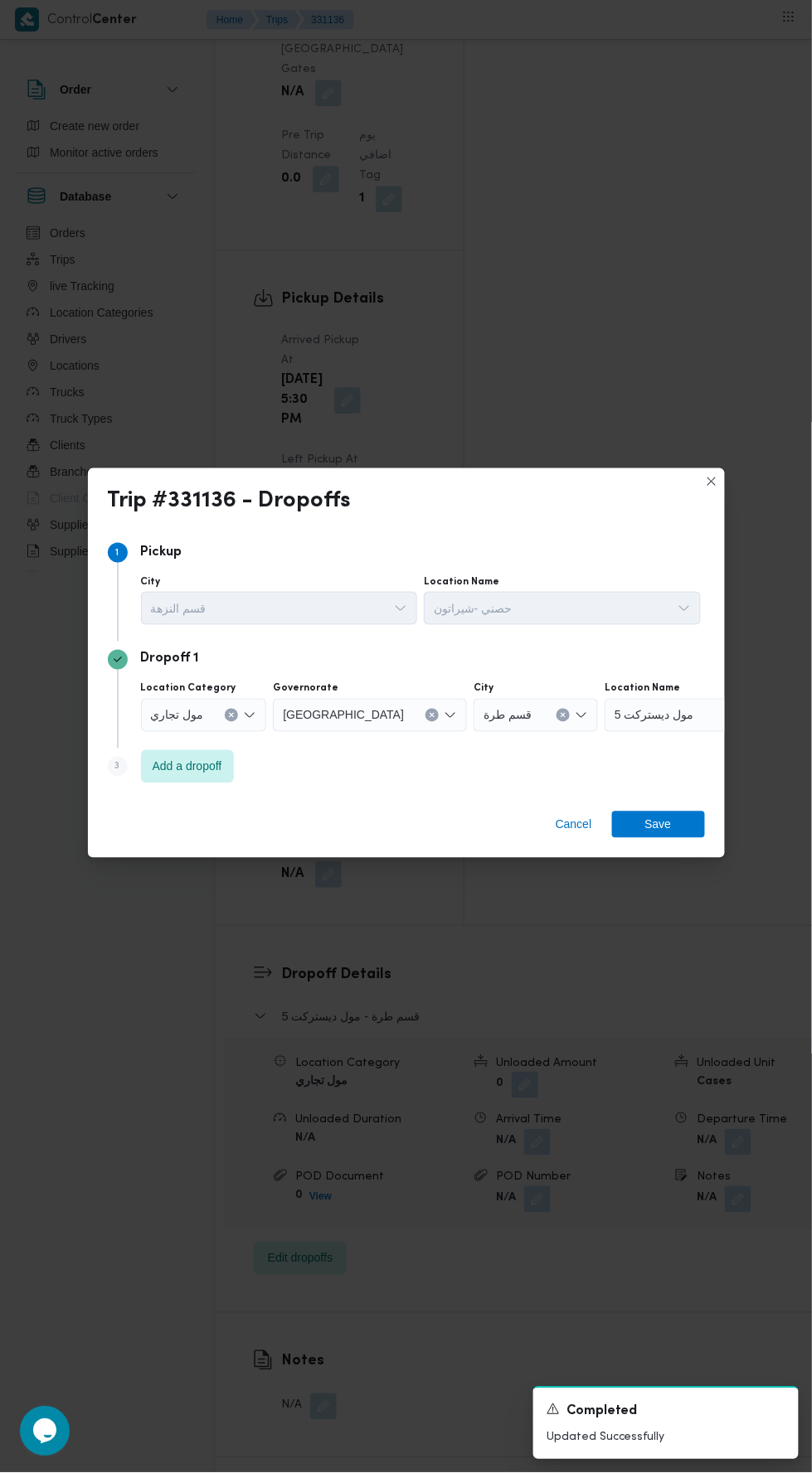
click at [663, 705] on div "مول ديستركت 5" at bounding box center [707, 714] width 207 height 33
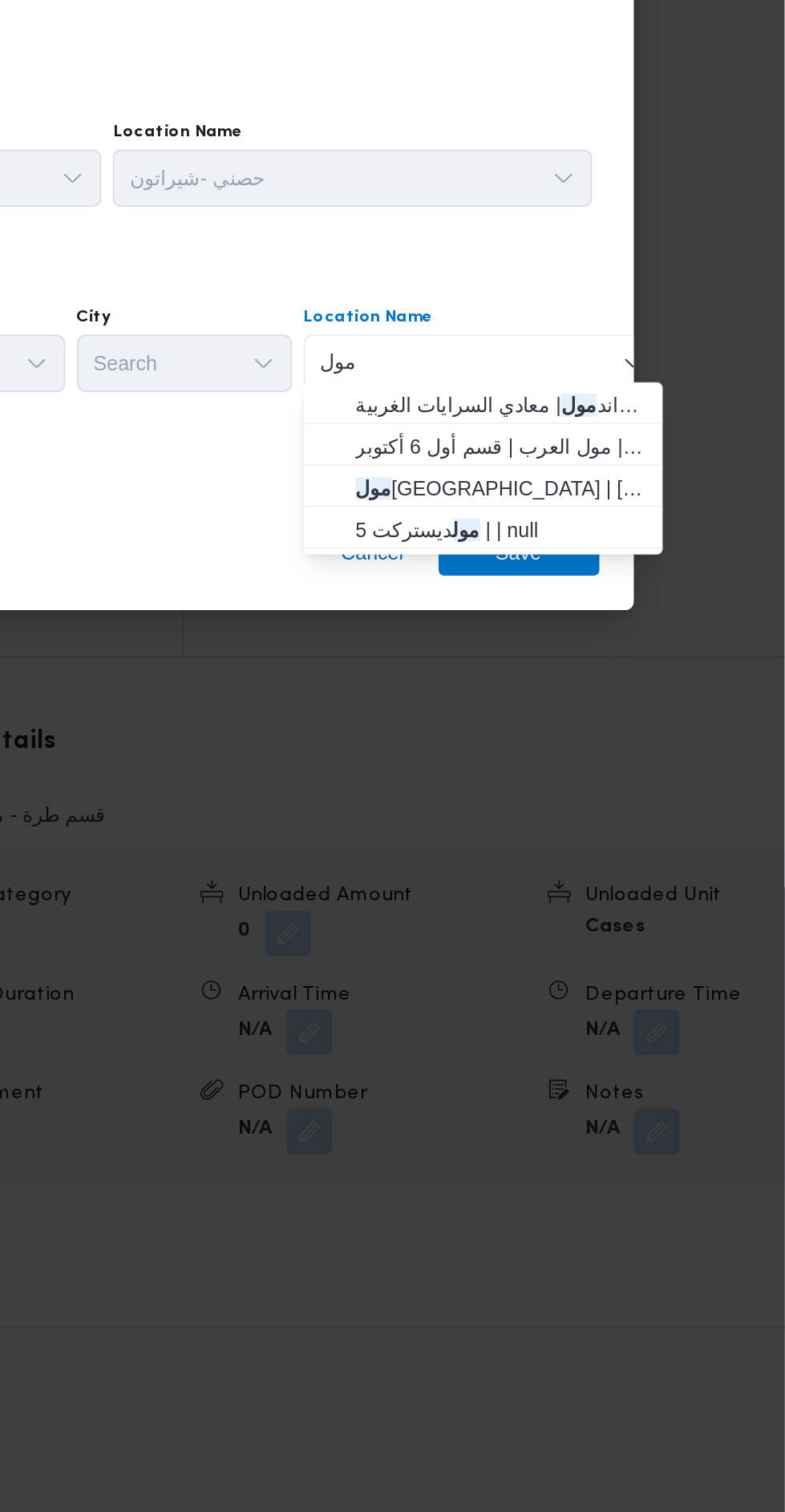
type input "مول"
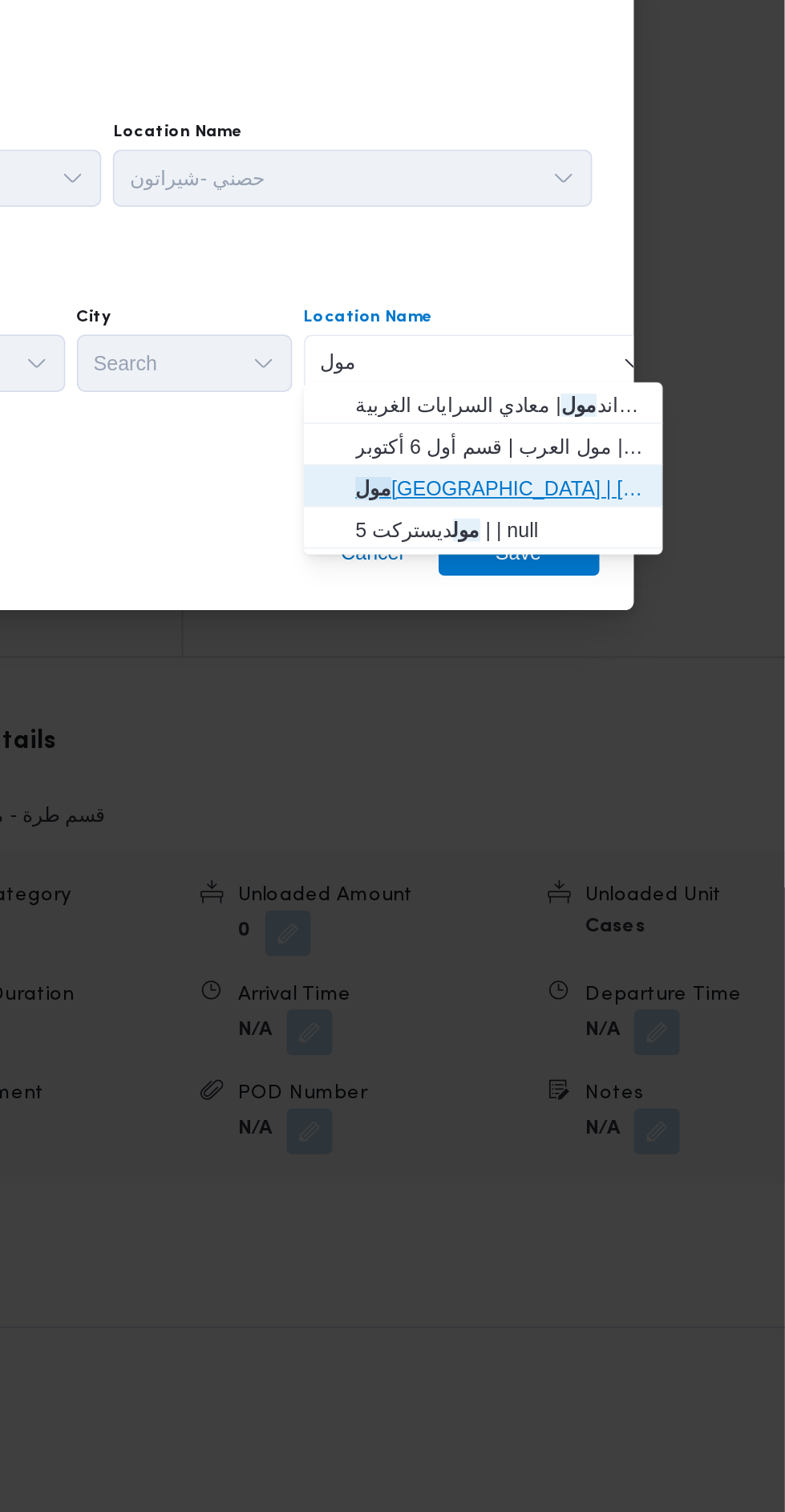
click at [656, 799] on span "مول مصر | مول مصر | null" at bounding box center [625, 801] width 162 height 19
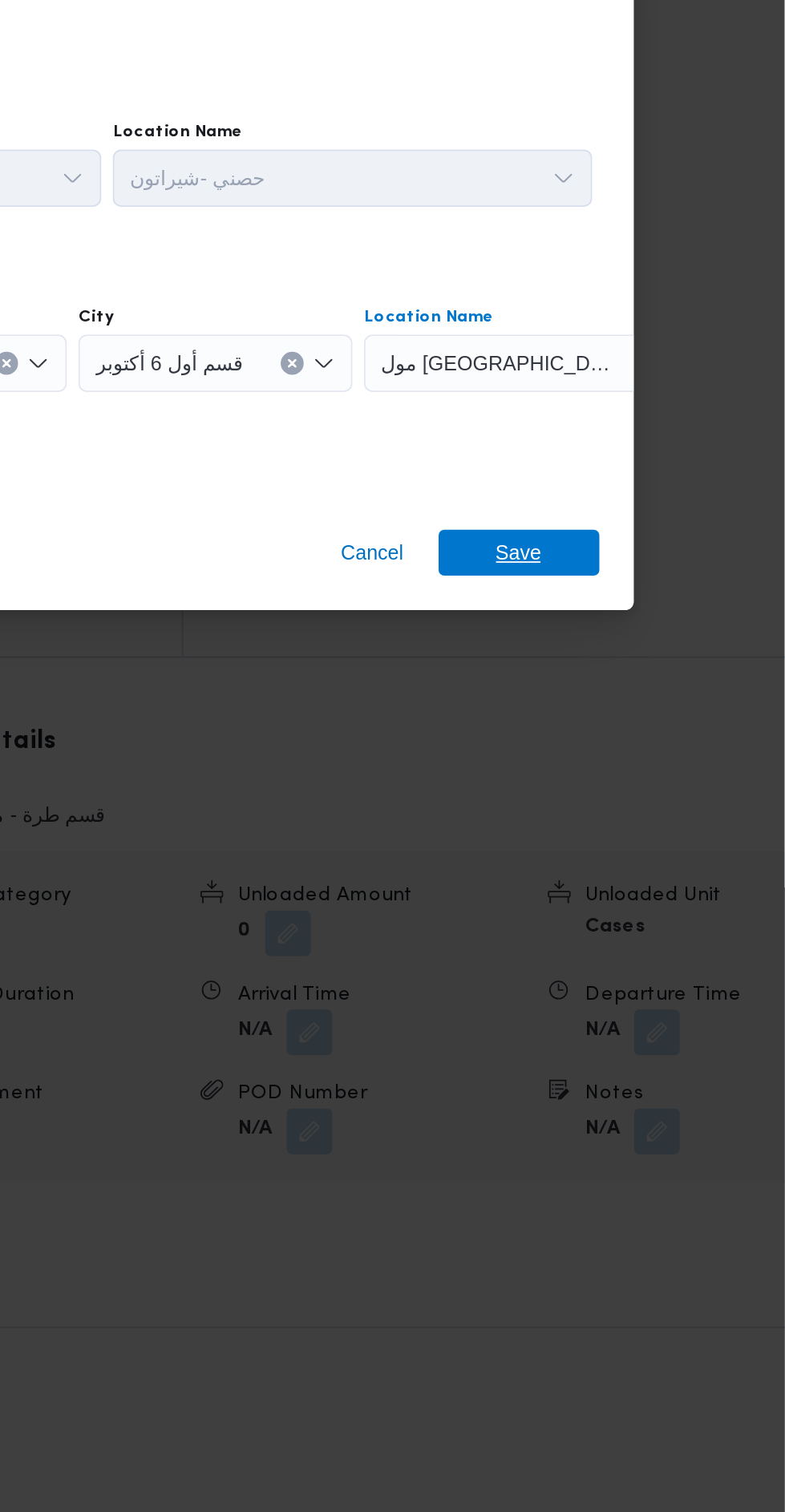
click at [645, 828] on span "Save" at bounding box center [636, 837] width 25 height 25
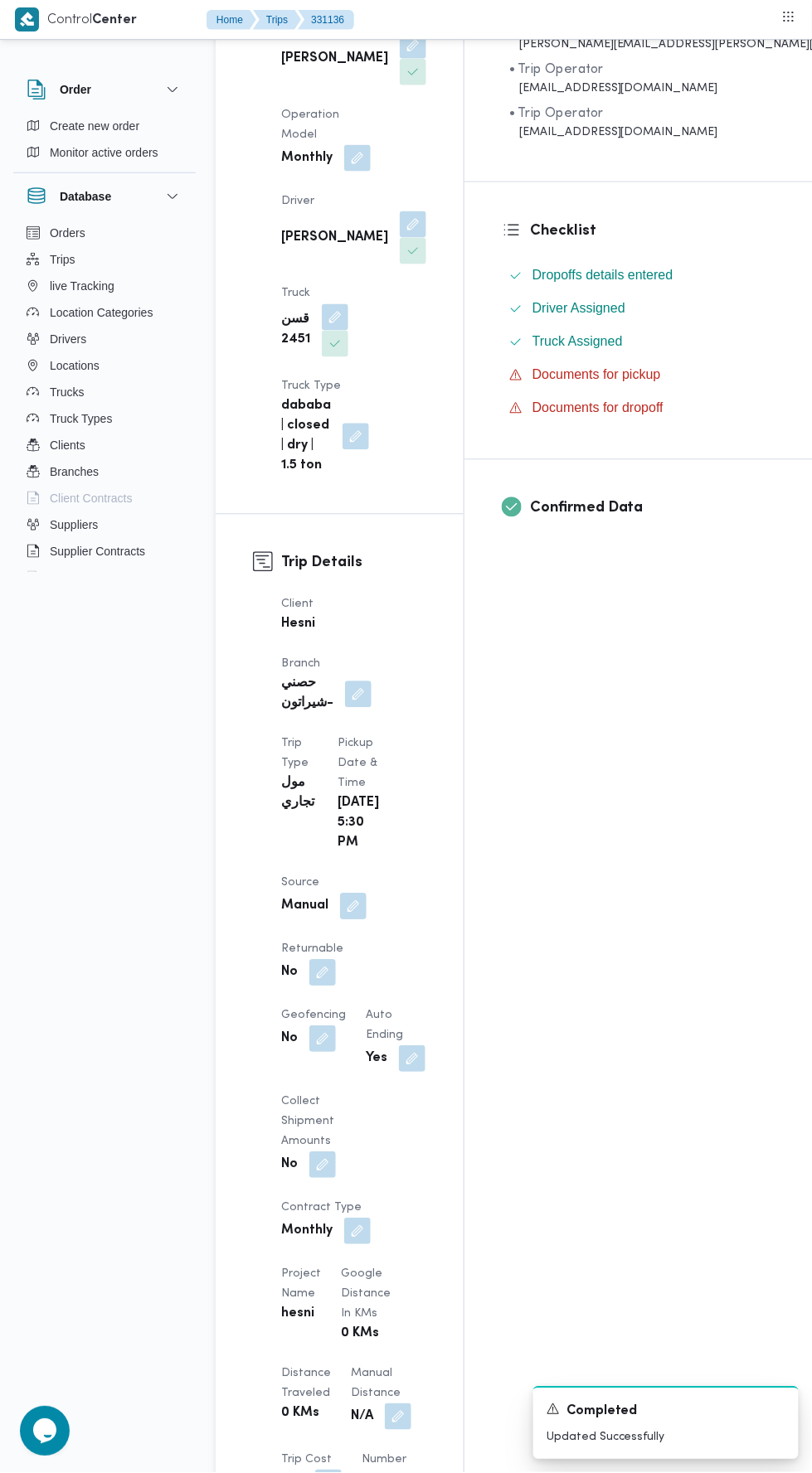
scroll to position [0, 0]
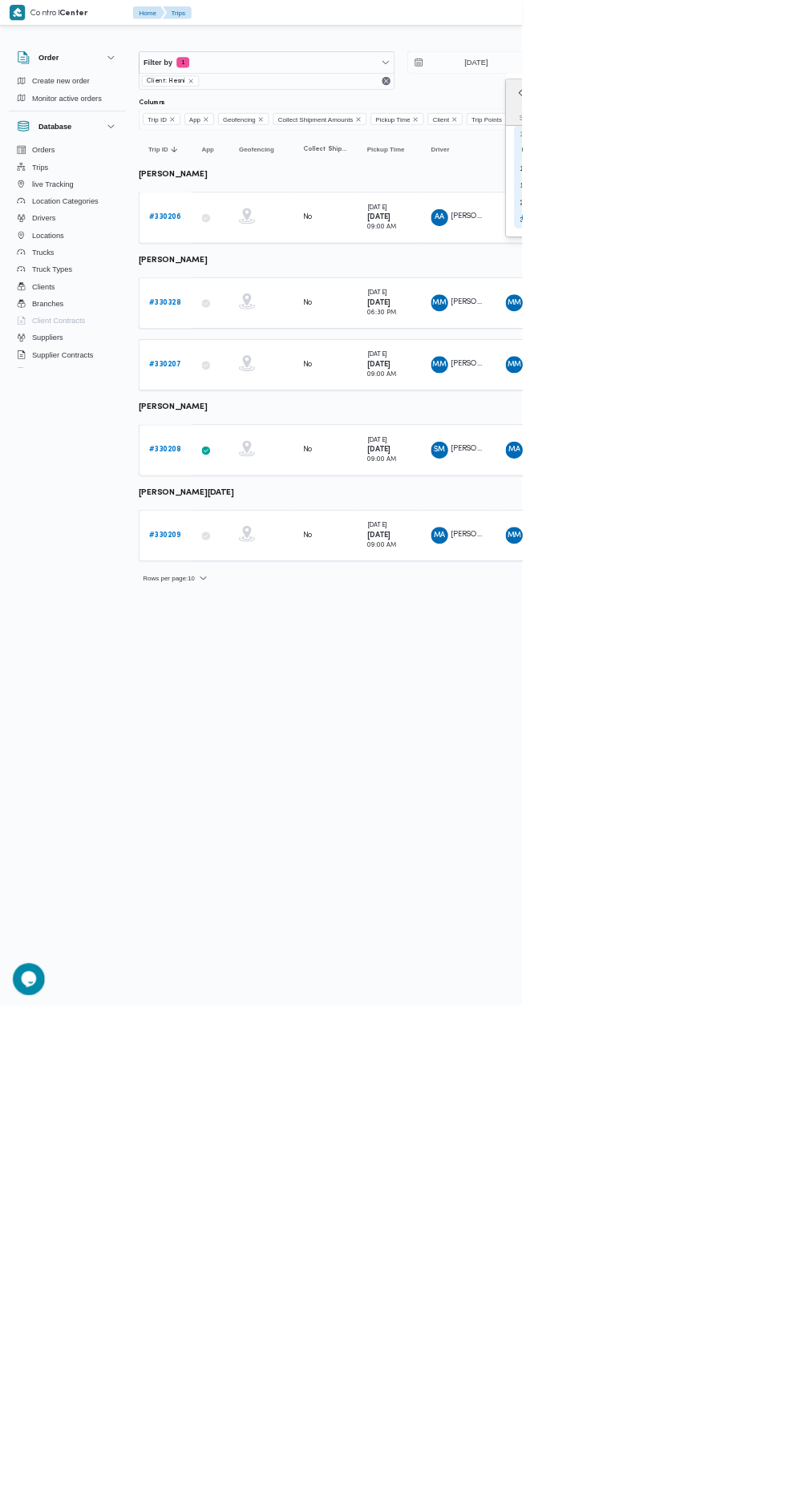
type input "[DATE]"
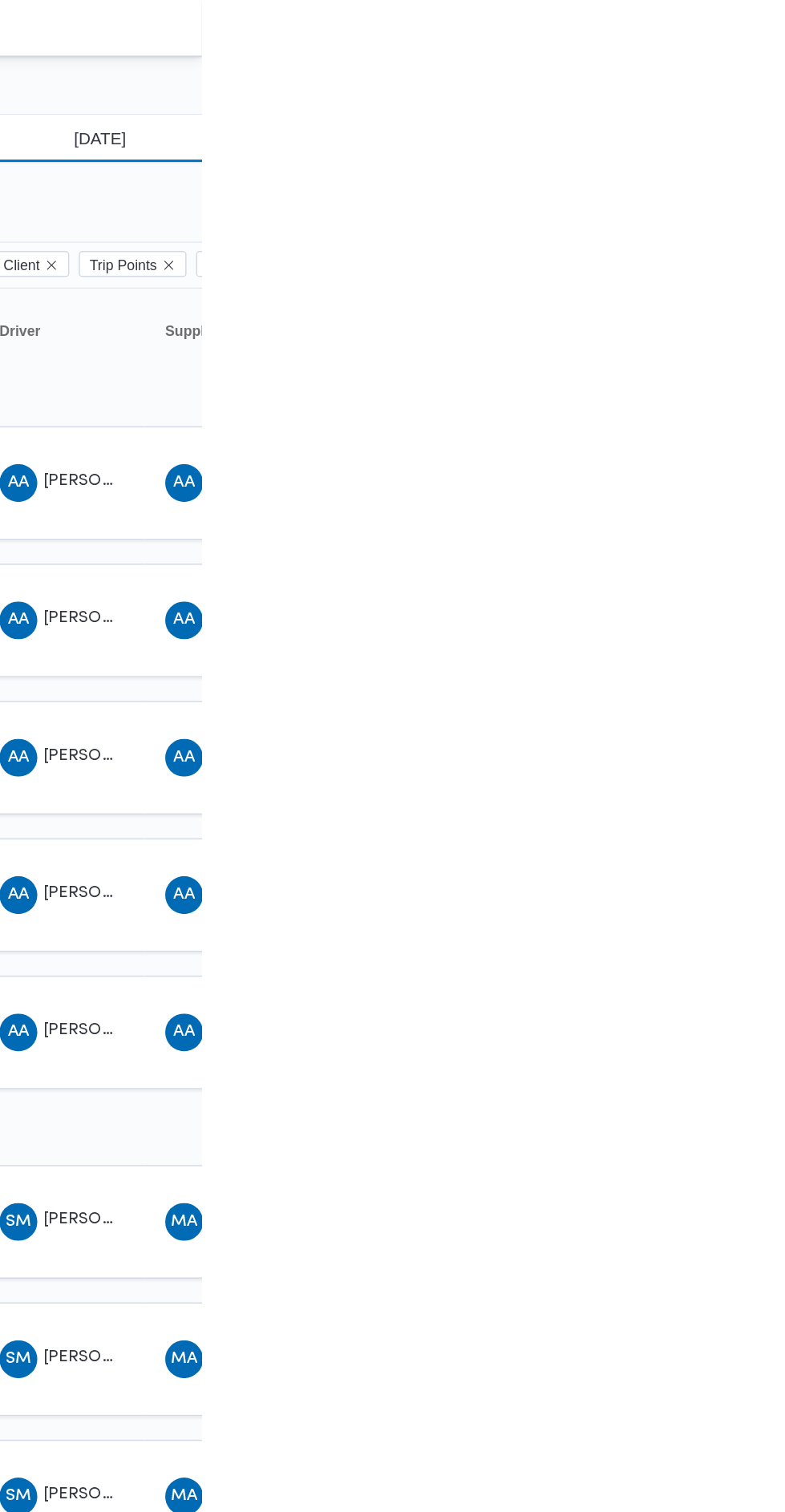
click at [738, 91] on input "9/8/2025" at bounding box center [703, 93] width 182 height 32
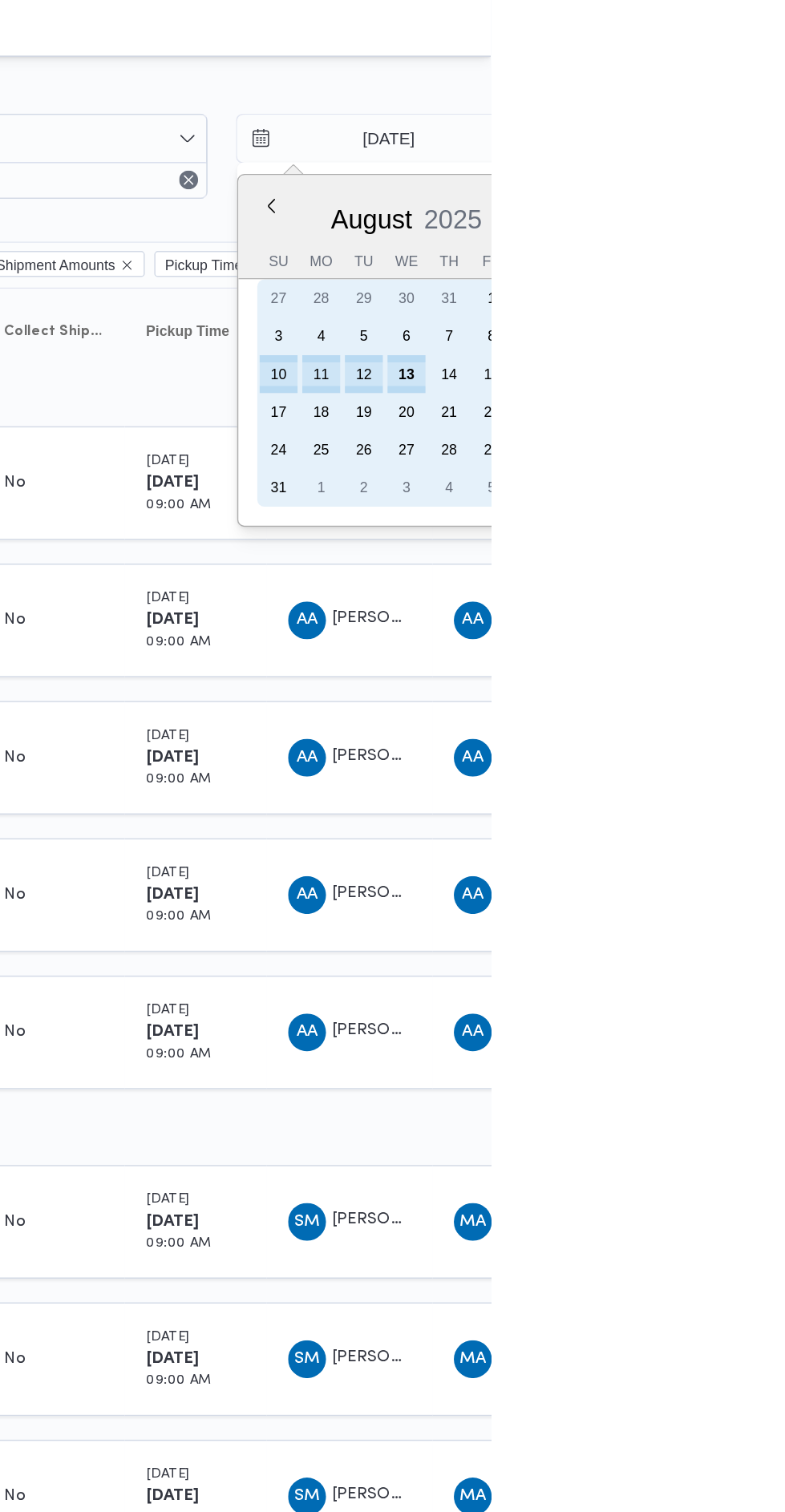
click at [726, 252] on div "13" at bounding box center [728, 253] width 25 height 25
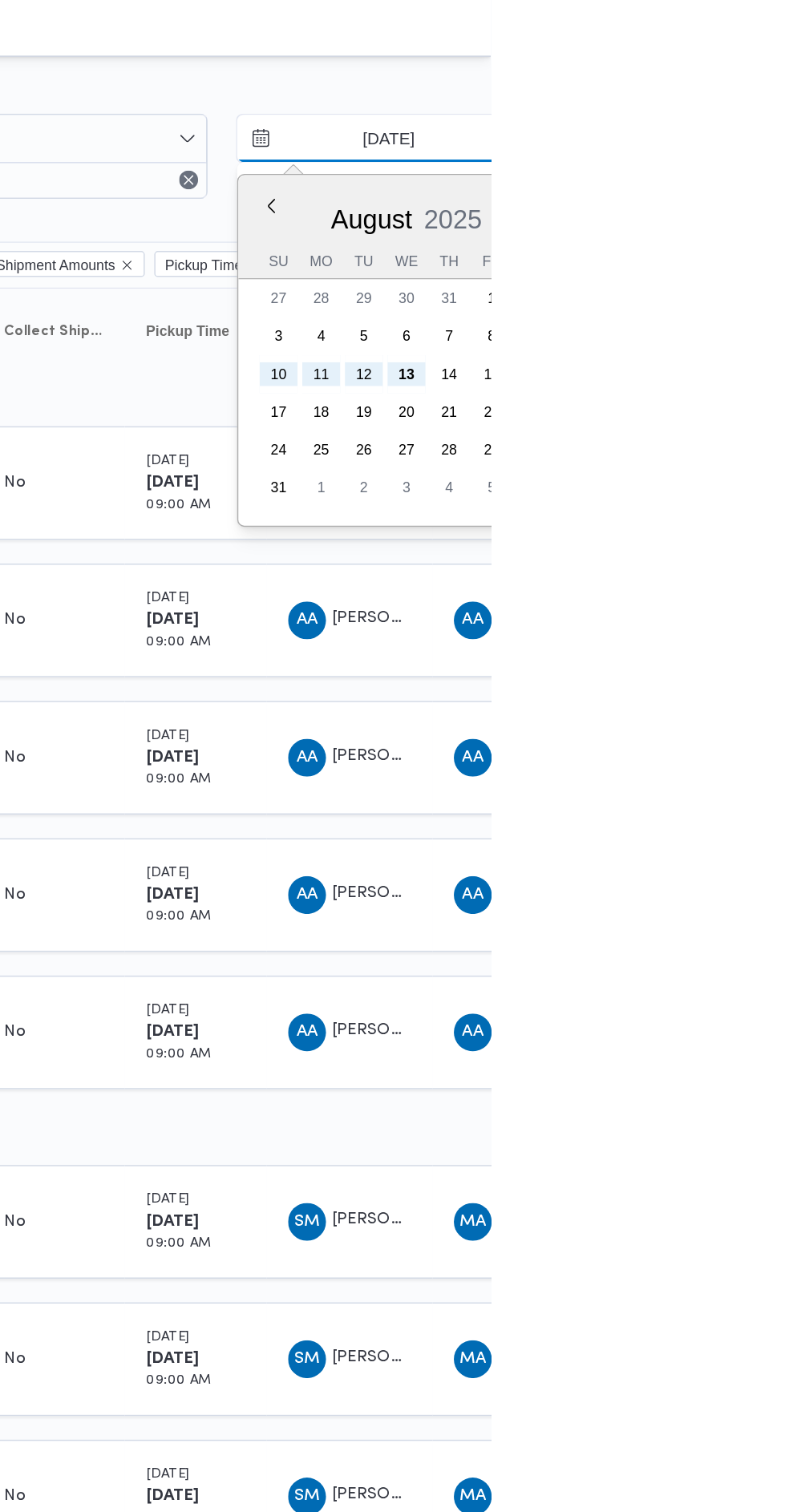
type input "[DATE]"
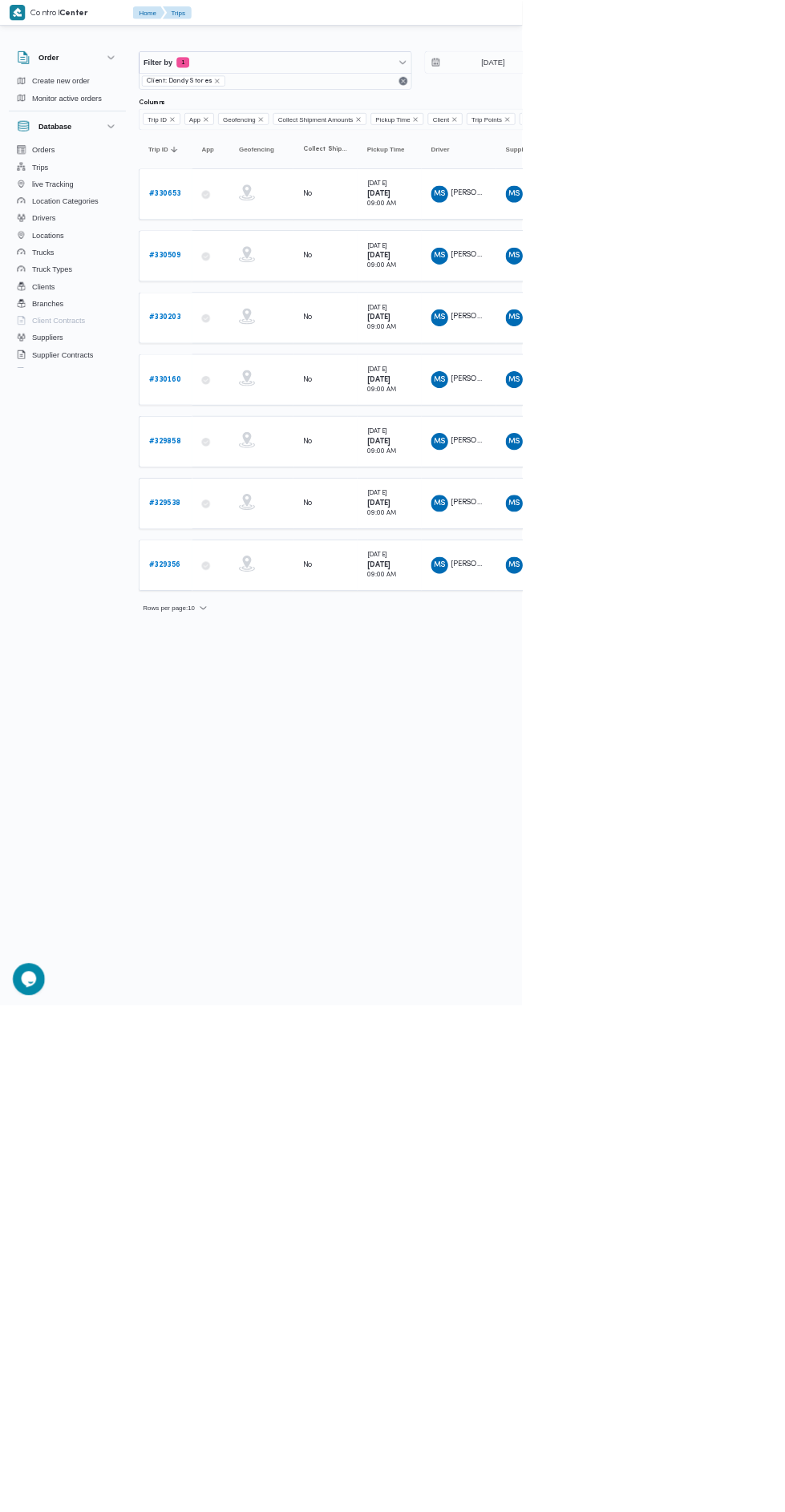
type input "[DATE]"
